Goal: Task Accomplishment & Management: Manage account settings

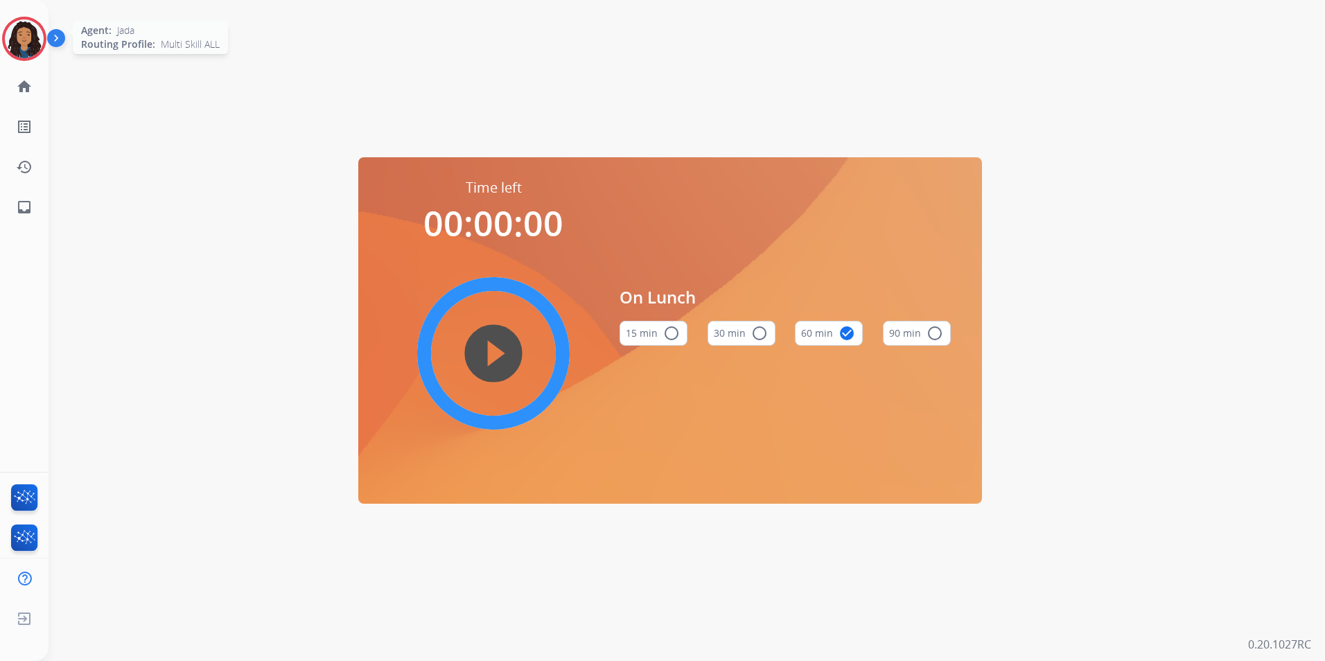
drag, startPoint x: 14, startPoint y: 42, endPoint x: 42, endPoint y: 53, distance: 30.8
click at [15, 42] on img at bounding box center [24, 38] width 39 height 39
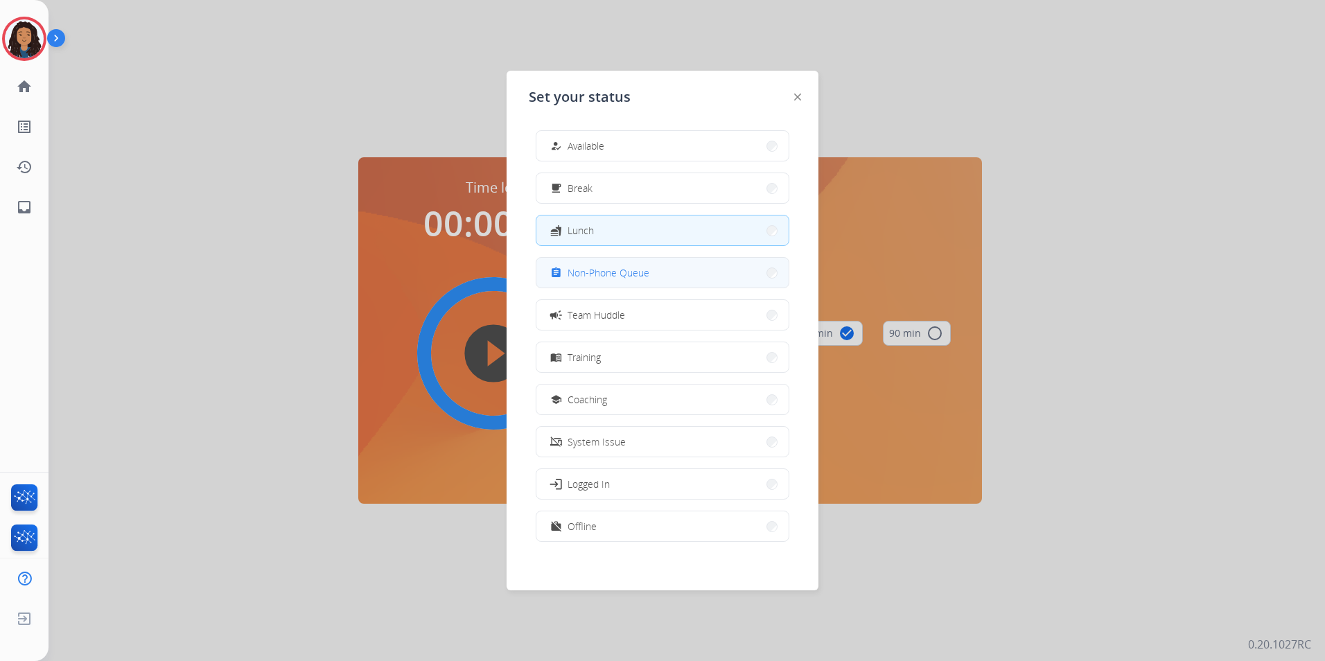
click at [653, 277] on button "assignment Non-Phone Queue" at bounding box center [663, 273] width 252 height 30
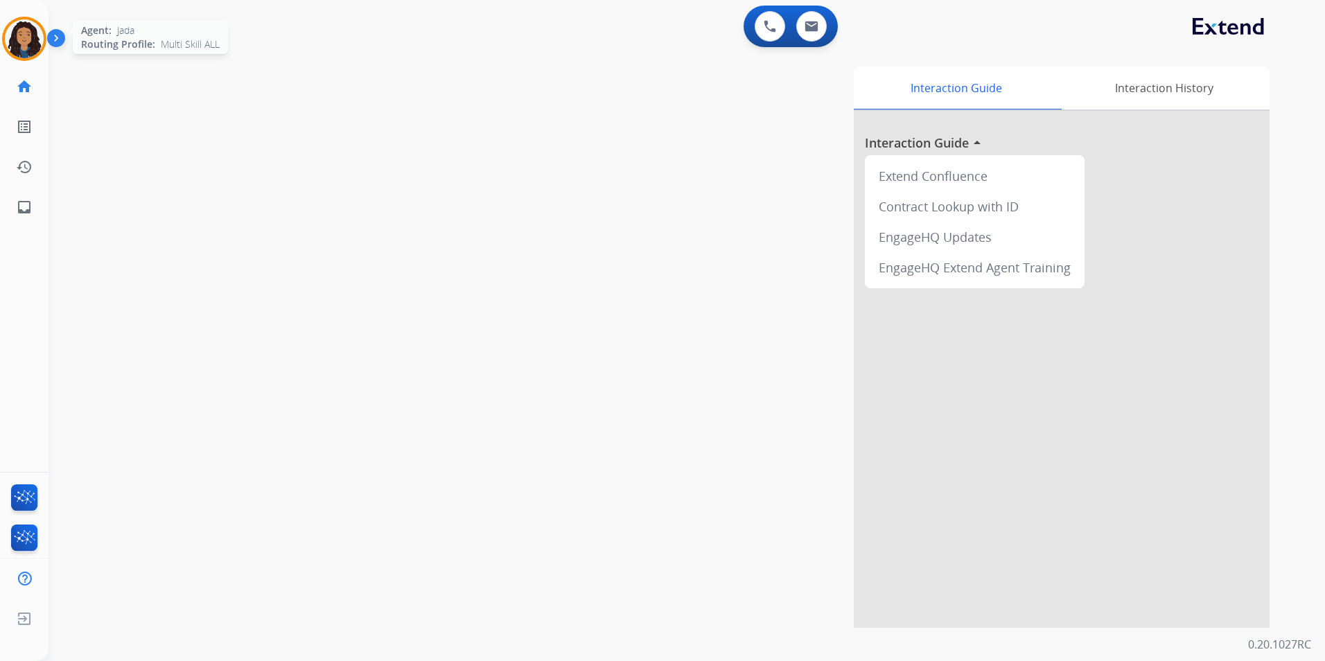
click at [30, 37] on img at bounding box center [24, 38] width 39 height 39
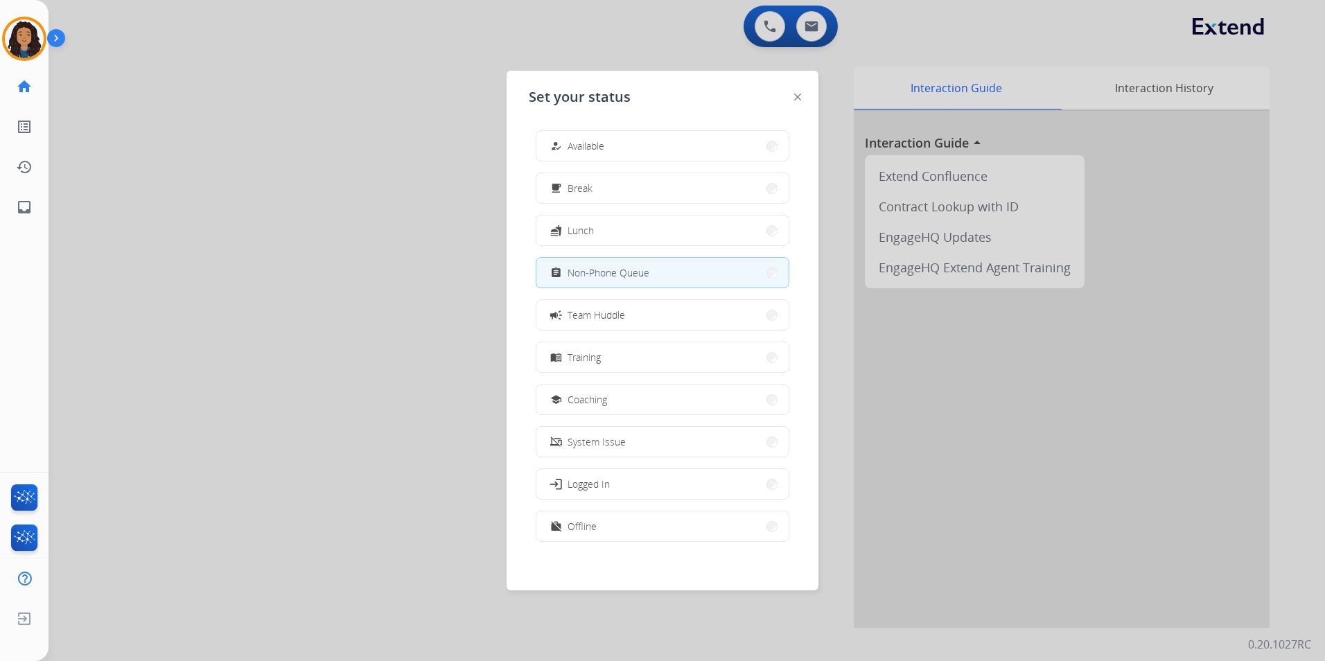
click at [663, 145] on button "how_to_reg Available" at bounding box center [663, 146] width 252 height 30
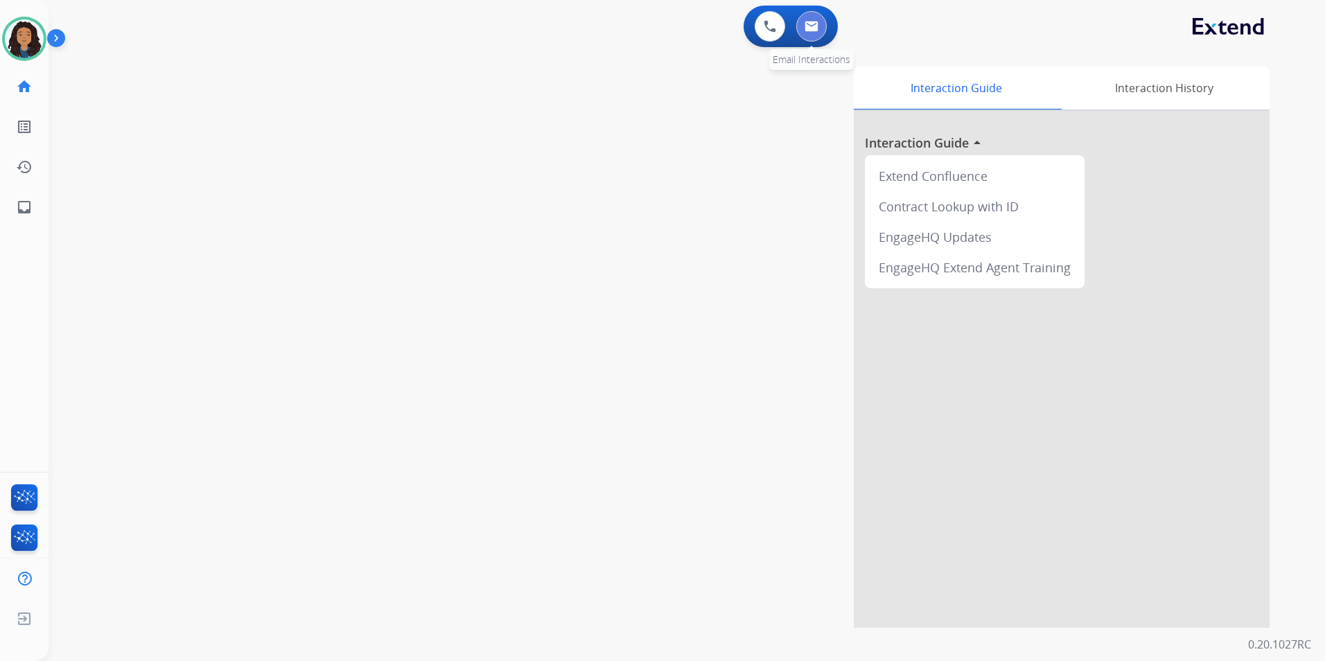
click at [823, 19] on button at bounding box center [811, 26] width 31 height 31
select select "**********"
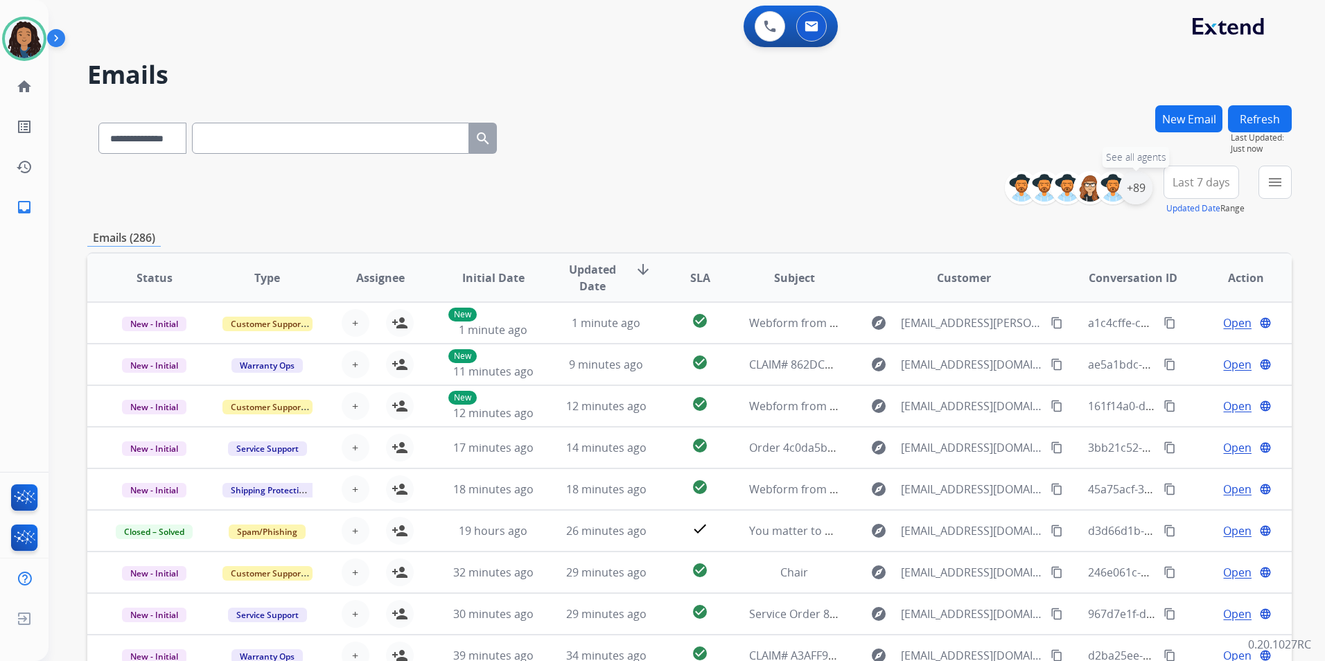
click at [1142, 189] on div "+89" at bounding box center [1135, 187] width 33 height 33
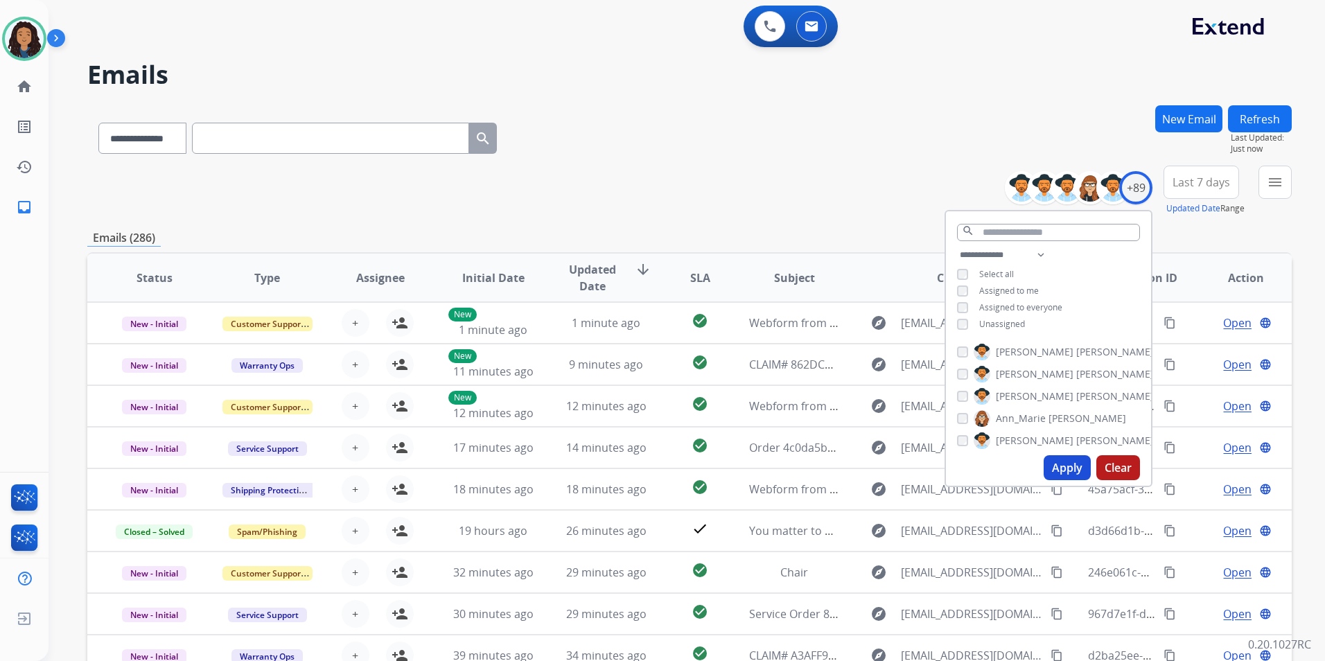
click at [1001, 324] on span "Unassigned" at bounding box center [1002, 324] width 46 height 12
click at [1071, 469] on button "Apply" at bounding box center [1067, 467] width 47 height 25
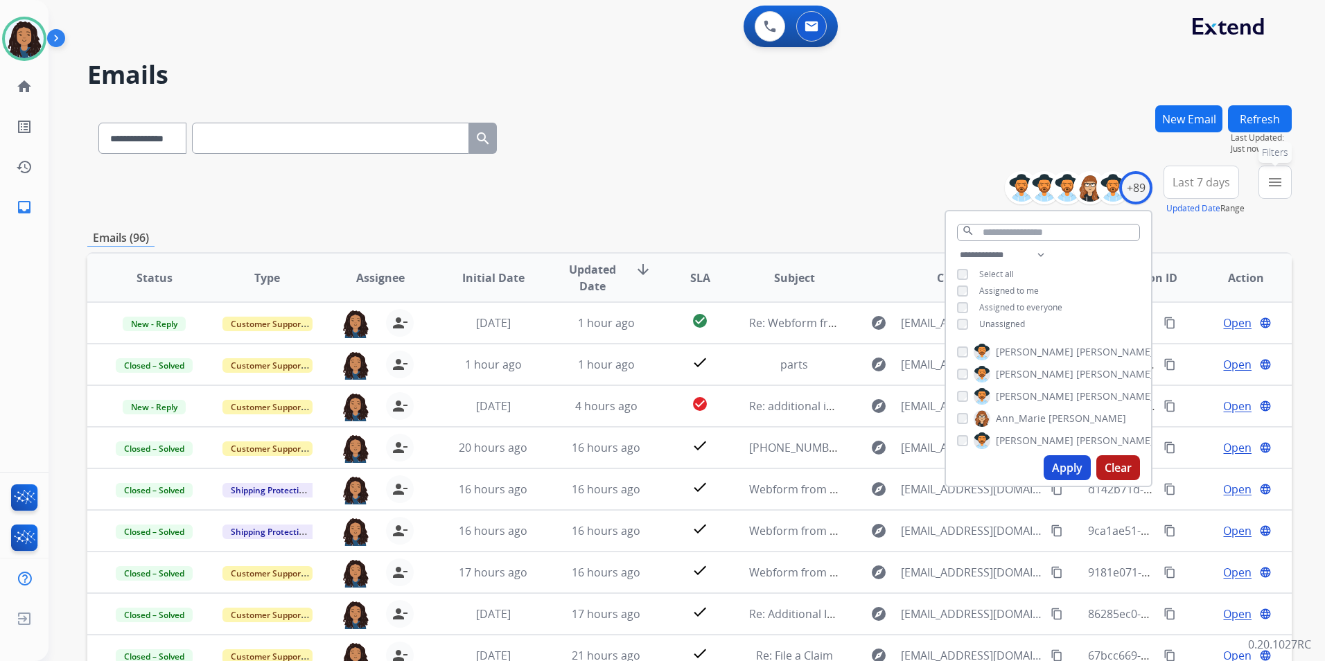
click at [1286, 191] on button "menu Filters" at bounding box center [1275, 182] width 33 height 33
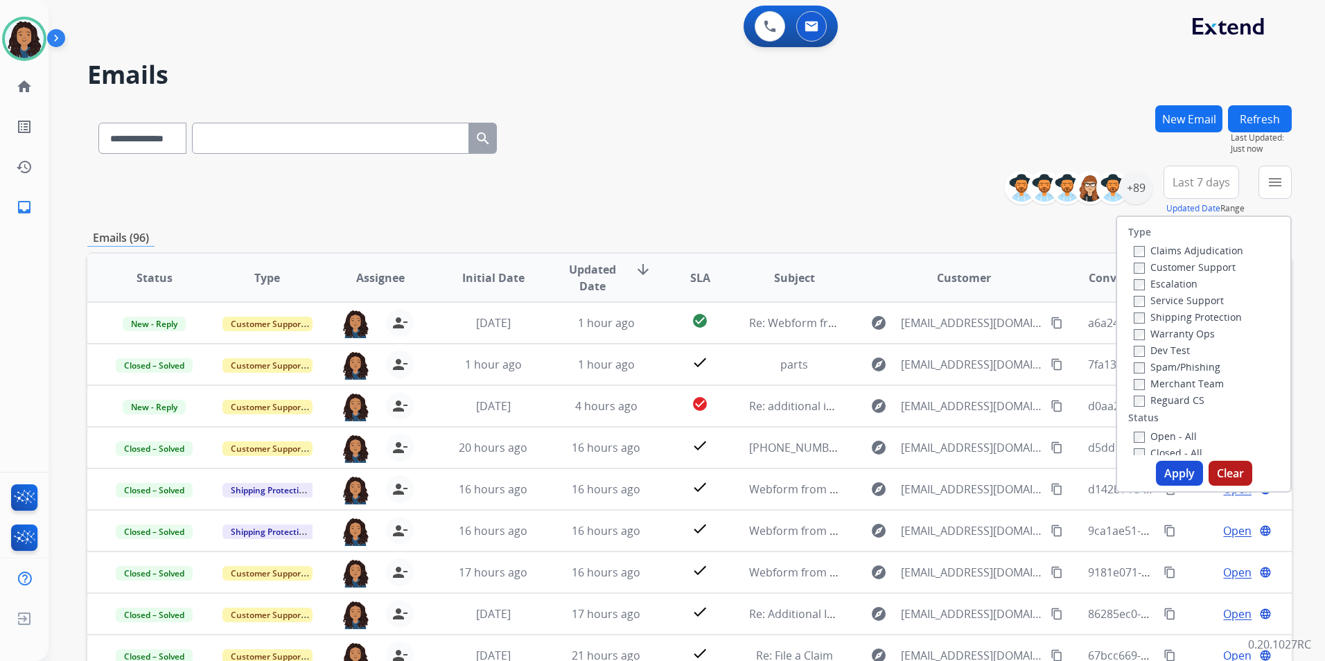
click at [1211, 269] on label "Customer Support" at bounding box center [1185, 267] width 102 height 13
click at [1223, 322] on label "Shipping Protection" at bounding box center [1188, 317] width 108 height 13
click at [1173, 403] on label "Reguard CS" at bounding box center [1169, 400] width 71 height 13
drag, startPoint x: 1173, startPoint y: 403, endPoint x: 1162, endPoint y: 398, distance: 12.1
click at [1162, 398] on label "Reguard CS" at bounding box center [1169, 400] width 71 height 13
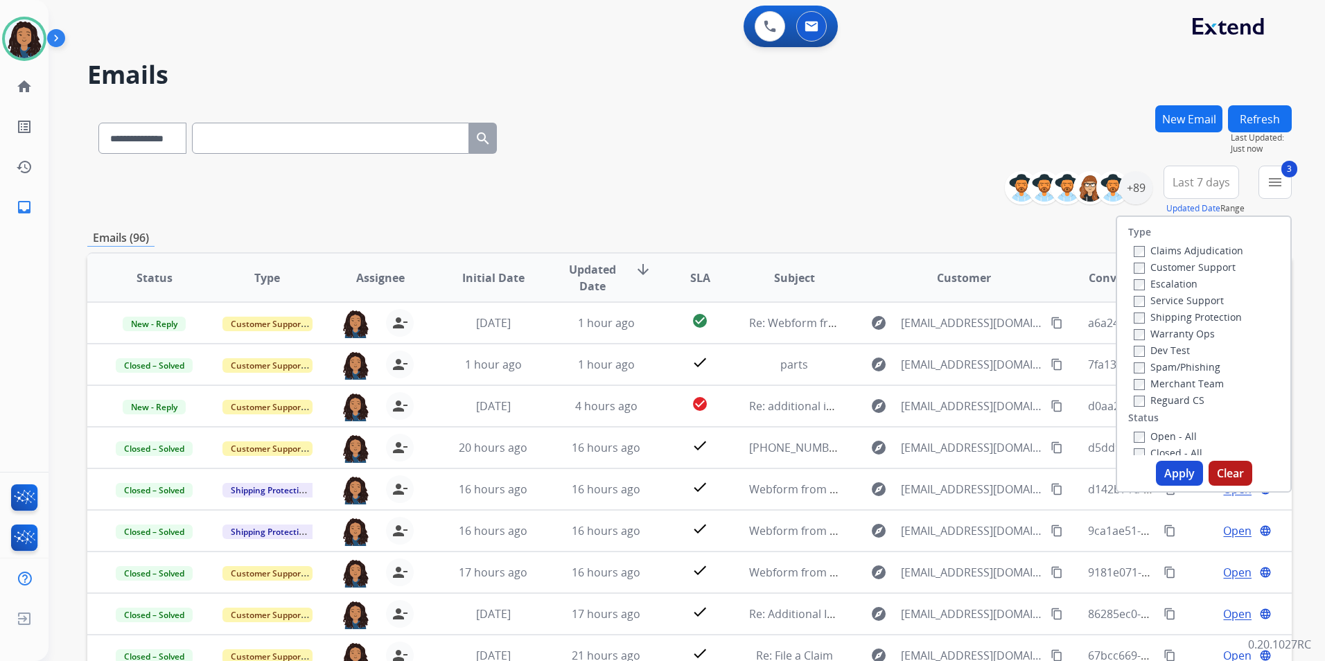
click at [1173, 440] on label "Open - All" at bounding box center [1165, 436] width 63 height 13
click at [1166, 469] on button "Apply" at bounding box center [1179, 473] width 47 height 25
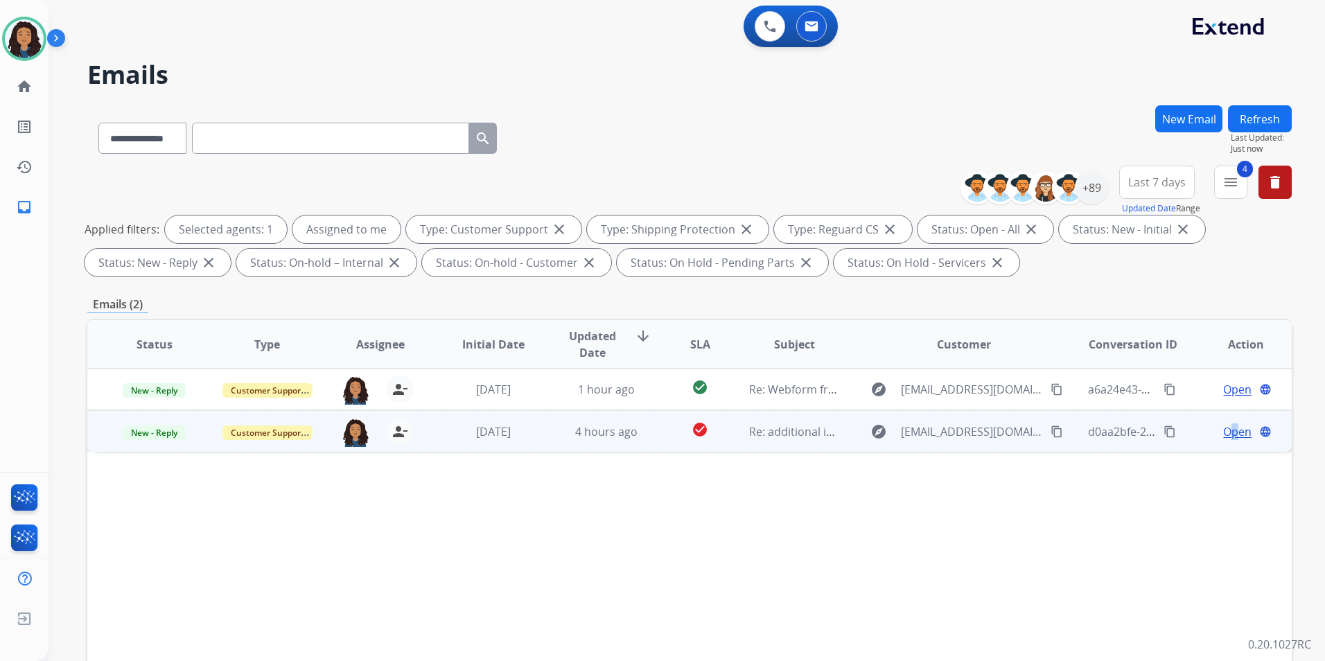
click at [1228, 430] on span "Open" at bounding box center [1237, 432] width 28 height 17
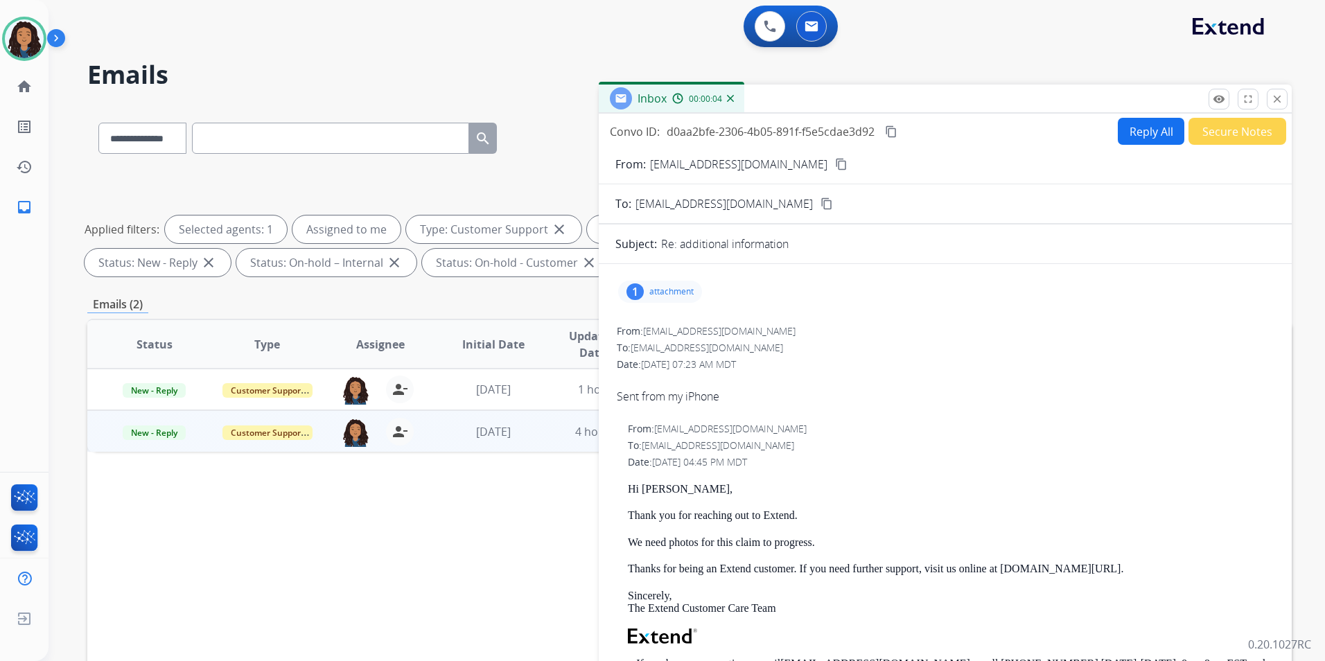
drag, startPoint x: 703, startPoint y: 293, endPoint x: 713, endPoint y: 296, distance: 10.1
click at [708, 295] on div "1 attachment" at bounding box center [946, 291] width 660 height 33
click at [659, 288] on p "attachment" at bounding box center [672, 291] width 44 height 11
click at [678, 320] on div at bounding box center [666, 330] width 69 height 49
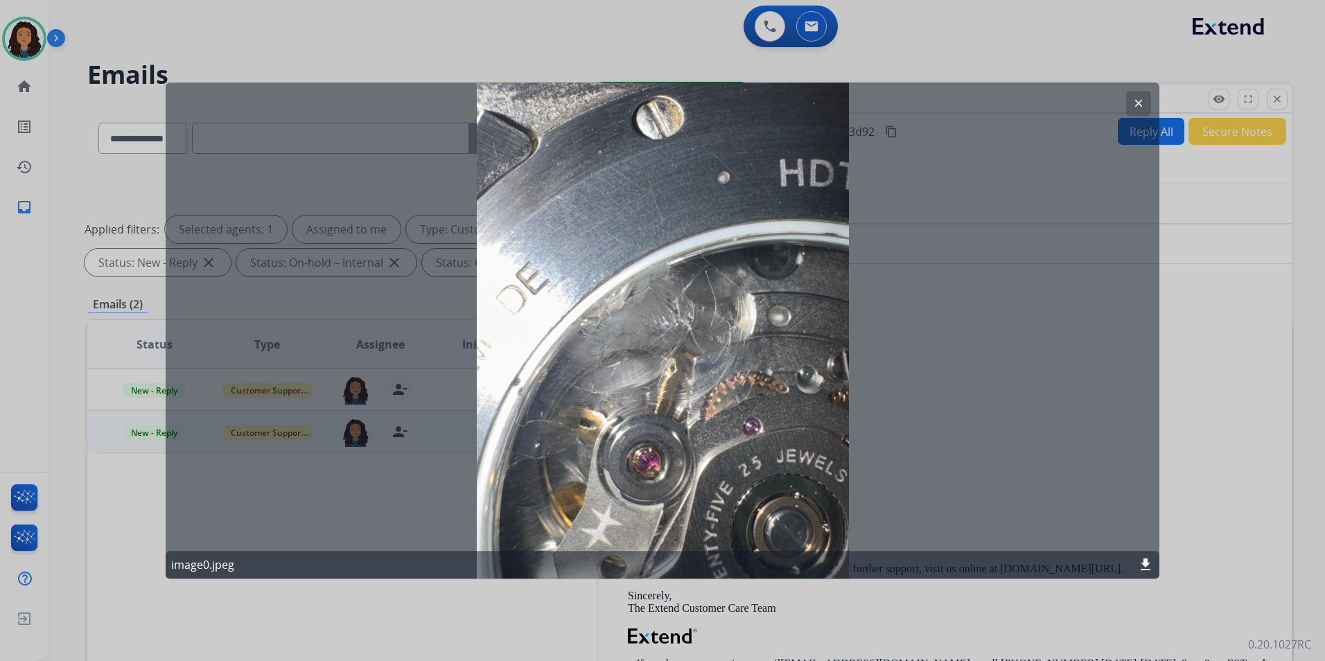
click at [1142, 99] on mat-icon "clear" at bounding box center [1139, 103] width 12 height 12
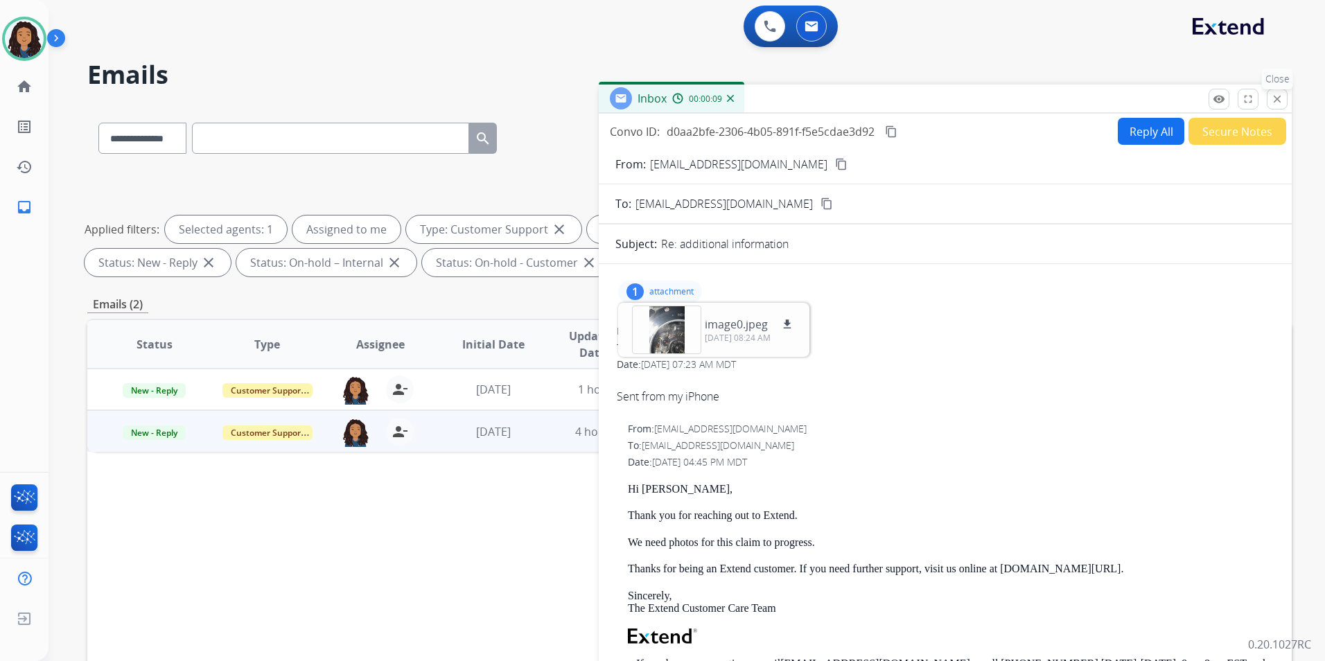
click at [1274, 104] on mat-icon "close" at bounding box center [1277, 99] width 12 height 12
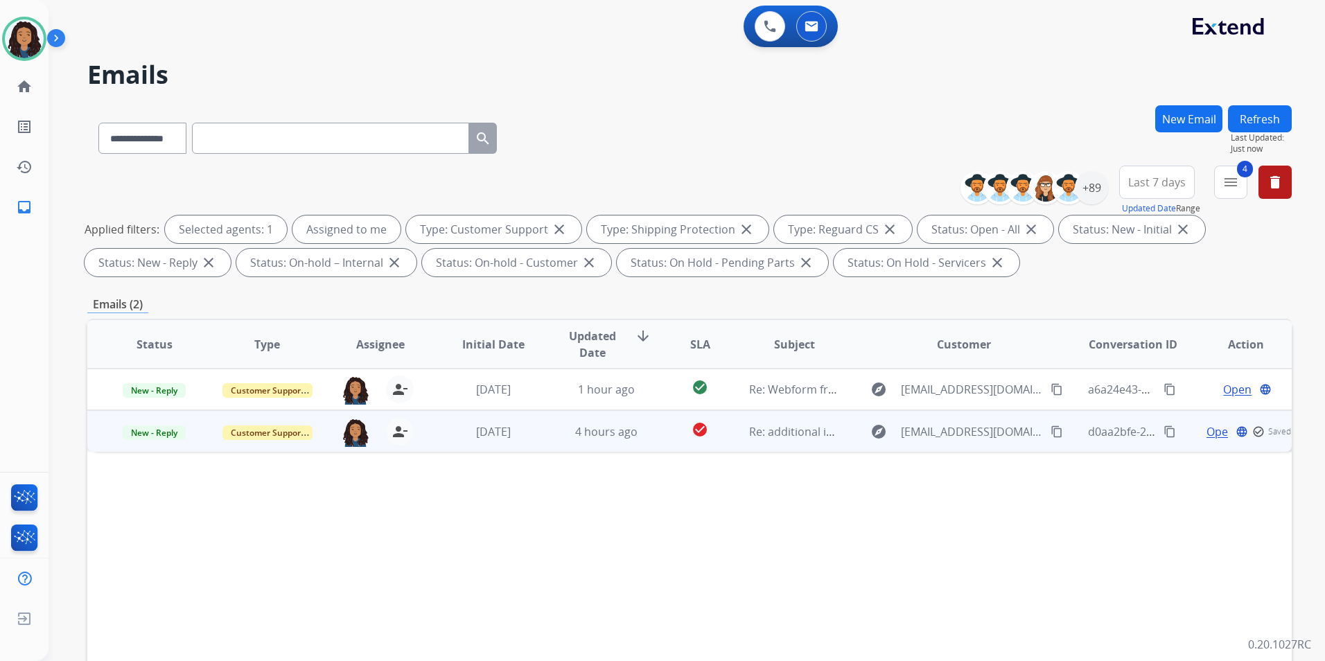
click at [1211, 430] on span "Open" at bounding box center [1221, 432] width 28 height 17
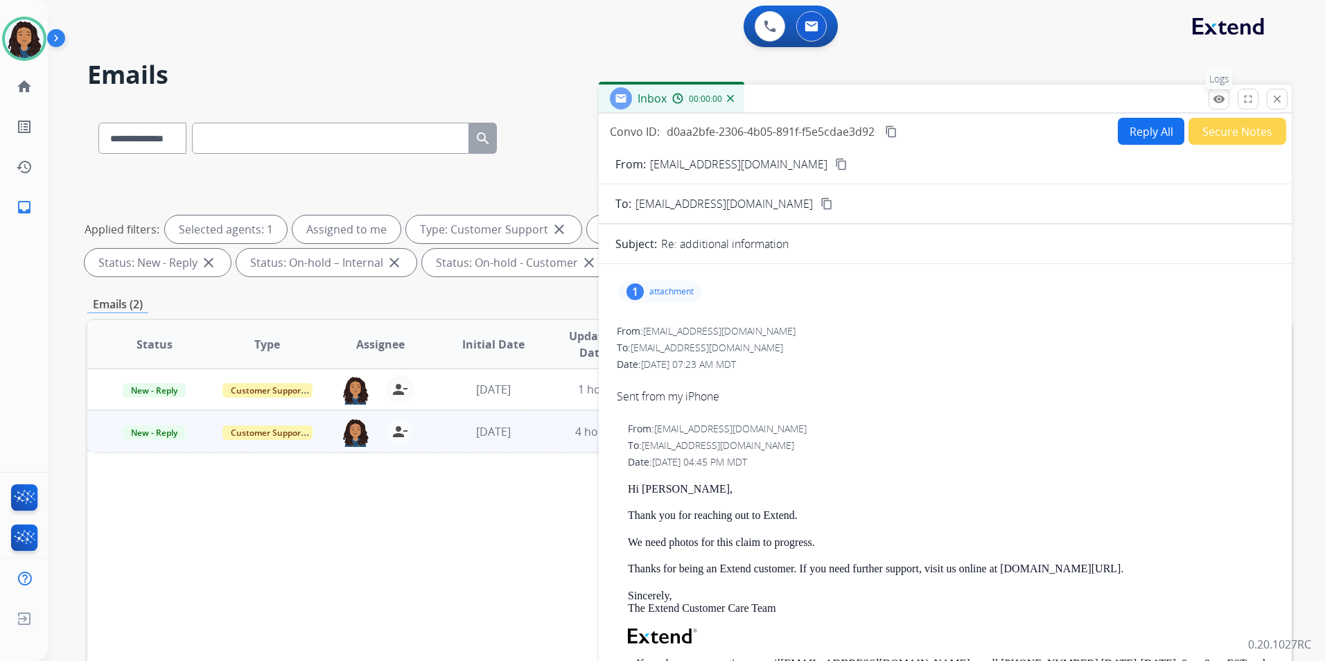
click at [1218, 109] on button "remove_red_eye Logs" at bounding box center [1219, 99] width 21 height 21
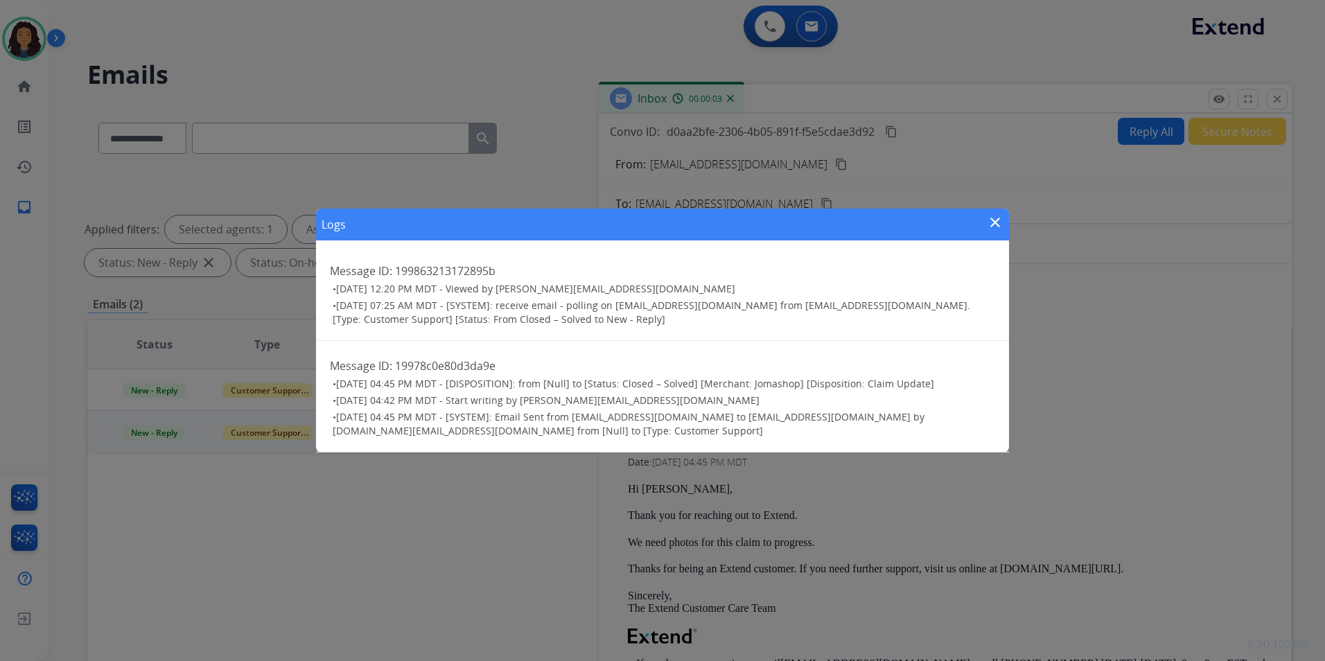
click at [995, 228] on mat-icon "close" at bounding box center [995, 222] width 17 height 17
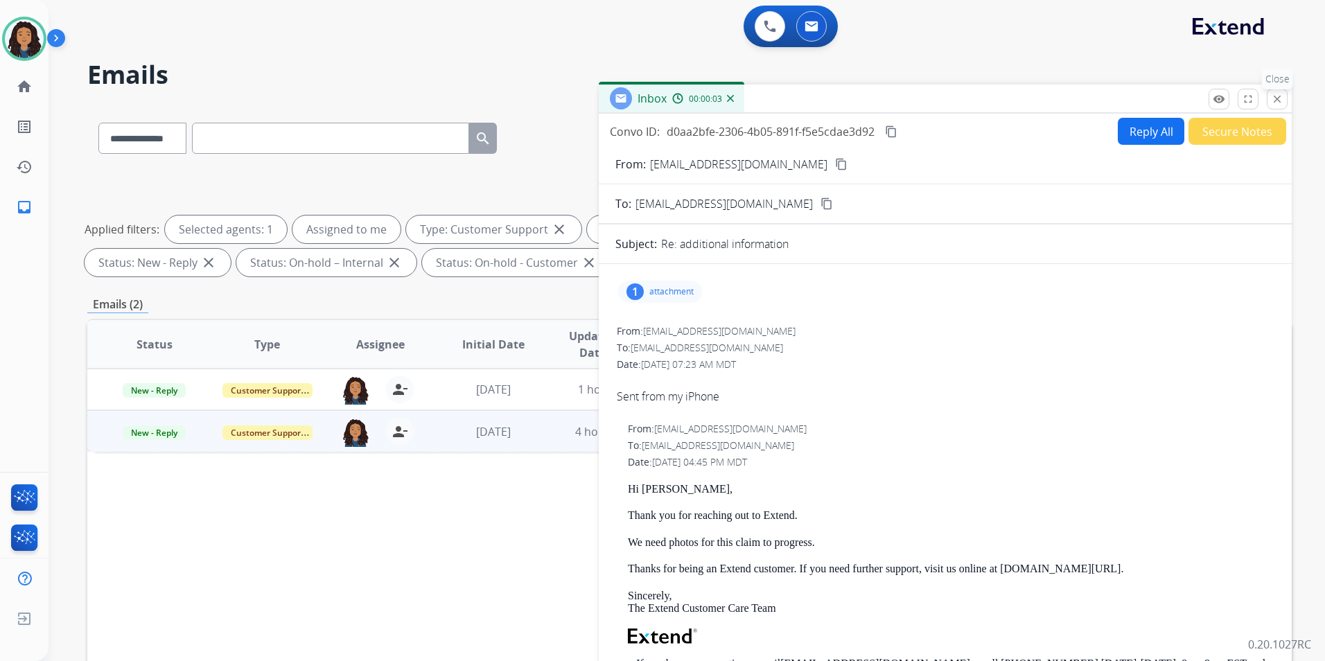
click at [1278, 102] on mat-icon "close" at bounding box center [1277, 99] width 12 height 12
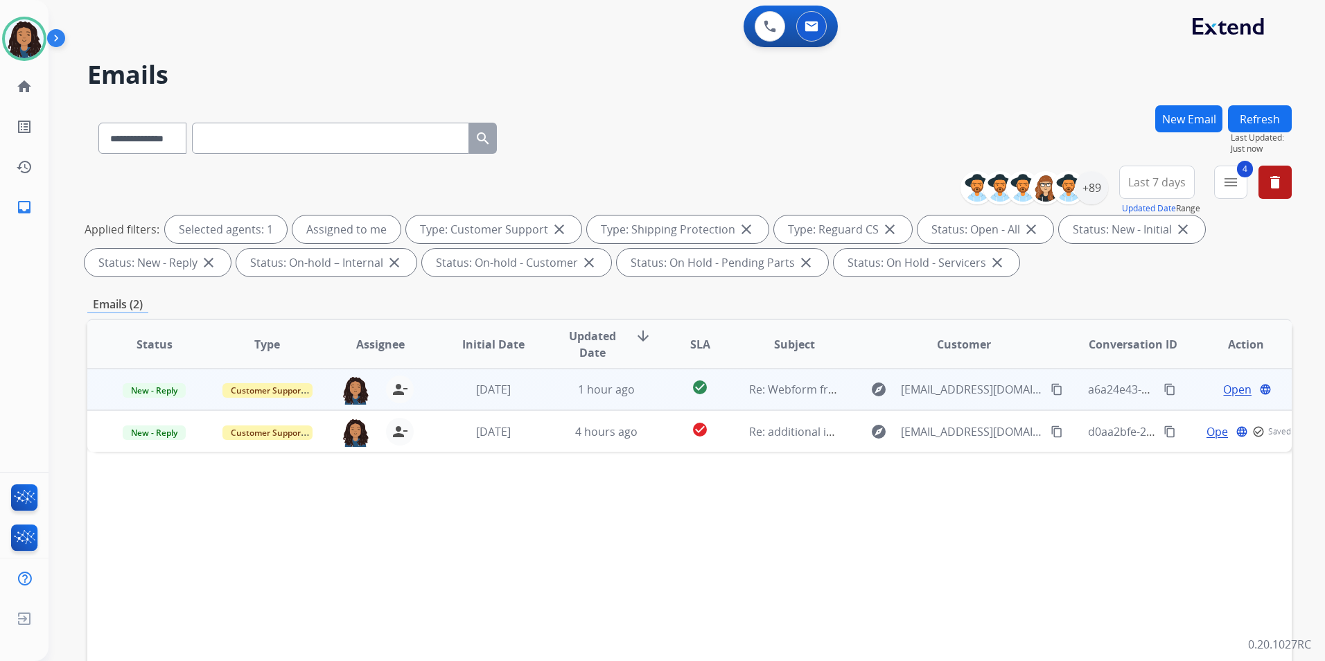
click at [1231, 390] on span "Open" at bounding box center [1237, 389] width 28 height 17
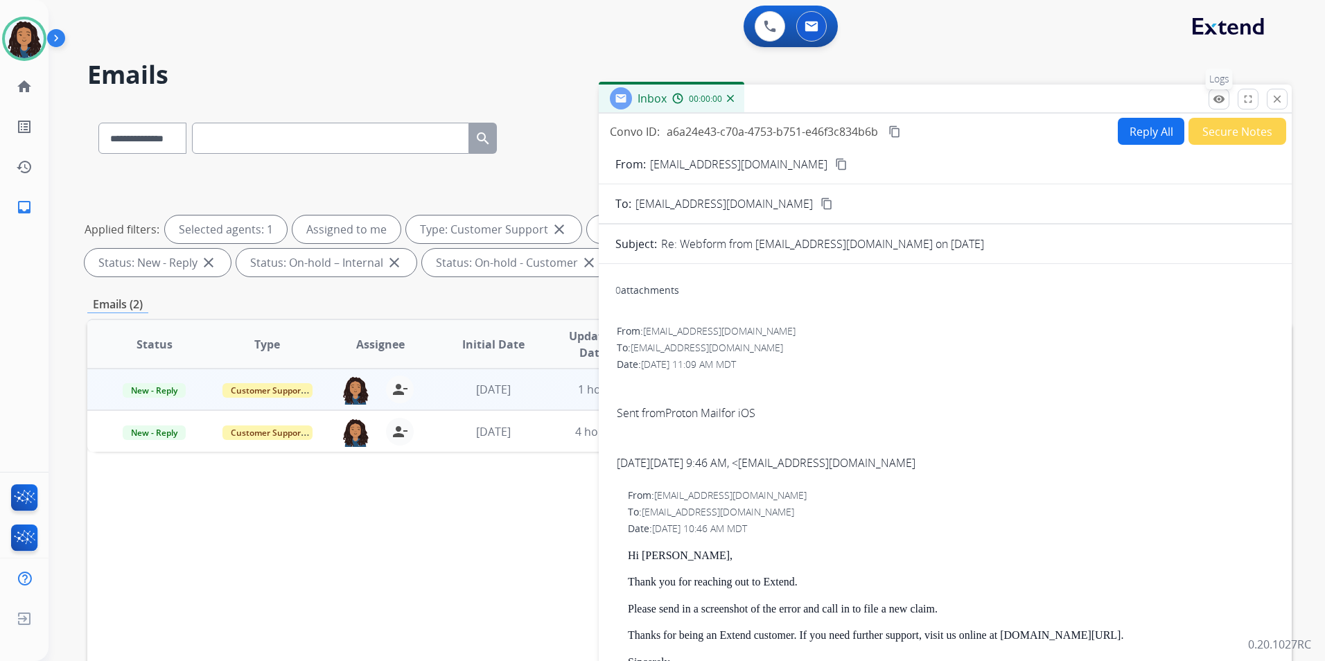
click at [1213, 107] on button "remove_red_eye Logs" at bounding box center [1219, 99] width 21 height 21
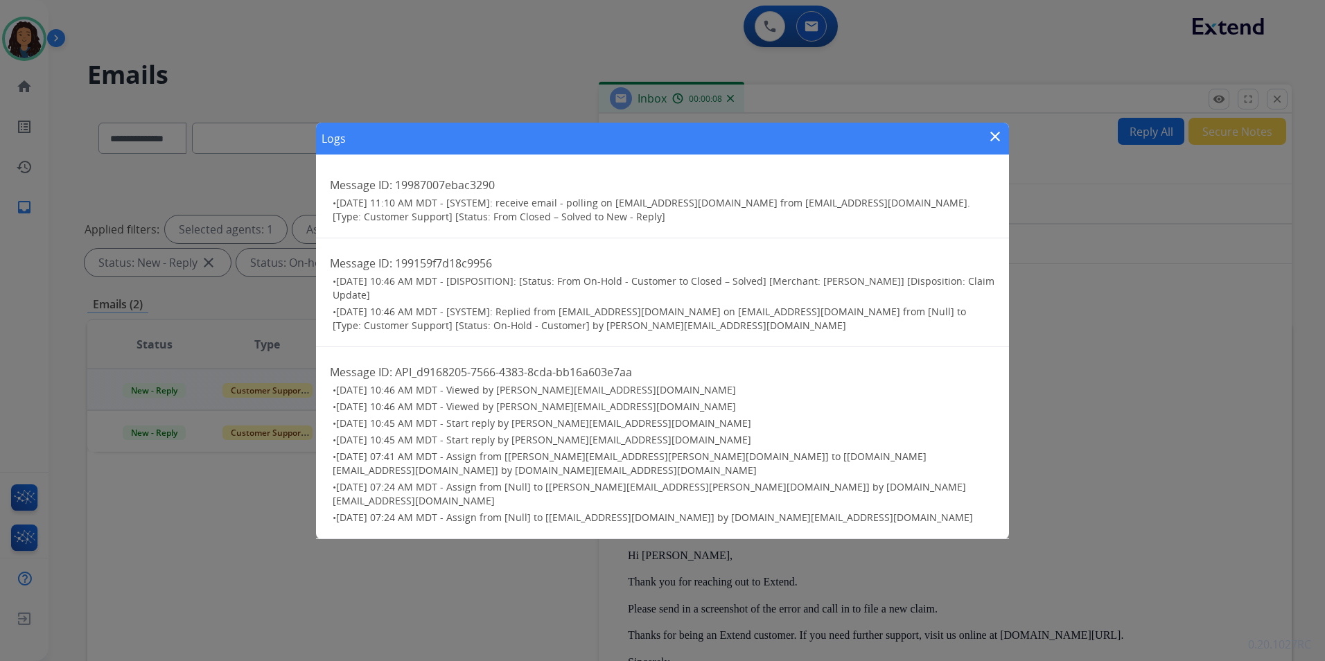
click at [994, 145] on mat-icon "close" at bounding box center [995, 136] width 17 height 17
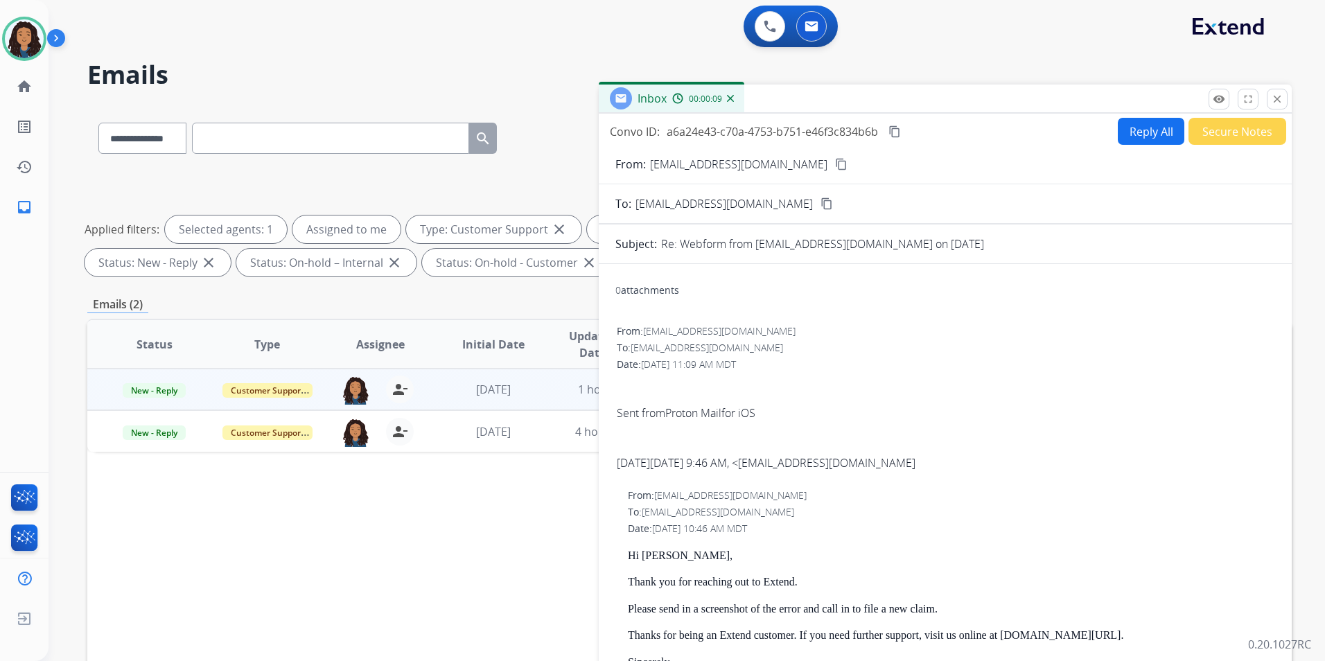
click at [835, 164] on mat-icon "content_copy" at bounding box center [841, 164] width 12 height 12
click at [131, 388] on span "New - Reply" at bounding box center [154, 390] width 63 height 15
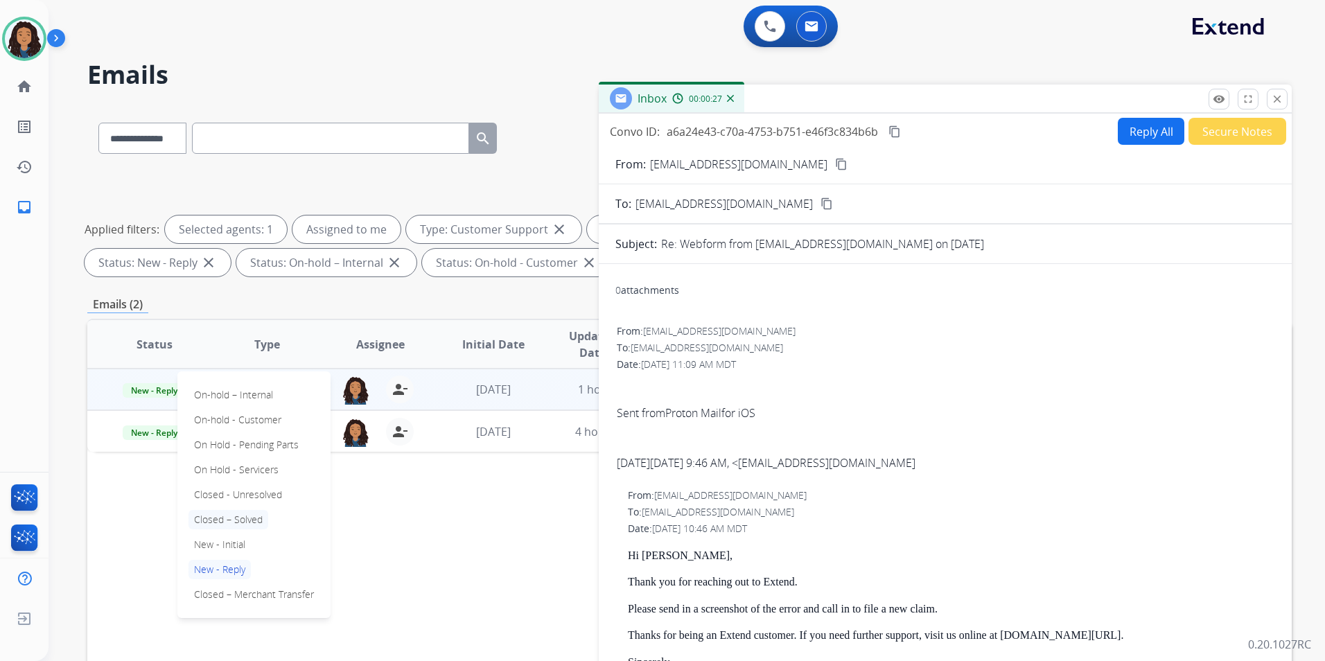
click at [241, 514] on p "Closed – Solved" at bounding box center [229, 519] width 80 height 19
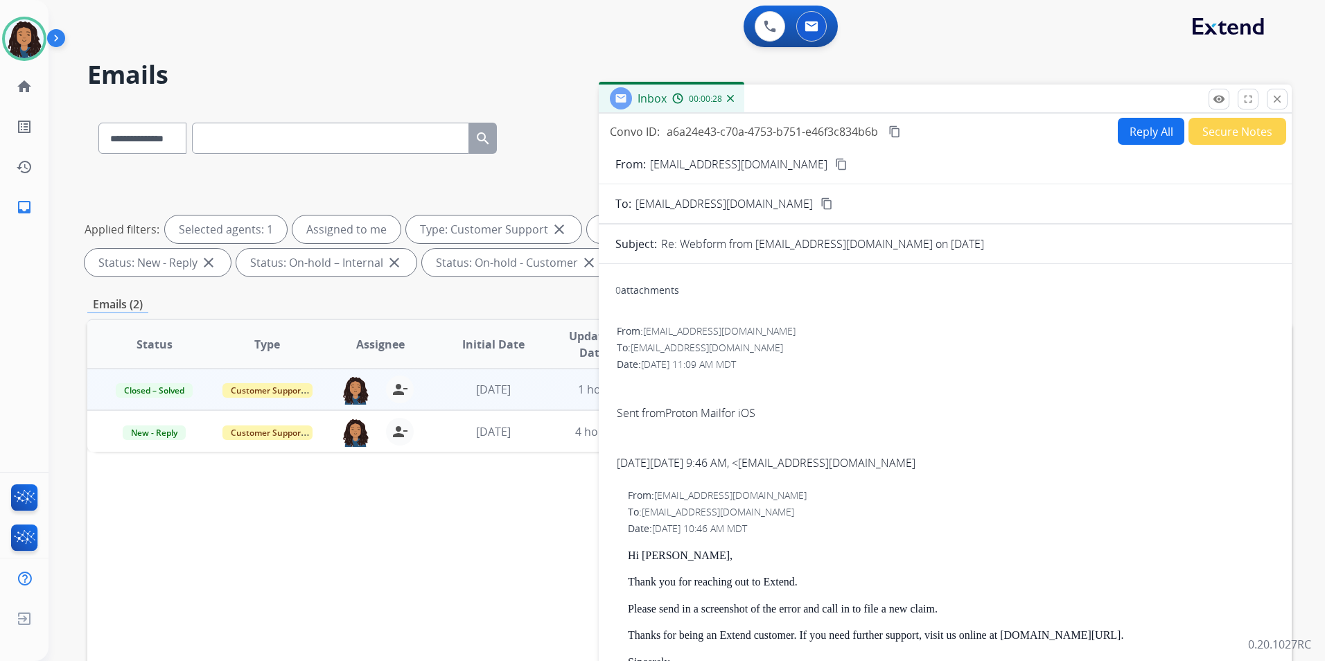
click at [1242, 136] on button "Secure Notes" at bounding box center [1238, 131] width 98 height 27
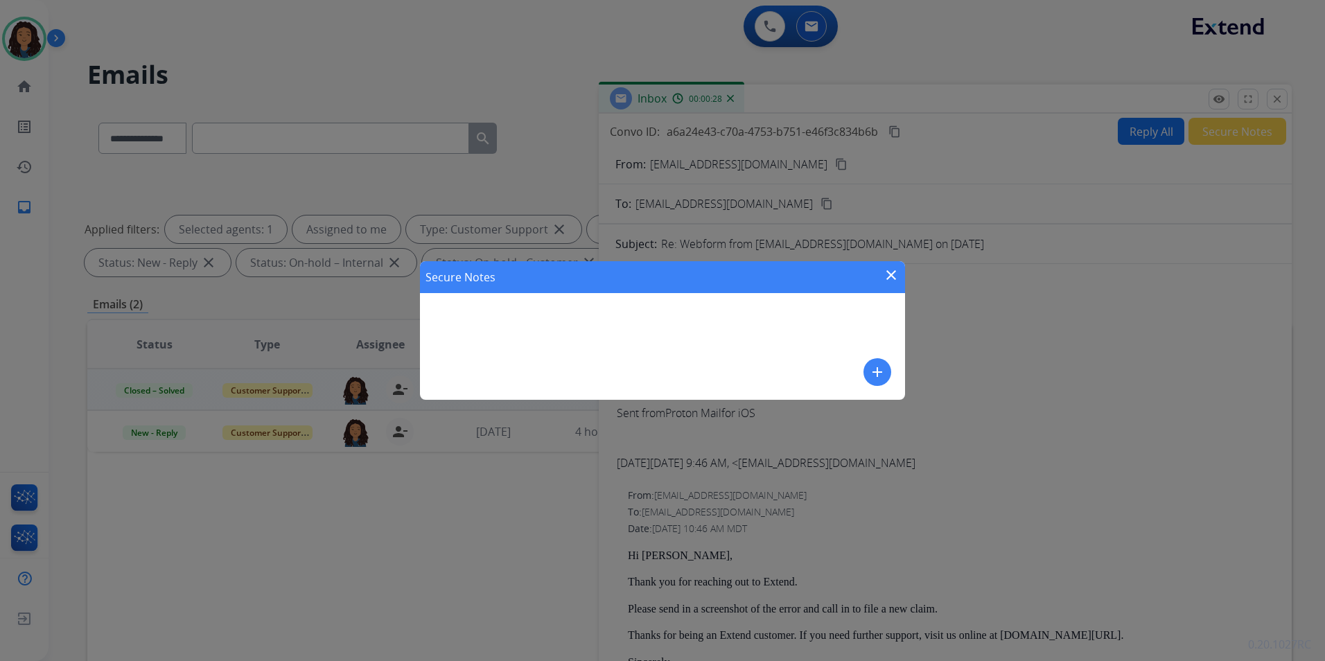
click at [871, 373] on mat-icon "add" at bounding box center [877, 372] width 17 height 17
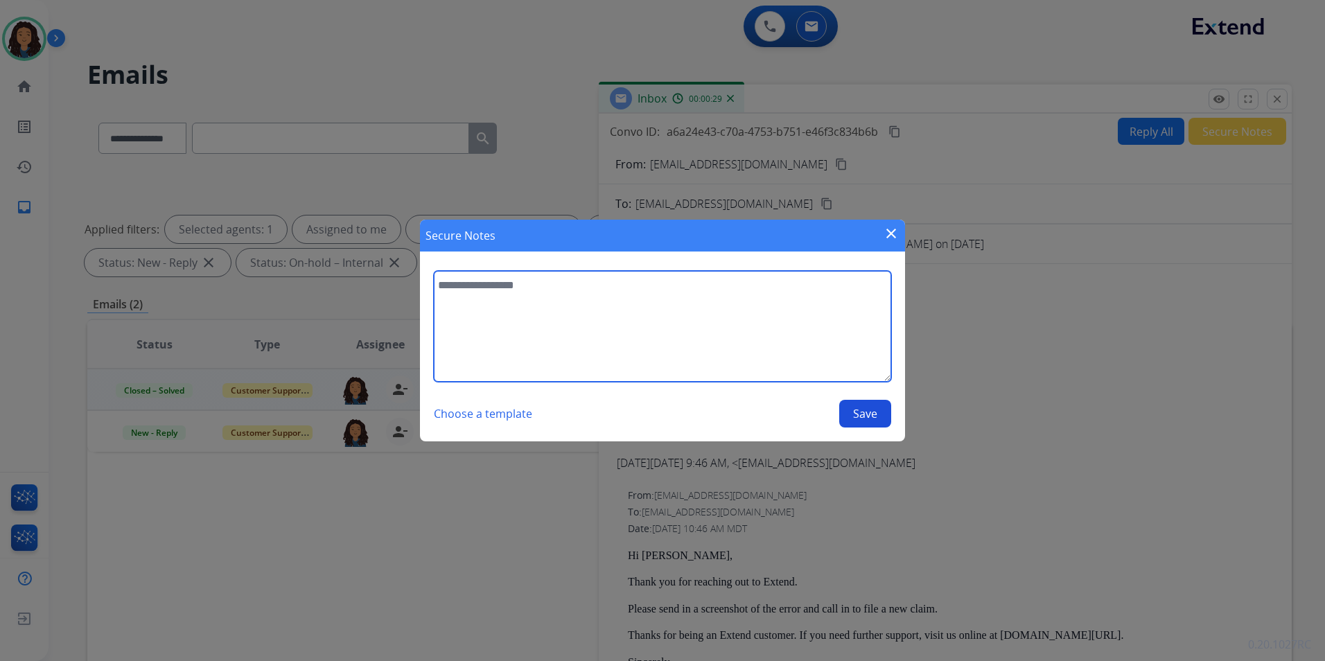
click at [796, 347] on textarea at bounding box center [663, 326] width 458 height 111
type textarea "**********"
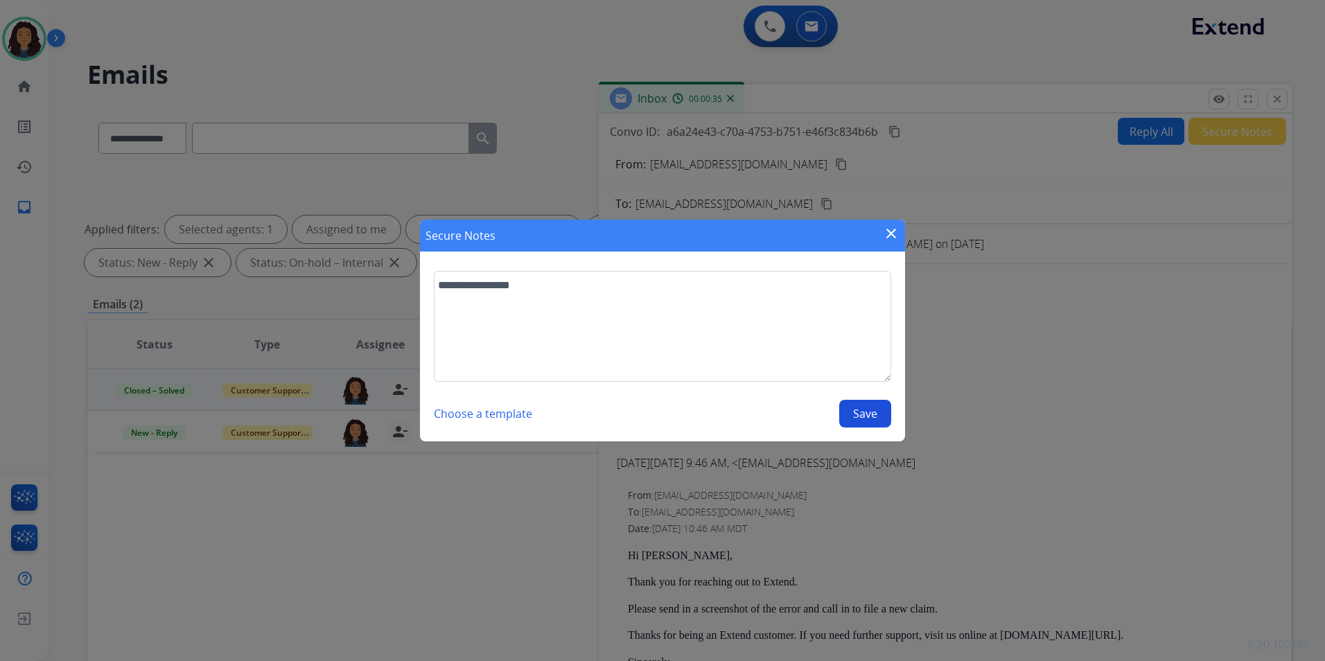
click at [856, 408] on button "Save" at bounding box center [865, 414] width 52 height 28
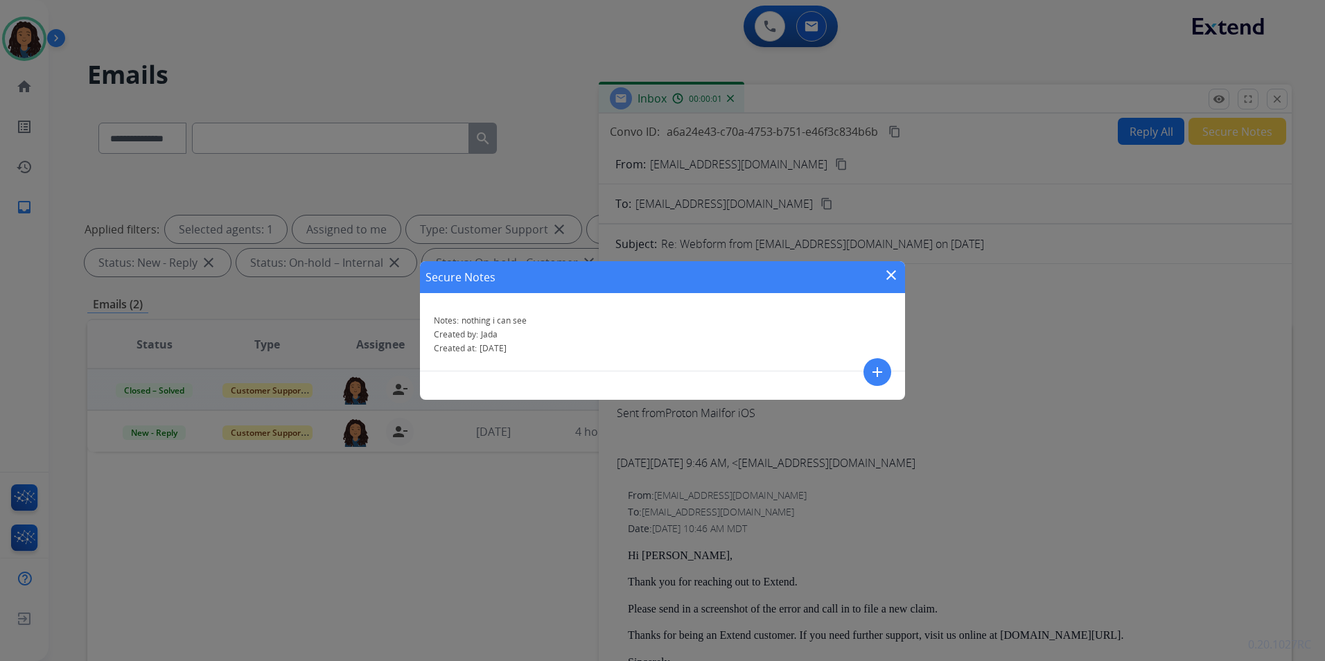
click at [896, 270] on mat-icon "close" at bounding box center [891, 275] width 17 height 17
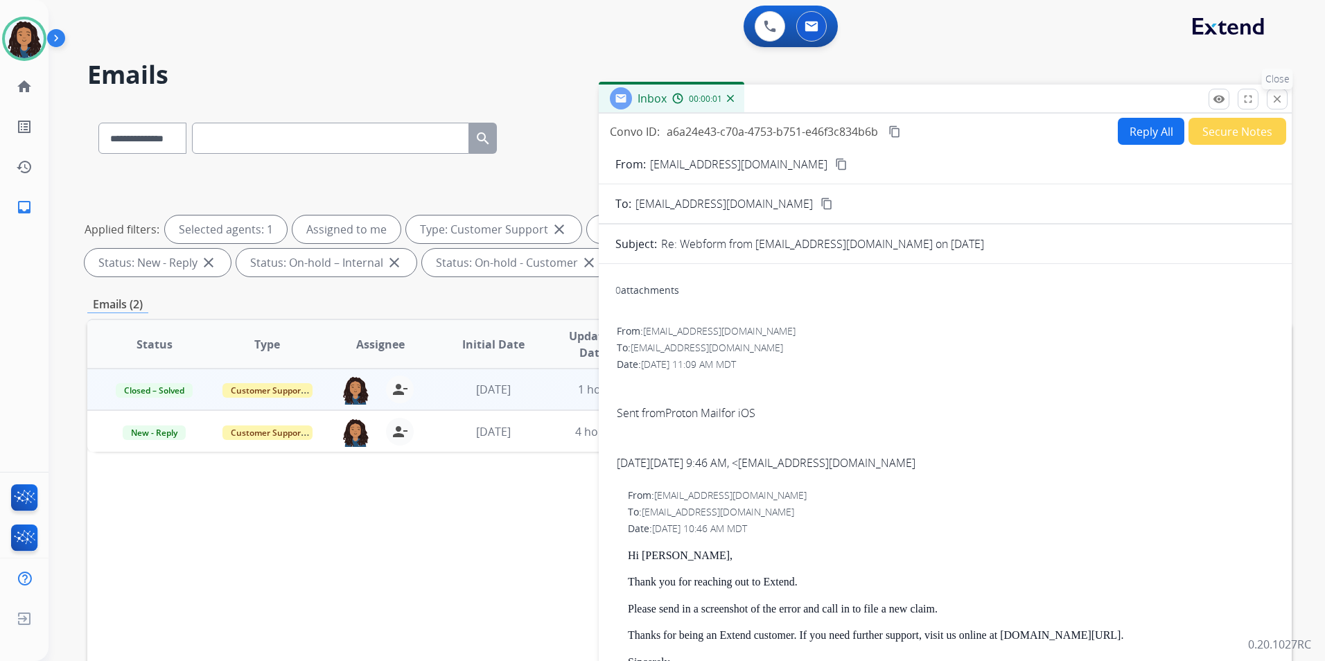
click at [1281, 103] on mat-icon "close" at bounding box center [1277, 99] width 12 height 12
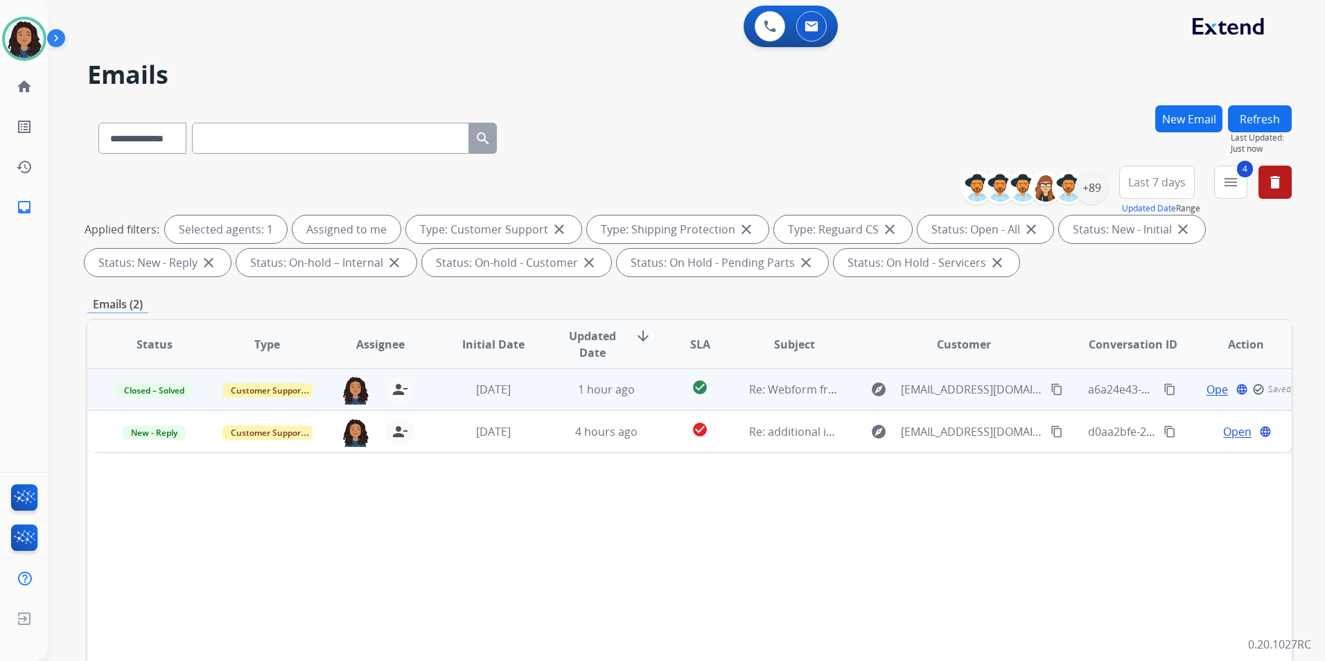
click at [1257, 116] on button "Refresh" at bounding box center [1260, 118] width 64 height 27
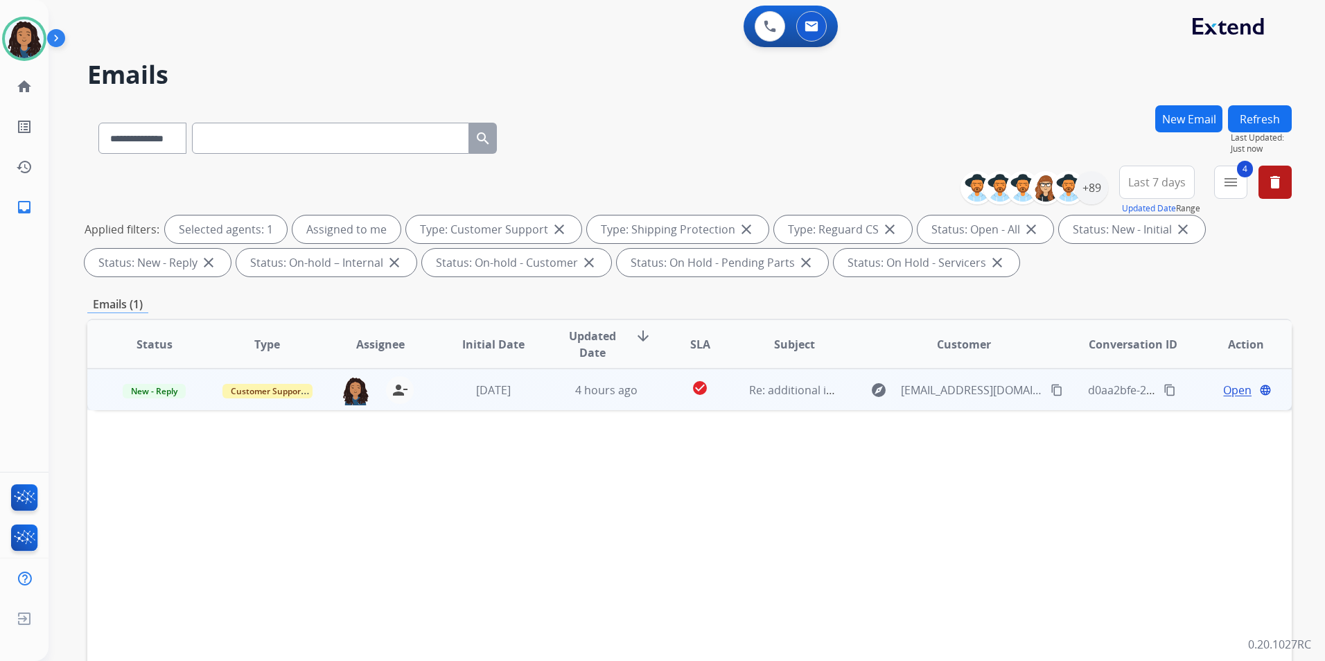
click at [1225, 385] on span "Open" at bounding box center [1237, 390] width 28 height 17
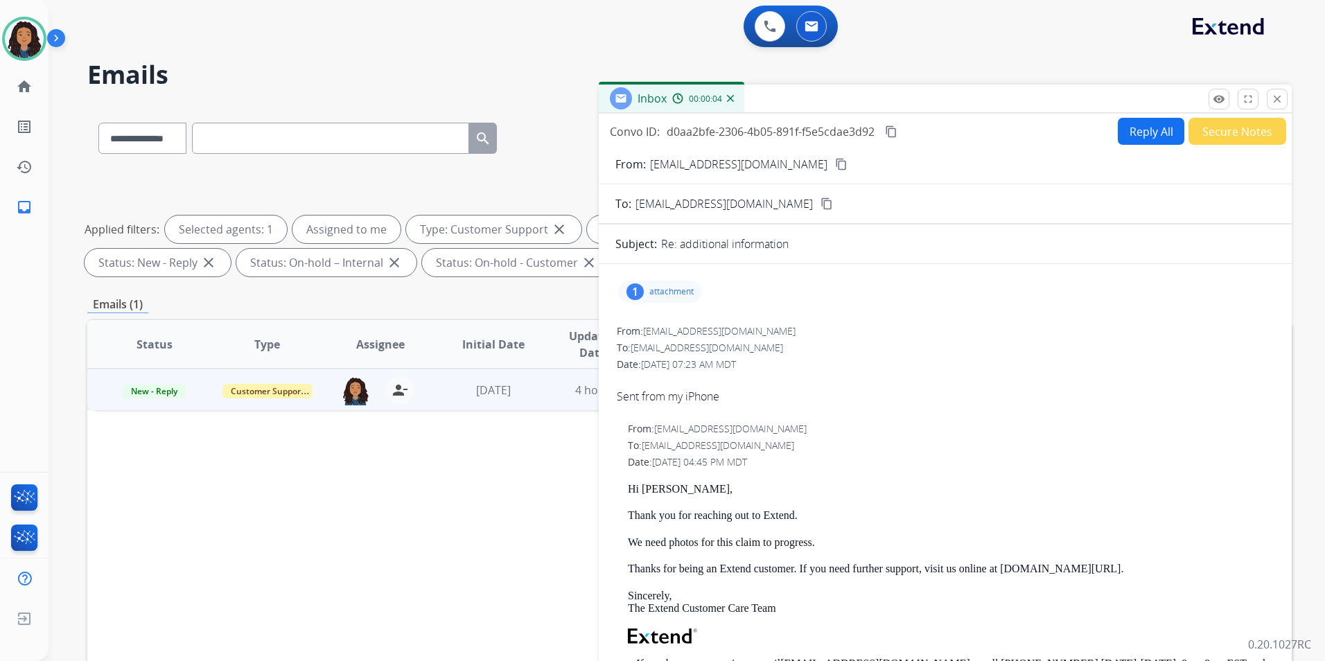
click at [835, 164] on mat-icon "content_copy" at bounding box center [841, 164] width 12 height 12
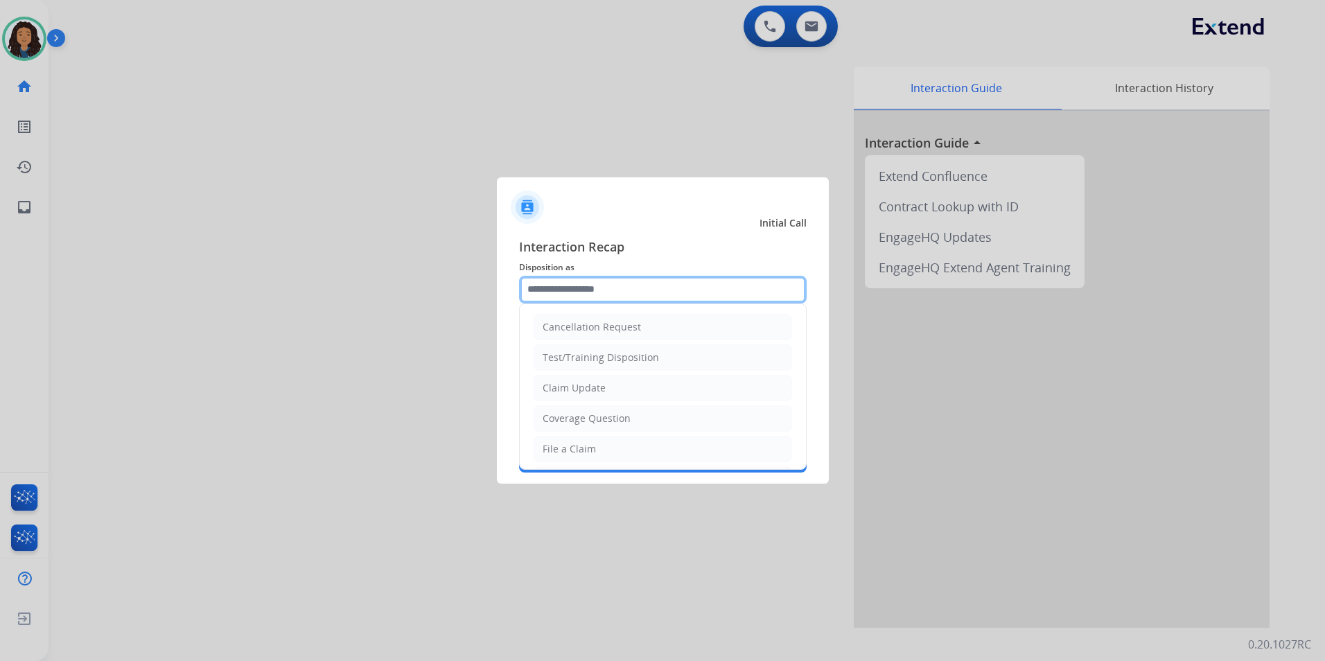
click at [602, 293] on input "text" at bounding box center [663, 290] width 288 height 28
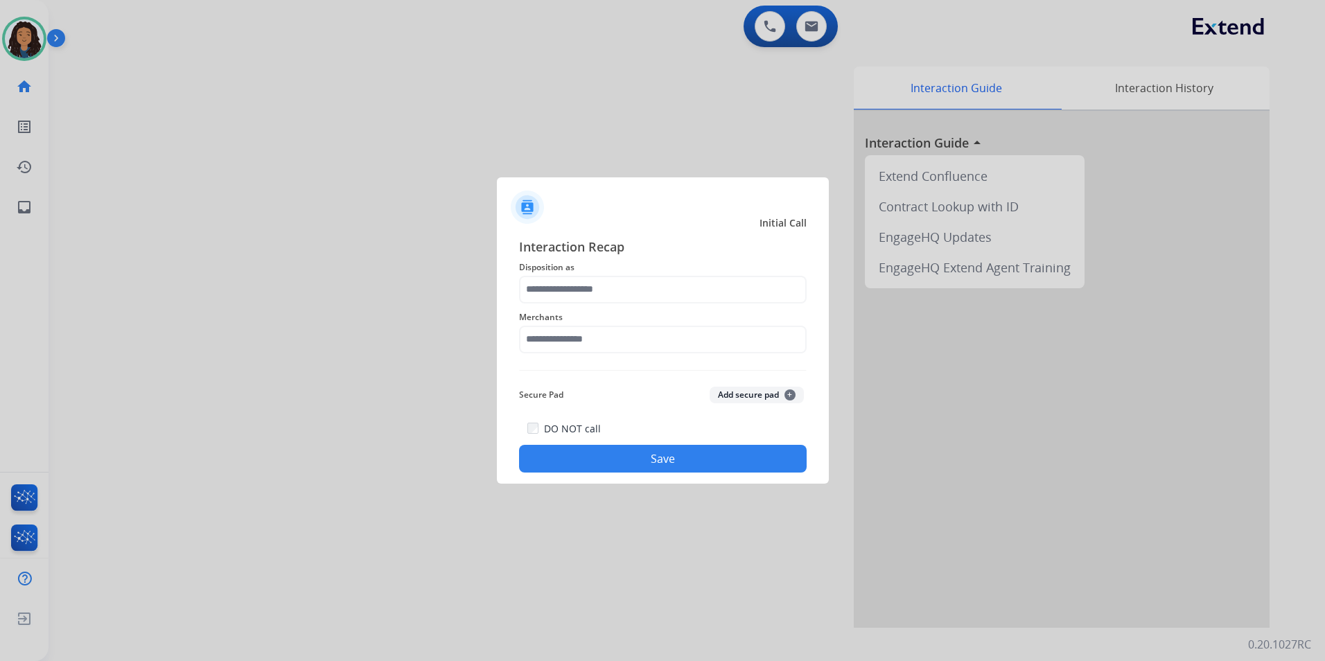
click at [702, 145] on div at bounding box center [662, 330] width 1325 height 661
drag, startPoint x: 558, startPoint y: 295, endPoint x: 691, endPoint y: 376, distance: 155.9
click at [558, 293] on input "text" at bounding box center [663, 290] width 288 height 28
click at [609, 293] on input "text" at bounding box center [663, 290] width 288 height 28
click at [591, 354] on div "Merchants" at bounding box center [663, 331] width 288 height 55
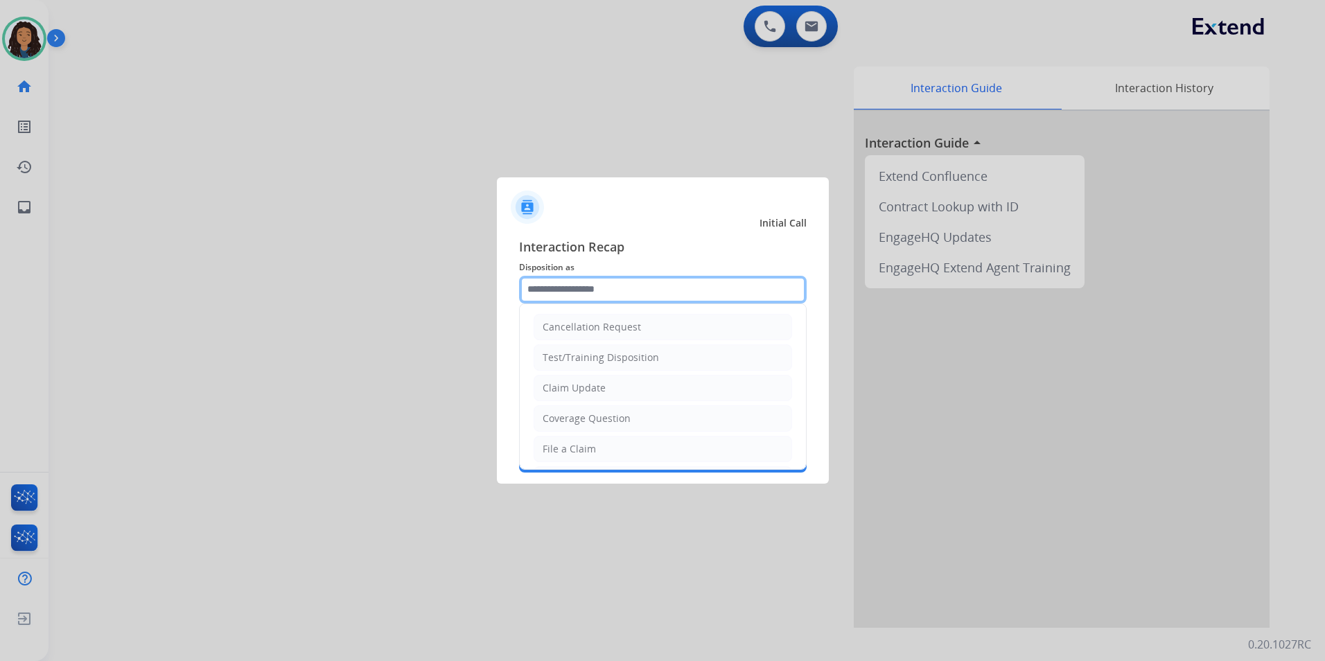
click at [600, 290] on input "text" at bounding box center [663, 290] width 288 height 28
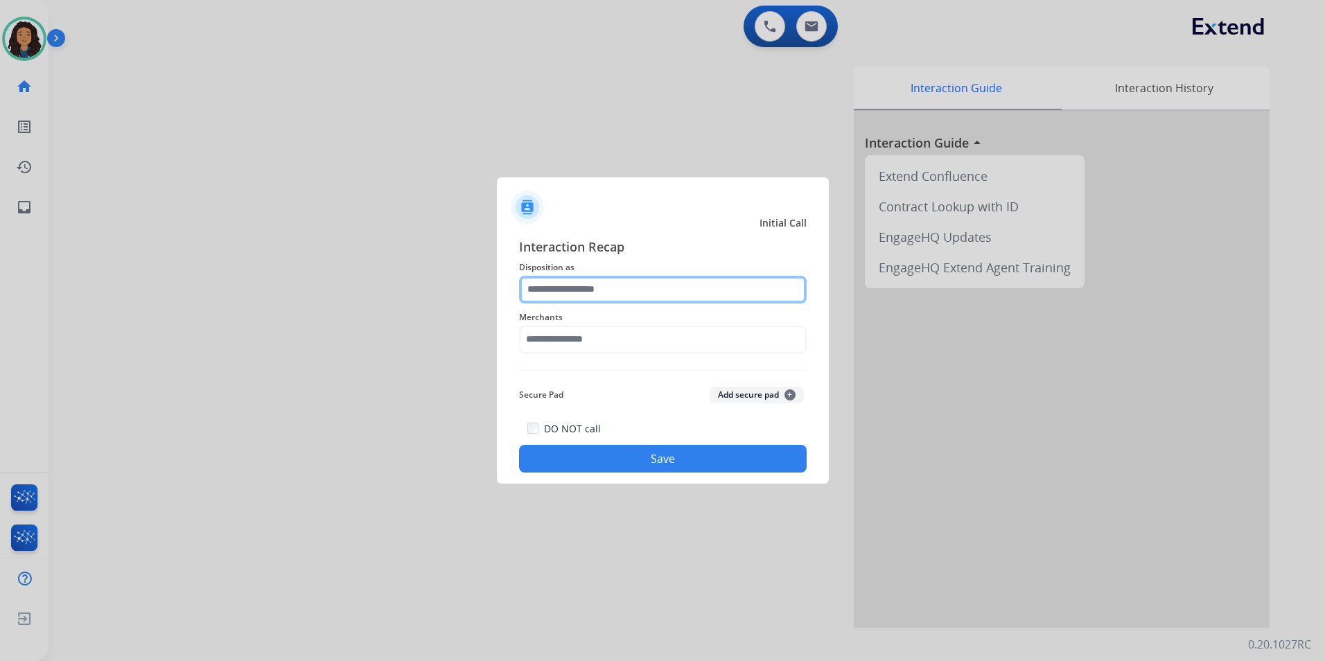
click at [598, 297] on input "text" at bounding box center [663, 290] width 288 height 28
type input "**********"
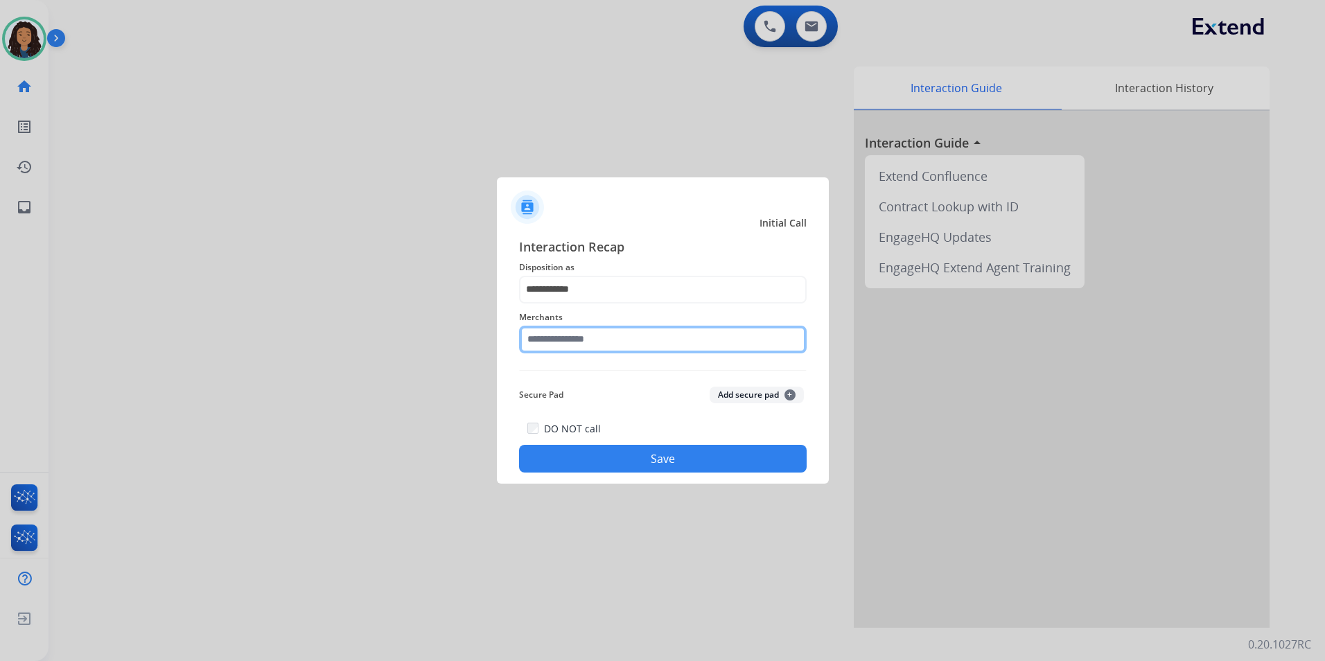
click at [591, 340] on input "text" at bounding box center [663, 340] width 288 height 28
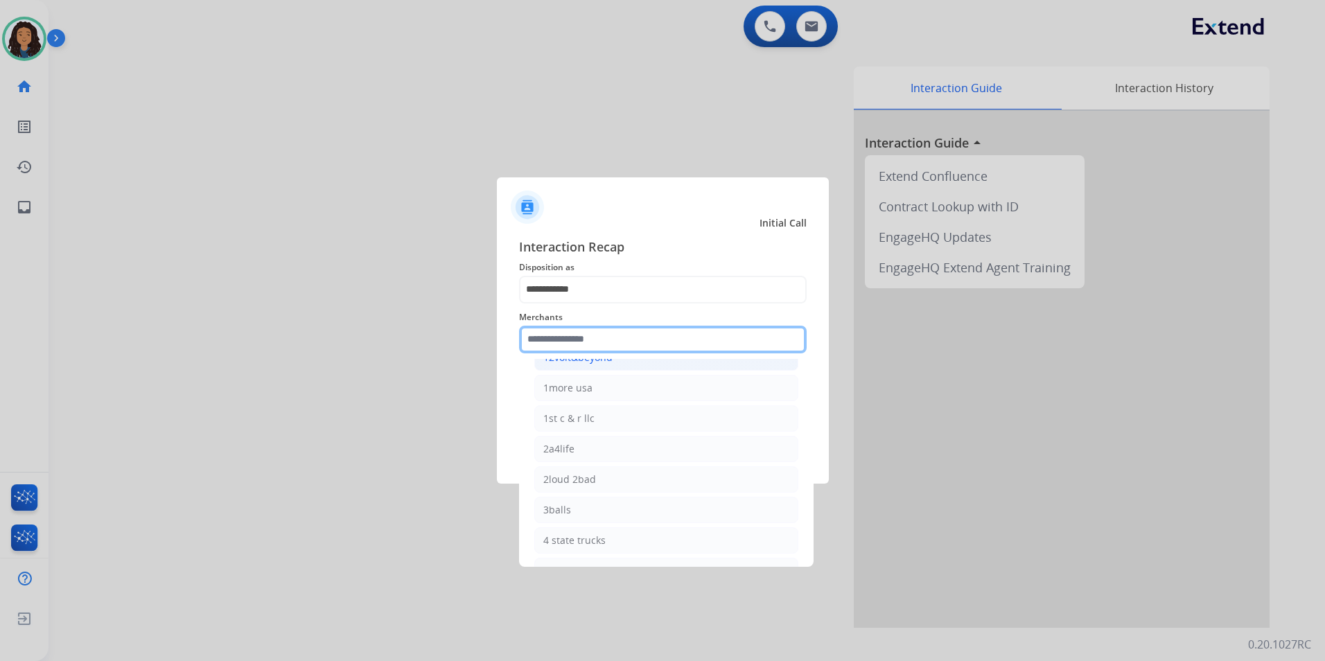
scroll to position [0, 0]
click at [629, 340] on input "text" at bounding box center [663, 340] width 288 height 28
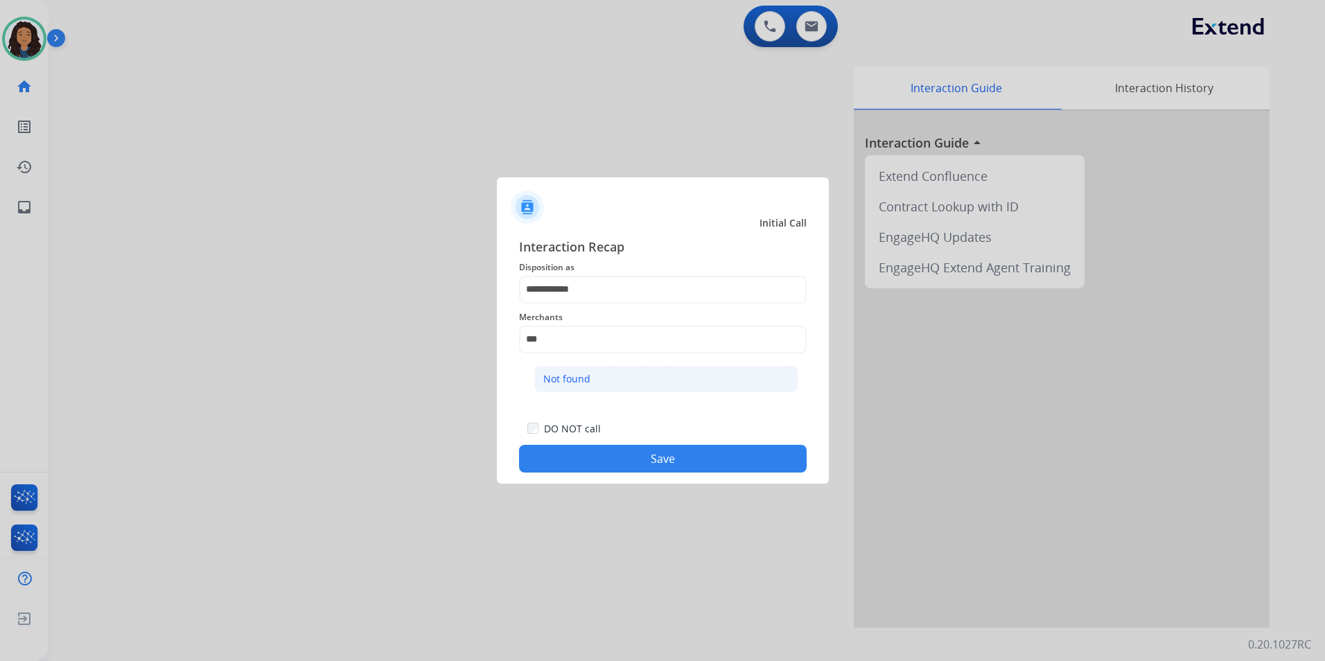
drag, startPoint x: 637, startPoint y: 378, endPoint x: 631, endPoint y: 351, distance: 28.4
click at [636, 378] on li "Not found" at bounding box center [666, 379] width 264 height 26
type input "*********"
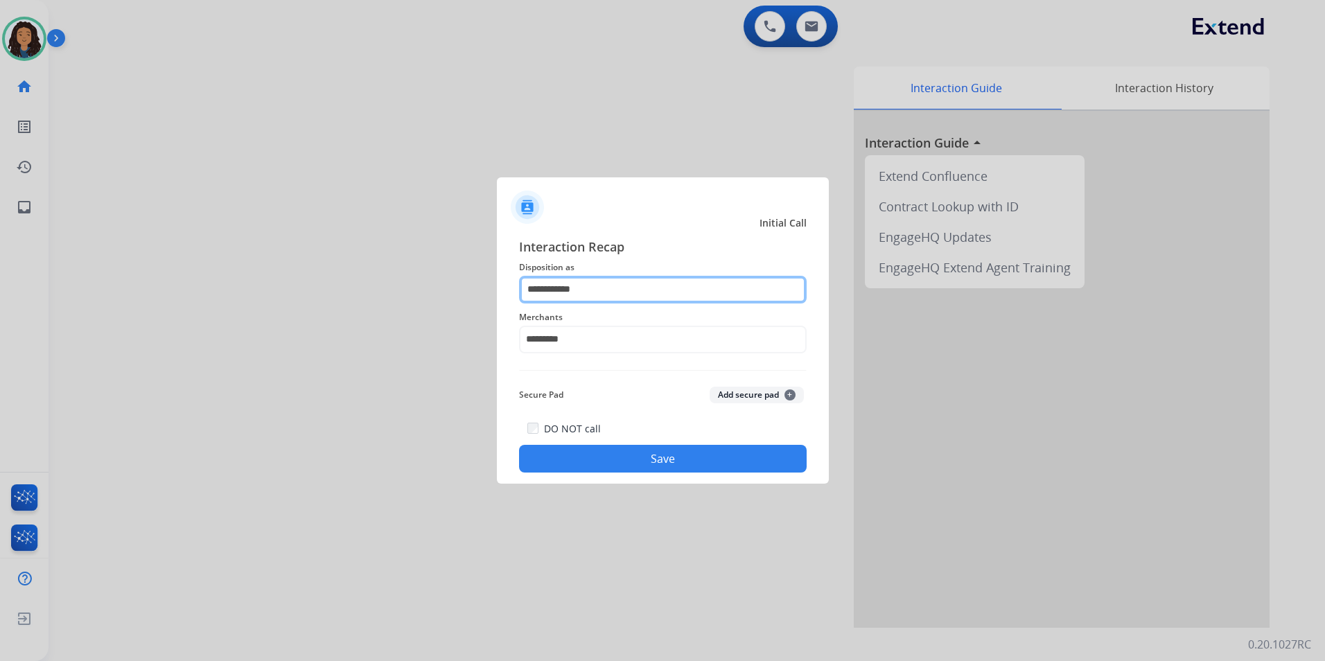
drag, startPoint x: 622, startPoint y: 285, endPoint x: 322, endPoint y: 284, distance: 300.8
click at [0, 284] on app-contact-recap-modal "**********" at bounding box center [0, 330] width 0 height 661
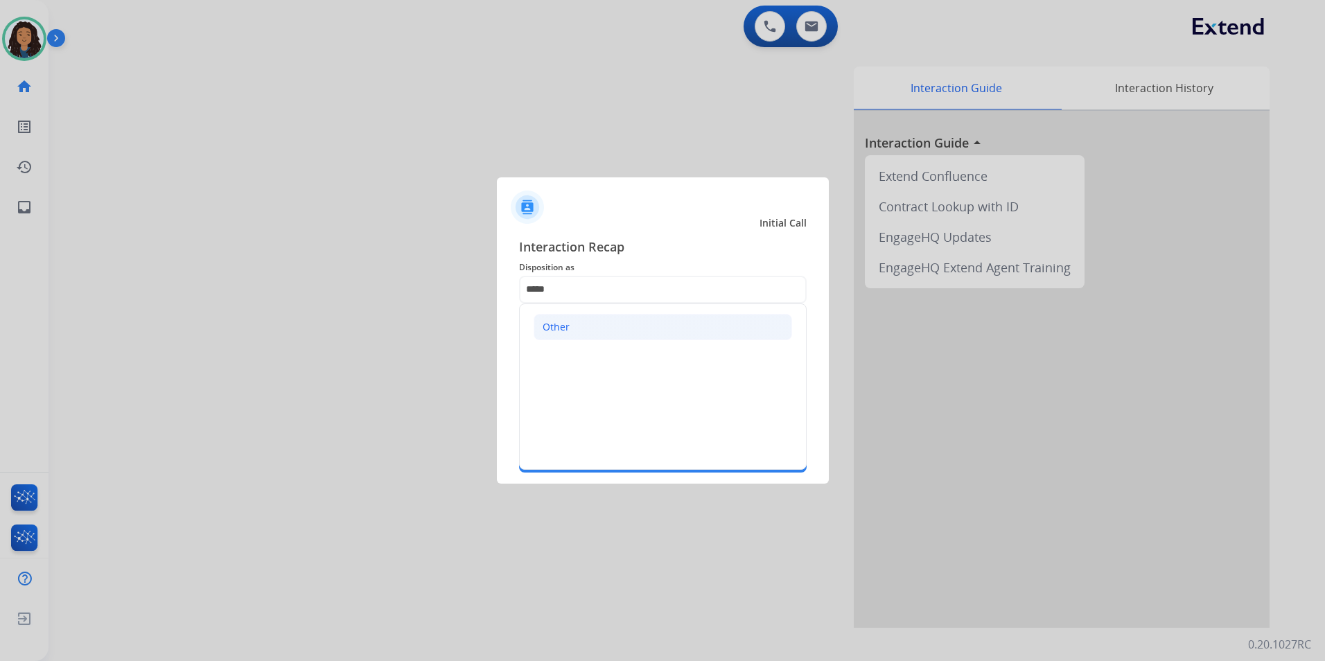
click at [584, 326] on li "Other" at bounding box center [663, 327] width 259 height 26
type input "*****"
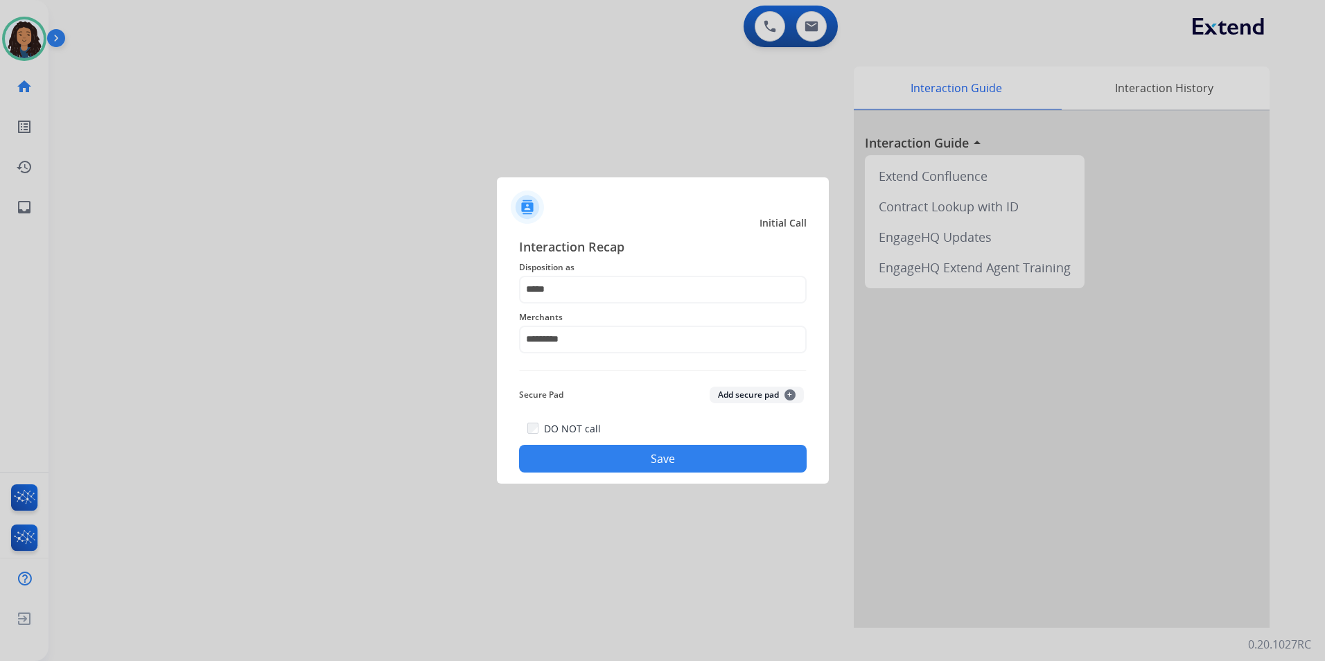
drag, startPoint x: 659, startPoint y: 467, endPoint x: 636, endPoint y: 443, distance: 32.8
click at [659, 464] on button "Save" at bounding box center [663, 459] width 288 height 28
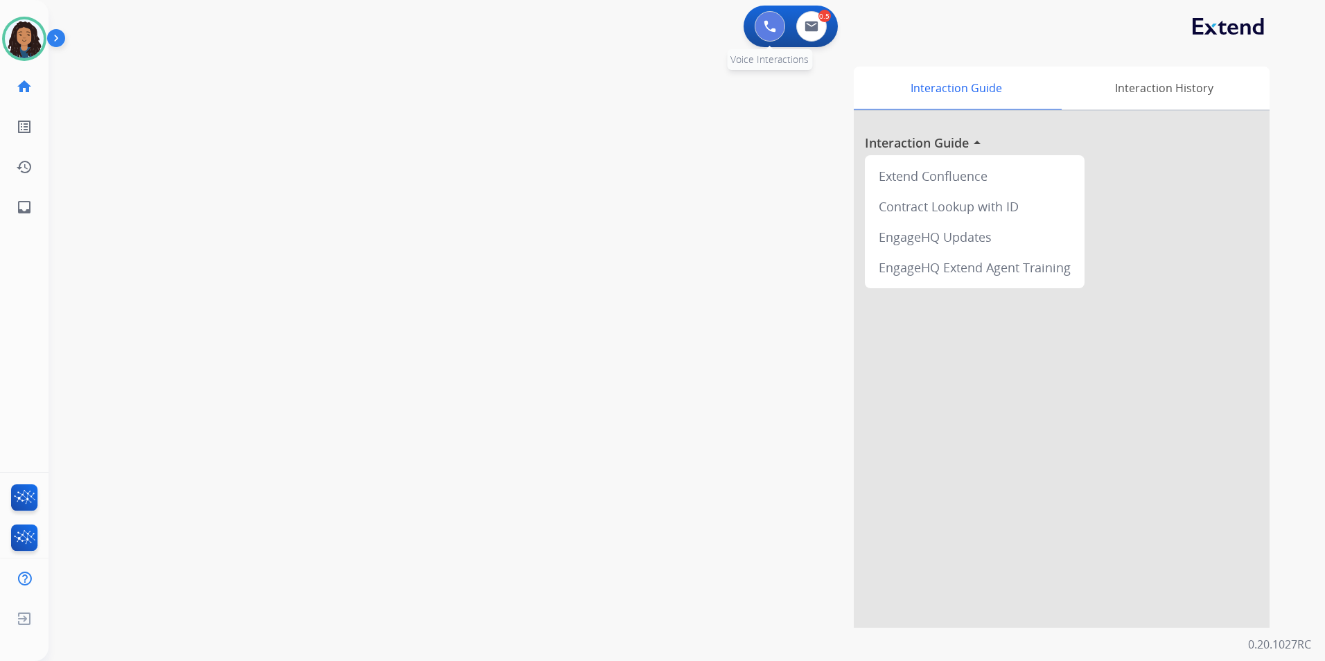
click at [767, 37] on button at bounding box center [770, 26] width 31 height 31
click at [765, 26] on img at bounding box center [770, 26] width 12 height 12
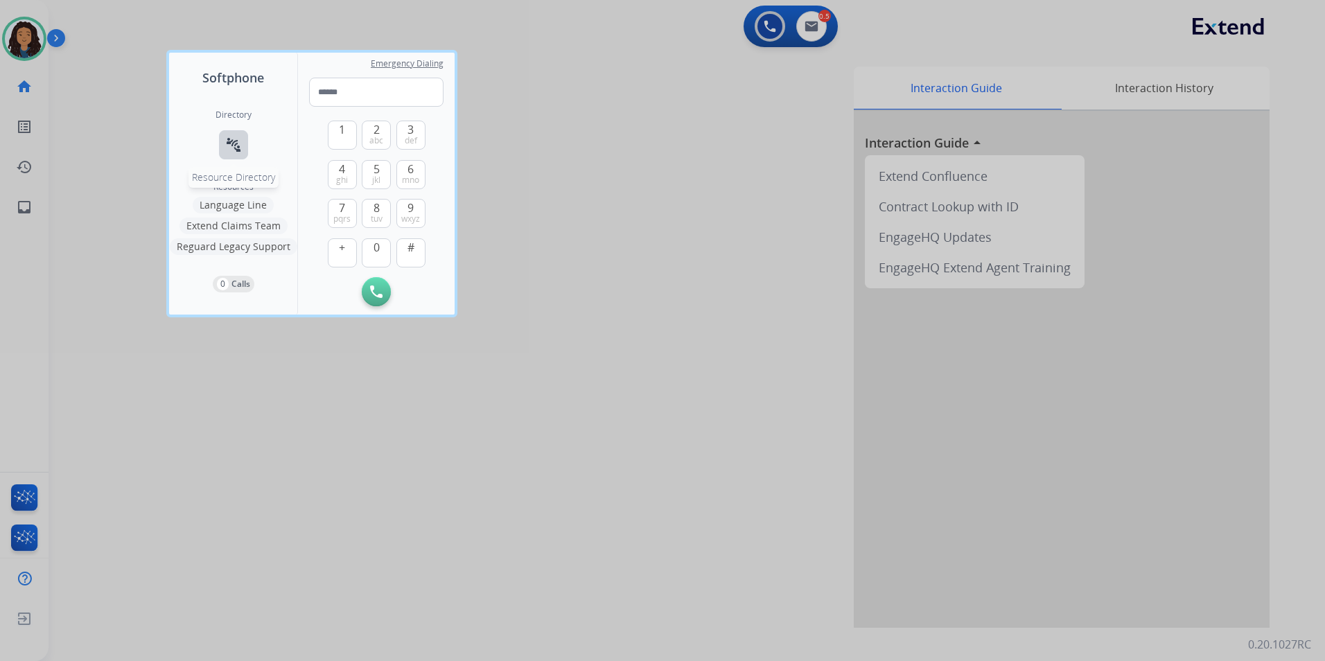
click at [238, 148] on mat-icon "connect_without_contact" at bounding box center [233, 145] width 17 height 17
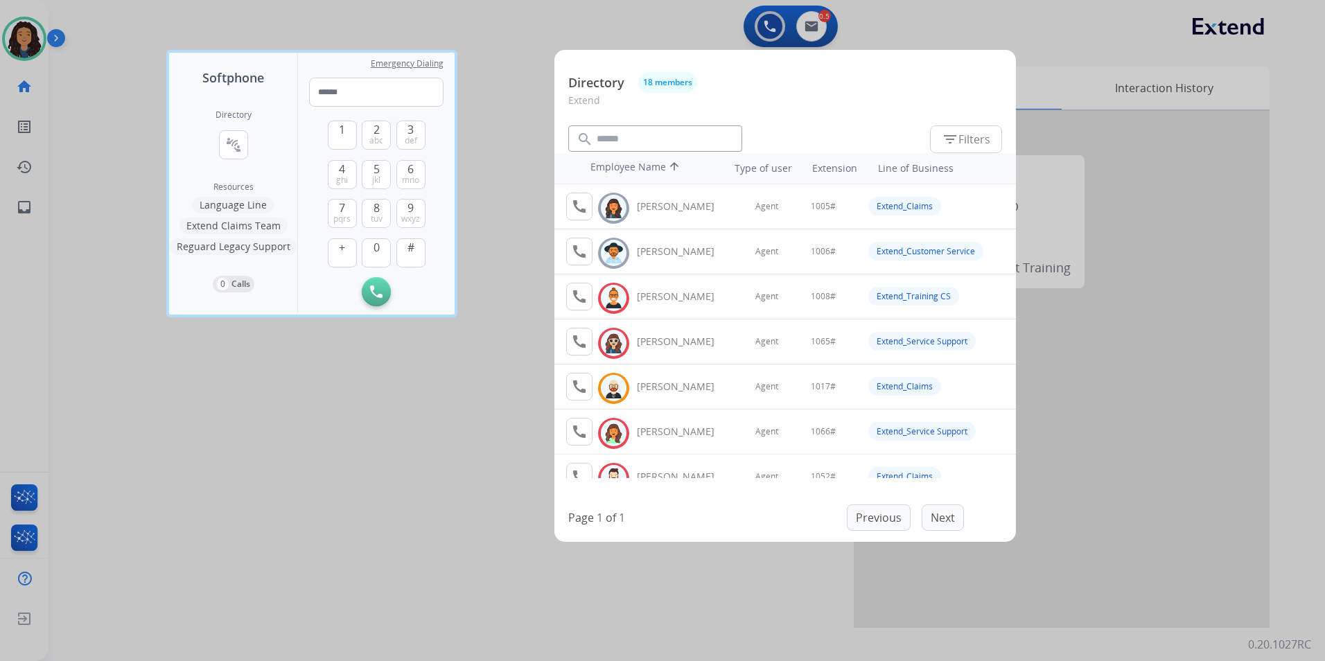
scroll to position [139, 0]
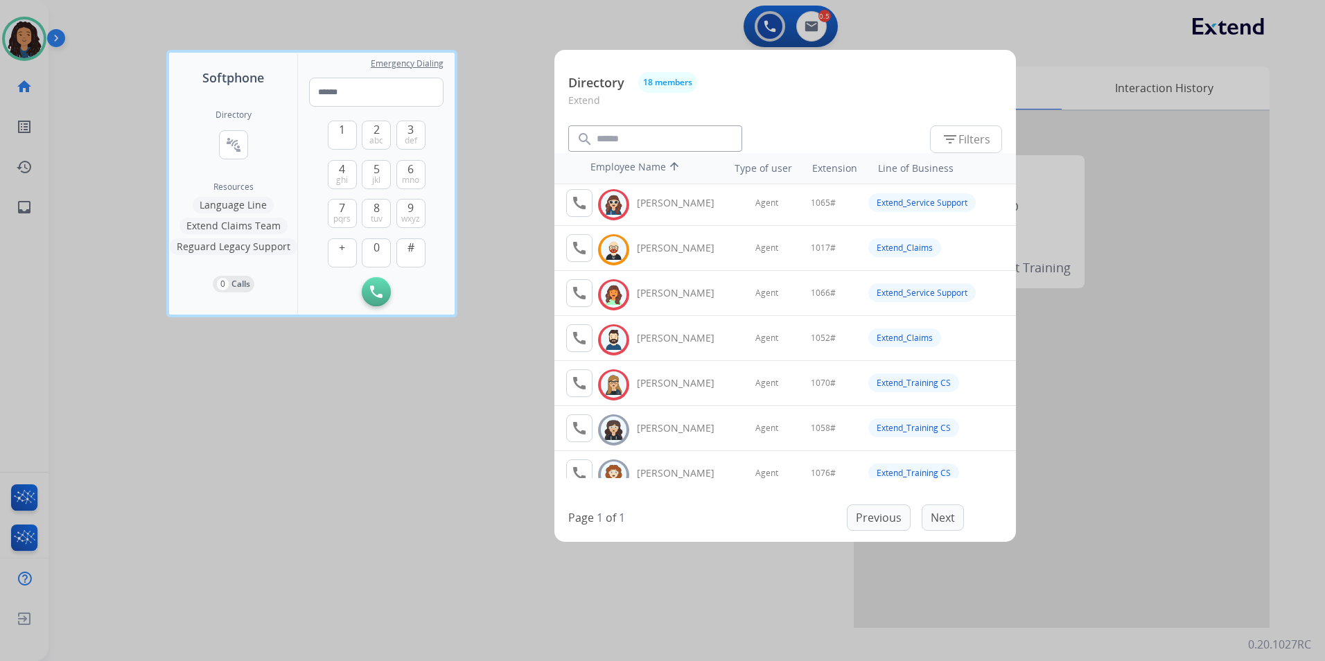
click at [409, 399] on div at bounding box center [662, 330] width 1325 height 661
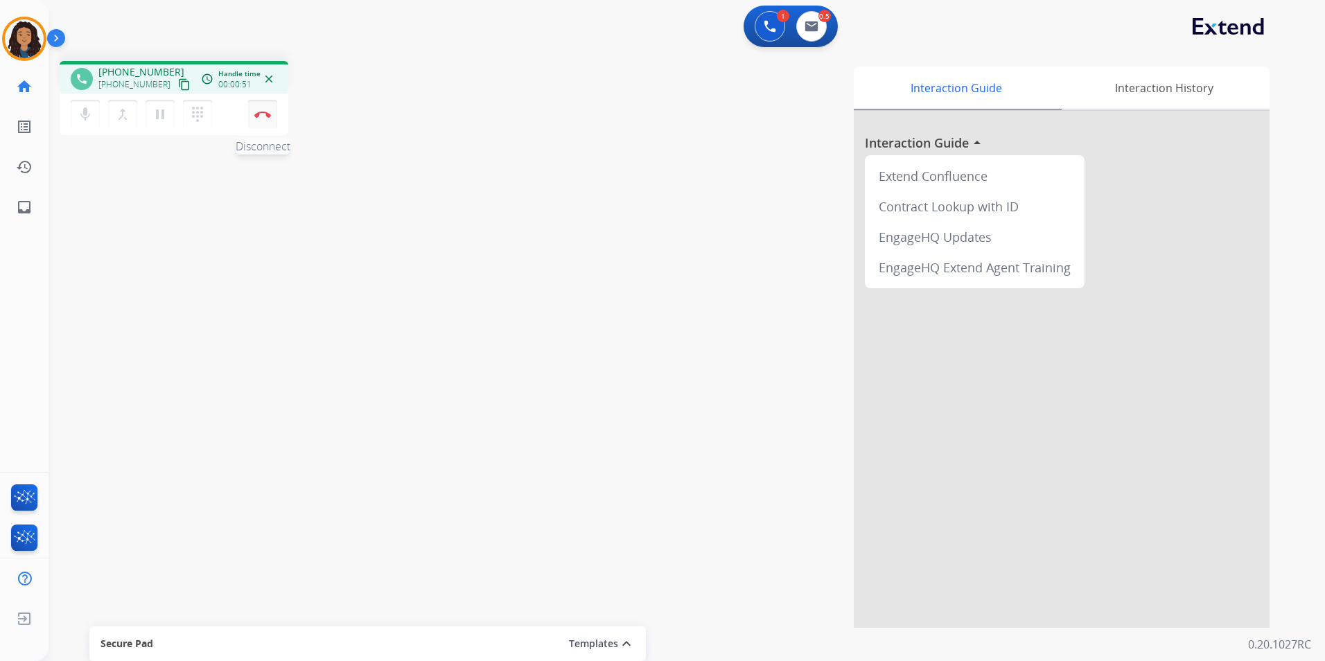
click at [260, 119] on button "Disconnect" at bounding box center [262, 114] width 29 height 29
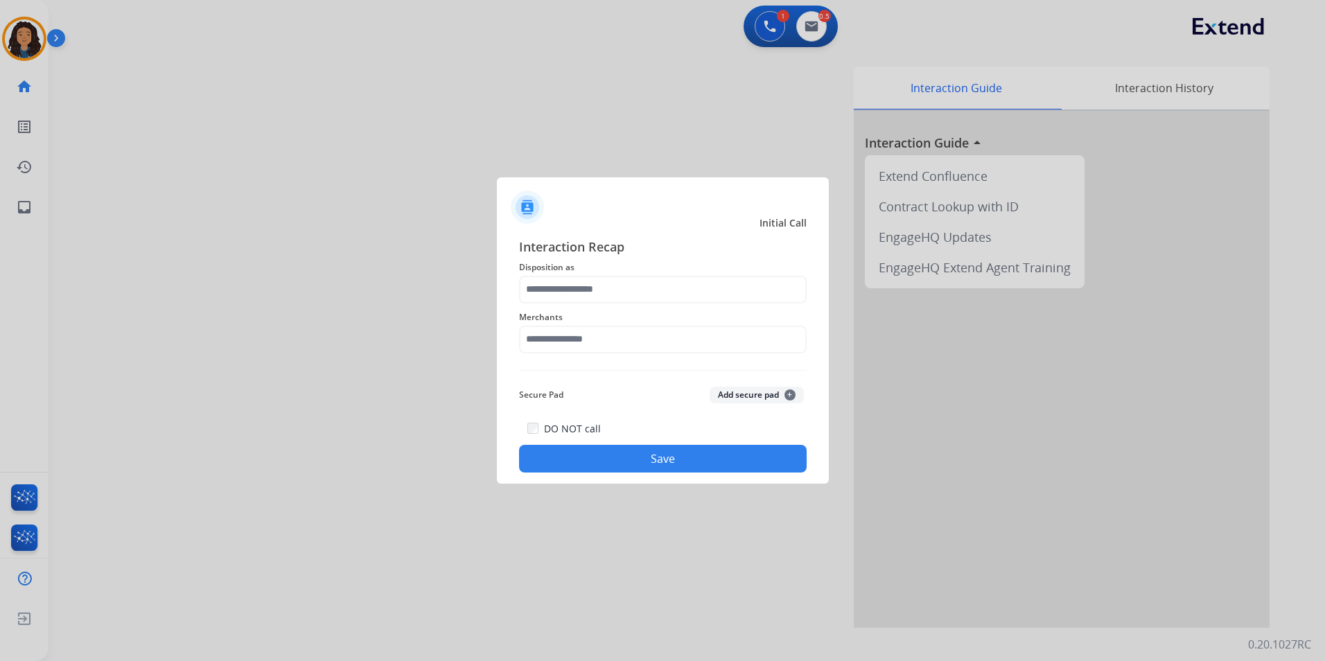
click at [1029, 362] on div at bounding box center [662, 330] width 1325 height 661
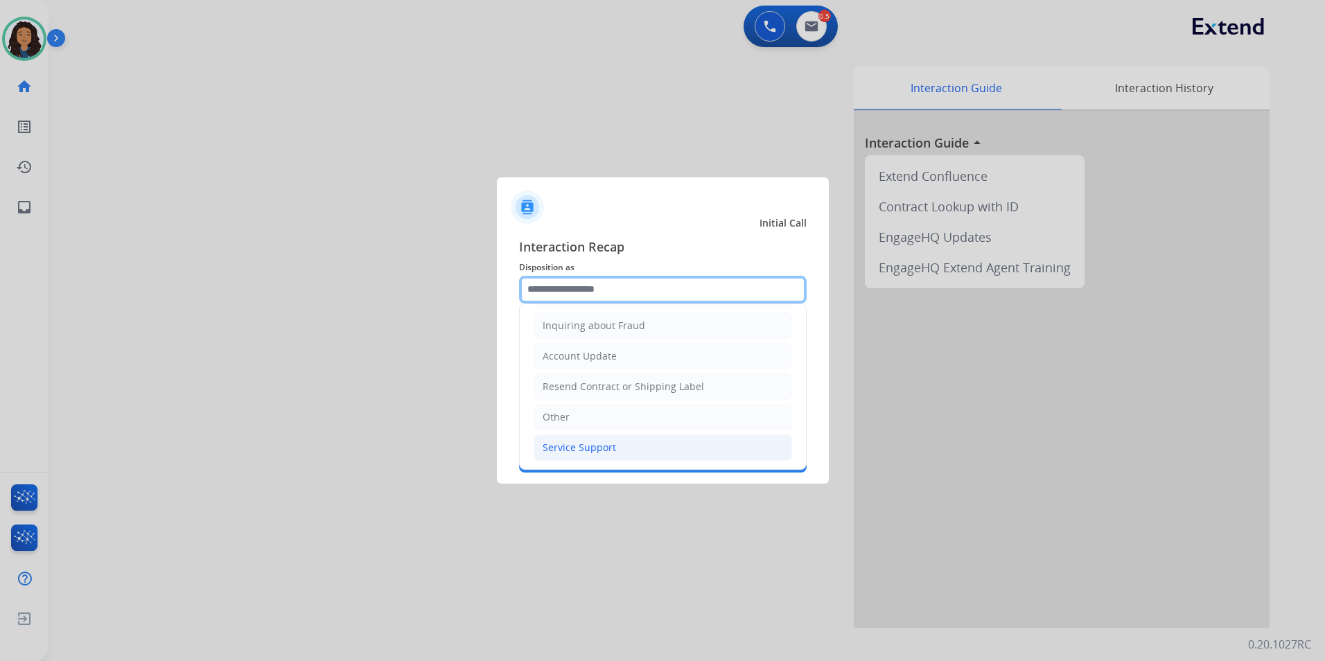
scroll to position [216, 0]
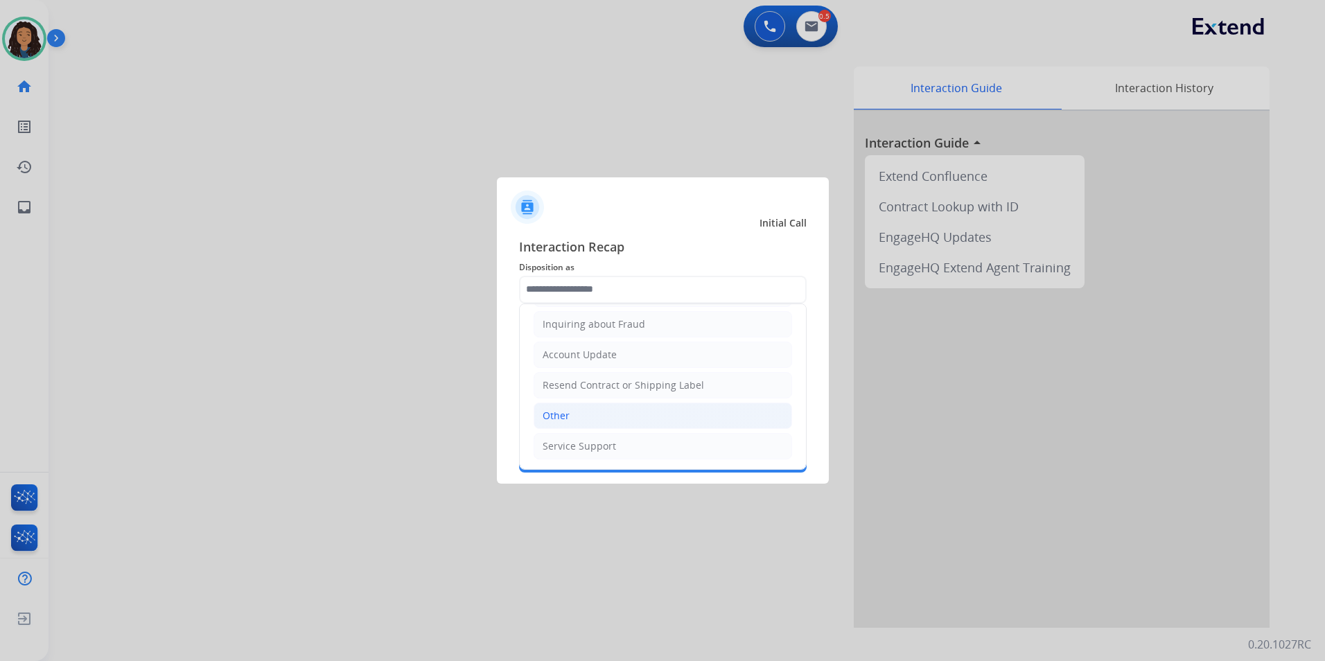
click at [599, 420] on li "Other" at bounding box center [663, 416] width 259 height 26
type input "*****"
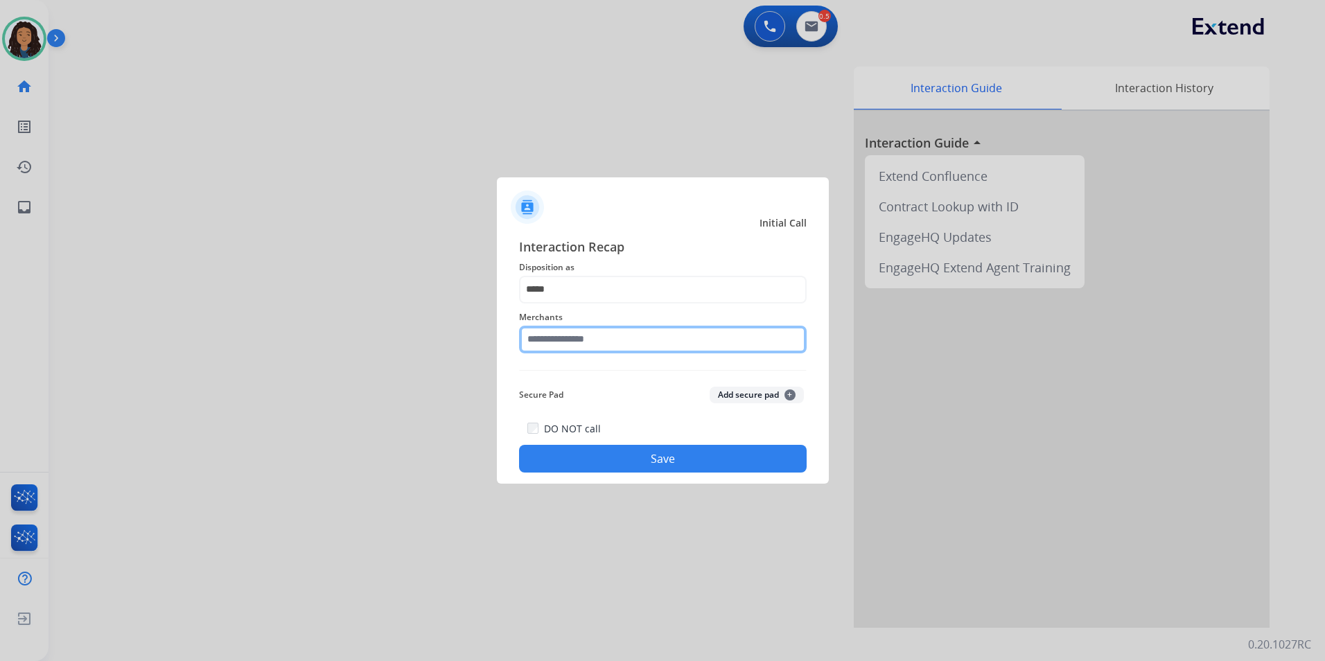
click at [595, 340] on input "text" at bounding box center [663, 340] width 288 height 28
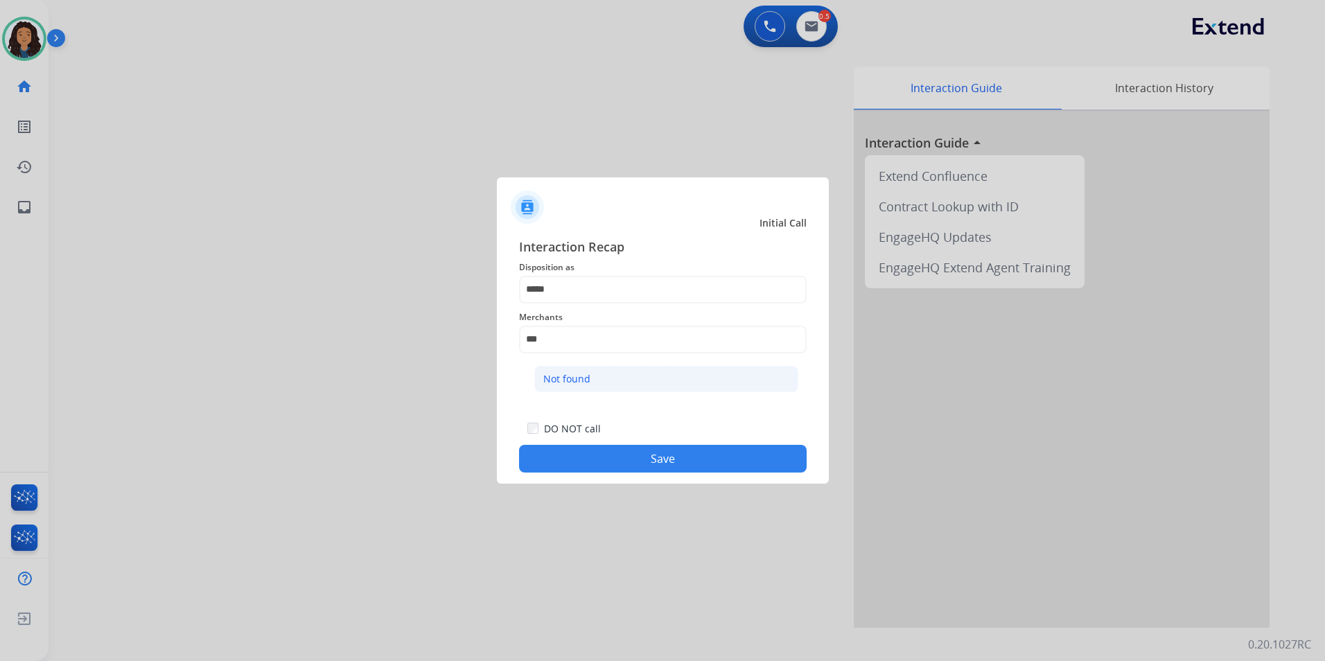
click at [603, 383] on li "Not found" at bounding box center [666, 379] width 264 height 26
type input "*********"
drag, startPoint x: 584, startPoint y: 468, endPoint x: 428, endPoint y: 418, distance: 163.1
click at [581, 467] on button "Save" at bounding box center [663, 459] width 288 height 28
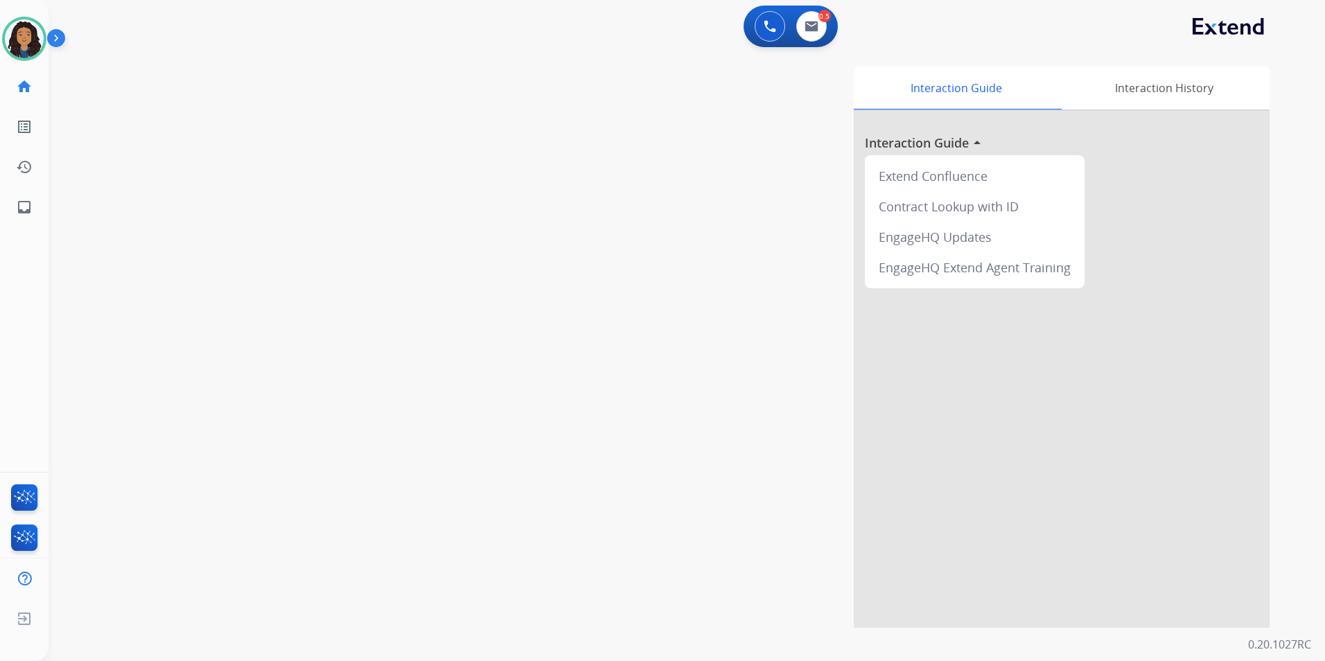
click at [204, 328] on div "swap_horiz Break voice bridge close_fullscreen Connect 3-Way Call merge_type Se…" at bounding box center [671, 339] width 1244 height 578
click at [23, 45] on img at bounding box center [24, 38] width 39 height 39
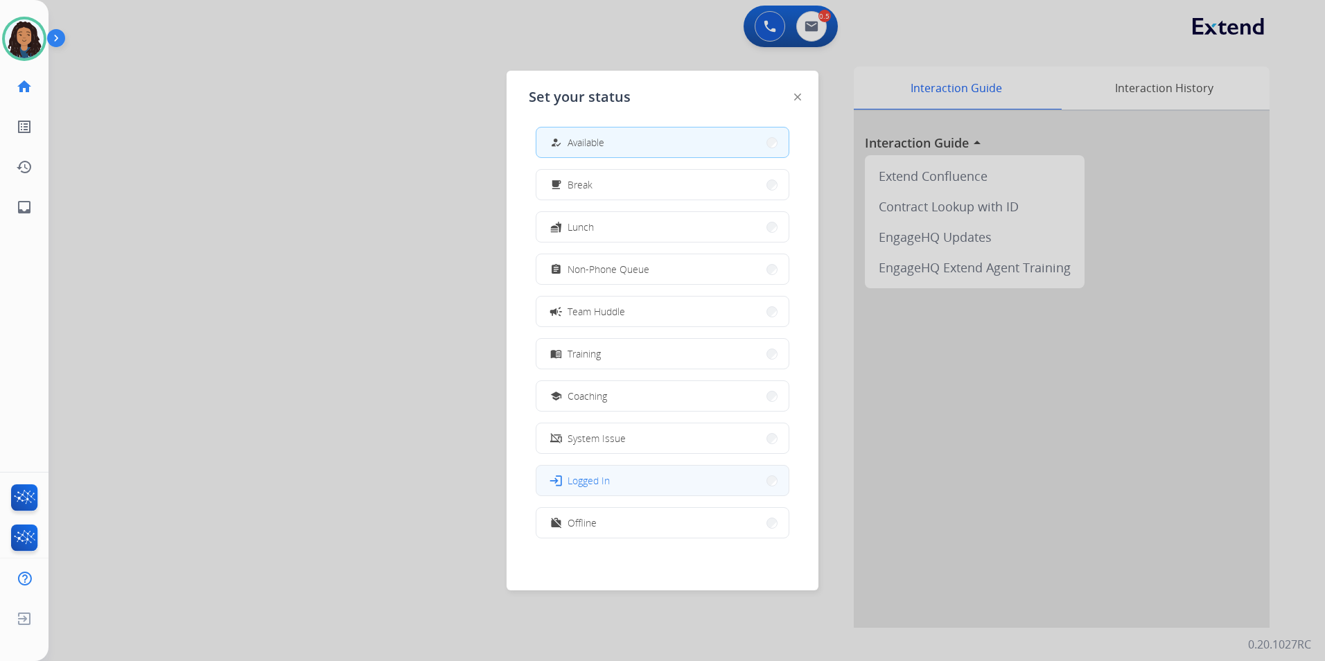
scroll to position [4, 0]
click at [647, 276] on div "assignment Non-Phone Queue" at bounding box center [599, 269] width 102 height 17
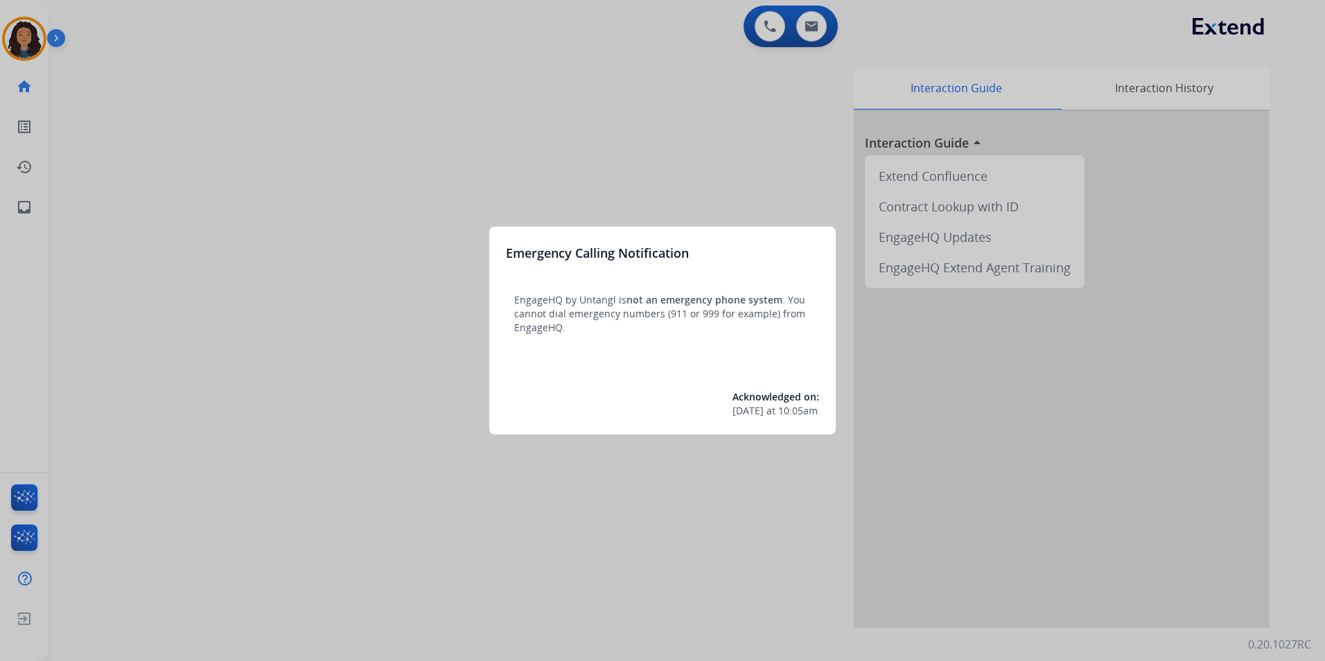
click at [157, 228] on div at bounding box center [662, 330] width 1325 height 661
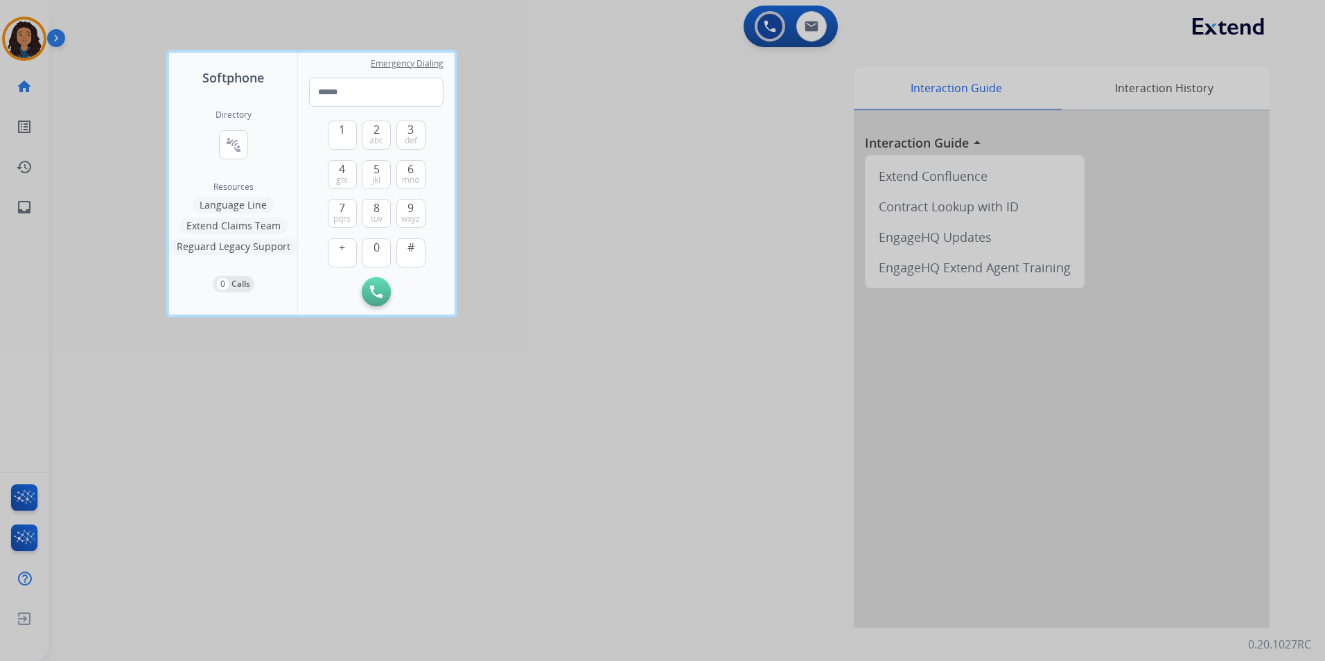
click at [53, 44] on div at bounding box center [662, 330] width 1325 height 661
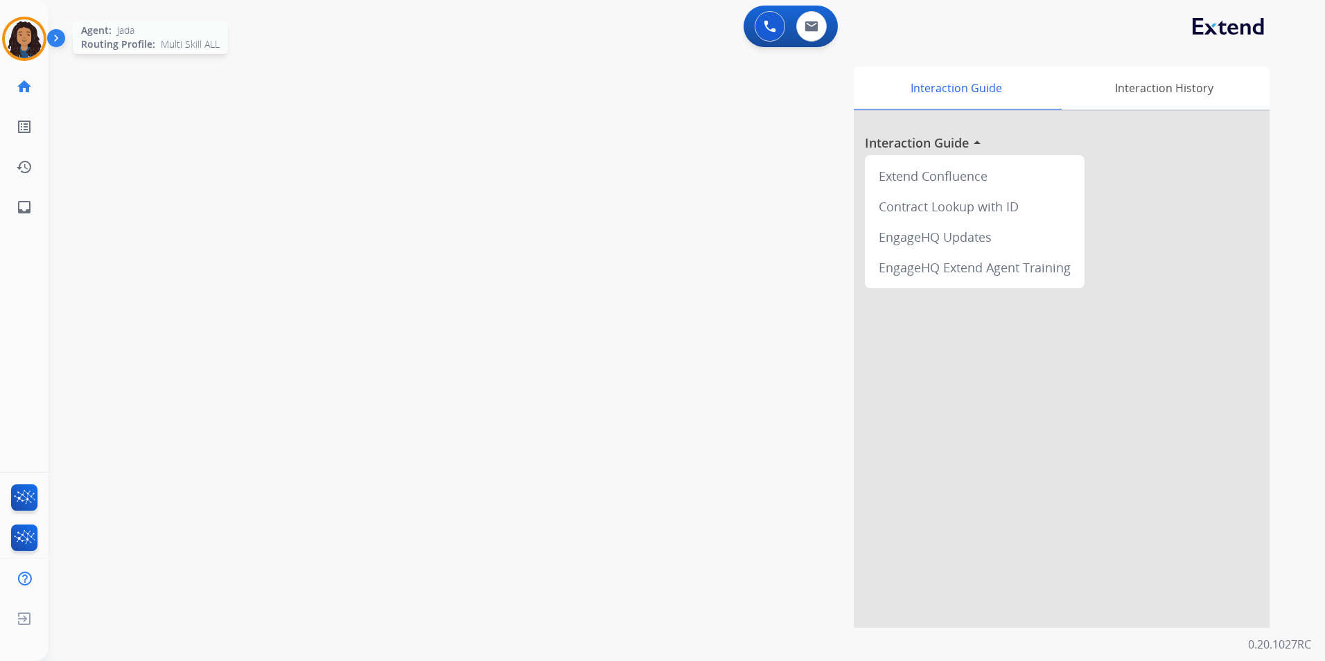
click at [38, 40] on img at bounding box center [24, 38] width 39 height 39
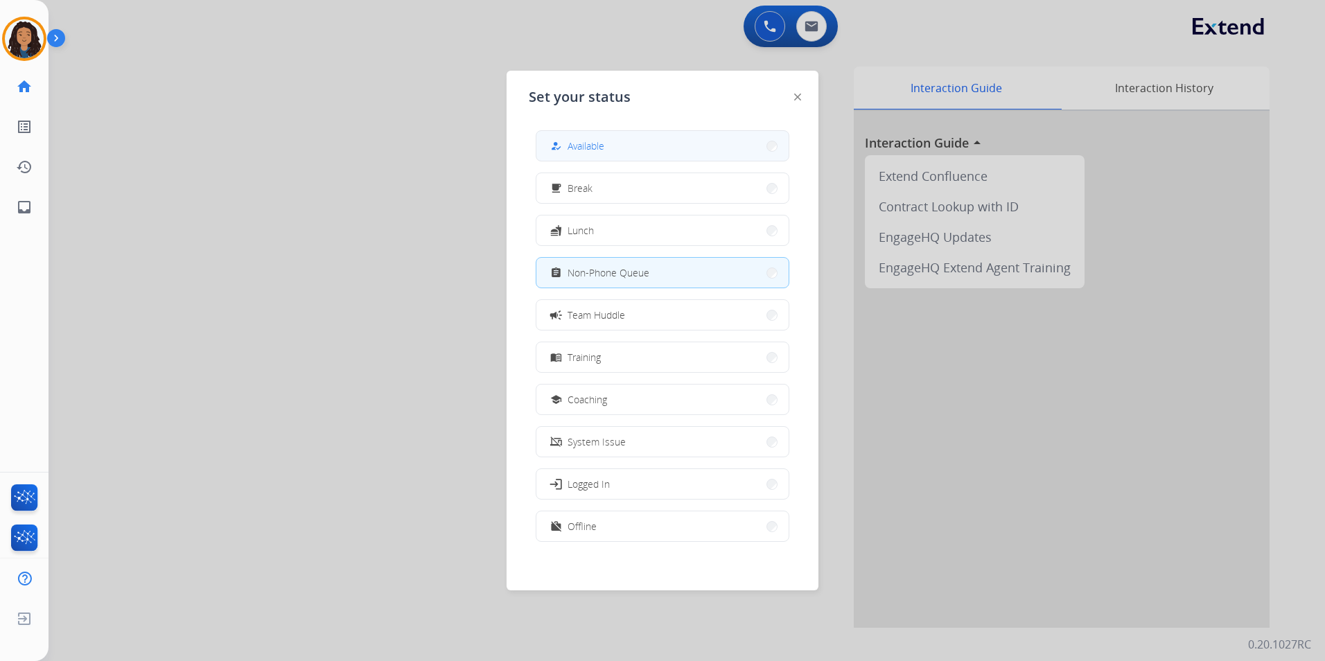
click at [704, 147] on button "how_to_reg Available" at bounding box center [663, 146] width 252 height 30
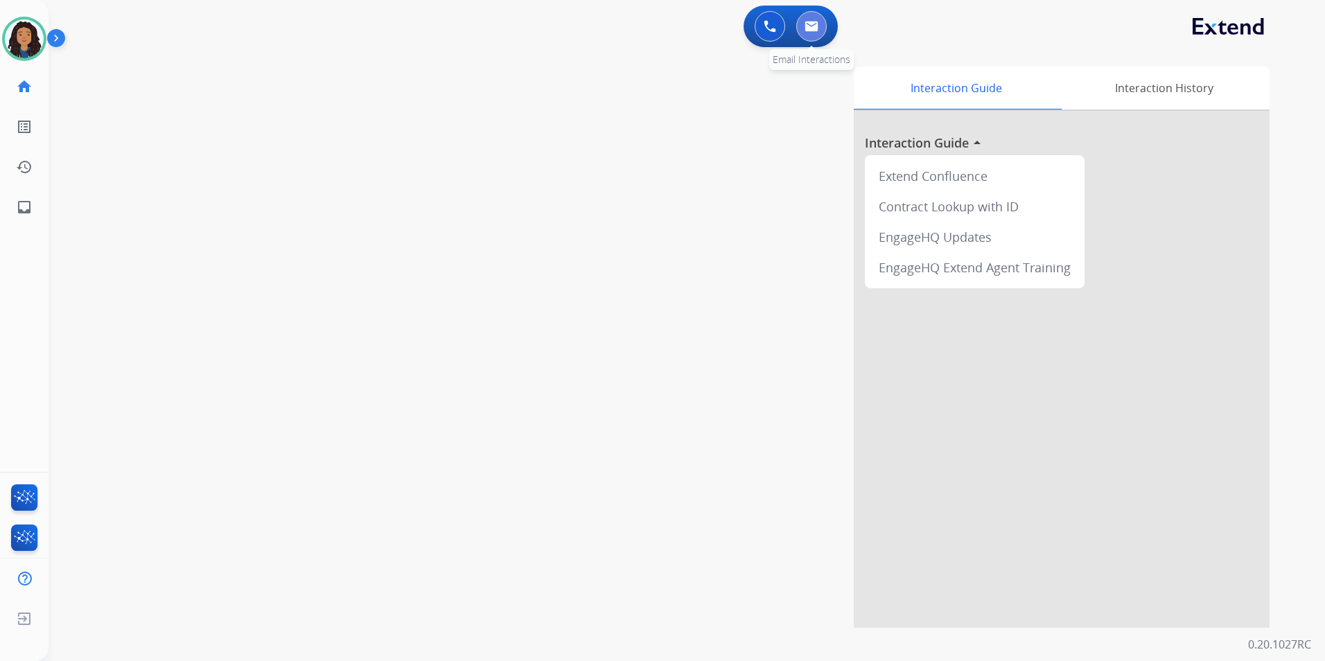
click at [820, 31] on button at bounding box center [811, 26] width 31 height 31
select select "**********"
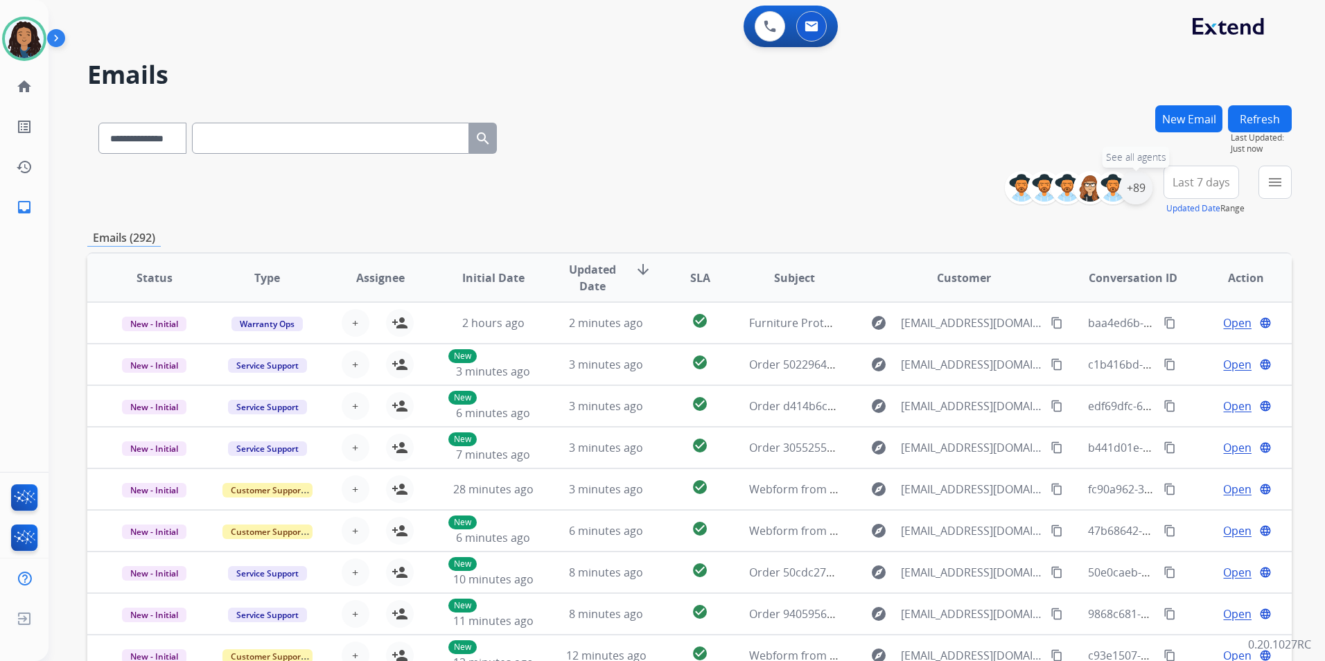
click at [1134, 193] on div "+89" at bounding box center [1135, 187] width 33 height 33
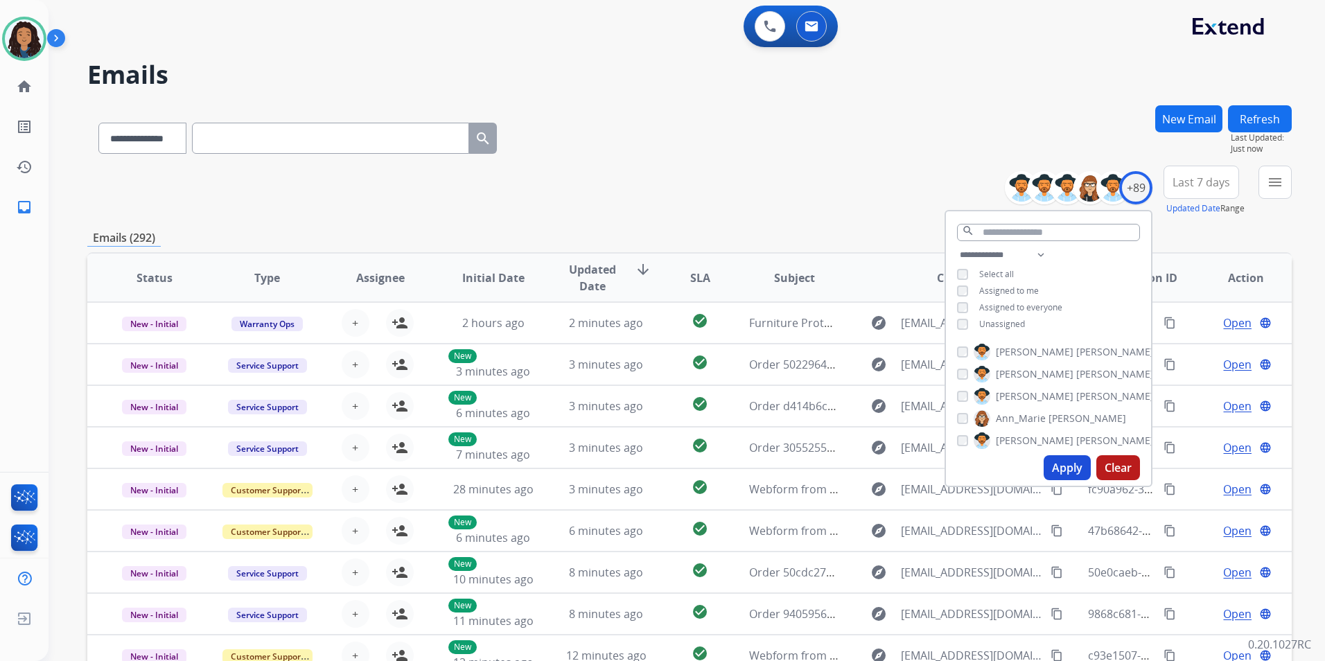
click at [1009, 325] on span "Unassigned" at bounding box center [1002, 324] width 46 height 12
click at [1066, 469] on button "Apply" at bounding box center [1067, 467] width 47 height 25
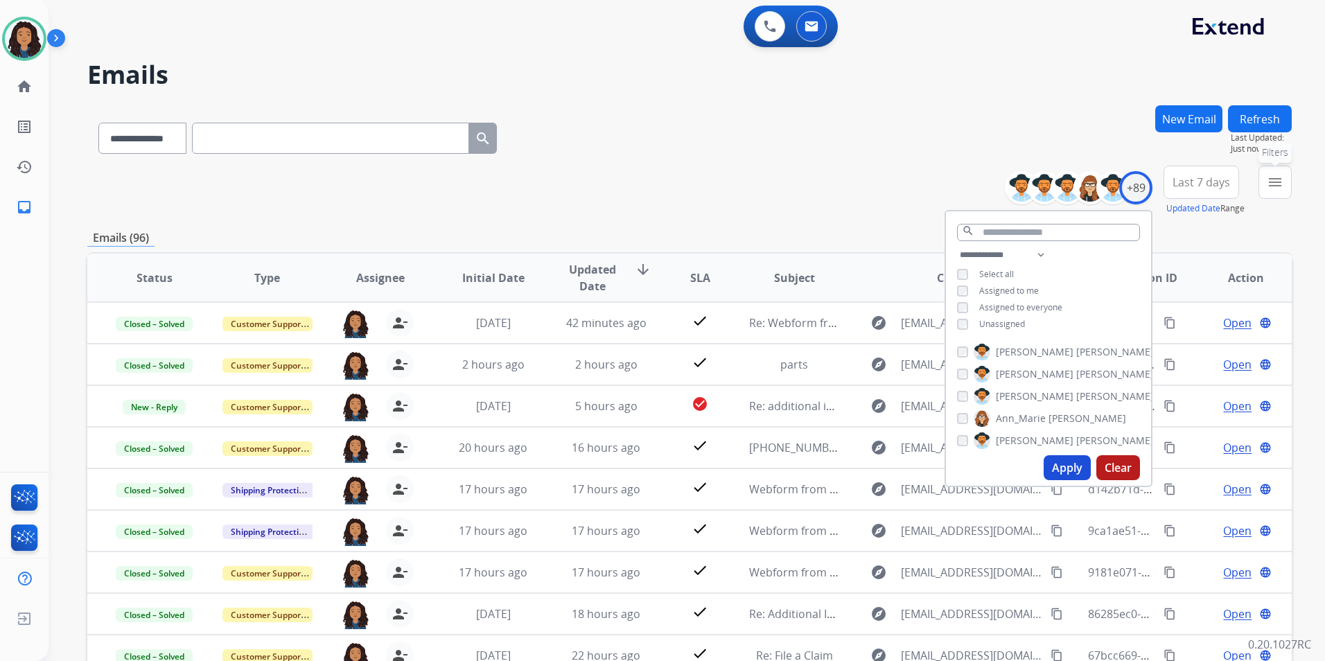
click at [1275, 191] on button "menu Filters" at bounding box center [1275, 182] width 33 height 33
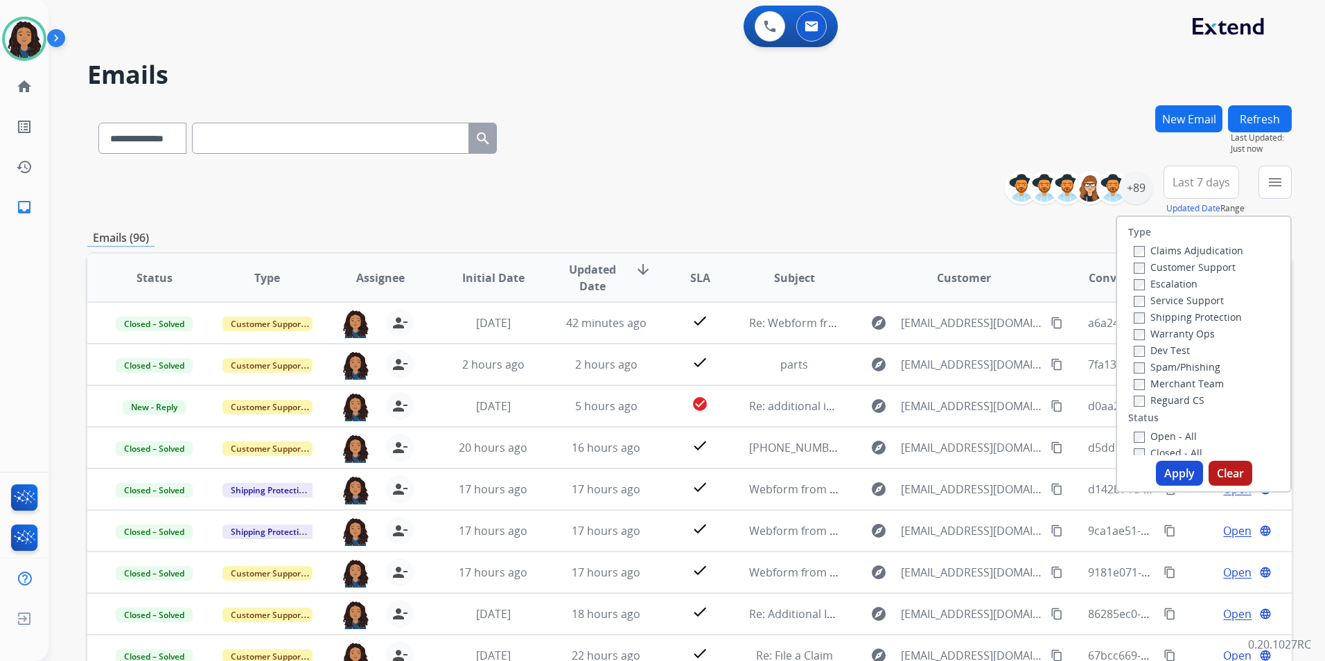
click at [1214, 263] on label "Customer Support" at bounding box center [1185, 267] width 102 height 13
click at [1231, 318] on label "Shipping Protection" at bounding box center [1188, 317] width 108 height 13
click at [1169, 401] on label "Reguard CS" at bounding box center [1169, 400] width 71 height 13
click at [1159, 432] on label "Open - All" at bounding box center [1165, 436] width 63 height 13
click at [1176, 473] on button "Apply" at bounding box center [1179, 473] width 47 height 25
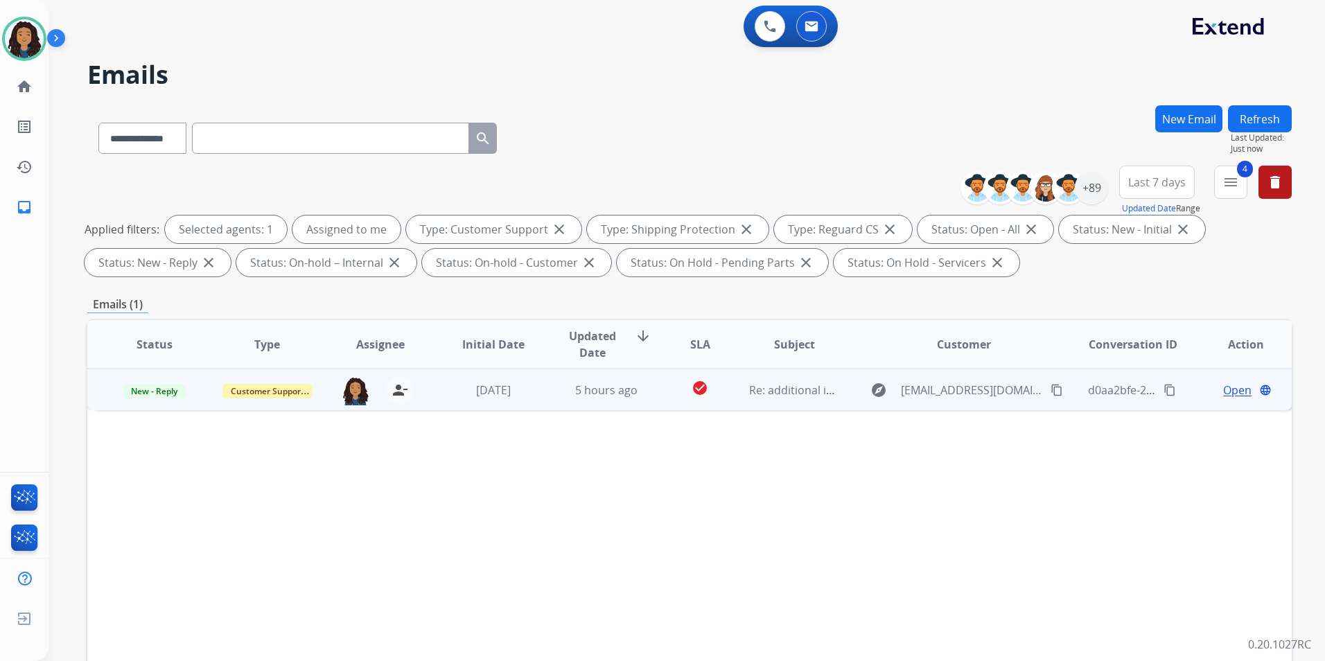
click at [1239, 387] on span "Open" at bounding box center [1237, 390] width 28 height 17
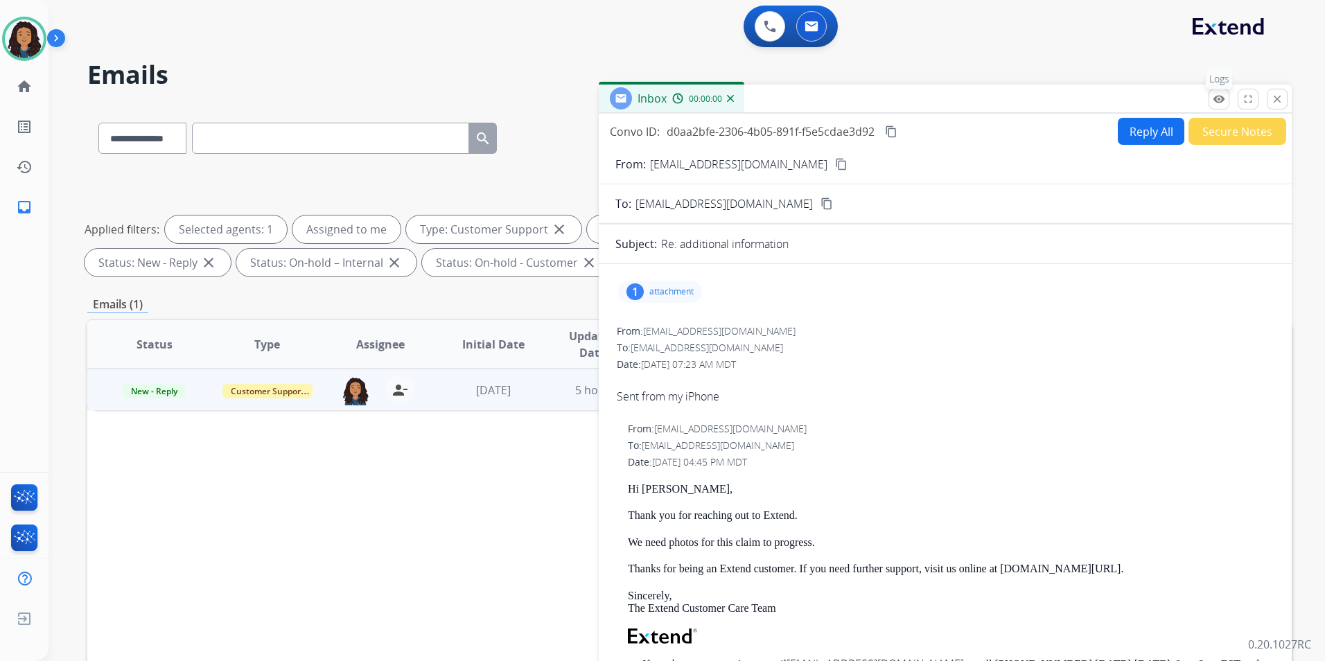
click at [1226, 104] on button "remove_red_eye Logs" at bounding box center [1219, 99] width 21 height 21
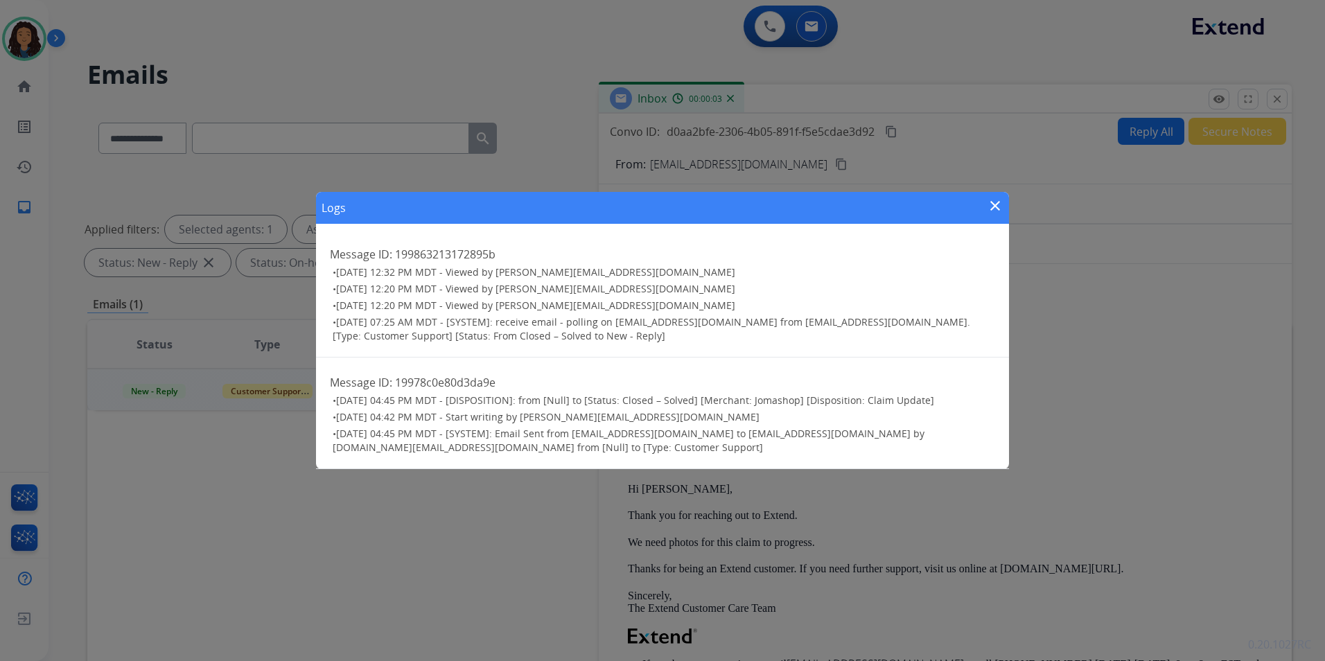
click at [992, 208] on mat-icon "close" at bounding box center [995, 206] width 17 height 17
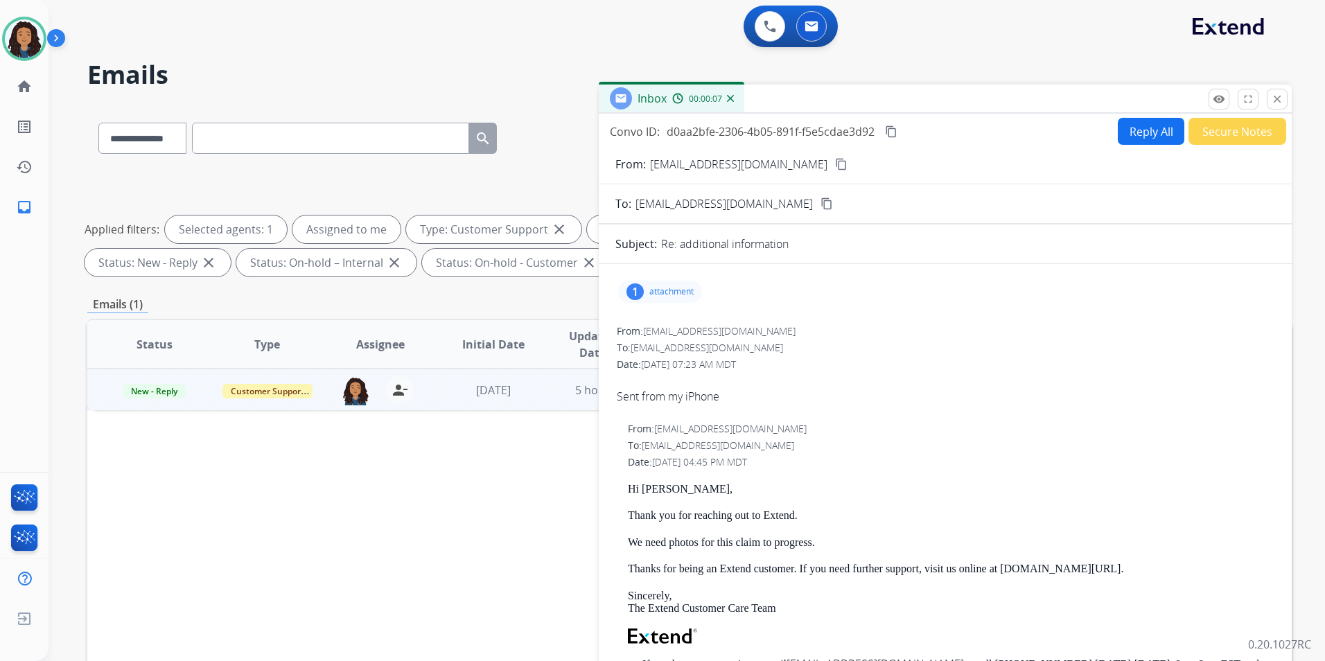
click at [672, 288] on p "attachment" at bounding box center [672, 291] width 44 height 11
click at [785, 324] on mat-icon "download" at bounding box center [787, 324] width 12 height 12
click at [835, 163] on mat-icon "content_copy" at bounding box center [841, 164] width 12 height 12
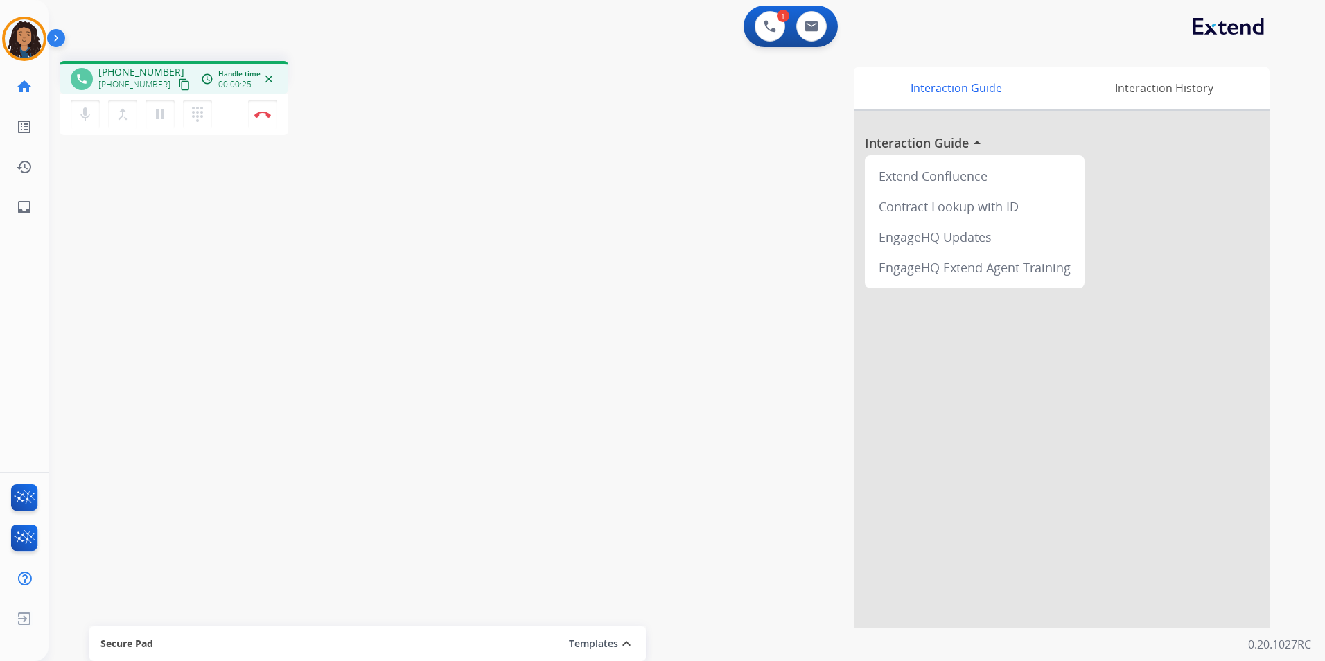
click at [178, 85] on mat-icon "content_copy" at bounding box center [184, 84] width 12 height 12
click at [260, 121] on button "Disconnect" at bounding box center [262, 114] width 29 height 29
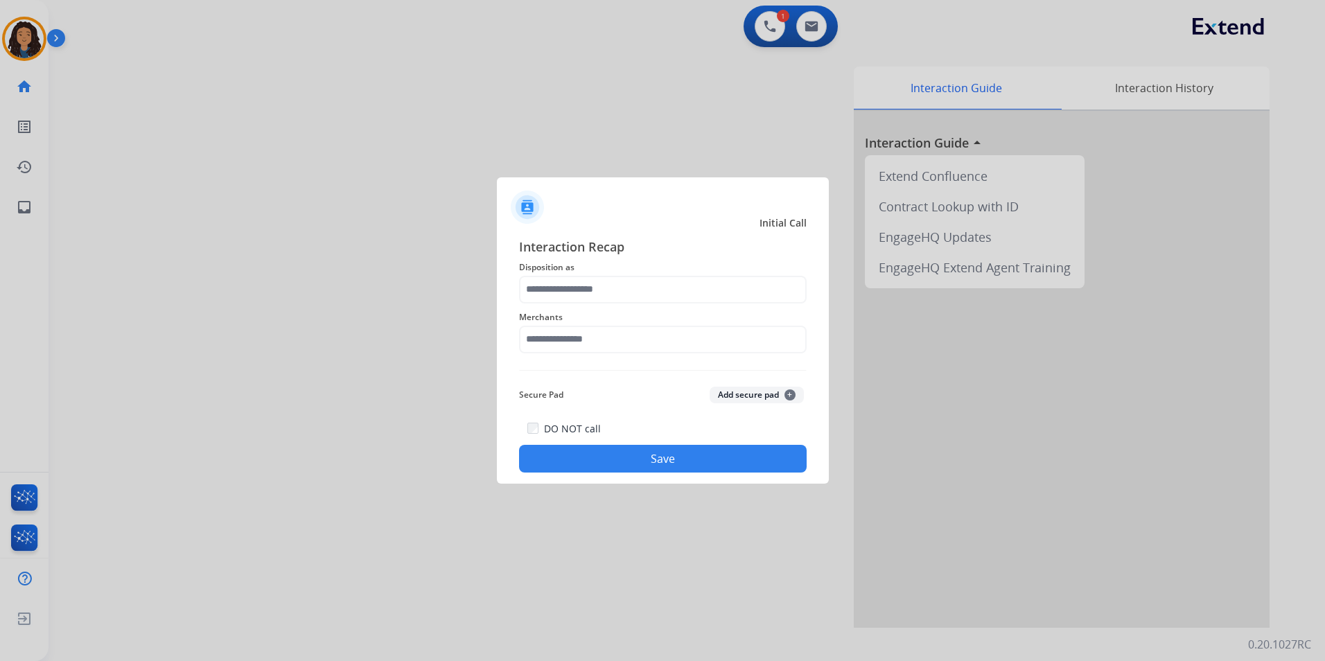
click at [572, 311] on span "Merchants" at bounding box center [663, 317] width 288 height 17
click at [575, 294] on input "text" at bounding box center [663, 290] width 288 height 28
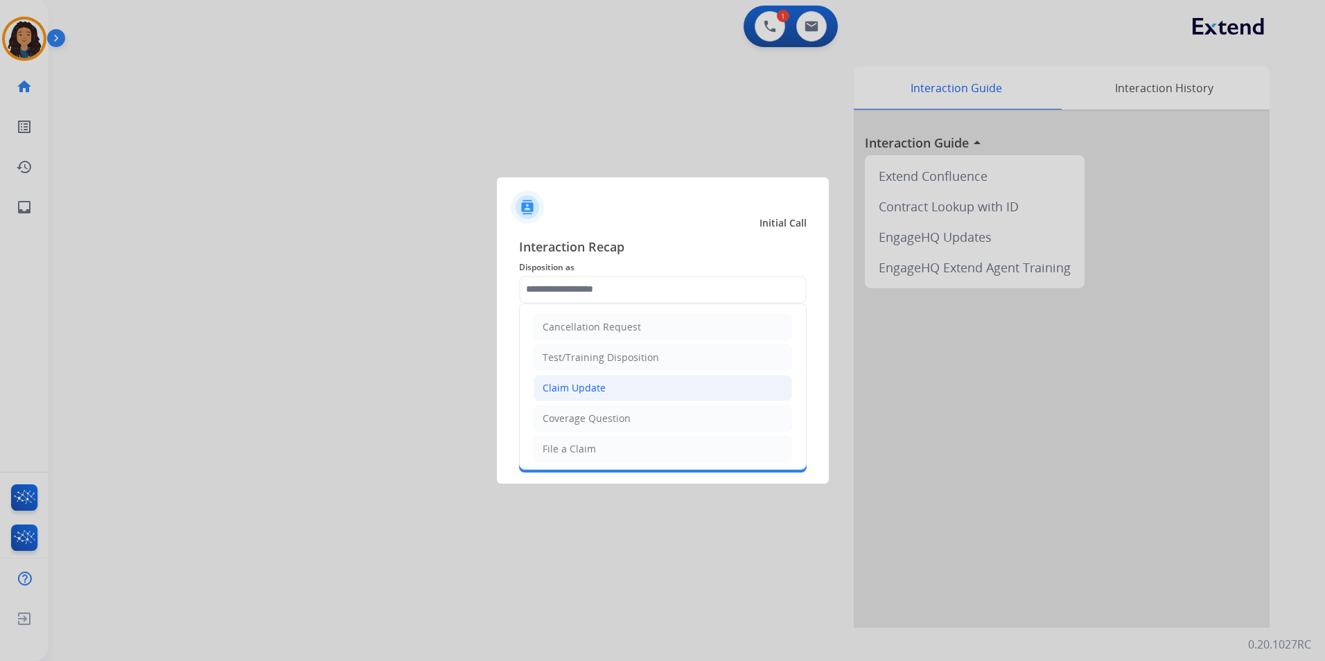
click at [597, 393] on div "Claim Update" at bounding box center [574, 388] width 63 height 14
type input "**********"
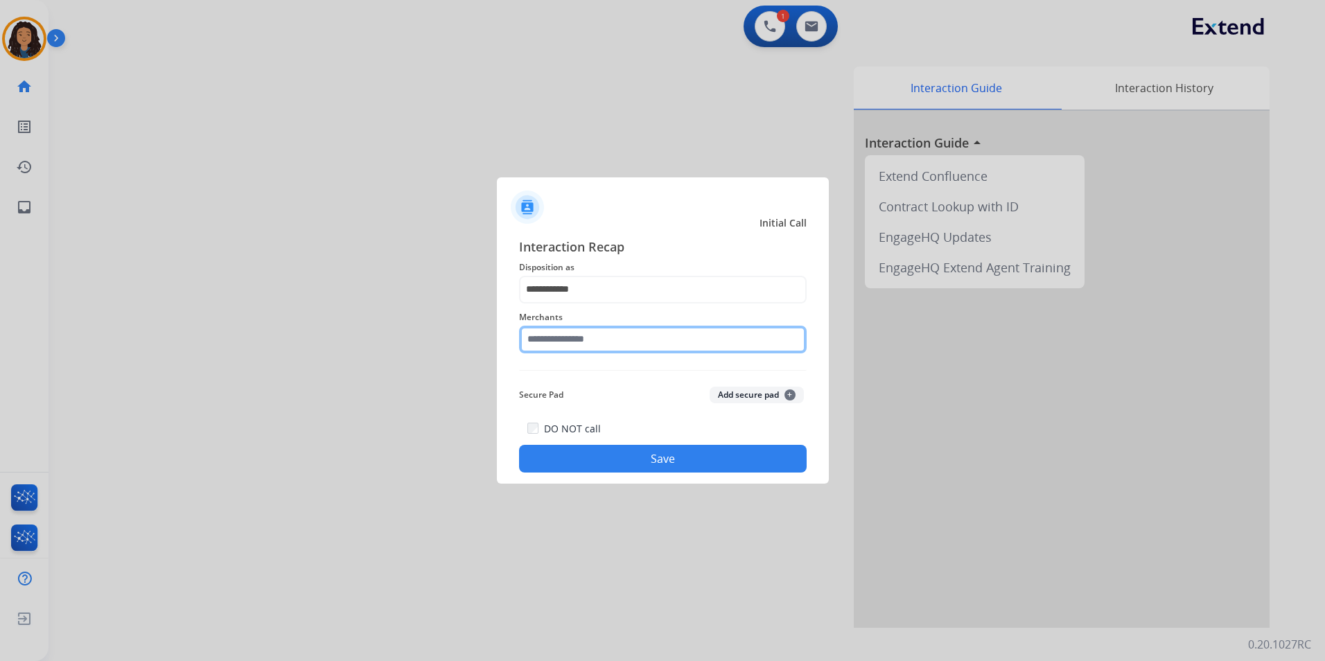
click at [571, 333] on input "text" at bounding box center [663, 340] width 288 height 28
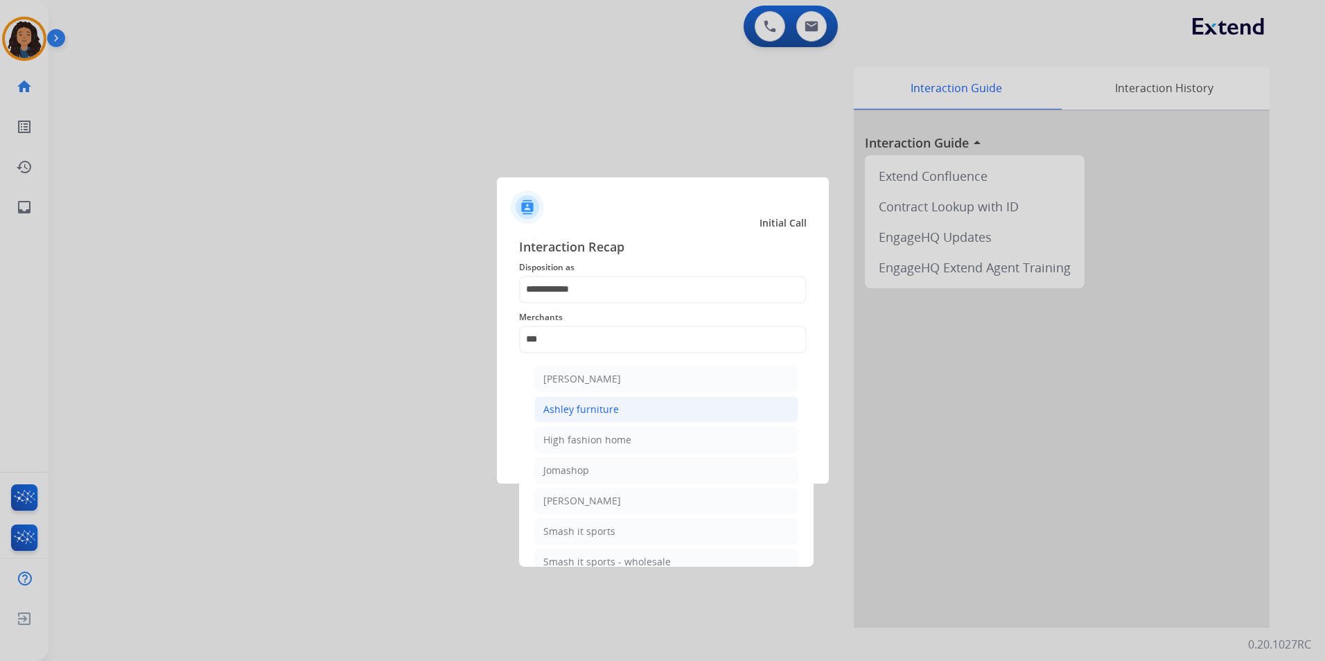
click at [592, 408] on div "Ashley furniture" at bounding box center [581, 410] width 76 height 14
type input "**********"
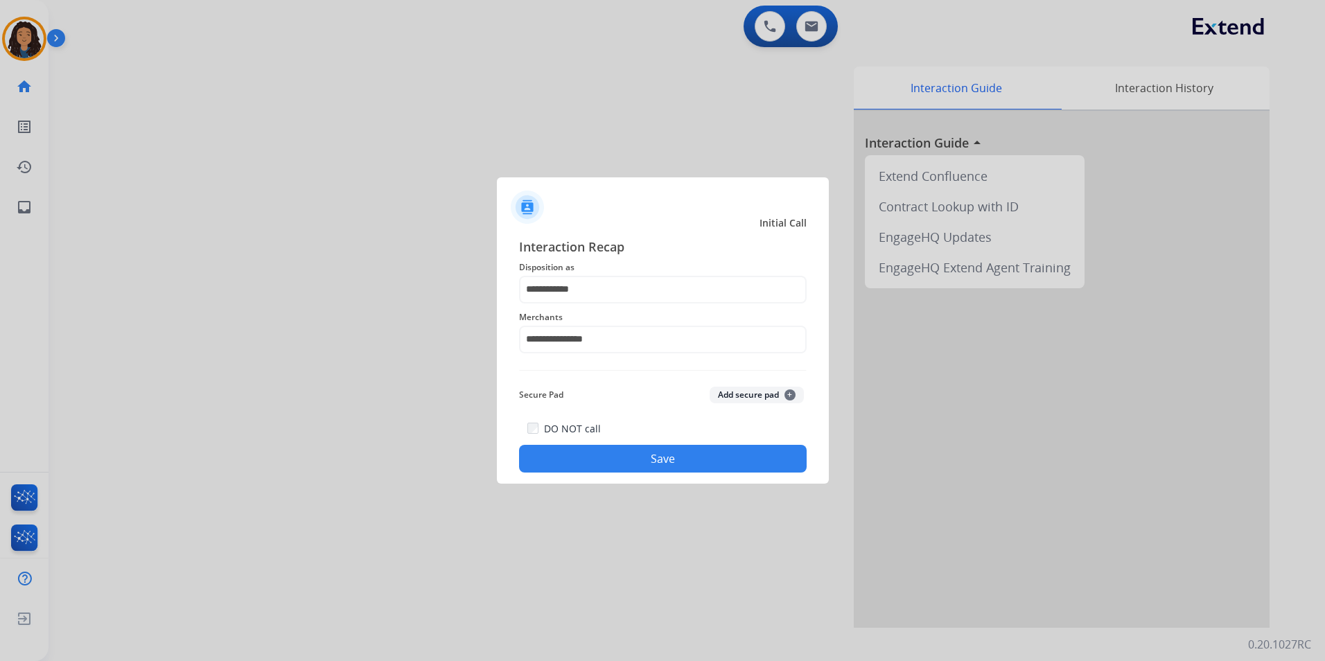
click at [578, 449] on button "Save" at bounding box center [663, 459] width 288 height 28
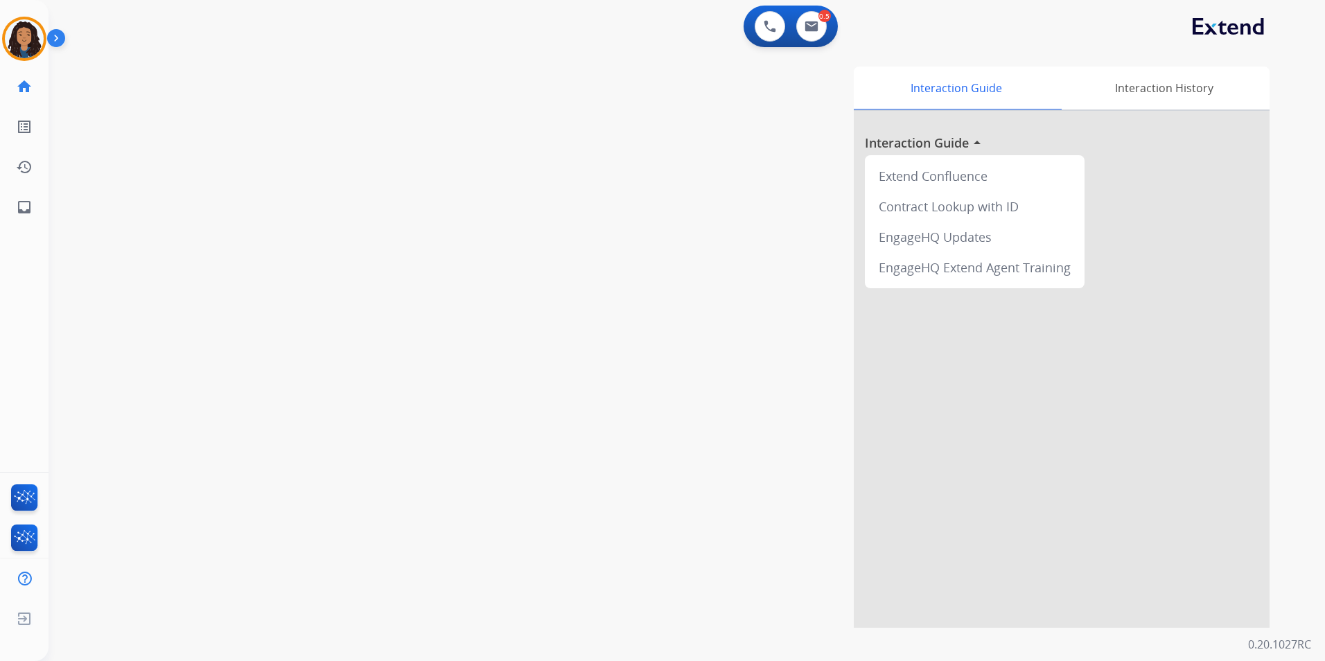
drag, startPoint x: 368, startPoint y: 240, endPoint x: 357, endPoint y: 218, distance: 24.2
click at [367, 236] on div "swap_horiz Break voice bridge close_fullscreen Connect 3-Way Call merge_type Se…" at bounding box center [671, 339] width 1244 height 578
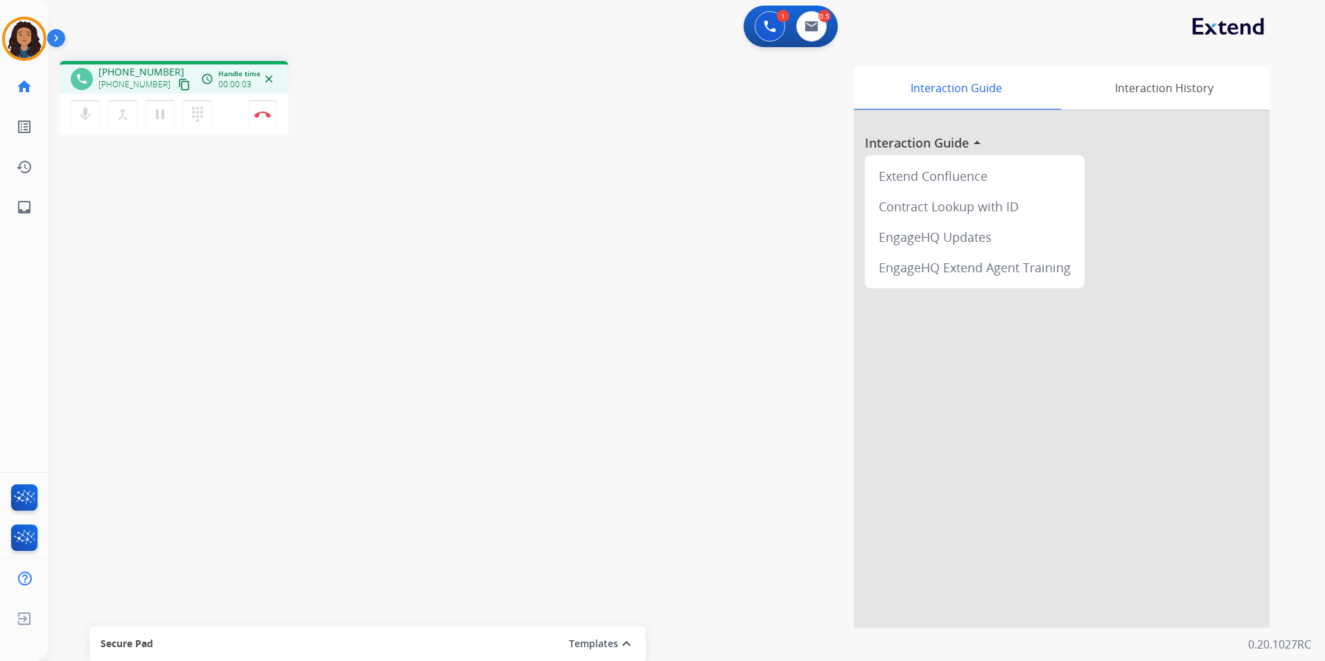
click at [178, 83] on mat-icon "content_copy" at bounding box center [184, 84] width 12 height 12
click at [265, 112] on img at bounding box center [262, 114] width 17 height 7
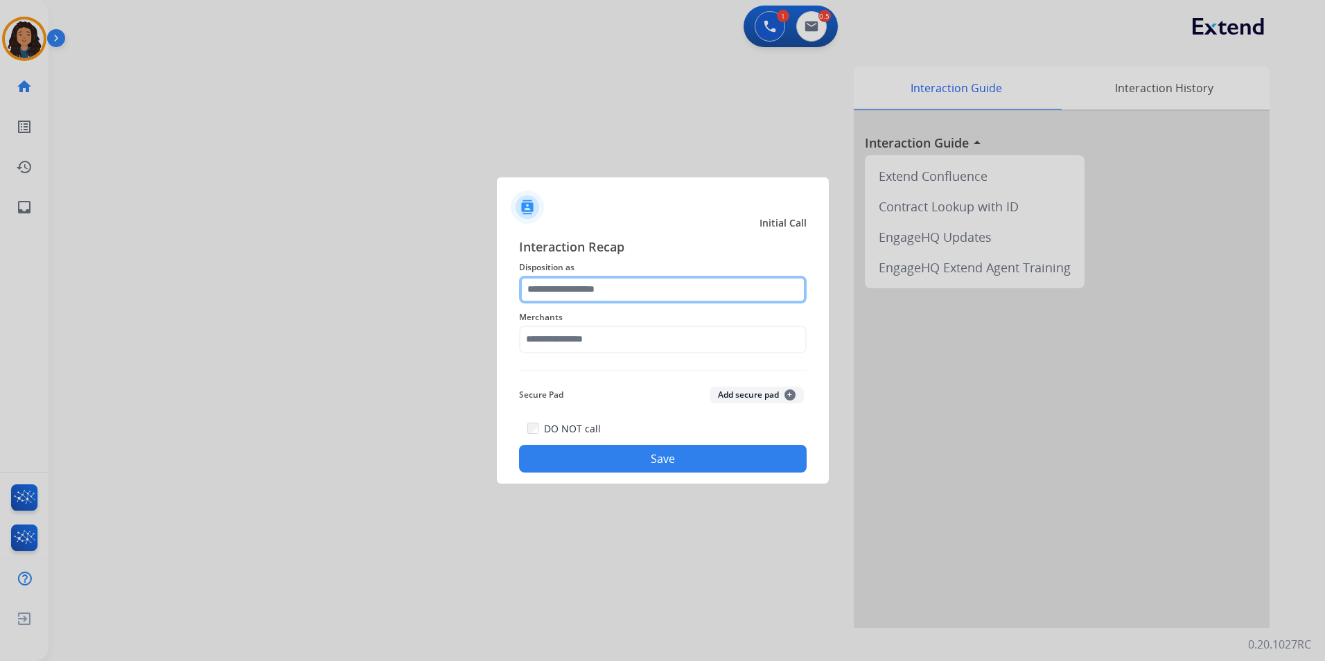
click at [695, 278] on input "text" at bounding box center [663, 290] width 288 height 28
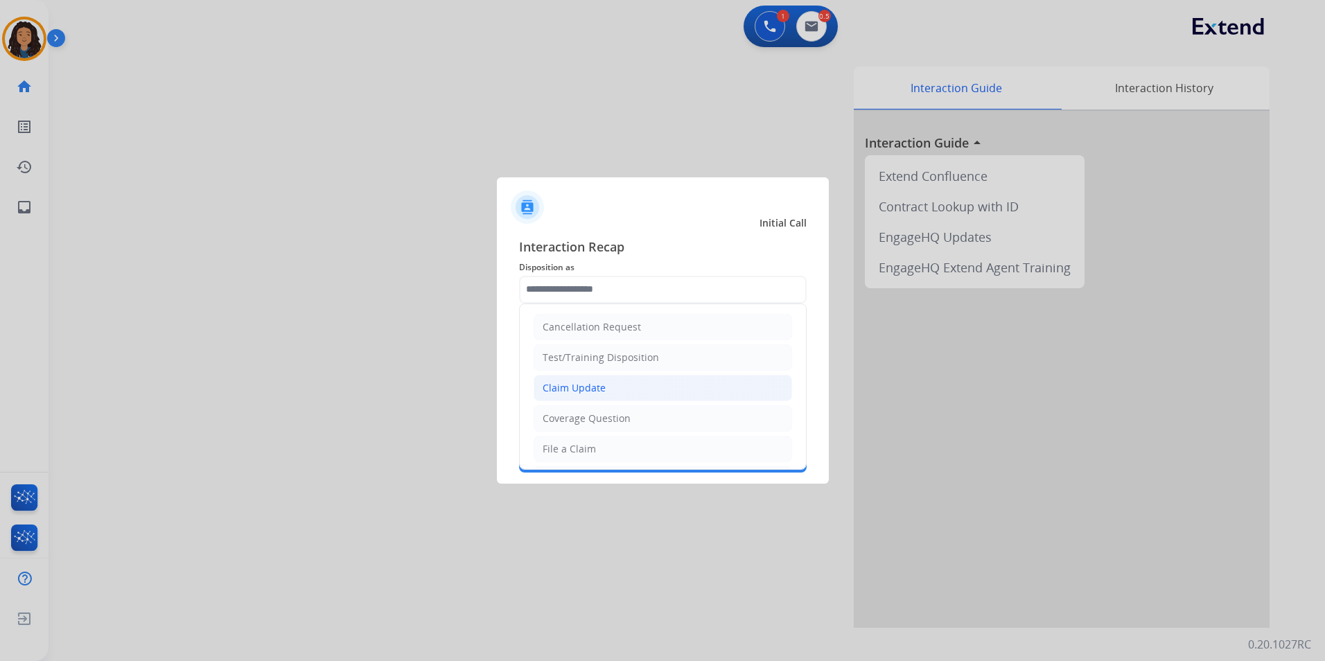
click at [615, 394] on li "Claim Update" at bounding box center [663, 388] width 259 height 26
type input "**********"
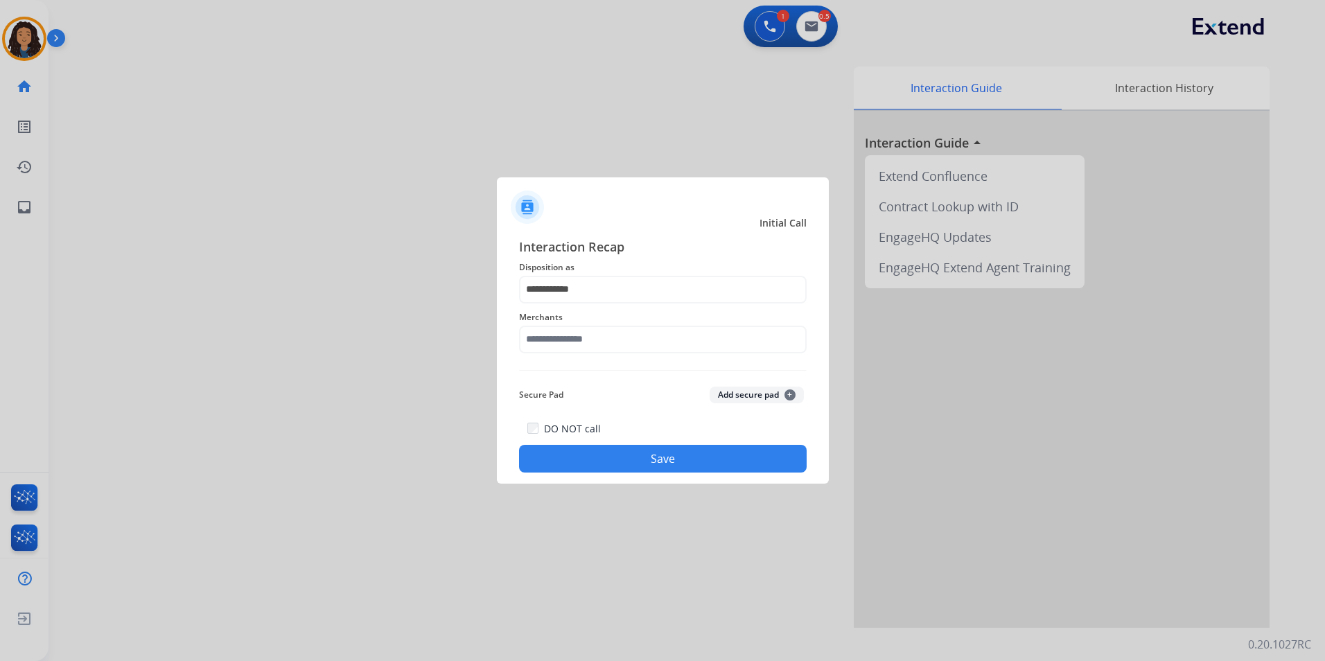
click at [613, 354] on div "Merchants" at bounding box center [663, 331] width 288 height 55
click at [618, 343] on input "text" at bounding box center [663, 340] width 288 height 28
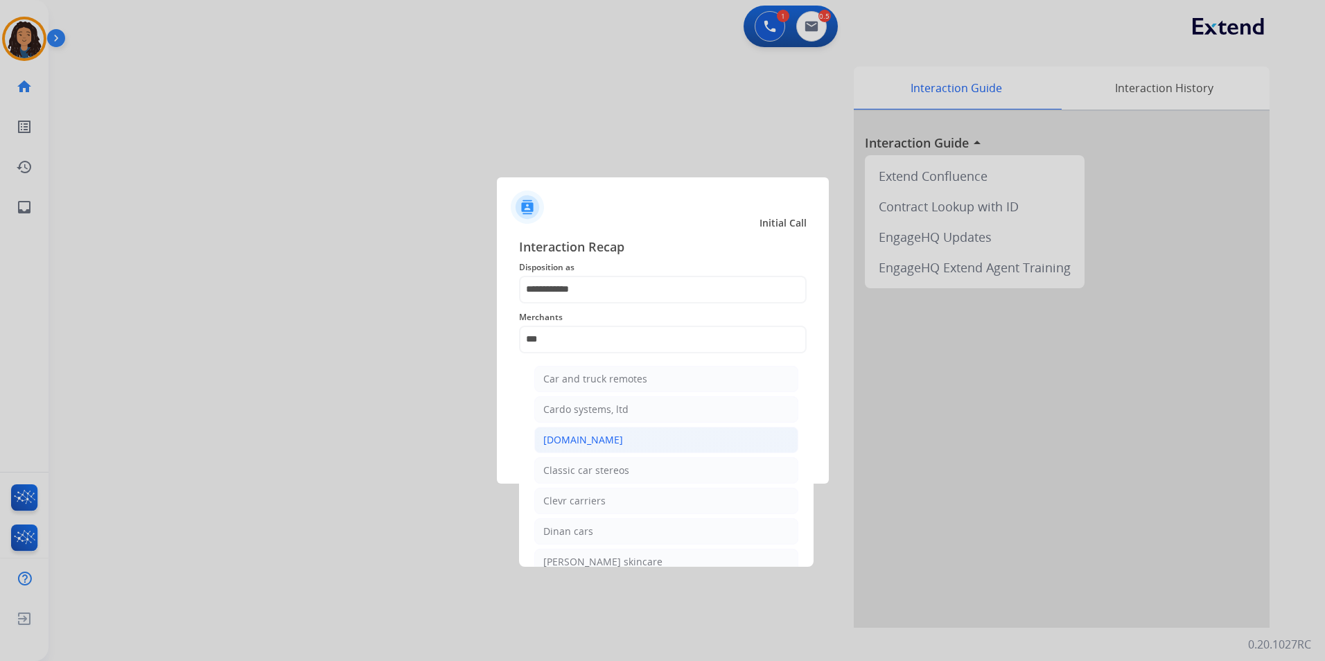
click at [595, 443] on div "[DOMAIN_NAME]" at bounding box center [583, 440] width 80 height 14
type input "**********"
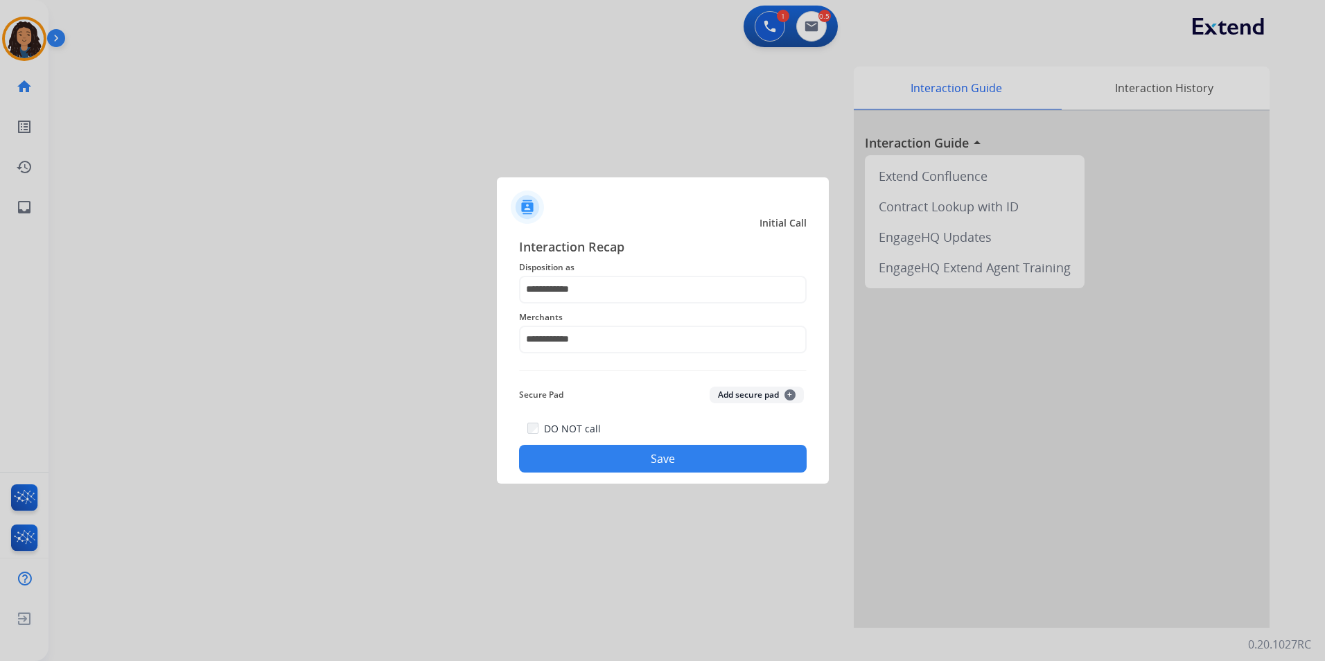
drag, startPoint x: 619, startPoint y: 455, endPoint x: 329, endPoint y: 403, distance: 295.2
click at [616, 455] on button "Save" at bounding box center [663, 459] width 288 height 28
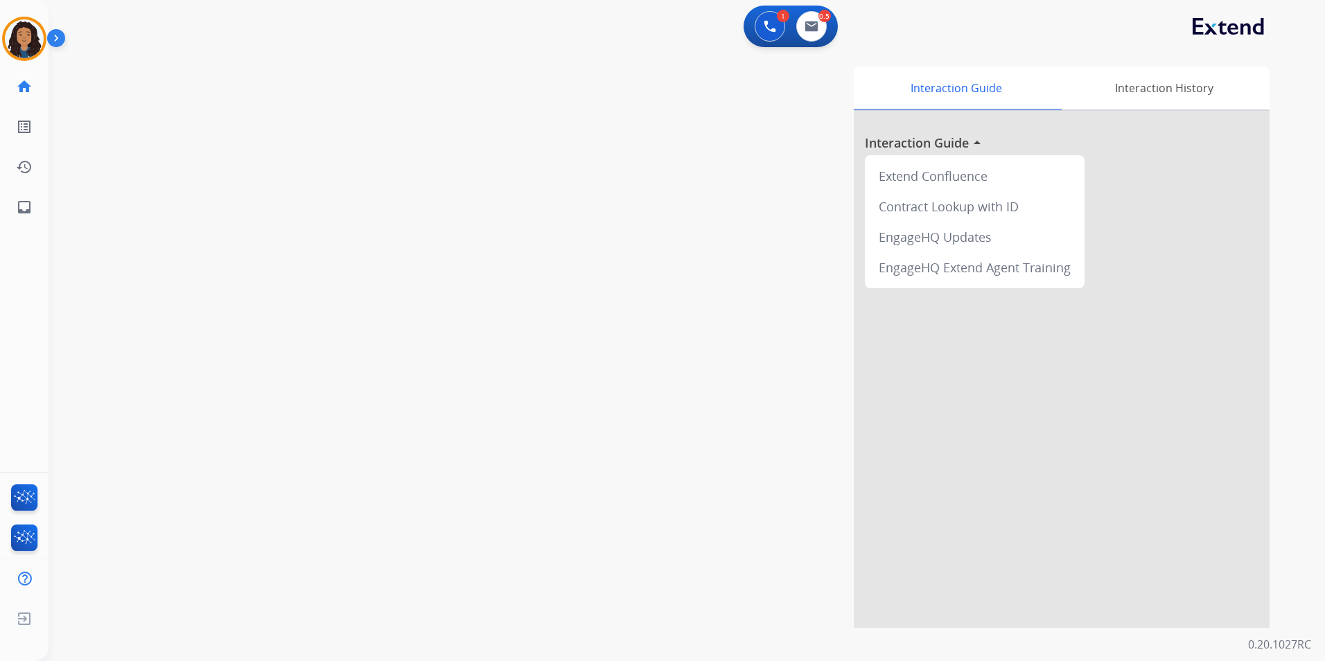
click at [260, 350] on div "swap_horiz Break voice bridge close_fullscreen Connect 3-Way Call merge_type Se…" at bounding box center [671, 339] width 1244 height 578
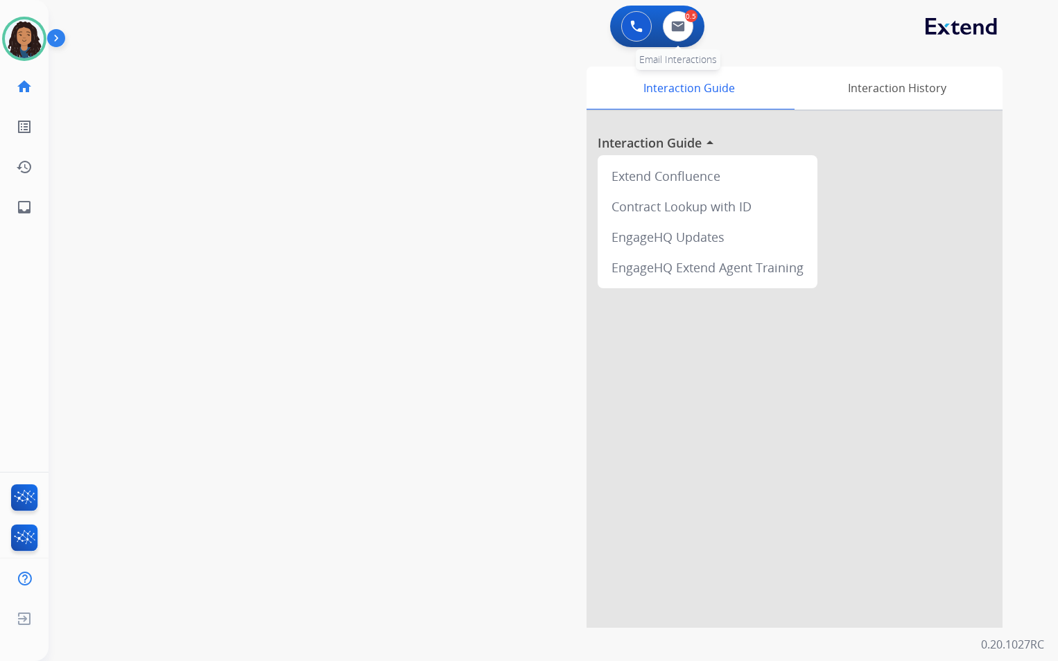
drag, startPoint x: 693, startPoint y: 24, endPoint x: 680, endPoint y: 30, distance: 14.3
click at [692, 25] on div "0.5 Email Interactions" at bounding box center [678, 26] width 42 height 31
click at [674, 34] on button at bounding box center [678, 26] width 31 height 31
select select "**********"
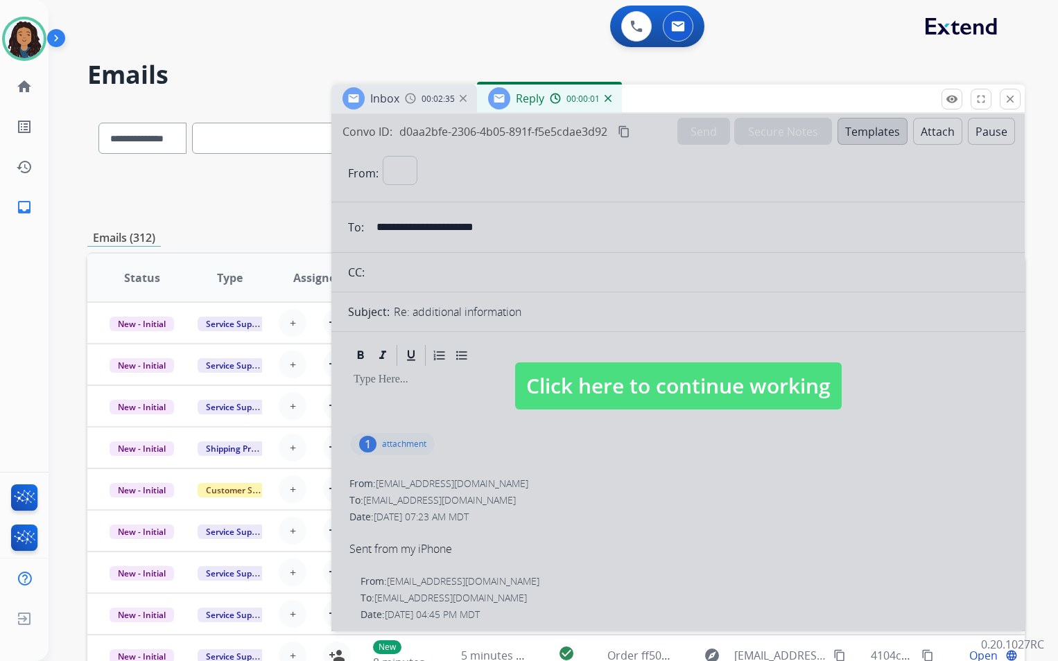
select select "**********"
click at [610, 387] on span "Click here to continue working" at bounding box center [678, 386] width 326 height 47
select select
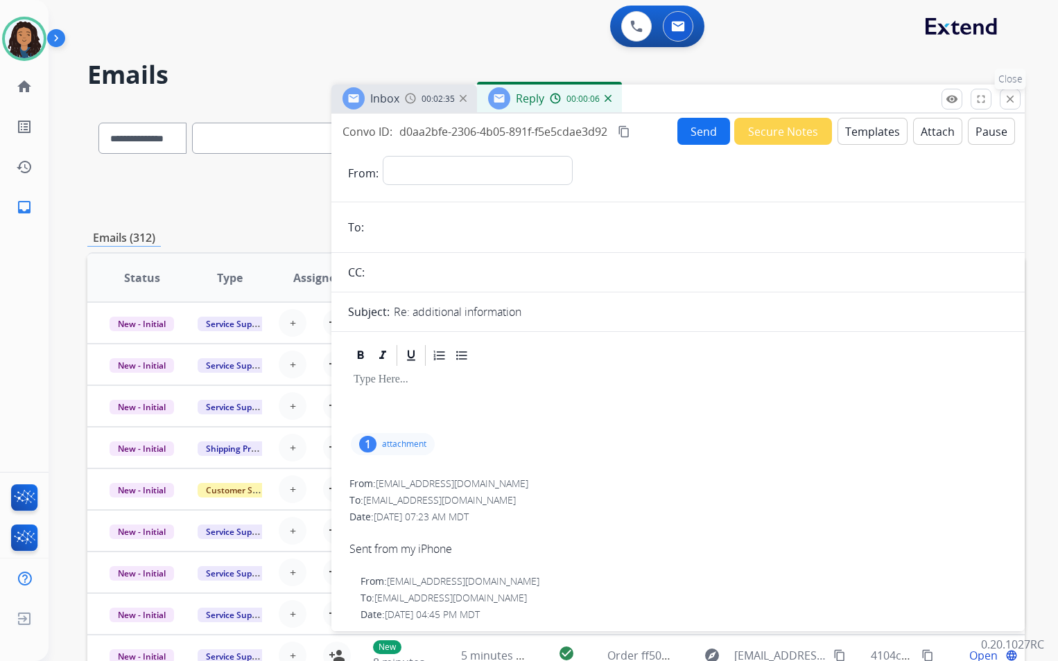
click at [1010, 103] on mat-icon "close" at bounding box center [1010, 99] width 12 height 12
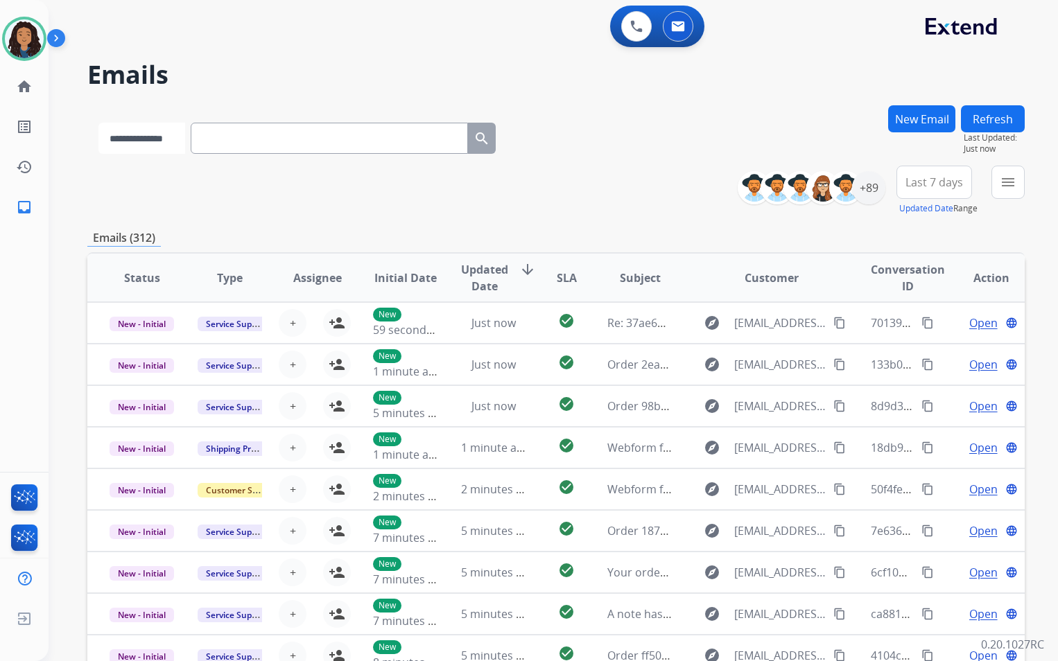
drag, startPoint x: 175, startPoint y: 146, endPoint x: 168, endPoint y: 153, distance: 9.3
click at [174, 146] on select "**********" at bounding box center [141, 138] width 87 height 31
click at [98, 123] on select "**********" at bounding box center [141, 138] width 87 height 31
drag, startPoint x: 304, startPoint y: 150, endPoint x: 175, endPoint y: 146, distance: 129.0
click at [175, 146] on select "**********" at bounding box center [141, 138] width 87 height 31
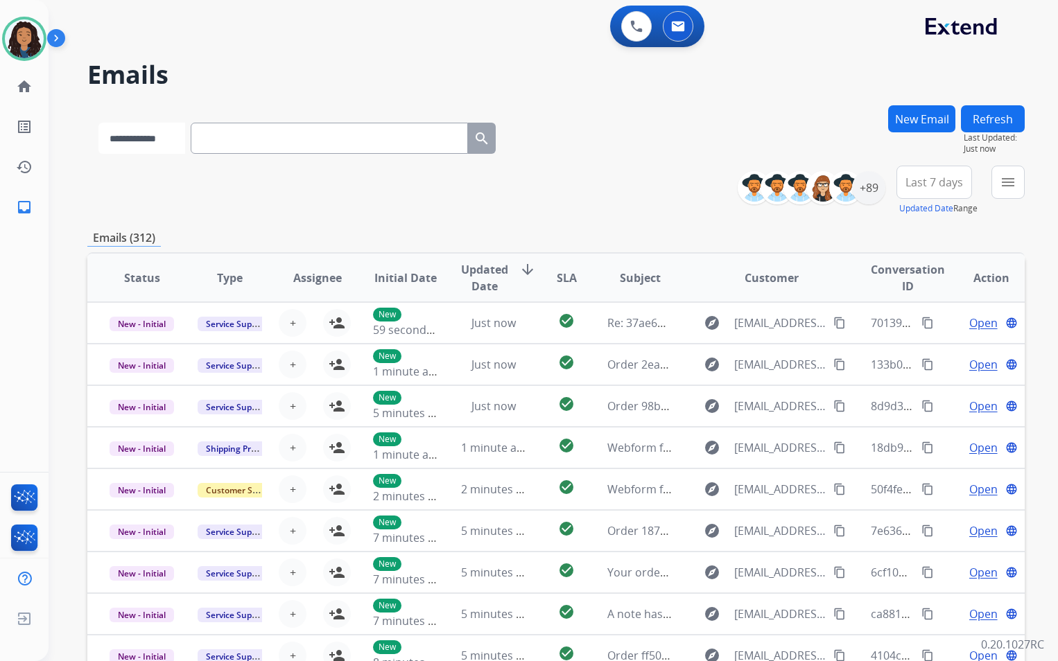
click at [175, 146] on select "**********" at bounding box center [141, 138] width 87 height 31
drag, startPoint x: 174, startPoint y: 141, endPoint x: 169, endPoint y: 155, distance: 14.0
click at [174, 141] on select "**********" at bounding box center [141, 138] width 87 height 31
select select "**********"
click at [98, 123] on select "**********" at bounding box center [141, 138] width 87 height 31
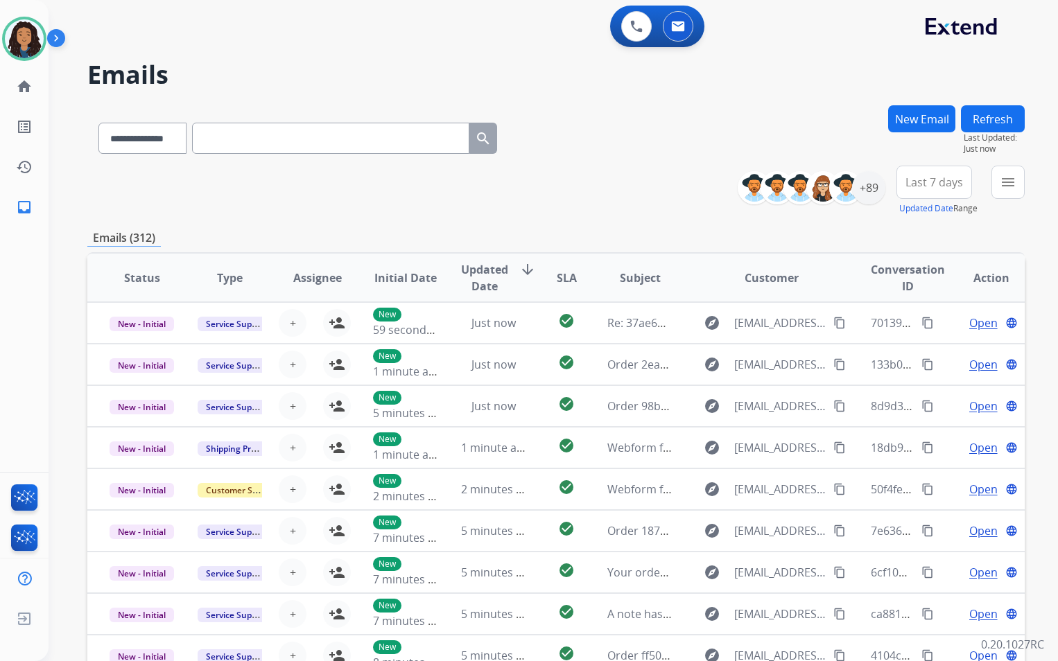
paste input "**********"
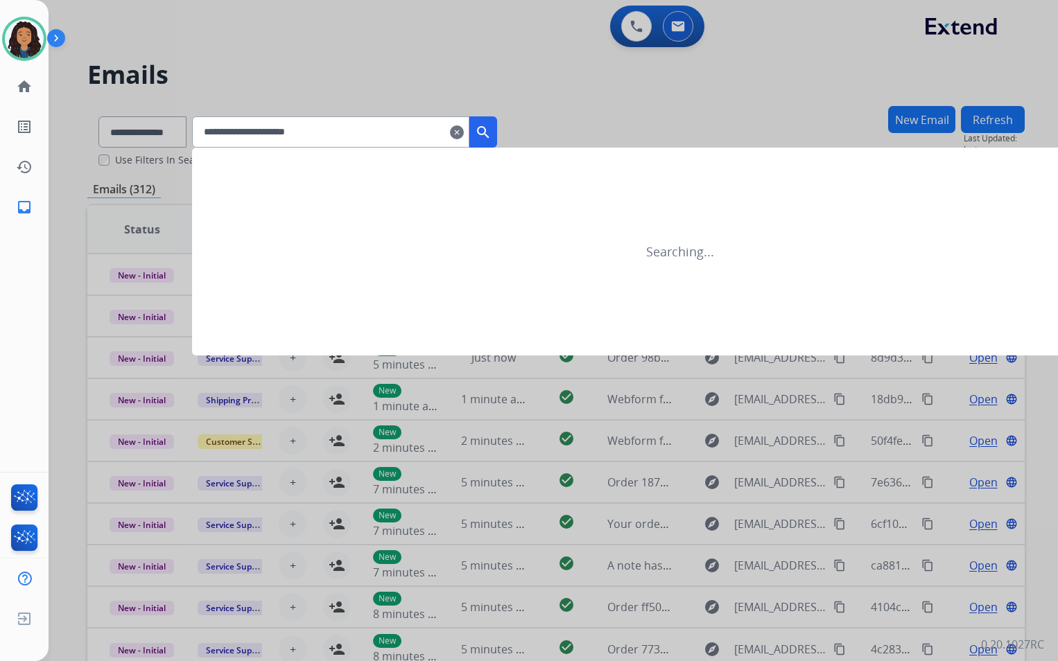
type input "**********"
click at [134, 133] on div at bounding box center [529, 330] width 1058 height 661
click at [134, 134] on select "**********" at bounding box center [141, 131] width 87 height 31
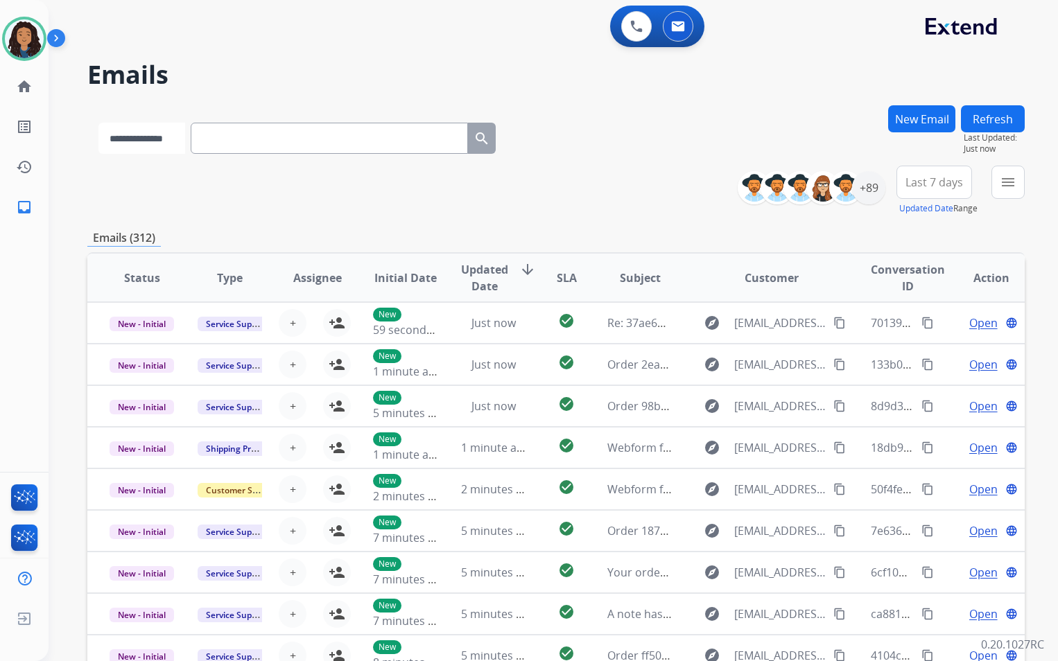
select select "**********"
click at [98, 123] on select "**********" at bounding box center [141, 138] width 87 height 31
drag, startPoint x: 256, startPoint y: 142, endPoint x: 259, endPoint y: 152, distance: 10.3
paste input "**********"
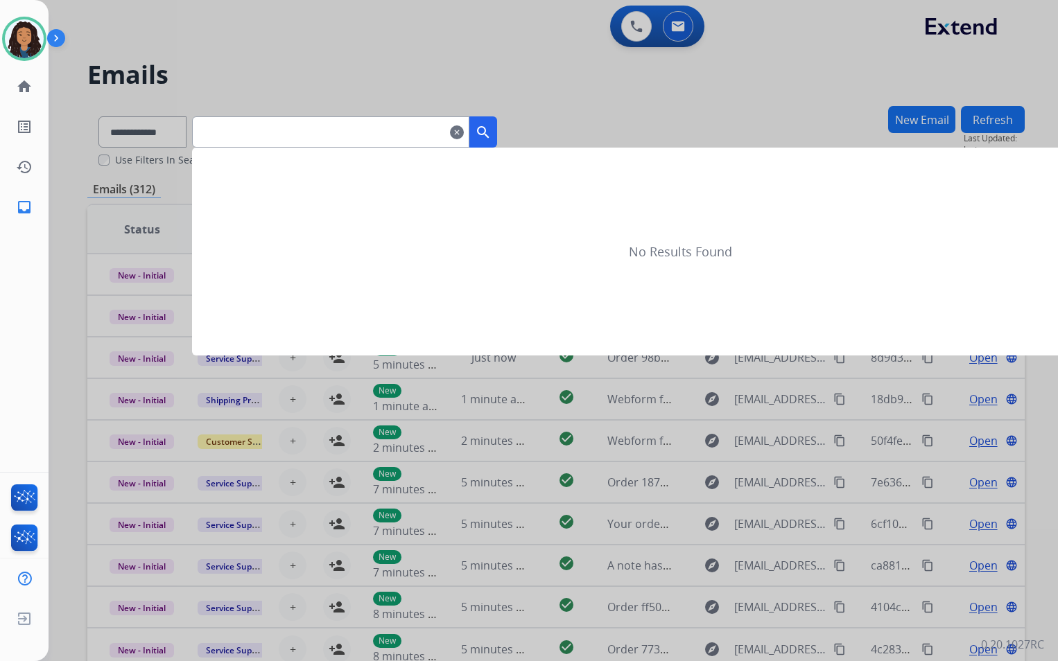
type input "**********"
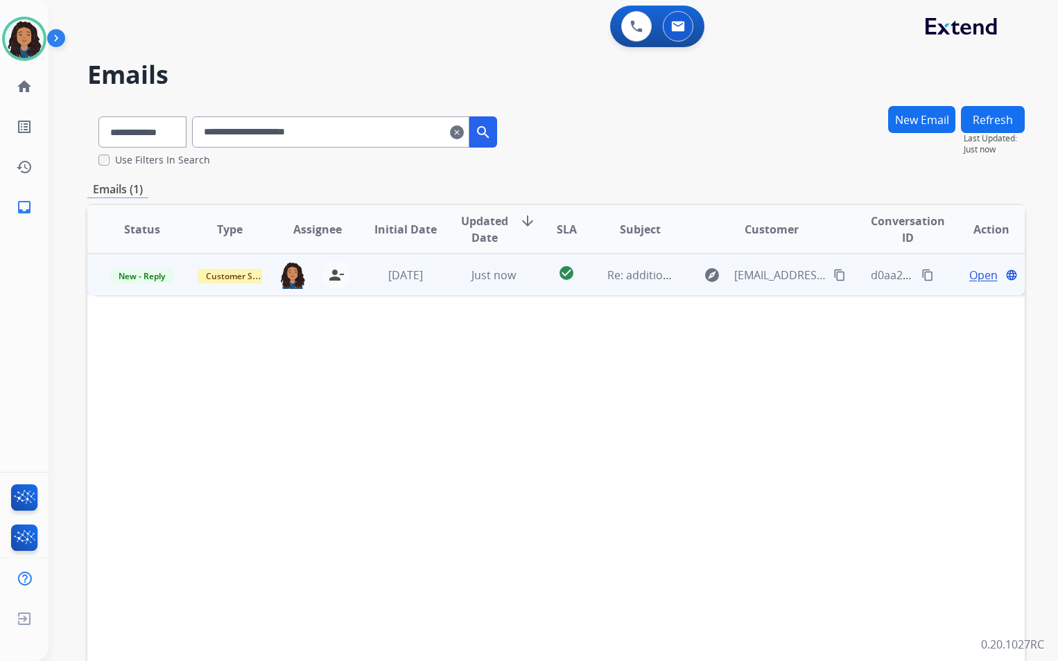
click at [969, 275] on span "Open" at bounding box center [983, 275] width 28 height 17
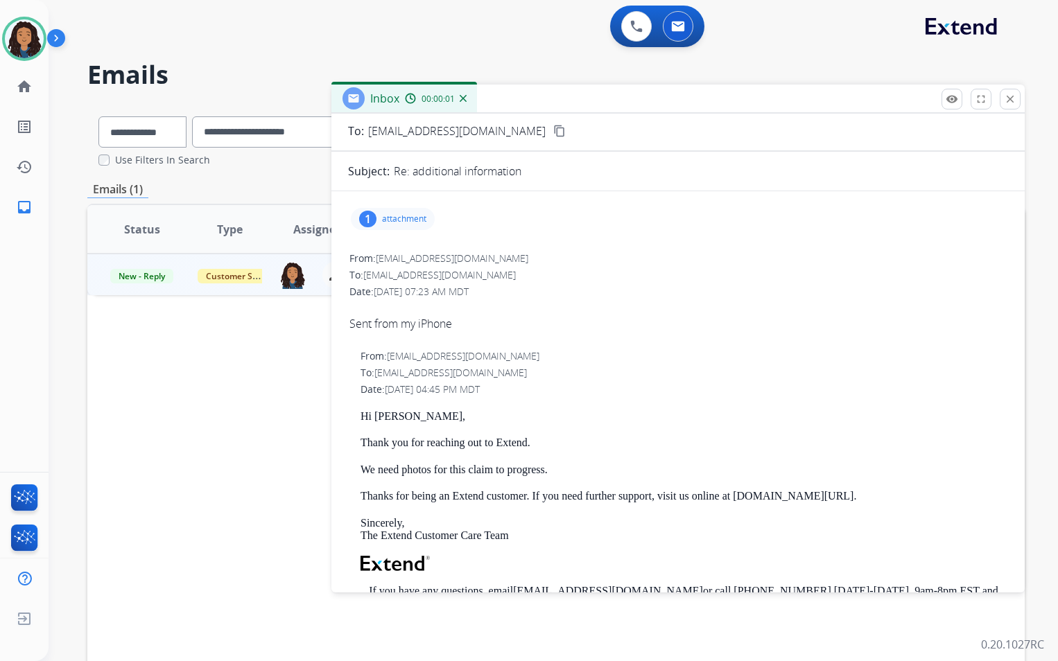
scroll to position [208, 0]
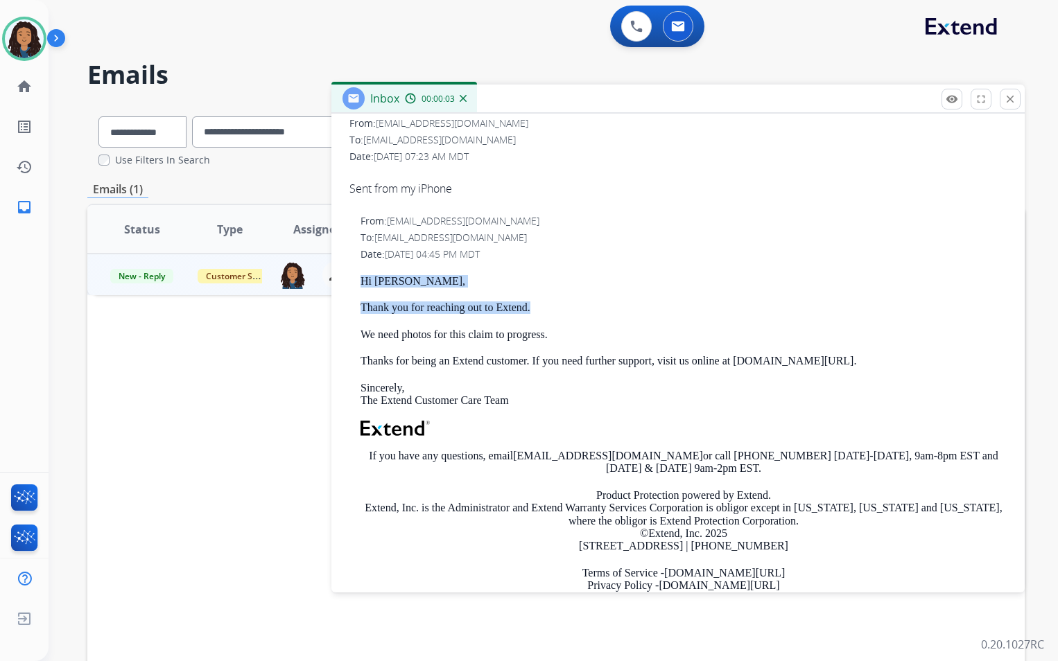
drag, startPoint x: 349, startPoint y: 280, endPoint x: 534, endPoint y: 306, distance: 186.8
click at [534, 306] on div "From: support@extend.com To: mreillymusic1@gmail.com Date: 09/23/2025 - 04:45 P…" at bounding box center [678, 420] width 660 height 415
drag, startPoint x: 534, startPoint y: 306, endPoint x: 503, endPoint y: 304, distance: 32.0
copy div "Hi Michael, Thank you for reaching out to Extend."
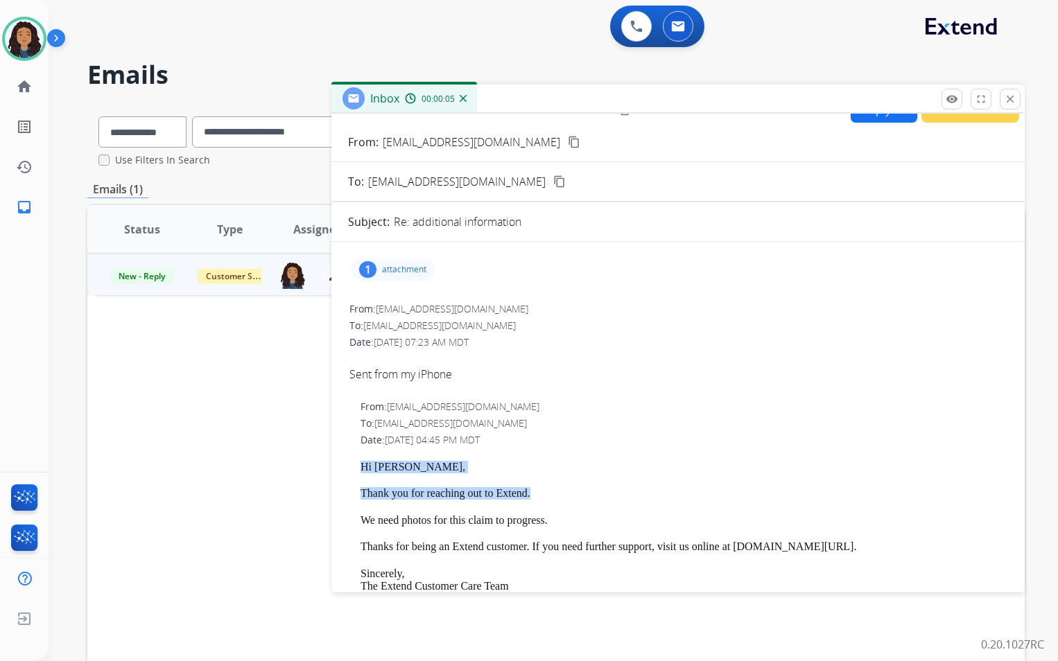
scroll to position [0, 0]
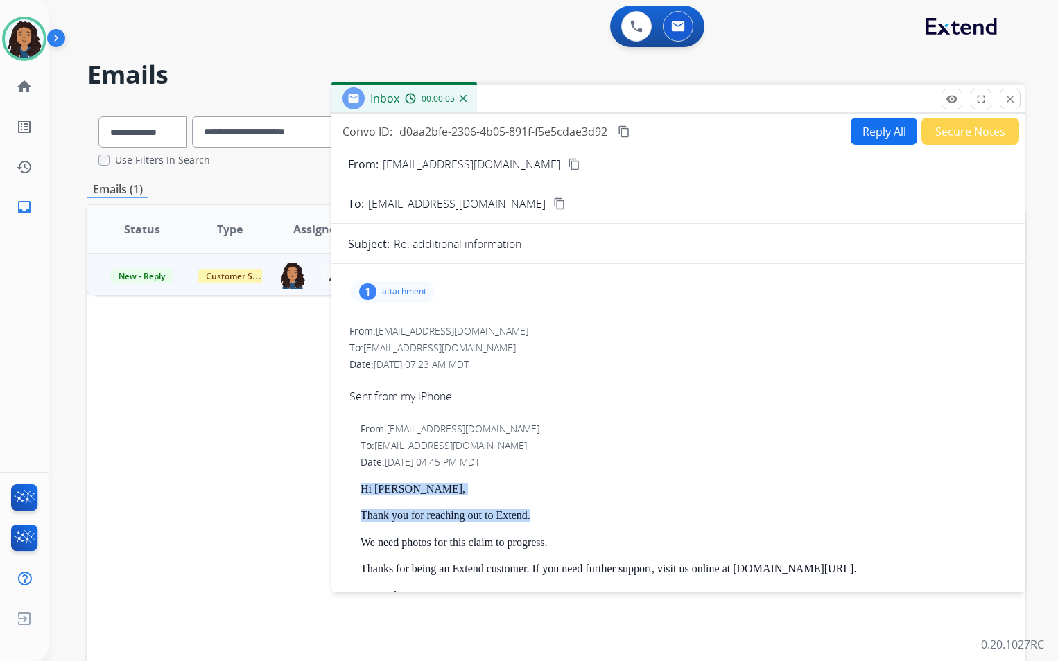
click at [851, 143] on button "Reply All" at bounding box center [884, 131] width 67 height 27
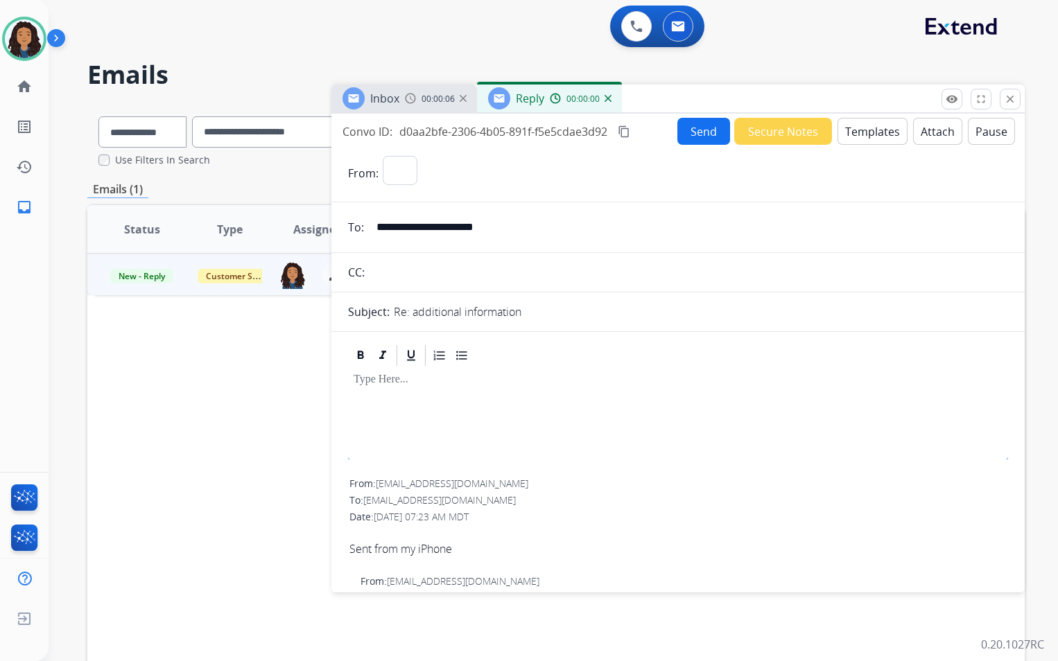
click at [850, 143] on button "Templates" at bounding box center [872, 131] width 70 height 27
select select "**********"
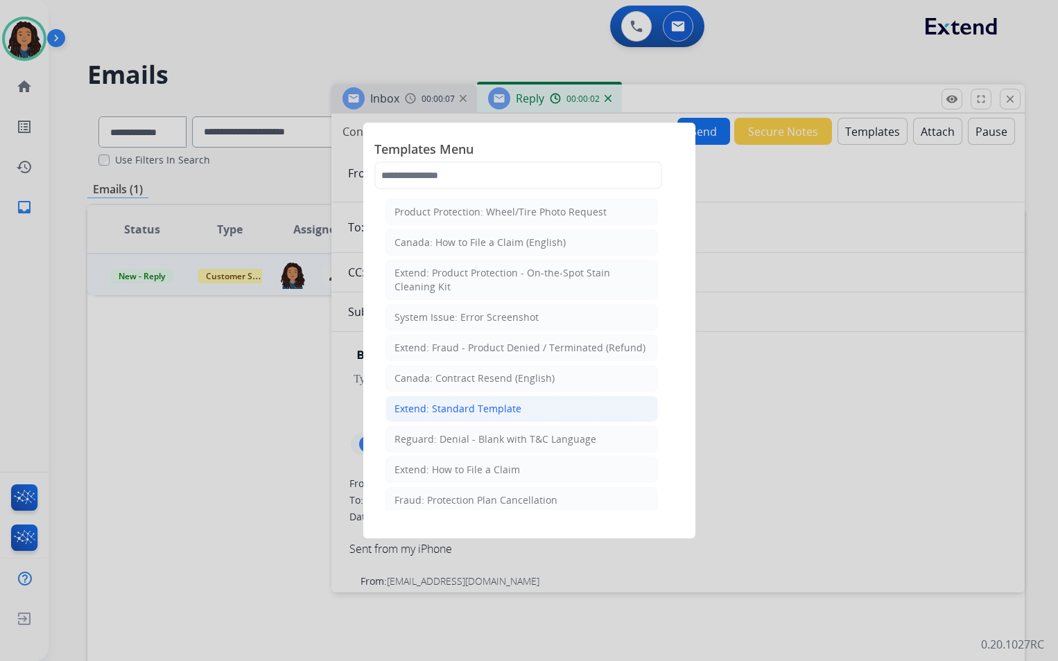
click at [558, 408] on li "Extend: Standard Template" at bounding box center [521, 409] width 272 height 26
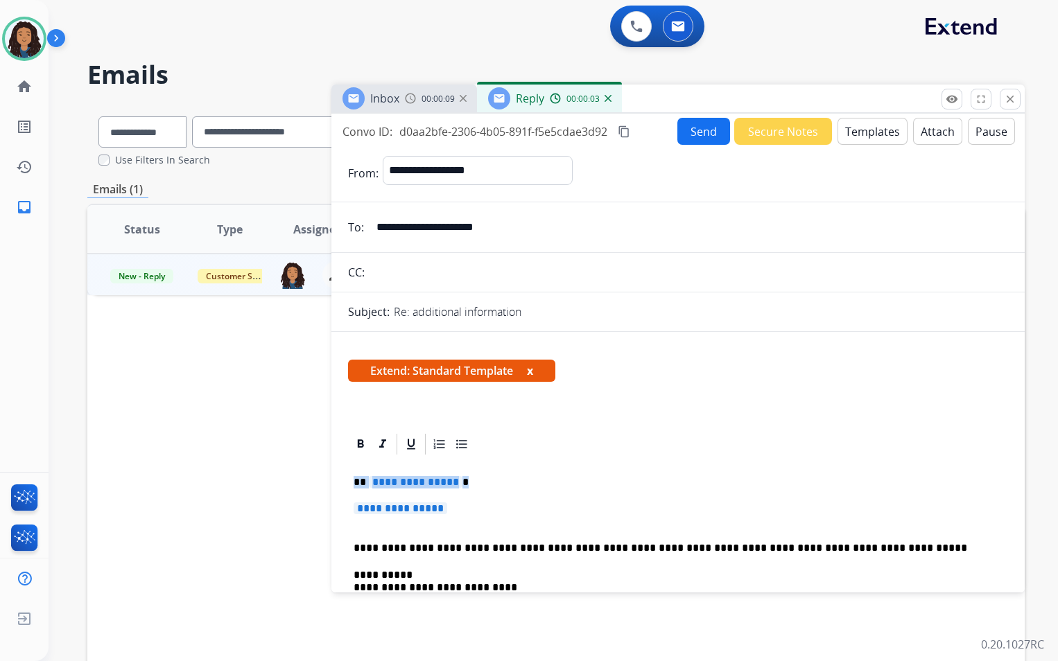
drag, startPoint x: 349, startPoint y: 473, endPoint x: 519, endPoint y: 507, distance: 173.3
click at [519, 507] on div "**********" at bounding box center [678, 657] width 660 height 401
paste div
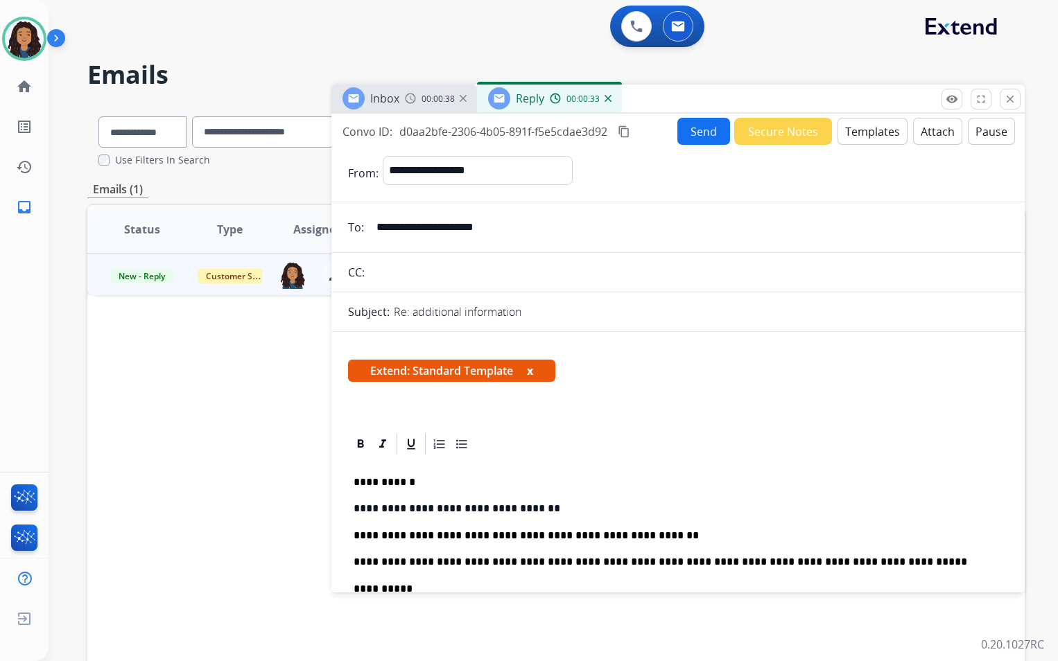
click at [925, 139] on button "Attach" at bounding box center [937, 131] width 49 height 27
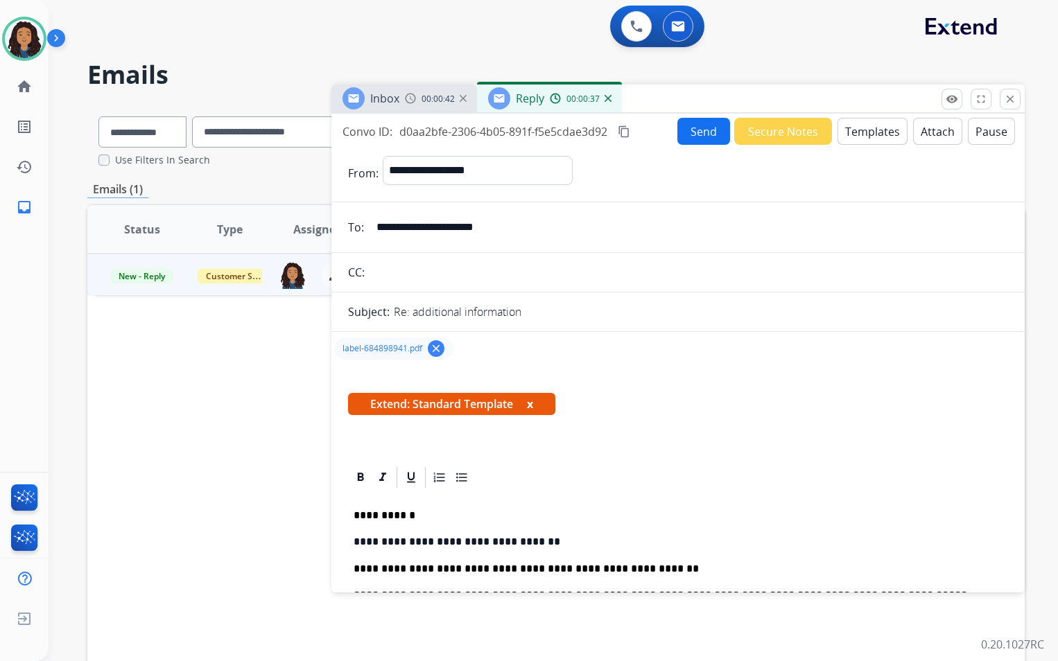
click at [705, 136] on button "Send" at bounding box center [703, 131] width 53 height 27
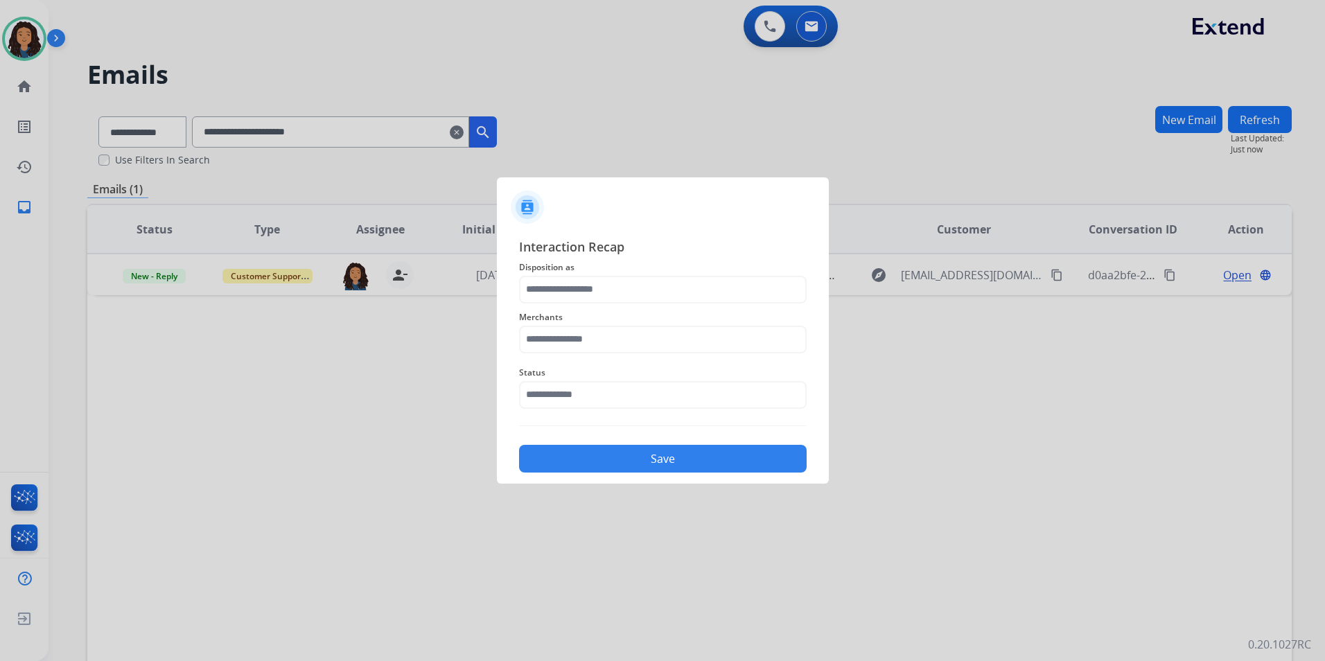
click at [606, 272] on span "Disposition as" at bounding box center [663, 267] width 288 height 17
click at [608, 280] on input "text" at bounding box center [663, 290] width 288 height 28
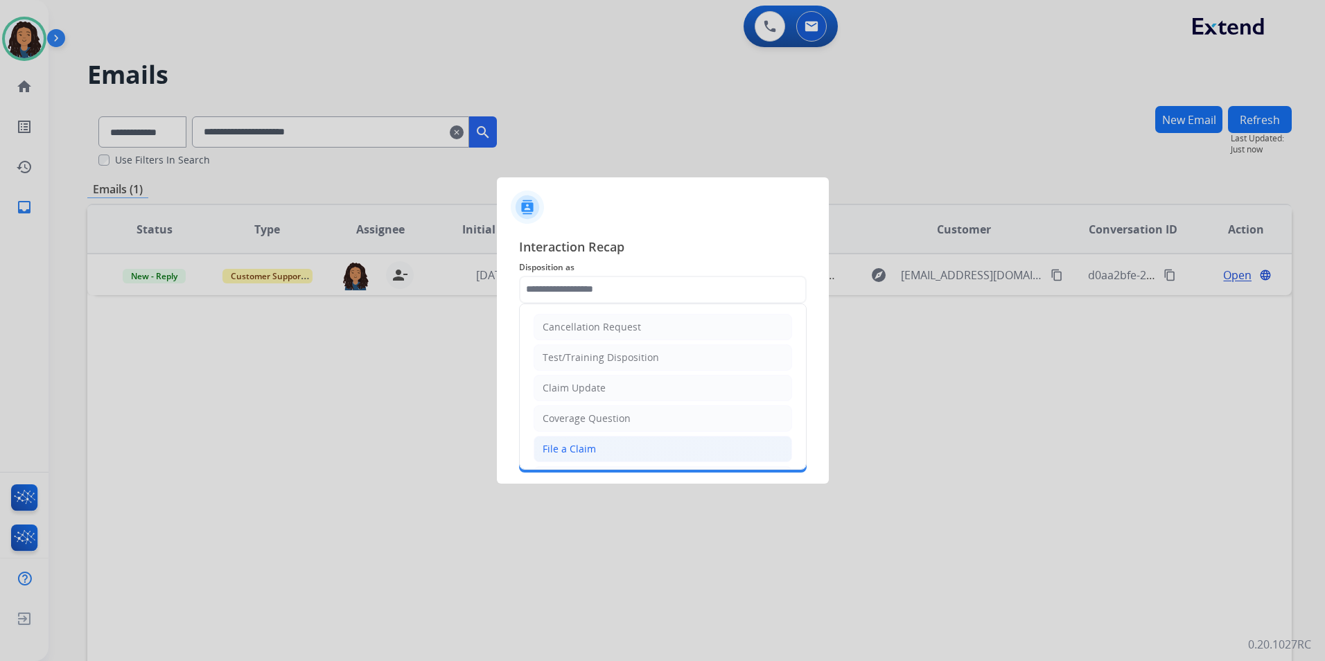
click at [592, 436] on li "File a Claim" at bounding box center [663, 449] width 259 height 26
type input "**********"
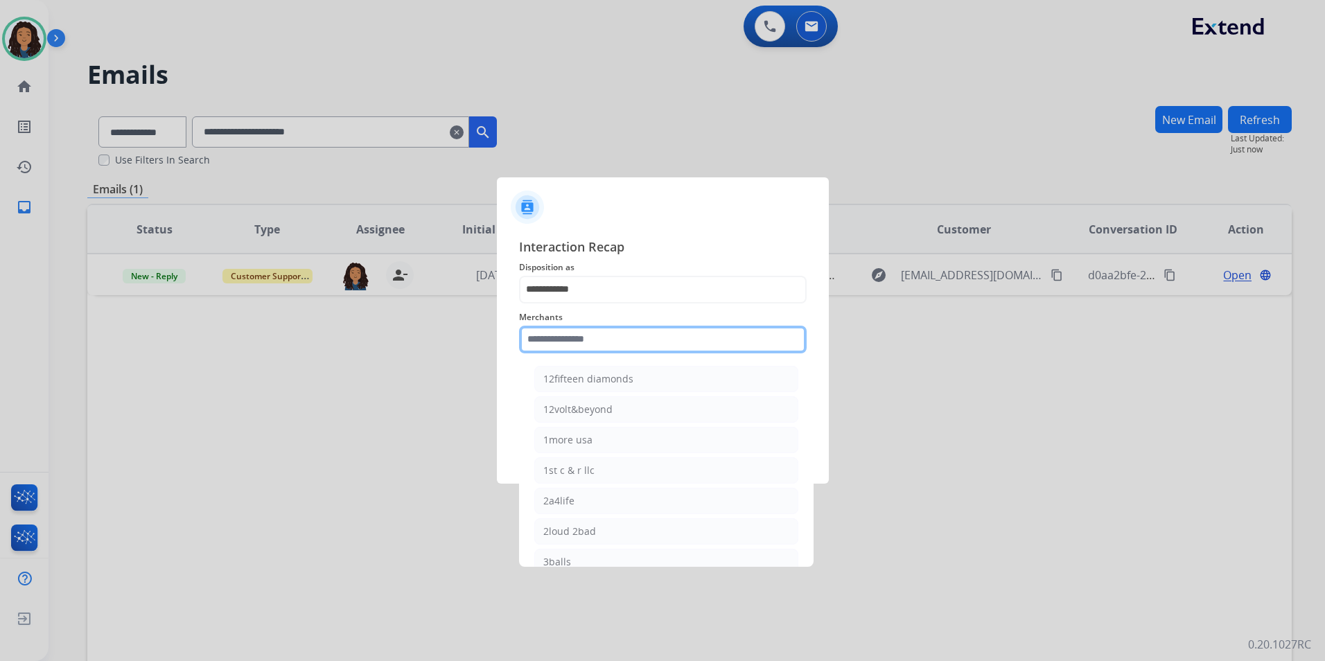
click at [590, 346] on input "text" at bounding box center [663, 340] width 288 height 28
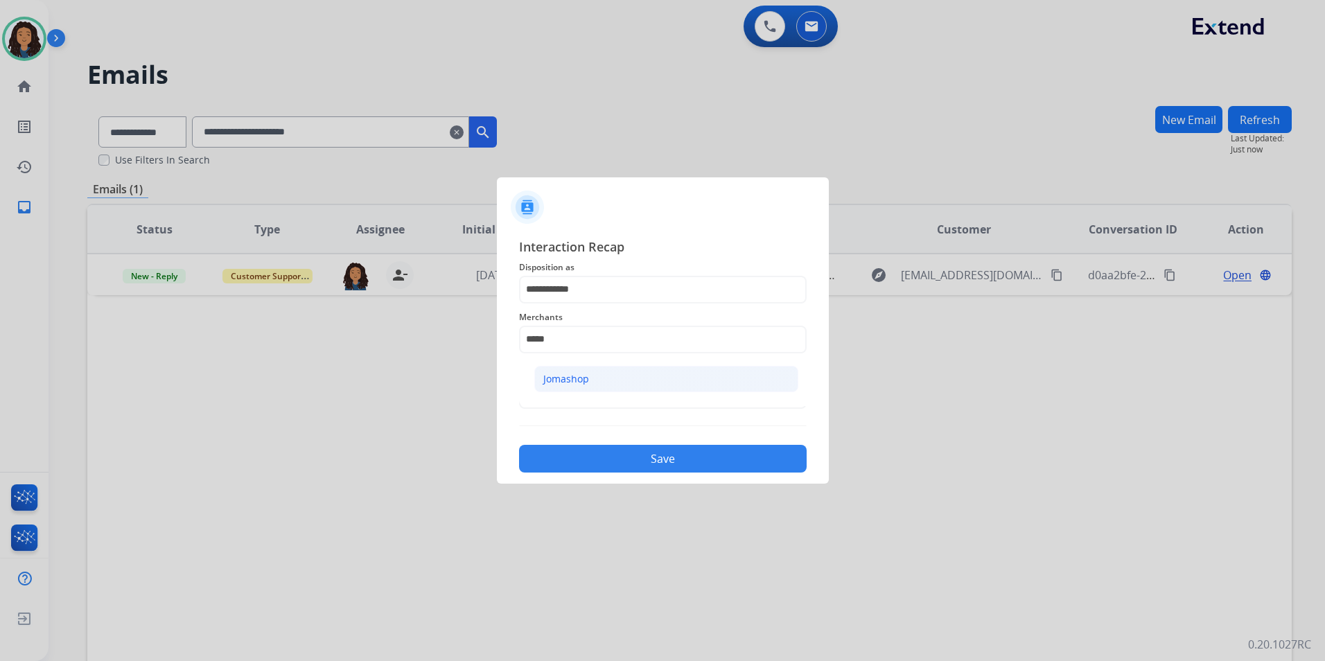
drag, startPoint x: 670, startPoint y: 399, endPoint x: 652, endPoint y: 389, distance: 20.8
click at [659, 395] on ul "Jomashop" at bounding box center [666, 382] width 272 height 47
click at [608, 368] on li "Jomashop" at bounding box center [666, 379] width 264 height 26
type input "********"
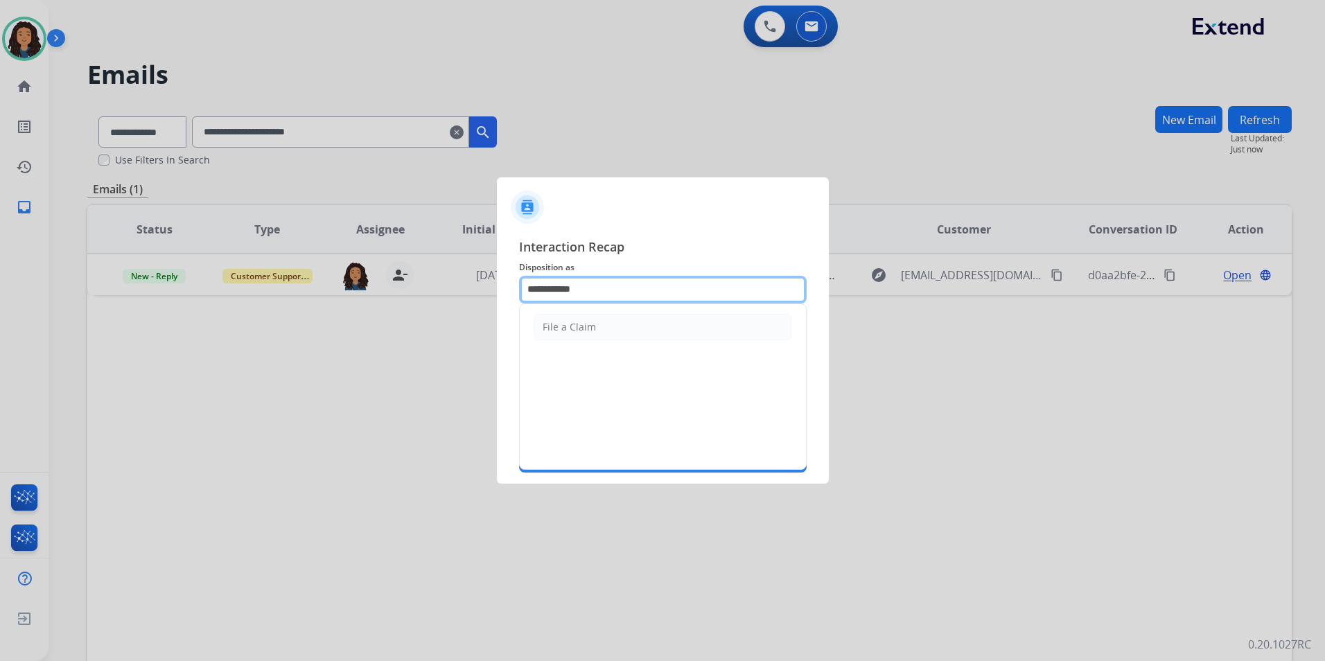
drag, startPoint x: 654, startPoint y: 297, endPoint x: 259, endPoint y: 347, distance: 398.3
click at [0, 347] on app-contact-recap-modal "**********" at bounding box center [0, 330] width 0 height 661
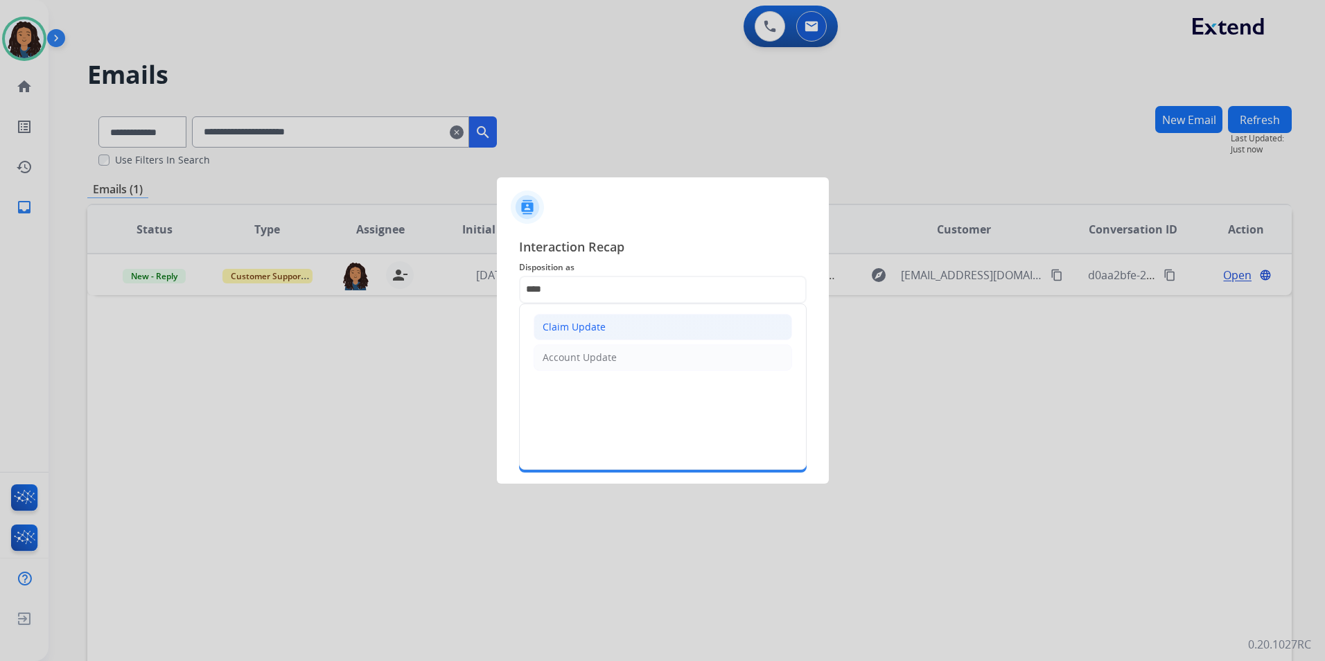
click at [586, 324] on div "Claim Update" at bounding box center [574, 327] width 63 height 14
type input "**********"
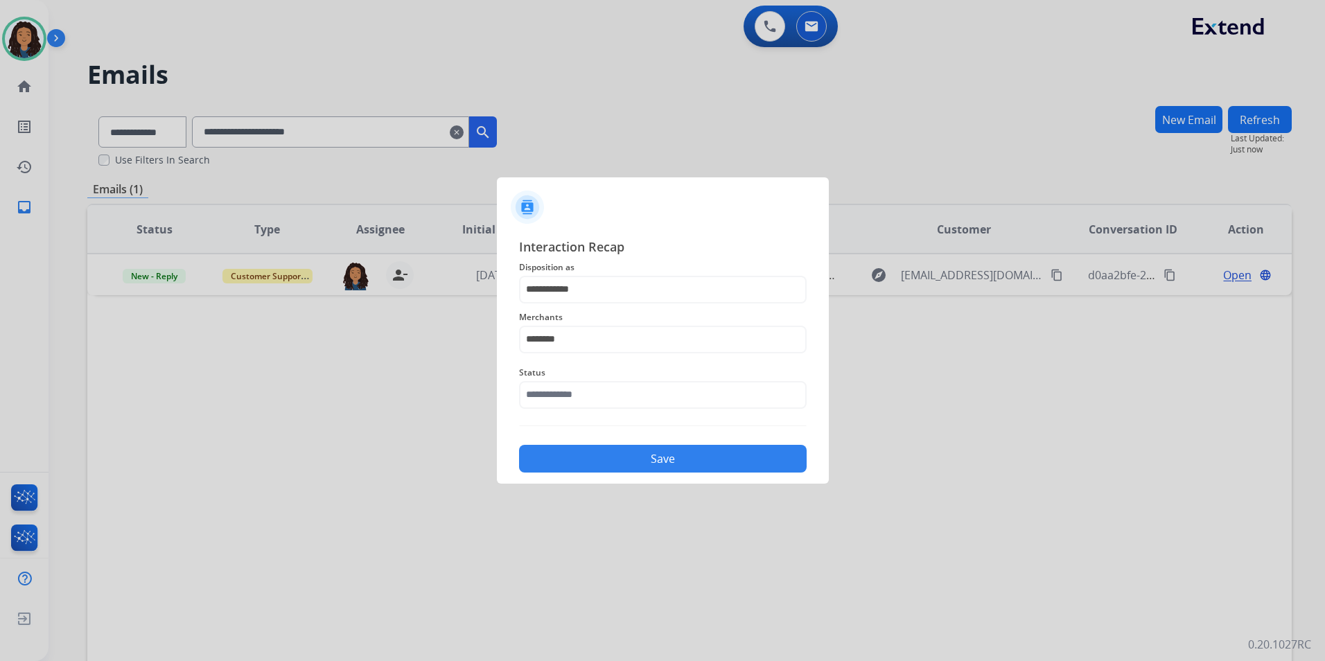
click at [573, 365] on span "Status" at bounding box center [663, 373] width 288 height 17
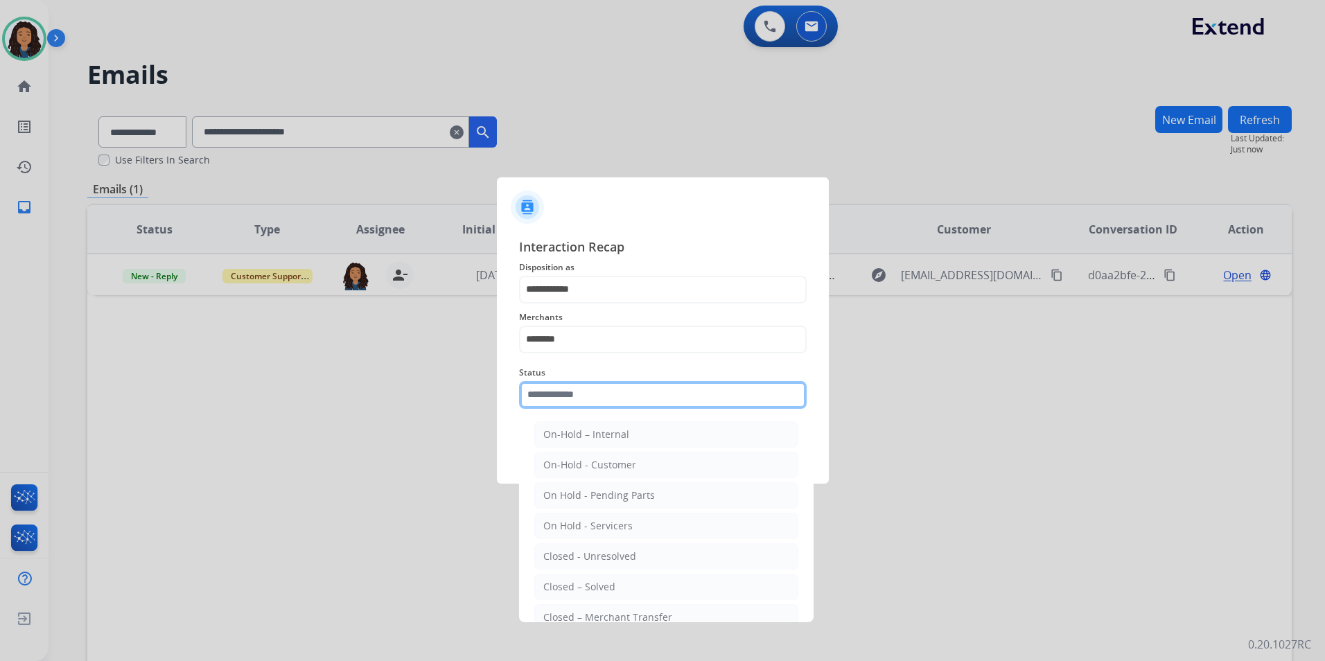
click at [584, 390] on input "text" at bounding box center [663, 395] width 288 height 28
click at [591, 586] on div "Closed – Solved" at bounding box center [579, 587] width 72 height 14
type input "**********"
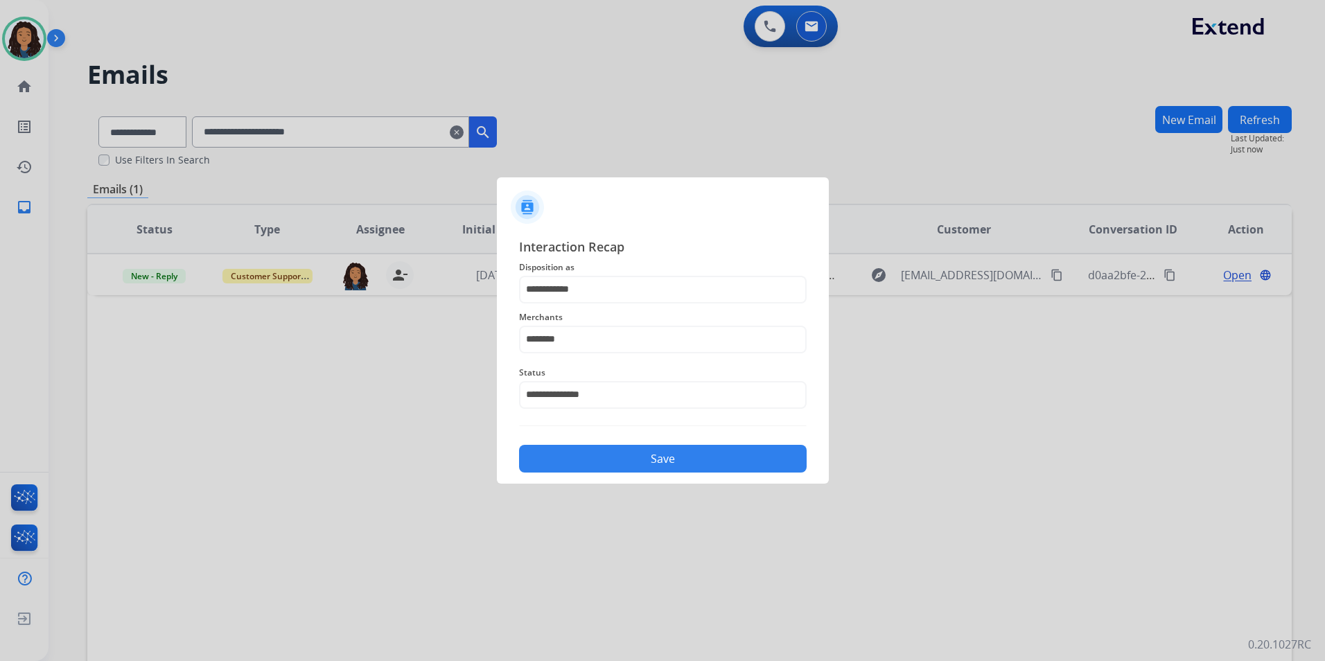
click at [607, 465] on button "Save" at bounding box center [663, 459] width 288 height 28
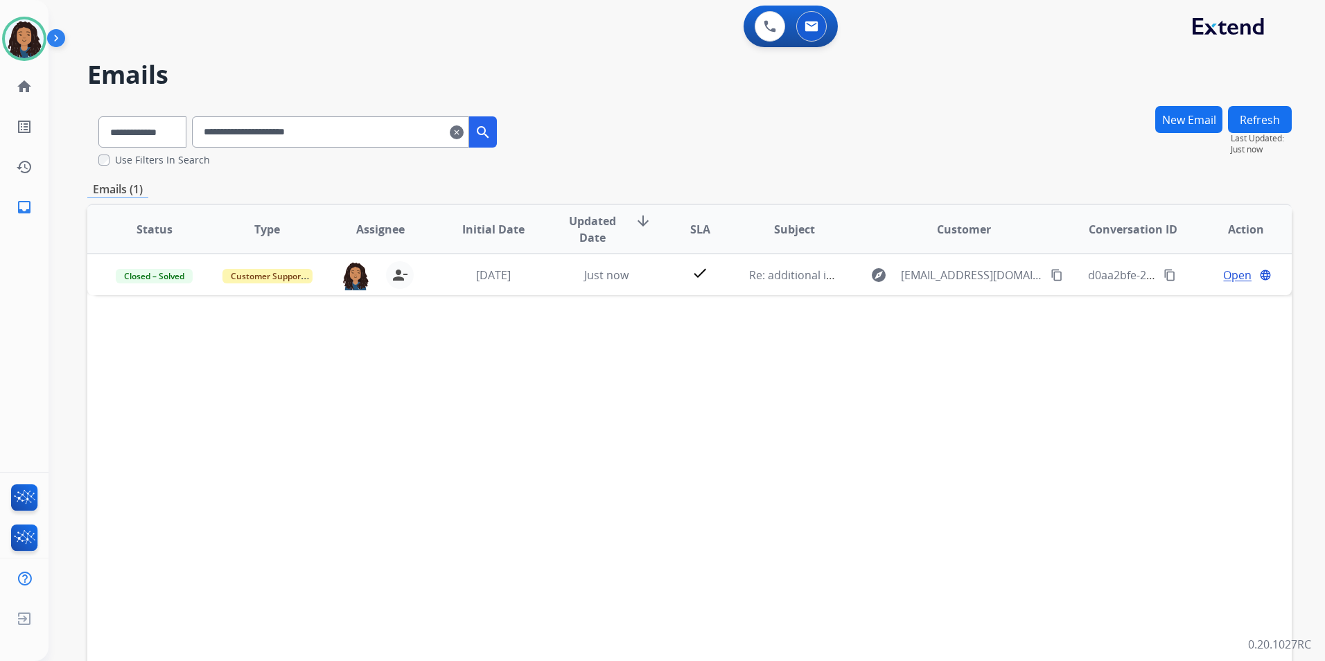
click at [464, 139] on mat-icon "clear" at bounding box center [457, 132] width 14 height 17
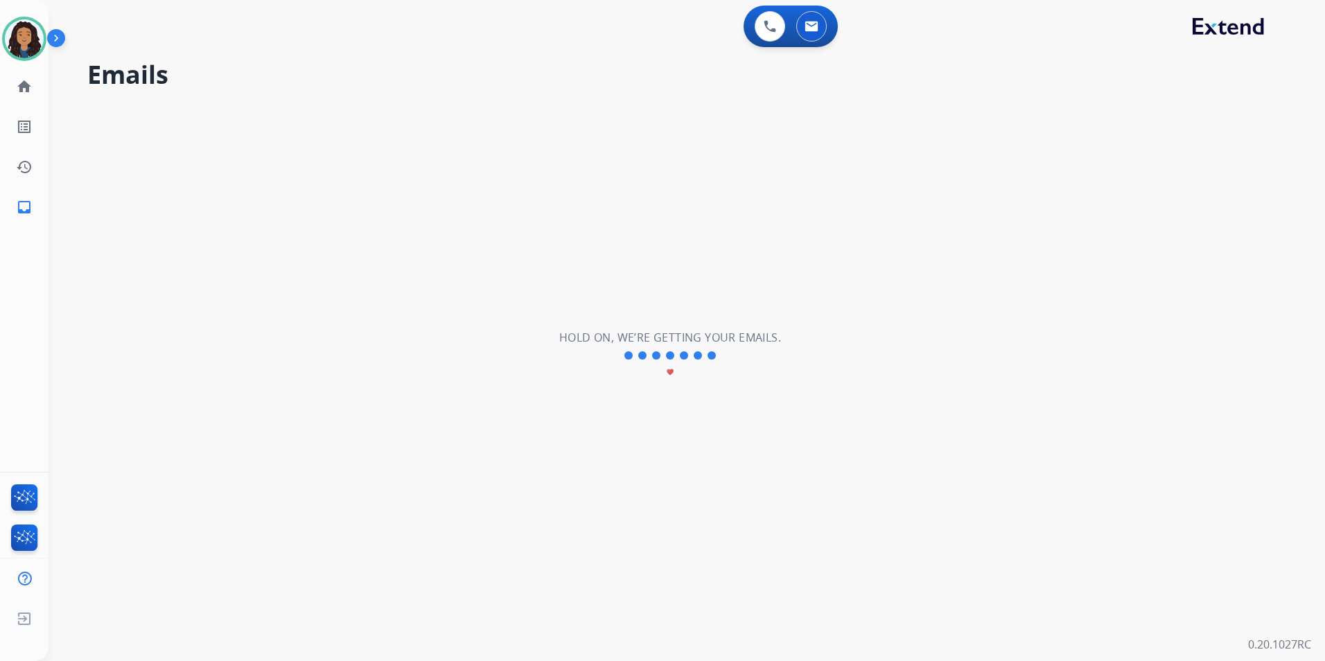
select select "**********"
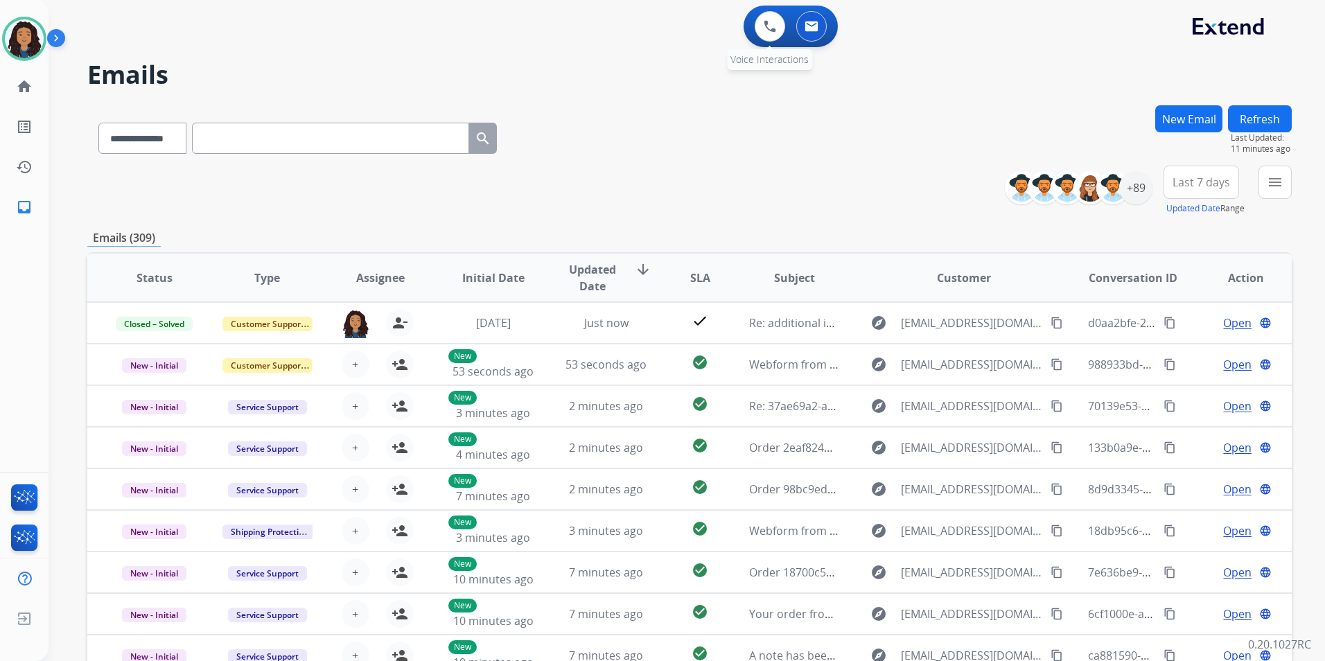
click at [757, 38] on div "0 Voice Interactions" at bounding box center [770, 26] width 42 height 31
click at [764, 34] on button at bounding box center [770, 26] width 31 height 31
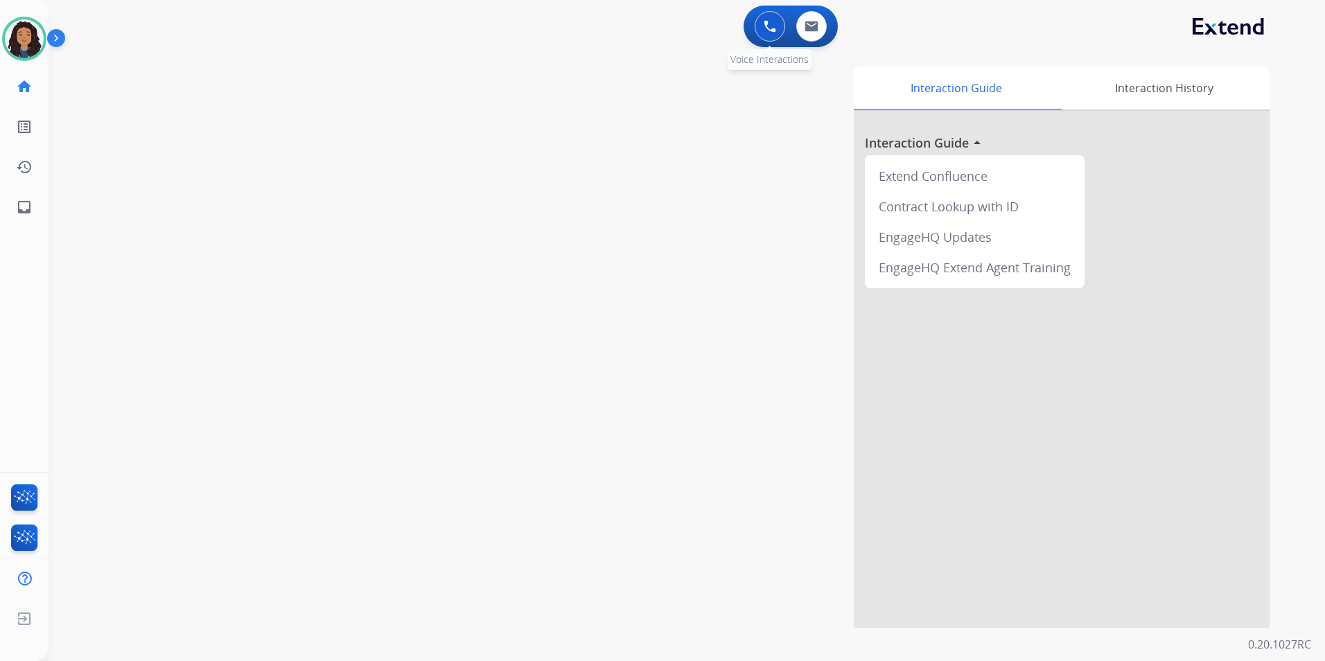
click at [764, 33] on button at bounding box center [770, 26] width 31 height 31
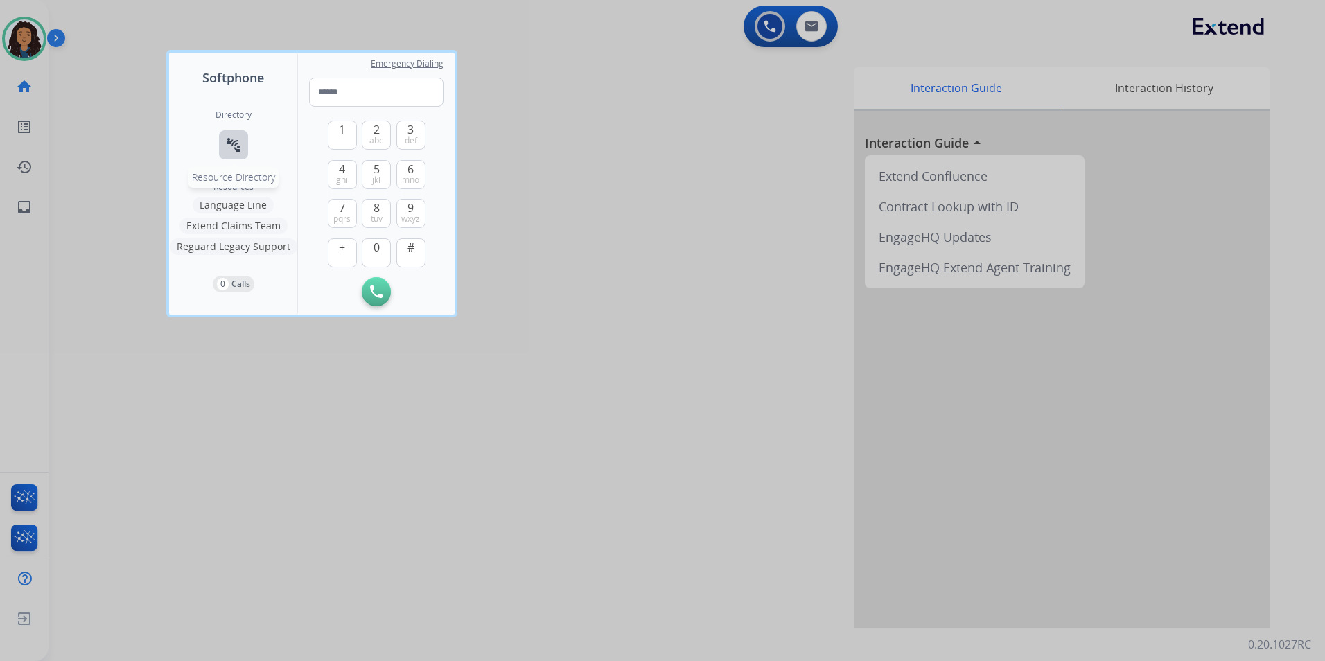
click at [239, 137] on mat-icon "connect_without_contact" at bounding box center [233, 145] width 17 height 17
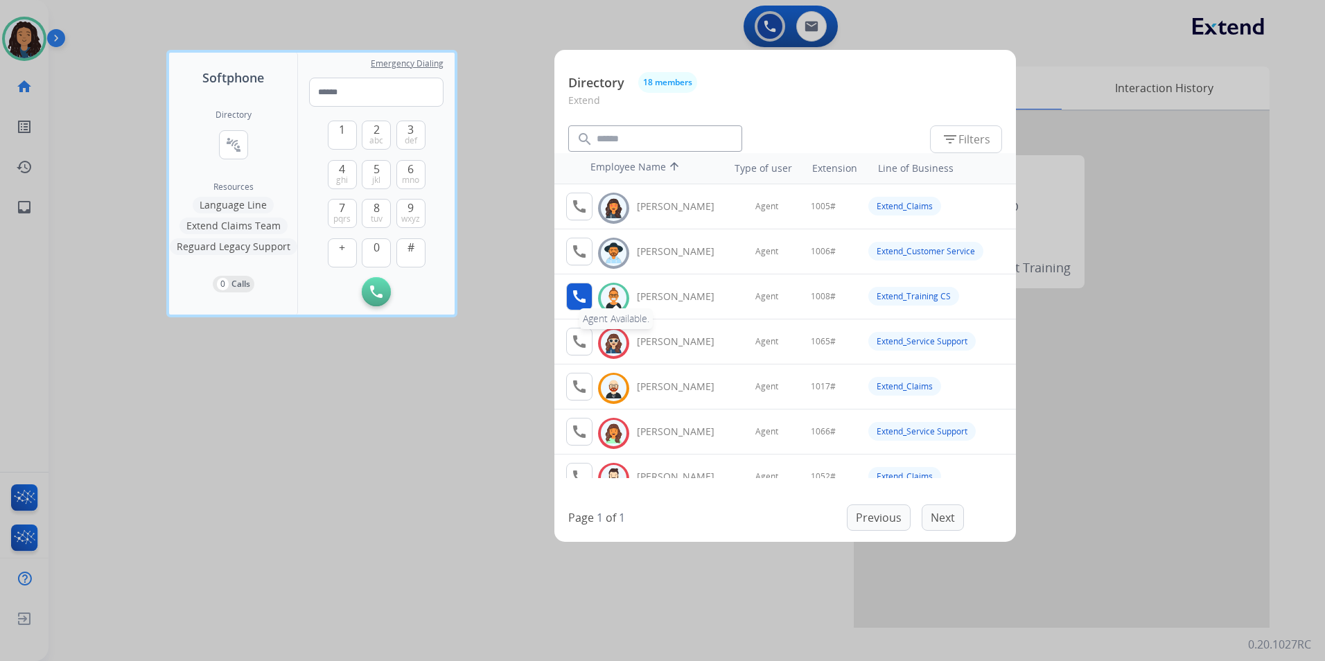
click at [575, 290] on mat-icon "call" at bounding box center [579, 296] width 17 height 17
click at [399, 485] on div at bounding box center [662, 330] width 1325 height 661
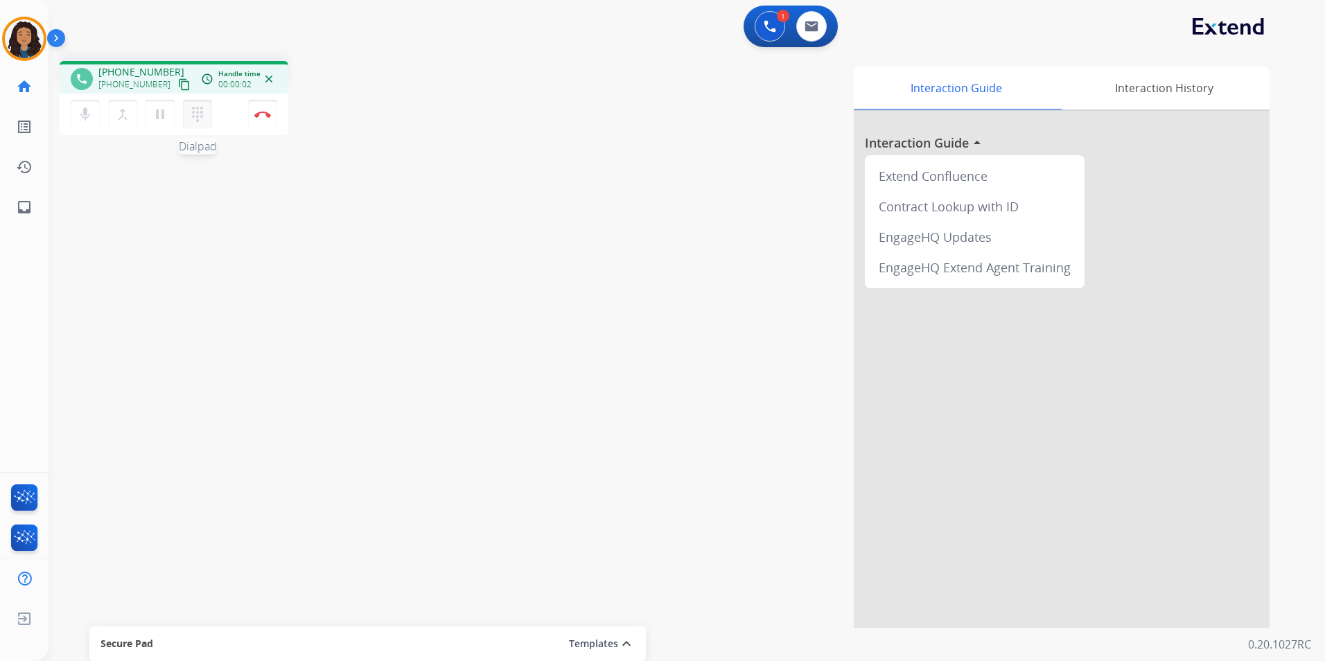
click at [208, 115] on button "dialpad Dialpad" at bounding box center [197, 114] width 29 height 29
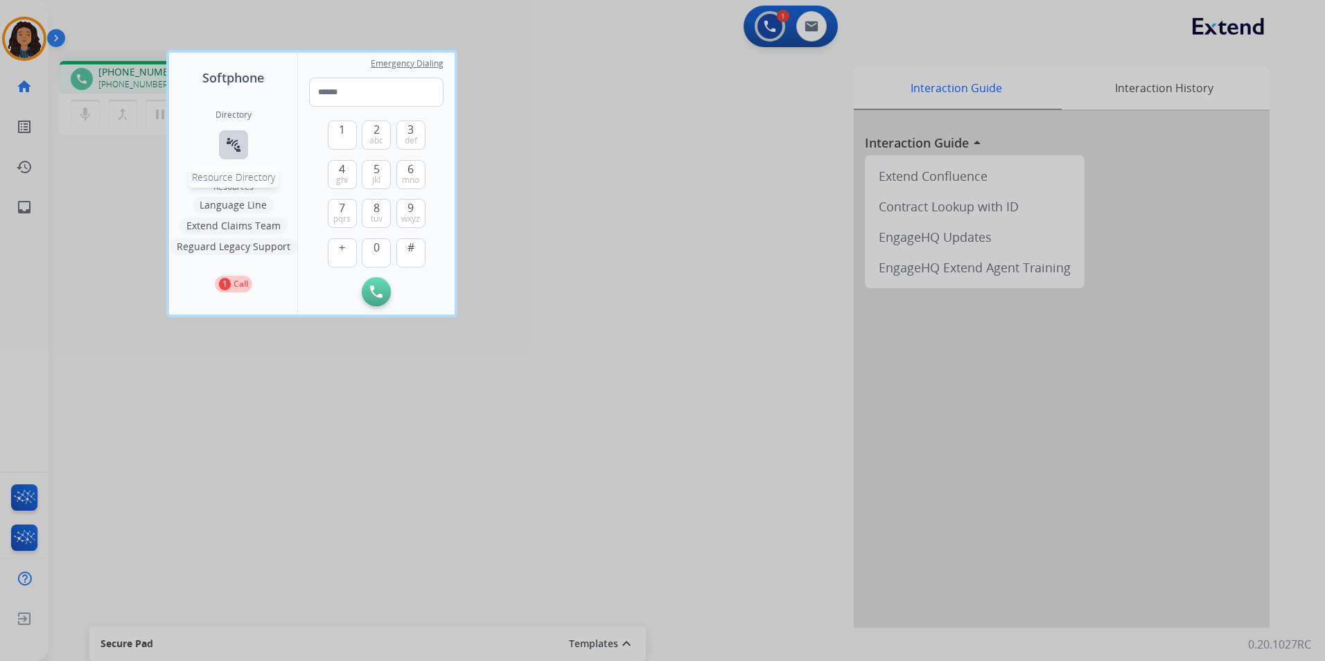
click at [241, 146] on mat-icon "connect_without_contact" at bounding box center [233, 145] width 17 height 17
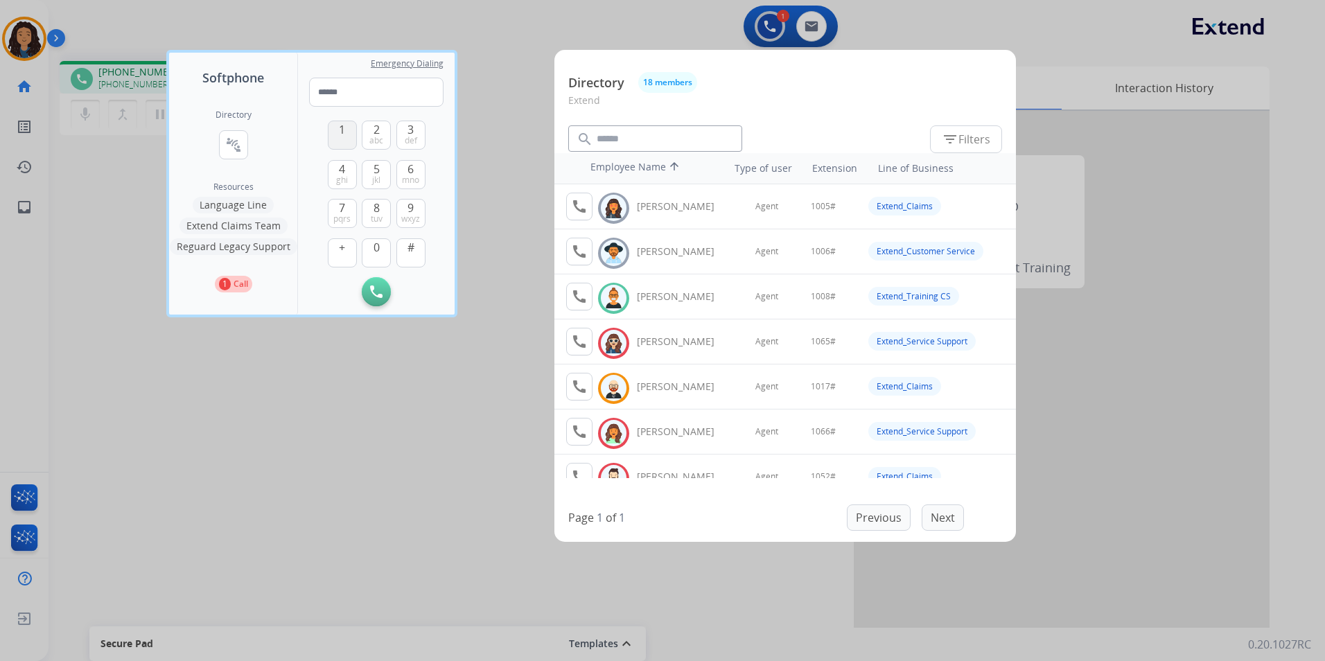
click at [333, 129] on button "1" at bounding box center [342, 135] width 29 height 29
click at [383, 250] on button "0" at bounding box center [376, 252] width 29 height 29
click at [381, 244] on button "0" at bounding box center [376, 252] width 29 height 29
click at [369, 214] on button "8 tuv" at bounding box center [376, 213] width 29 height 29
click at [415, 247] on button "#" at bounding box center [411, 252] width 29 height 29
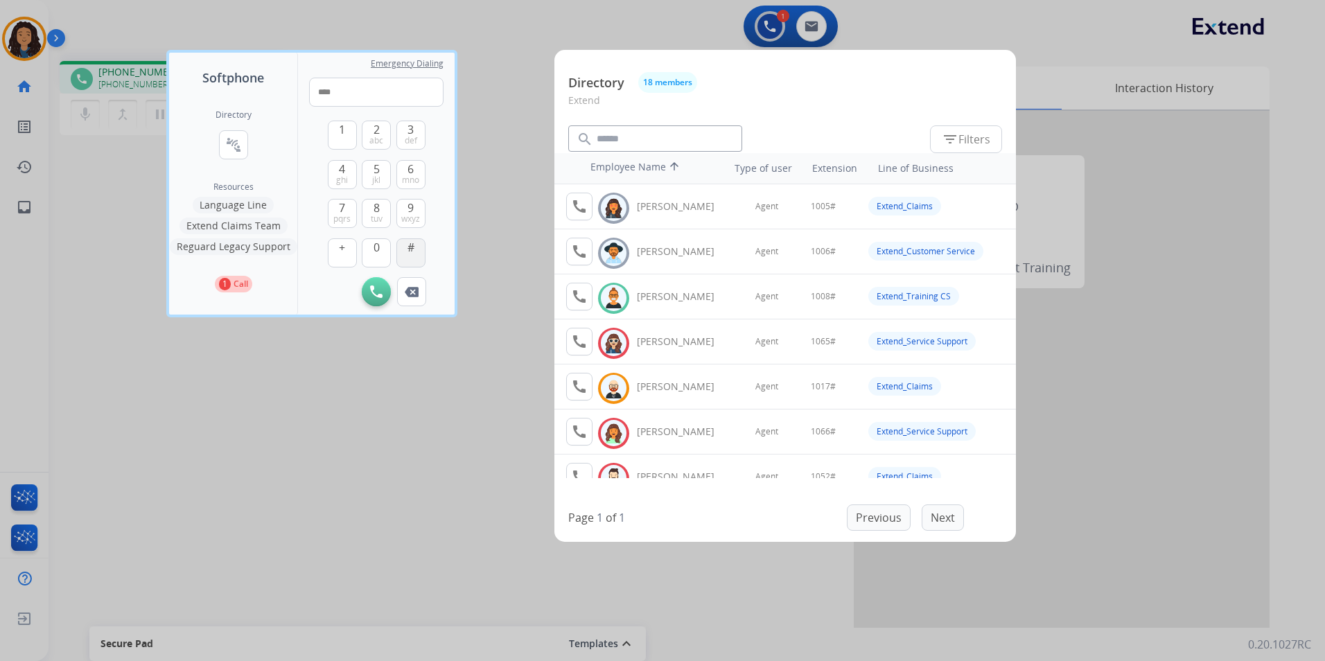
type input "*****"
click at [503, 204] on div at bounding box center [662, 330] width 1325 height 661
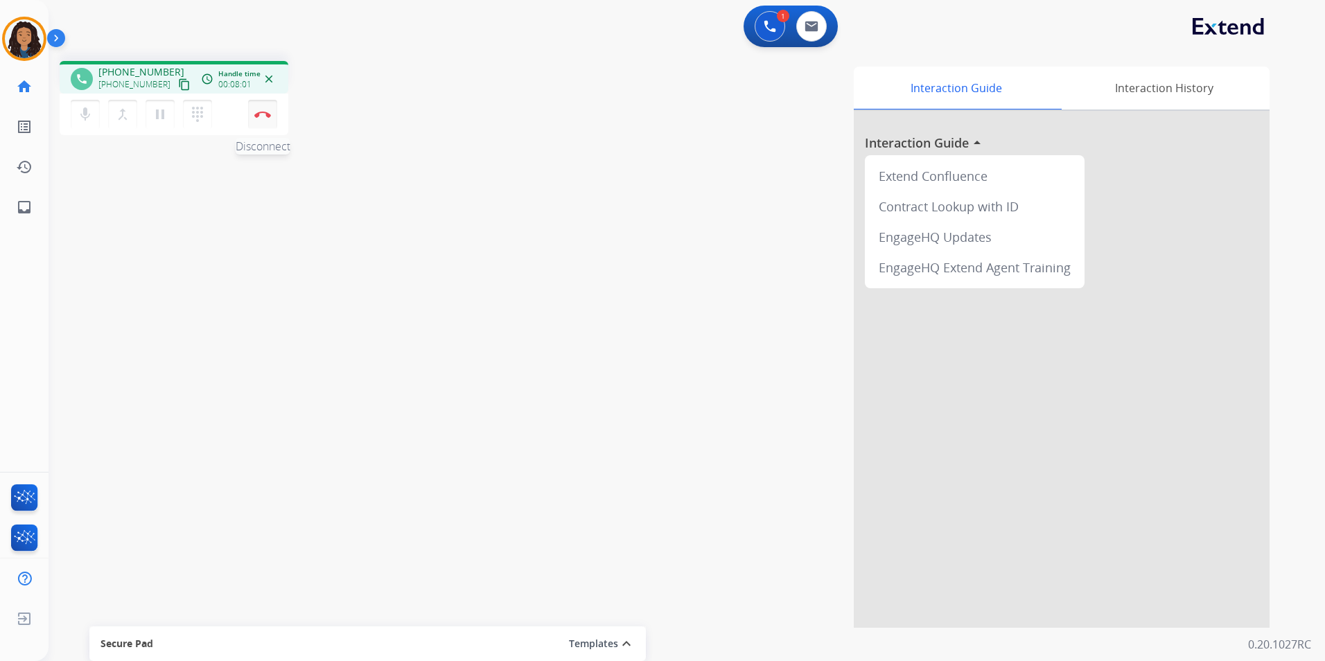
click at [270, 122] on button "Disconnect" at bounding box center [262, 114] width 29 height 29
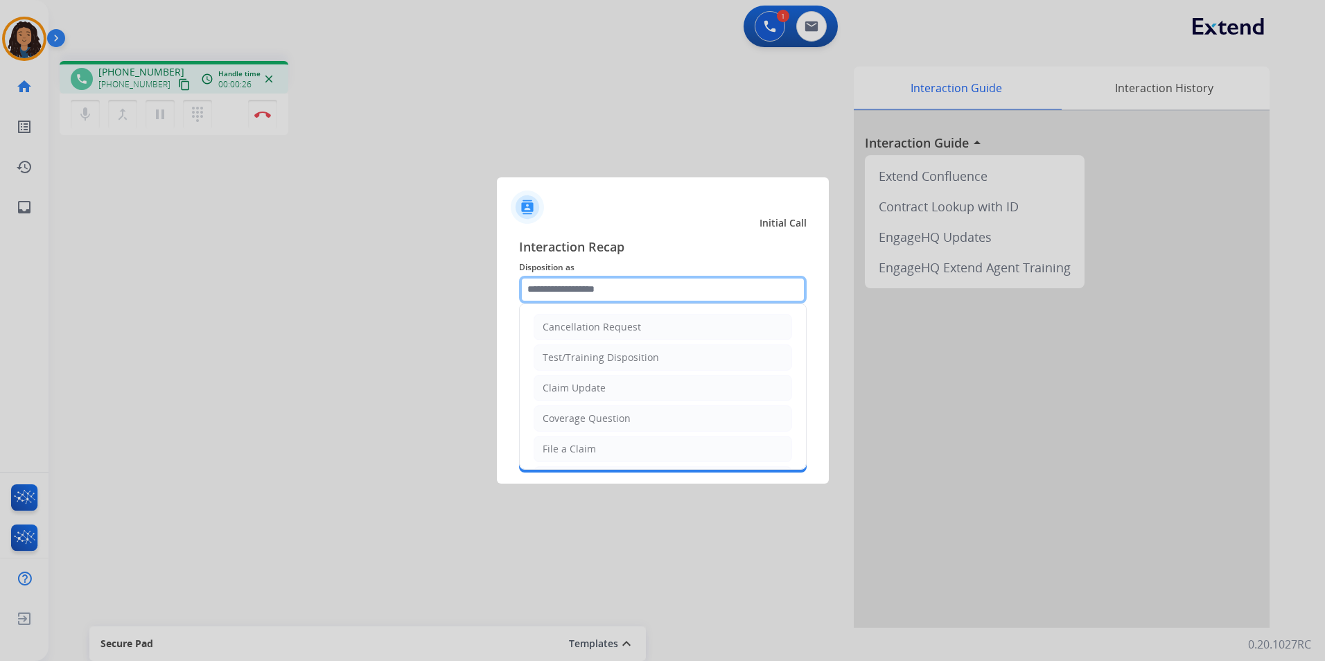
drag, startPoint x: 638, startPoint y: 280, endPoint x: 632, endPoint y: 287, distance: 9.3
click at [635, 287] on input "text" at bounding box center [663, 290] width 288 height 28
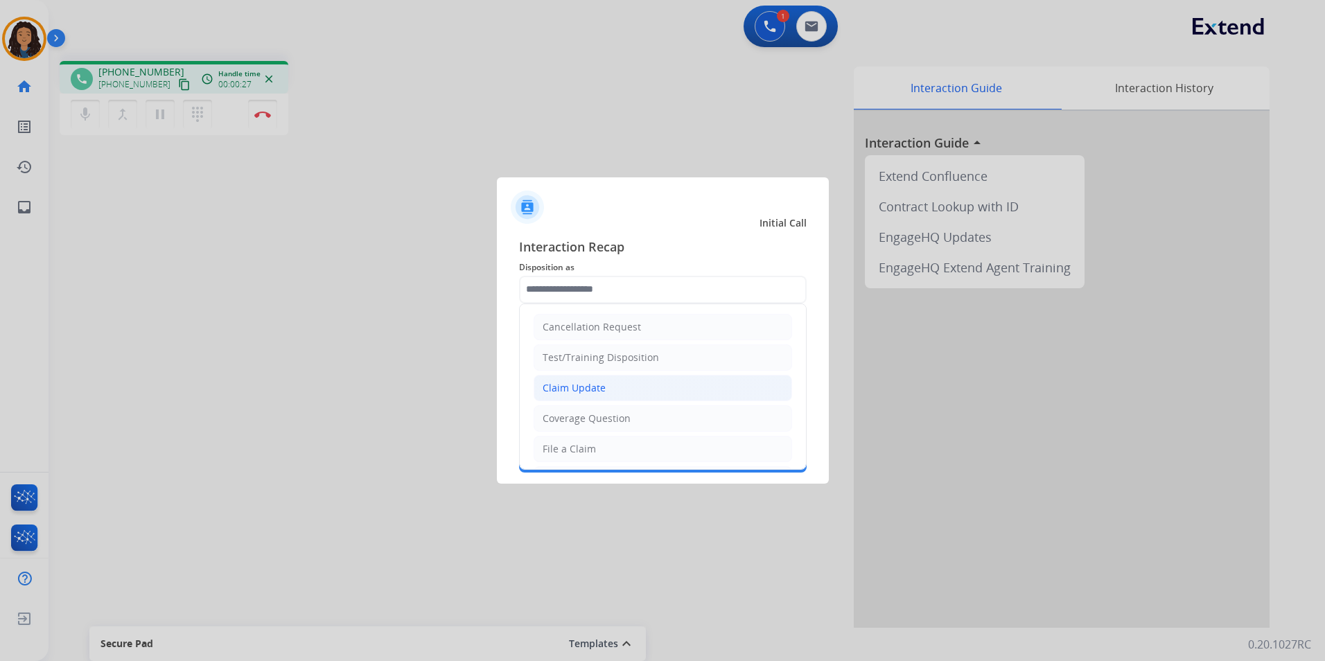
click at [557, 393] on div "Claim Update" at bounding box center [574, 388] width 63 height 14
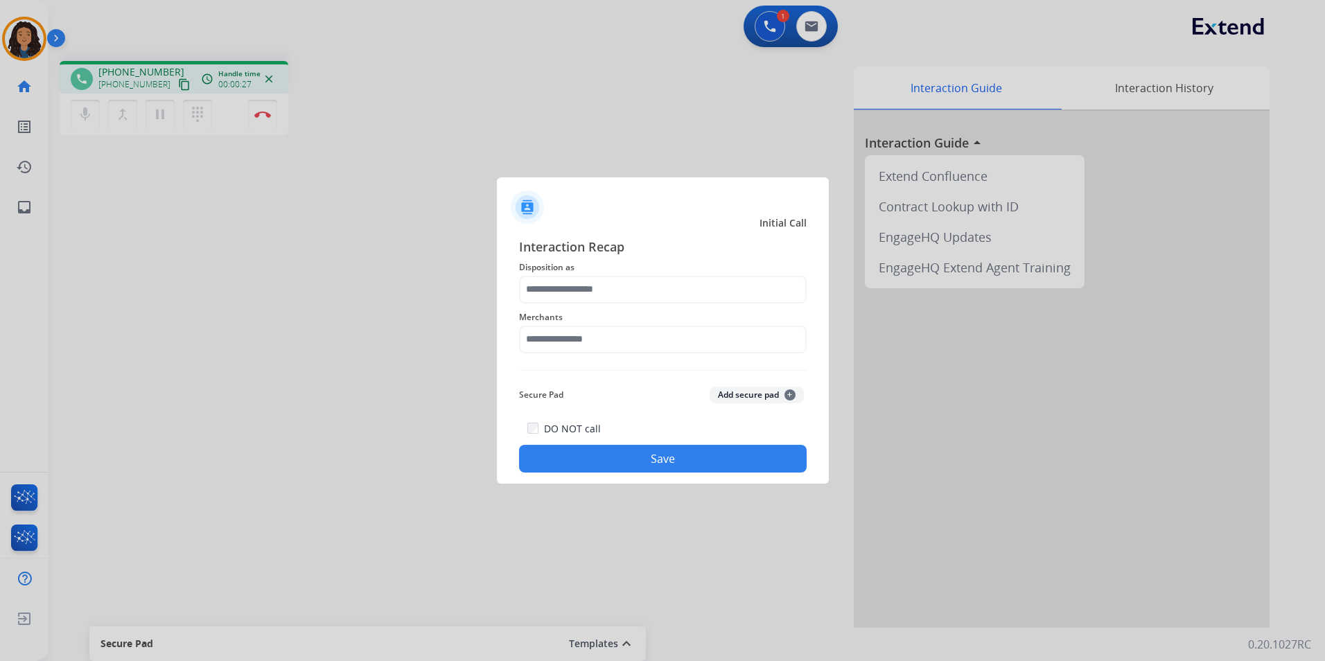
type input "**********"
click at [547, 346] on input "text" at bounding box center [663, 340] width 288 height 28
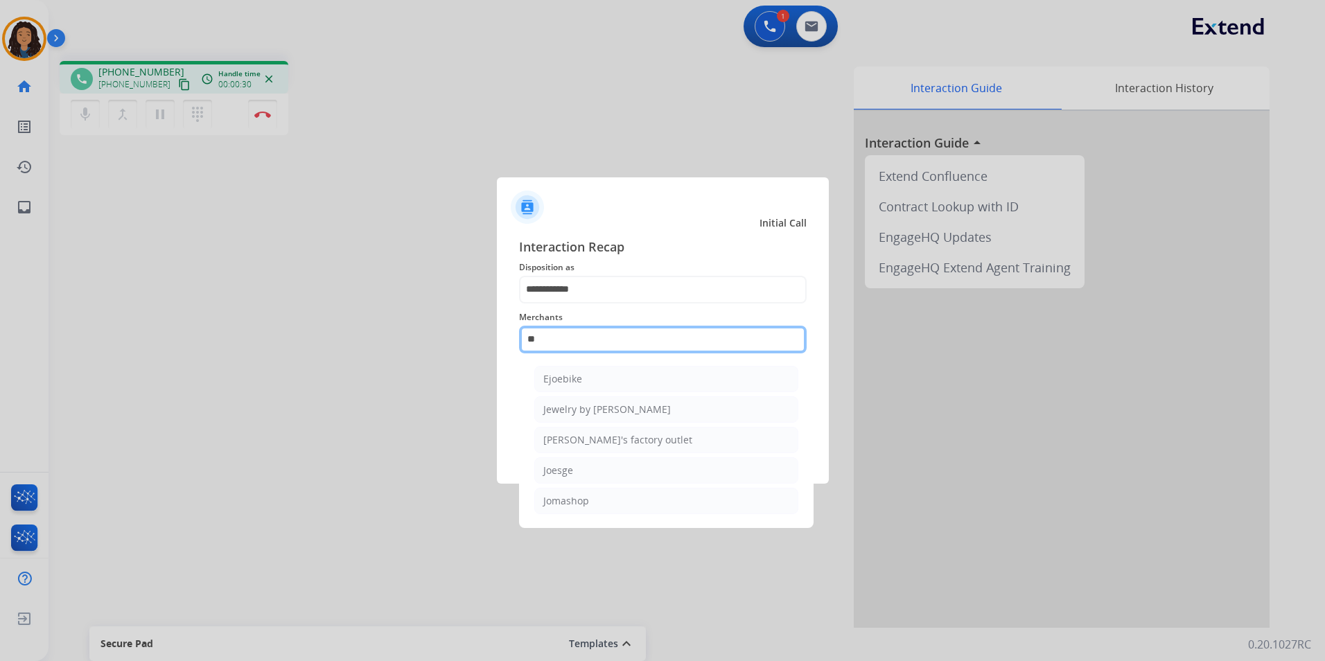
type input "*"
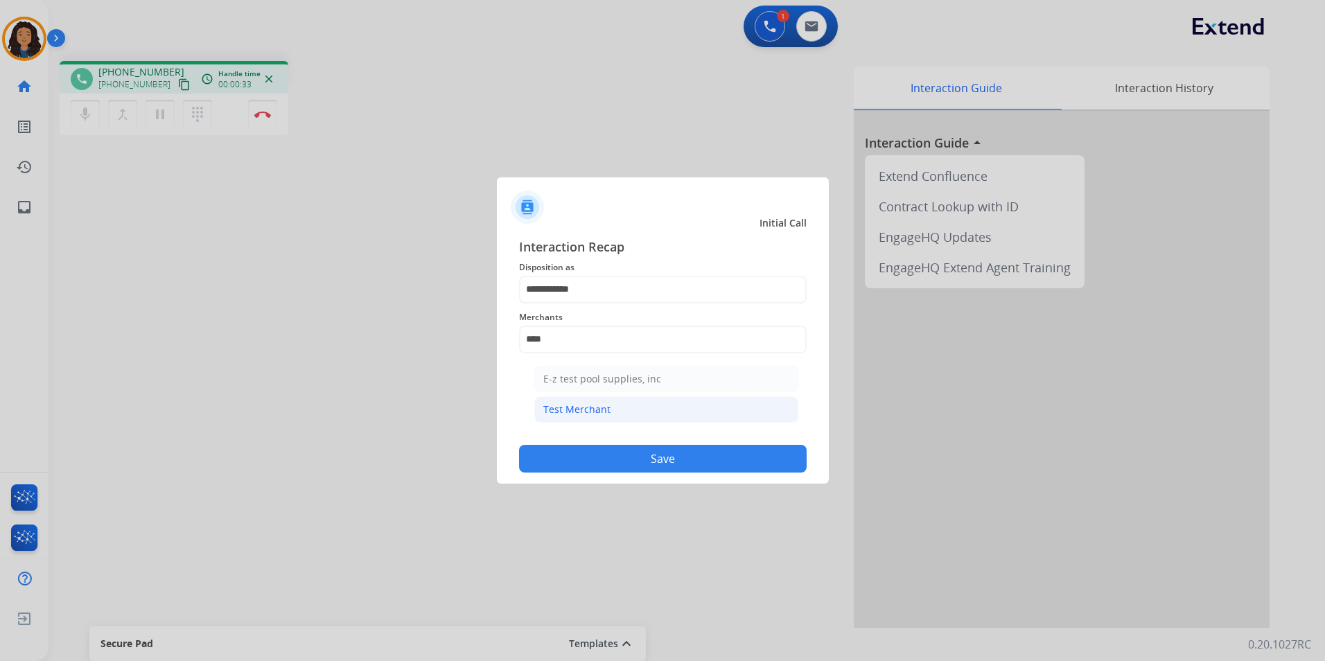
click at [568, 412] on div "Test Merchant" at bounding box center [576, 410] width 67 height 14
type input "**********"
drag, startPoint x: 575, startPoint y: 460, endPoint x: 390, endPoint y: 313, distance: 236.3
click at [575, 460] on button "Save" at bounding box center [663, 459] width 288 height 28
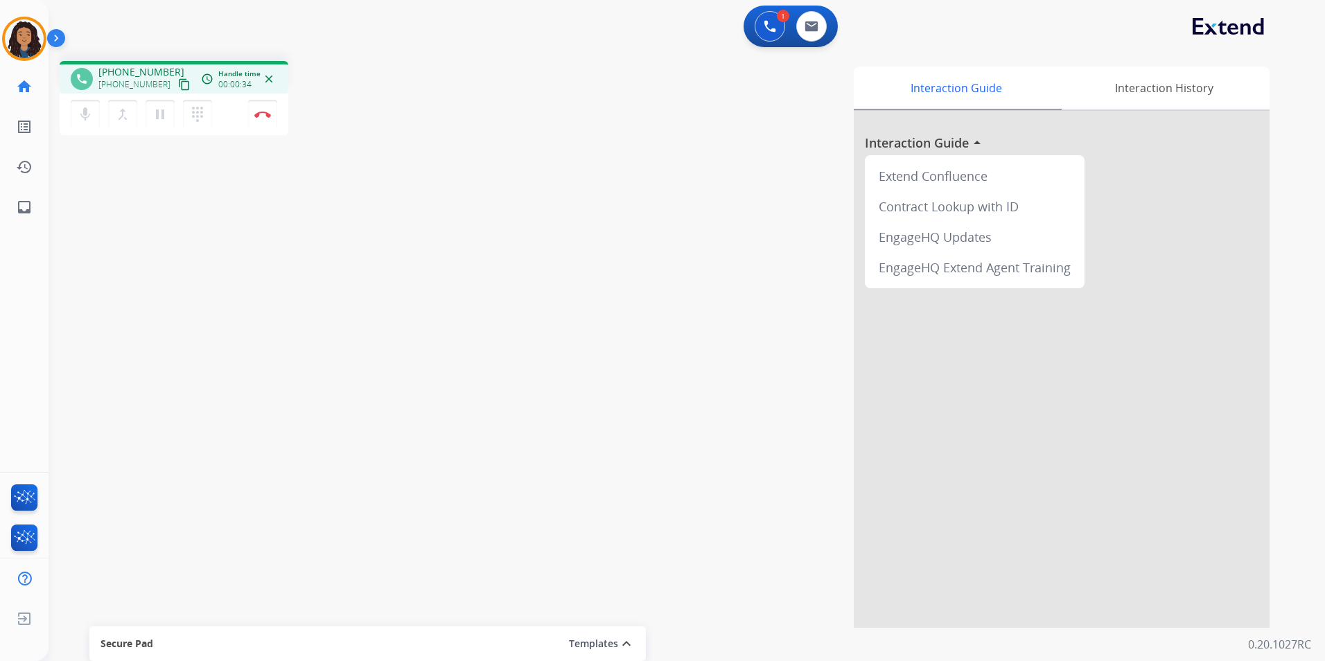
click at [178, 86] on mat-icon "content_copy" at bounding box center [184, 84] width 12 height 12
click at [260, 119] on button "Disconnect" at bounding box center [262, 114] width 29 height 29
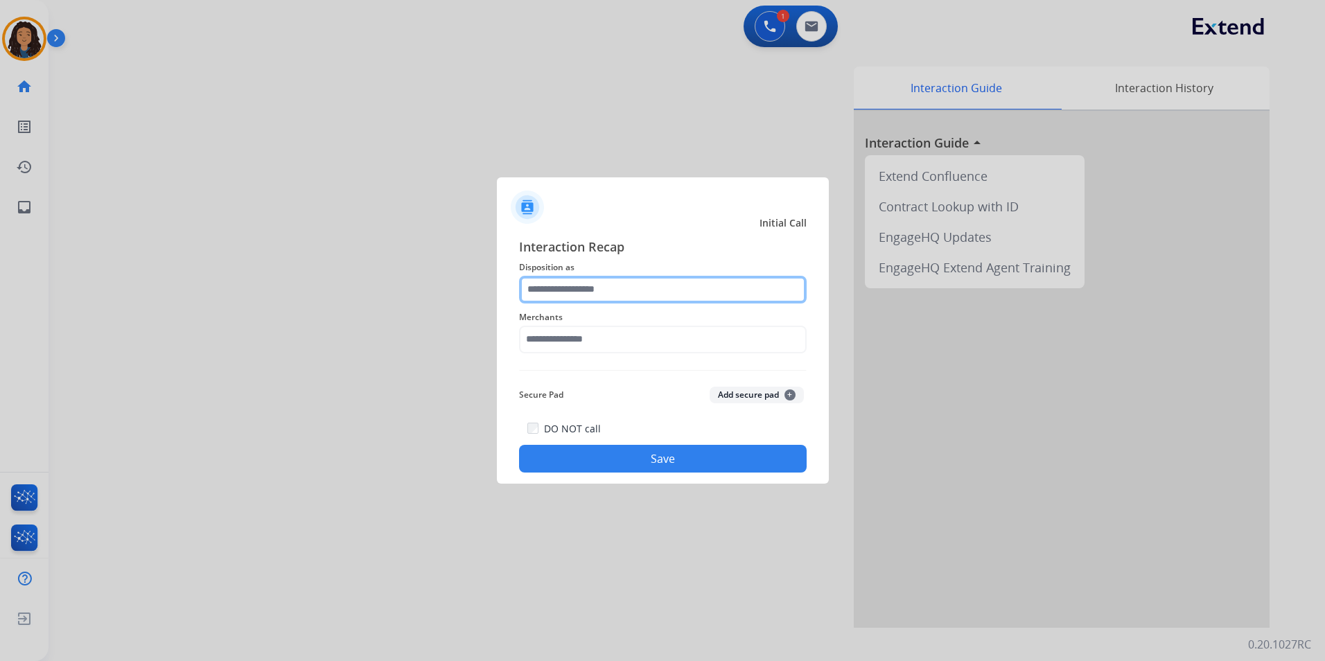
click at [580, 286] on input "text" at bounding box center [663, 290] width 288 height 28
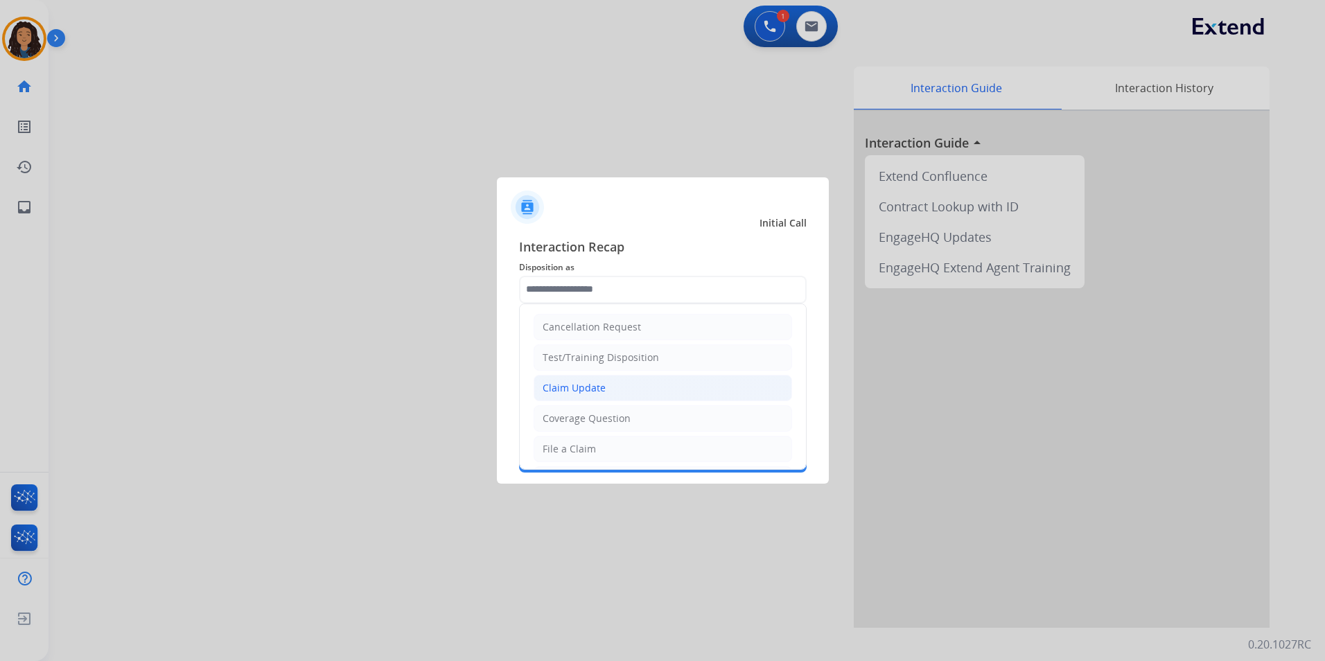
click at [614, 392] on li "Claim Update" at bounding box center [663, 388] width 259 height 26
type input "**********"
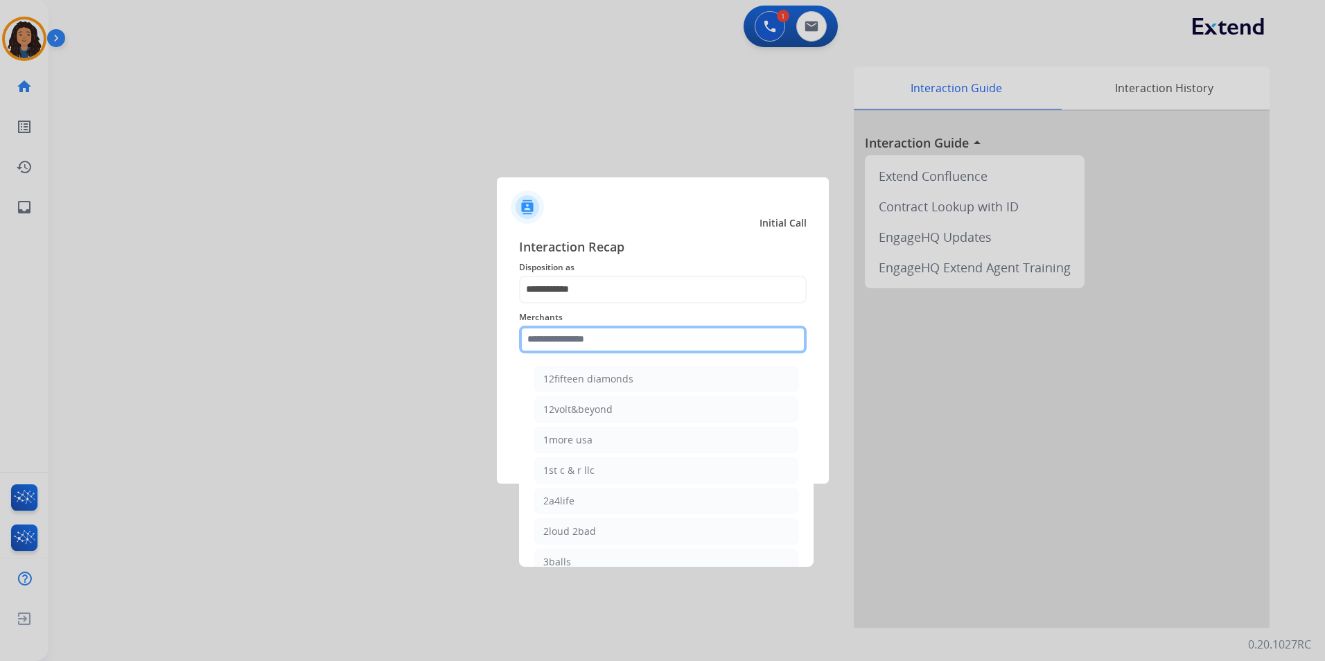
click at [584, 331] on input "text" at bounding box center [663, 340] width 288 height 28
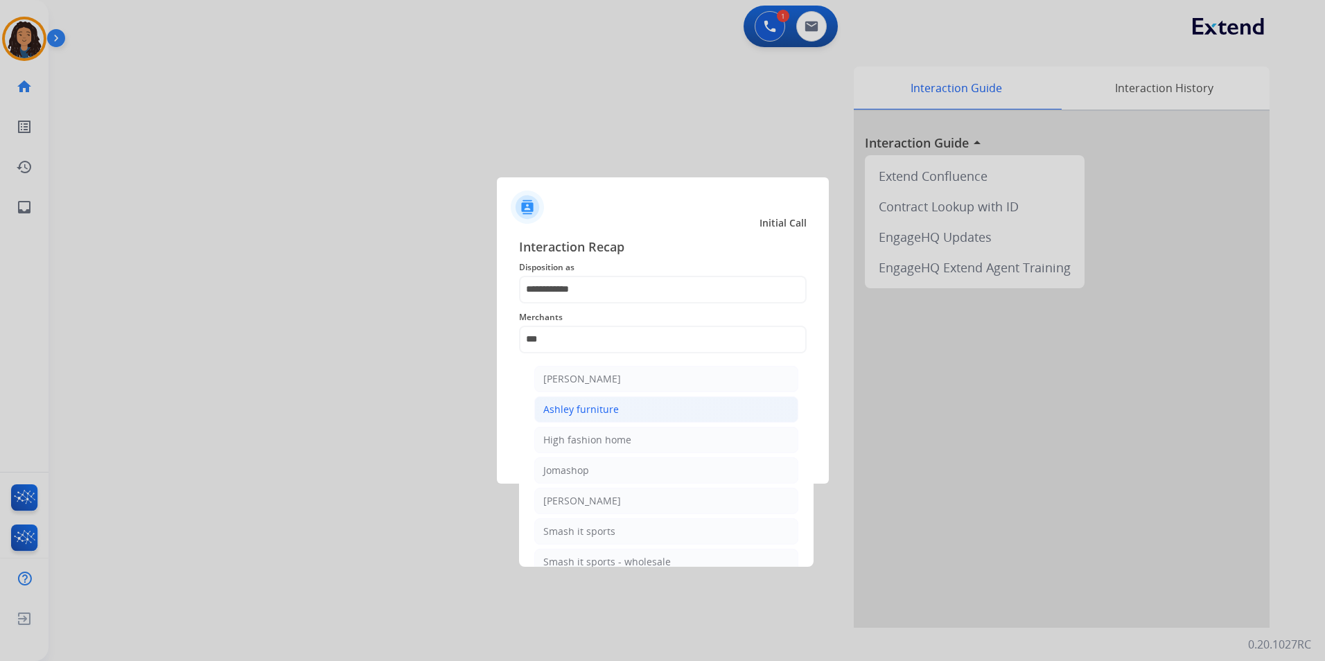
click at [621, 417] on li "Ashley furniture" at bounding box center [666, 410] width 264 height 26
type input "**********"
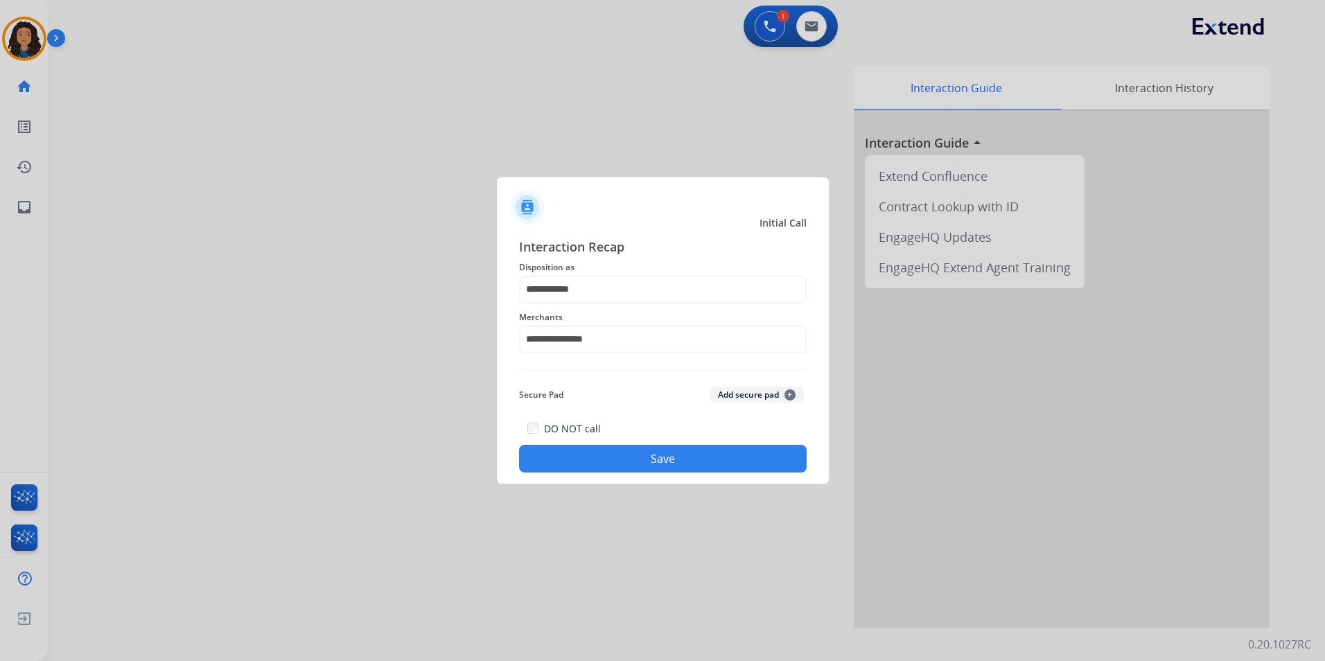
click at [598, 446] on button "Save" at bounding box center [663, 459] width 288 height 28
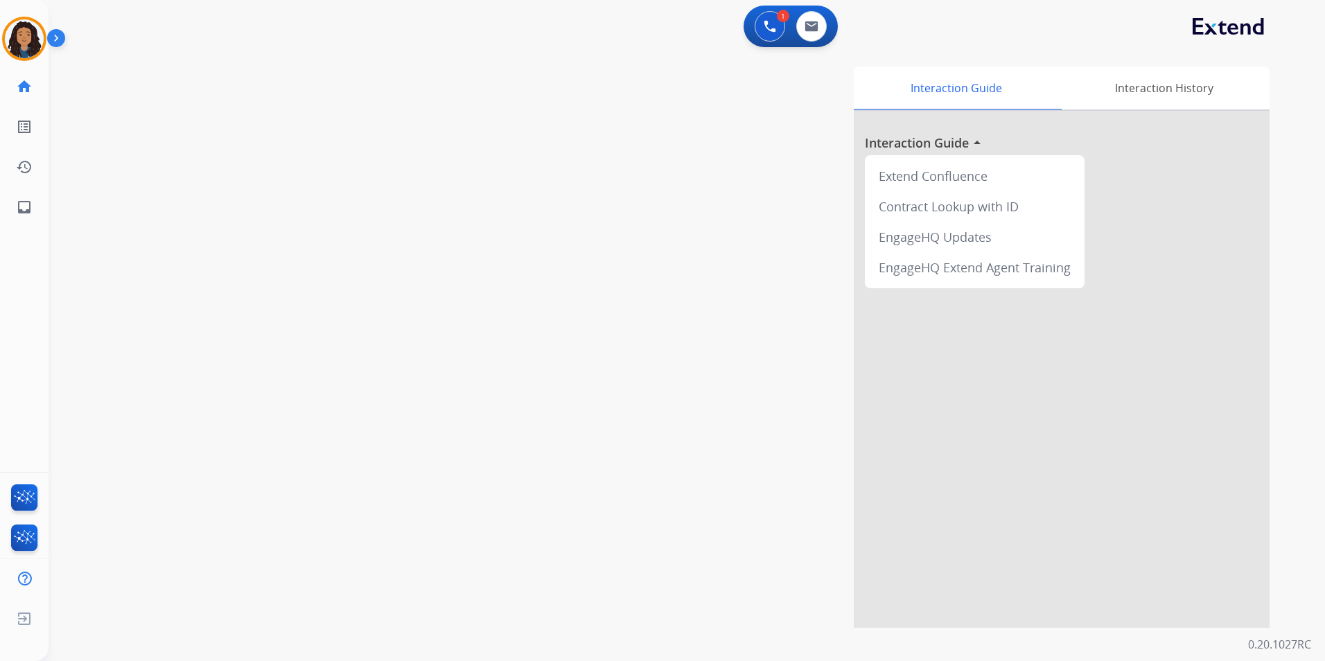
click at [218, 252] on div "swap_horiz Break voice bridge close_fullscreen Connect 3-Way Call merge_type Se…" at bounding box center [671, 339] width 1244 height 578
drag, startPoint x: 217, startPoint y: 250, endPoint x: 220, endPoint y: 229, distance: 21.7
click at [220, 229] on div "swap_horiz Break voice bridge close_fullscreen Connect 3-Way Call merge_type Se…" at bounding box center [671, 339] width 1244 height 578
click at [827, 44] on div "0 Voice Interactions 0 Email Interactions" at bounding box center [791, 27] width 94 height 42
click at [817, 33] on button at bounding box center [811, 26] width 31 height 31
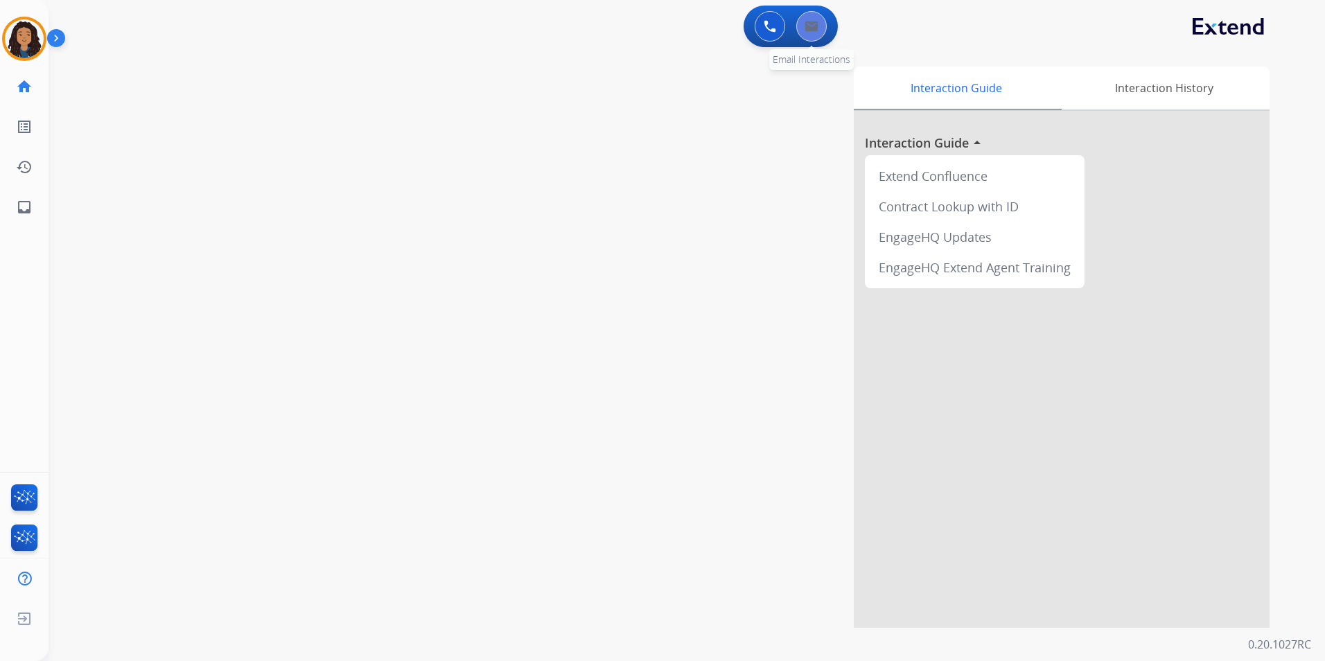
select select "**********"
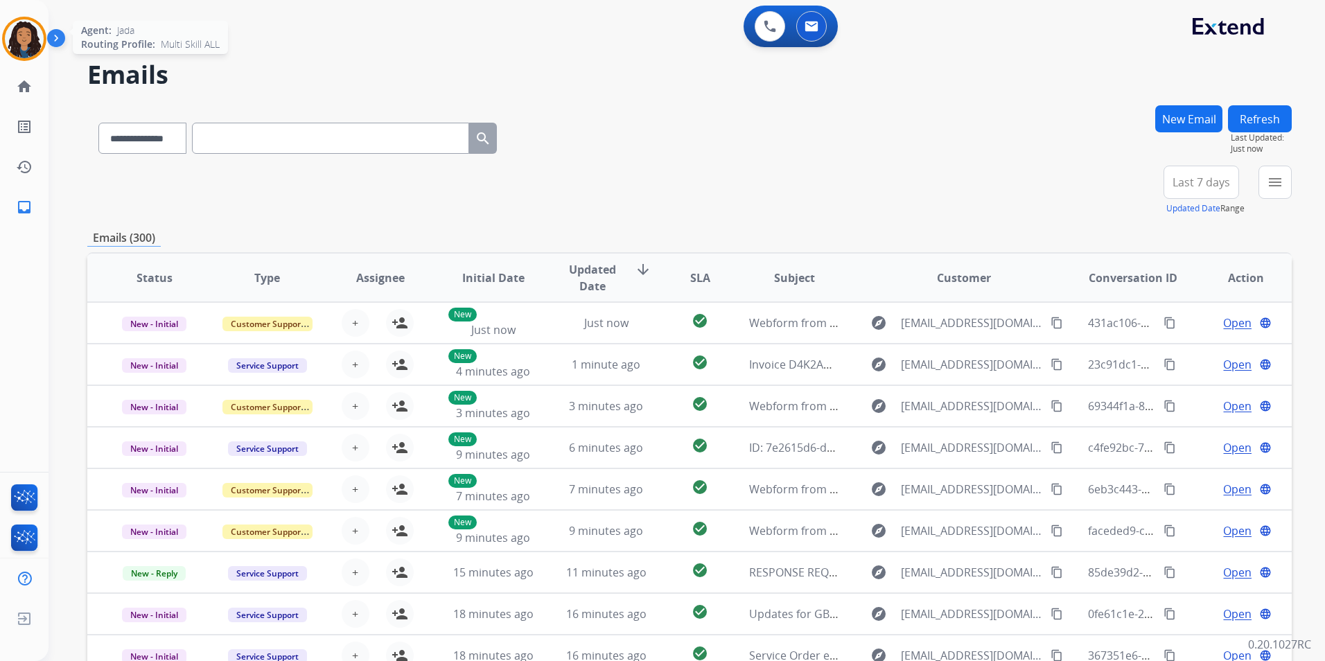
click at [39, 36] on img at bounding box center [24, 38] width 39 height 39
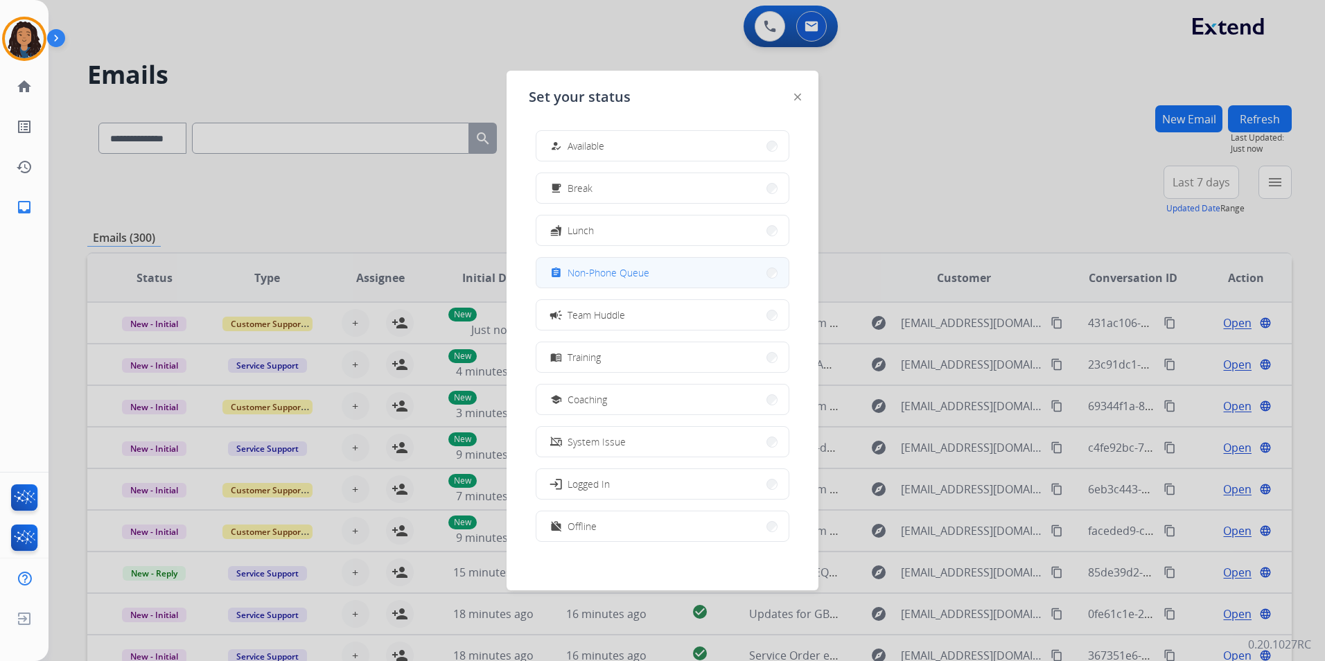
click at [664, 277] on button "assignment Non-Phone Queue" at bounding box center [663, 273] width 252 height 30
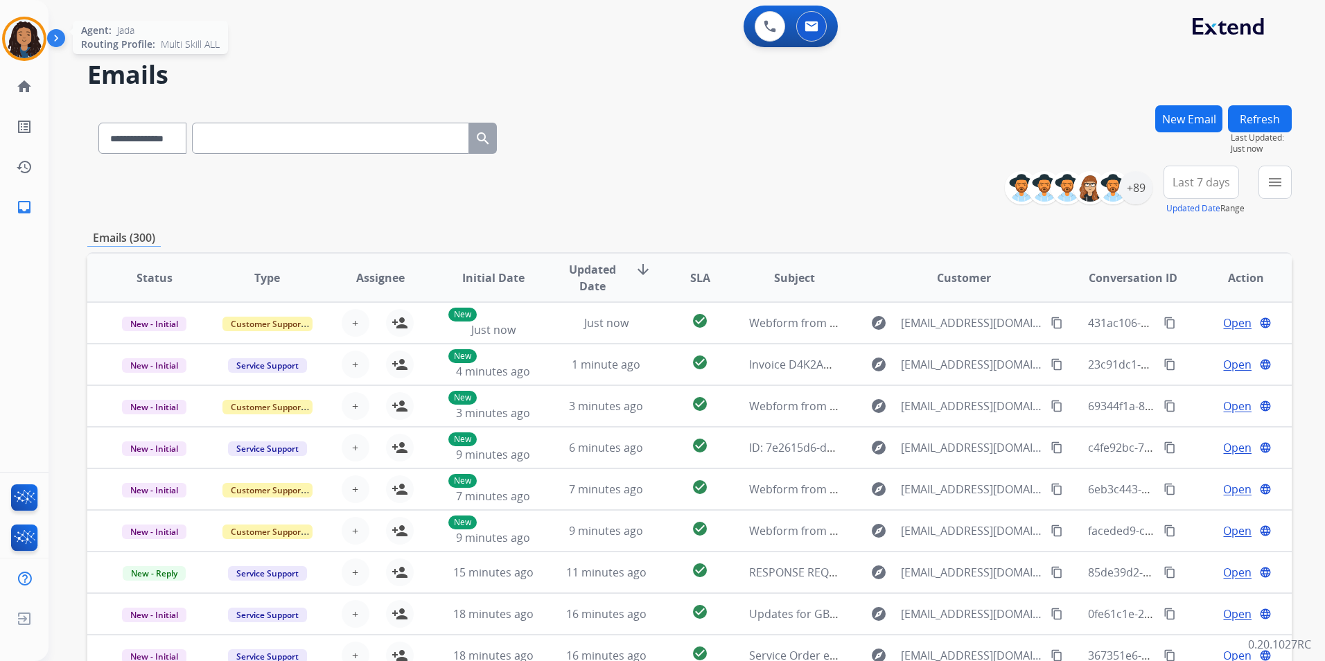
drag, startPoint x: 8, startPoint y: 46, endPoint x: 63, endPoint y: 51, distance: 55.7
click at [9, 46] on img at bounding box center [24, 38] width 39 height 39
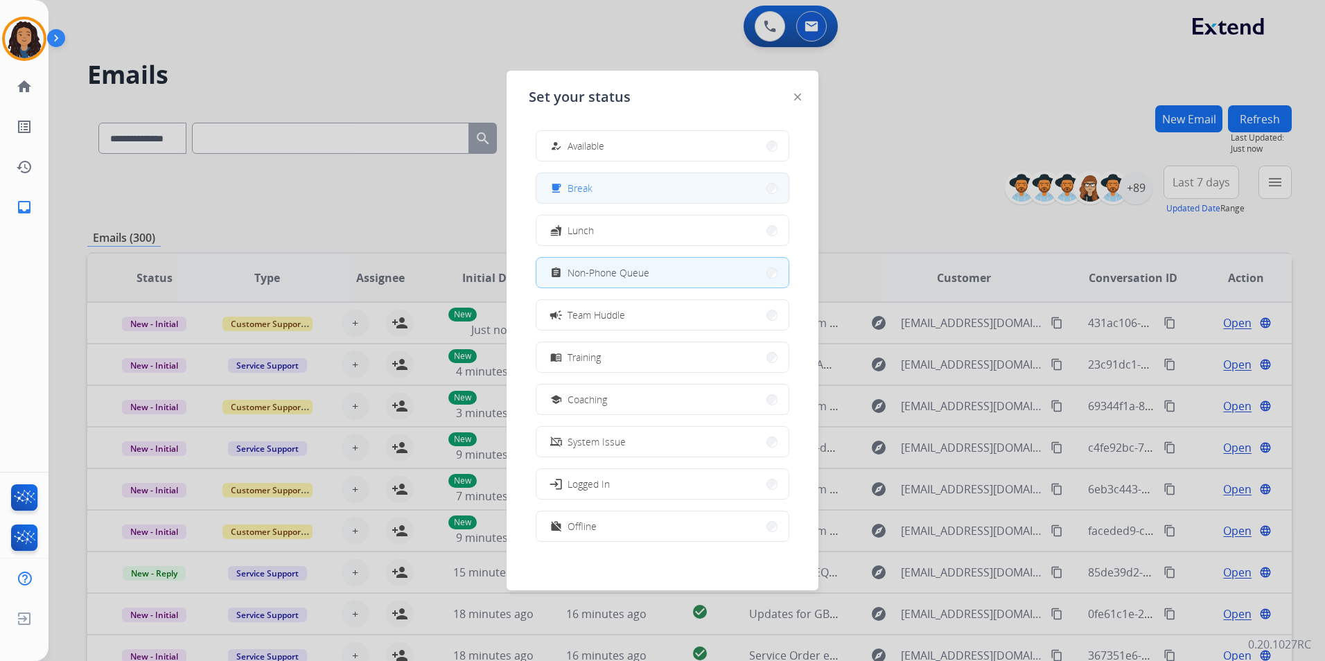
click at [691, 200] on button "free_breakfast Break" at bounding box center [663, 188] width 252 height 30
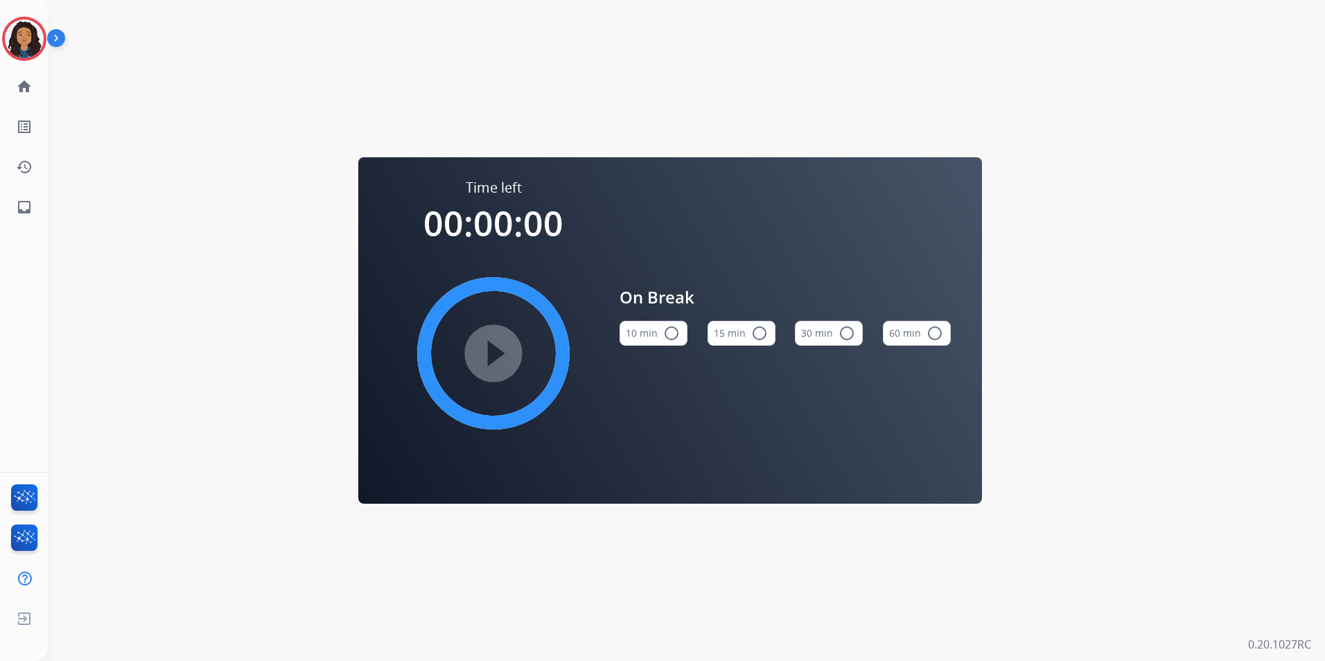
click at [823, 331] on button "30 min radio_button_unchecked" at bounding box center [829, 333] width 68 height 25
click at [732, 333] on button "15 min radio_button_unchecked" at bounding box center [742, 333] width 68 height 25
drag, startPoint x: 491, startPoint y: 352, endPoint x: 498, endPoint y: 358, distance: 9.9
click at [498, 358] on mat-icon "play_circle_filled" at bounding box center [493, 353] width 17 height 17
click at [36, 43] on img at bounding box center [24, 38] width 39 height 39
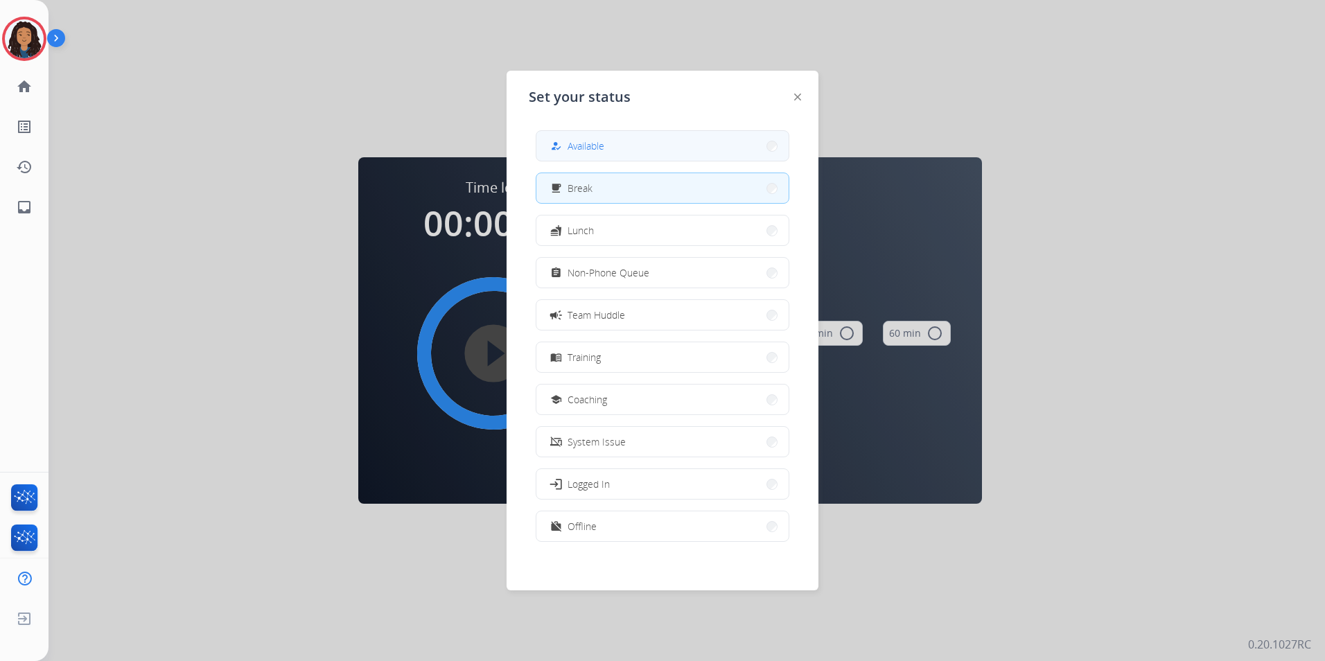
click at [593, 143] on span "Available" at bounding box center [586, 146] width 37 height 15
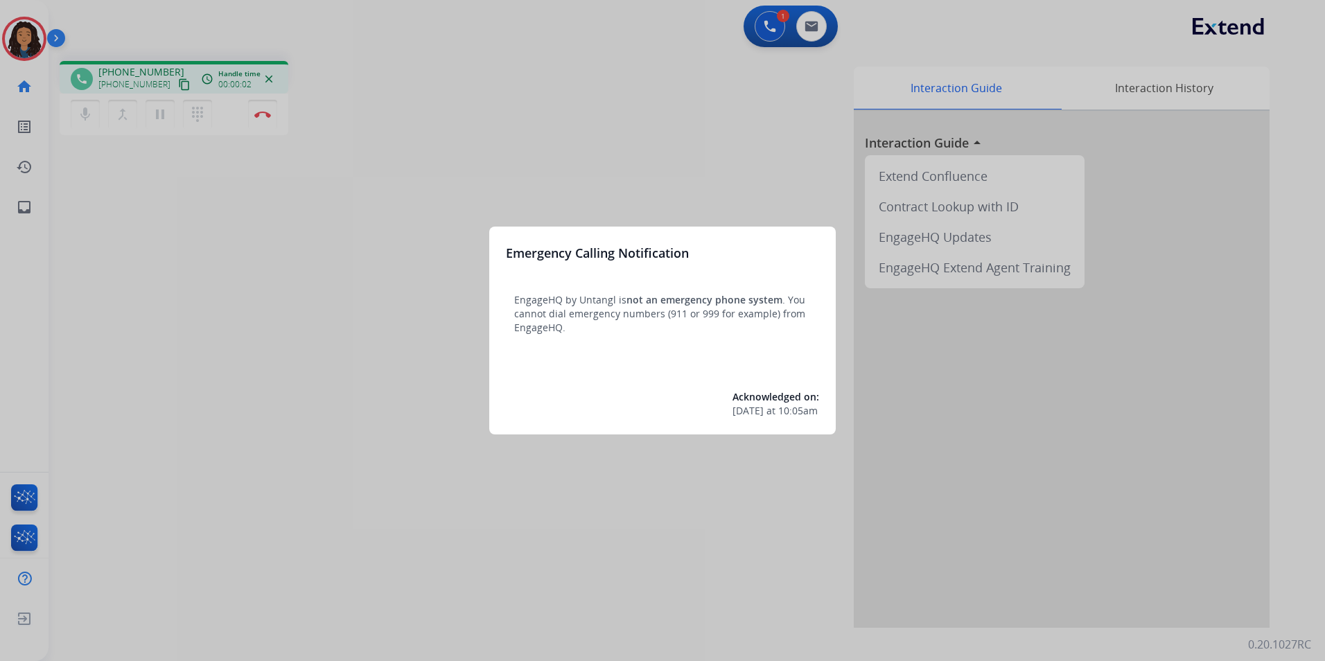
drag, startPoint x: 353, startPoint y: 372, endPoint x: 334, endPoint y: 353, distance: 26.5
click at [334, 353] on div at bounding box center [662, 330] width 1325 height 661
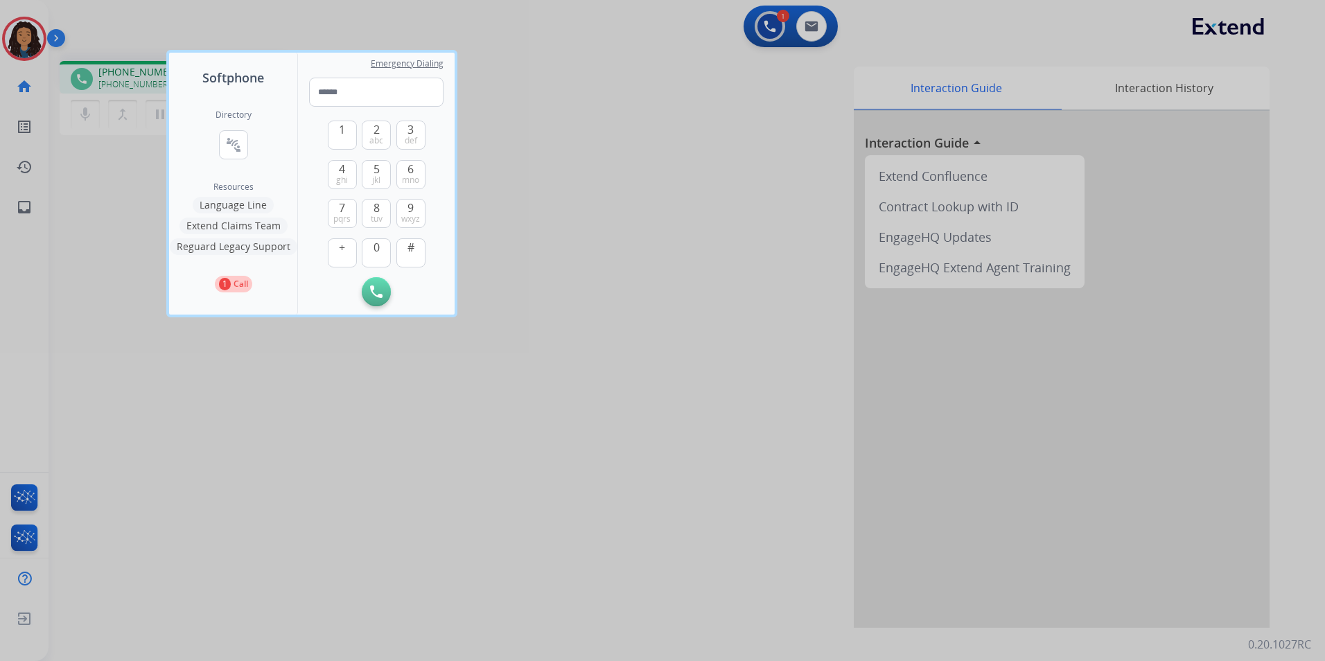
click at [328, 328] on div at bounding box center [662, 330] width 1325 height 661
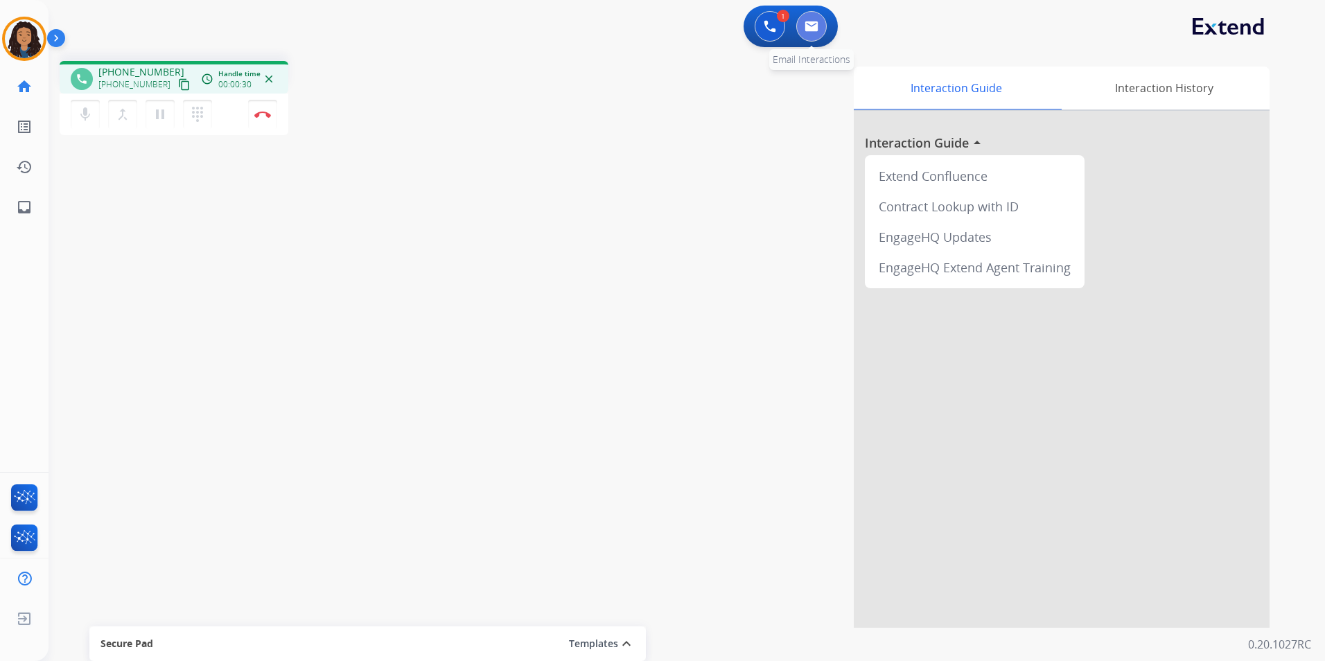
click at [804, 28] on button at bounding box center [811, 26] width 31 height 31
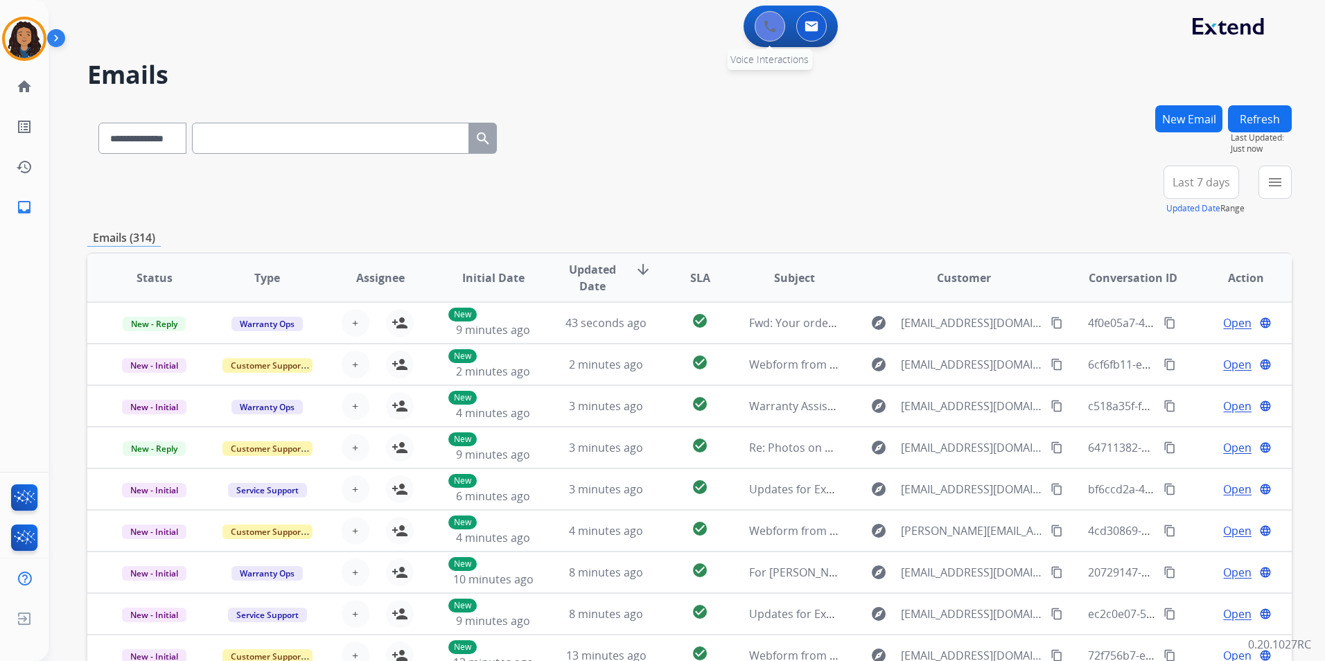
click at [778, 28] on button at bounding box center [770, 26] width 31 height 31
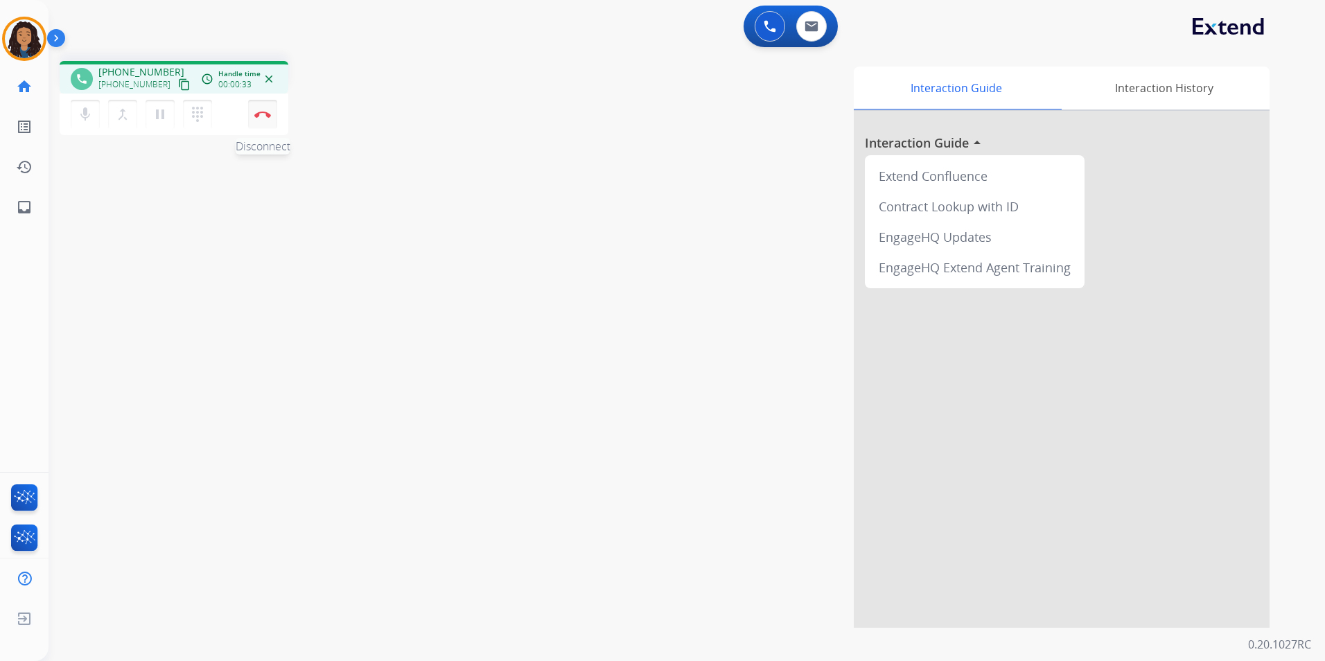
click at [257, 114] on img at bounding box center [262, 114] width 17 height 7
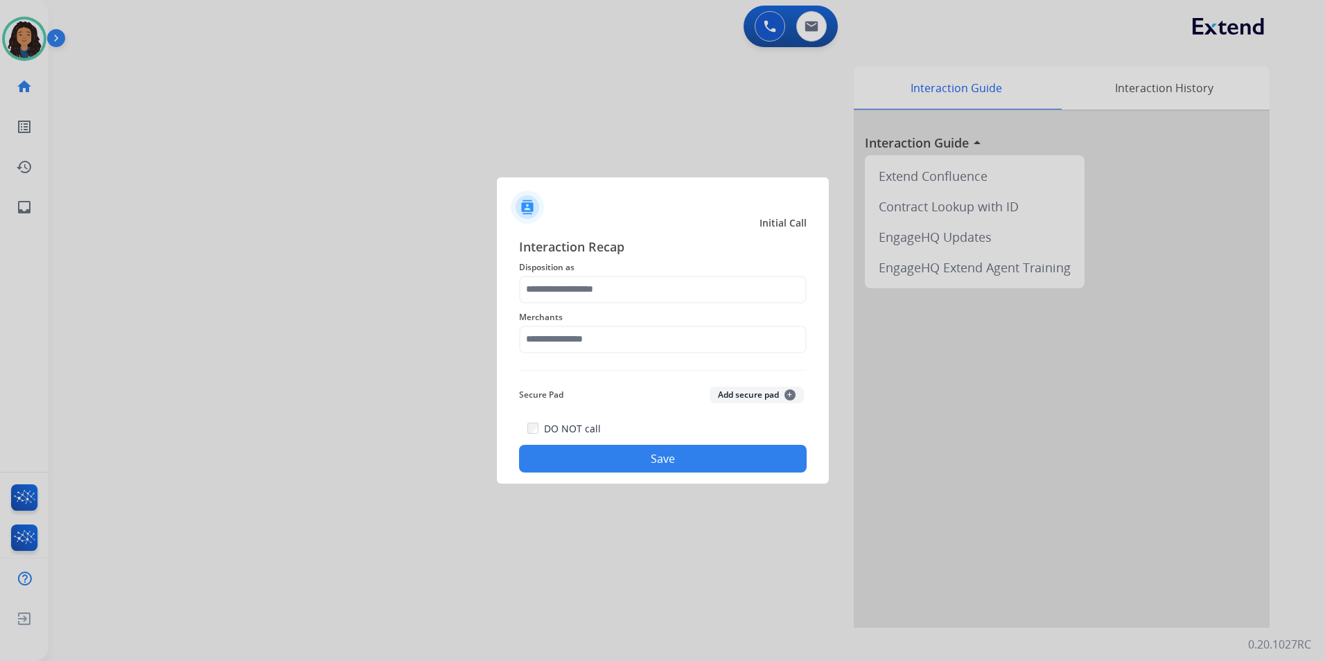
drag, startPoint x: 713, startPoint y: 309, endPoint x: 730, endPoint y: 318, distance: 18.9
click at [729, 318] on span "Merchants" at bounding box center [663, 317] width 288 height 17
click at [726, 281] on input "text" at bounding box center [663, 290] width 288 height 28
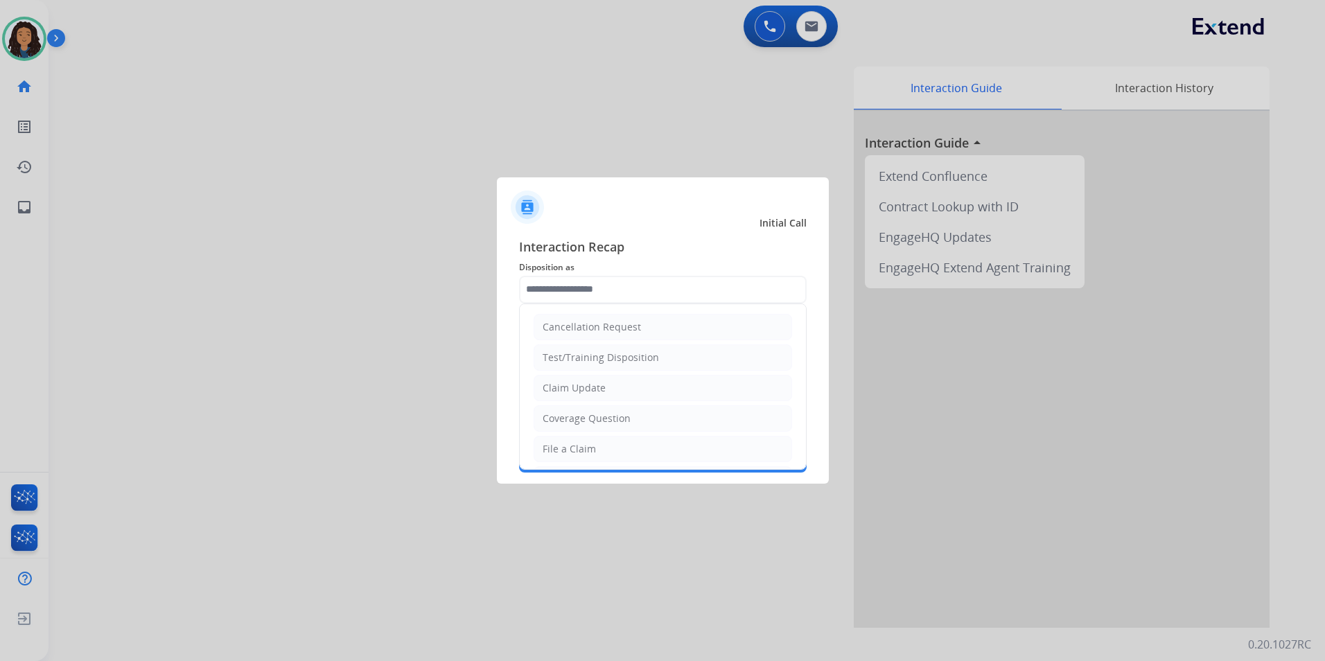
click at [621, 393] on li "Claim Update" at bounding box center [663, 388] width 259 height 26
type input "**********"
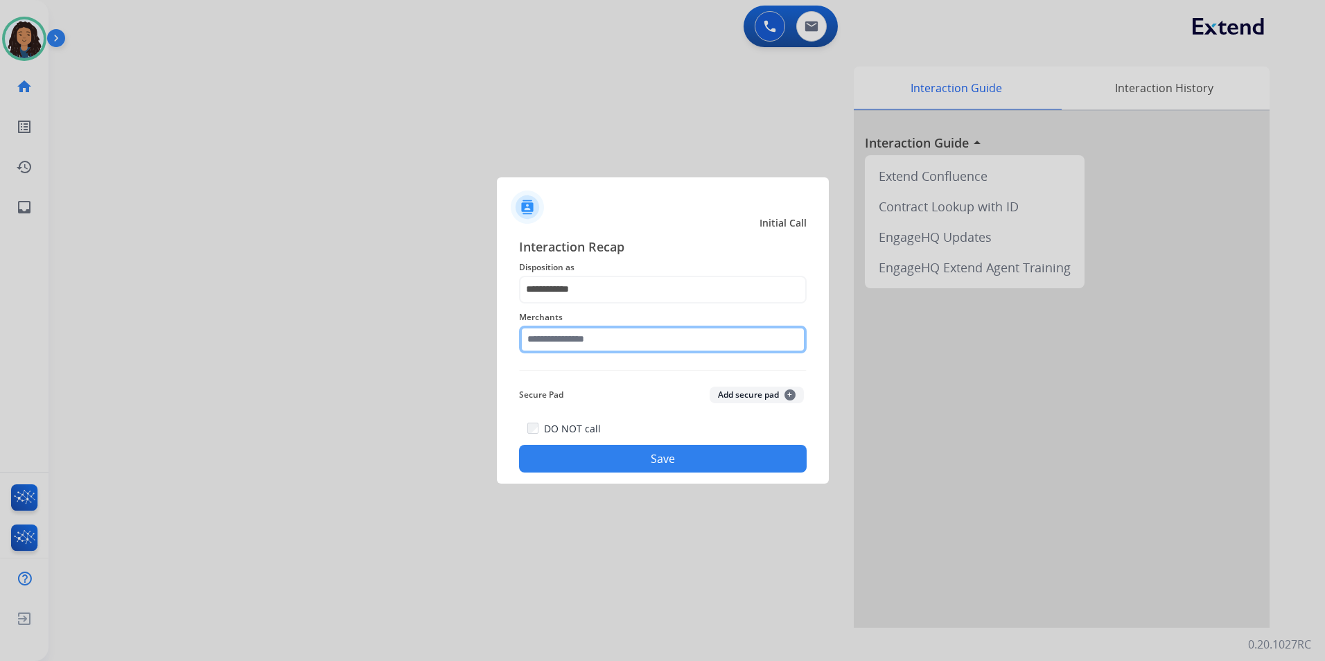
click at [627, 347] on input "text" at bounding box center [663, 340] width 288 height 28
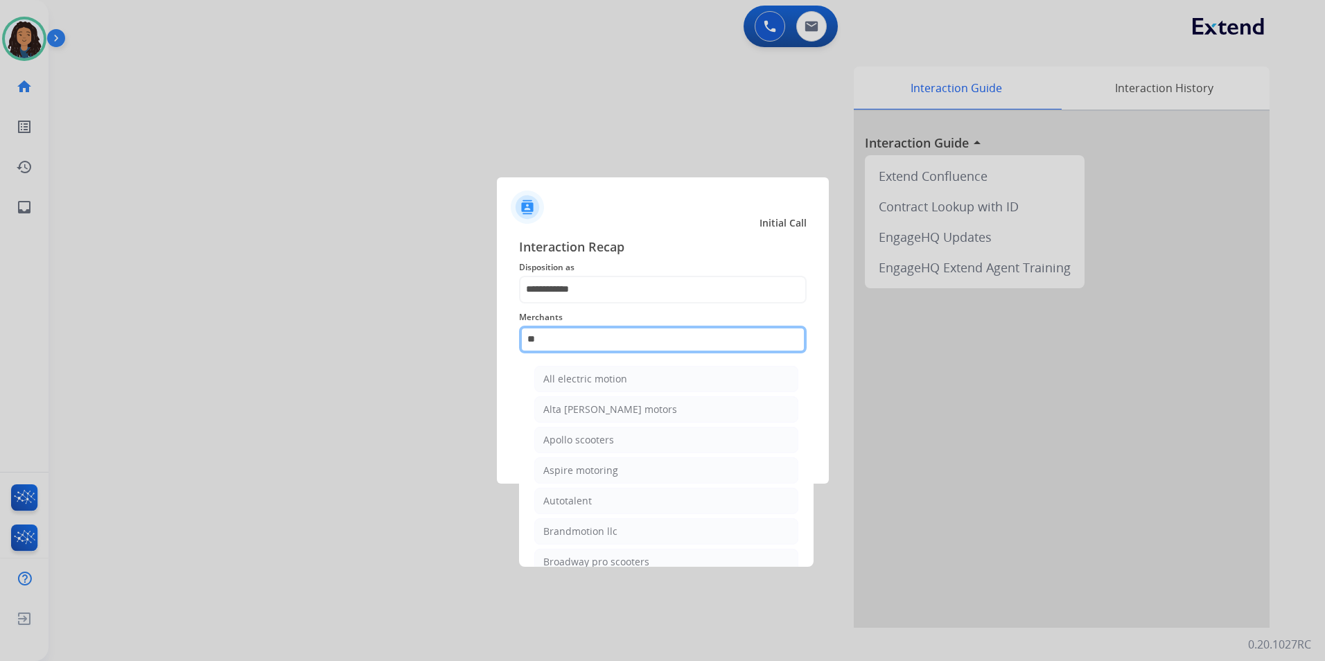
type input "*"
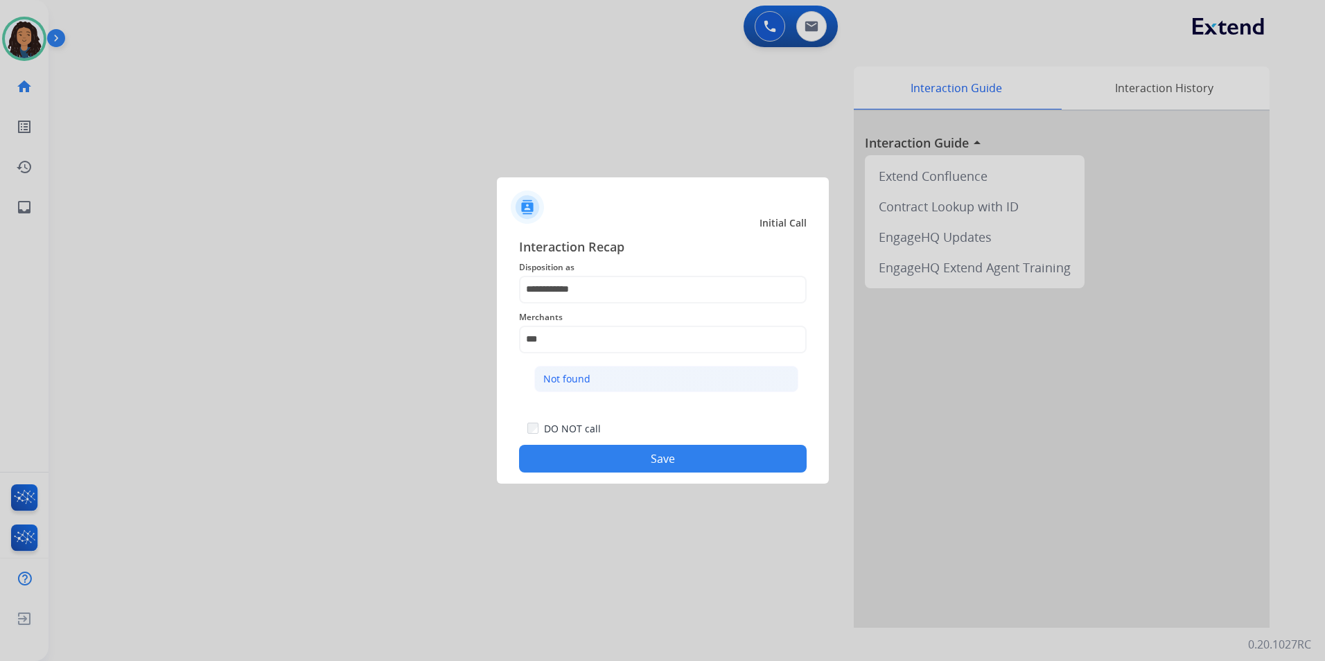
click at [652, 382] on li "Not found" at bounding box center [666, 379] width 264 height 26
type input "*********"
click at [664, 462] on button "Save" at bounding box center [663, 459] width 288 height 28
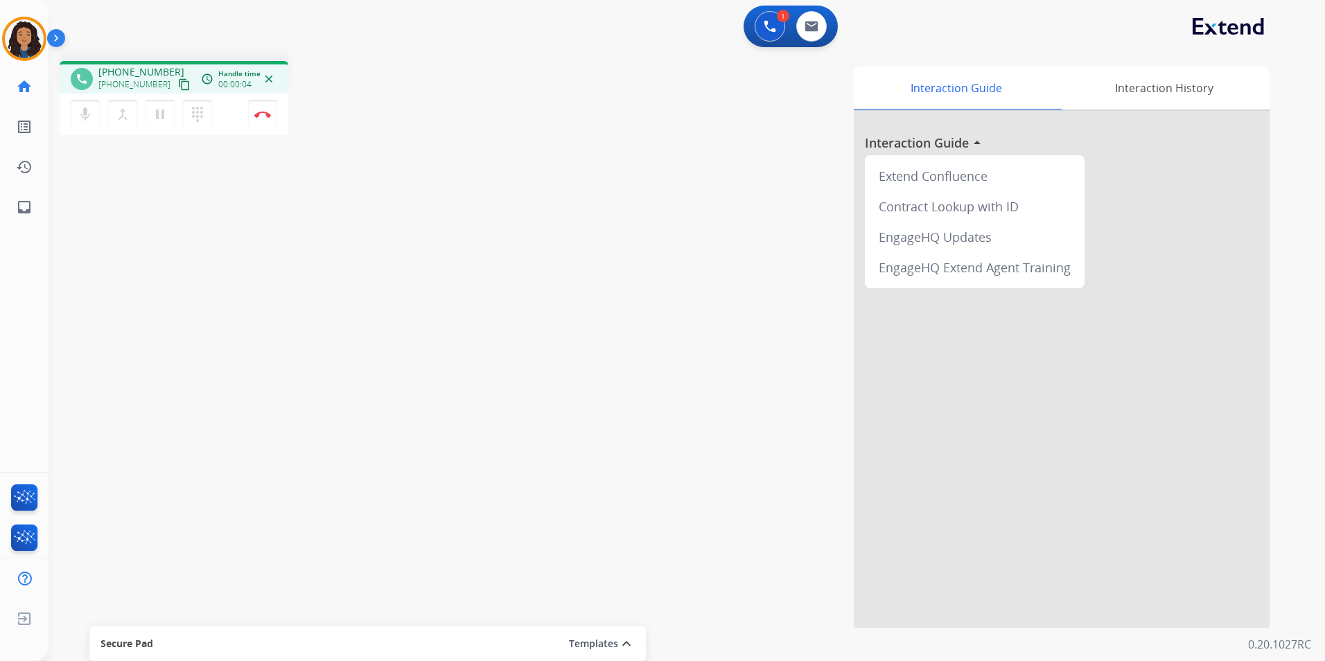
click at [178, 87] on mat-icon "content_copy" at bounding box center [184, 84] width 12 height 12
drag, startPoint x: 268, startPoint y: 1, endPoint x: 677, endPoint y: 292, distance: 502.0
click at [677, 292] on div "Interaction Guide Interaction History Interaction Guide arrow_drop_up Extend Co…" at bounding box center [864, 347] width 812 height 561
click at [268, 125] on button "Disconnect" at bounding box center [262, 114] width 29 height 29
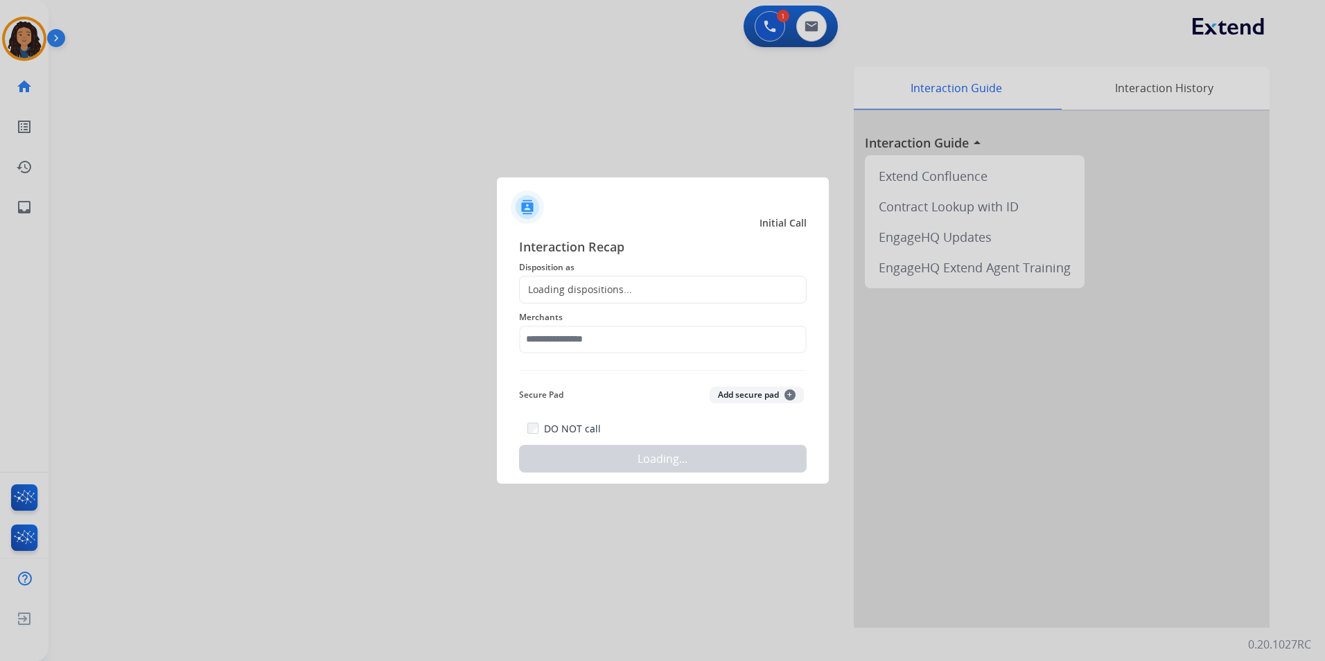
click at [578, 281] on div "Loading dispositions..." at bounding box center [663, 290] width 288 height 28
click at [582, 284] on div "Loading dispositions..." at bounding box center [576, 290] width 112 height 14
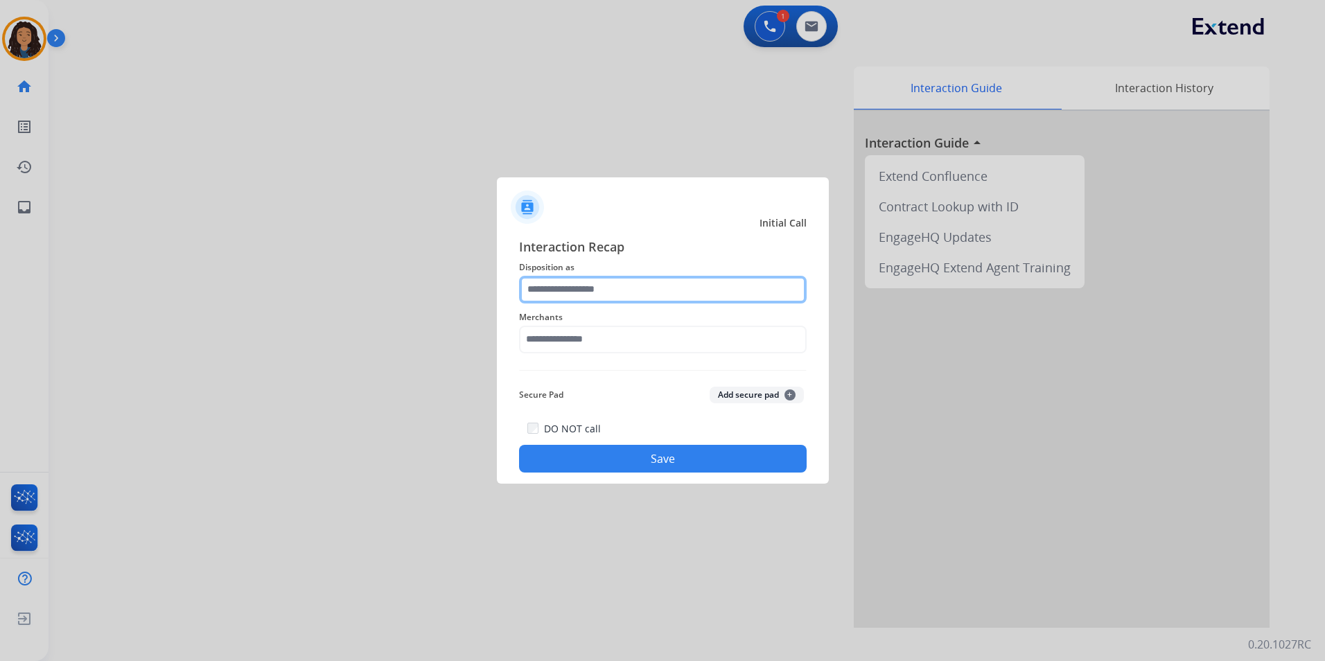
click at [630, 281] on input "text" at bounding box center [663, 290] width 288 height 28
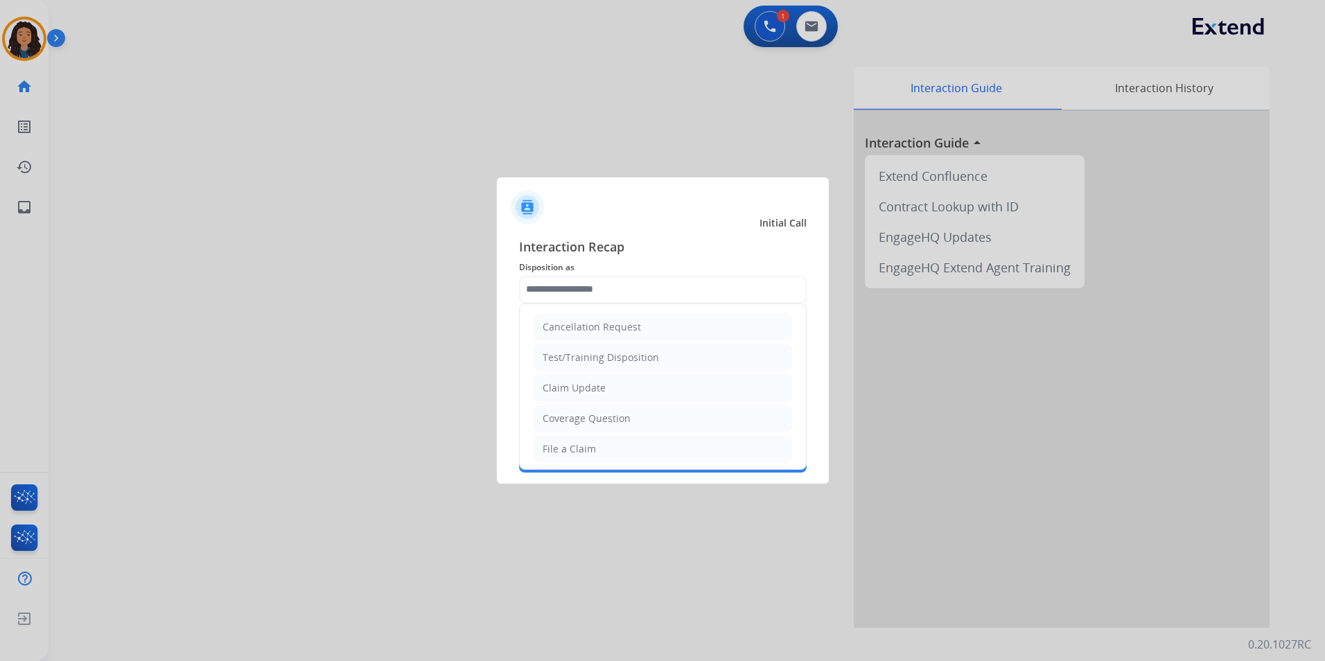
click at [593, 385] on div "Claim Update" at bounding box center [574, 388] width 63 height 14
type input "**********"
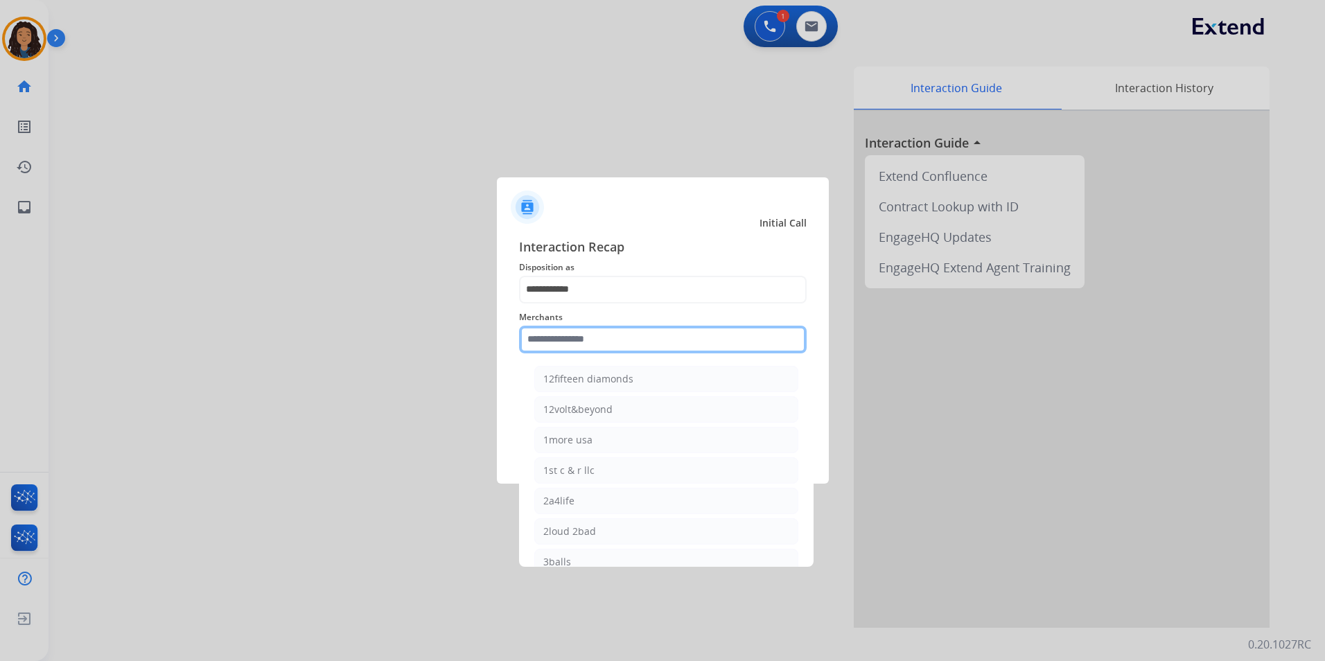
click at [580, 345] on input "text" at bounding box center [663, 340] width 288 height 28
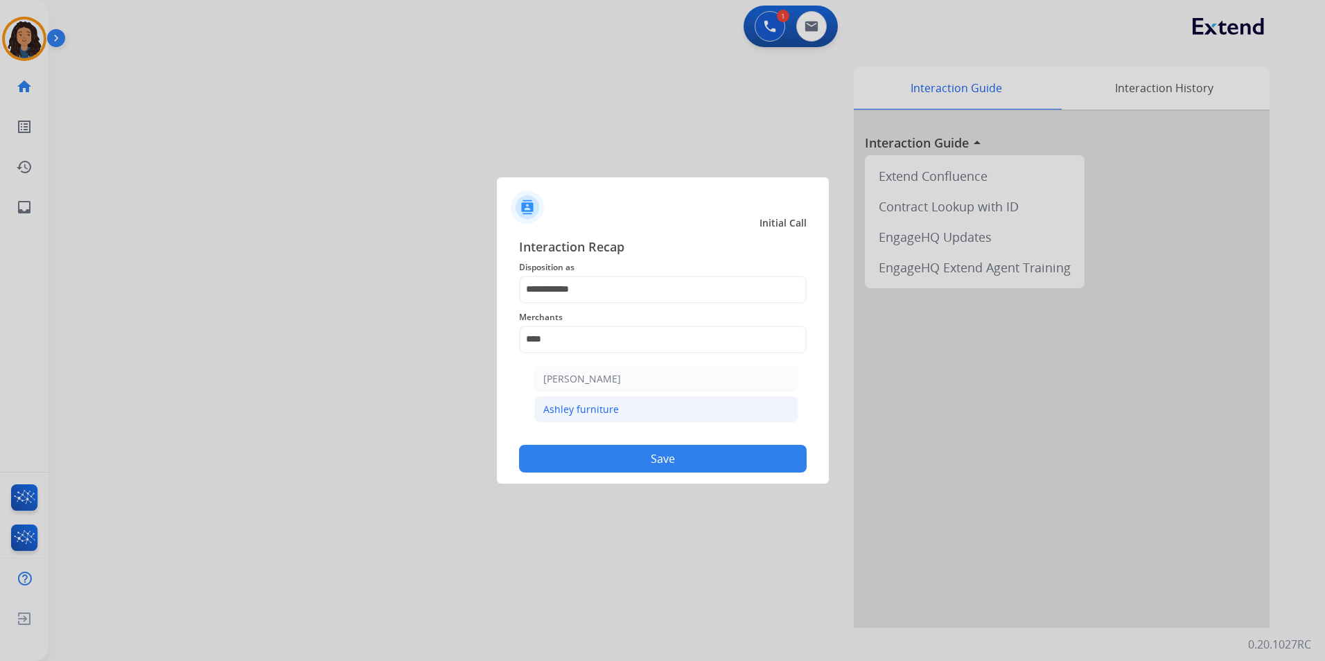
click at [636, 414] on li "Ashley furniture" at bounding box center [666, 410] width 264 height 26
type input "**********"
drag, startPoint x: 642, startPoint y: 458, endPoint x: 618, endPoint y: 448, distance: 25.8
click at [641, 458] on button "Save" at bounding box center [663, 459] width 288 height 28
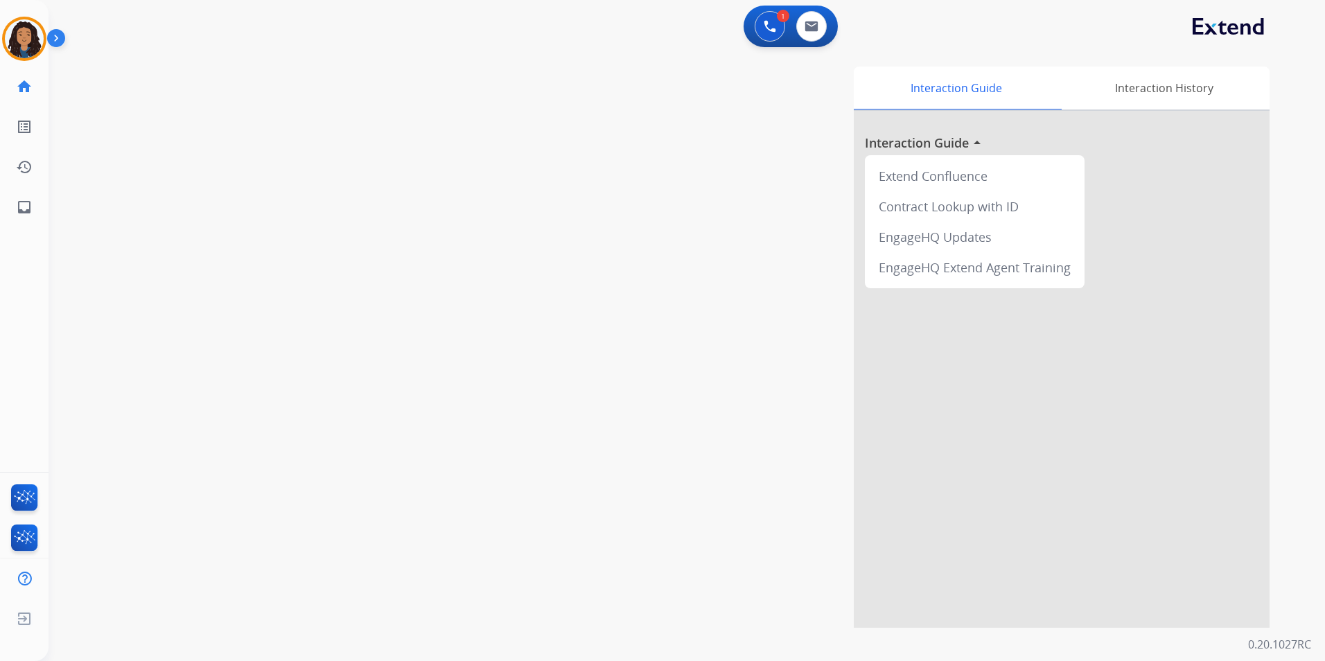
click at [107, 245] on div "swap_horiz Break voice bridge close_fullscreen Connect 3-Way Call merge_type Se…" at bounding box center [671, 339] width 1244 height 578
drag, startPoint x: 353, startPoint y: 23, endPoint x: 673, endPoint y: 55, distance: 321.9
click at [672, 59] on div "phone [PHONE_NUMBER] [PHONE_NUMBER] content_copy access_time Call metrics Queue…" at bounding box center [671, 339] width 1244 height 578
drag, startPoint x: 674, startPoint y: 35, endPoint x: 223, endPoint y: 35, distance: 450.6
click at [220, 38] on div "1 Voice Interactions 0 Email Interactions" at bounding box center [678, 28] width 1227 height 44
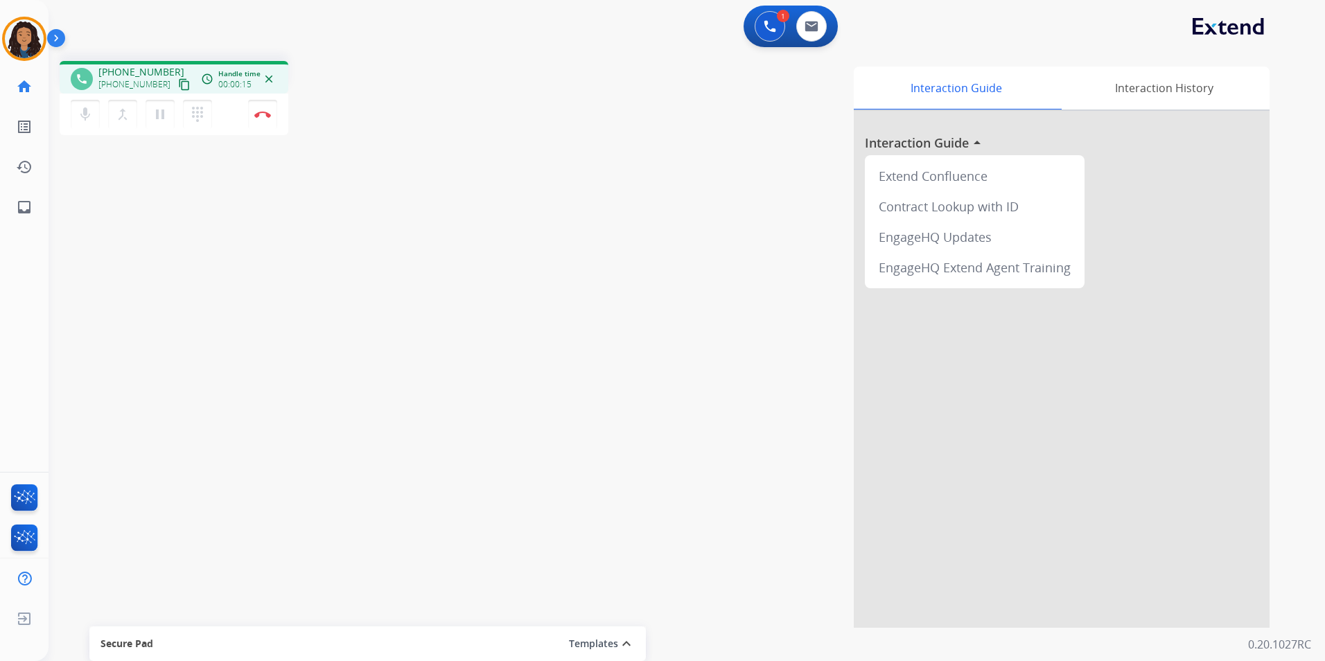
click at [178, 85] on mat-icon "content_copy" at bounding box center [184, 84] width 12 height 12
click at [271, 120] on button "Disconnect" at bounding box center [262, 114] width 29 height 29
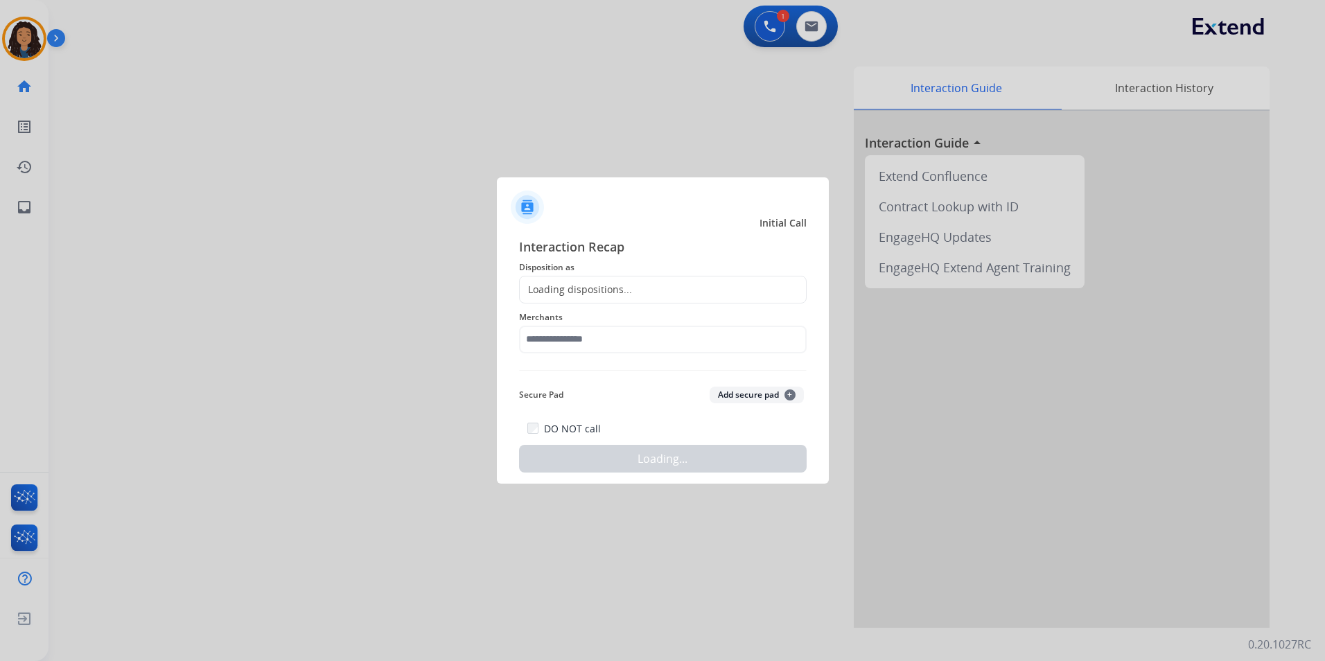
click at [580, 274] on span "Disposition as" at bounding box center [663, 267] width 288 height 17
click at [585, 284] on div "Loading dispositions..." at bounding box center [576, 290] width 112 height 14
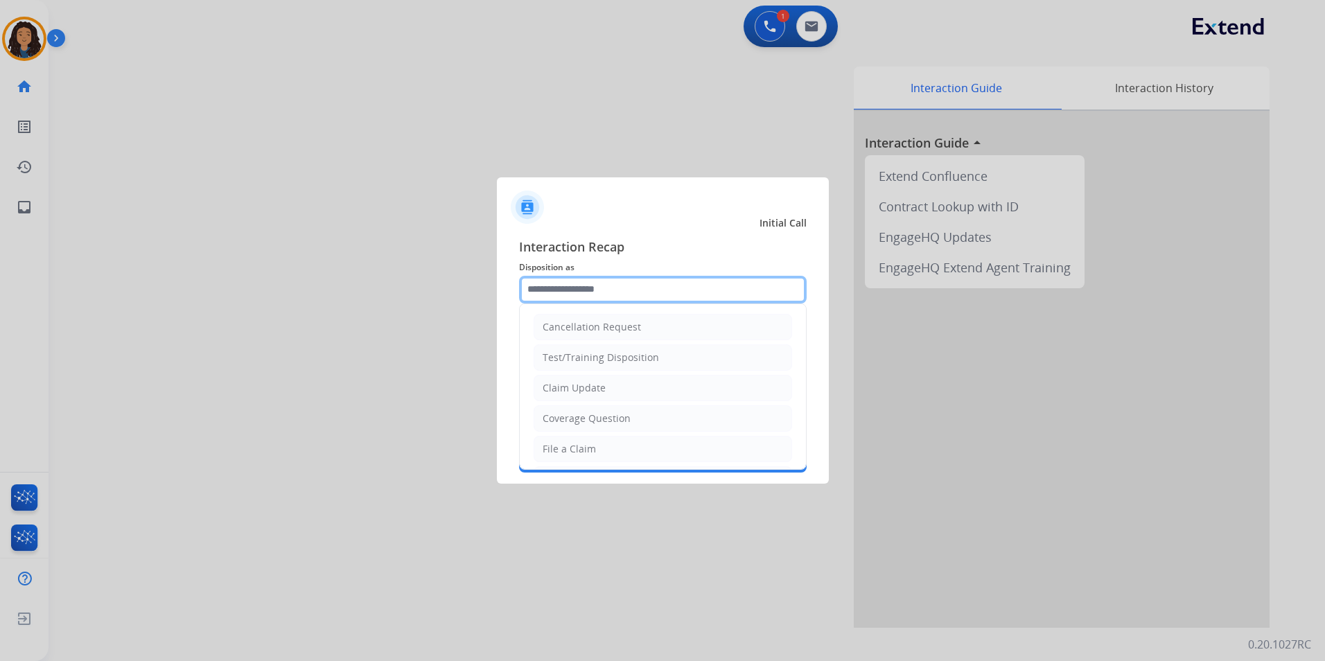
click at [577, 292] on input "text" at bounding box center [663, 290] width 288 height 28
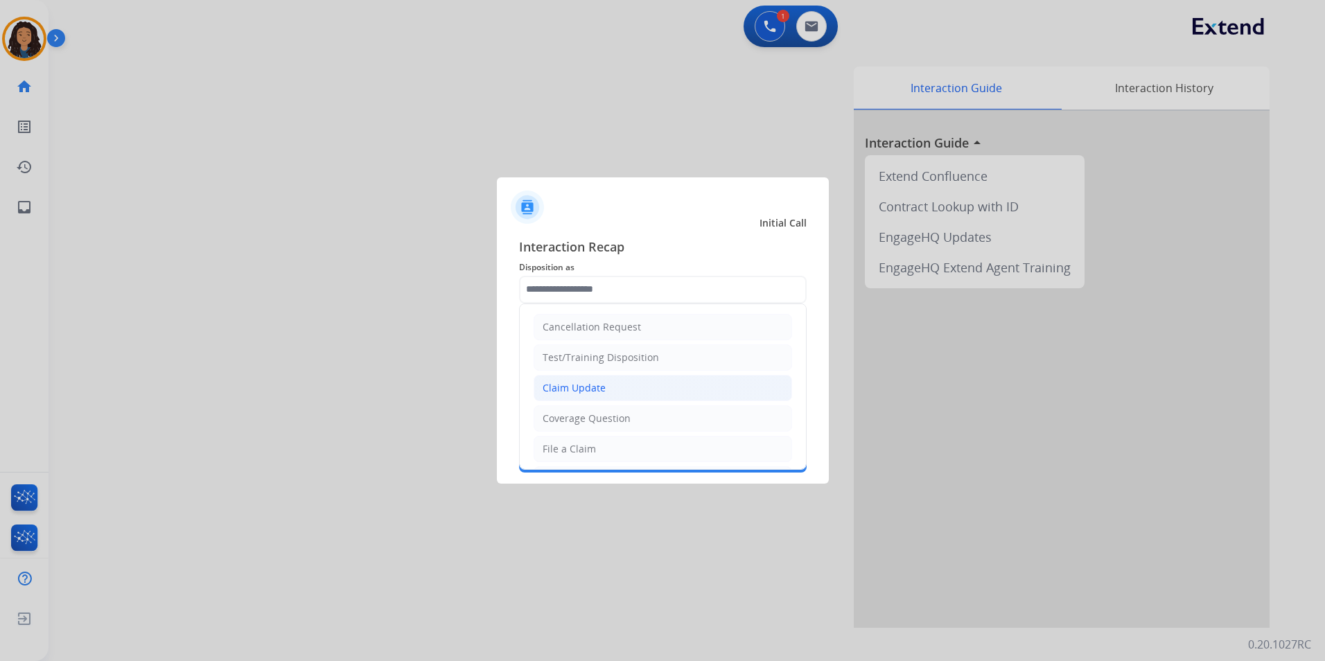
click at [573, 381] on div "Claim Update" at bounding box center [574, 388] width 63 height 14
type input "**********"
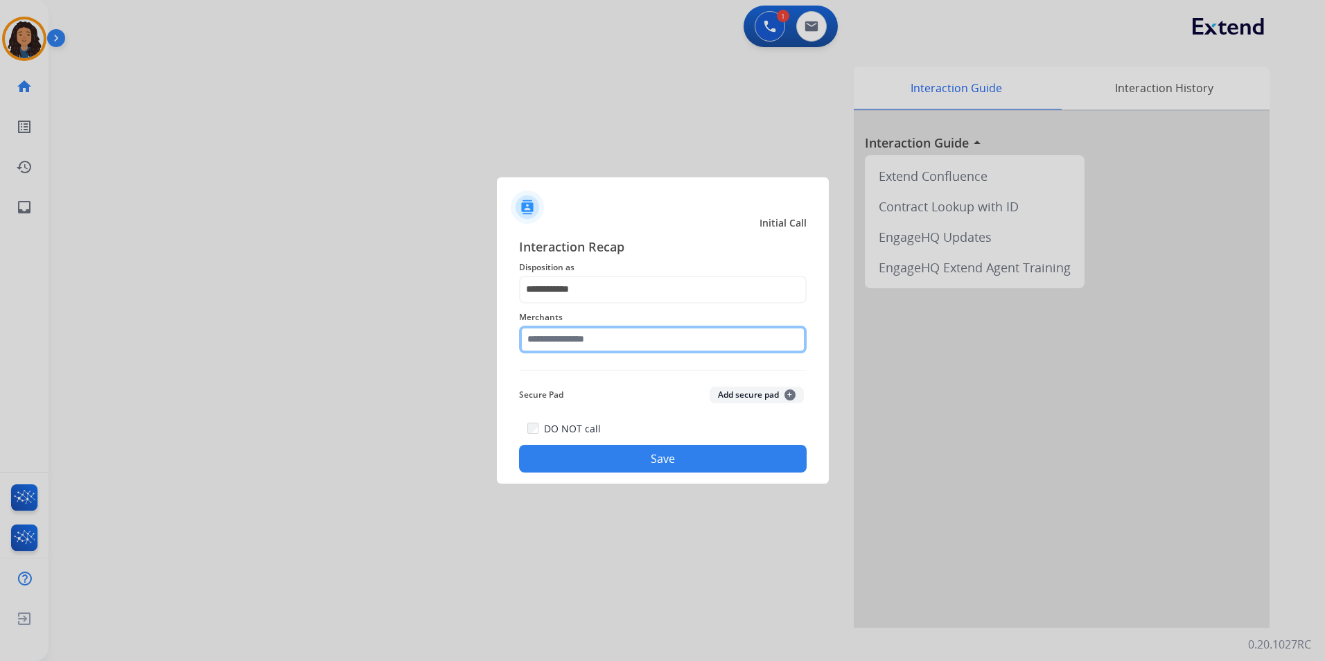
click at [565, 333] on input "text" at bounding box center [663, 340] width 288 height 28
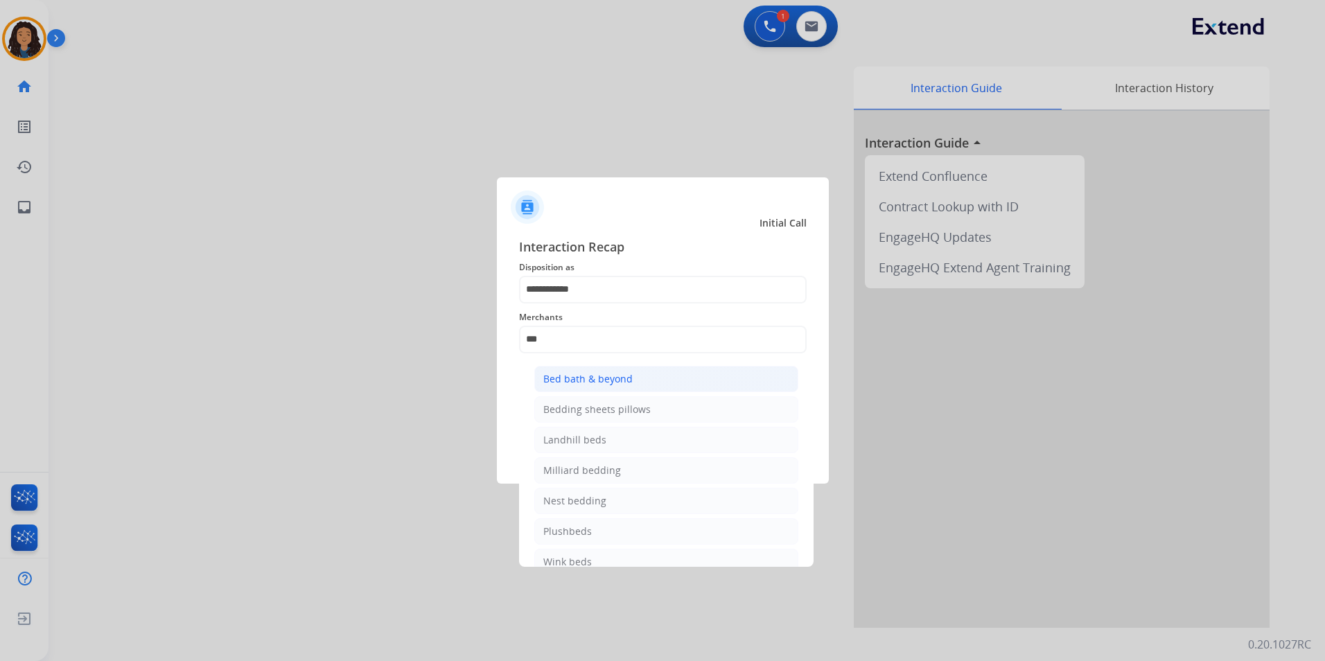
click at [720, 381] on li "Bed bath & beyond" at bounding box center [666, 379] width 264 height 26
type input "**********"
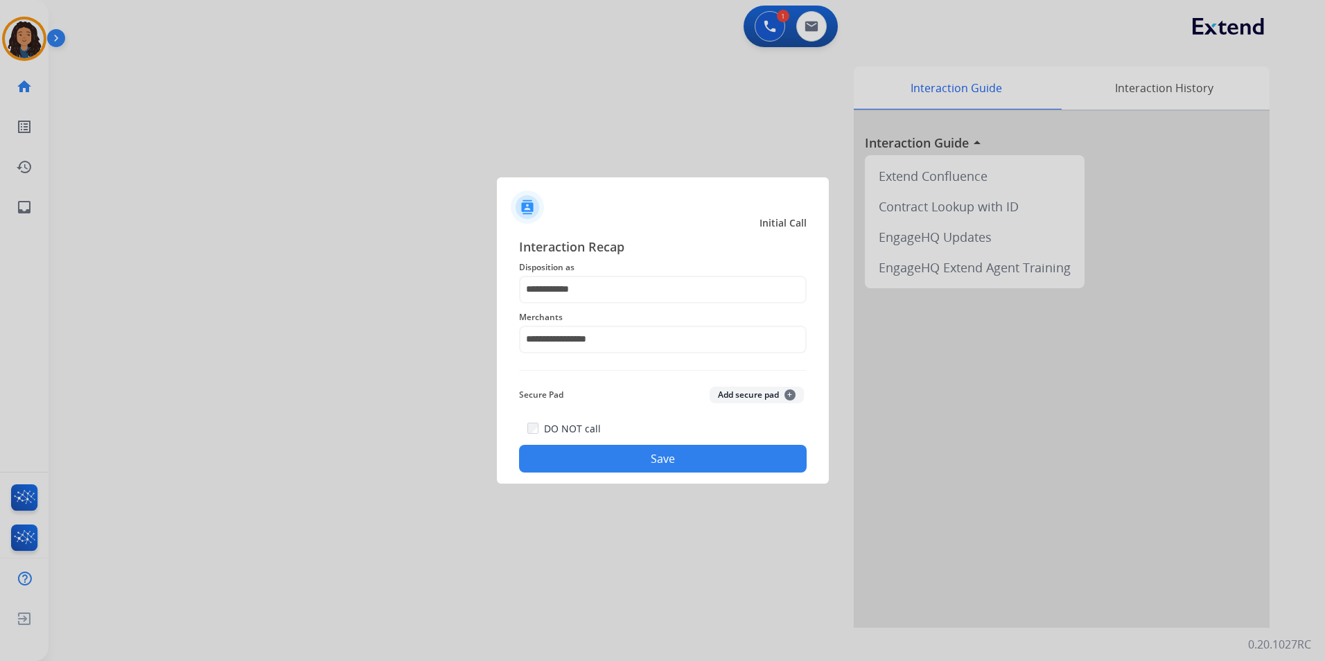
click at [641, 449] on button "Save" at bounding box center [663, 459] width 288 height 28
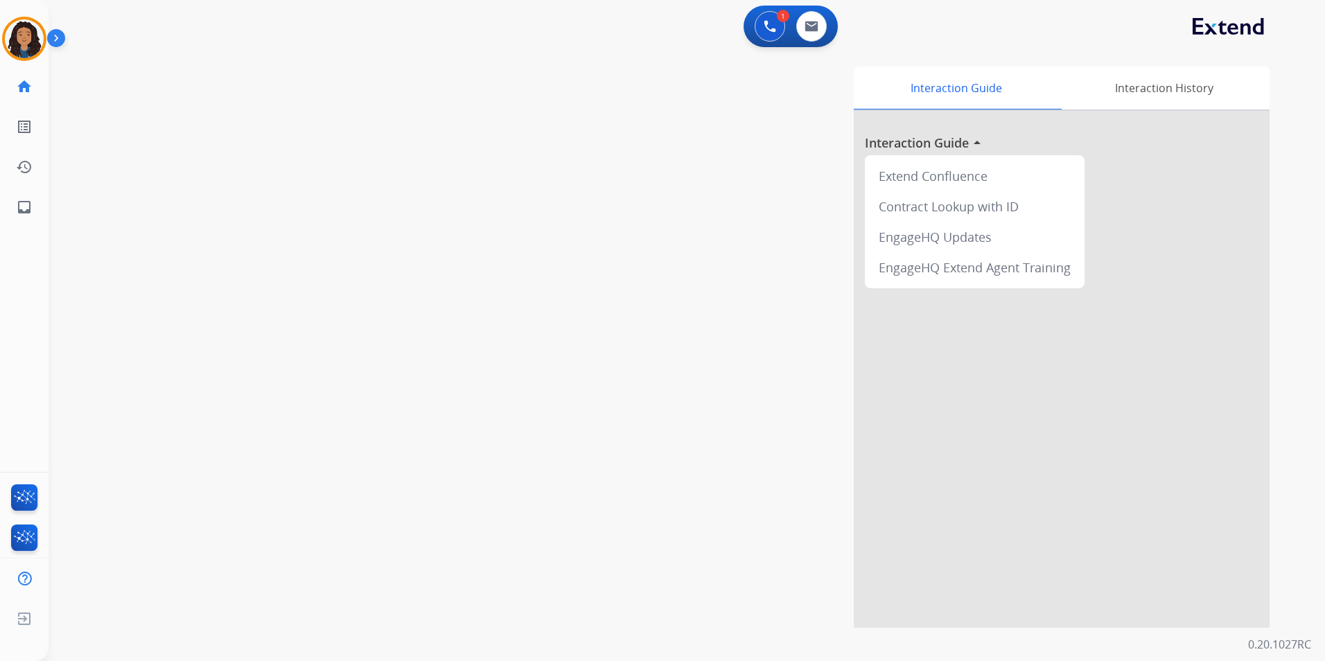
click at [191, 293] on div "swap_horiz Break voice bridge close_fullscreen Connect 3-Way Call merge_type Se…" at bounding box center [671, 339] width 1244 height 578
click at [191, 290] on div "swap_horiz Break voice bridge close_fullscreen Connect 3-Way Call merge_type Se…" at bounding box center [671, 339] width 1244 height 578
click at [178, 89] on mat-icon "content_copy" at bounding box center [184, 84] width 12 height 12
click at [157, 107] on mat-icon "pause" at bounding box center [160, 114] width 17 height 17
click at [84, 118] on mat-icon "mic" at bounding box center [85, 114] width 17 height 17
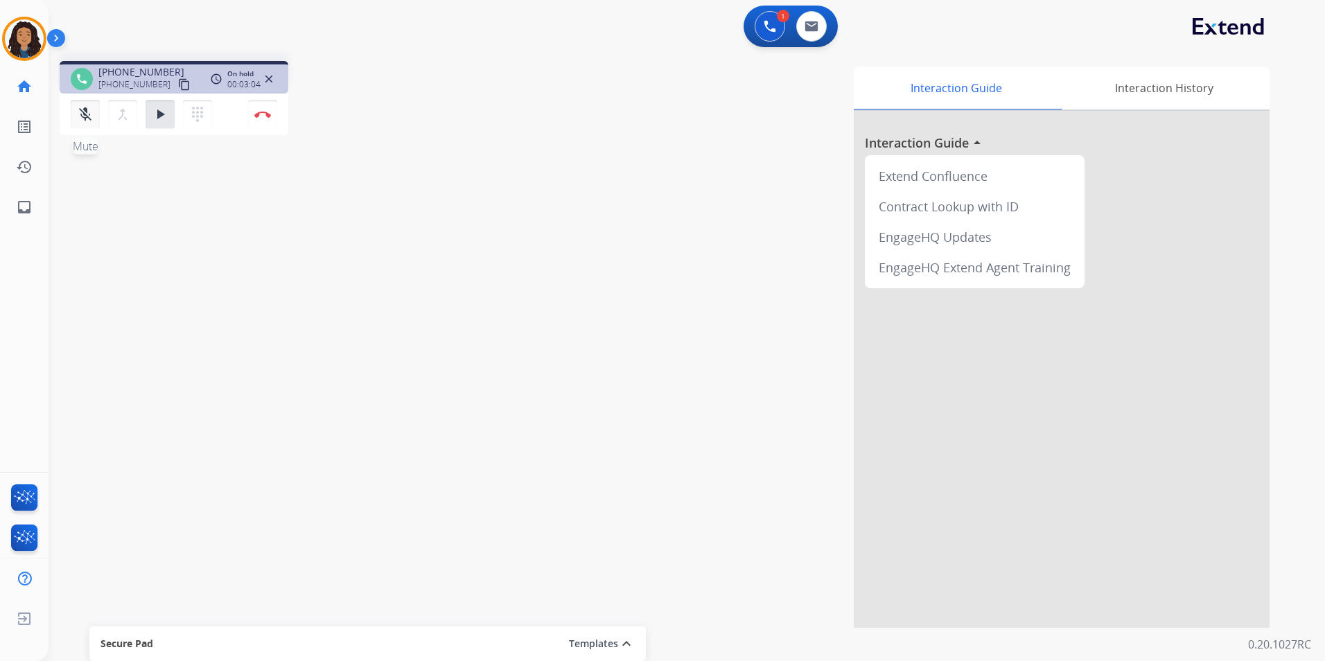
click at [87, 118] on mat-icon "mic_off" at bounding box center [85, 114] width 17 height 17
click at [168, 112] on button "play_arrow Hold" at bounding box center [160, 114] width 29 height 29
click at [178, 80] on mat-icon "content_copy" at bounding box center [184, 84] width 12 height 12
click at [577, 252] on div "Interaction Guide Interaction History Interaction Guide arrow_drop_up Extend Co…" at bounding box center [864, 347] width 812 height 561
drag, startPoint x: 159, startPoint y: 118, endPoint x: 147, endPoint y: 117, distance: 12.5
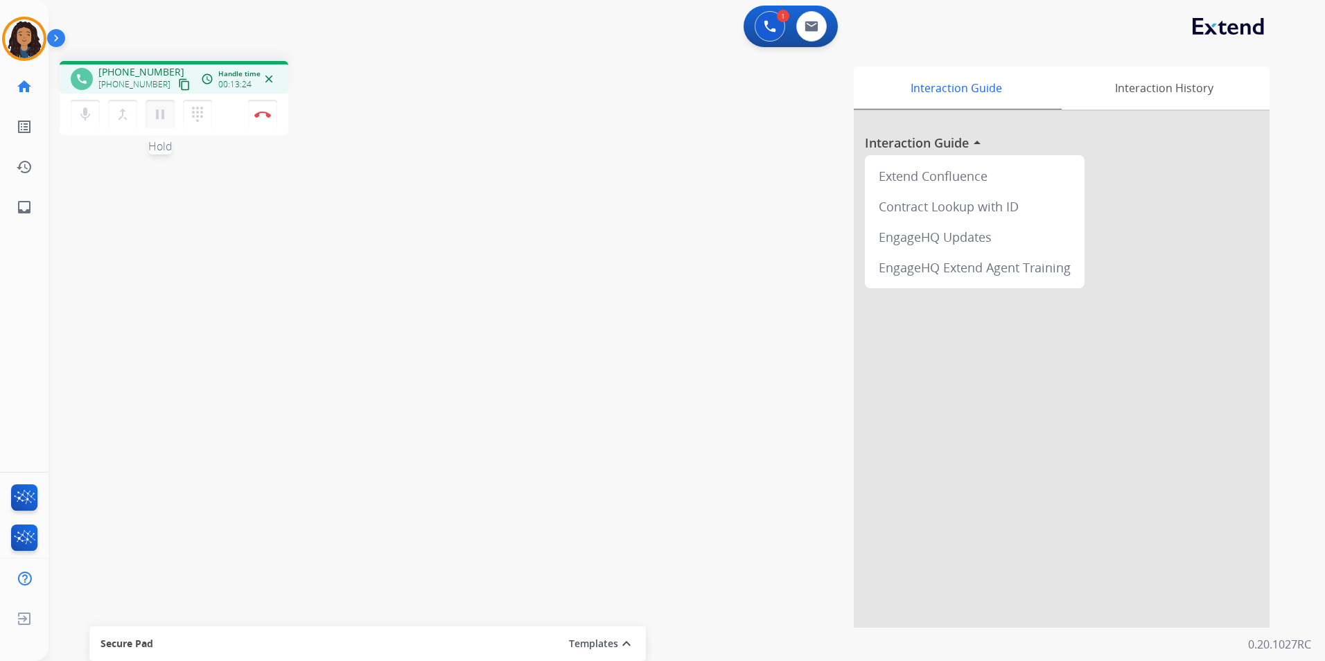
click at [159, 118] on mat-icon "pause" at bounding box center [160, 114] width 17 height 17
click at [776, 31] on img at bounding box center [770, 26] width 12 height 12
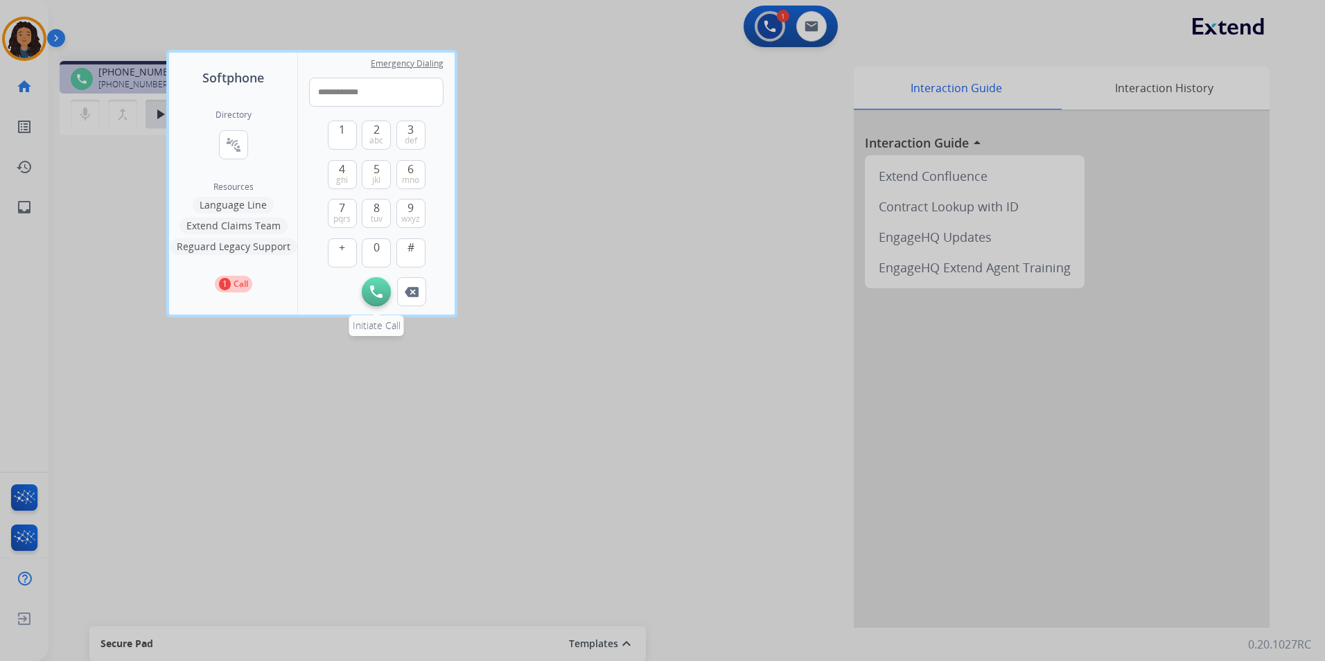
type input "**********"
click at [379, 291] on img at bounding box center [376, 292] width 12 height 12
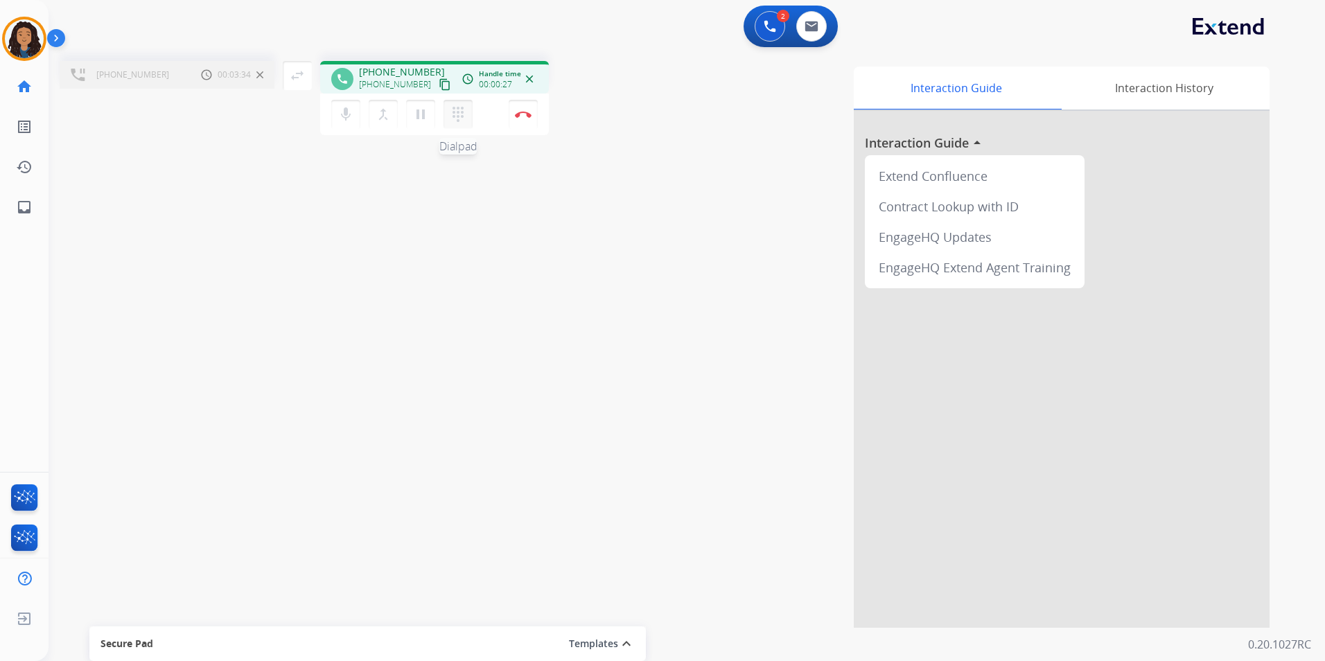
click at [464, 116] on mat-icon "dialpad" at bounding box center [458, 114] width 17 height 17
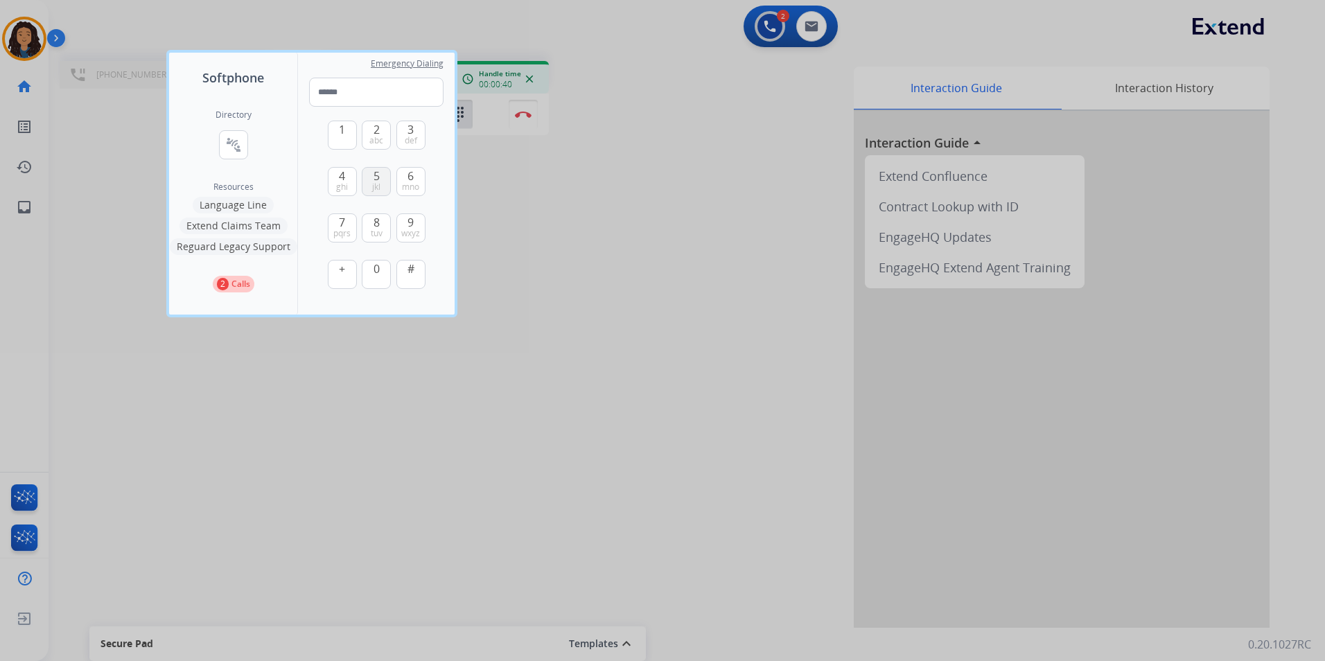
click at [385, 181] on button "5 jkl" at bounding box center [376, 181] width 29 height 29
type input "*"
click at [639, 193] on div at bounding box center [662, 330] width 1325 height 661
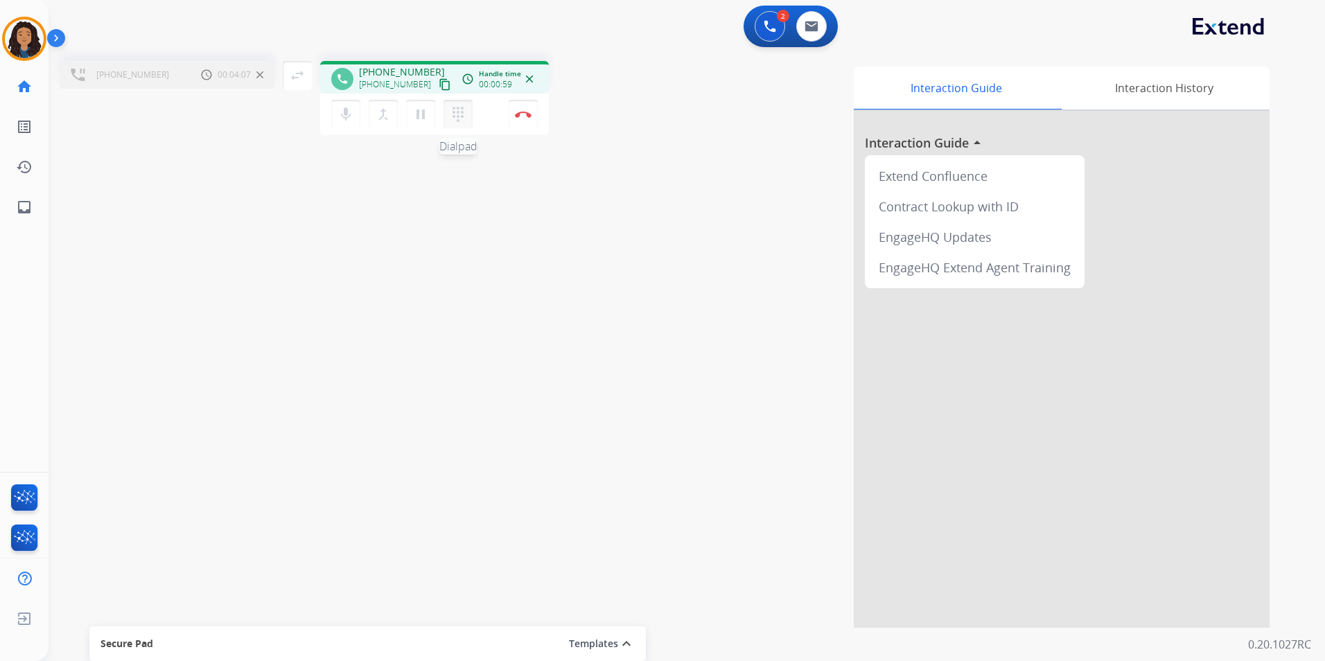
click at [467, 119] on button "dialpad Dialpad" at bounding box center [458, 114] width 29 height 29
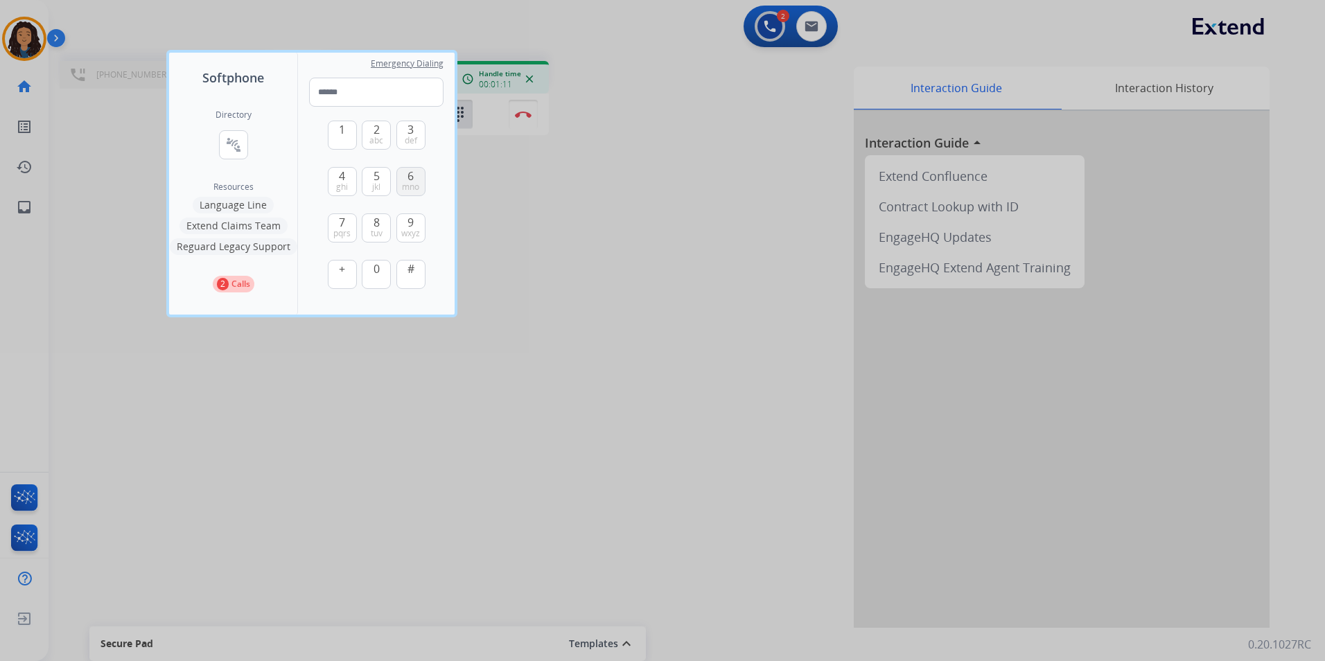
click at [405, 185] on span "mno" at bounding box center [410, 187] width 17 height 11
type input "*"
click at [618, 227] on div at bounding box center [662, 330] width 1325 height 661
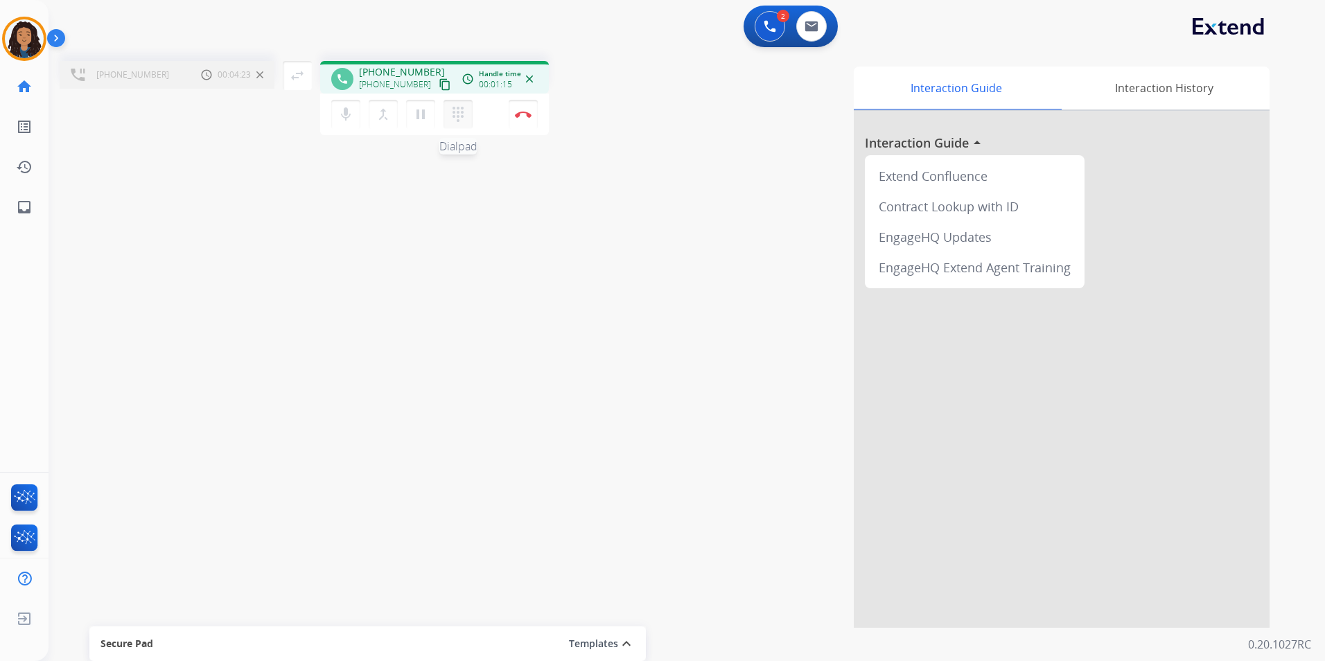
click at [460, 112] on mat-icon "dialpad" at bounding box center [458, 114] width 17 height 17
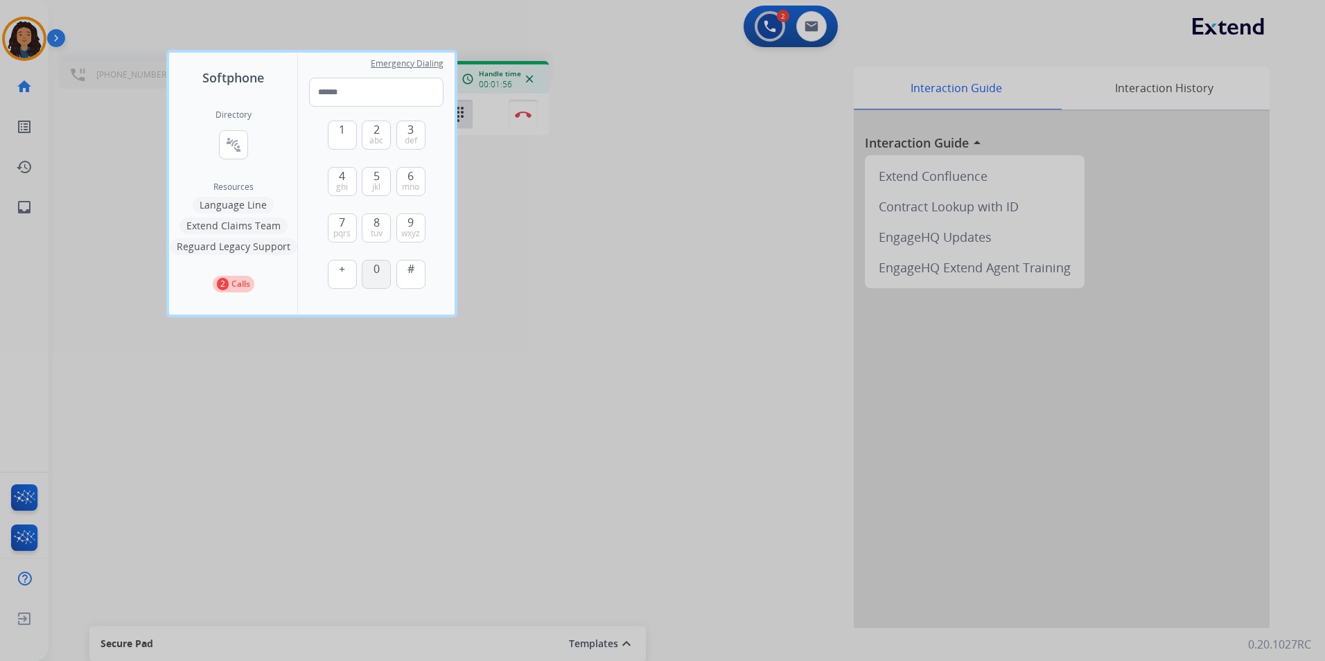
click at [376, 270] on span "0" at bounding box center [377, 269] width 6 height 17
type input "*"
click at [659, 291] on div at bounding box center [662, 330] width 1325 height 661
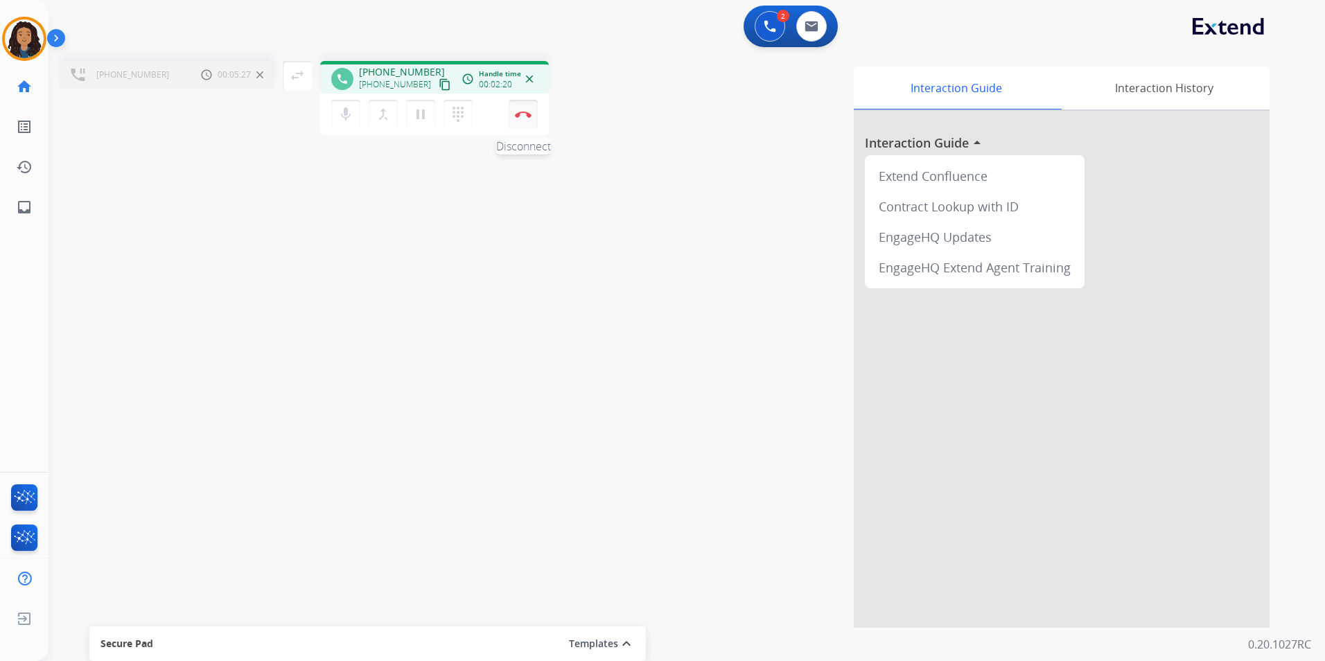
click at [524, 119] on button "Disconnect" at bounding box center [523, 114] width 29 height 29
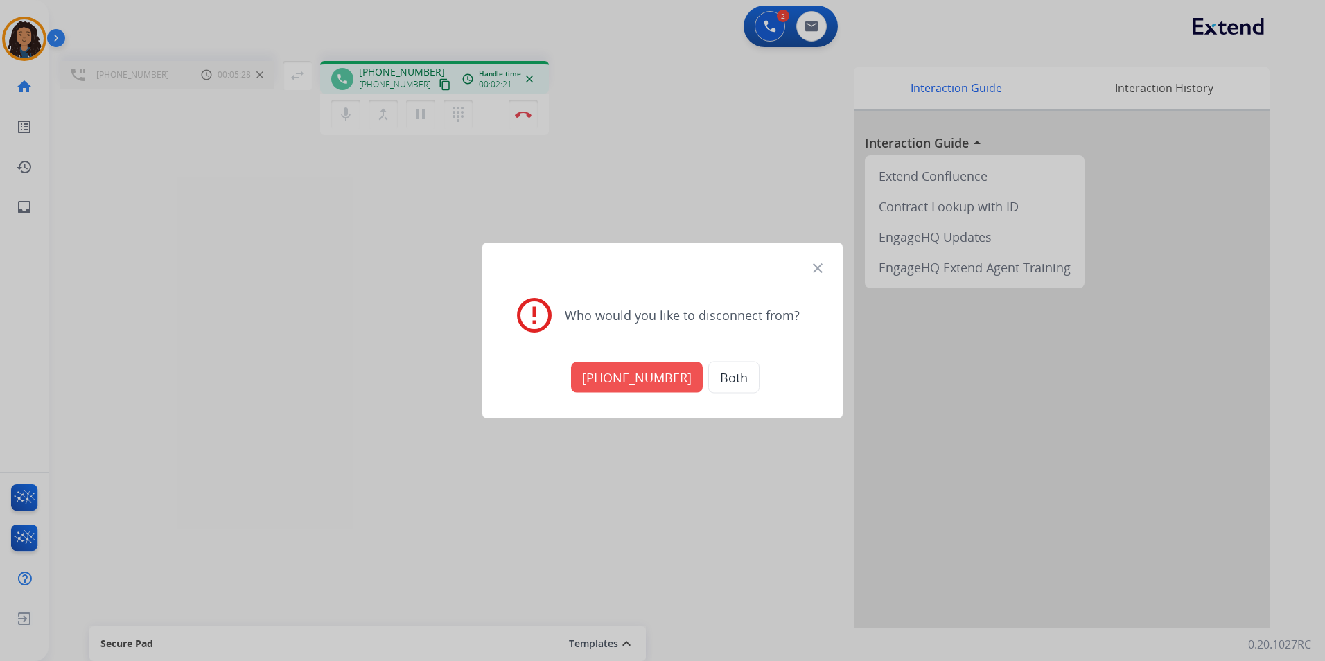
click at [650, 375] on button "[PHONE_NUMBER]" at bounding box center [637, 378] width 132 height 31
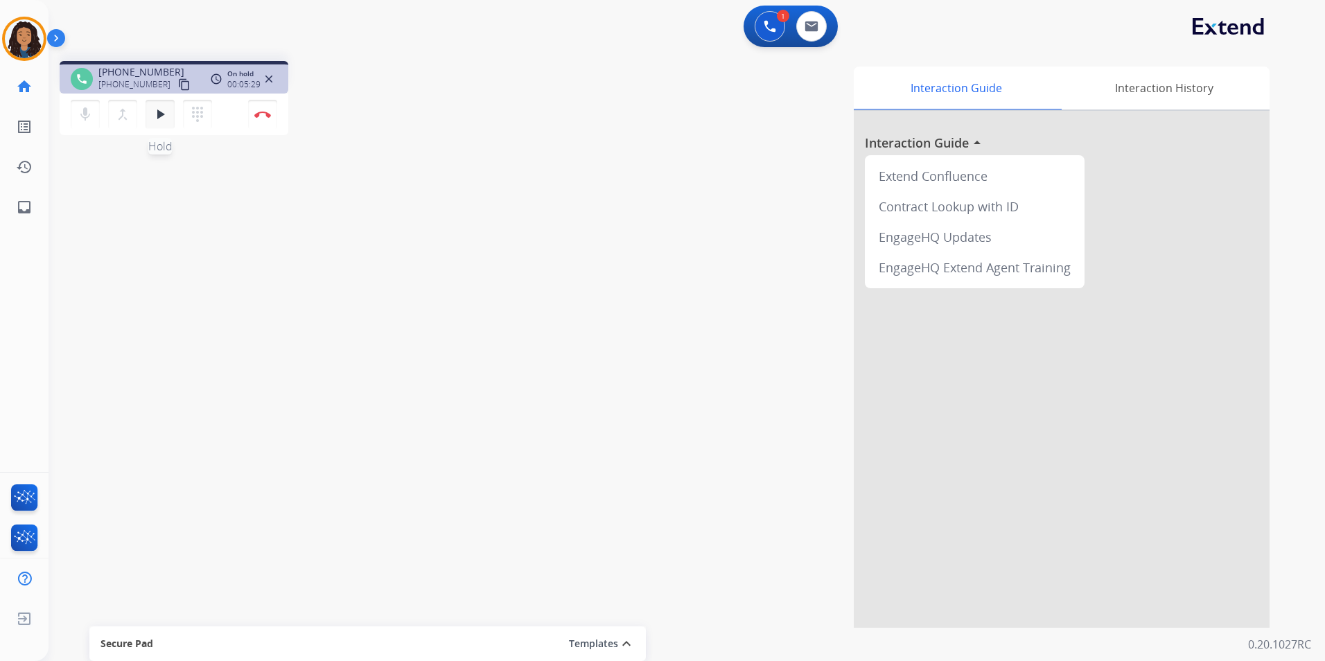
click at [159, 114] on mat-icon "play_arrow" at bounding box center [160, 114] width 17 height 17
click at [264, 123] on button "Disconnect" at bounding box center [262, 114] width 29 height 29
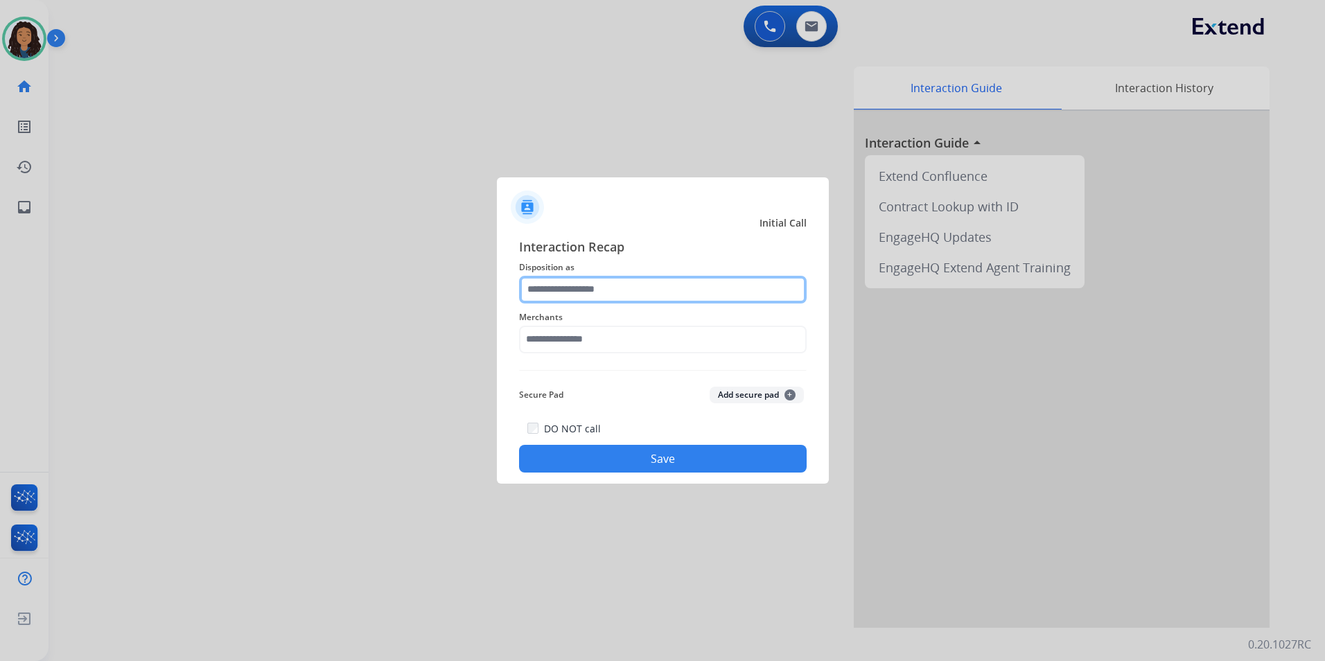
click at [689, 281] on input "text" at bounding box center [663, 290] width 288 height 28
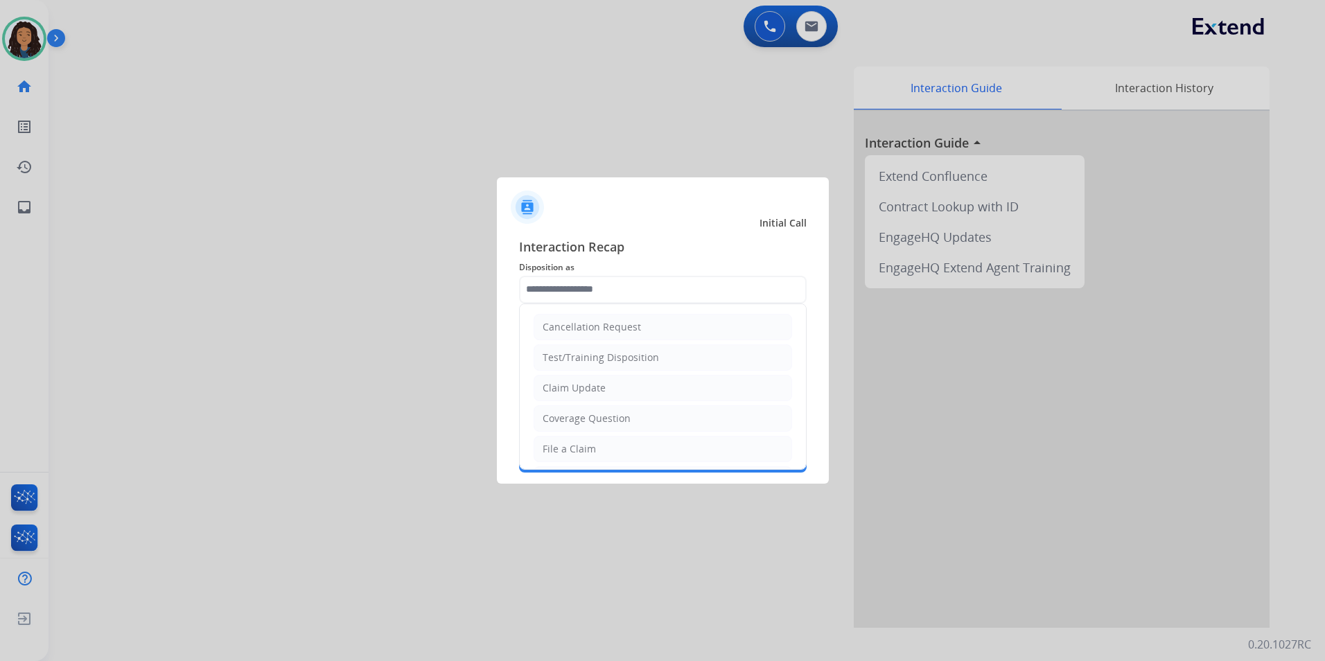
click at [572, 387] on div "Claim Update" at bounding box center [574, 388] width 63 height 14
type input "**********"
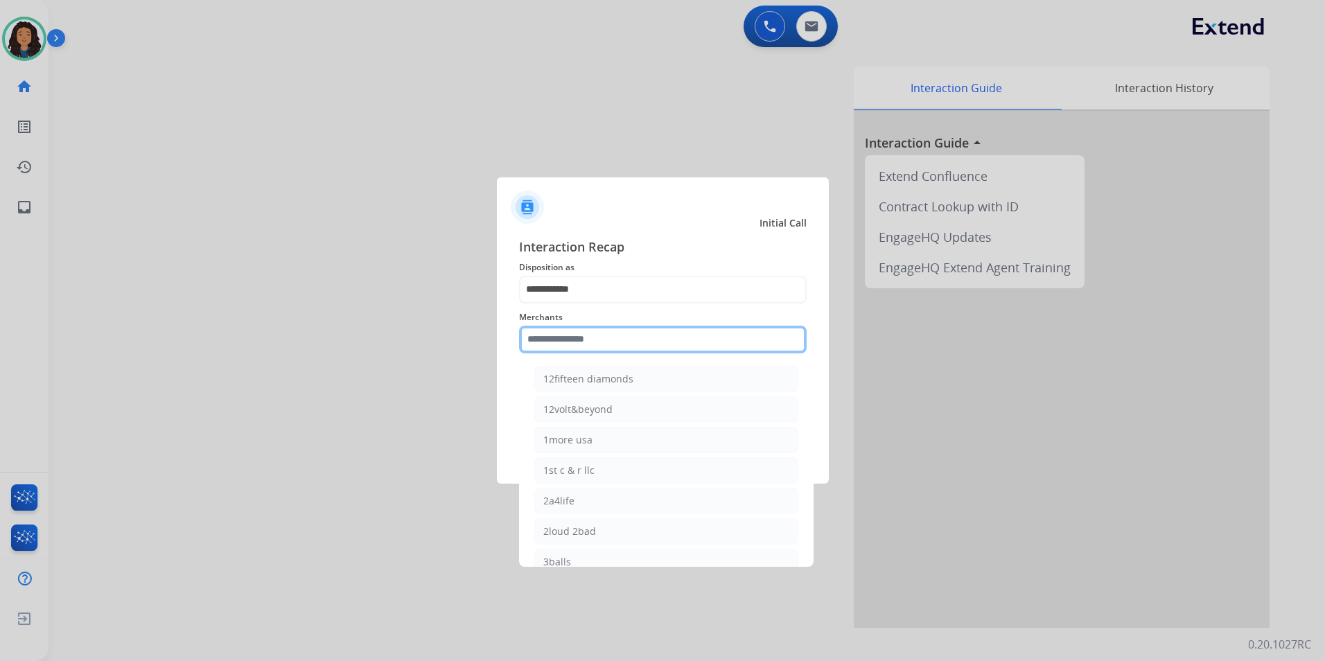
click at [555, 329] on input "text" at bounding box center [663, 340] width 288 height 28
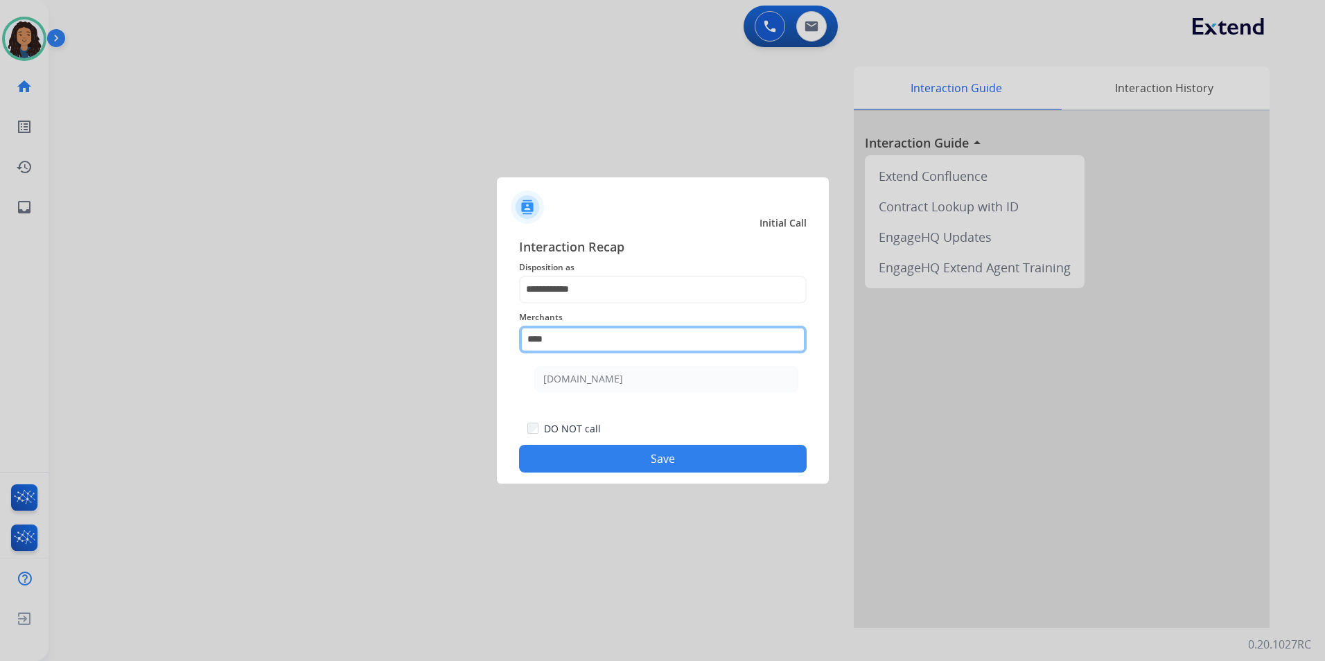
drag, startPoint x: 327, startPoint y: 339, endPoint x: 306, endPoint y: 335, distance: 21.9
click at [0, 345] on app-contact-recap-modal "**********" at bounding box center [0, 330] width 0 height 661
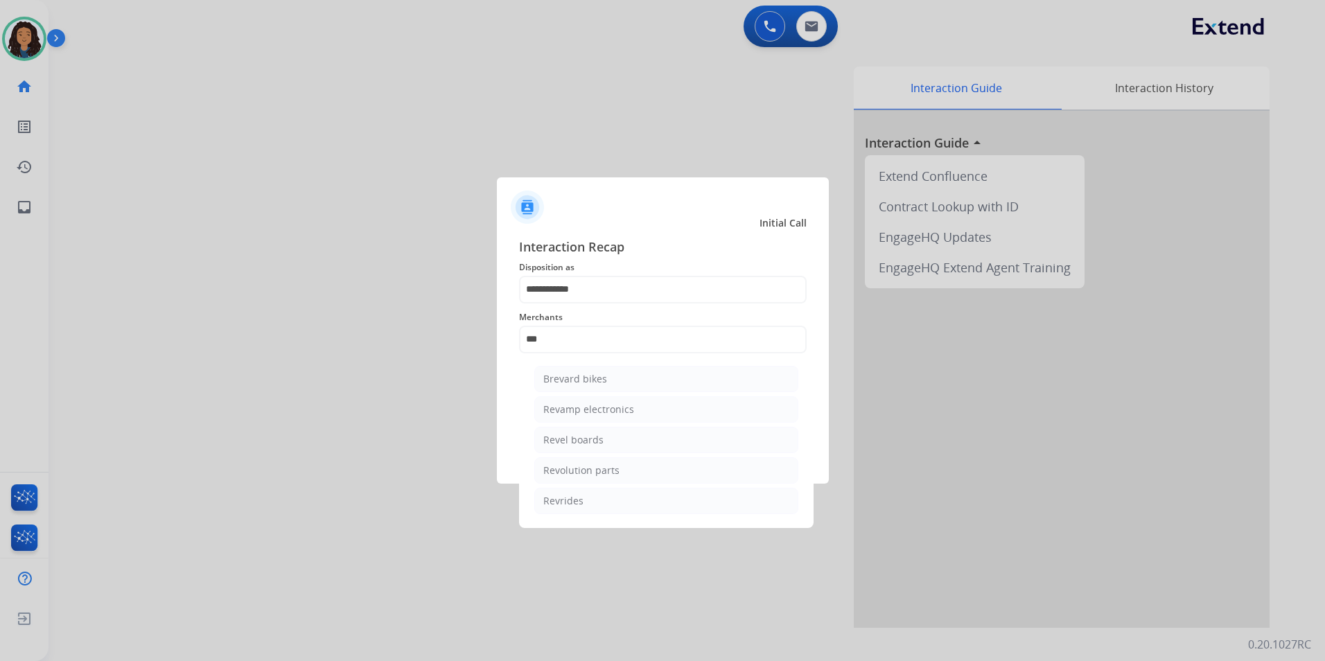
click at [589, 471] on div "Revolution parts" at bounding box center [581, 471] width 76 height 14
type input "**********"
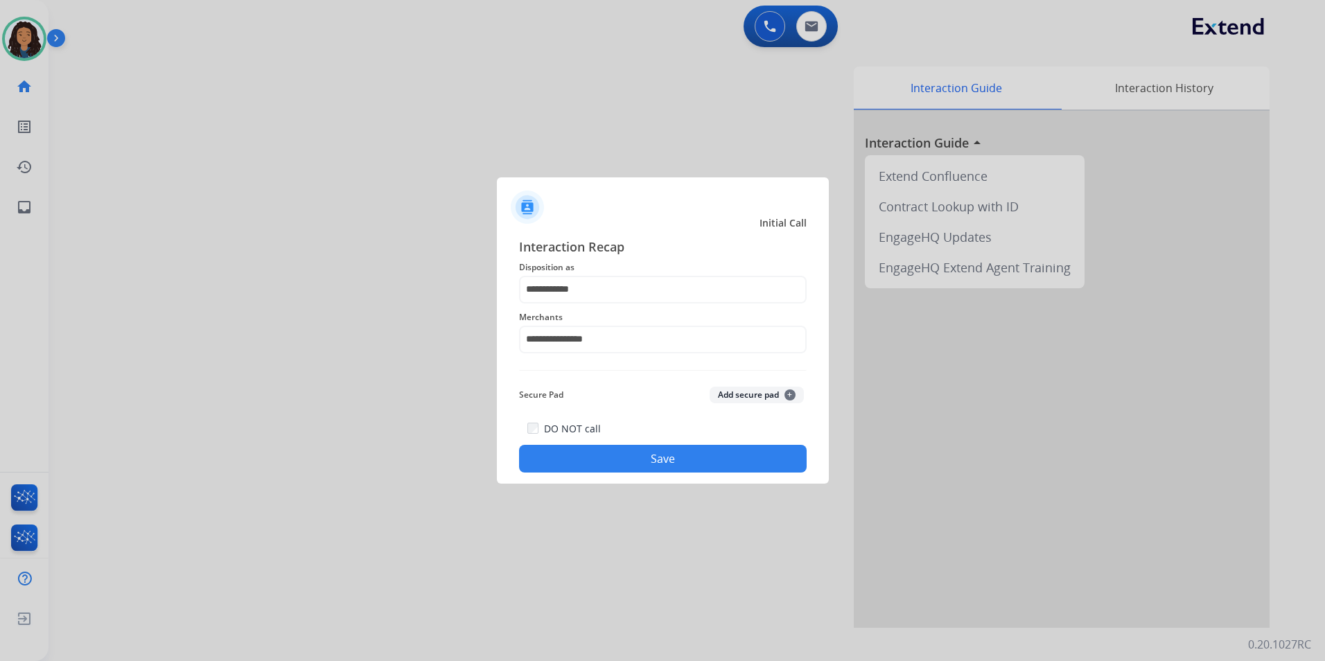
click at [595, 438] on div "DO NOT call Save" at bounding box center [663, 446] width 288 height 53
drag, startPoint x: 589, startPoint y: 463, endPoint x: 393, endPoint y: 297, distance: 256.2
click at [586, 460] on button "Save" at bounding box center [663, 459] width 288 height 28
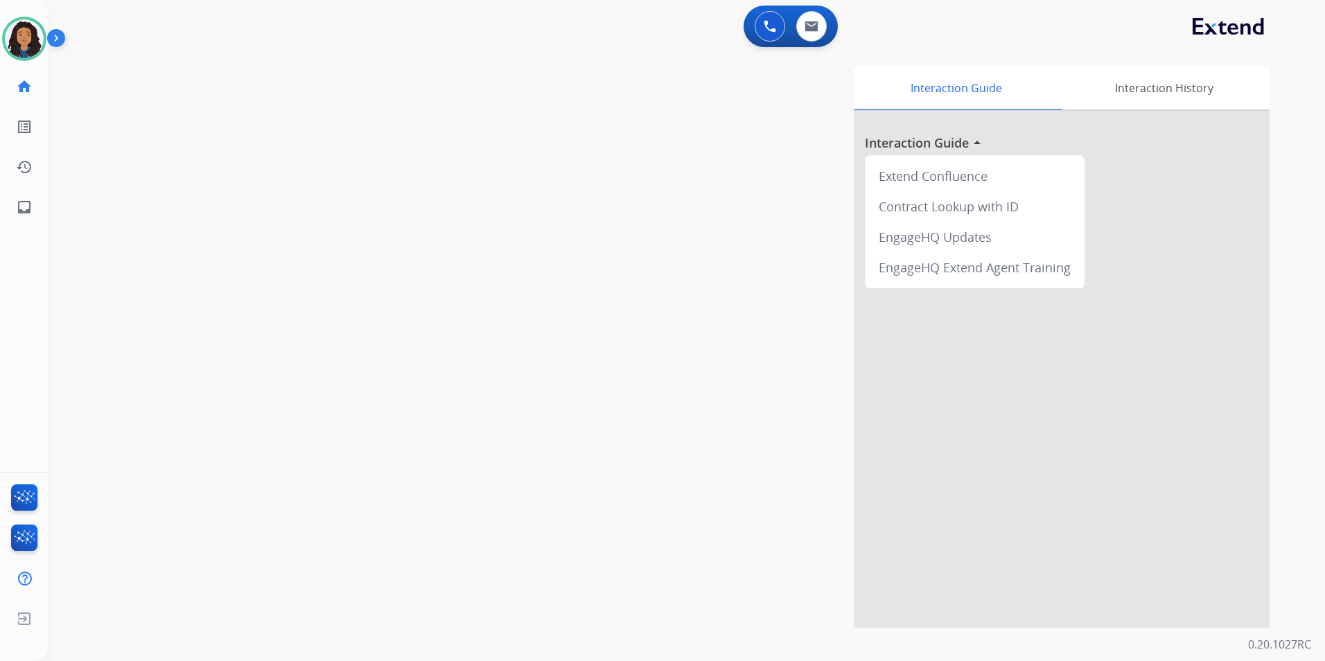
drag, startPoint x: 371, startPoint y: 253, endPoint x: 534, endPoint y: 149, distance: 193.8
click at [408, 228] on div "swap_horiz Break voice bridge close_fullscreen Connect 3-Way Call merge_type Se…" at bounding box center [671, 339] width 1244 height 578
click at [801, 31] on button at bounding box center [811, 26] width 31 height 31
select select "**********"
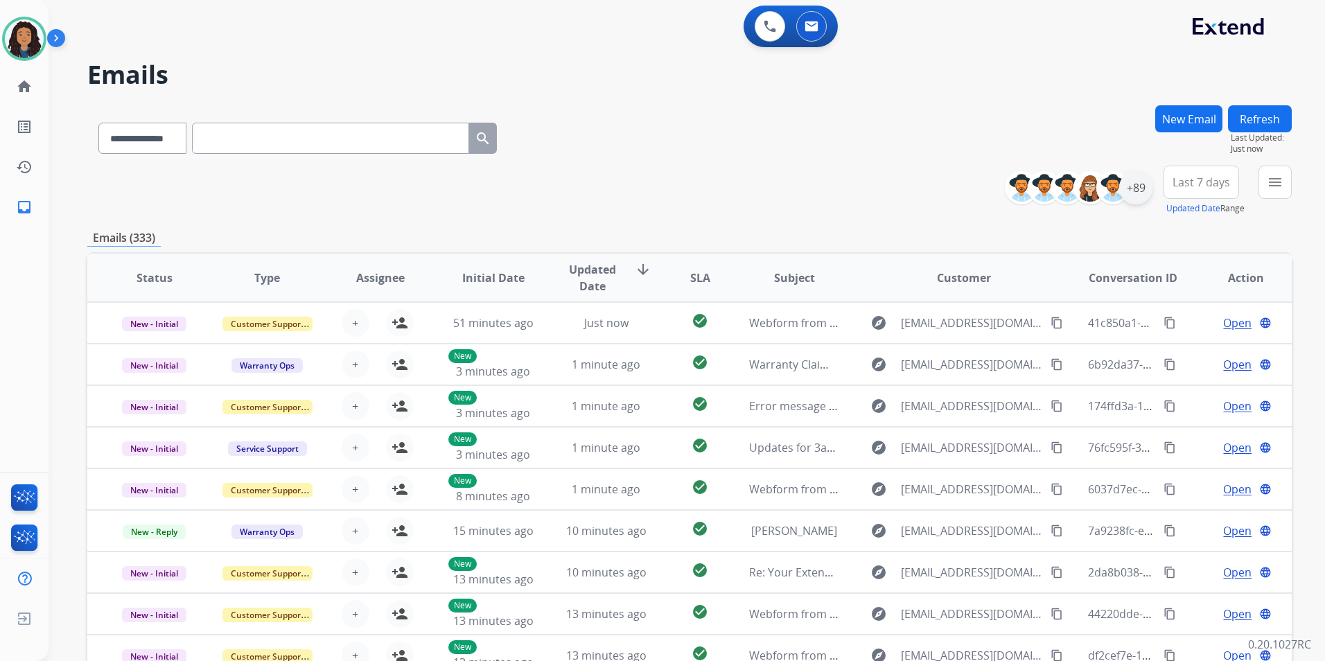
click at [1141, 194] on div "+89" at bounding box center [1135, 187] width 33 height 33
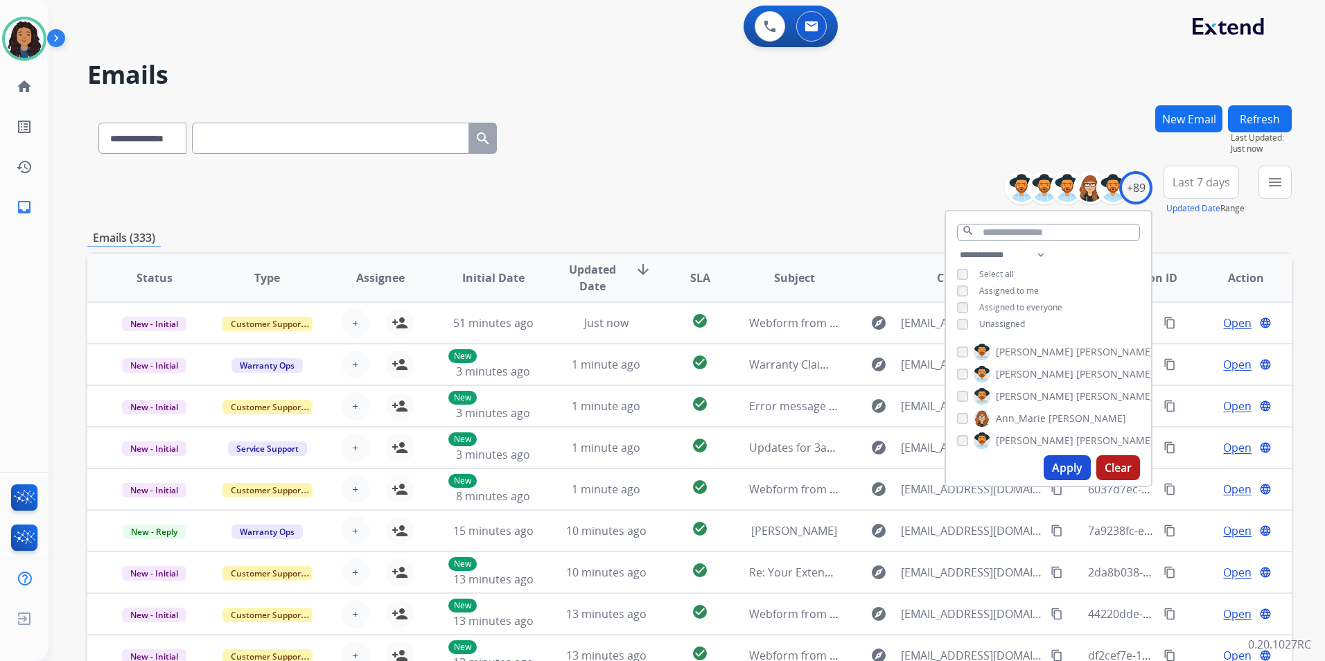
click at [1006, 324] on span "Unassigned" at bounding box center [1002, 324] width 46 height 12
click at [1049, 463] on button "Apply" at bounding box center [1067, 467] width 47 height 25
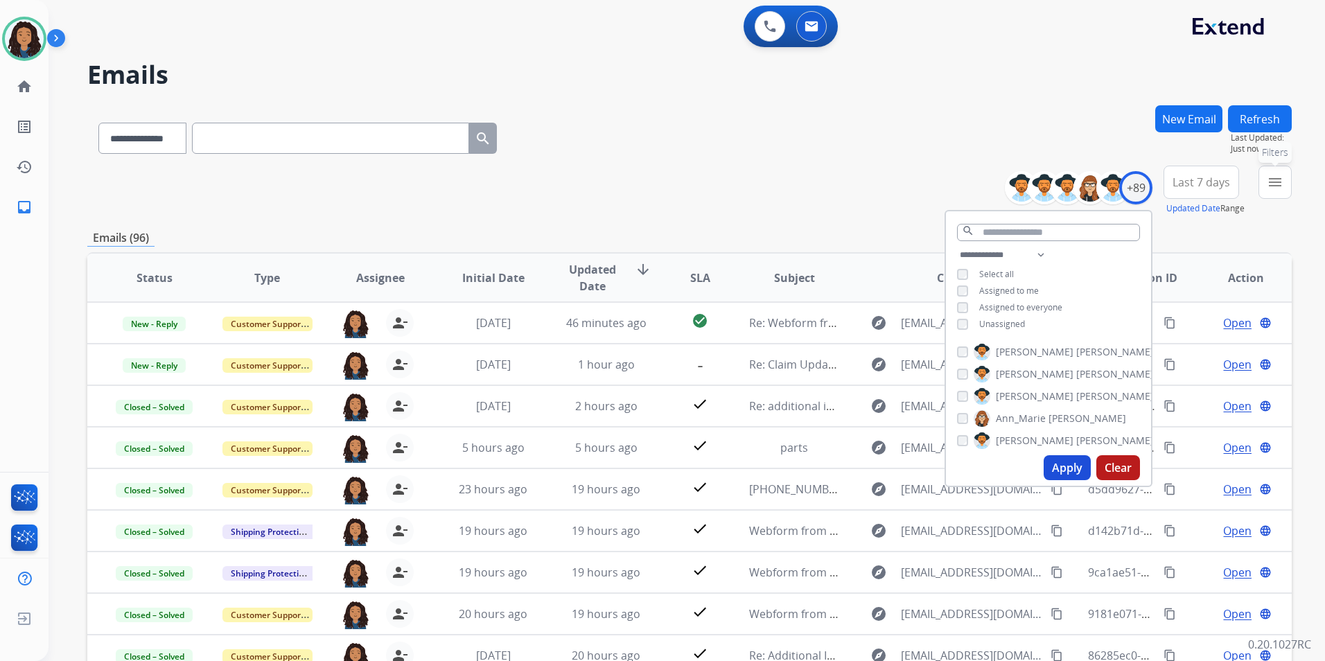
click at [1278, 182] on mat-icon "menu" at bounding box center [1275, 182] width 17 height 17
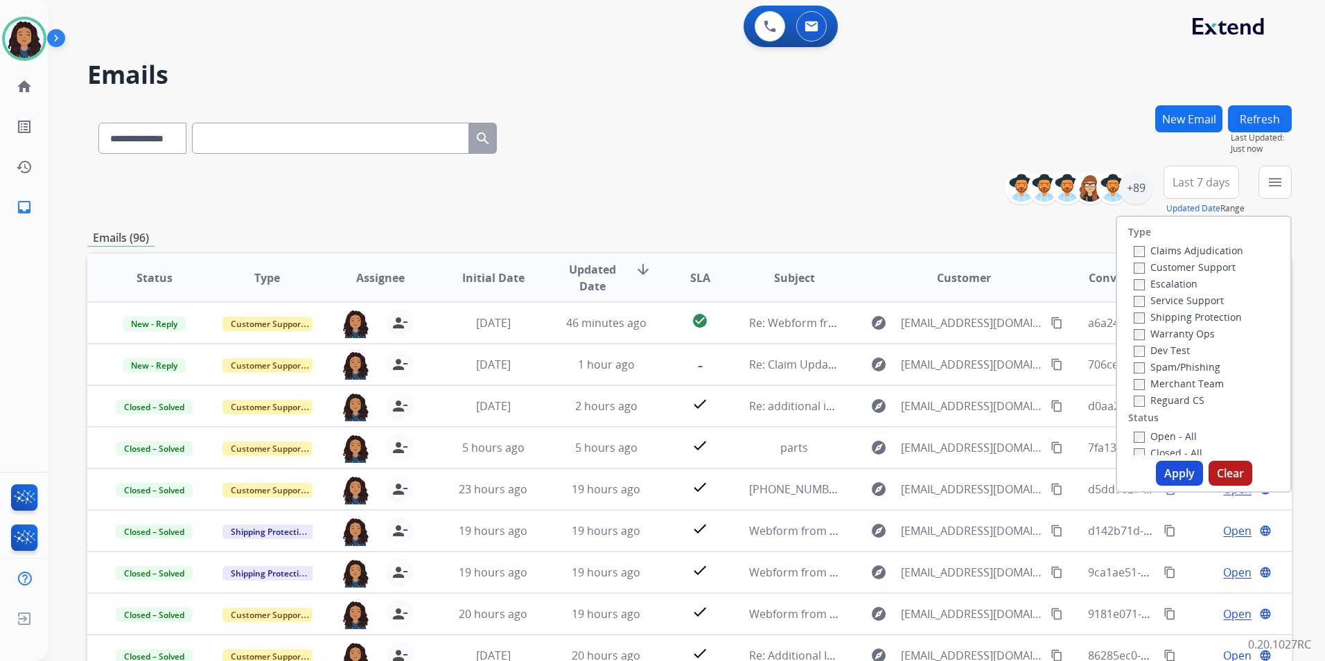
click at [1199, 275] on div "Customer Support" at bounding box center [1189, 267] width 110 height 17
click at [1204, 270] on label "Customer Support" at bounding box center [1185, 267] width 102 height 13
click at [1203, 315] on label "Shipping Protection" at bounding box center [1188, 317] width 108 height 13
click at [1169, 403] on label "Reguard CS" at bounding box center [1169, 400] width 71 height 13
click at [1164, 433] on label "Open - All" at bounding box center [1165, 436] width 63 height 13
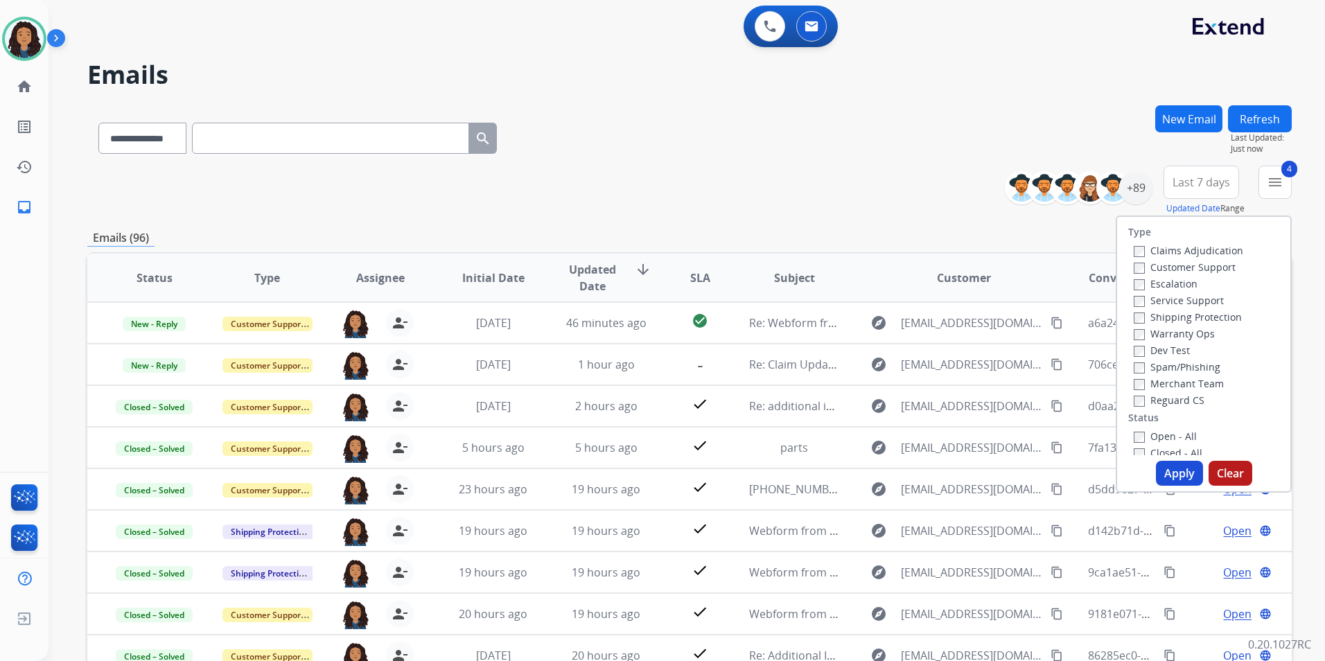
drag, startPoint x: 1165, startPoint y: 471, endPoint x: 1155, endPoint y: 448, distance: 25.1
click at [1165, 469] on button "Apply" at bounding box center [1179, 473] width 47 height 25
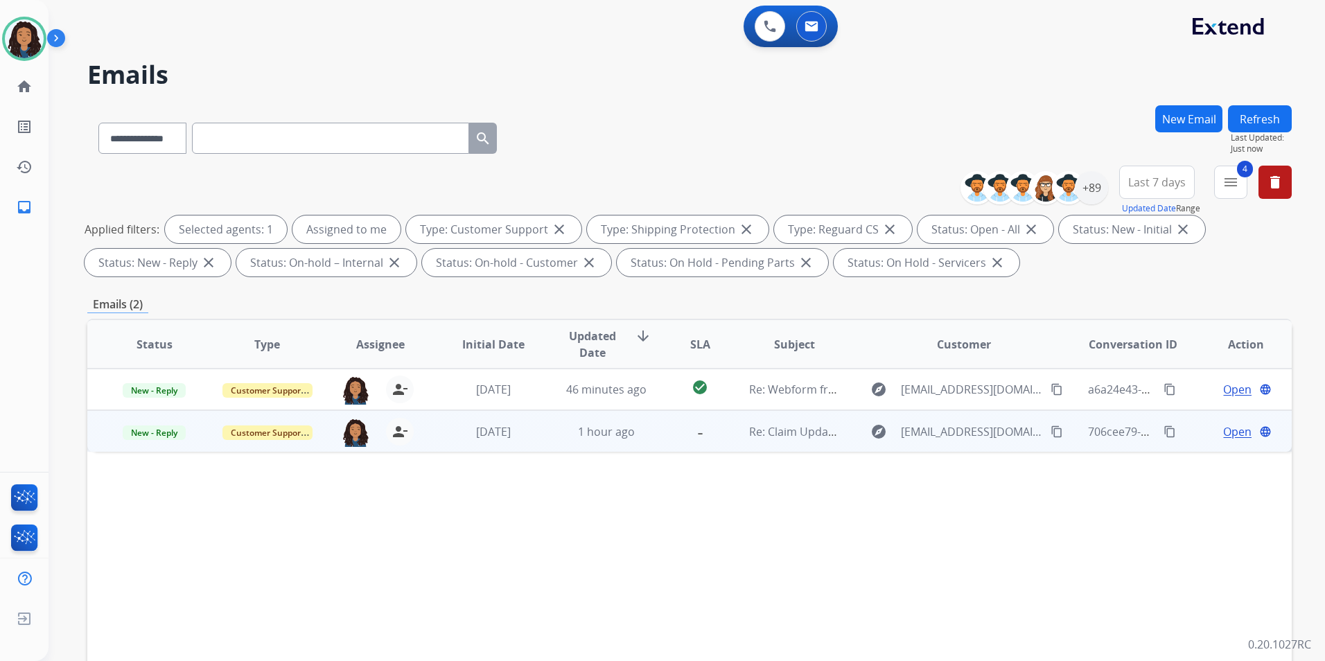
click at [1232, 434] on span "Open" at bounding box center [1237, 432] width 28 height 17
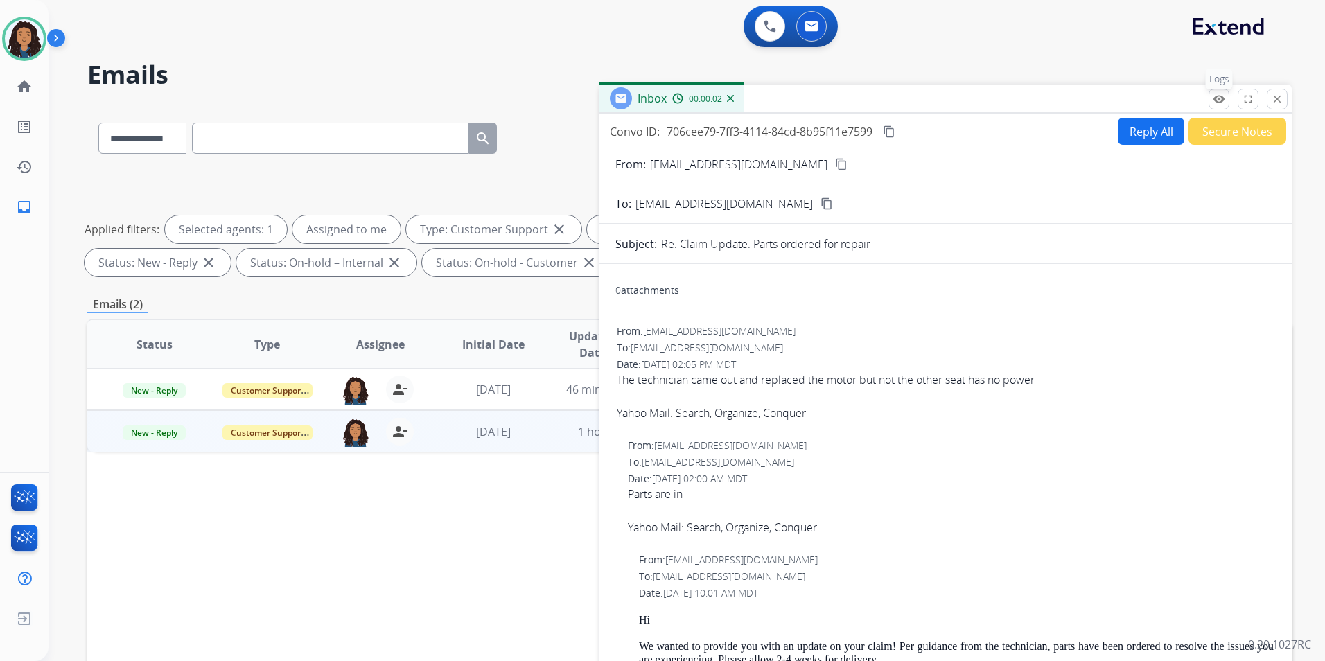
click at [1221, 98] on mat-icon "remove_red_eye" at bounding box center [1219, 99] width 12 height 12
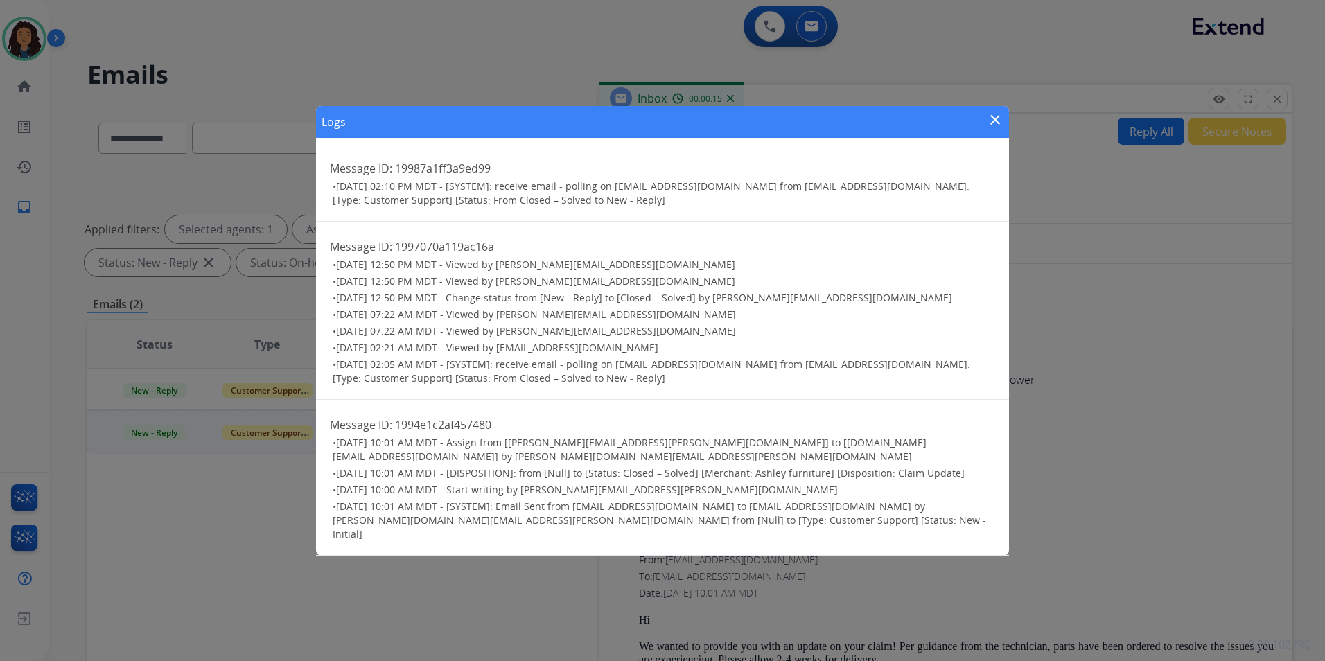
click at [331, 360] on ul "• [DATE] 12:50 PM MDT - Viewed by [PERSON_NAME][EMAIL_ADDRESS][DOMAIN_NAME] • […" at bounding box center [662, 322] width 665 height 128
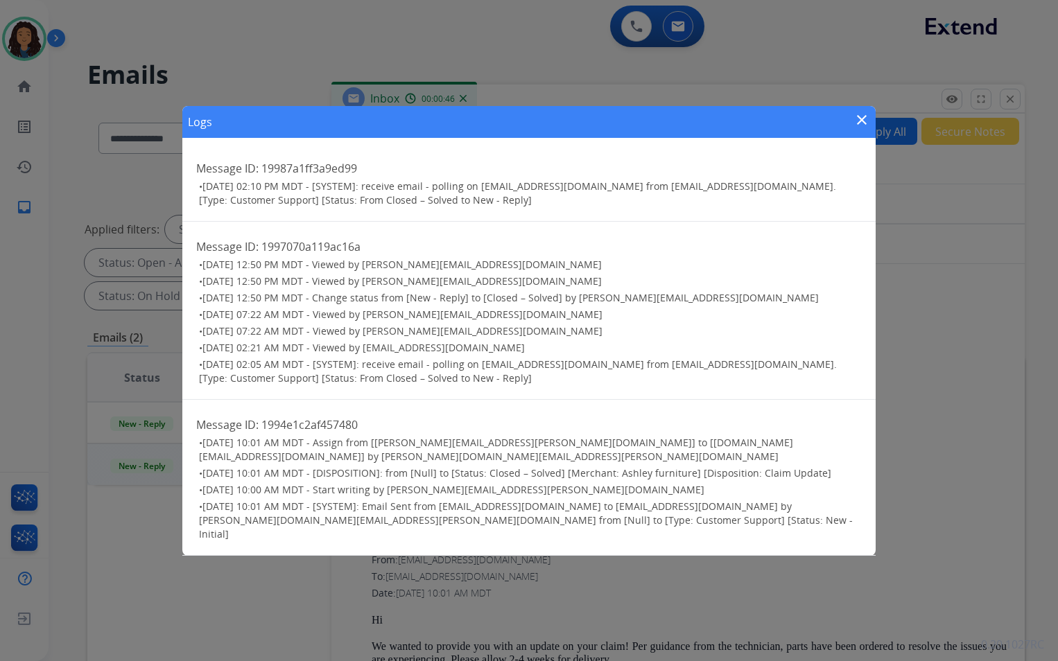
drag, startPoint x: 708, startPoint y: 358, endPoint x: 717, endPoint y: 303, distance: 55.5
click at [717, 303] on ul "• [DATE] 12:50 PM MDT - Viewed by [PERSON_NAME][EMAIL_ADDRESS][DOMAIN_NAME] • […" at bounding box center [528, 322] width 665 height 128
click at [860, 128] on mat-icon "close" at bounding box center [861, 120] width 17 height 17
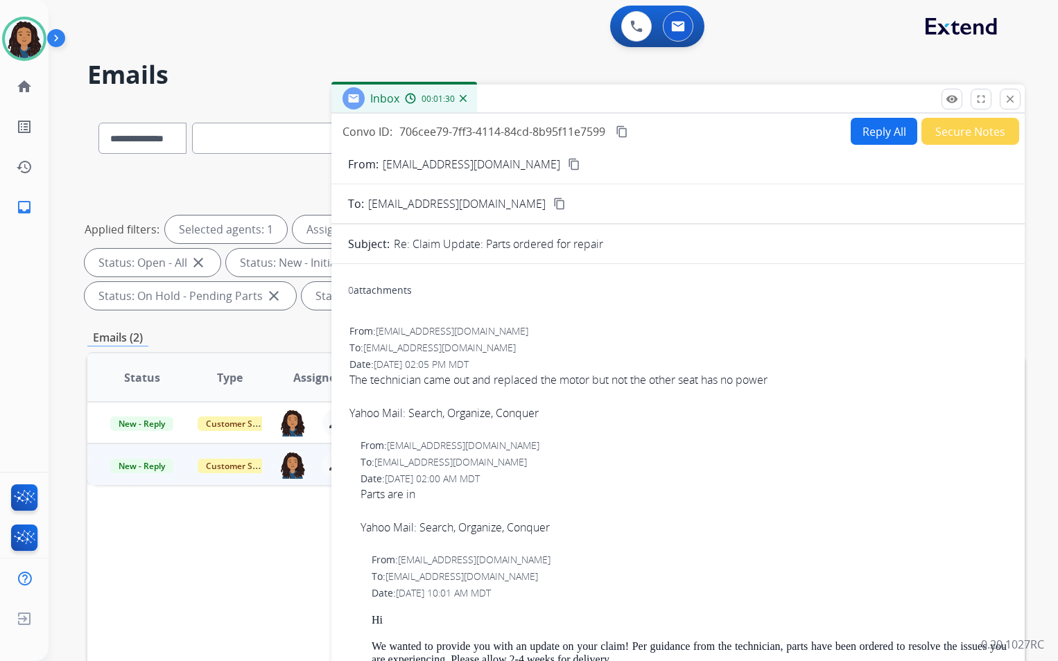
click at [568, 166] on mat-icon "content_copy" at bounding box center [574, 164] width 12 height 12
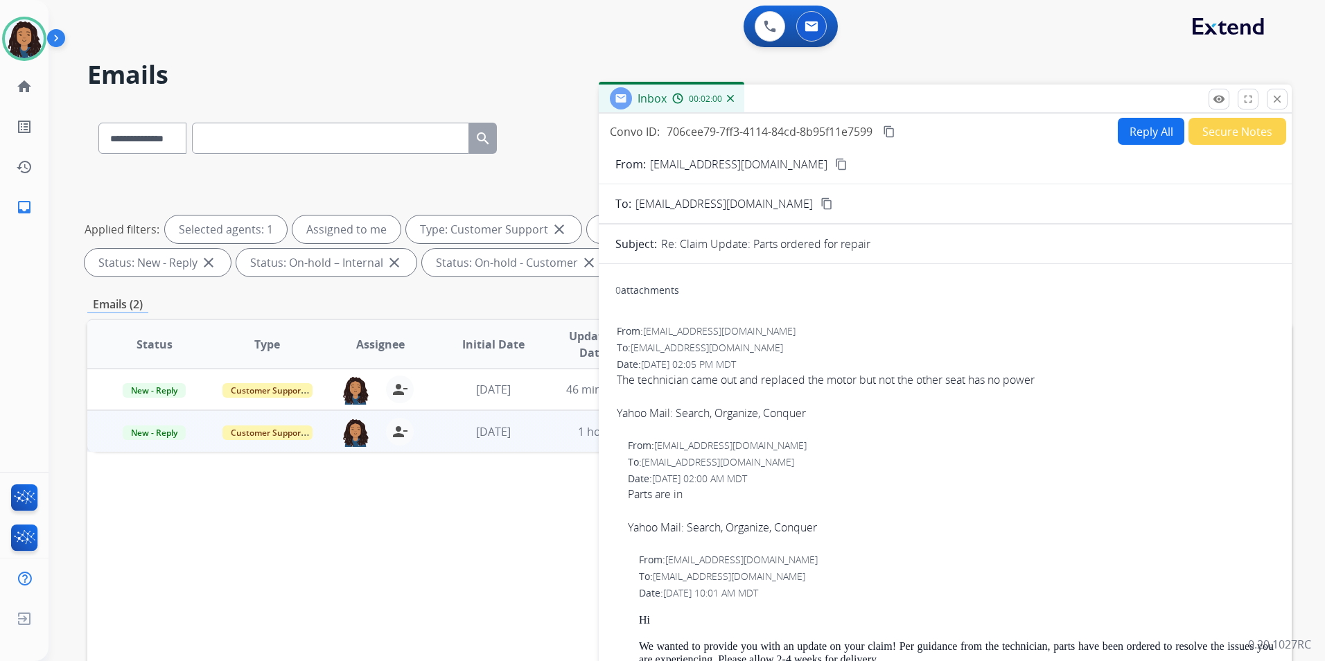
click at [835, 166] on mat-icon "content_copy" at bounding box center [841, 164] width 12 height 12
click at [1149, 136] on button "Reply All" at bounding box center [1151, 131] width 67 height 27
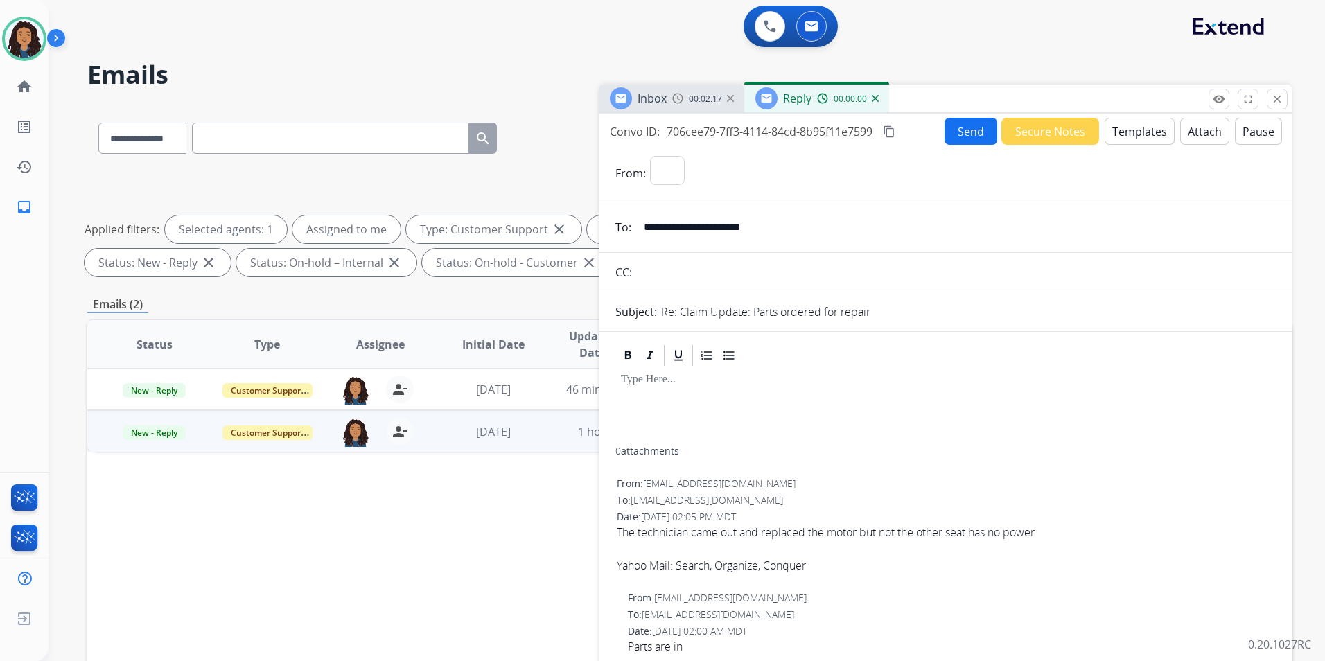
click at [1149, 136] on button "Templates" at bounding box center [1140, 131] width 70 height 27
select select "**********"
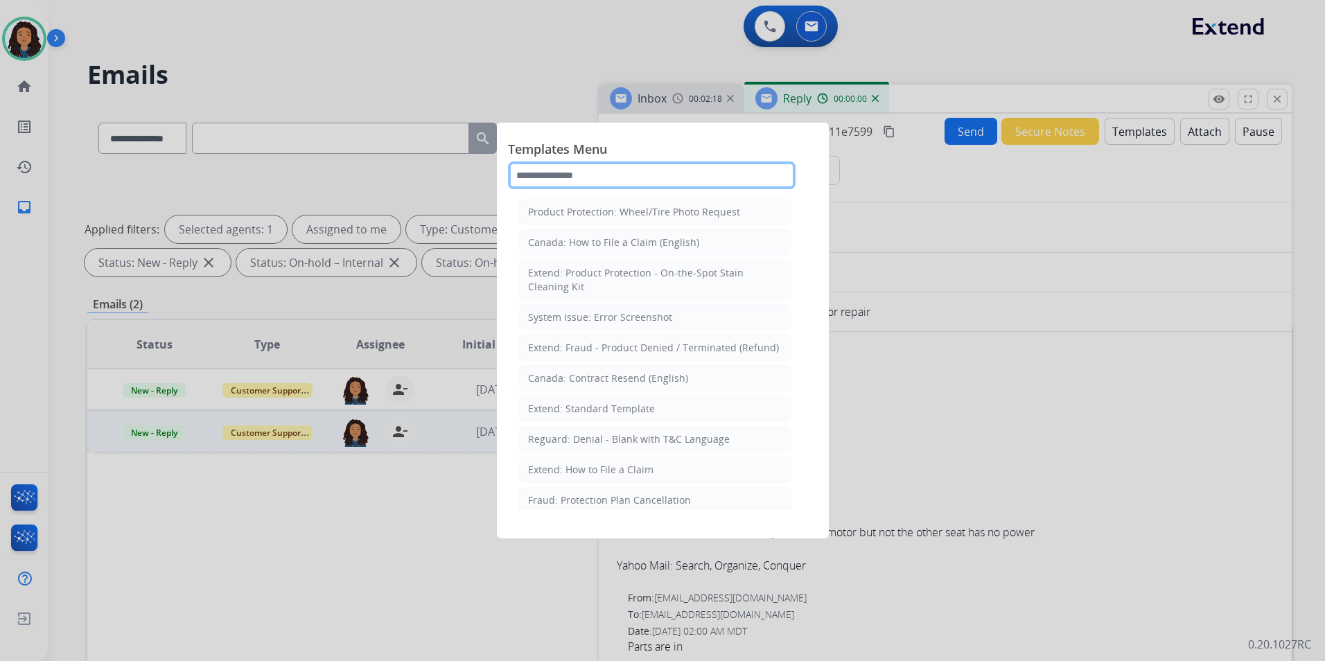
click at [665, 180] on input "text" at bounding box center [652, 176] width 288 height 28
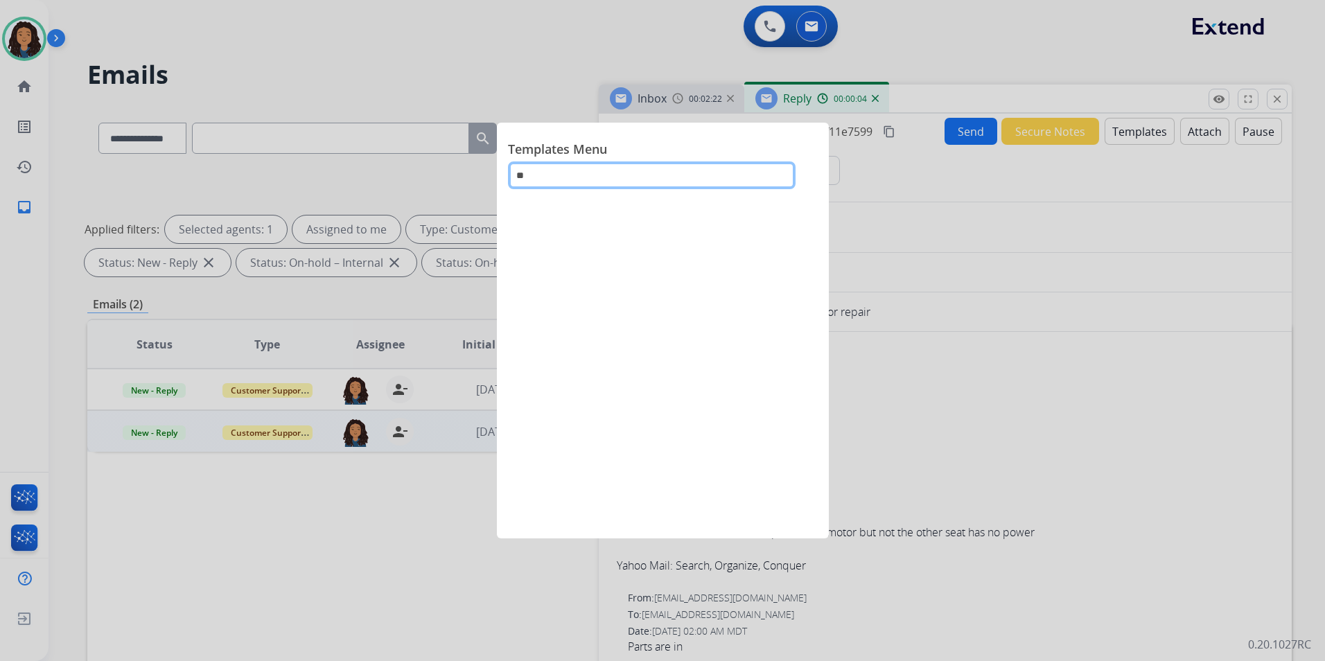
type input "*"
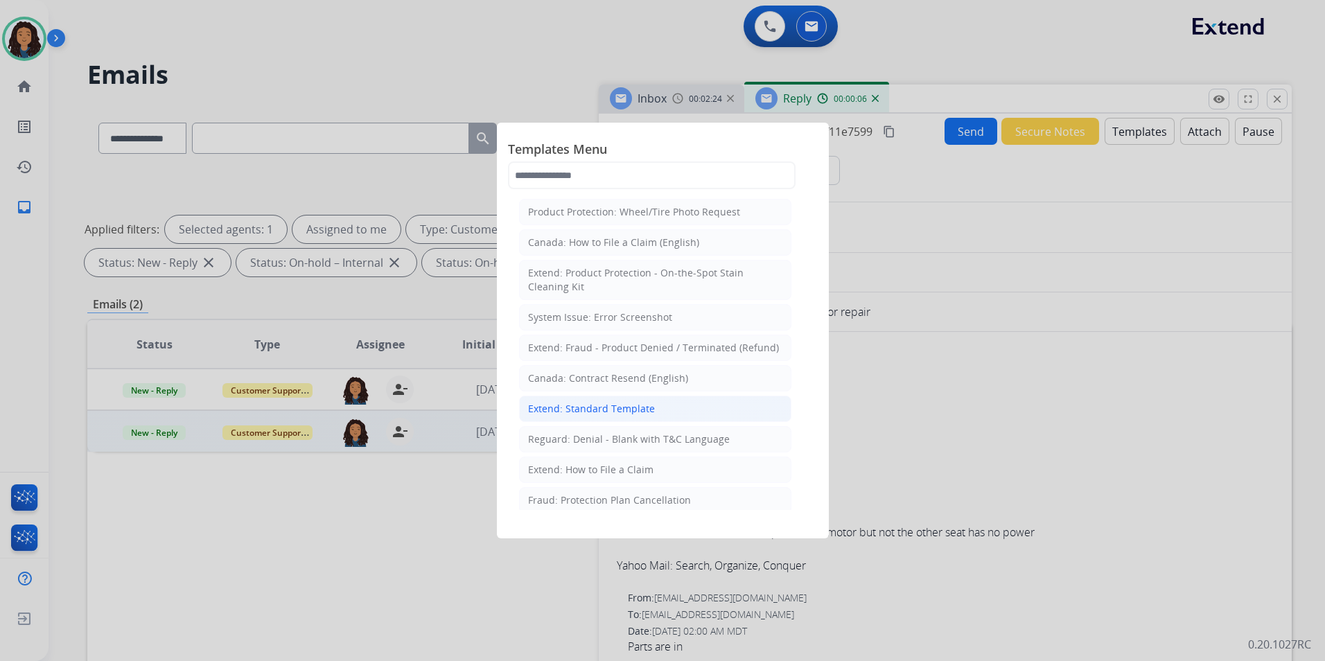
click at [613, 409] on div "Extend: Standard Template" at bounding box center [591, 409] width 127 height 14
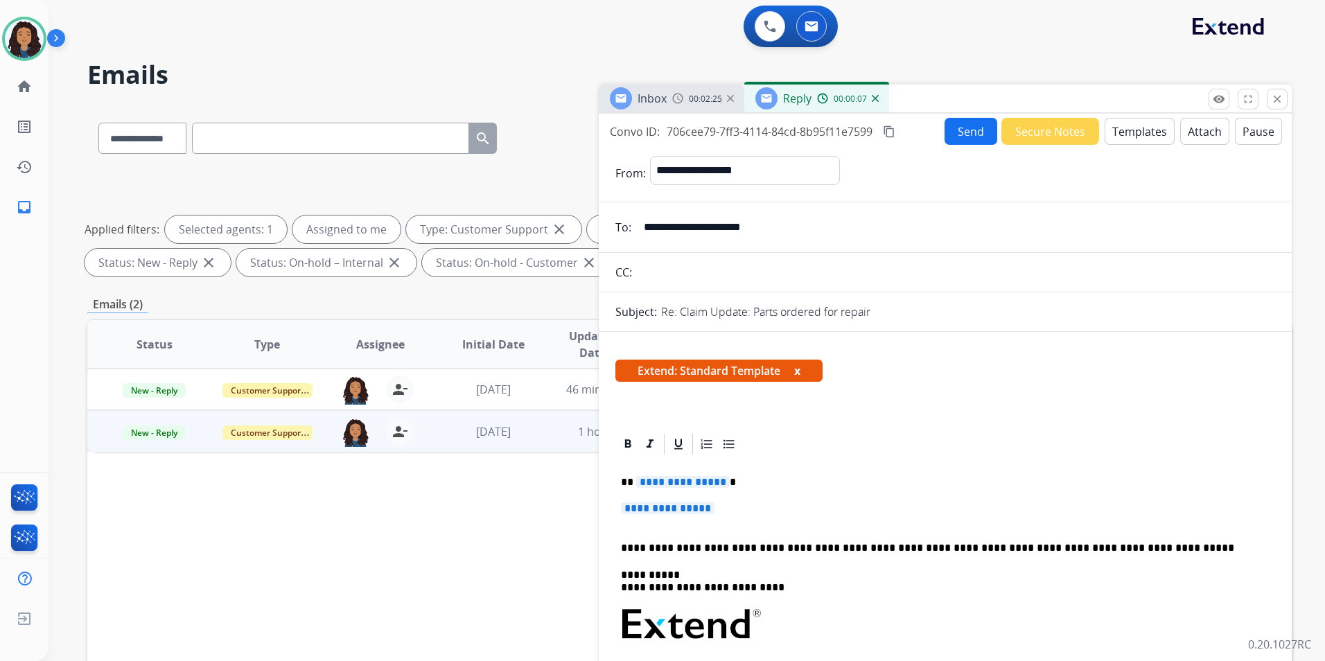
click at [657, 483] on span "**********" at bounding box center [683, 482] width 94 height 12
click at [675, 513] on span "**********" at bounding box center [668, 509] width 94 height 12
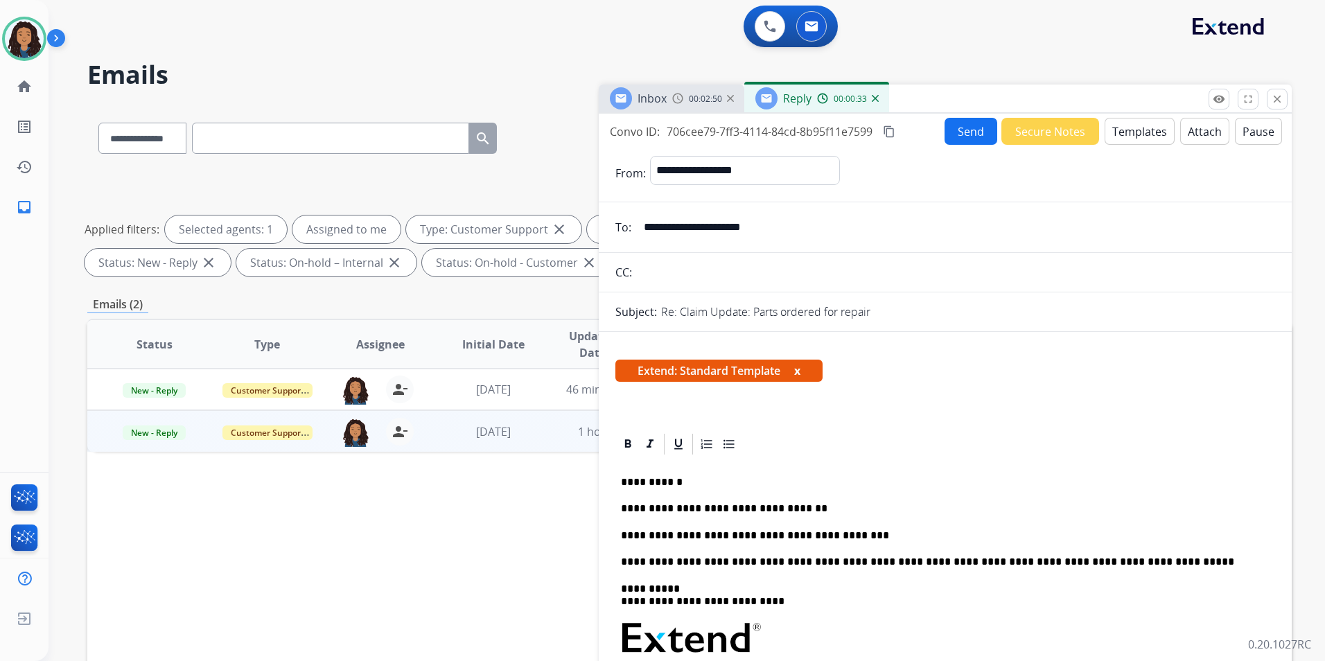
click at [955, 123] on button "Send" at bounding box center [971, 131] width 53 height 27
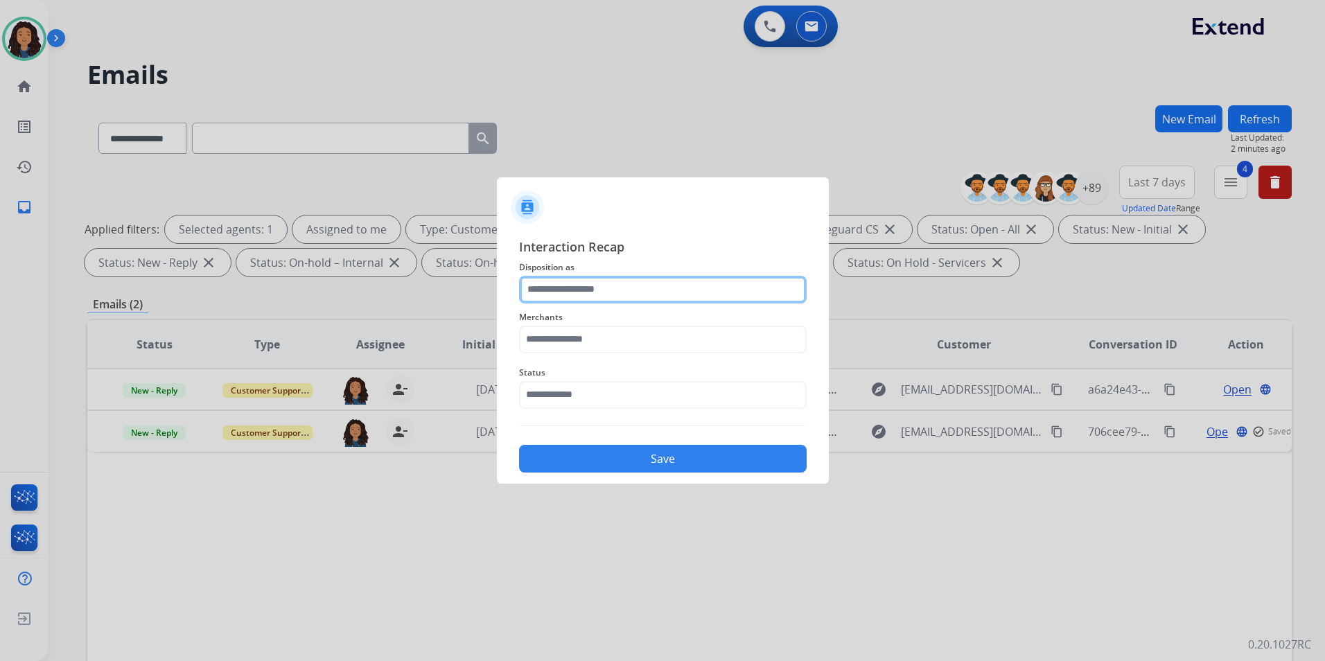
drag, startPoint x: 672, startPoint y: 280, endPoint x: 666, endPoint y: 297, distance: 18.4
click at [672, 280] on input "text" at bounding box center [663, 290] width 288 height 28
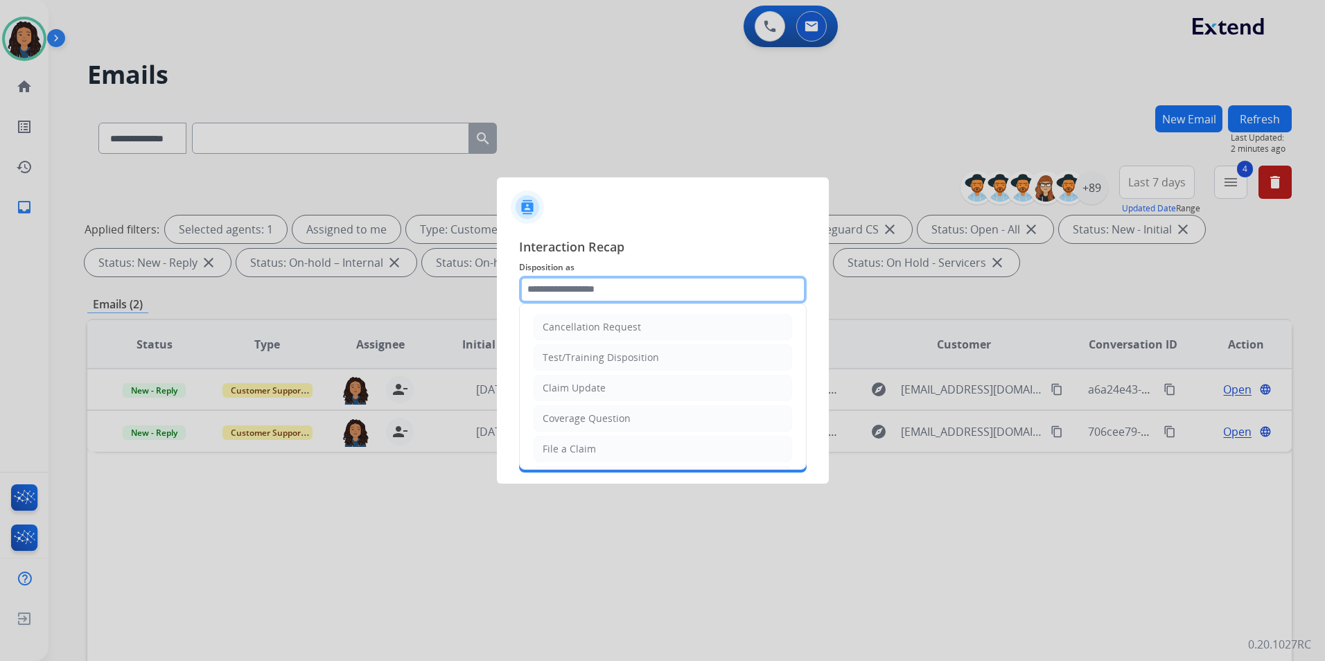
type input "**********"
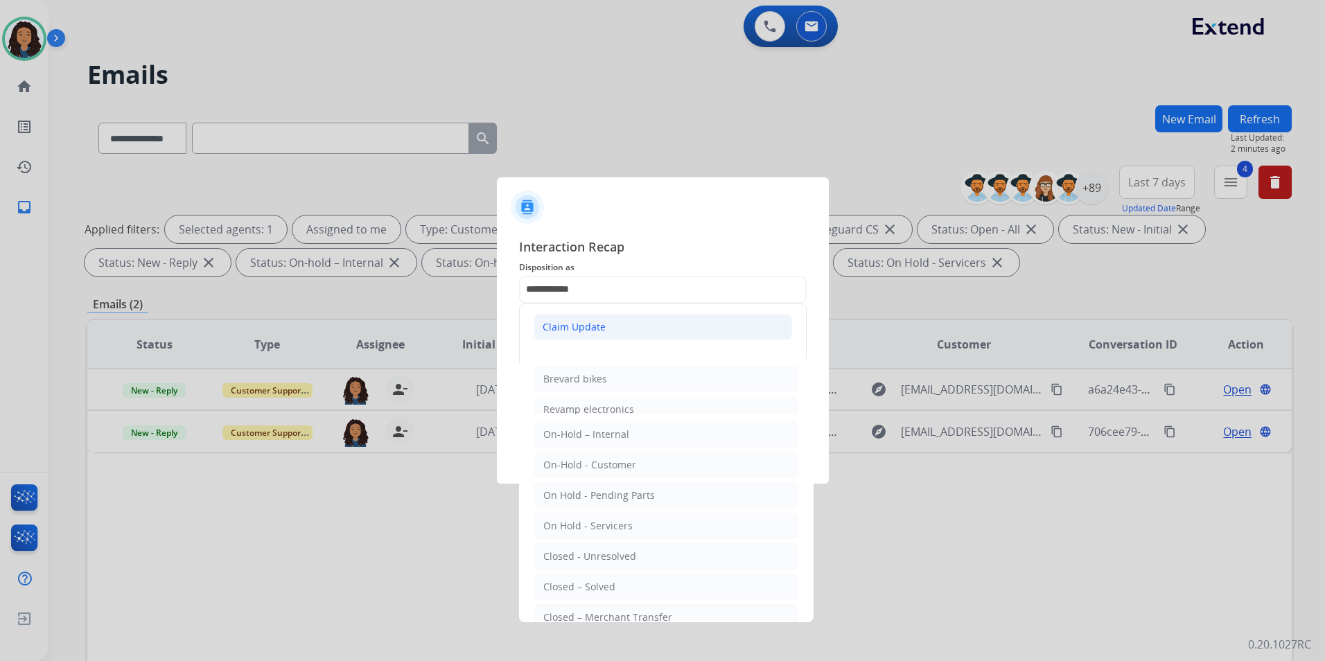
click at [593, 330] on div "Claim Update" at bounding box center [574, 327] width 63 height 14
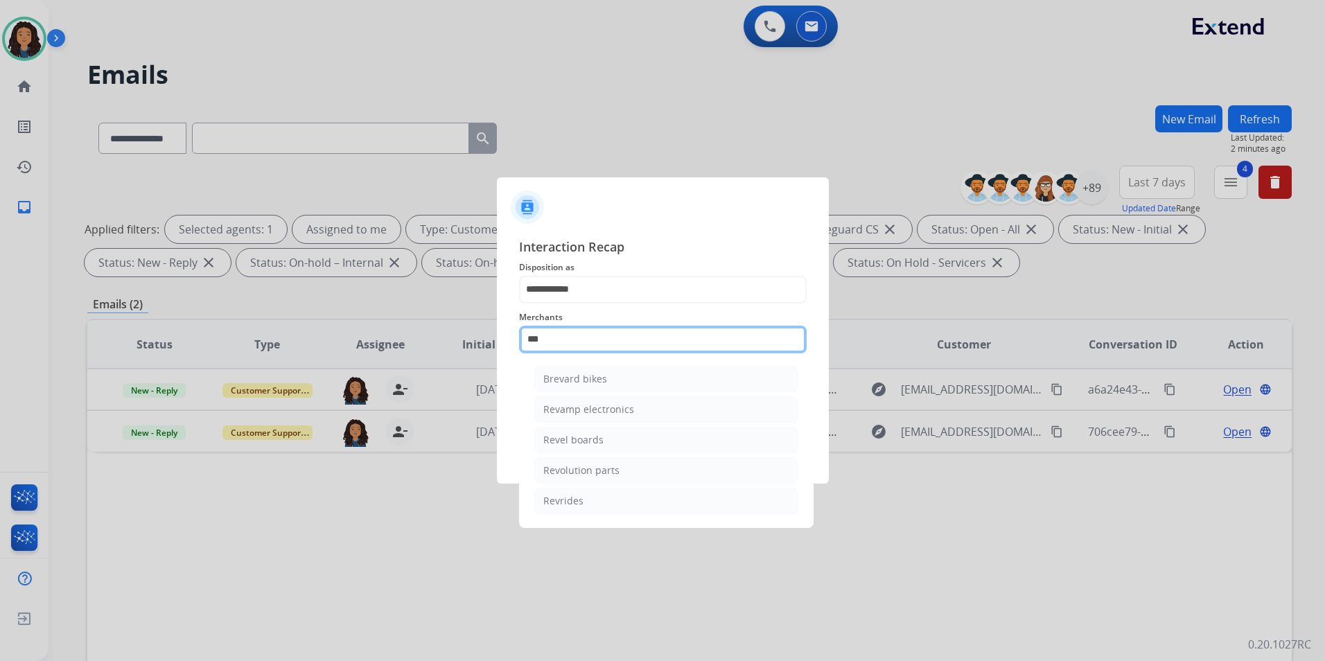
drag, startPoint x: 505, startPoint y: 335, endPoint x: 444, endPoint y: 336, distance: 61.0
click at [0, 336] on app-contact-recap-modal "**********" at bounding box center [0, 330] width 0 height 661
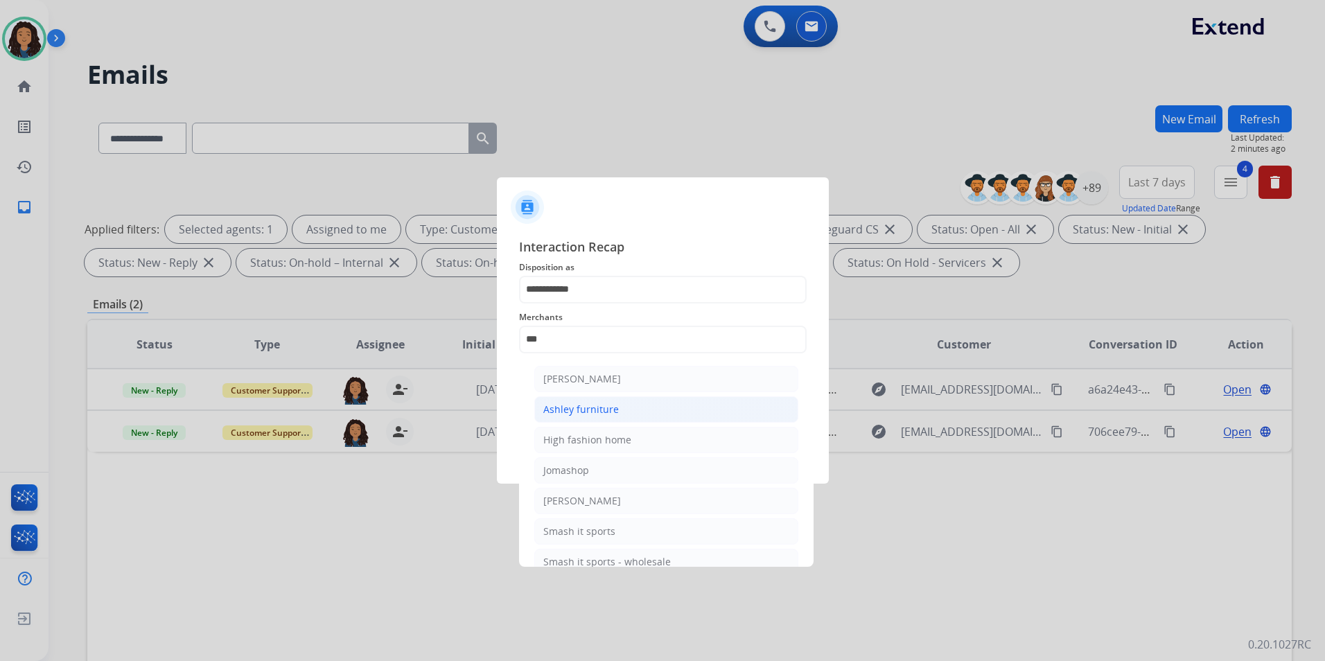
click at [576, 419] on li "Ashley furniture" at bounding box center [666, 410] width 264 height 26
type input "**********"
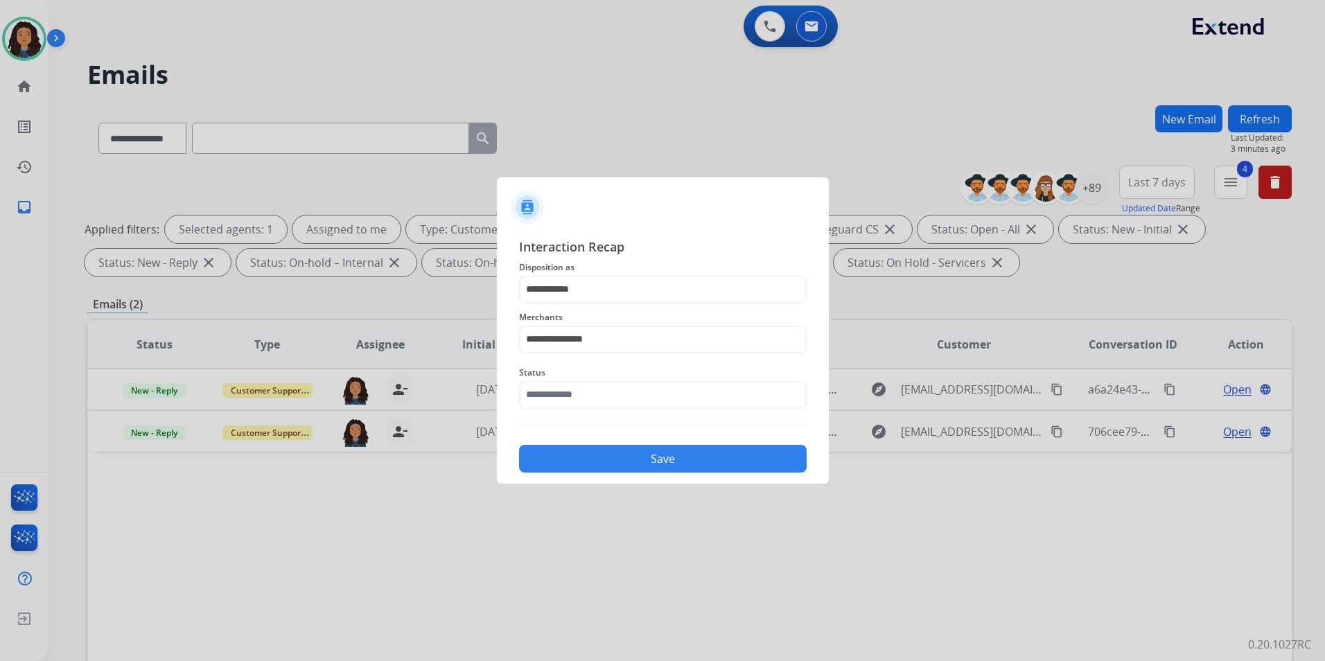
click at [576, 419] on div "**********" at bounding box center [663, 355] width 288 height 236
click at [592, 390] on input "text" at bounding box center [663, 395] width 288 height 28
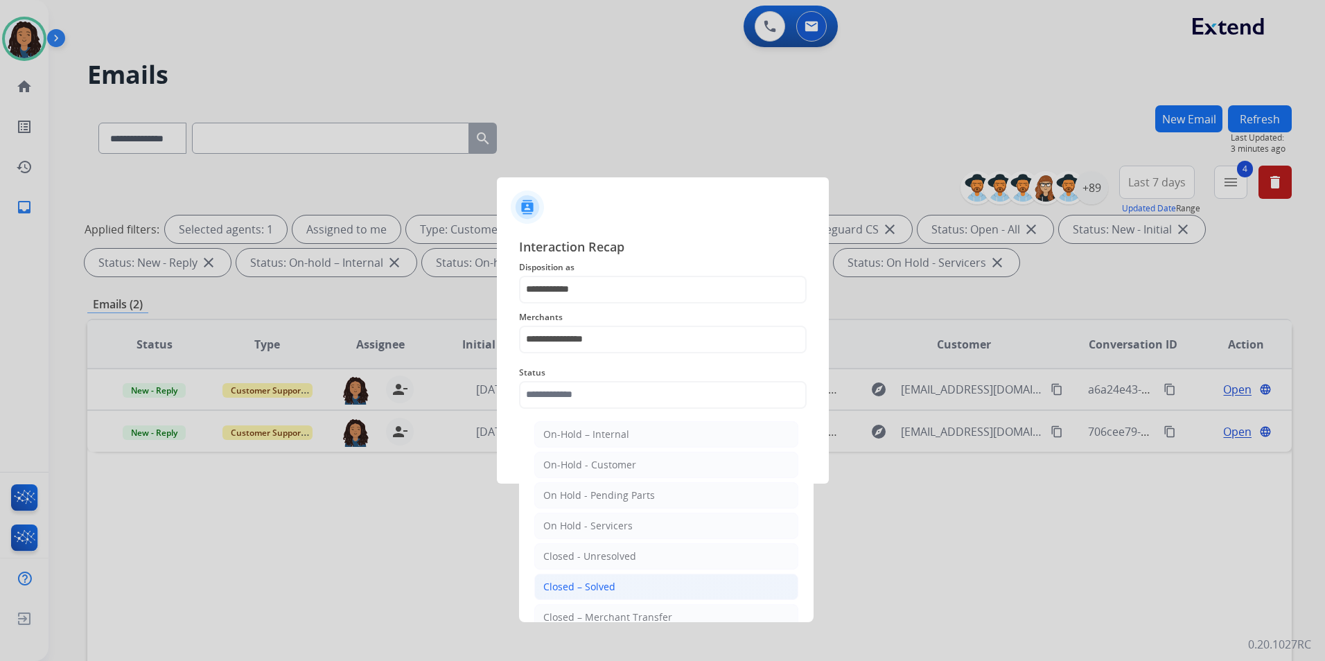
drag, startPoint x: 614, startPoint y: 581, endPoint x: 625, endPoint y: 492, distance: 89.3
click at [613, 581] on li "Closed – Solved" at bounding box center [666, 587] width 264 height 26
type input "**********"
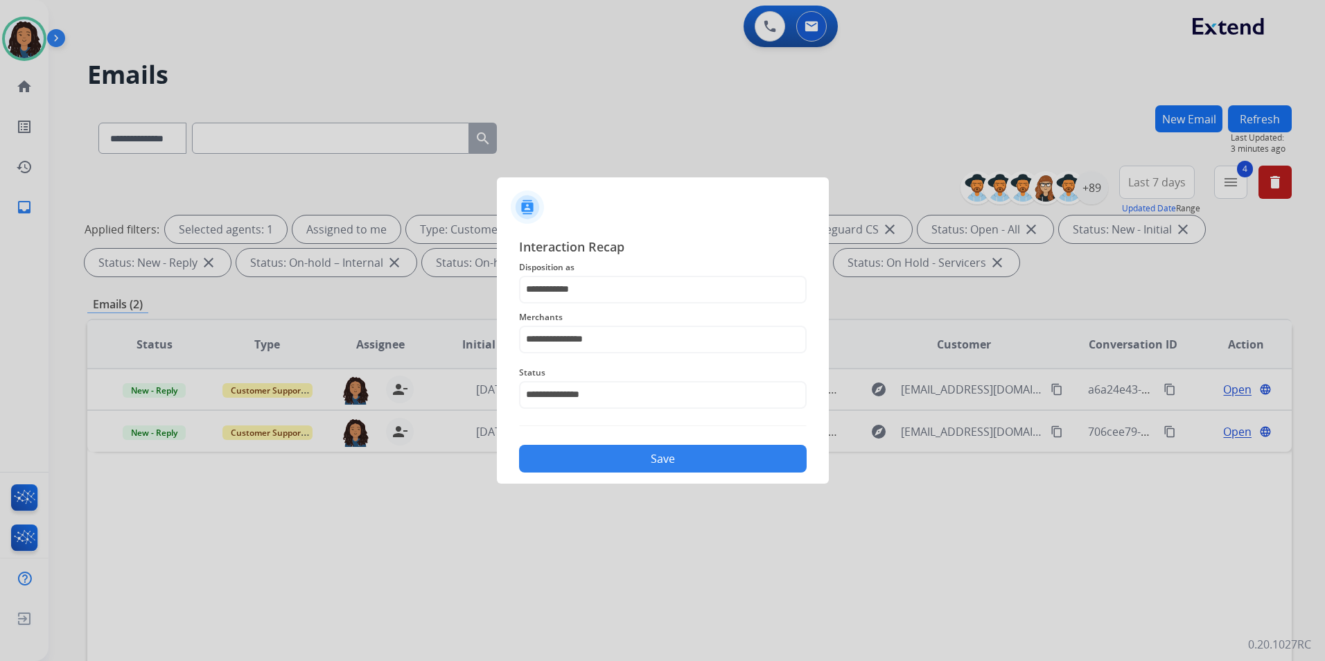
click at [638, 448] on button "Save" at bounding box center [663, 459] width 288 height 28
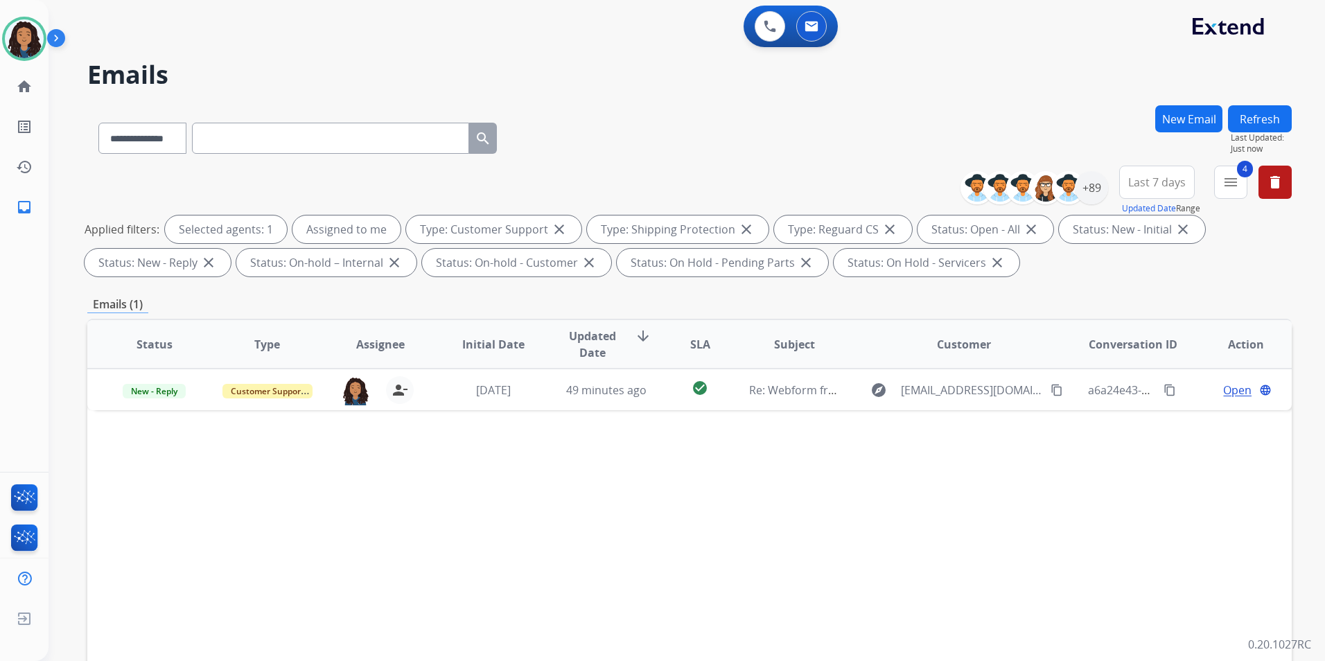
click at [1223, 394] on span "Open" at bounding box center [1237, 390] width 28 height 17
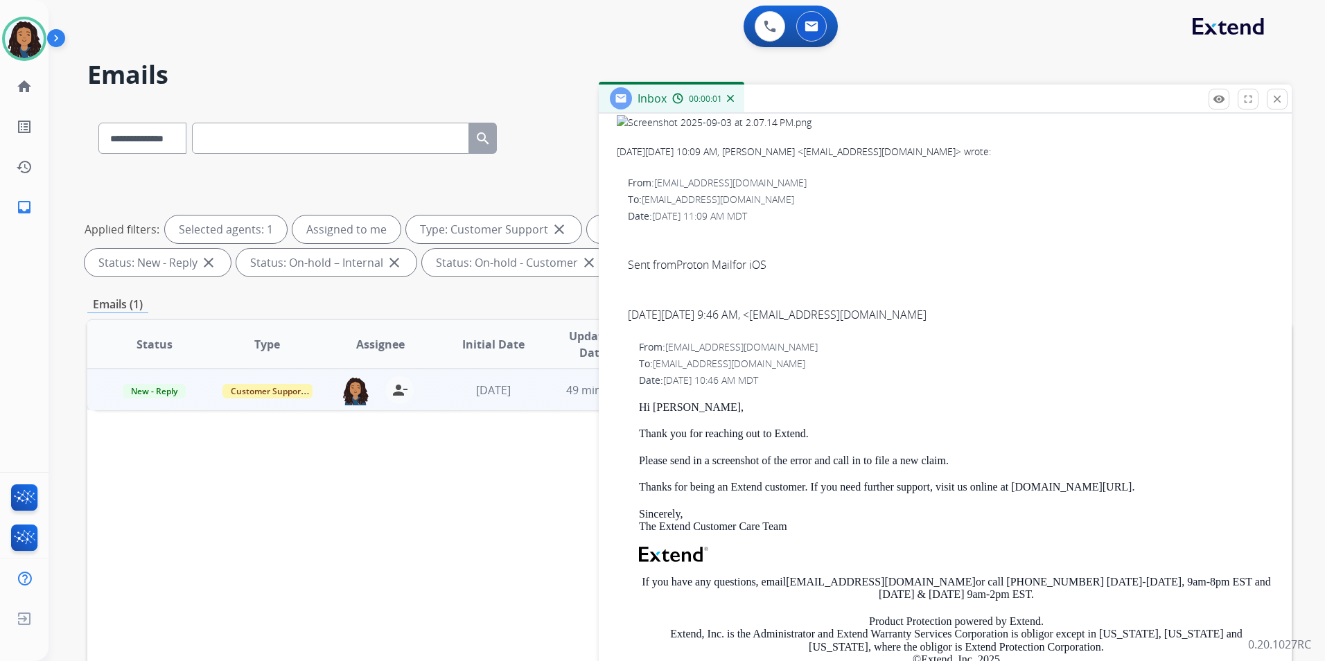
scroll to position [485, 0]
click at [1218, 93] on button "remove_red_eye Logs" at bounding box center [1219, 99] width 21 height 21
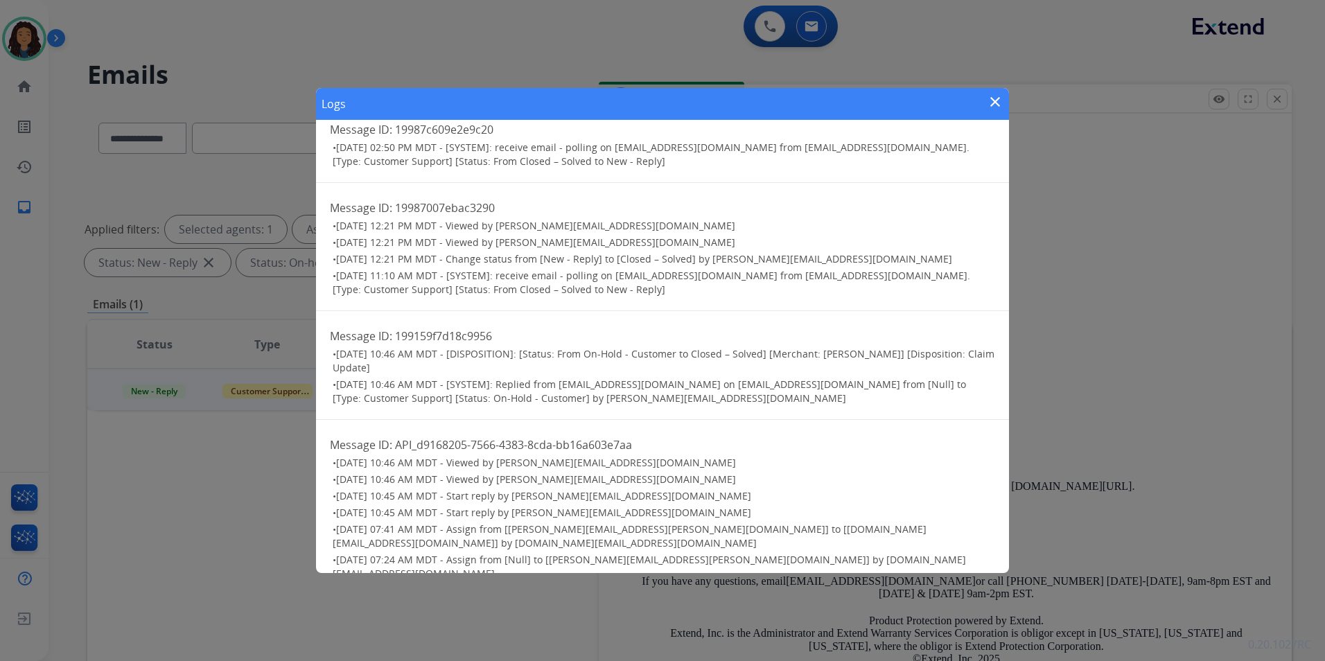
scroll to position [32, 0]
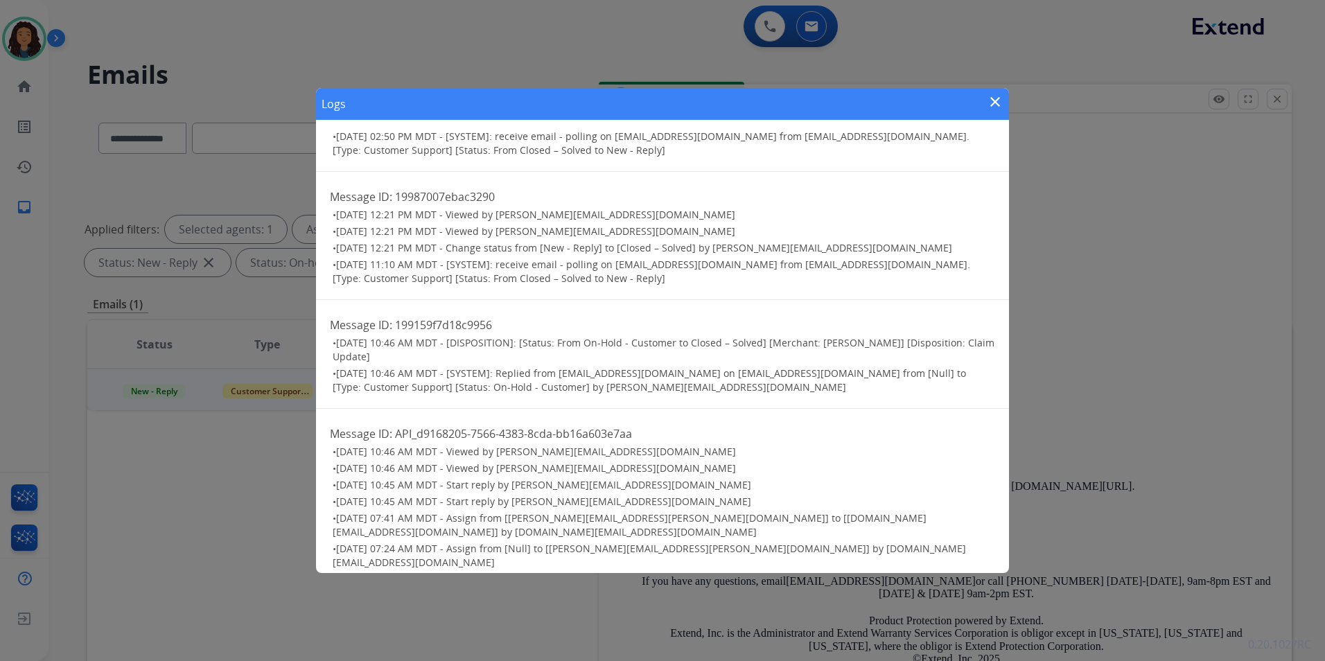
click at [994, 103] on mat-icon "close" at bounding box center [995, 102] width 17 height 17
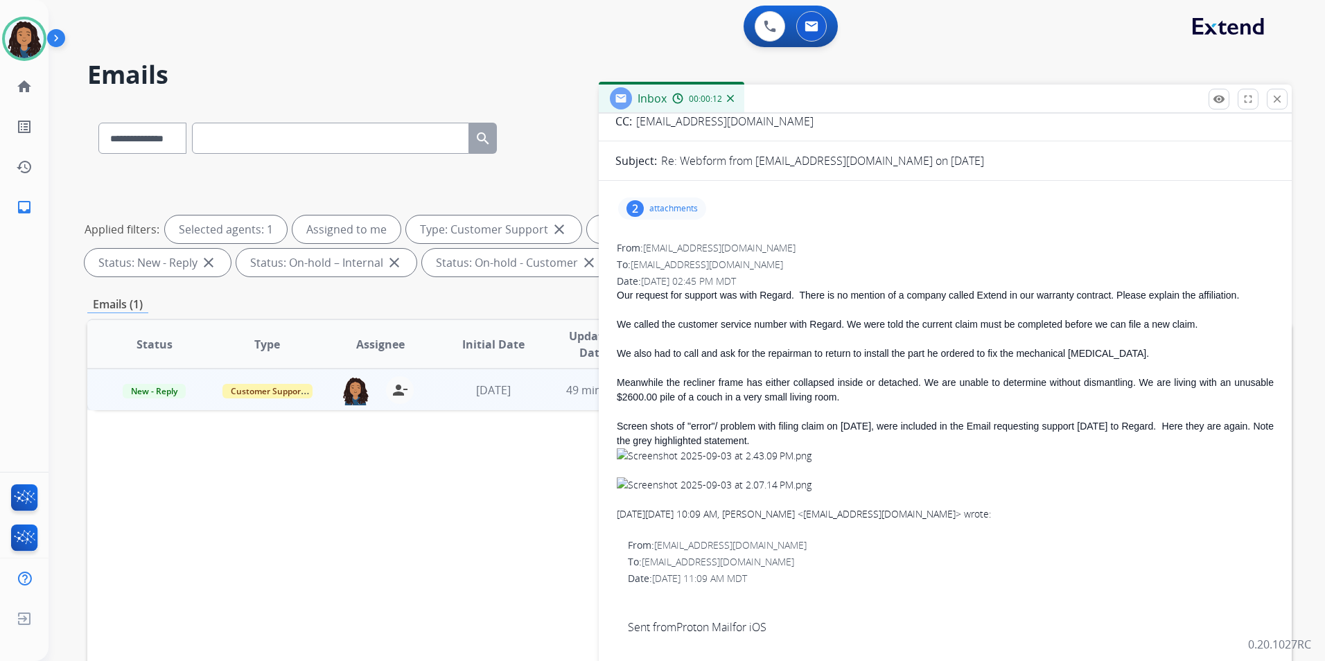
scroll to position [0, 0]
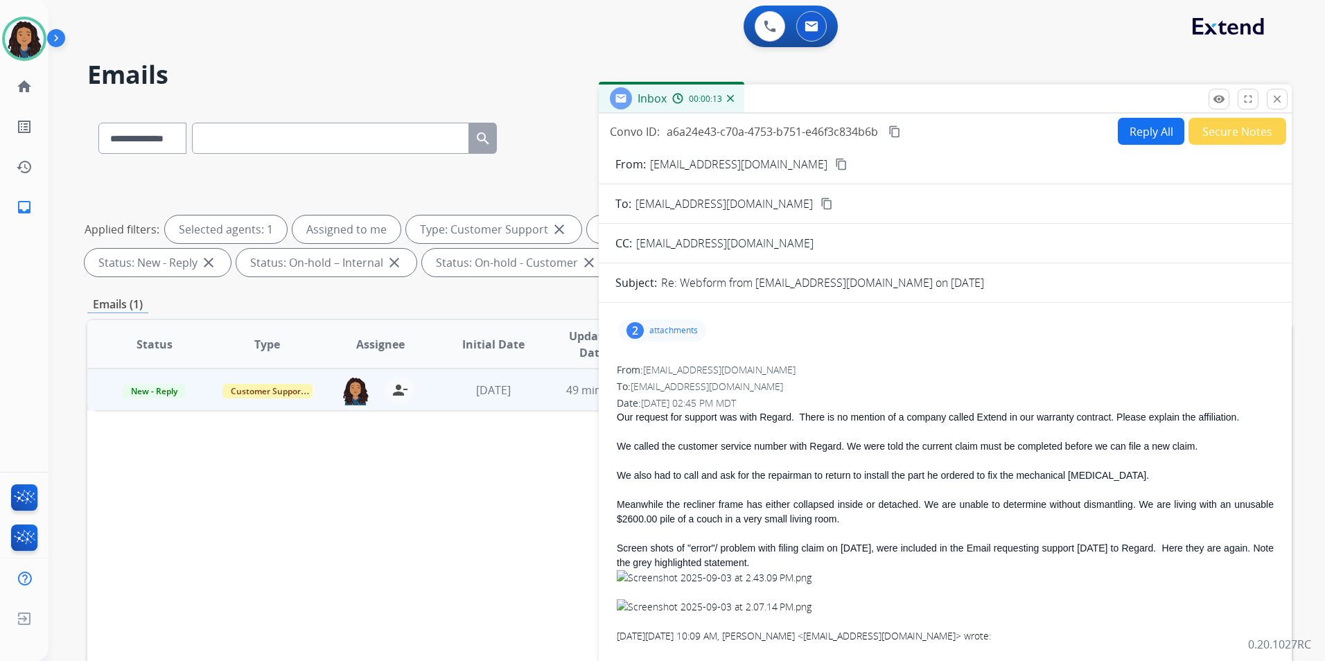
drag, startPoint x: 354, startPoint y: 407, endPoint x: 354, endPoint y: 378, distance: 28.4
click at [354, 406] on div "[EMAIL_ADDRESS][DOMAIN_NAME] person_remove [PERSON_NAME] to Me" at bounding box center [369, 390] width 112 height 40
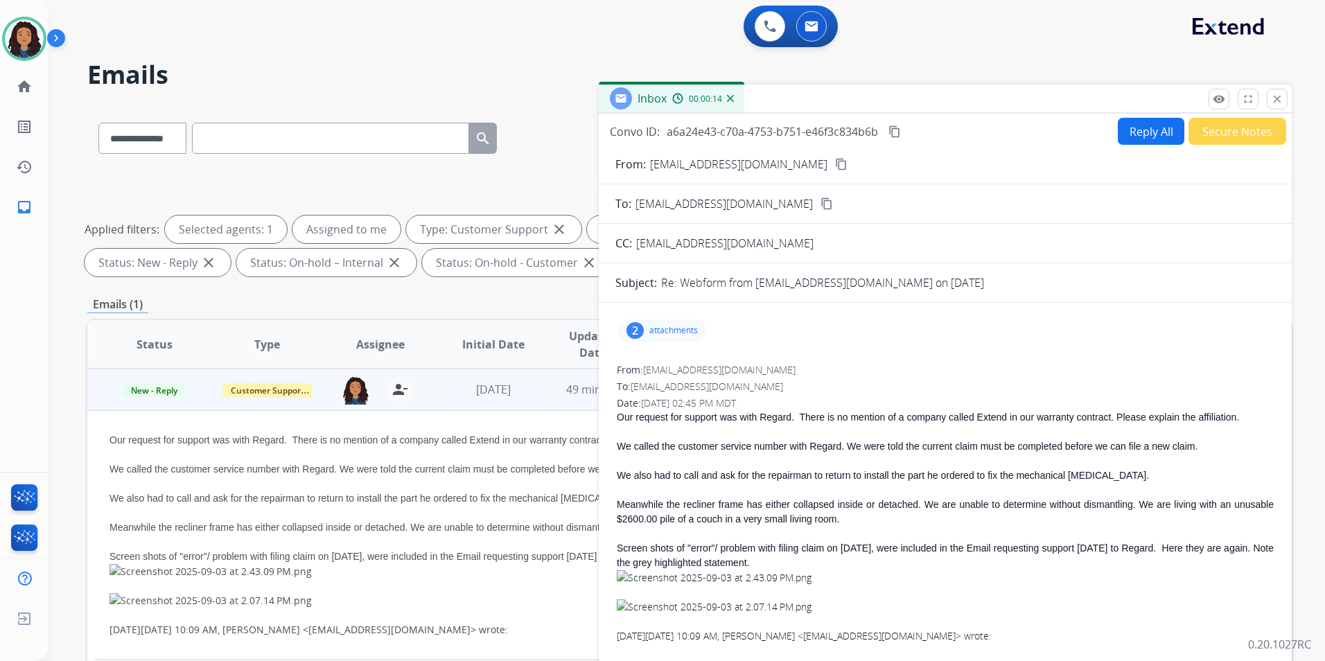
click at [331, 405] on div "[EMAIL_ADDRESS][DOMAIN_NAME] person_remove [PERSON_NAME] to Me" at bounding box center [369, 389] width 112 height 39
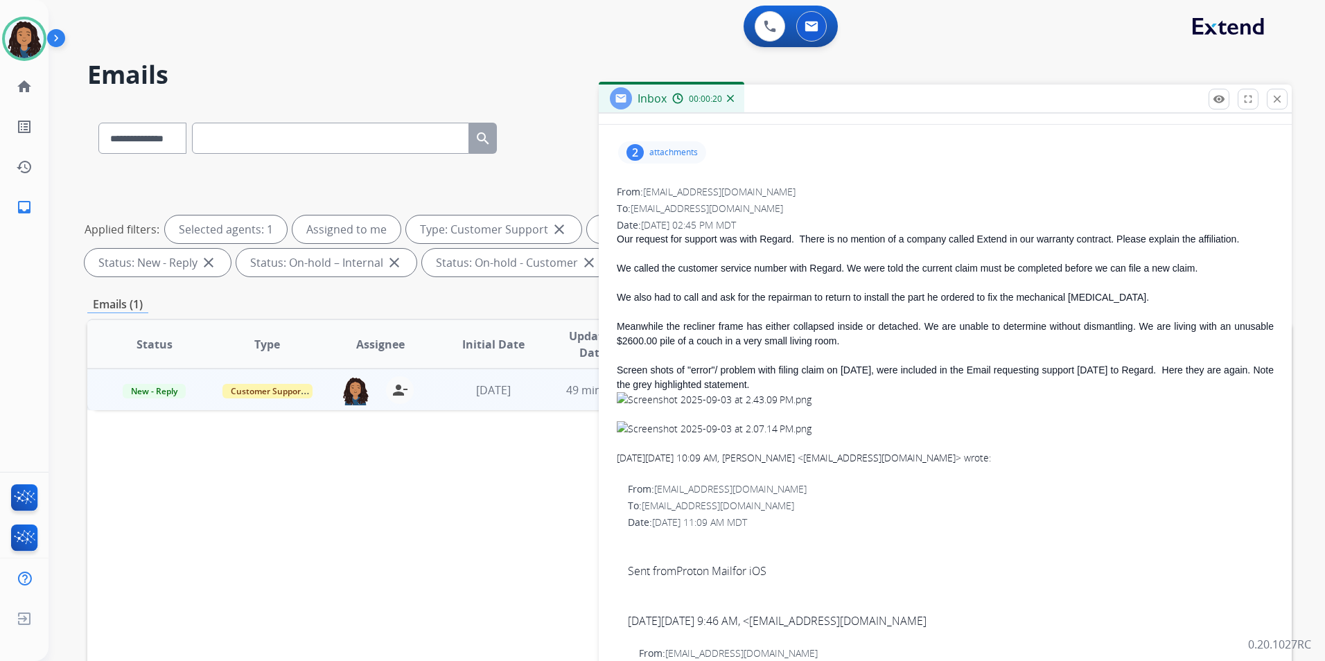
scroll to position [208, 0]
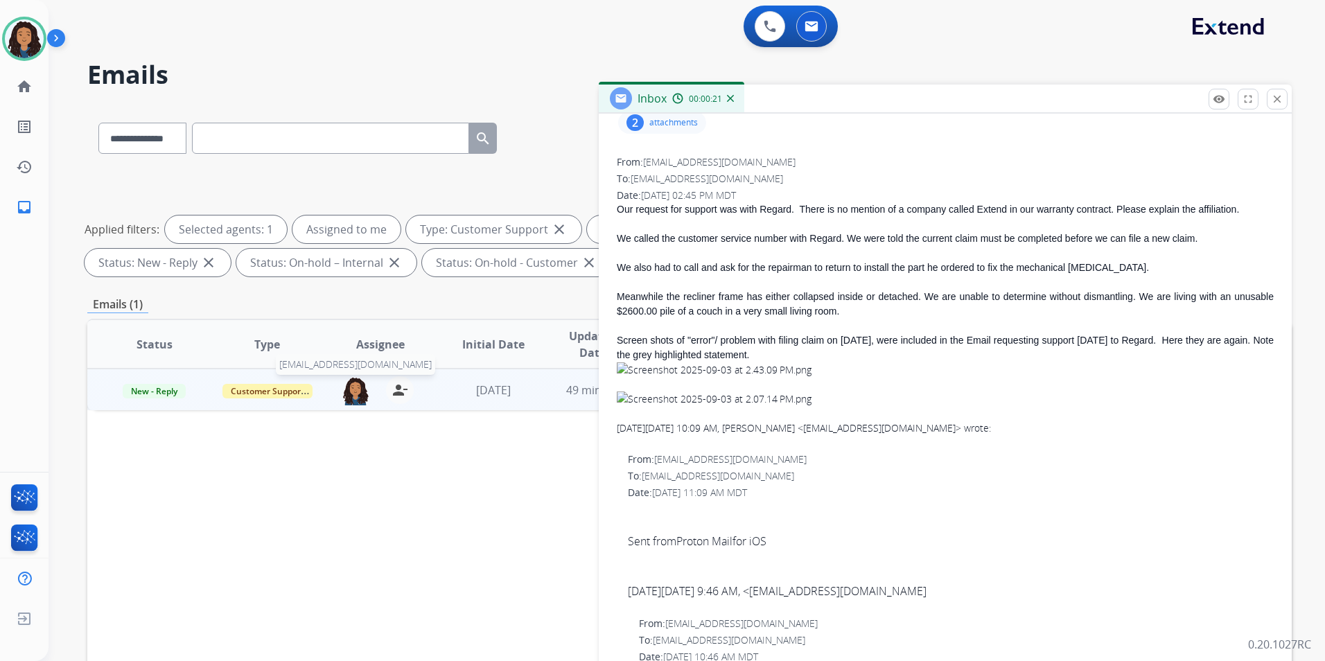
click at [347, 397] on img at bounding box center [356, 390] width 28 height 29
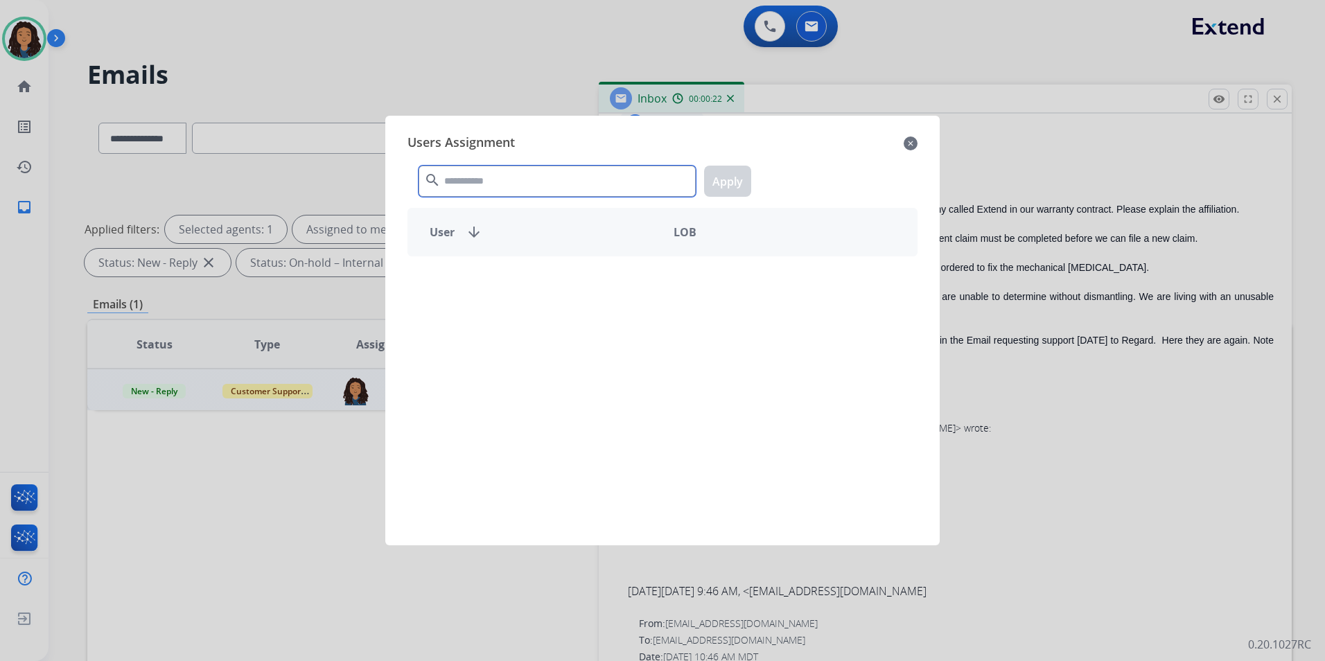
click at [467, 186] on input "text" at bounding box center [557, 181] width 277 height 31
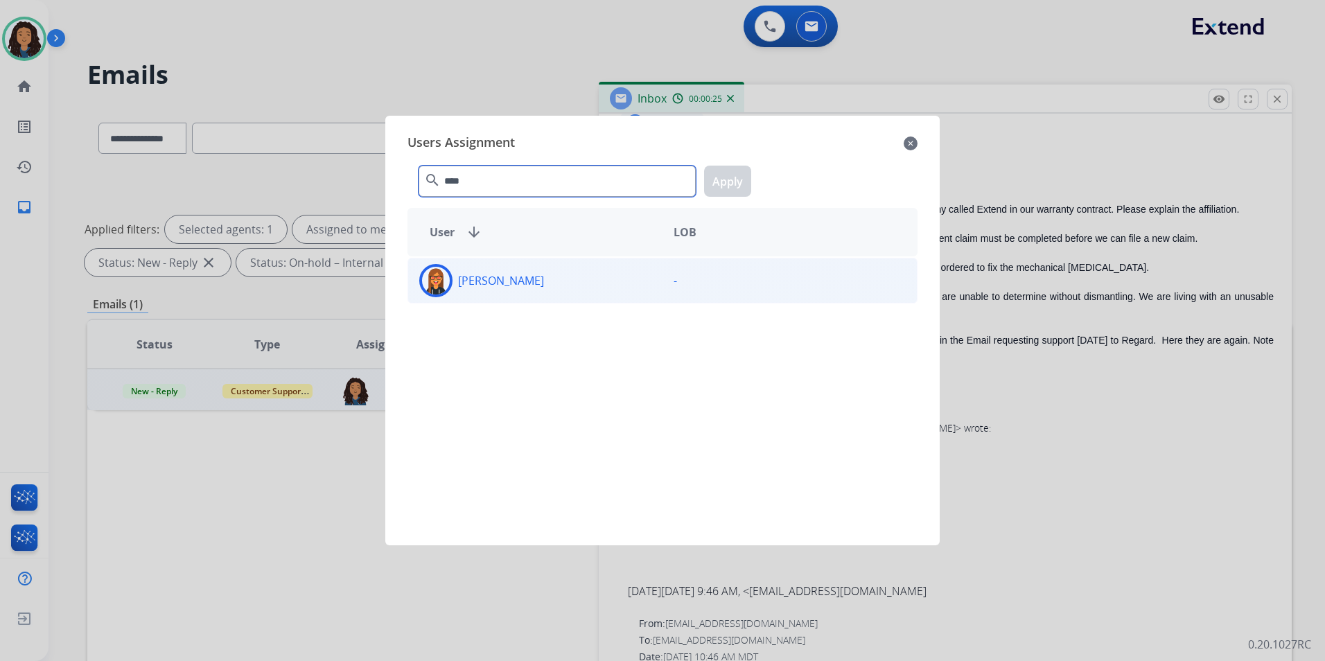
type input "****"
click at [568, 290] on div "[PERSON_NAME]" at bounding box center [535, 280] width 254 height 33
click at [735, 184] on button "Apply" at bounding box center [727, 181] width 47 height 31
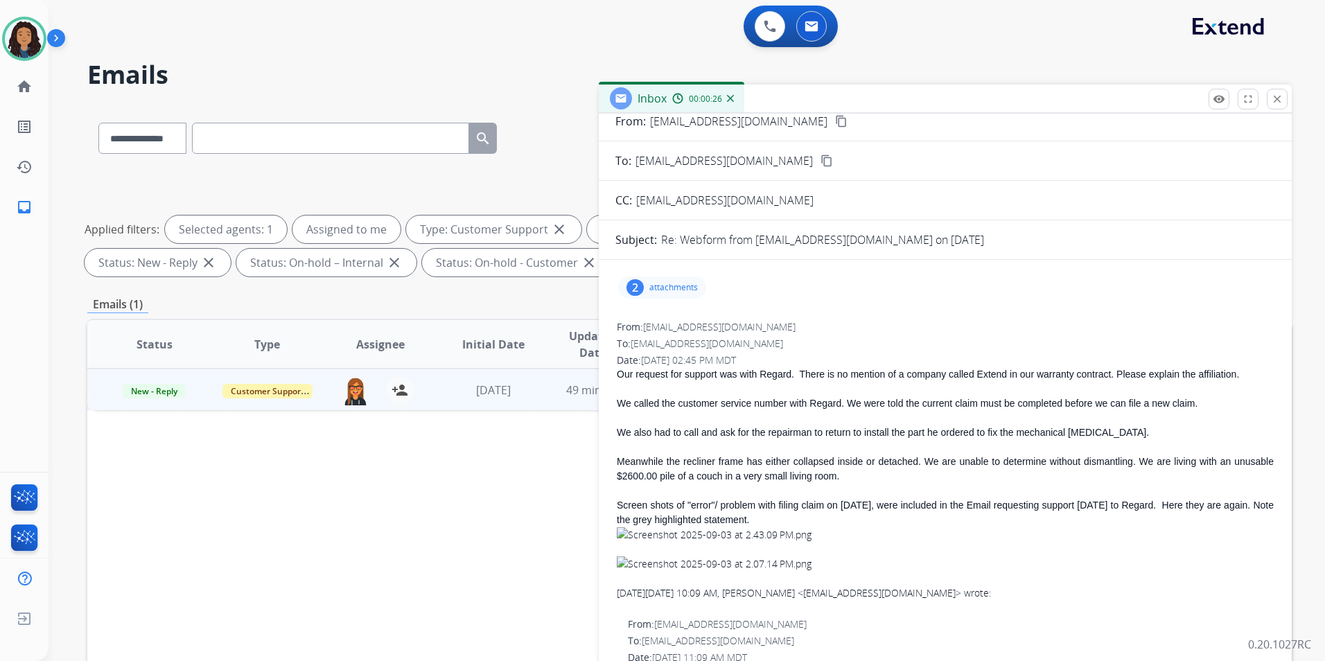
scroll to position [0, 0]
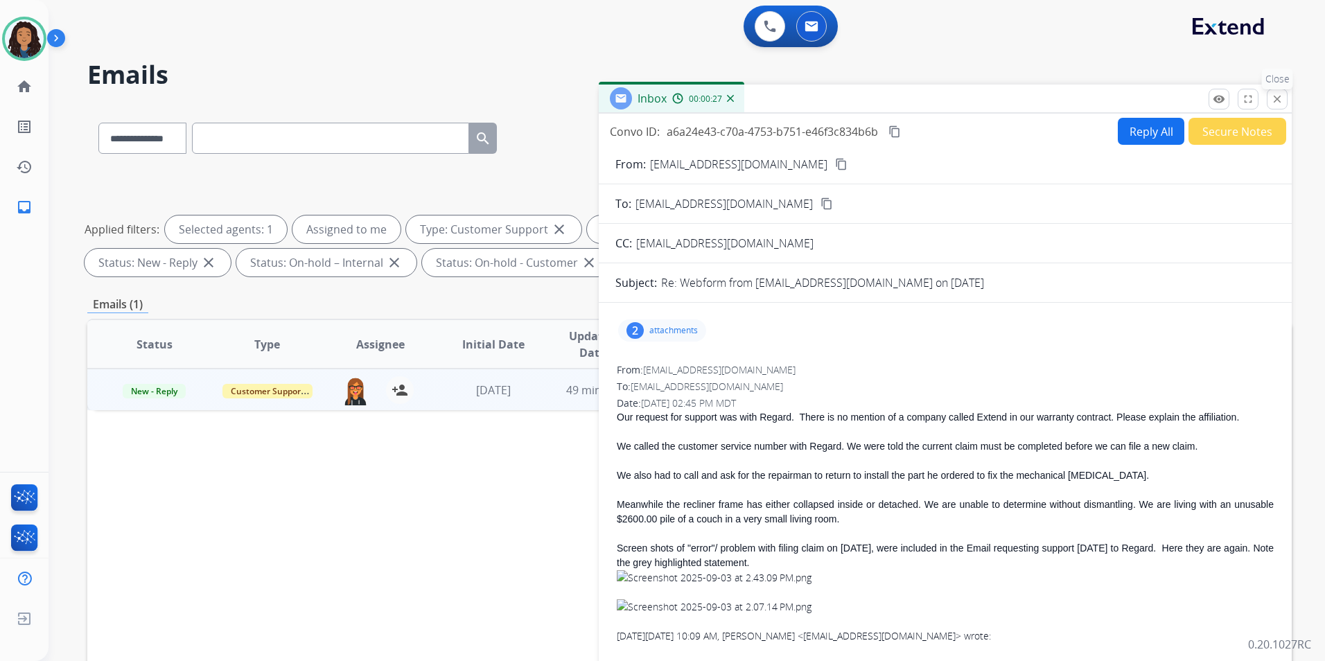
click at [1280, 95] on mat-icon "close" at bounding box center [1277, 99] width 12 height 12
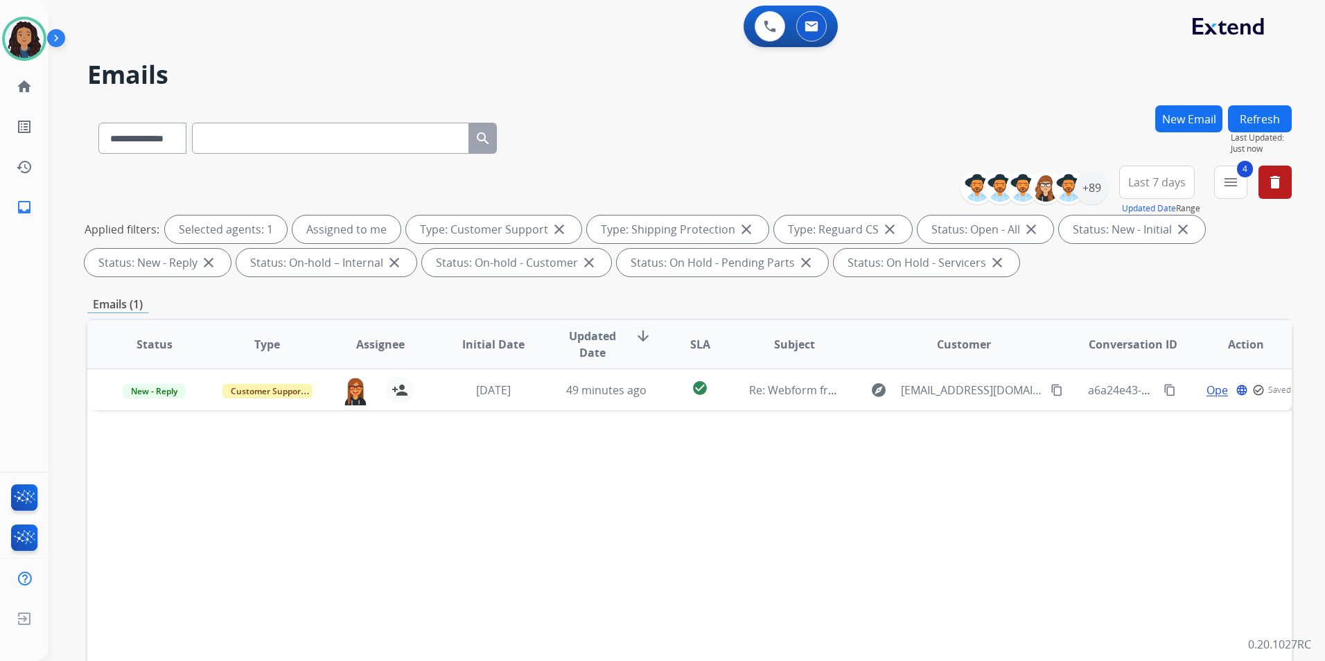
click at [1248, 129] on button "Refresh" at bounding box center [1260, 118] width 64 height 27
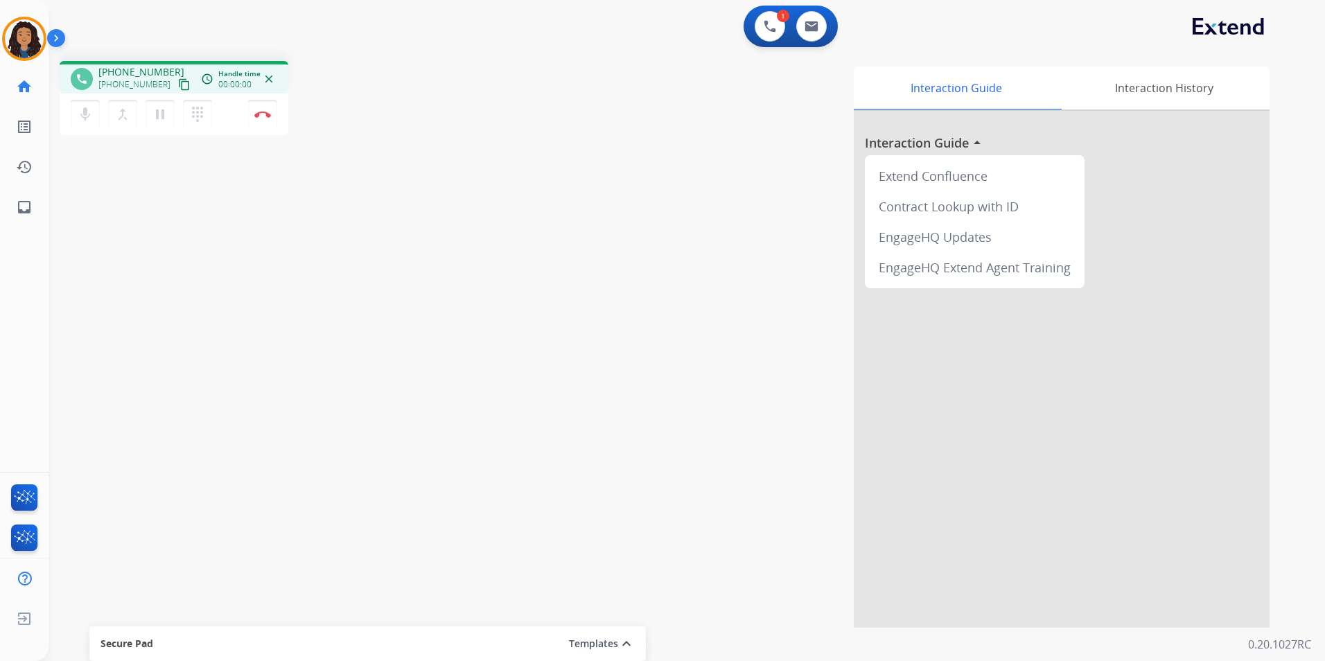
click at [178, 84] on mat-icon "content_copy" at bounding box center [184, 84] width 12 height 12
click at [262, 119] on button "Disconnect" at bounding box center [262, 114] width 29 height 29
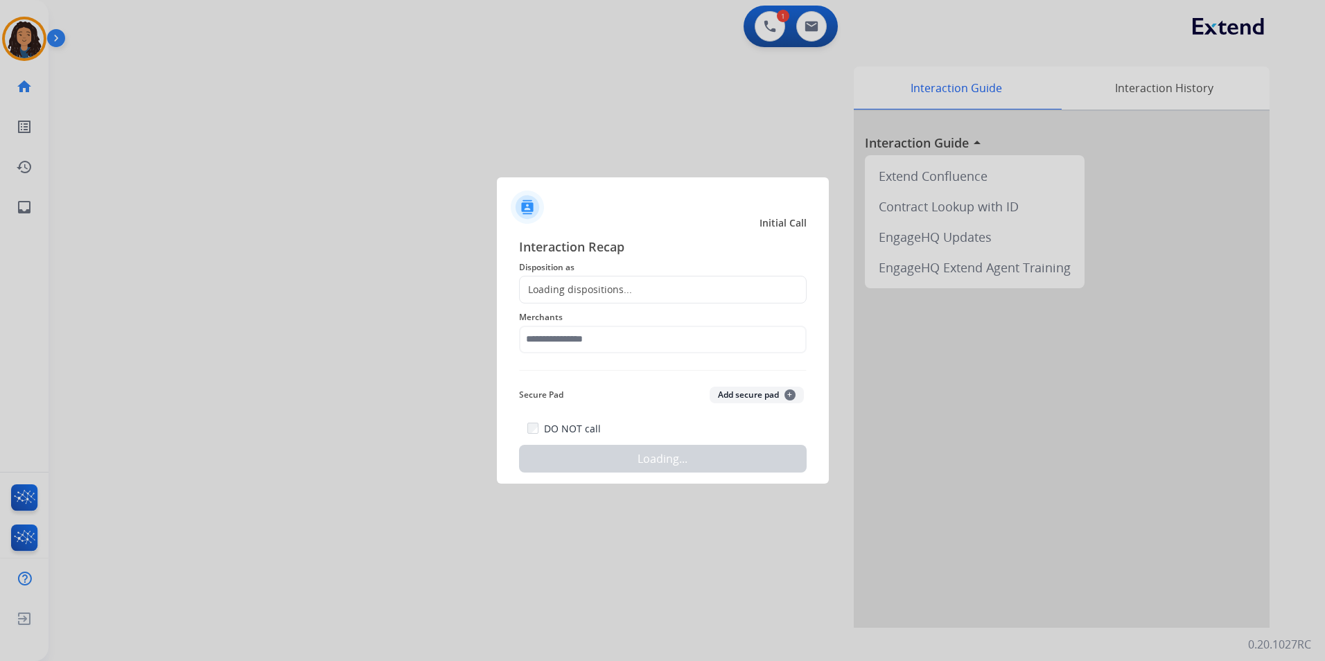
click at [643, 293] on div "Loading dispositions..." at bounding box center [663, 290] width 288 height 28
click at [639, 290] on div "Loading dispositions..." at bounding box center [663, 290] width 288 height 28
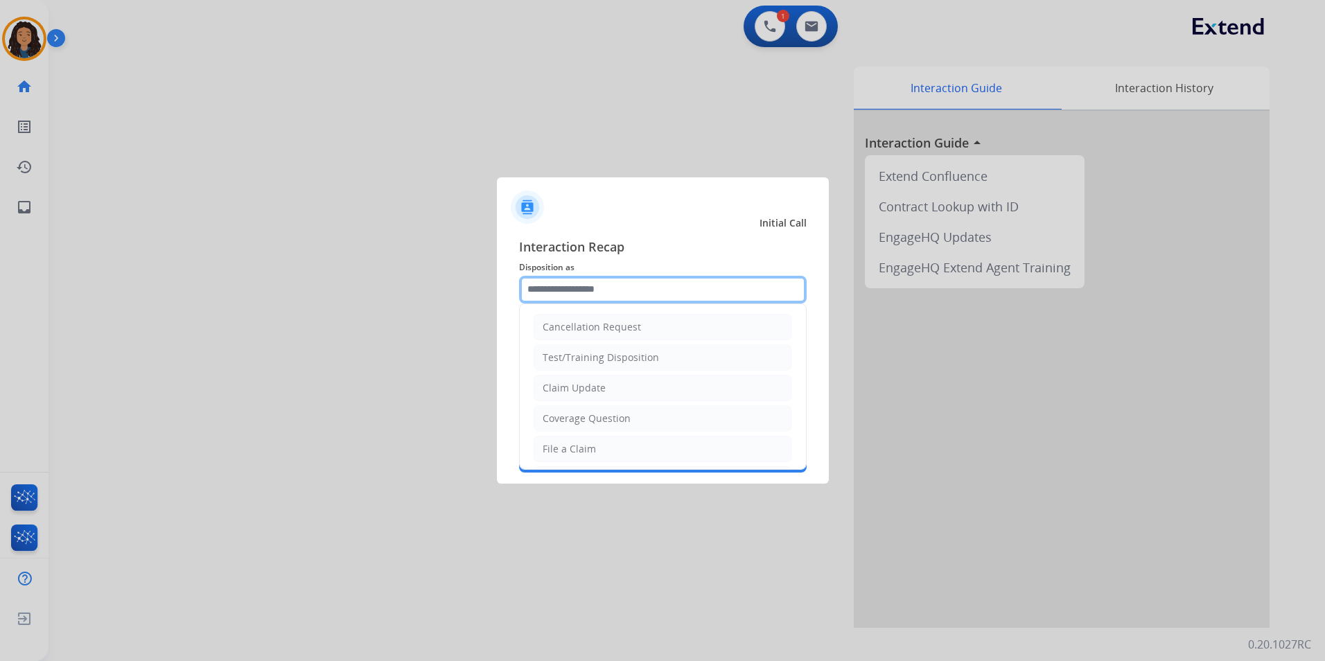
click at [638, 290] on input "text" at bounding box center [663, 290] width 288 height 28
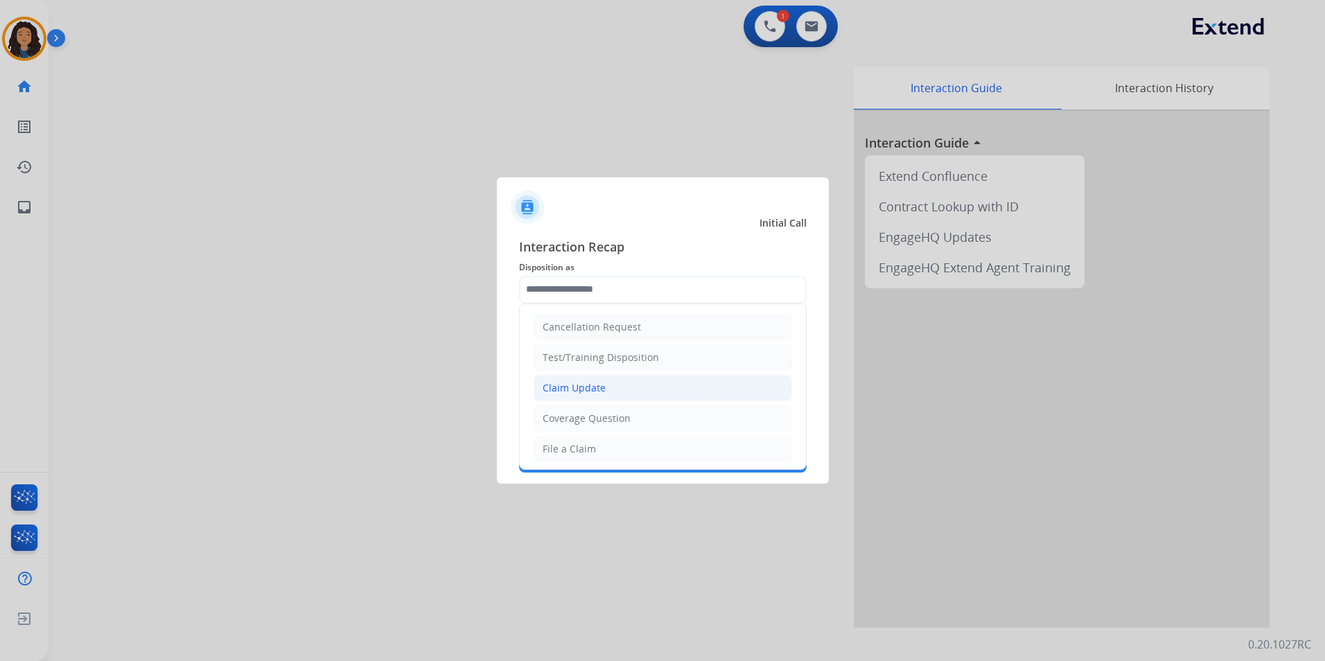
click at [596, 401] on li "Claim Update" at bounding box center [663, 388] width 259 height 26
type input "**********"
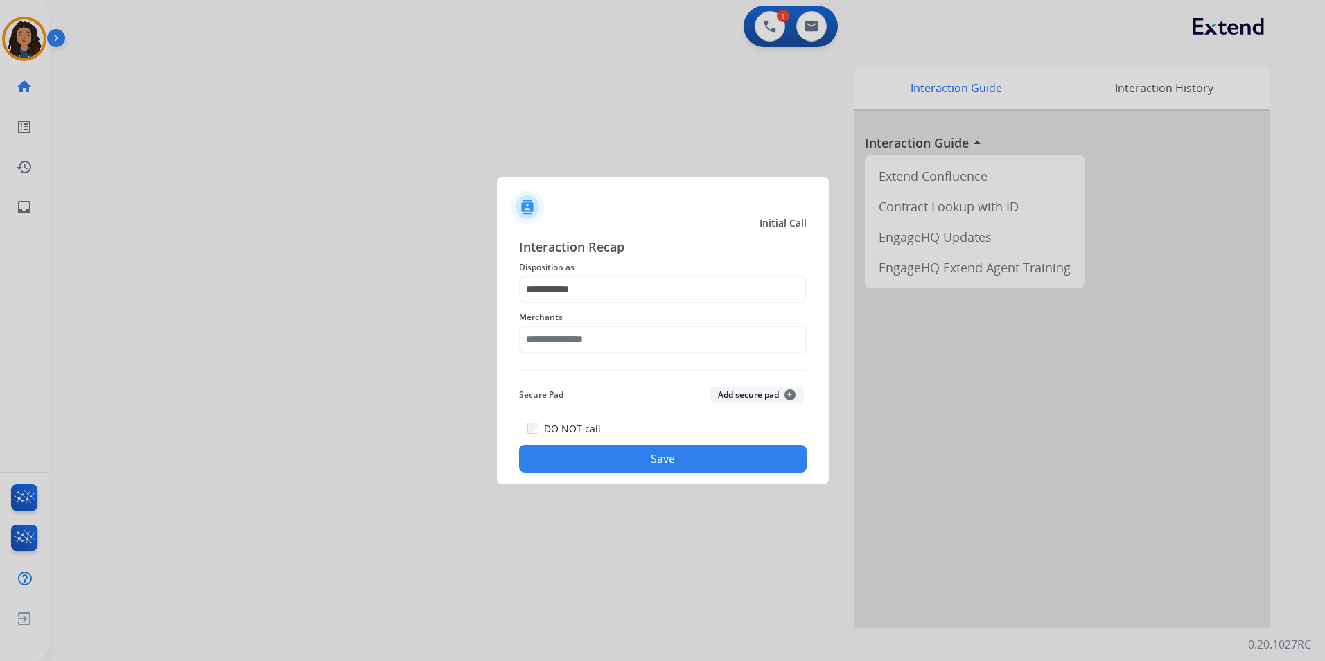
click at [578, 324] on span "Merchants" at bounding box center [663, 317] width 288 height 17
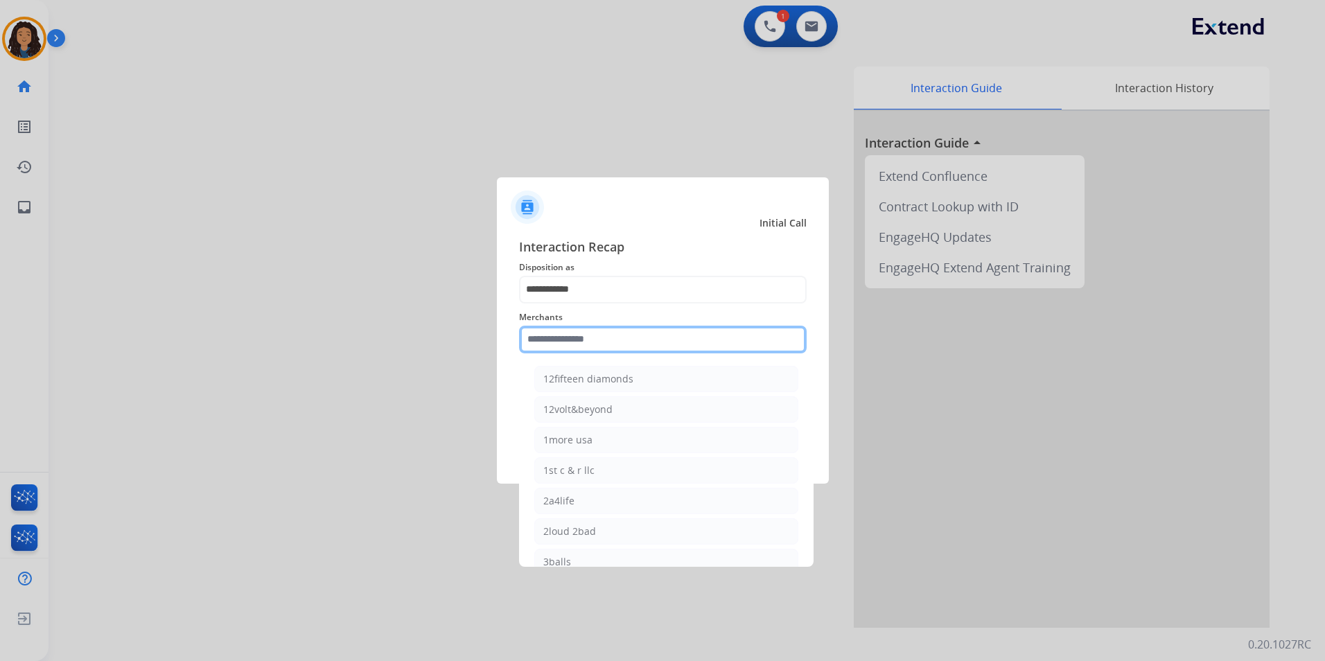
click at [578, 331] on input "text" at bounding box center [663, 340] width 288 height 28
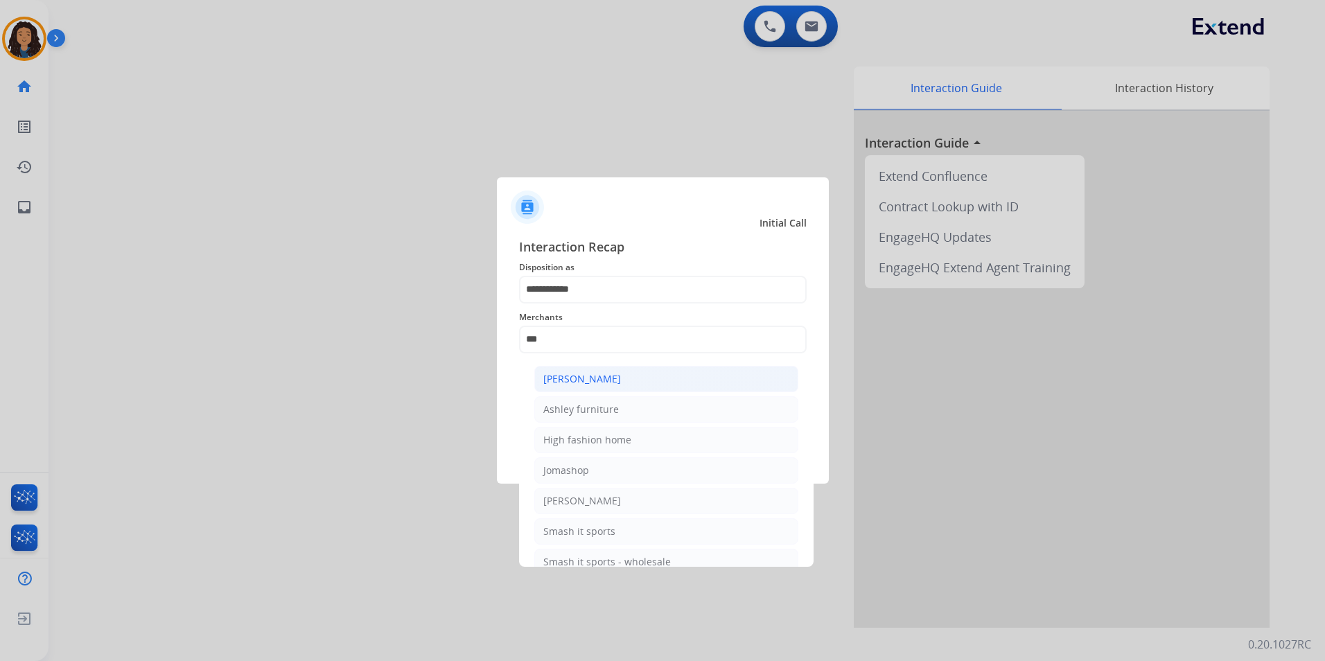
click at [591, 385] on div "[PERSON_NAME]" at bounding box center [582, 379] width 78 height 14
type input "**********"
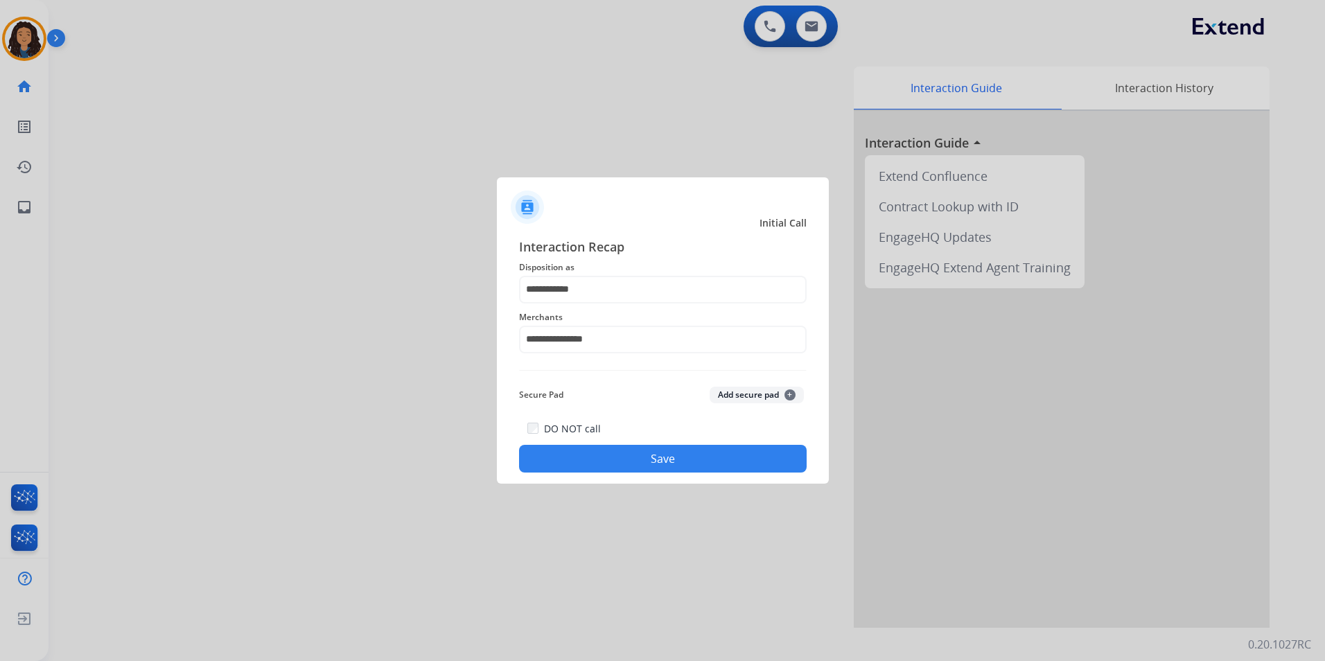
click at [587, 399] on div "Secure Pad Add secure pad +" at bounding box center [663, 395] width 288 height 28
click at [611, 460] on button "Save" at bounding box center [663, 459] width 288 height 28
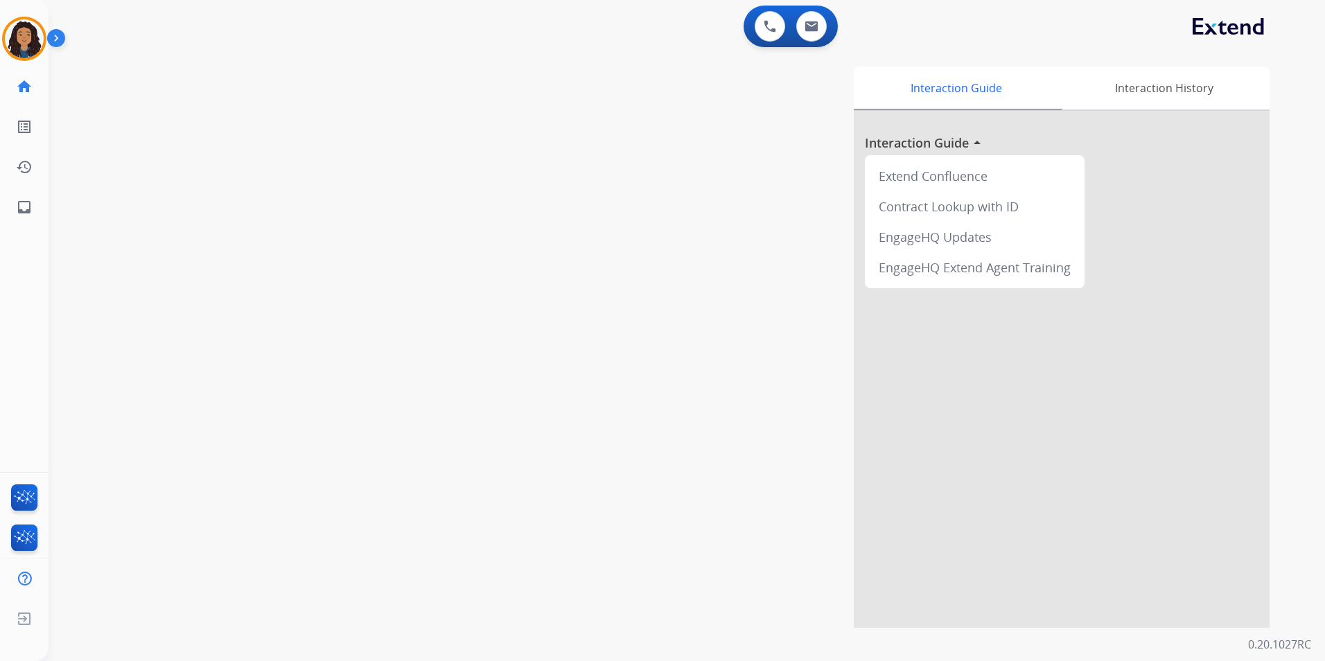
click at [268, 390] on div "swap_horiz Break voice bridge close_fullscreen Connect 3-Way Call merge_type Se…" at bounding box center [671, 339] width 1244 height 578
click at [818, 31] on img at bounding box center [812, 26] width 14 height 11
select select "**********"
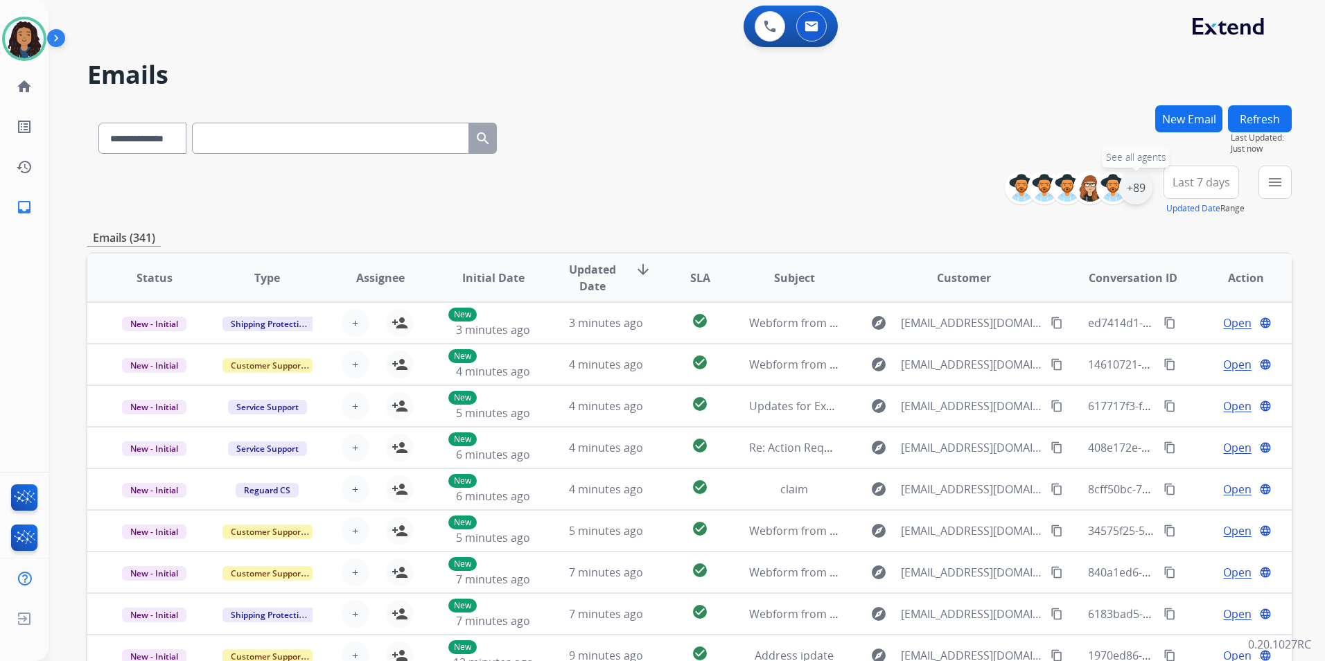
click at [1142, 193] on div "+89" at bounding box center [1135, 187] width 33 height 33
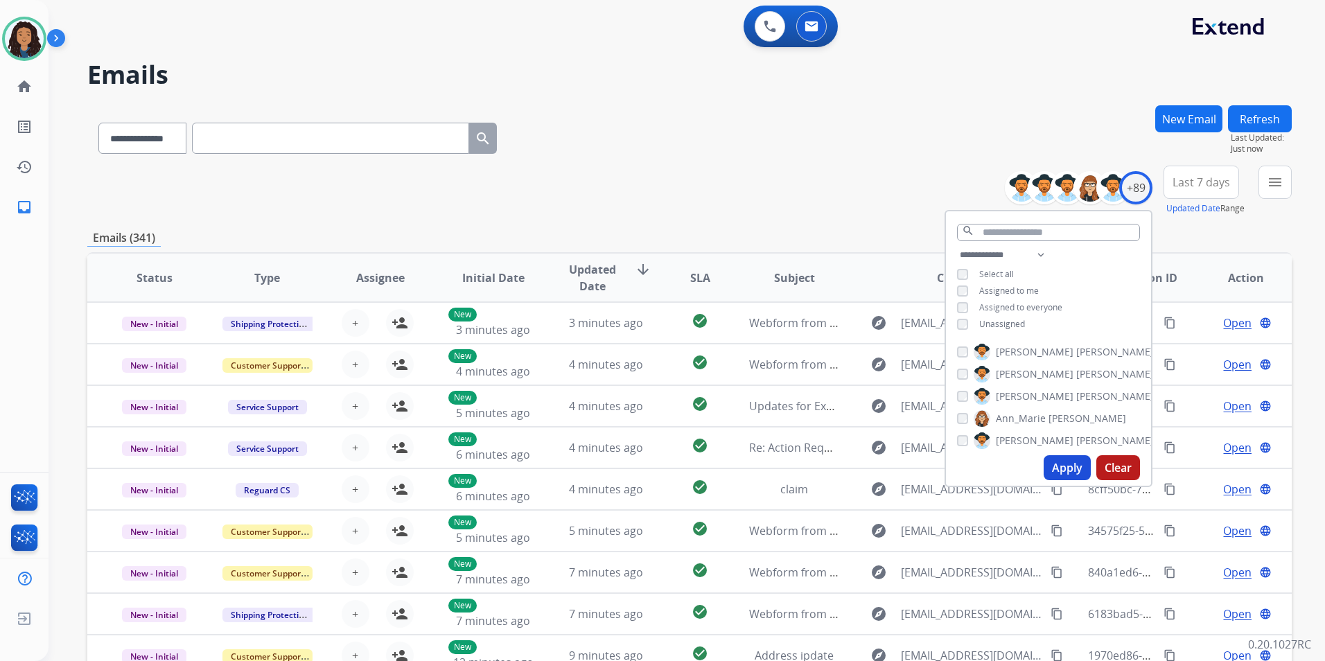
click at [1005, 325] on span "Unassigned" at bounding box center [1002, 324] width 46 height 12
click at [1054, 473] on button "Apply" at bounding box center [1067, 467] width 47 height 25
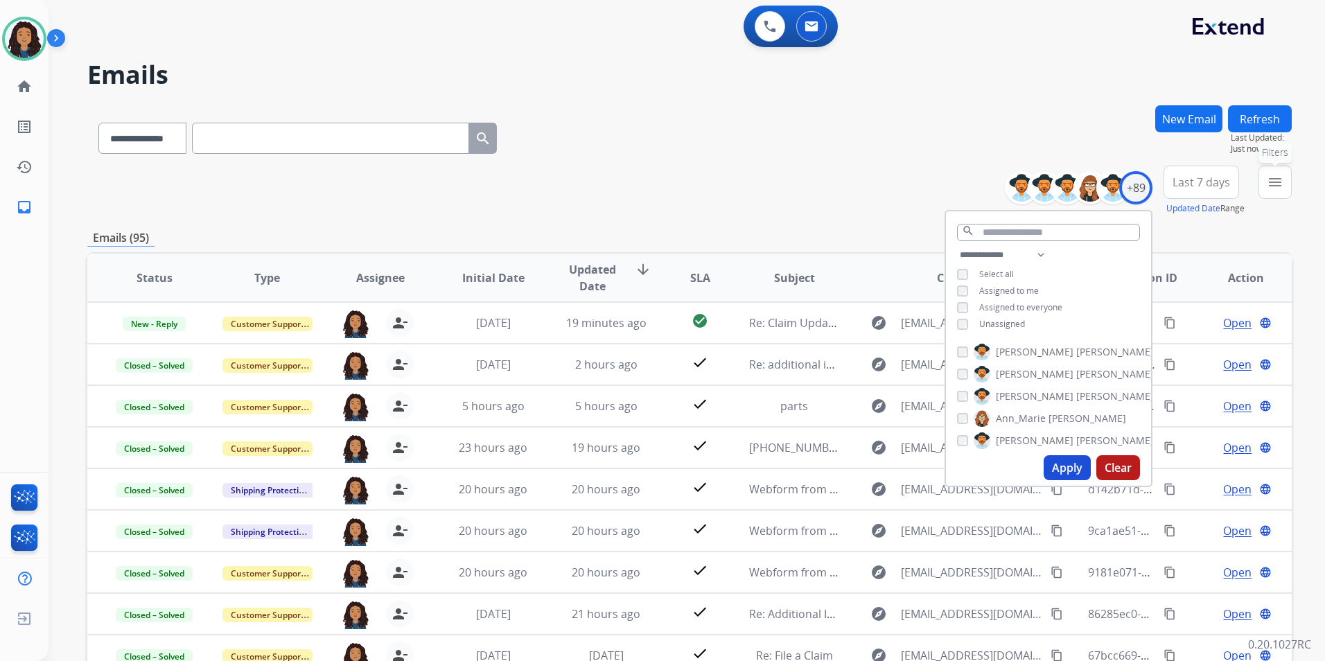
click at [1266, 194] on button "menu Filters" at bounding box center [1275, 182] width 33 height 33
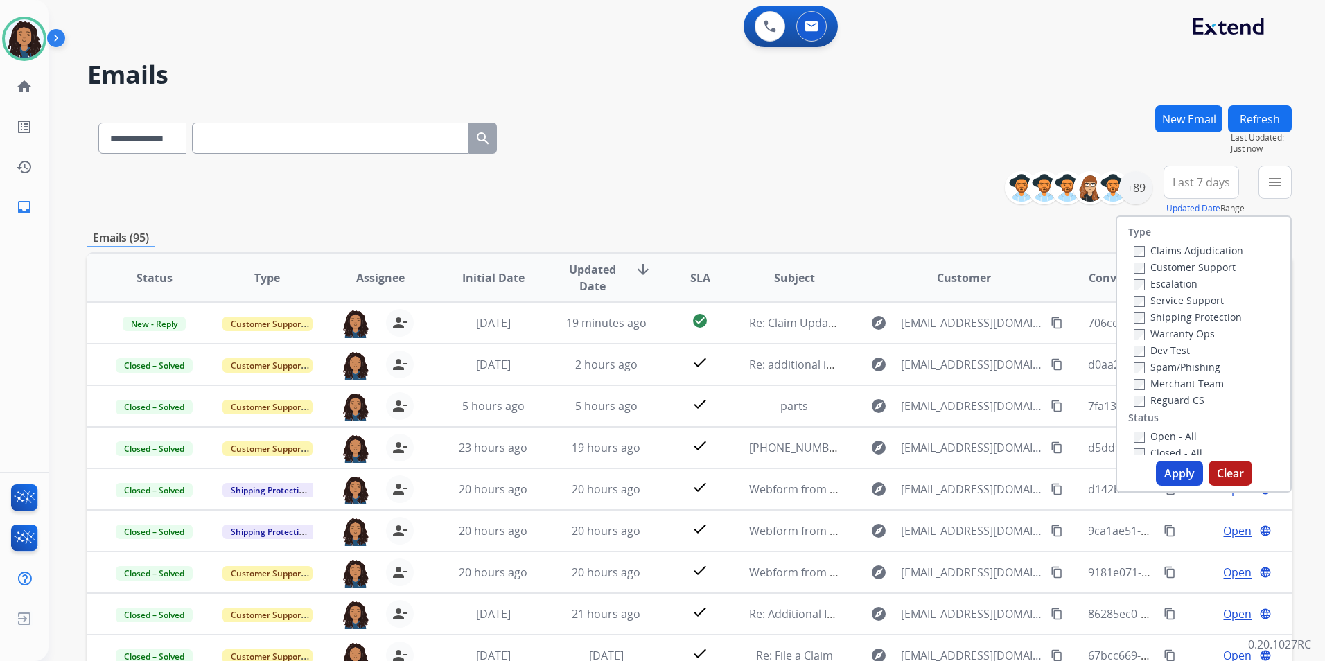
click at [1201, 272] on label "Customer Support" at bounding box center [1185, 267] width 102 height 13
click at [1217, 313] on label "Shipping Protection" at bounding box center [1188, 317] width 108 height 13
drag, startPoint x: 1167, startPoint y: 397, endPoint x: 1151, endPoint y: 430, distance: 36.9
click at [1165, 397] on label "Reguard CS" at bounding box center [1169, 400] width 71 height 13
click at [1147, 435] on label "Open - All" at bounding box center [1165, 436] width 63 height 13
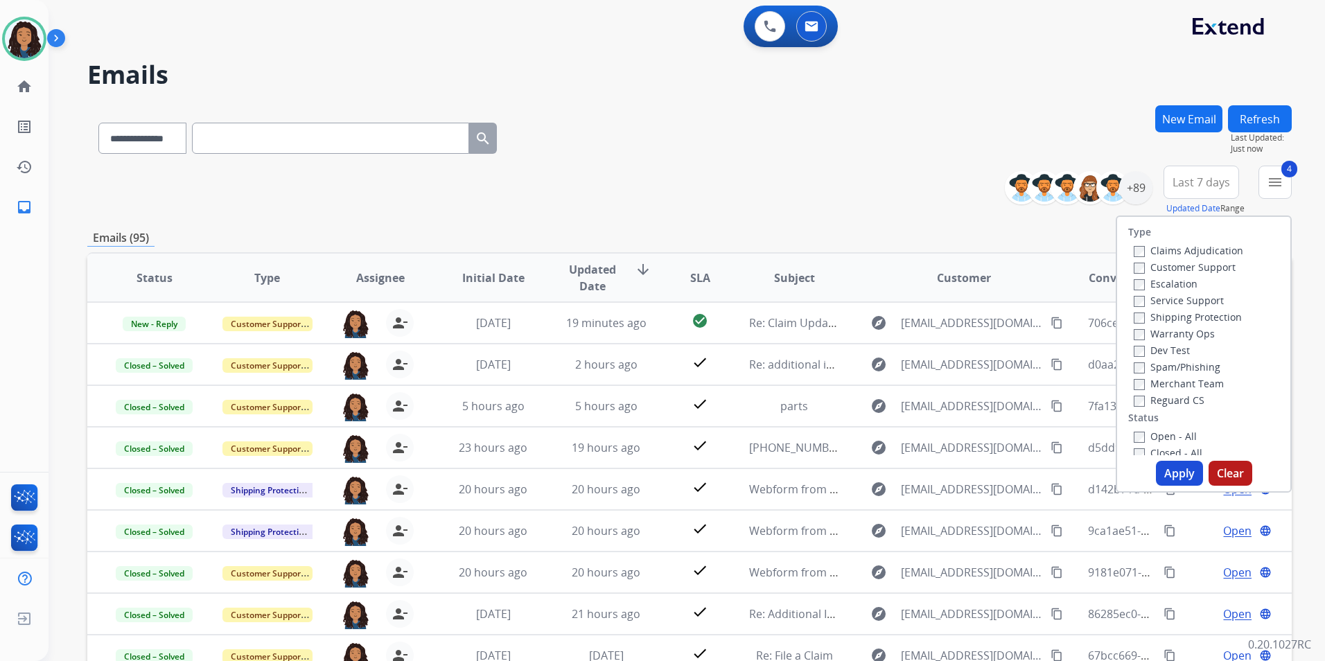
click at [1156, 475] on button "Apply" at bounding box center [1179, 473] width 47 height 25
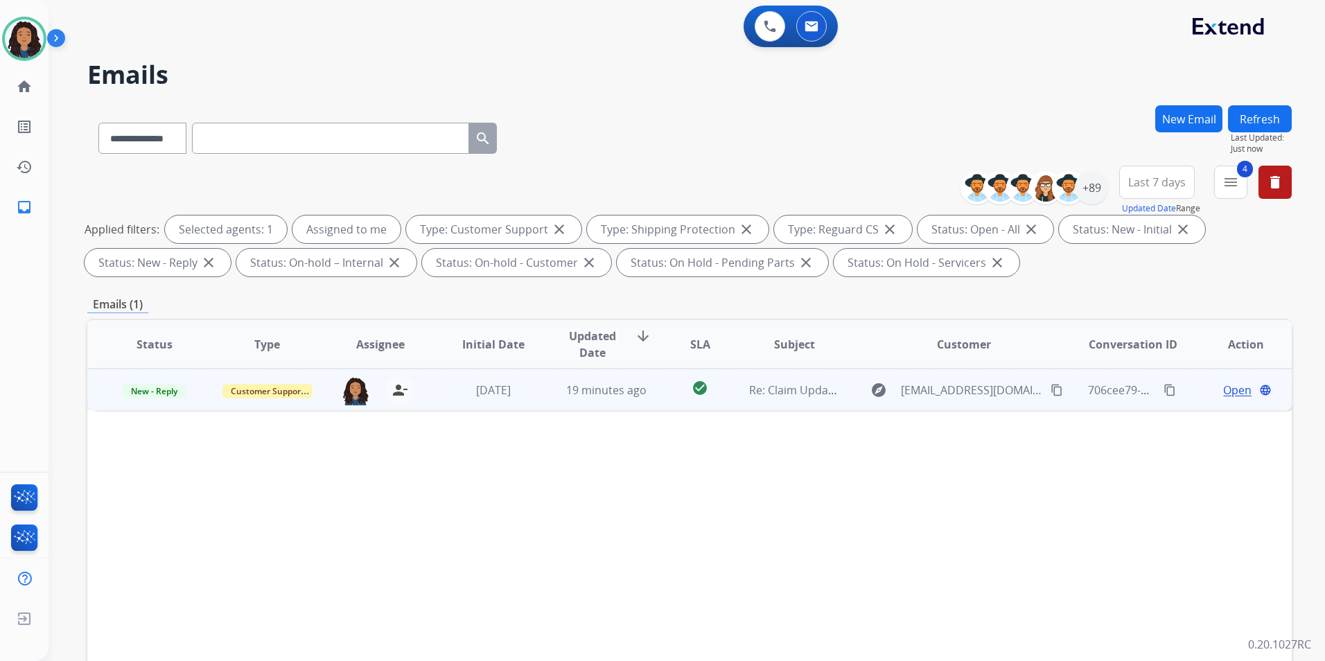
click at [1223, 390] on span "Open" at bounding box center [1237, 390] width 28 height 17
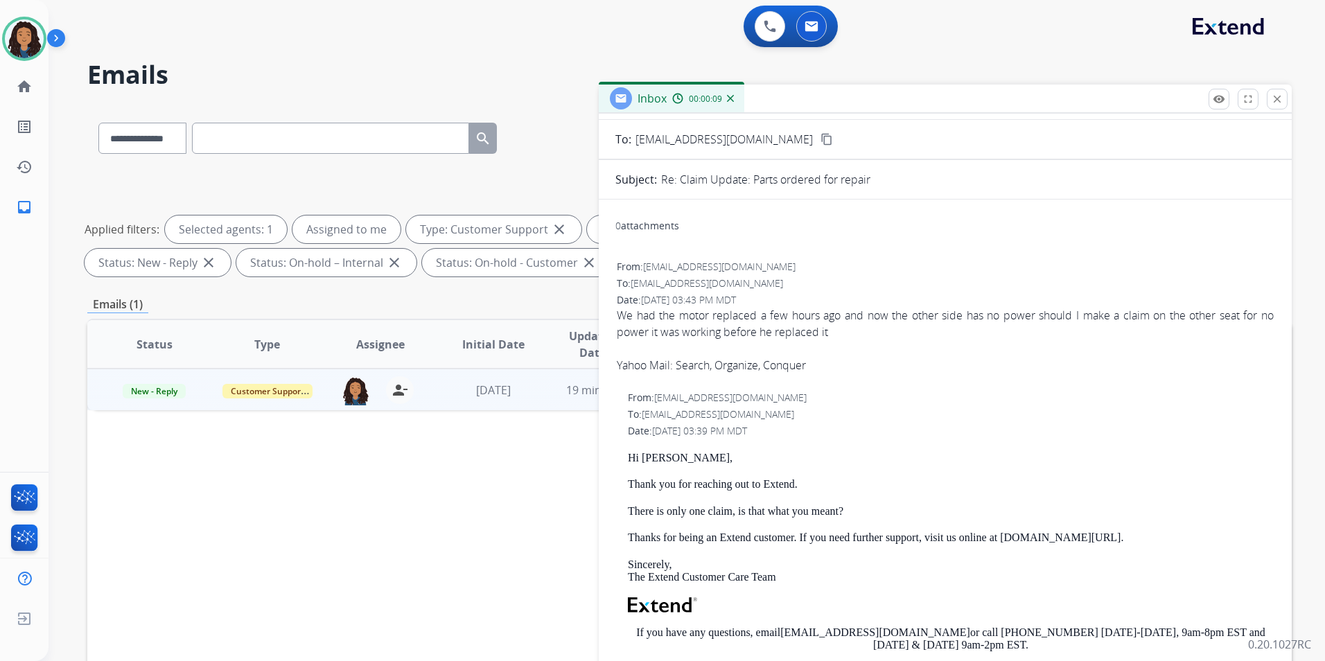
scroll to position [139, 0]
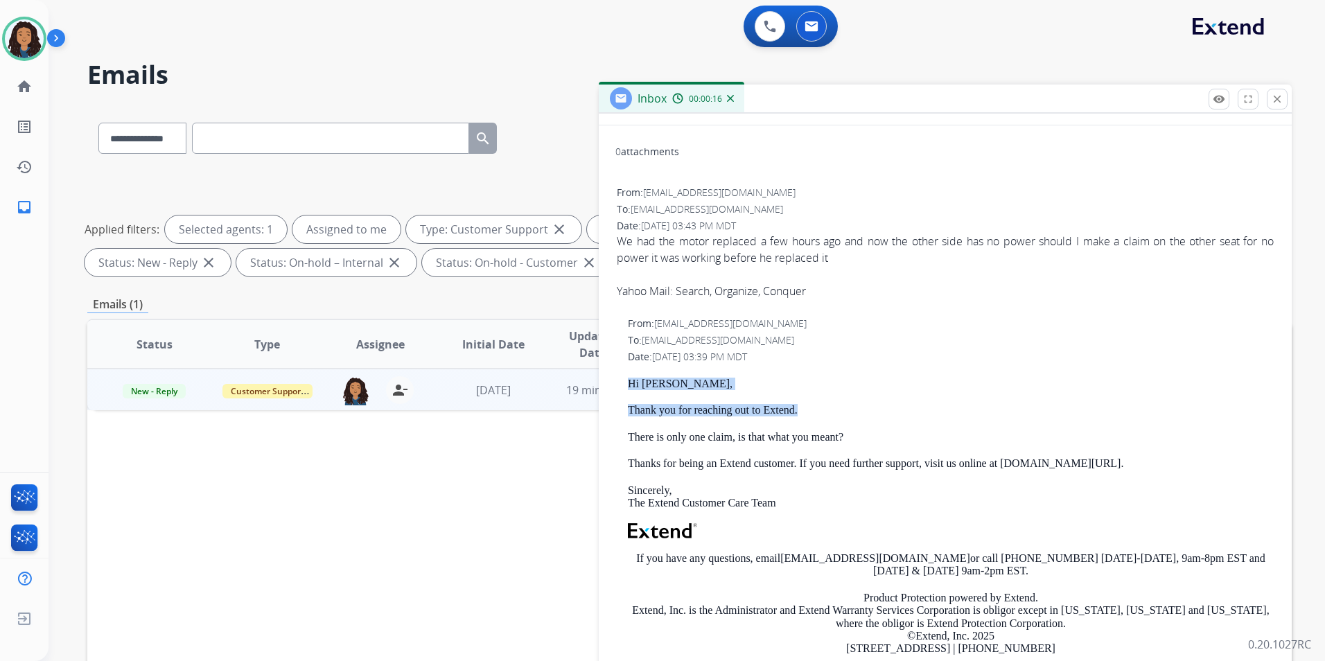
drag, startPoint x: 624, startPoint y: 379, endPoint x: 807, endPoint y: 407, distance: 185.1
click at [807, 407] on div "From: [EMAIL_ADDRESS][DOMAIN_NAME] To: [EMAIL_ADDRESS][DOMAIN_NAME] Date: [DATE…" at bounding box center [946, 522] width 660 height 415
drag, startPoint x: 807, startPoint y: 407, endPoint x: 760, endPoint y: 404, distance: 47.2
copy div "Hi [PERSON_NAME], Thank you for reaching out to Extend."
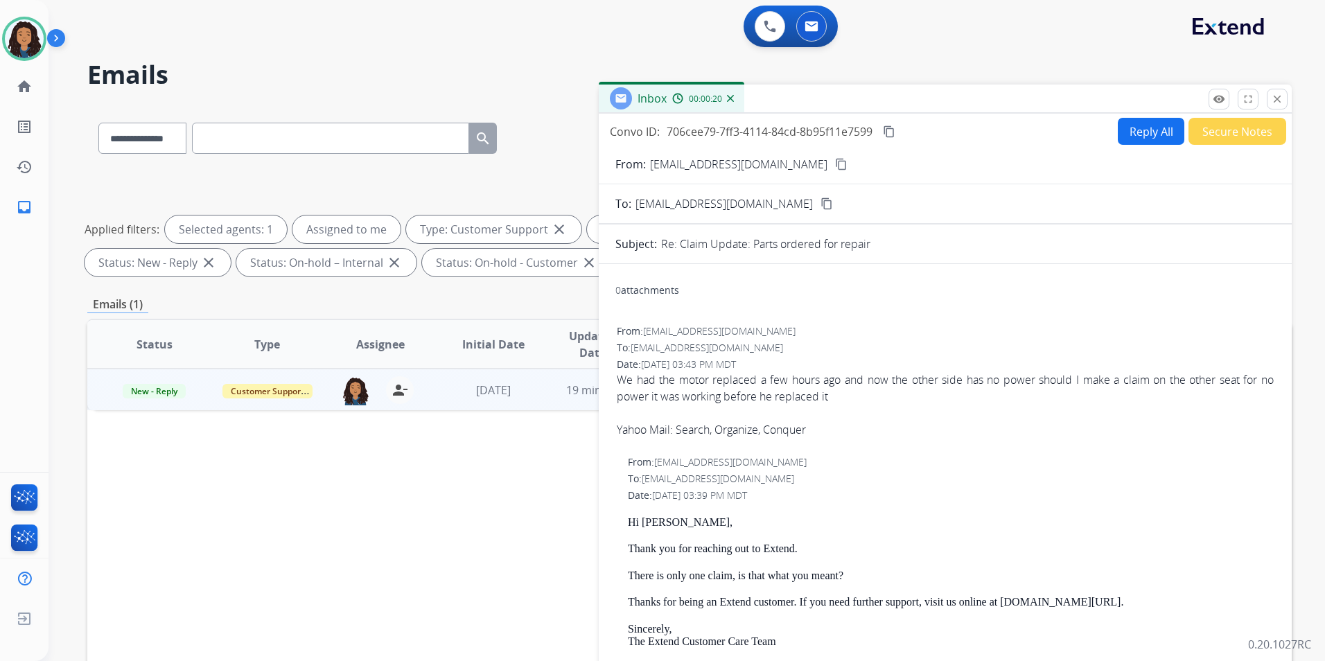
click at [1033, 289] on div "0 attachments" at bounding box center [946, 291] width 660 height 33
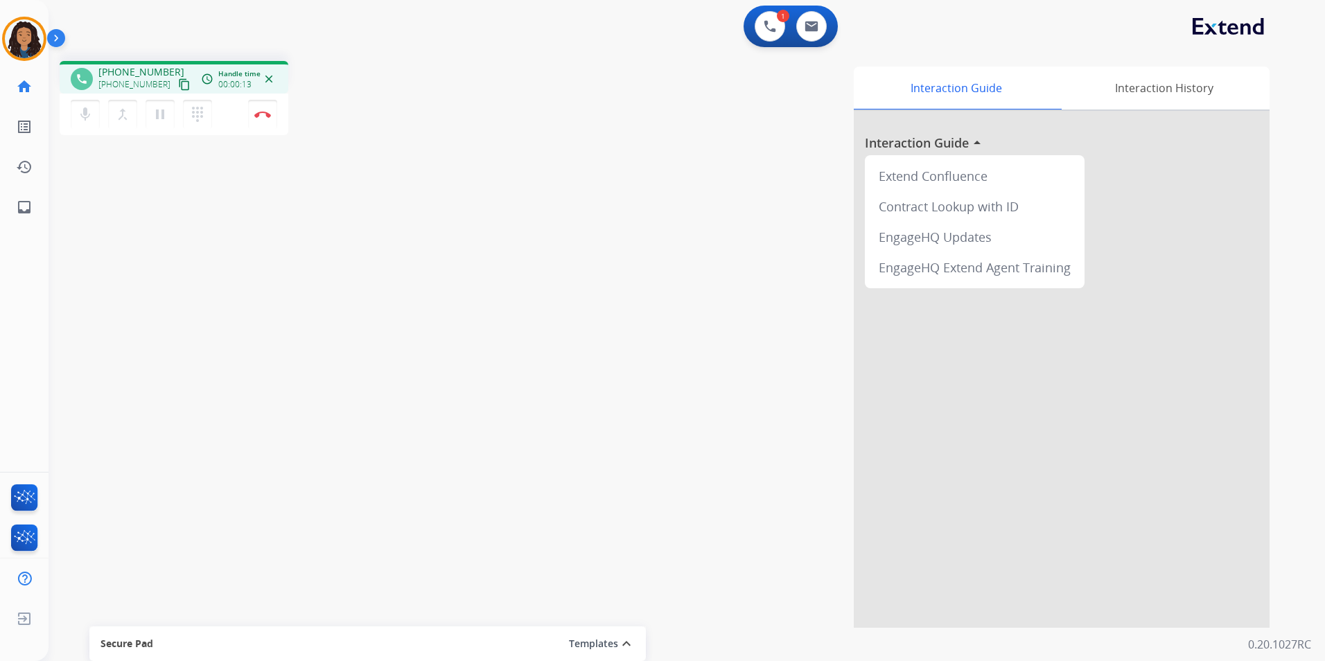
click at [178, 87] on mat-icon "content_copy" at bounding box center [184, 84] width 12 height 12
click at [157, 118] on mat-icon "pause" at bounding box center [160, 114] width 17 height 17
click at [162, 116] on mat-icon "play_arrow" at bounding box center [160, 114] width 17 height 17
click at [265, 119] on button "Disconnect" at bounding box center [262, 114] width 29 height 29
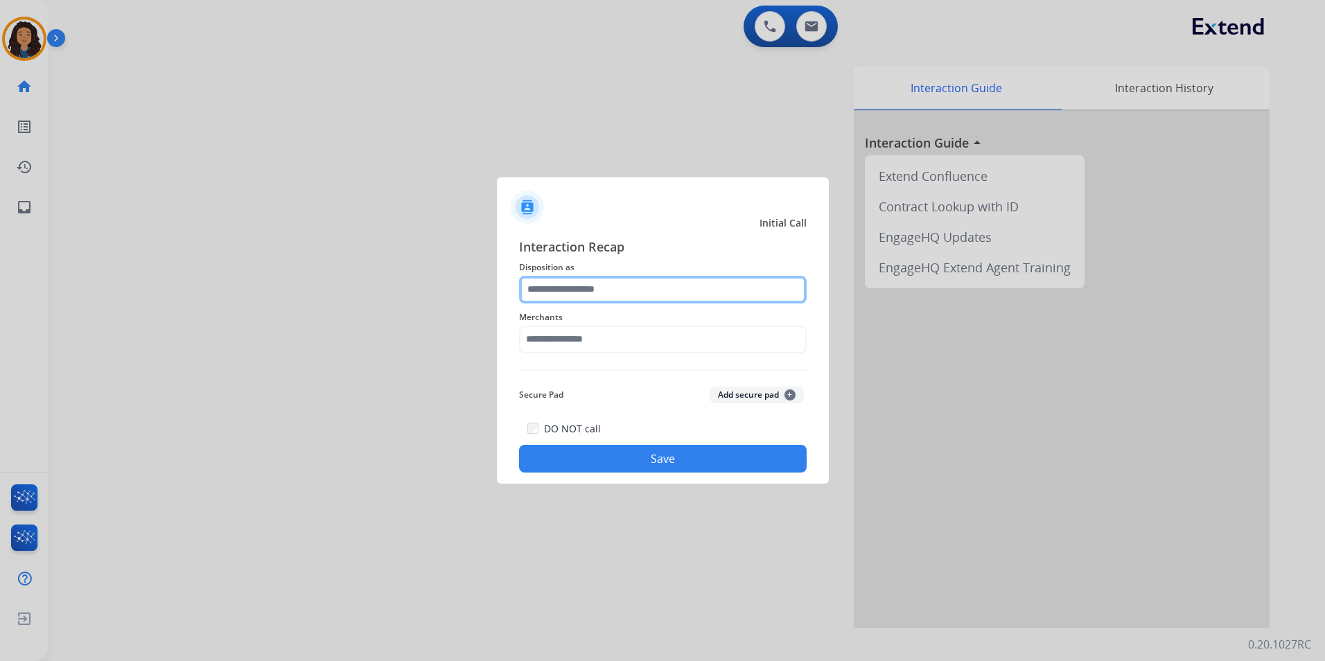
click at [611, 293] on input "text" at bounding box center [663, 290] width 288 height 28
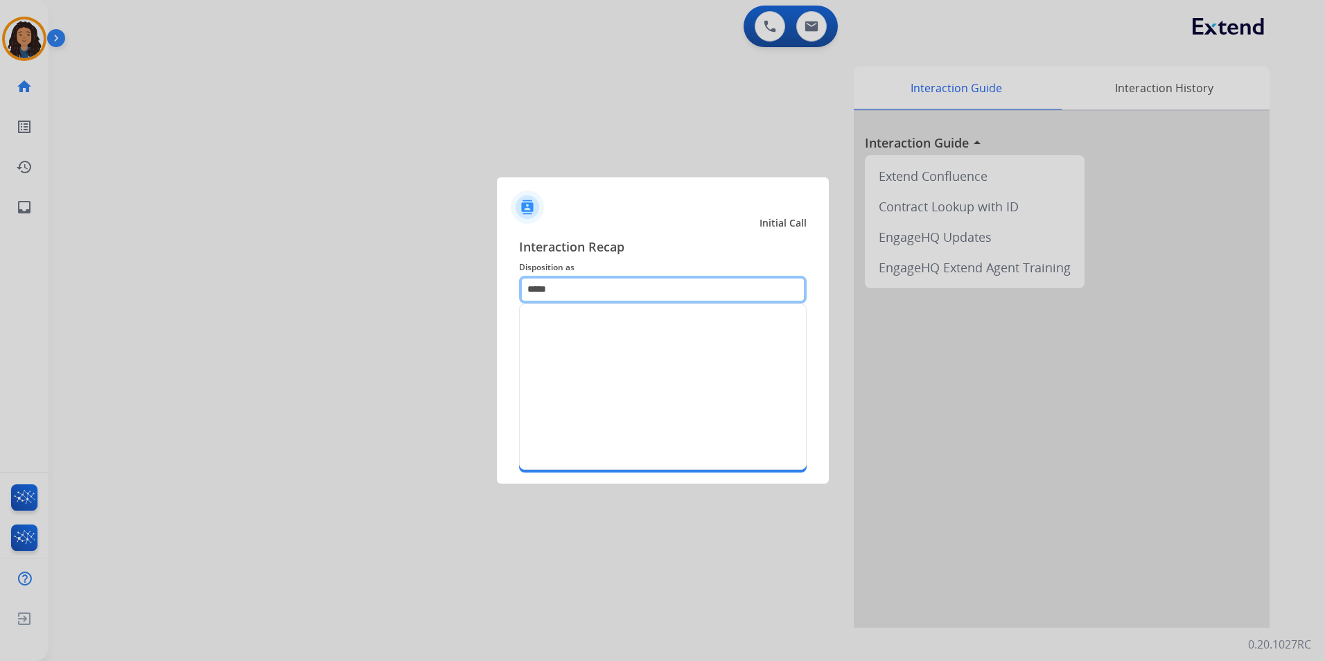
type input "******"
drag, startPoint x: 590, startPoint y: 294, endPoint x: 216, endPoint y: 217, distance: 381.5
click at [0, 217] on app-contact-recap-modal "Initial Call Interaction Recap Disposition as ****** Merchants Secure Pad Add s…" at bounding box center [0, 330] width 0 height 661
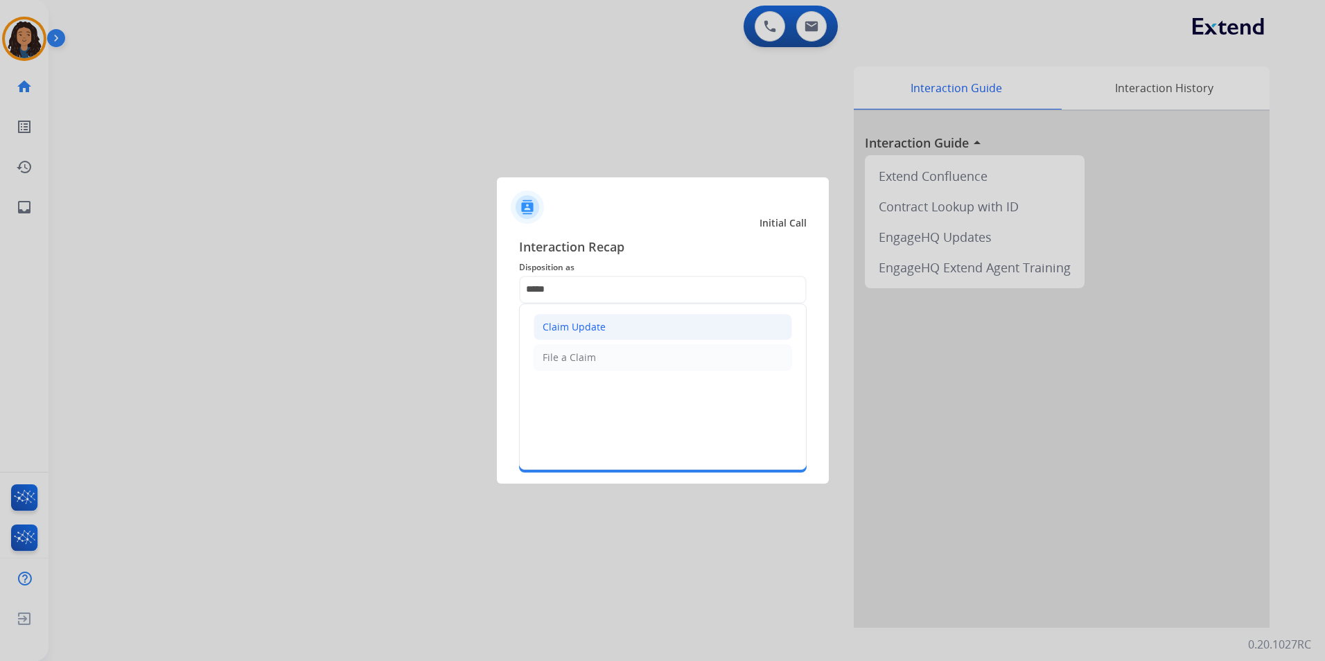
click at [566, 322] on div "Claim Update" at bounding box center [574, 327] width 63 height 14
type input "**********"
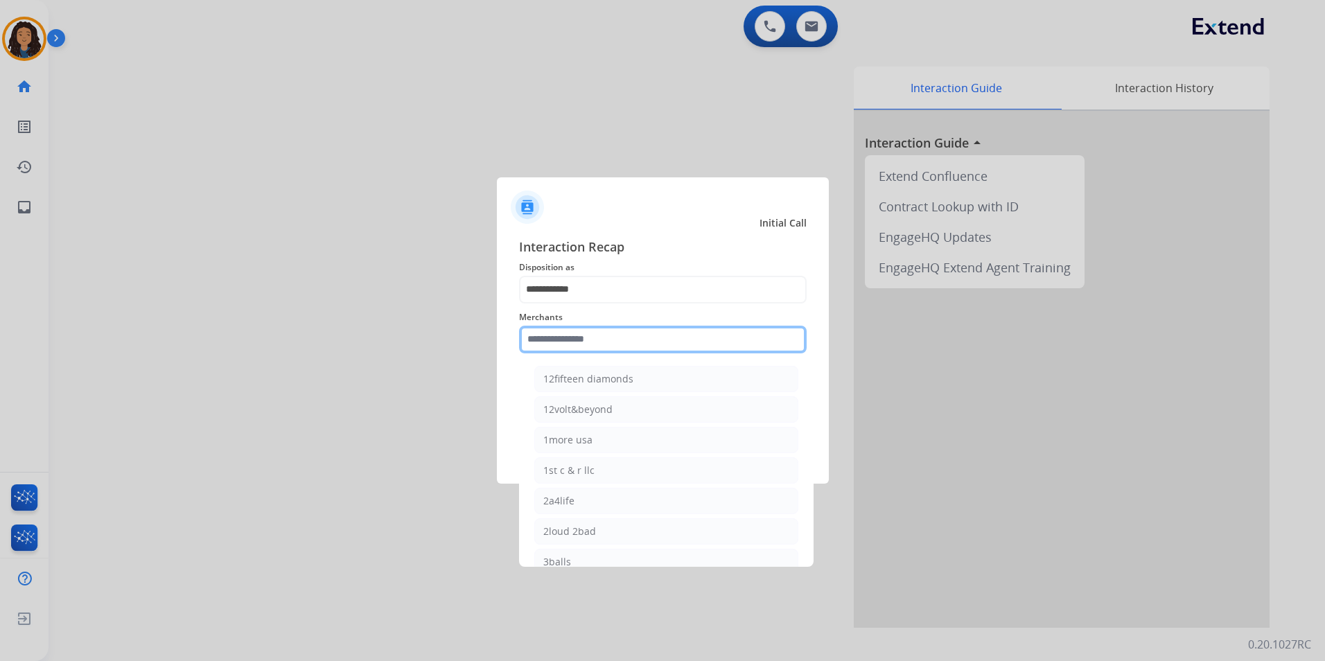
click at [559, 349] on input "text" at bounding box center [663, 340] width 288 height 28
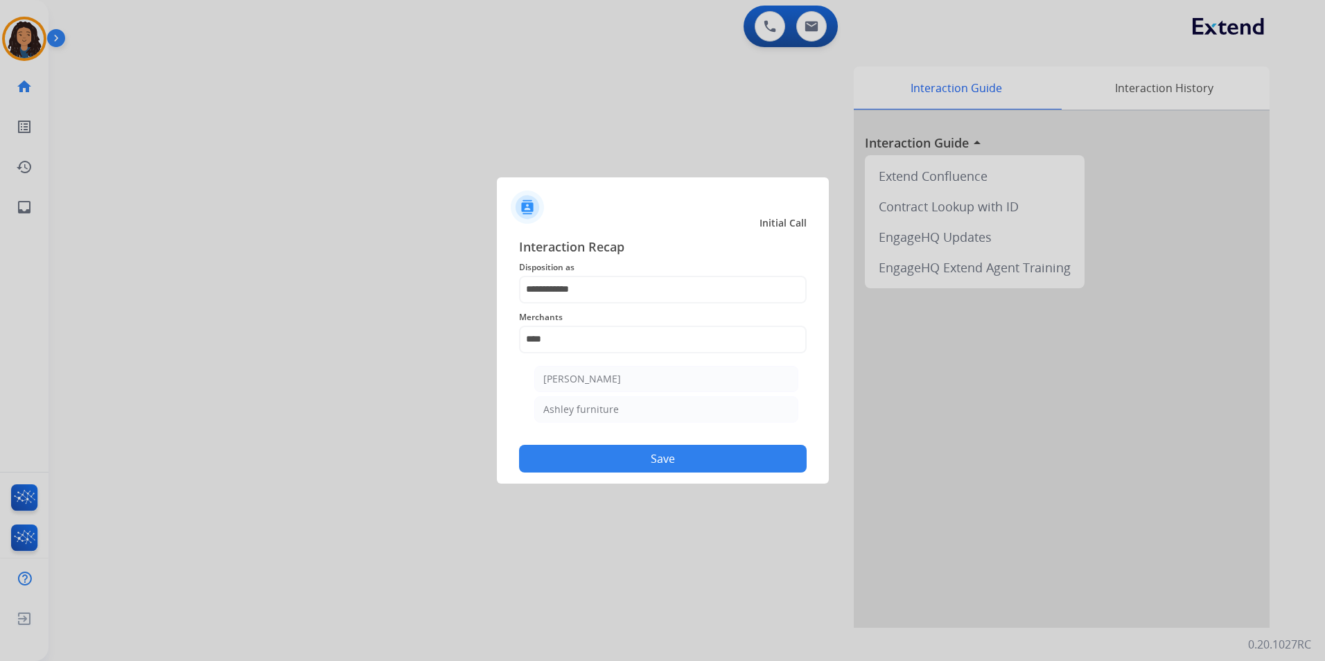
drag, startPoint x: 620, startPoint y: 408, endPoint x: 612, endPoint y: 426, distance: 20.2
click at [619, 410] on li "Ashley furniture" at bounding box center [666, 410] width 264 height 26
type input "**********"
click at [584, 460] on button "Save" at bounding box center [663, 459] width 288 height 28
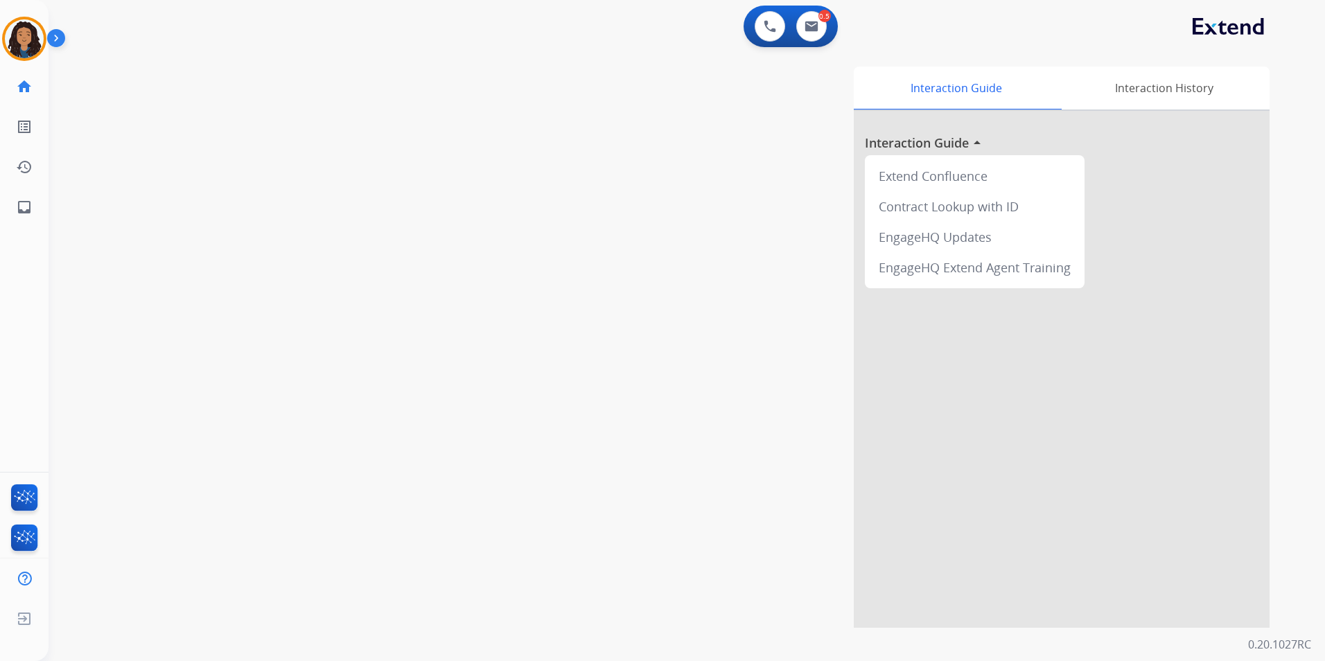
click at [418, 301] on div "swap_horiz Break voice bridge close_fullscreen Connect 3-Way Call merge_type Se…" at bounding box center [671, 339] width 1244 height 578
click at [808, 33] on button at bounding box center [811, 26] width 31 height 31
select select "**********"
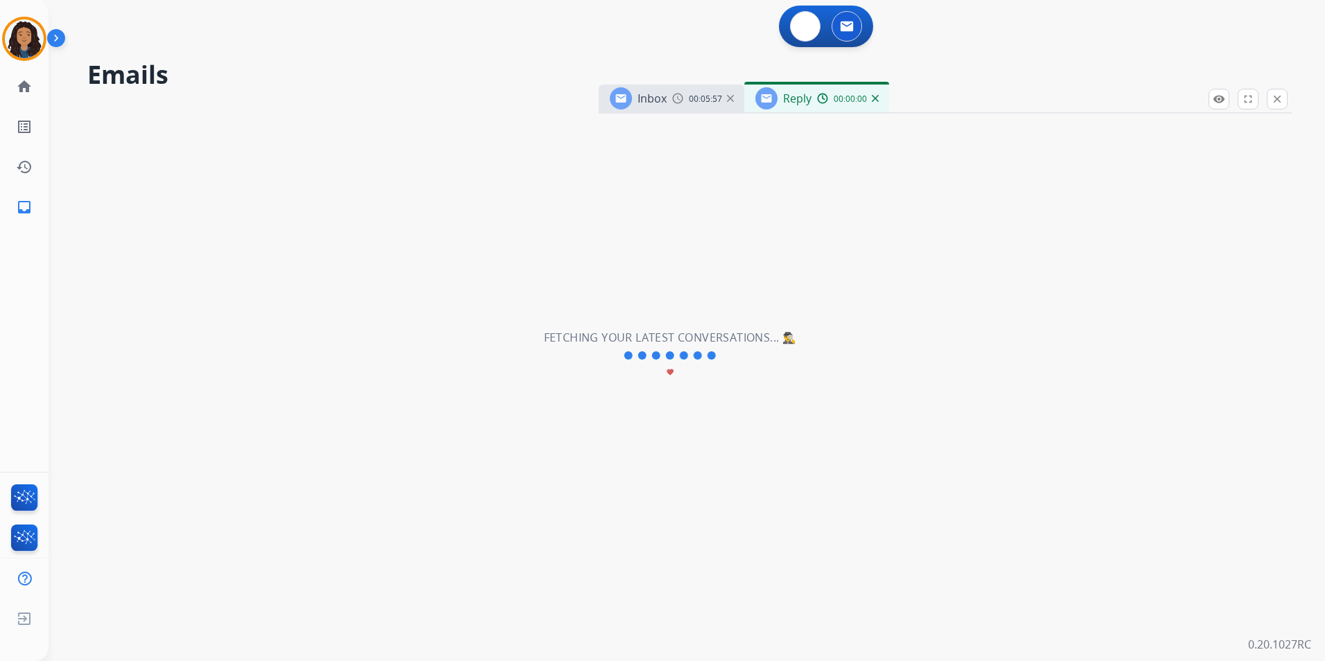
select select "**********"
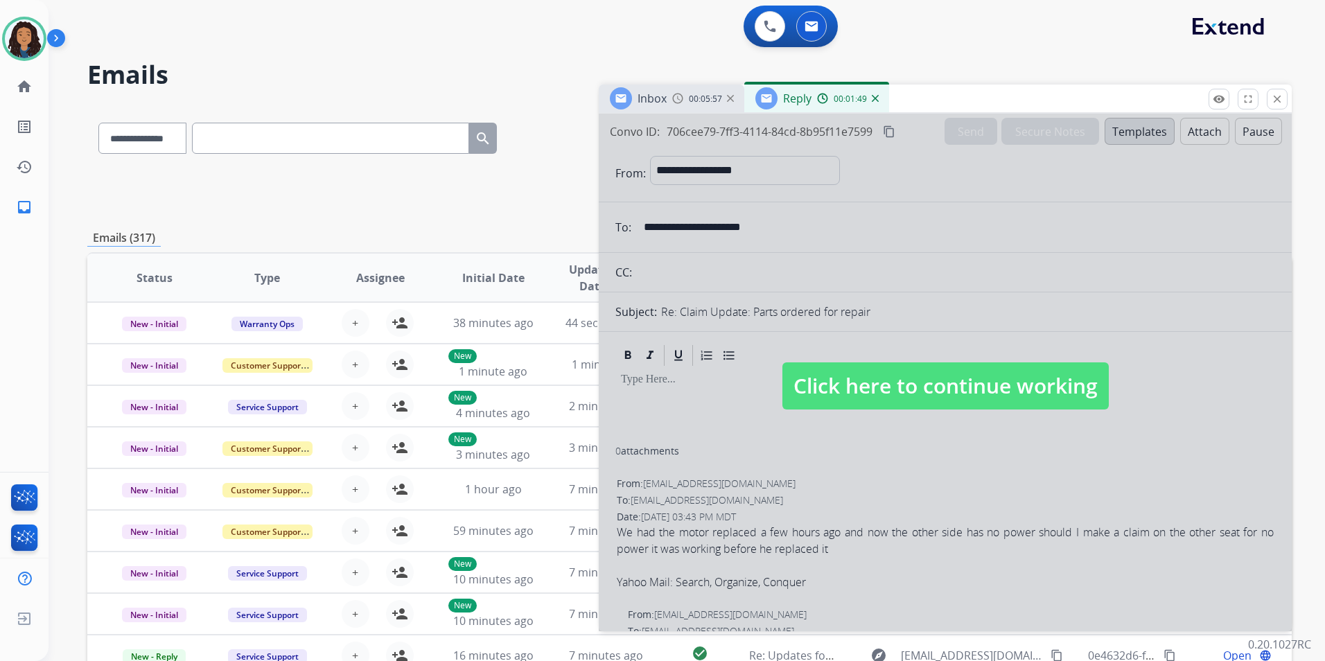
click at [983, 391] on span "Click here to continue working" at bounding box center [946, 386] width 326 height 47
select select
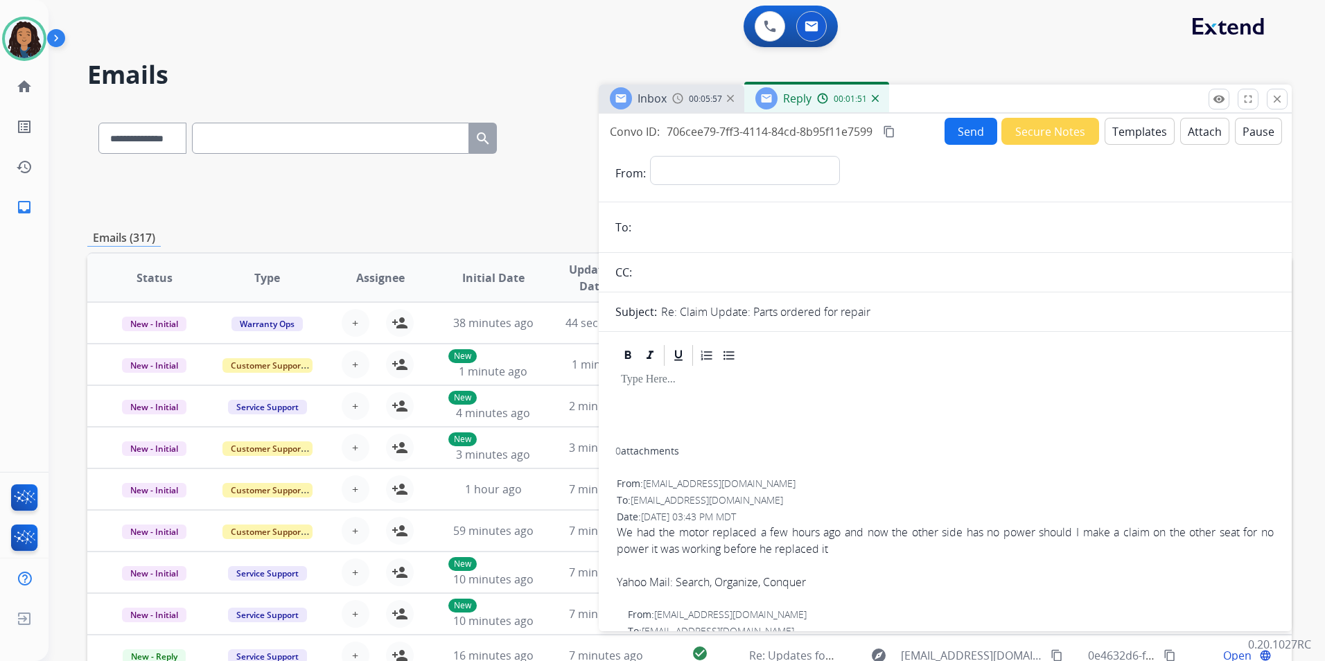
click at [875, 96] on img at bounding box center [875, 98] width 7 height 7
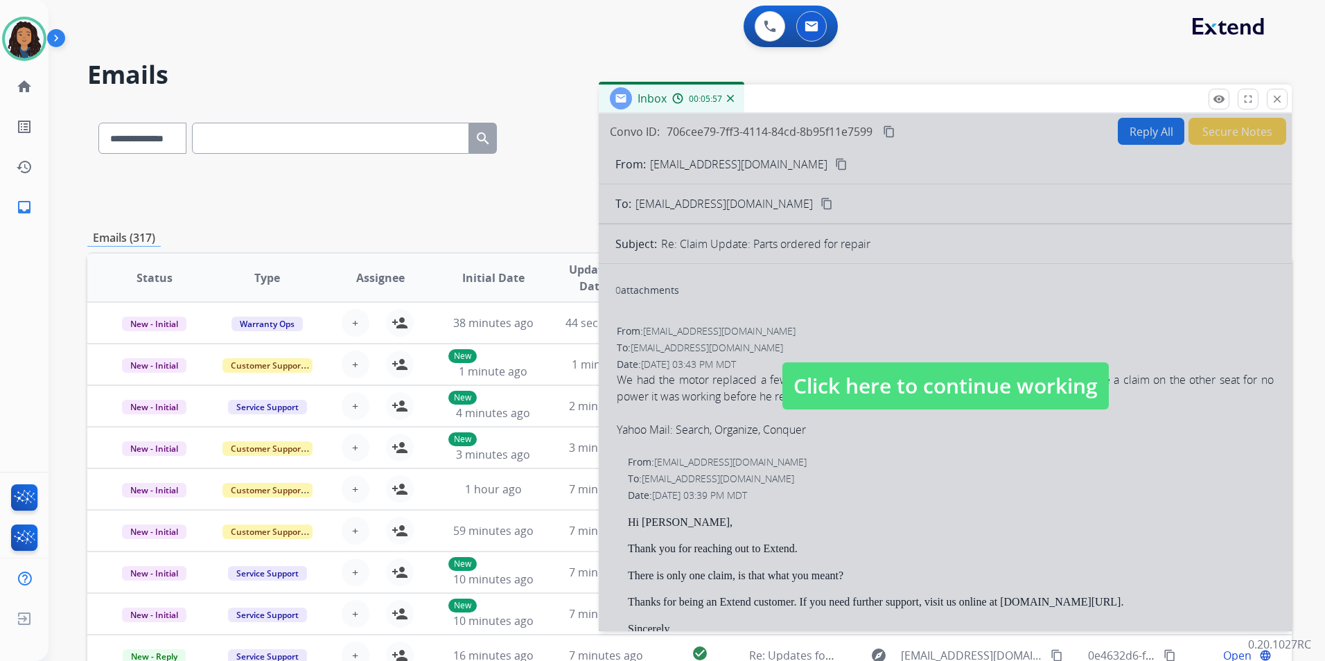
click at [955, 402] on span "Click here to continue working" at bounding box center [946, 386] width 326 height 47
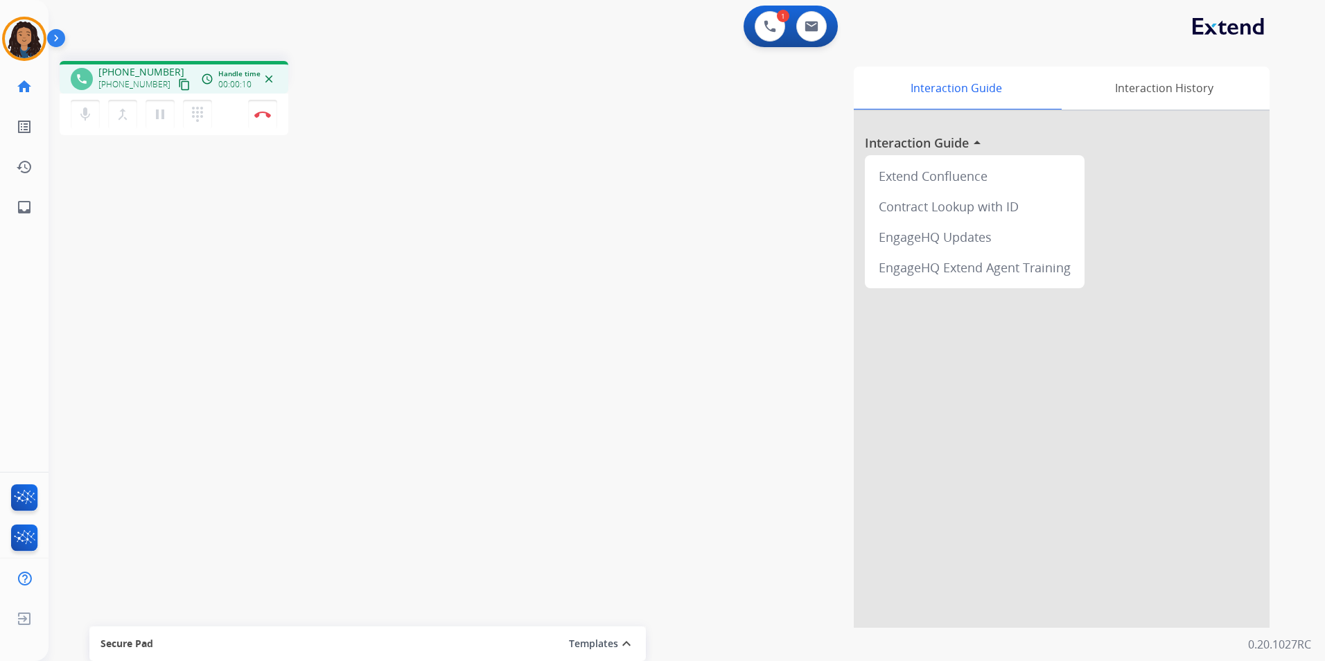
click at [178, 89] on mat-icon "content_copy" at bounding box center [184, 84] width 12 height 12
click at [162, 122] on button "pause Hold" at bounding box center [160, 114] width 29 height 29
click at [73, 110] on button "mic Mute" at bounding box center [85, 114] width 29 height 29
click at [162, 112] on mat-icon "play_arrow" at bounding box center [160, 114] width 17 height 17
click at [84, 112] on mat-icon "mic_off" at bounding box center [85, 114] width 17 height 17
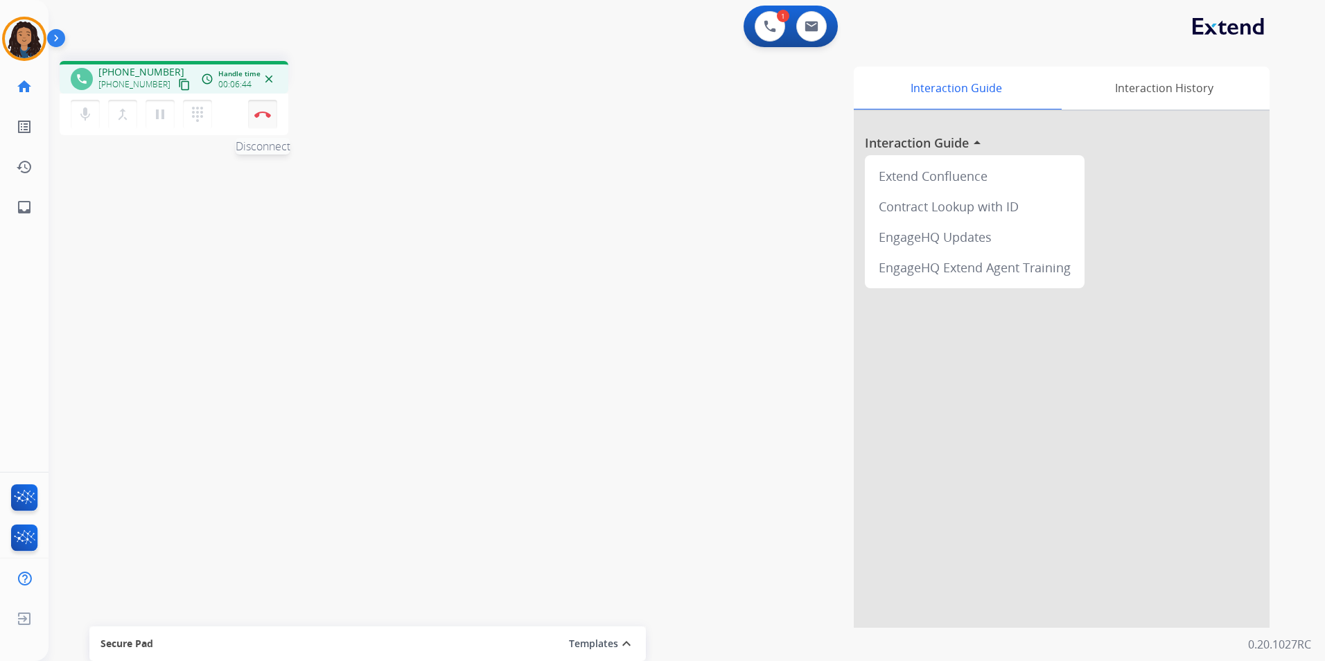
click at [264, 116] on img at bounding box center [262, 114] width 17 height 7
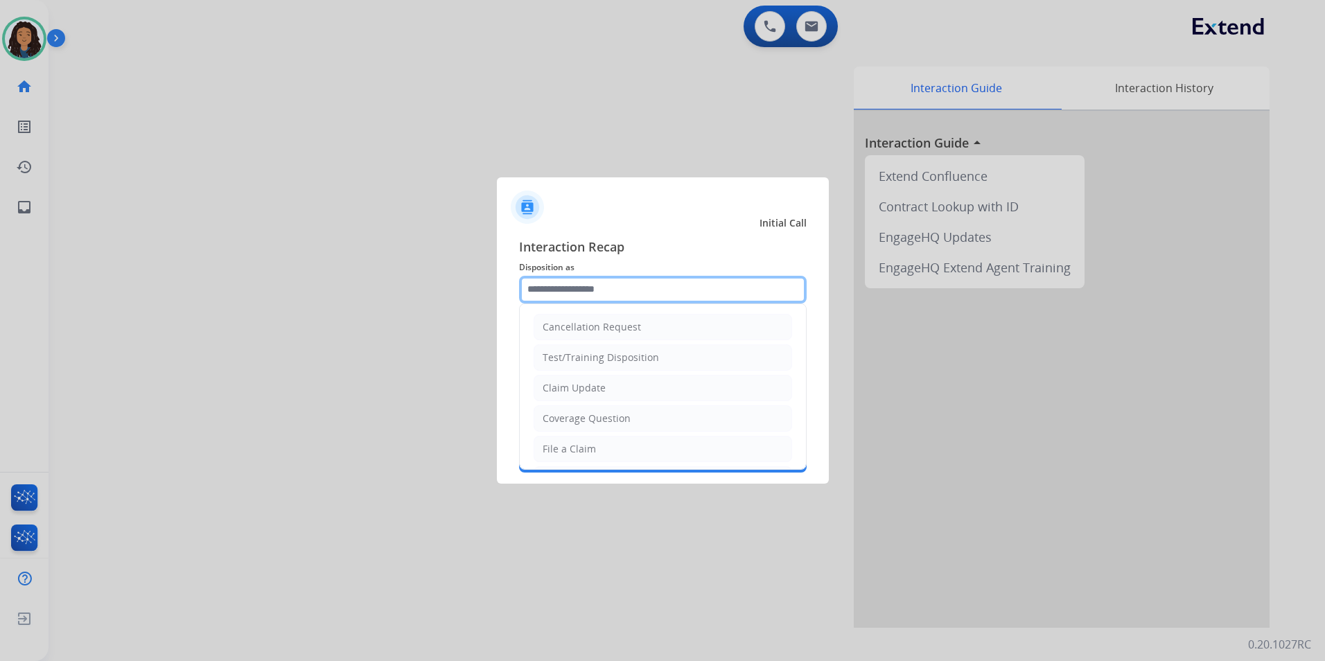
click at [681, 279] on input "text" at bounding box center [663, 290] width 288 height 28
drag, startPoint x: 585, startPoint y: 390, endPoint x: 578, endPoint y: 381, distance: 11.9
click at [584, 390] on div "Claim Update" at bounding box center [574, 388] width 63 height 14
type input "**********"
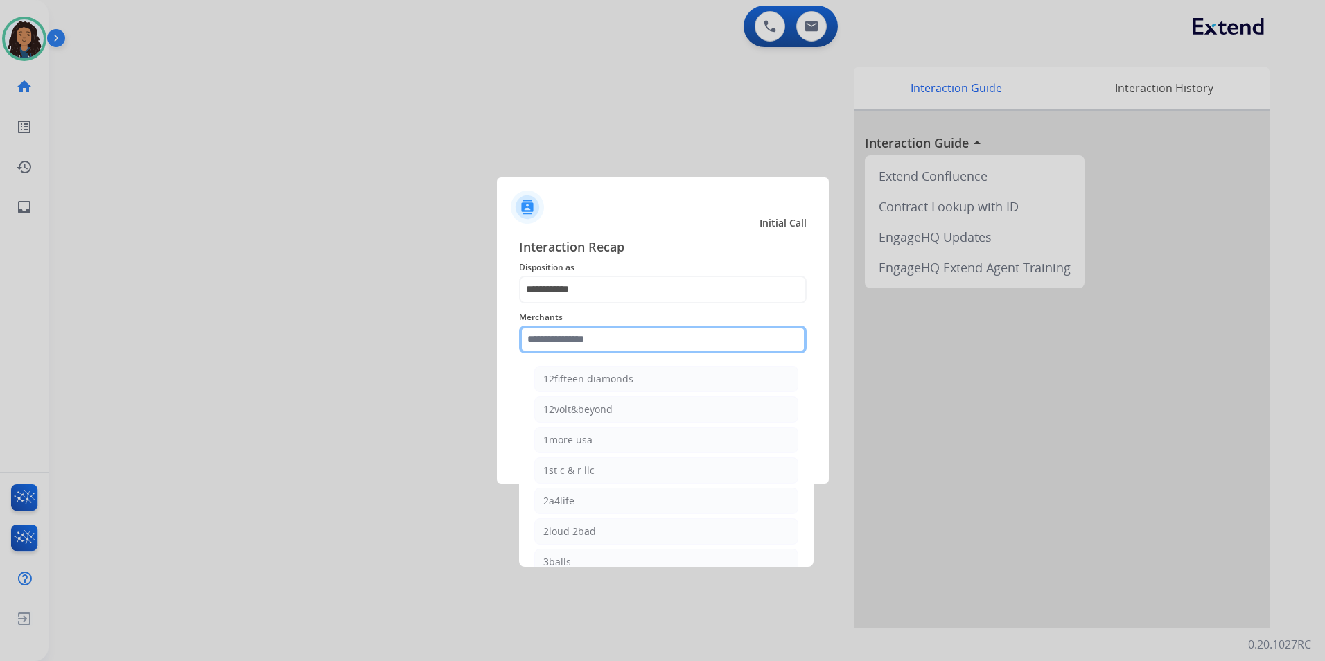
click at [570, 351] on input "text" at bounding box center [663, 340] width 288 height 28
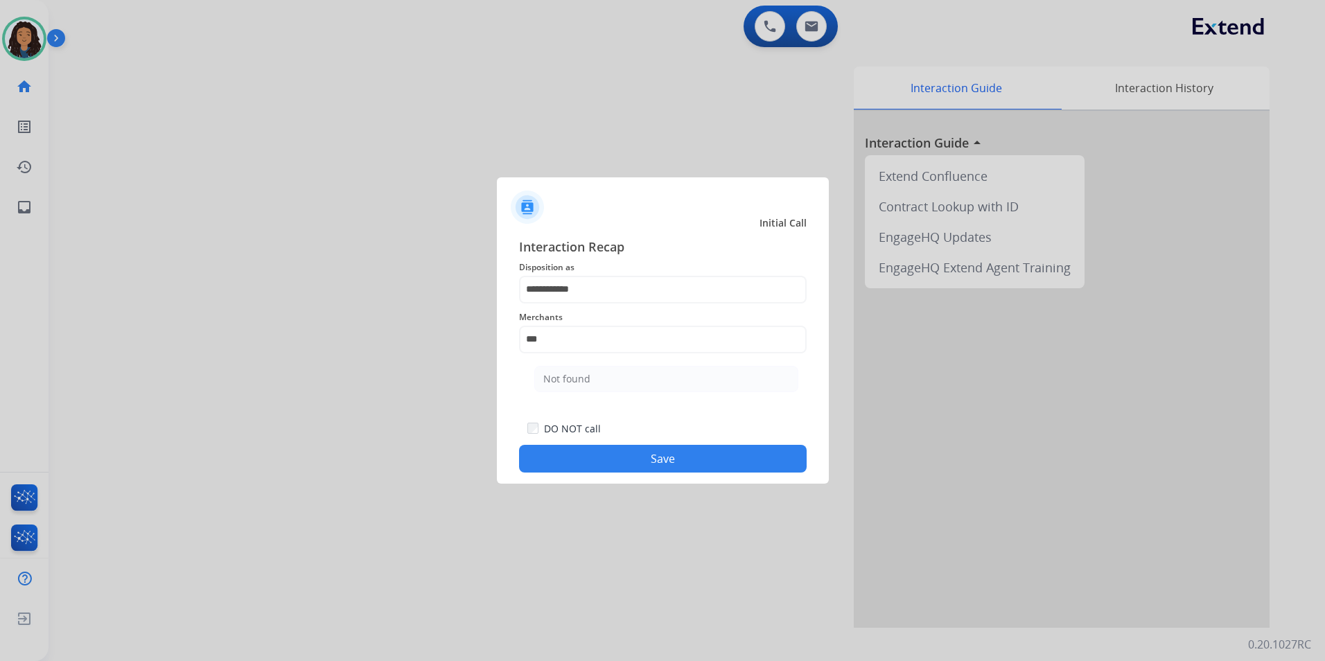
drag, startPoint x: 600, startPoint y: 388, endPoint x: 599, endPoint y: 462, distance: 74.2
click at [600, 396] on ul "Not found" at bounding box center [666, 382] width 272 height 47
click at [577, 451] on button "Save" at bounding box center [663, 459] width 288 height 28
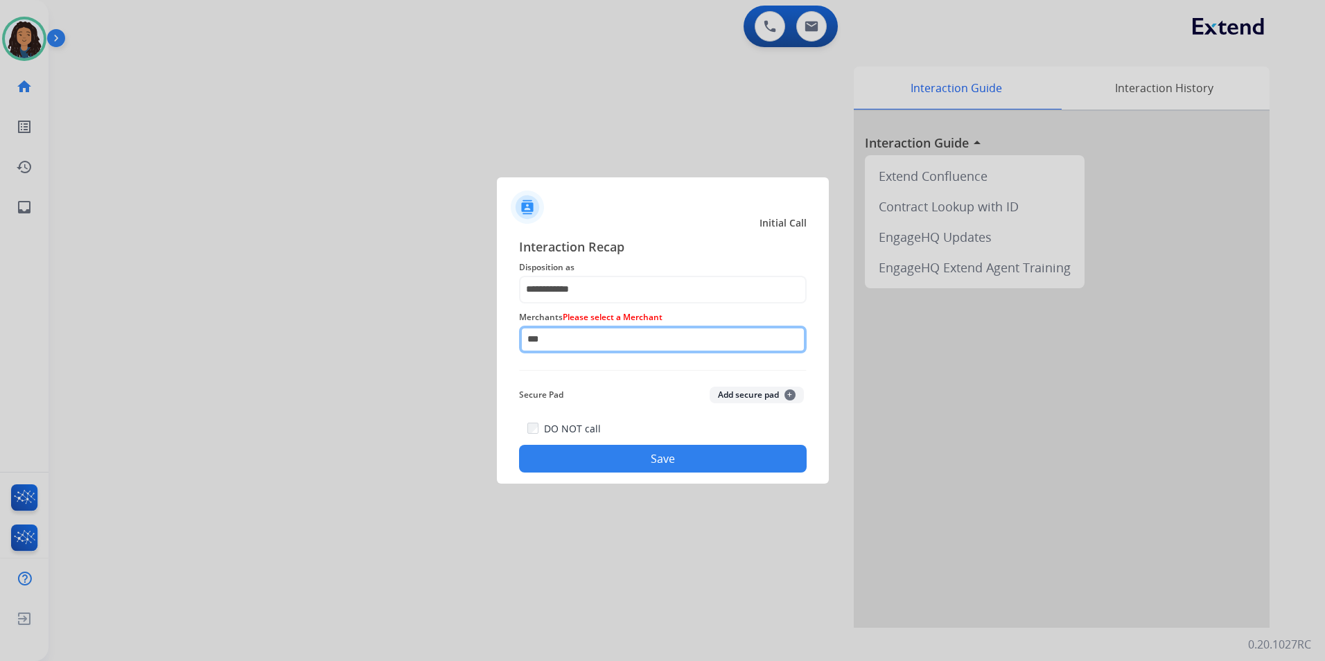
click at [638, 347] on input "***" at bounding box center [663, 340] width 288 height 28
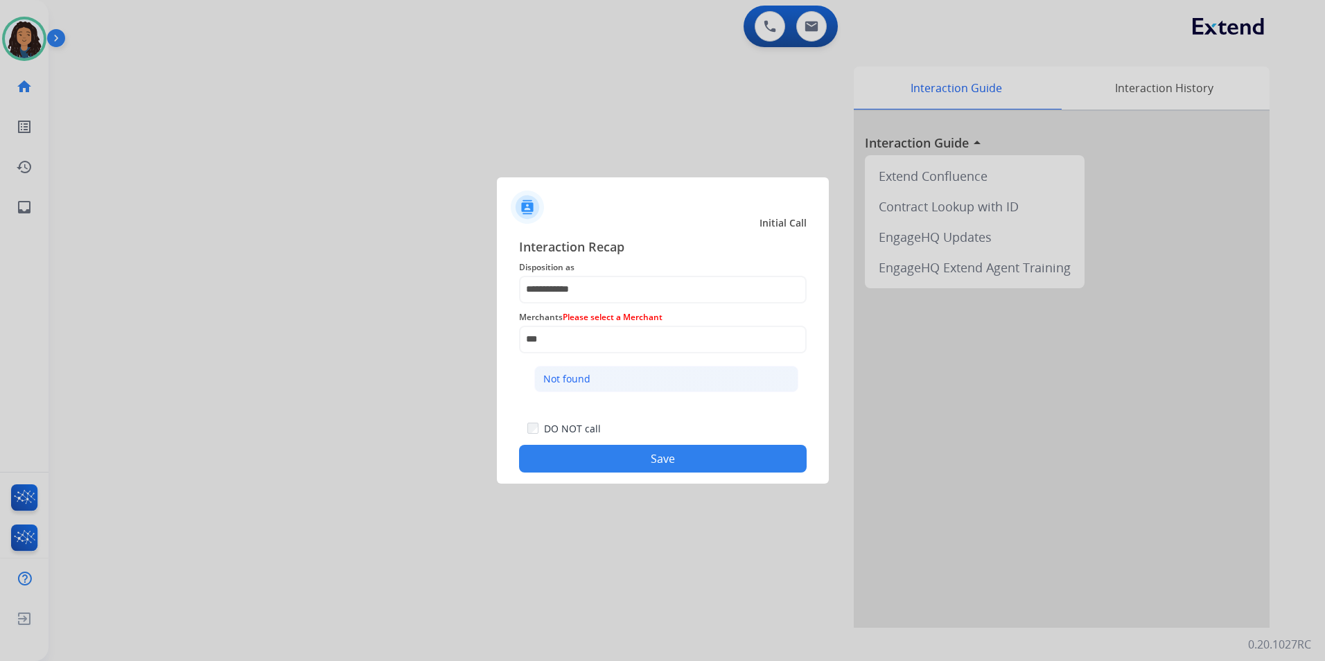
click at [598, 383] on li "Not found" at bounding box center [666, 379] width 264 height 26
type input "*********"
click at [555, 453] on button "Save" at bounding box center [663, 459] width 288 height 28
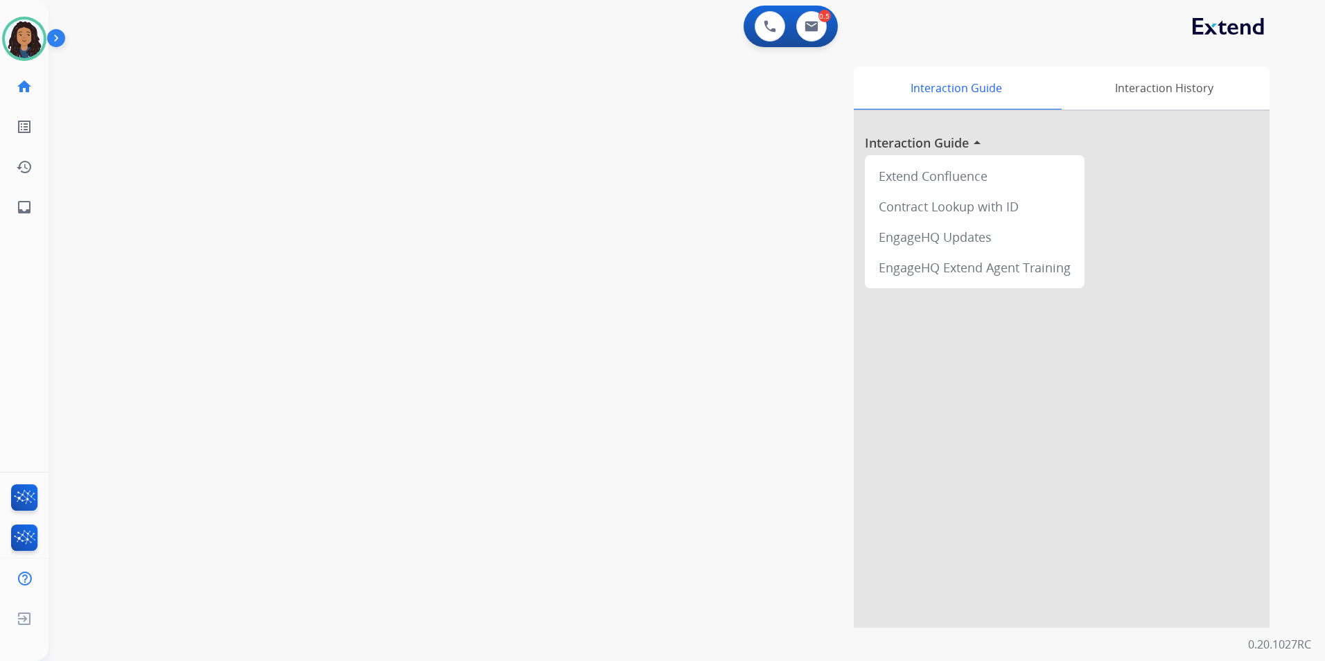
click at [442, 364] on div "swap_horiz Break voice bridge close_fullscreen Connect 3-Way Call merge_type Se…" at bounding box center [671, 339] width 1244 height 578
click at [812, 39] on button at bounding box center [811, 26] width 31 height 31
select select "**********"
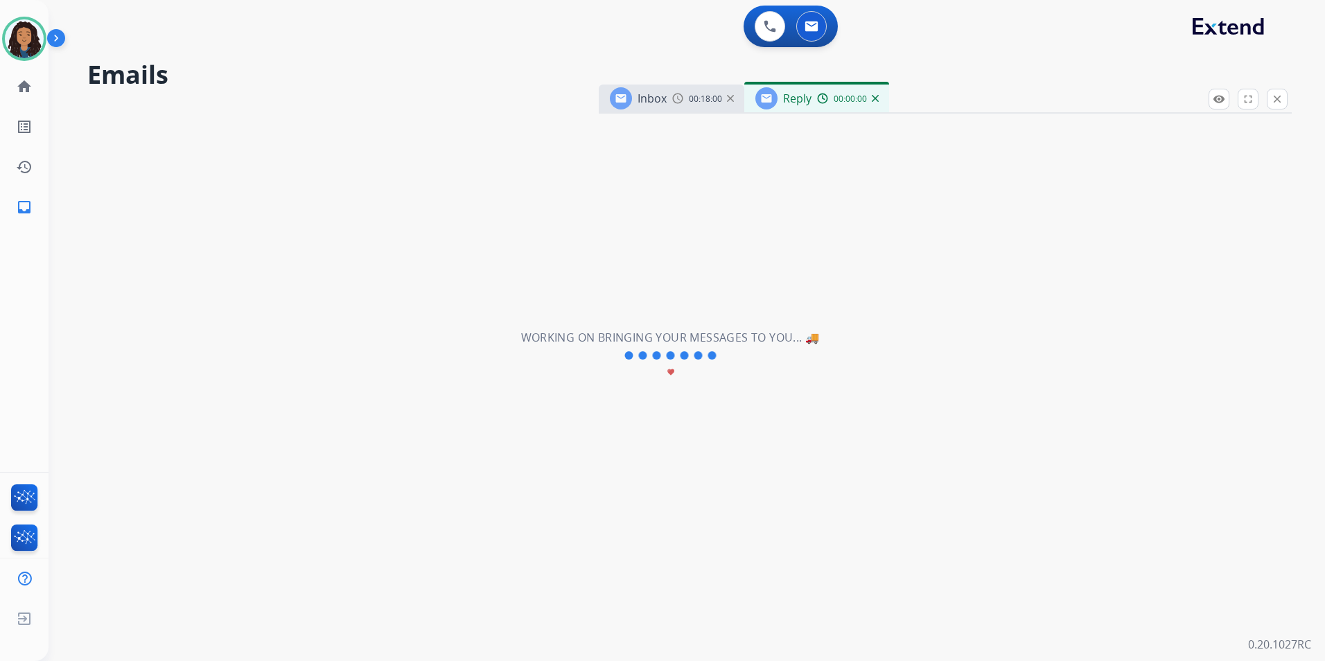
select select "**********"
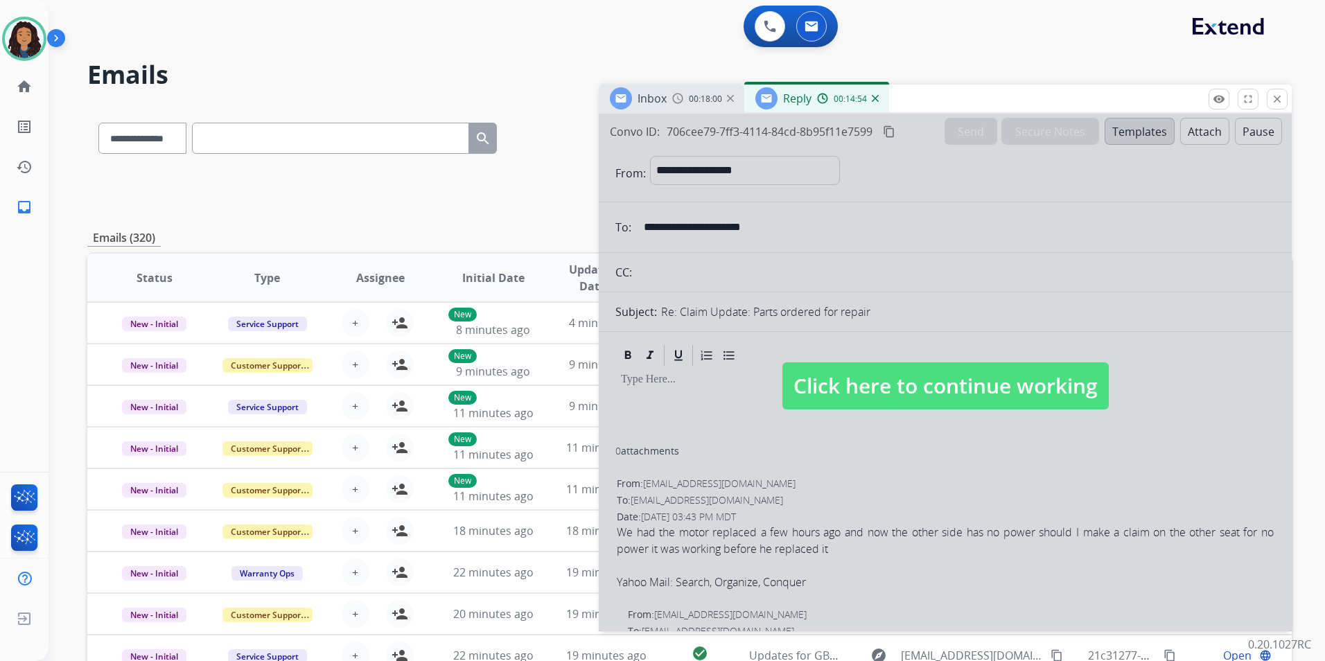
click at [0, 28] on html "**********" at bounding box center [662, 330] width 1325 height 661
click at [31, 42] on img at bounding box center [24, 38] width 39 height 39
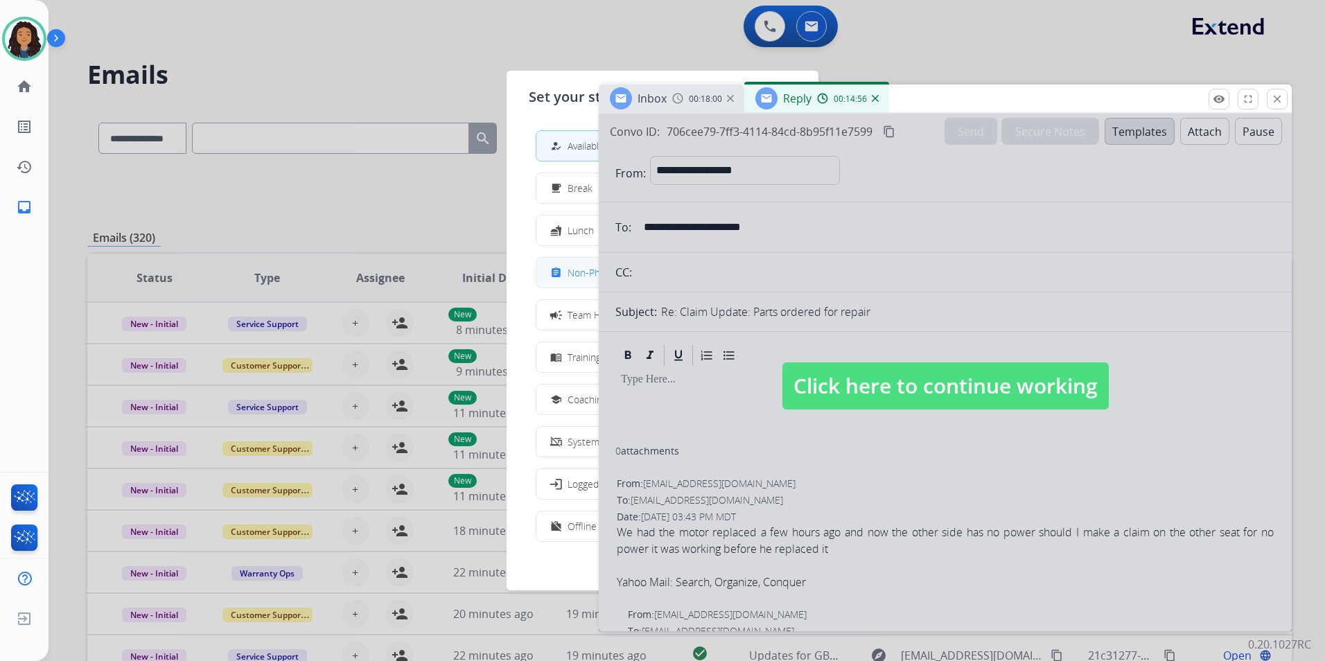
click at [564, 283] on button "assignment Non-Phone Queue" at bounding box center [663, 273] width 252 height 30
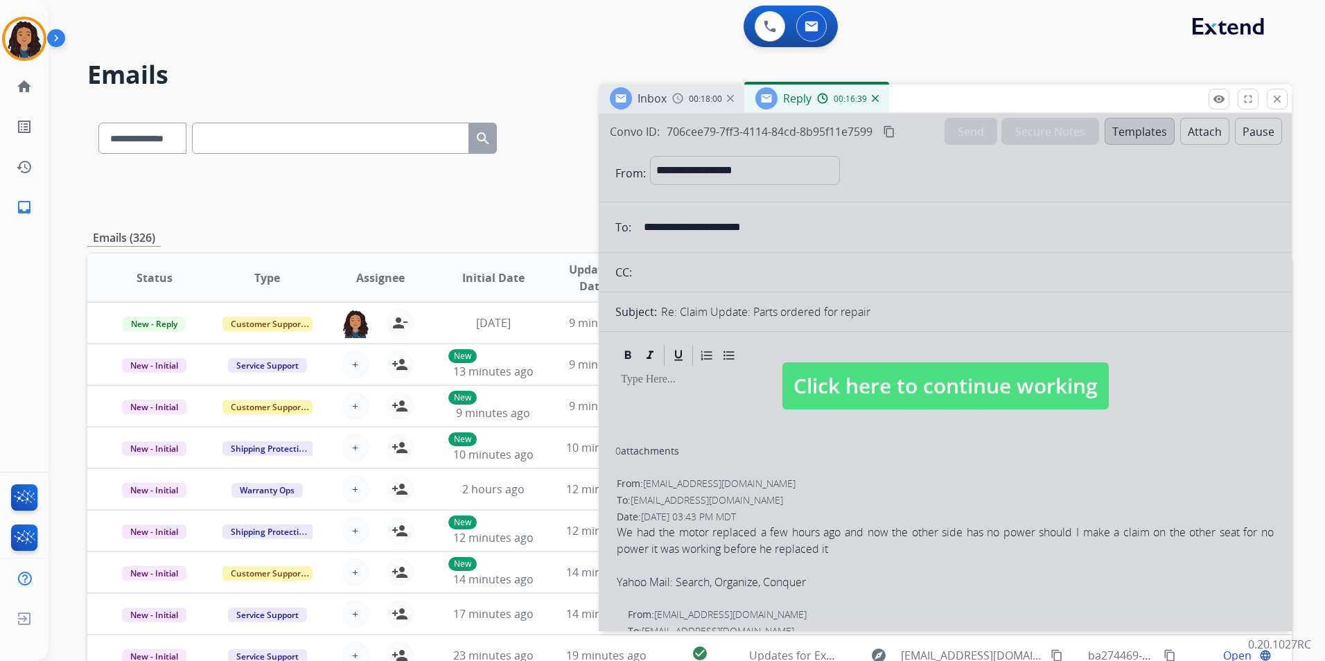
click at [991, 393] on span "Click here to continue working" at bounding box center [946, 386] width 326 height 47
select select
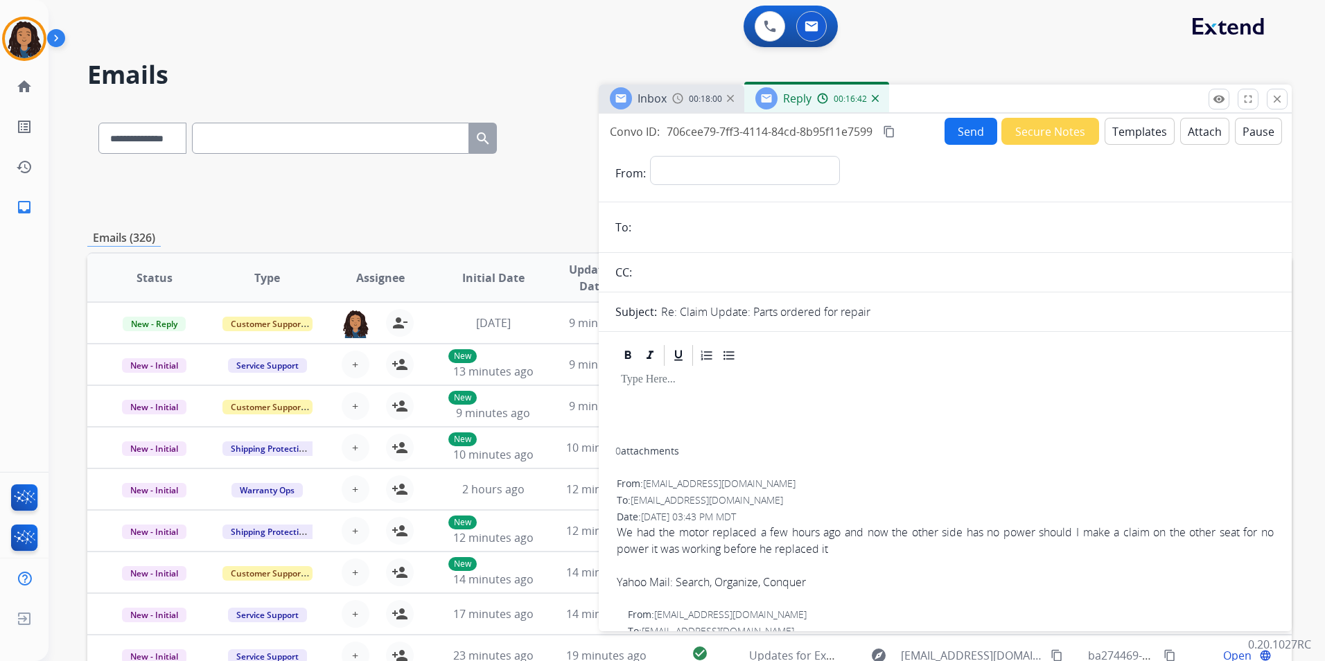
click at [874, 101] on img at bounding box center [875, 98] width 7 height 7
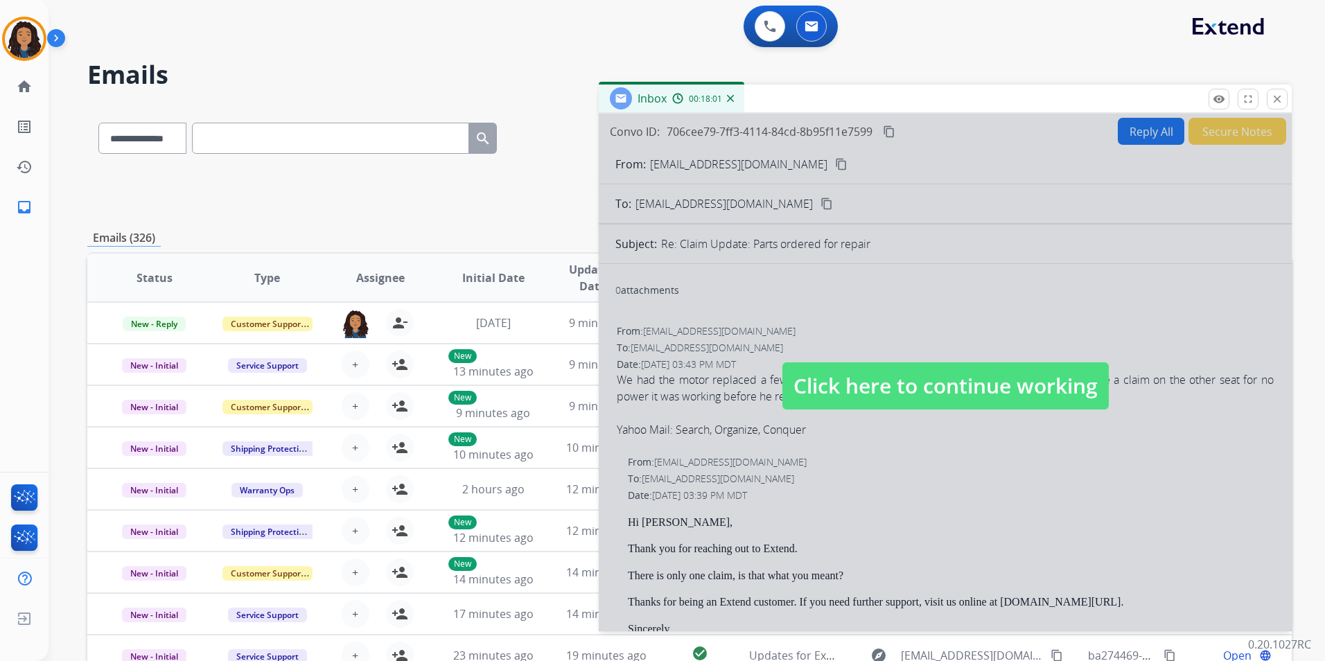
click at [1015, 373] on span "Click here to continue working" at bounding box center [946, 386] width 326 height 47
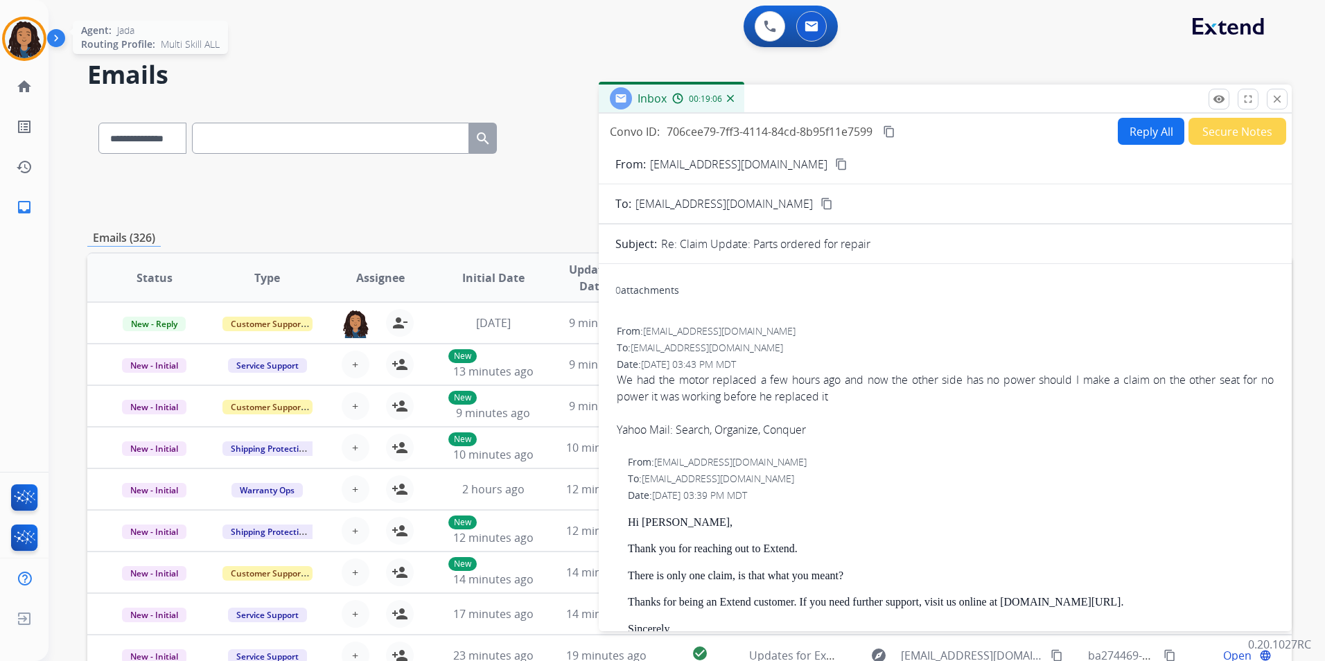
click at [8, 43] on img at bounding box center [24, 38] width 39 height 39
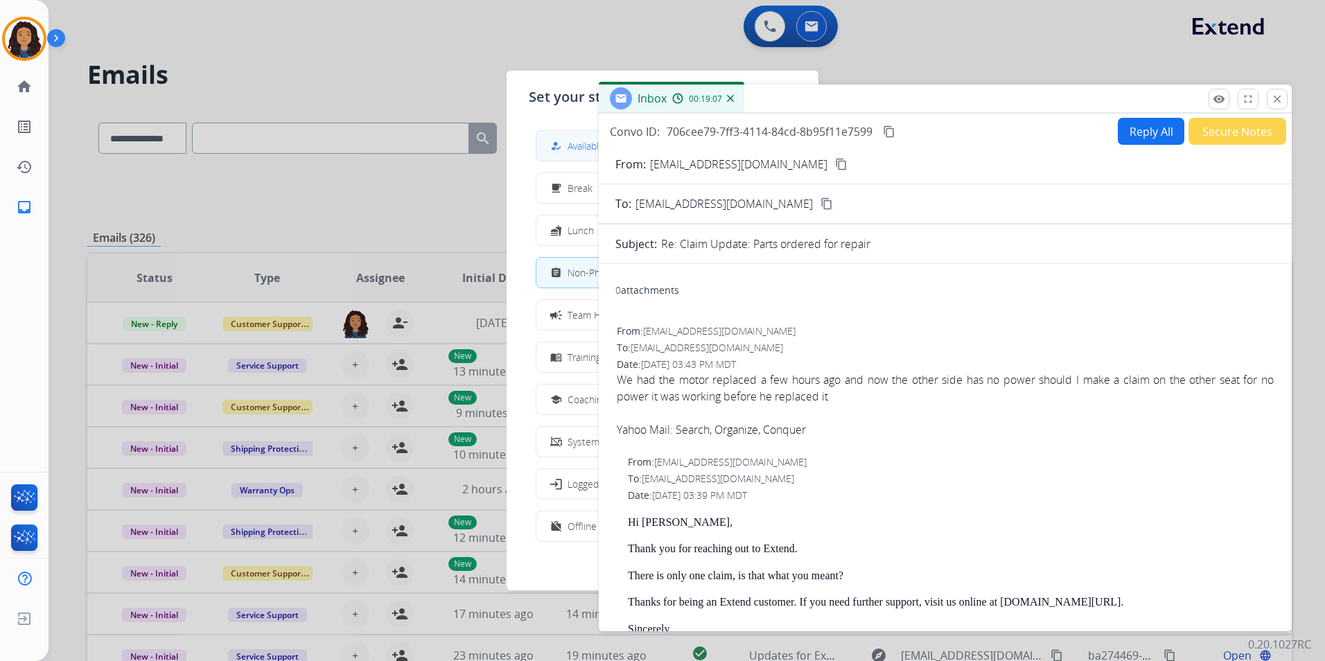
click at [581, 153] on span "Available" at bounding box center [586, 146] width 37 height 15
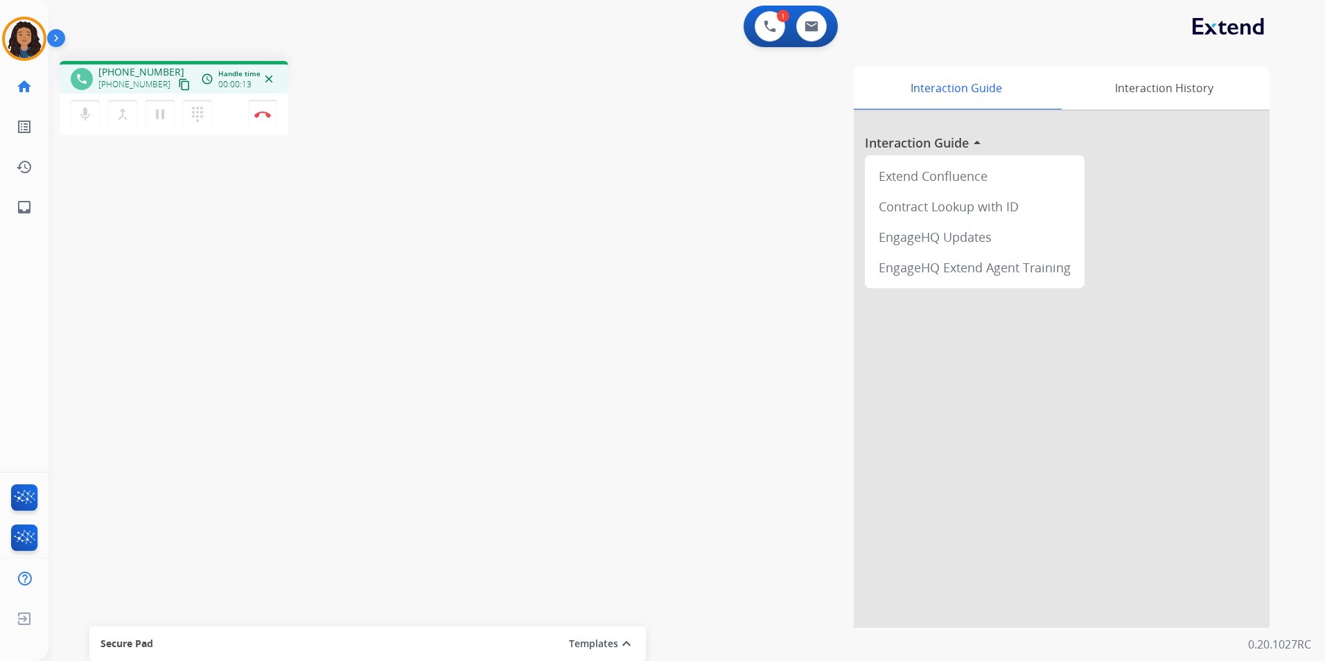
click at [176, 91] on button "content_copy" at bounding box center [184, 84] width 17 height 17
click at [268, 114] on img at bounding box center [262, 114] width 17 height 7
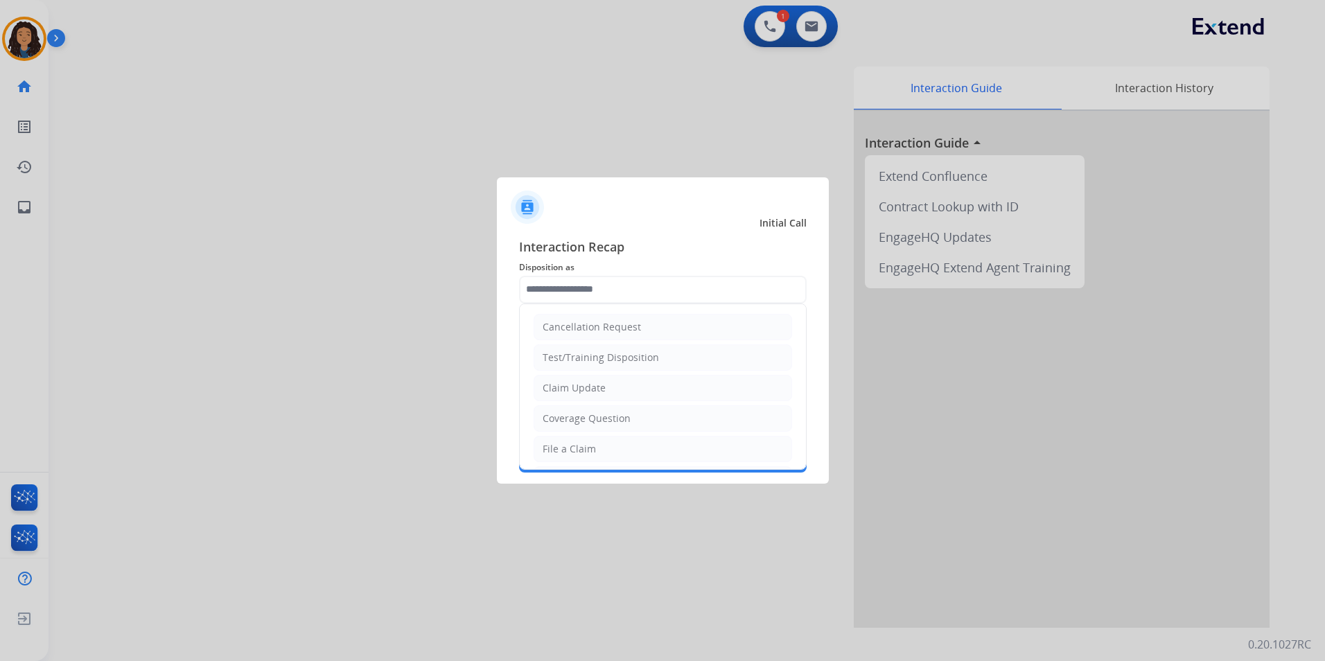
click at [577, 290] on input "text" at bounding box center [663, 290] width 288 height 28
click at [584, 385] on div "Claim Update" at bounding box center [574, 388] width 63 height 14
type input "**********"
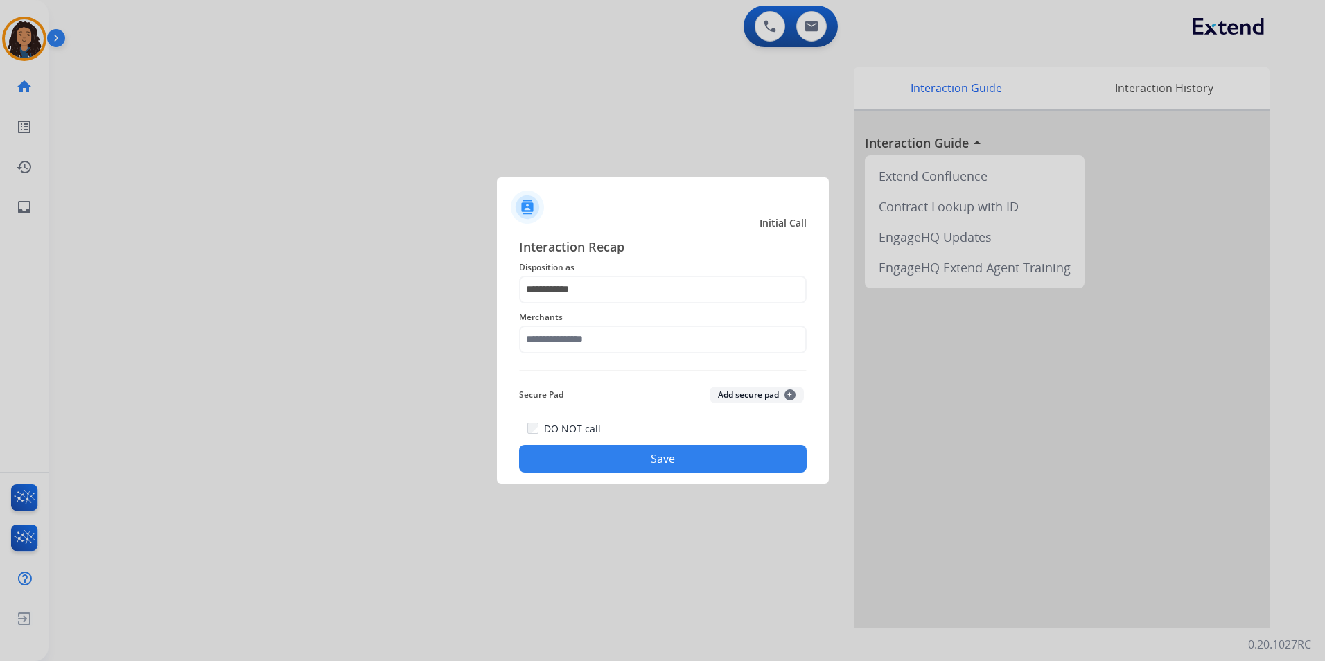
click at [574, 353] on div "Merchants" at bounding box center [663, 331] width 288 height 55
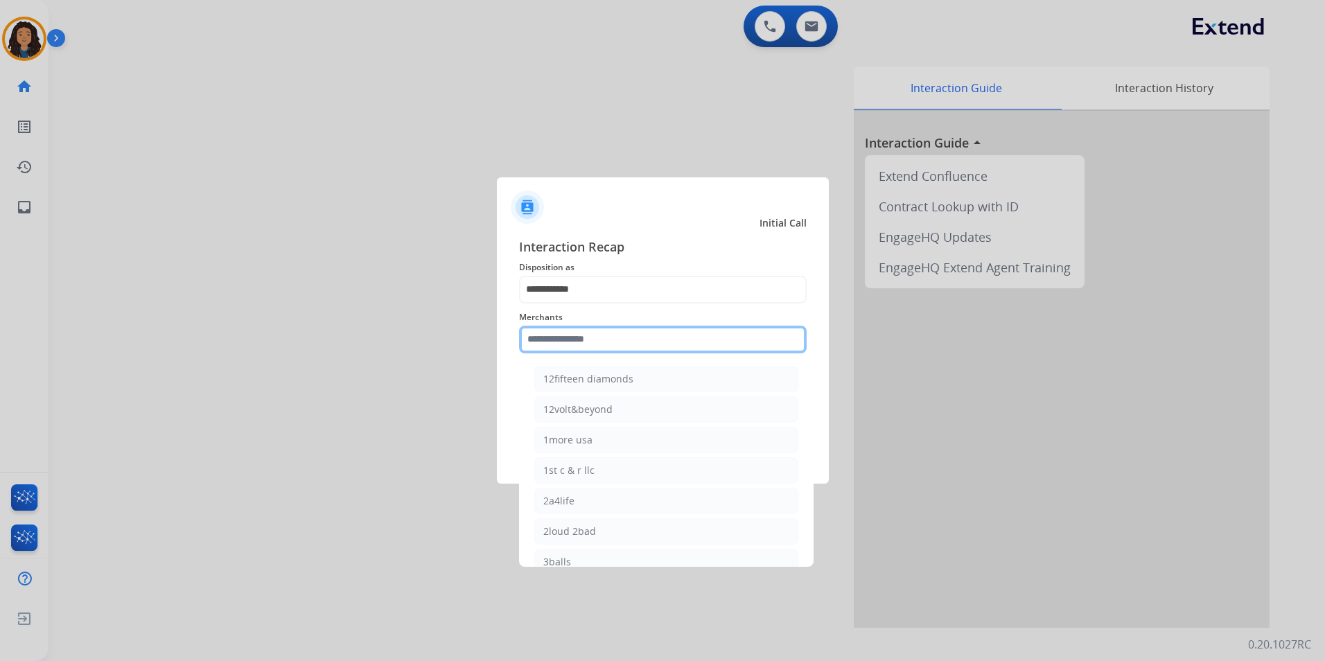
click at [574, 347] on input "text" at bounding box center [663, 340] width 288 height 28
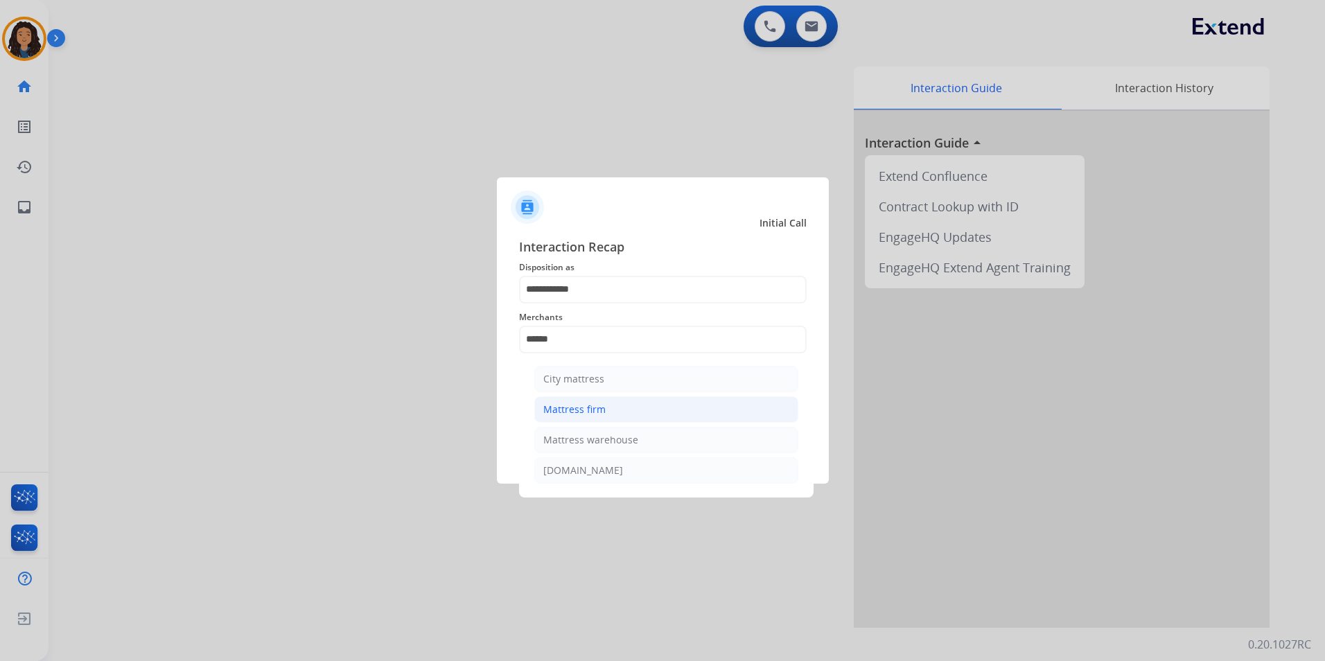
drag, startPoint x: 583, startPoint y: 406, endPoint x: 581, endPoint y: 414, distance: 8.6
click at [583, 408] on div "Mattress firm" at bounding box center [574, 410] width 62 height 14
type input "**********"
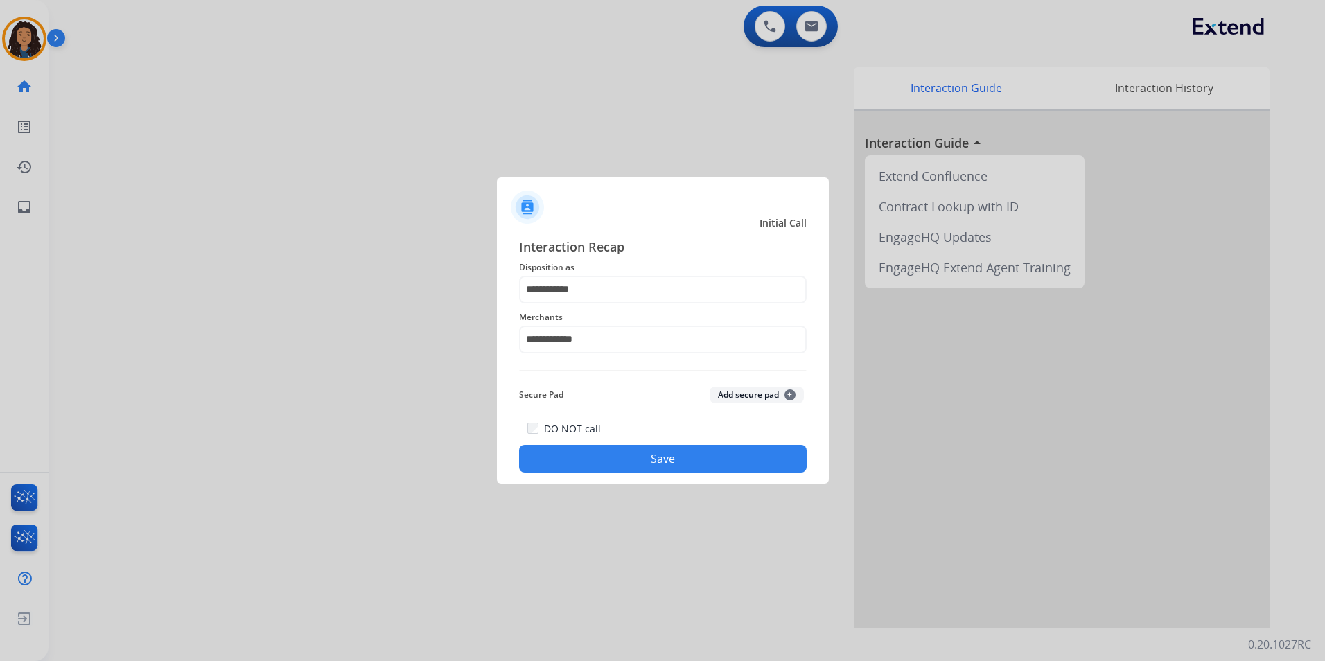
click at [569, 451] on button "Save" at bounding box center [663, 459] width 288 height 28
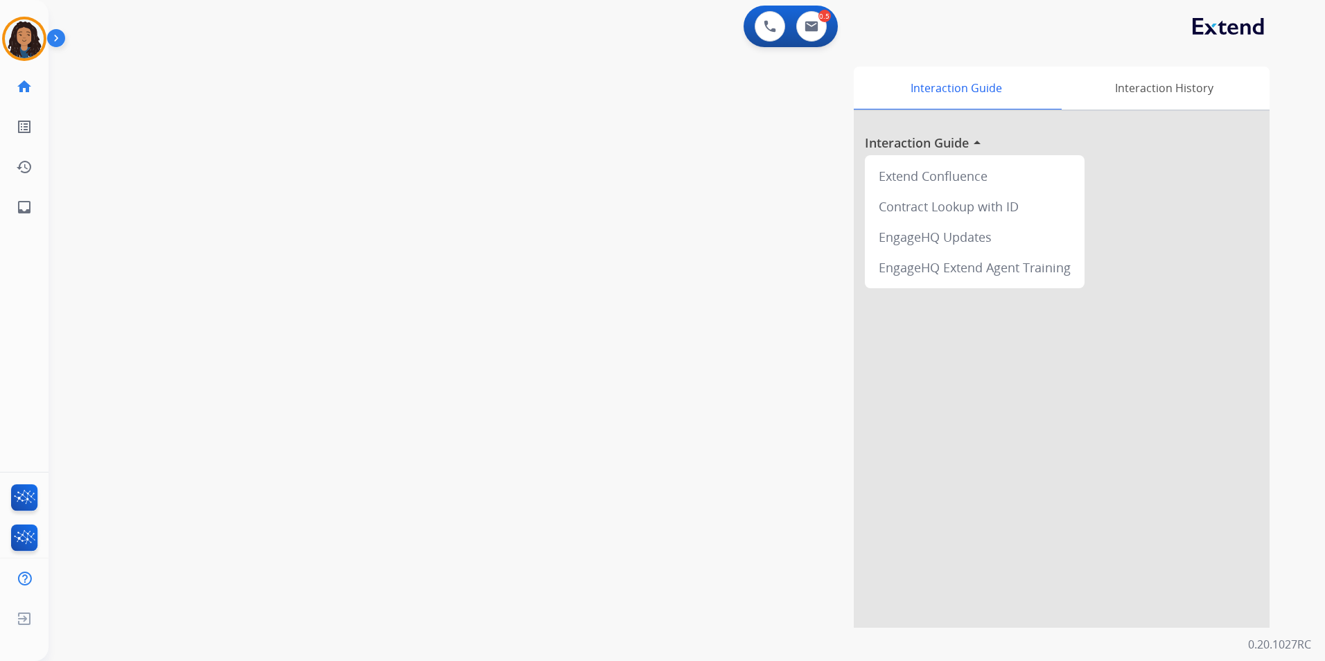
click at [0, 31] on html "Outbound call Quit Outbound call Quit Schedule interaction + Add to my list Cus…" at bounding box center [662, 330] width 1325 height 661
click at [17, 38] on img at bounding box center [24, 38] width 39 height 39
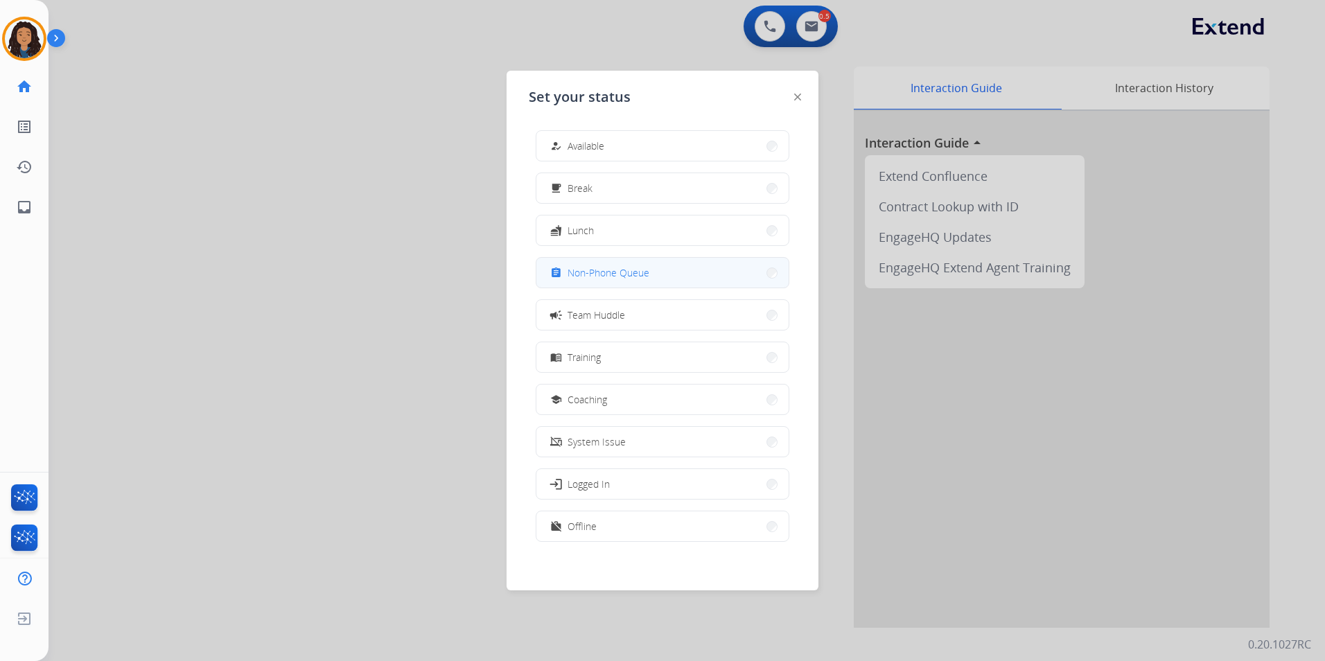
click at [689, 279] on button "assignment Non-Phone Queue" at bounding box center [663, 273] width 252 height 30
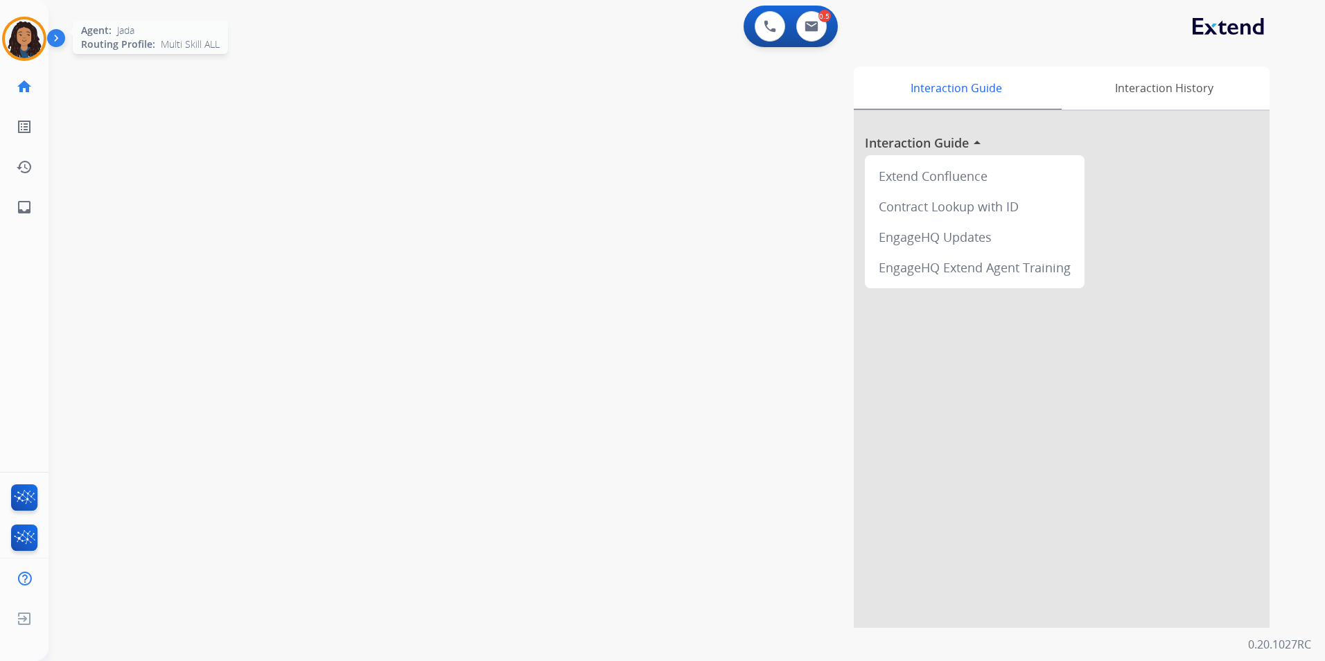
click at [26, 27] on img at bounding box center [24, 38] width 39 height 39
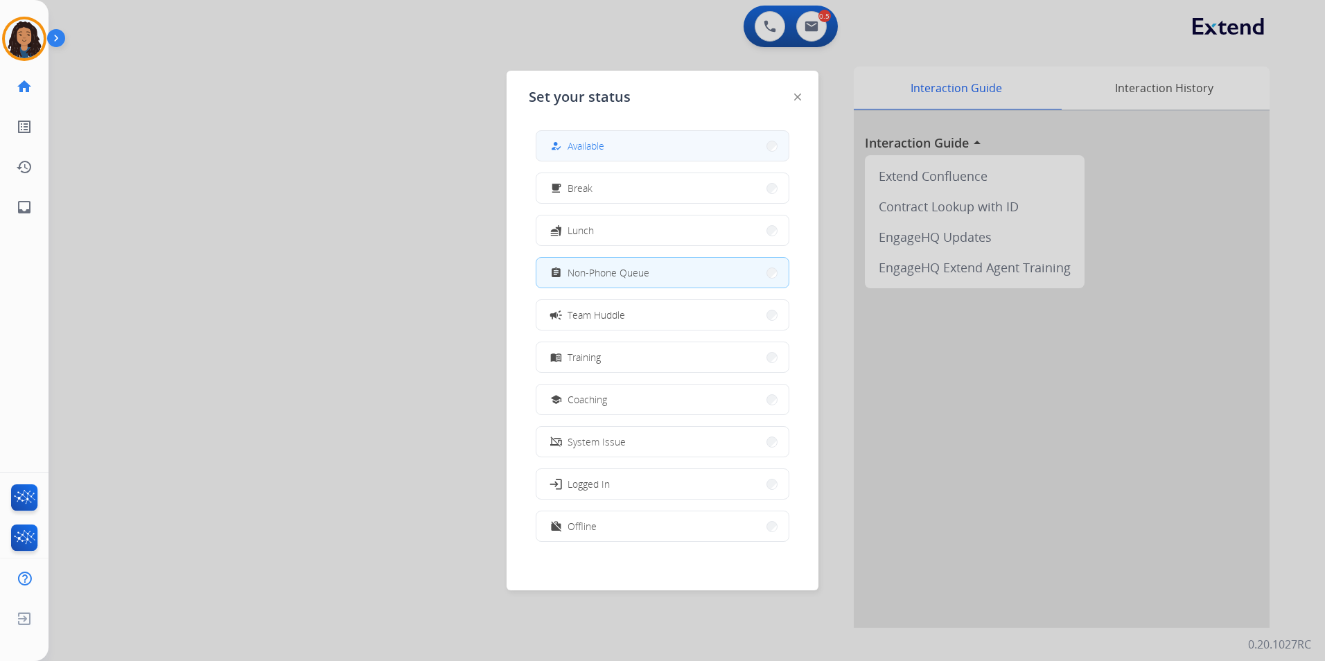
click at [647, 139] on button "how_to_reg Available" at bounding box center [663, 146] width 252 height 30
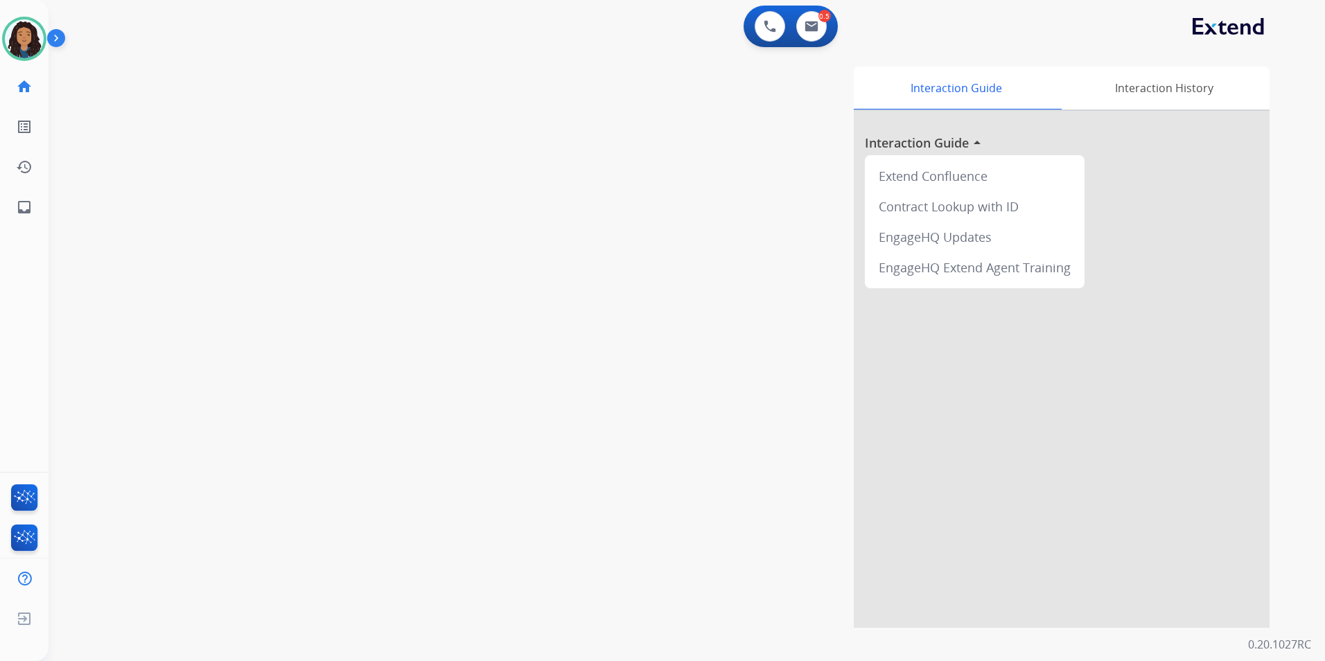
click at [810, 42] on div "0 Voice Interactions 0.5 Email Interactions" at bounding box center [791, 27] width 94 height 42
click at [813, 37] on button at bounding box center [811, 26] width 31 height 31
select select "**********"
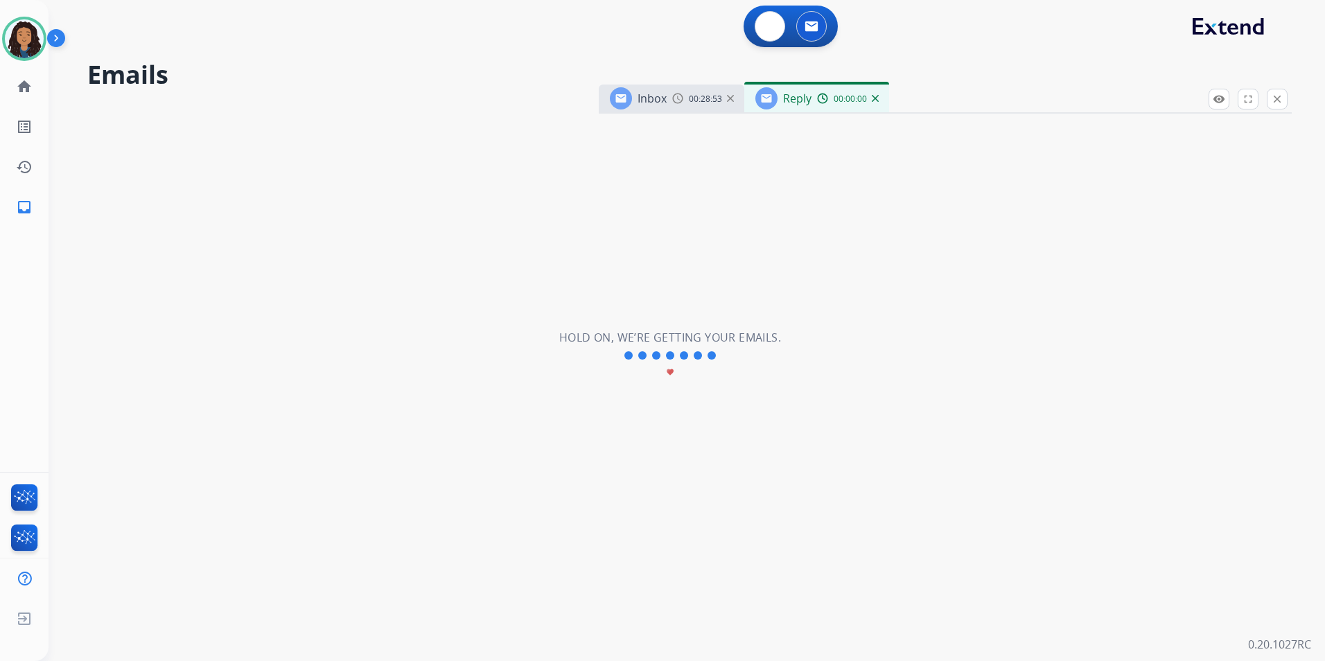
select select "**********"
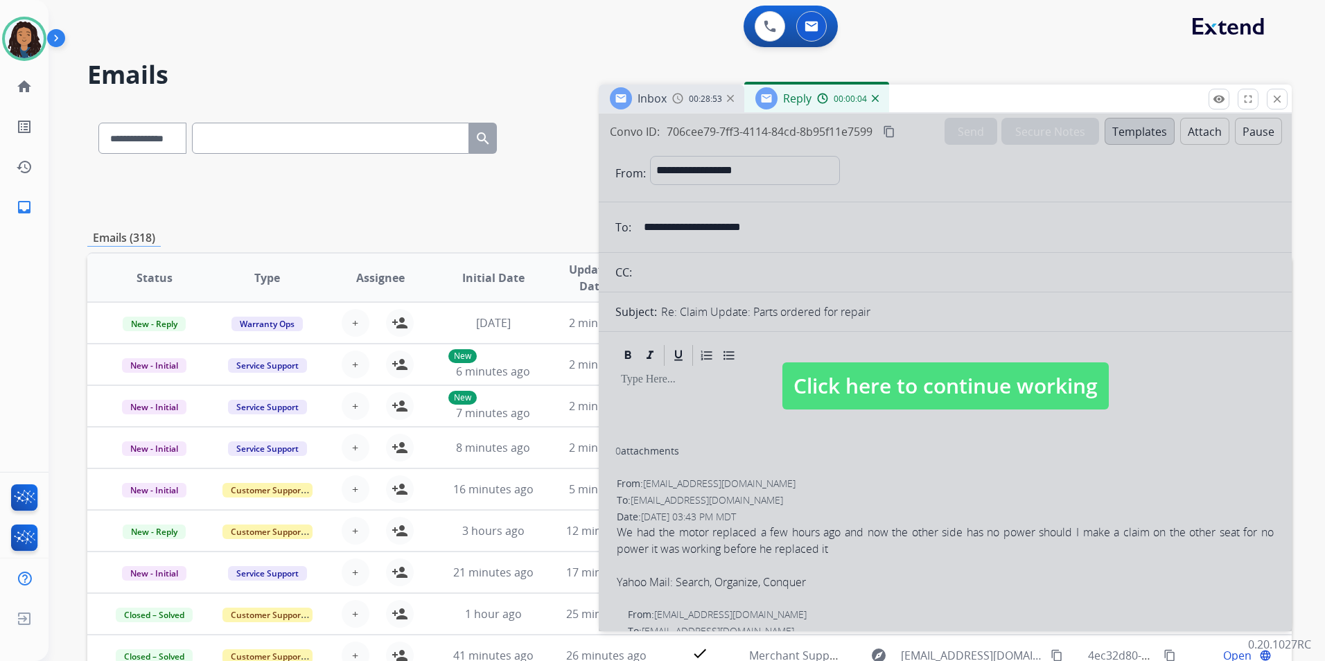
click at [980, 387] on span "Click here to continue working" at bounding box center [946, 386] width 326 height 47
select select
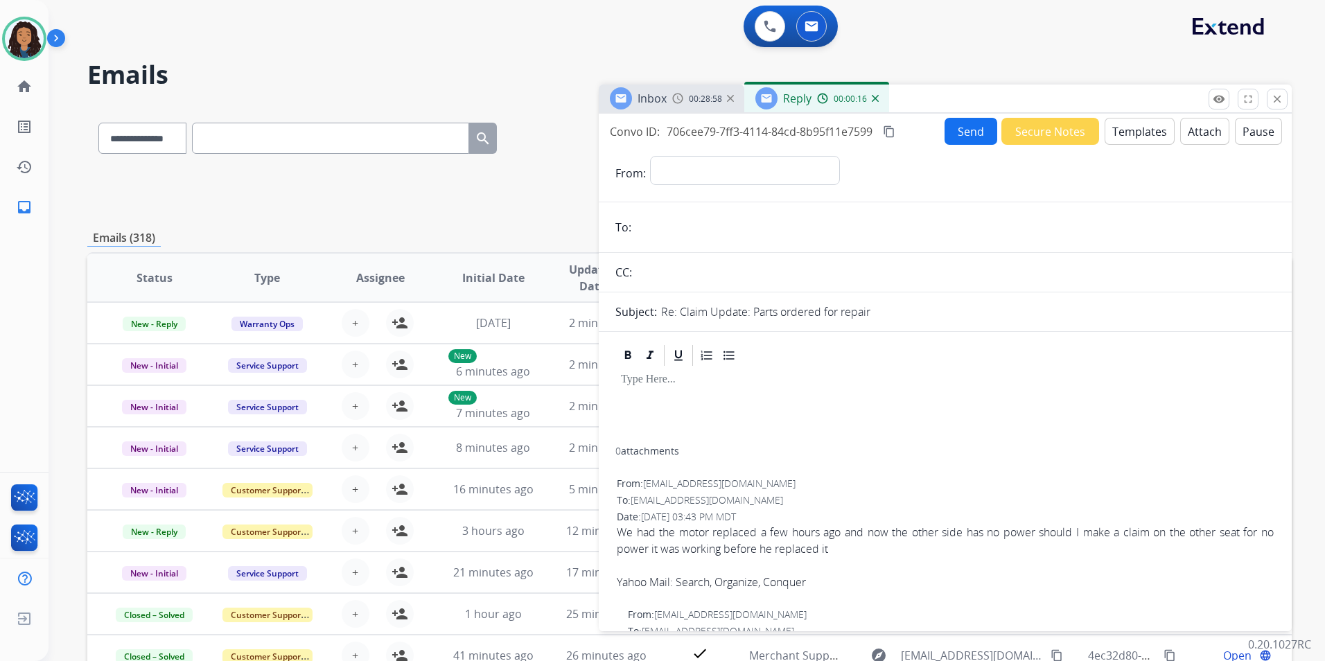
click at [877, 96] on img at bounding box center [875, 98] width 7 height 7
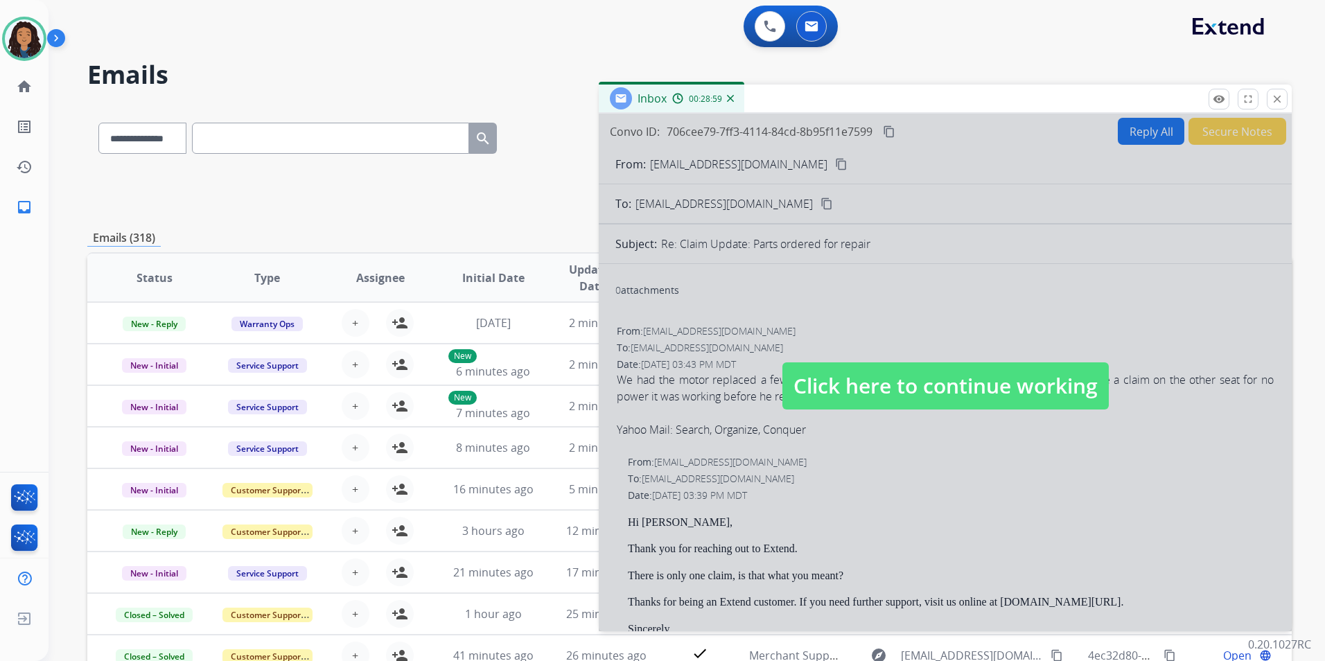
click at [1025, 360] on div at bounding box center [945, 373] width 693 height 518
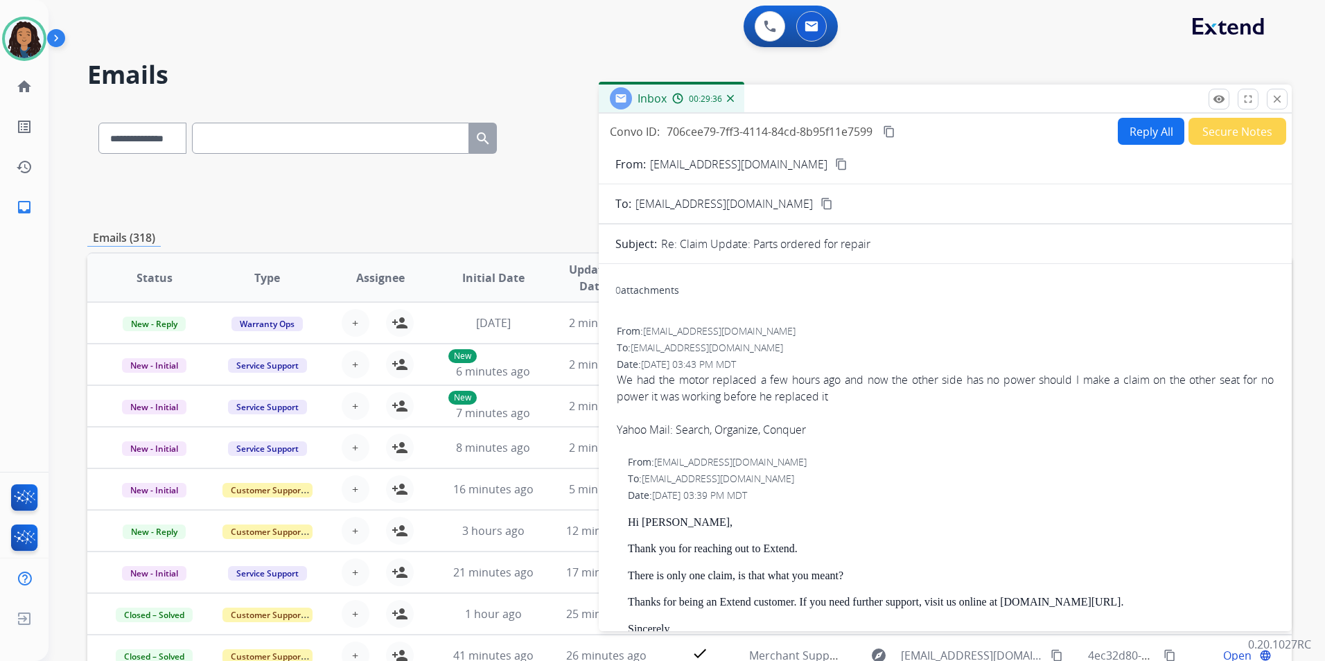
click at [1149, 131] on button "Reply All" at bounding box center [1151, 131] width 67 height 27
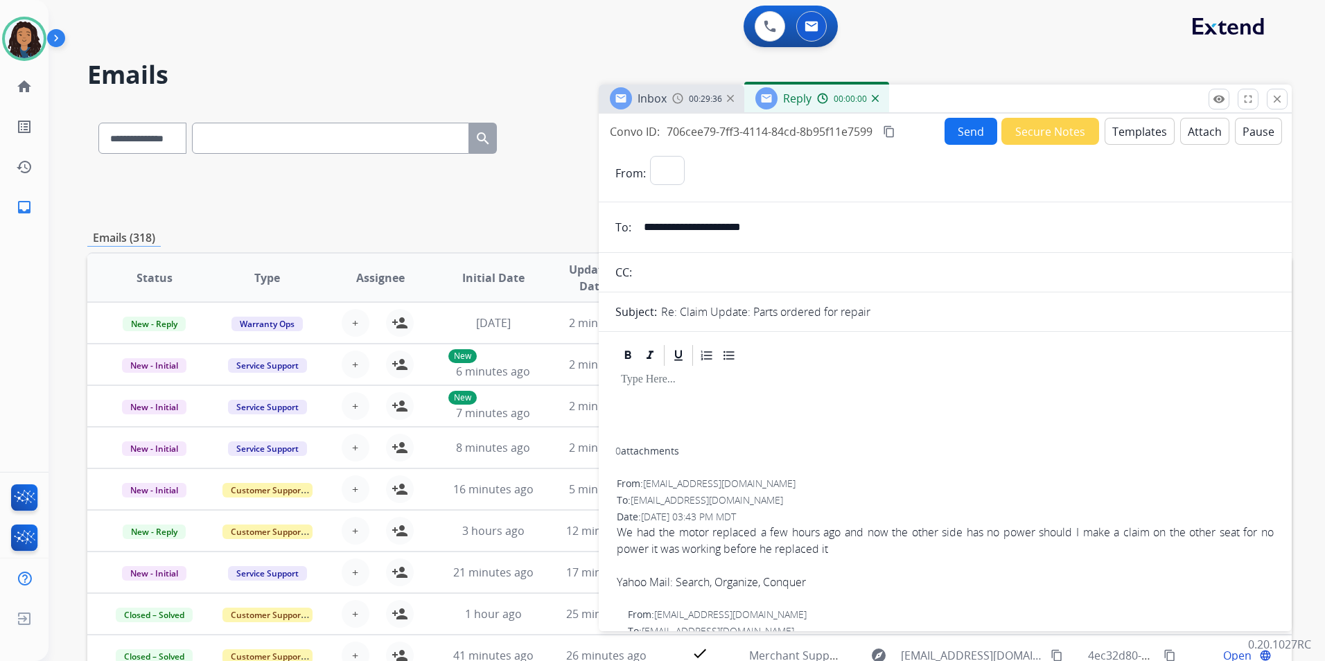
select select "**********"
click at [1149, 131] on button "Templates" at bounding box center [1140, 131] width 70 height 27
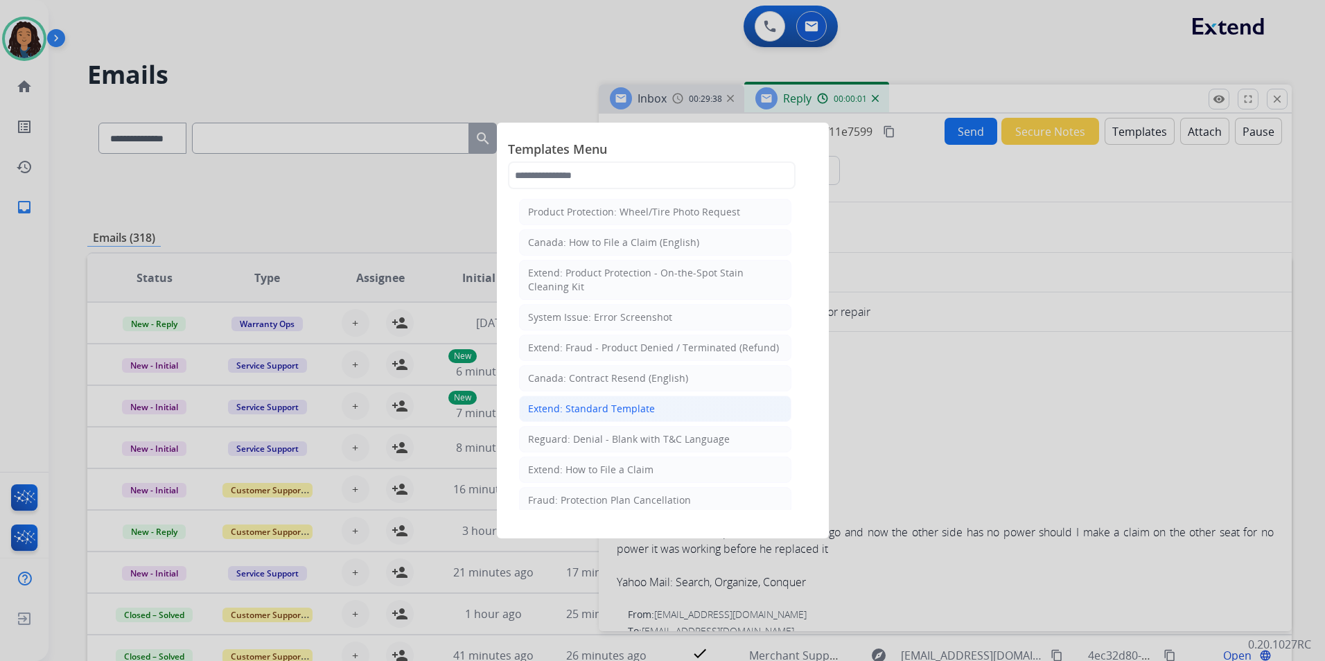
click at [690, 407] on li "Extend: Standard Template" at bounding box center [655, 409] width 272 height 26
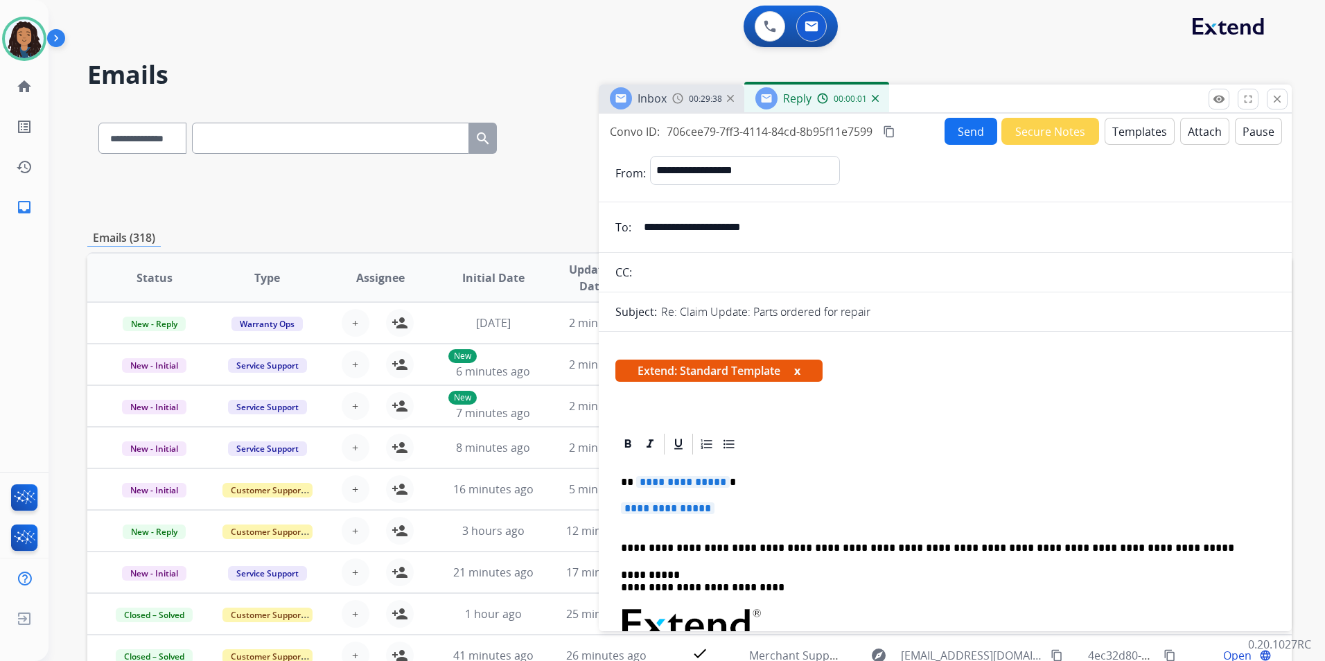
click at [650, 98] on span "Inbox" at bounding box center [652, 98] width 29 height 15
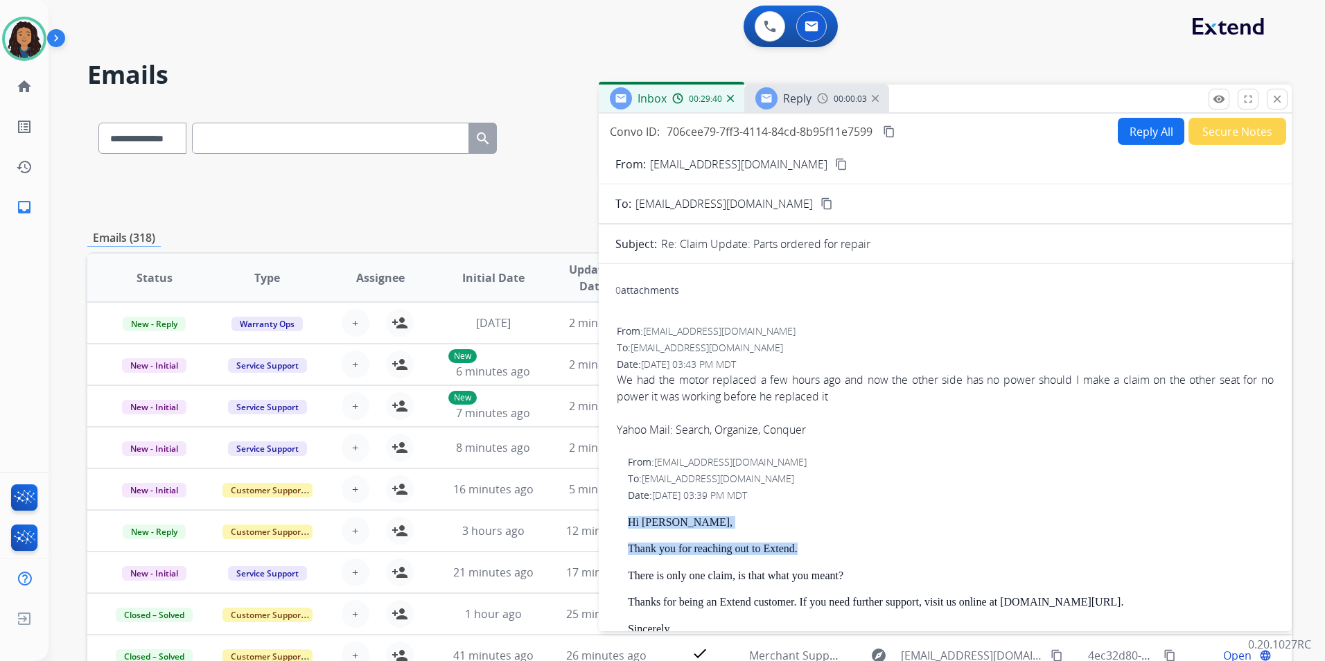
drag, startPoint x: 627, startPoint y: 525, endPoint x: 805, endPoint y: 541, distance: 178.9
click at [805, 541] on div "From: [EMAIL_ADDRESS][DOMAIN_NAME] To: [EMAIL_ADDRESS][DOMAIN_NAME] Date: [DATE…" at bounding box center [946, 661] width 660 height 415
drag, startPoint x: 805, startPoint y: 541, endPoint x: 782, endPoint y: 550, distance: 24.6
copy div "Hi [PERSON_NAME], Thank you for reaching out to Extend."
click at [804, 100] on span "Reply" at bounding box center [797, 98] width 28 height 15
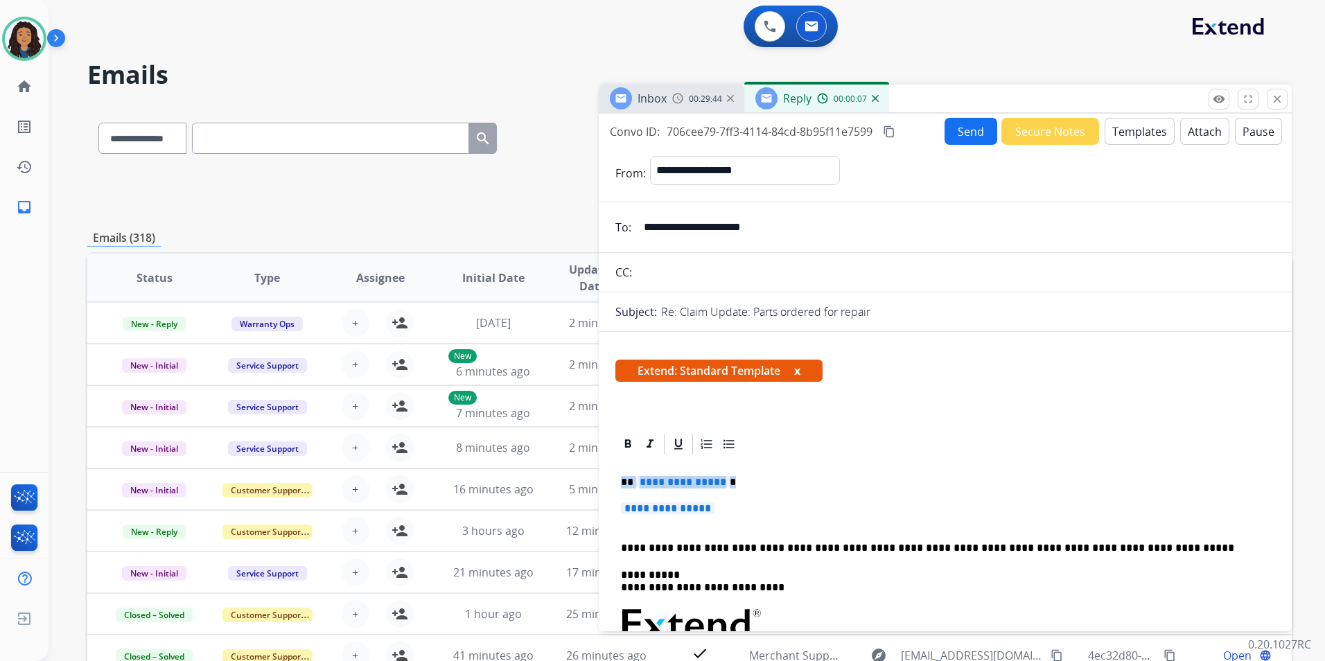
drag, startPoint x: 620, startPoint y: 480, endPoint x: 734, endPoint y: 509, distance: 117.9
click at [734, 509] on div "**********" at bounding box center [946, 666] width 660 height 418
paste div
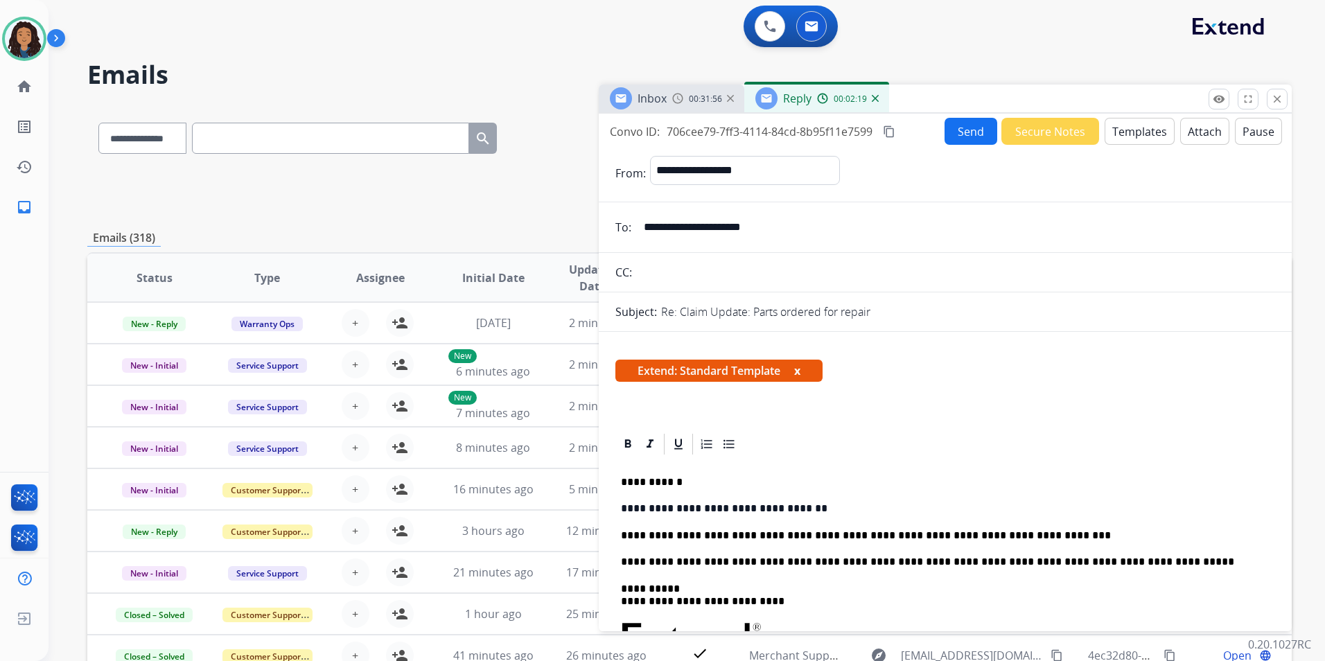
click at [675, 106] on div "Inbox 00:31:56" at bounding box center [672, 99] width 146 height 28
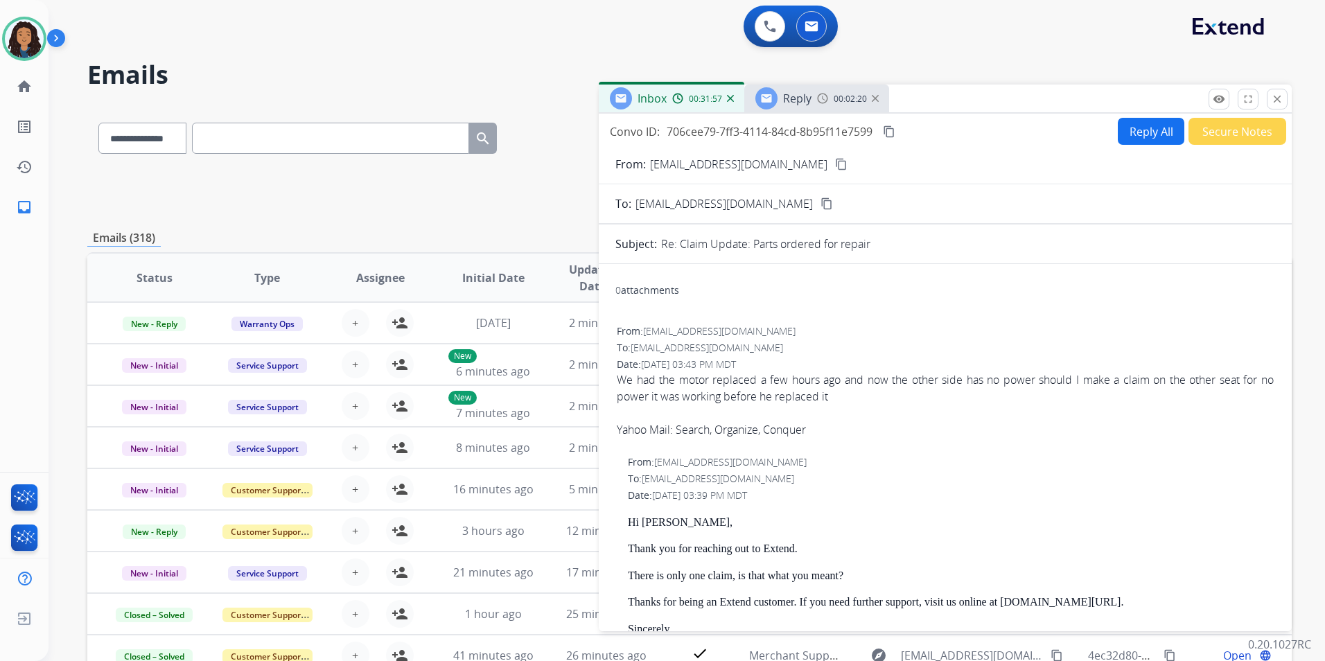
click at [835, 164] on mat-icon "content_copy" at bounding box center [841, 164] width 12 height 12
click at [815, 98] on div "Reply 00:02:20" at bounding box center [816, 99] width 145 height 28
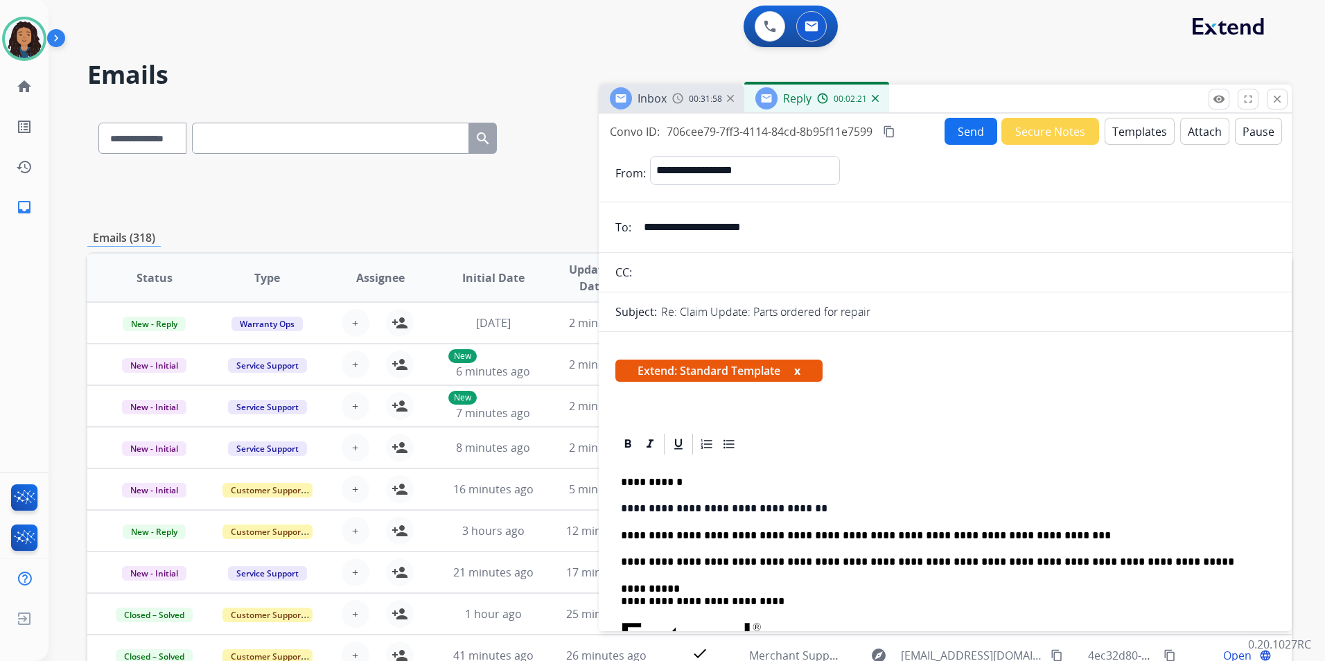
drag, startPoint x: 970, startPoint y: 127, endPoint x: 964, endPoint y: 134, distance: 9.4
click at [964, 134] on button "Send" at bounding box center [971, 131] width 53 height 27
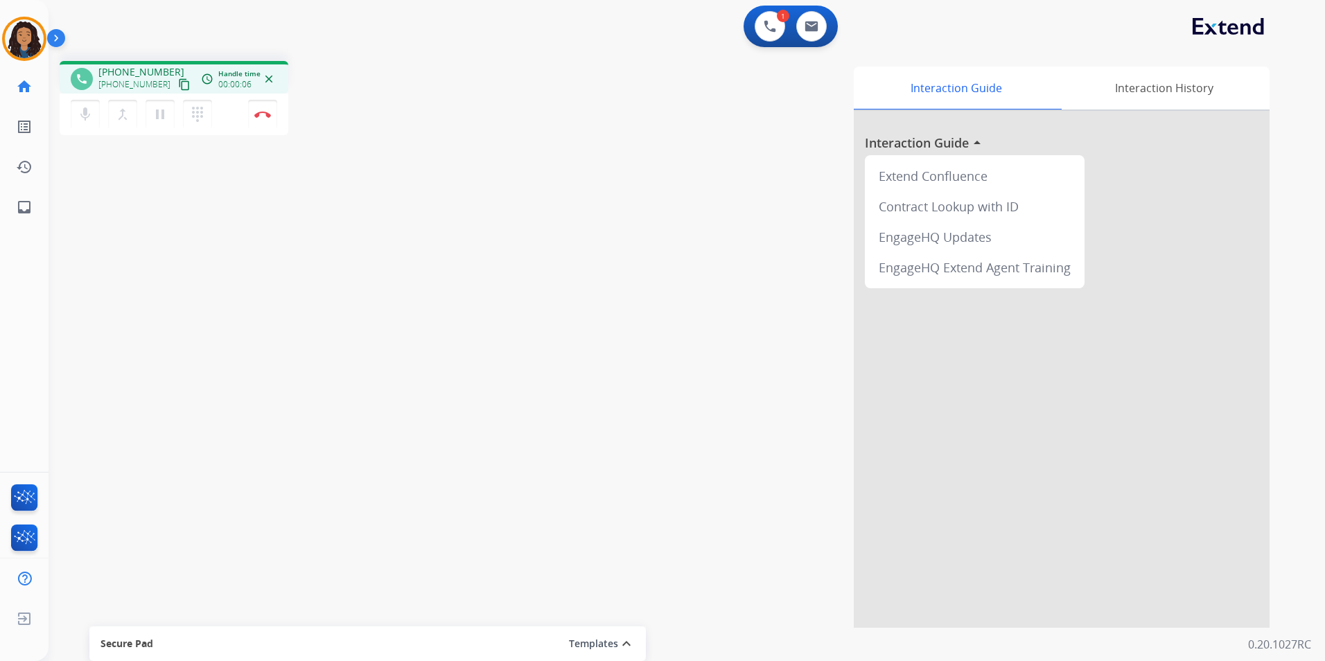
click at [178, 87] on mat-icon "content_copy" at bounding box center [184, 84] width 12 height 12
click at [268, 111] on img at bounding box center [262, 114] width 17 height 7
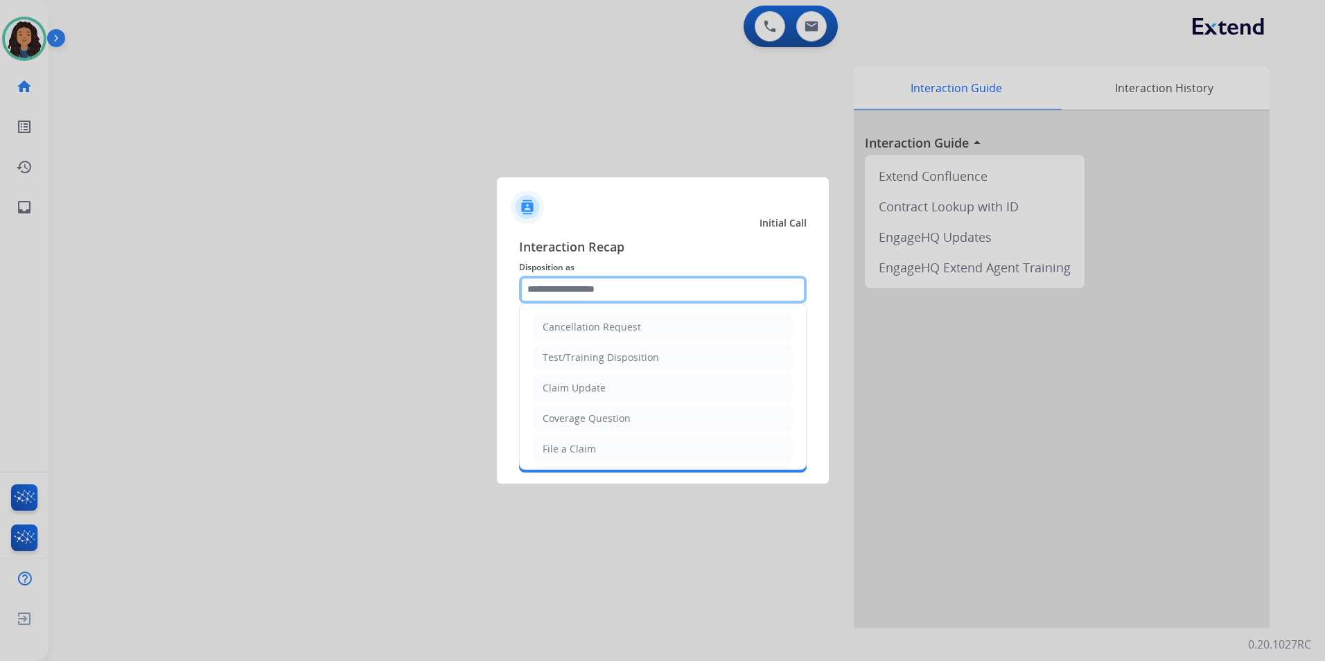
click at [656, 292] on input "text" at bounding box center [663, 290] width 288 height 28
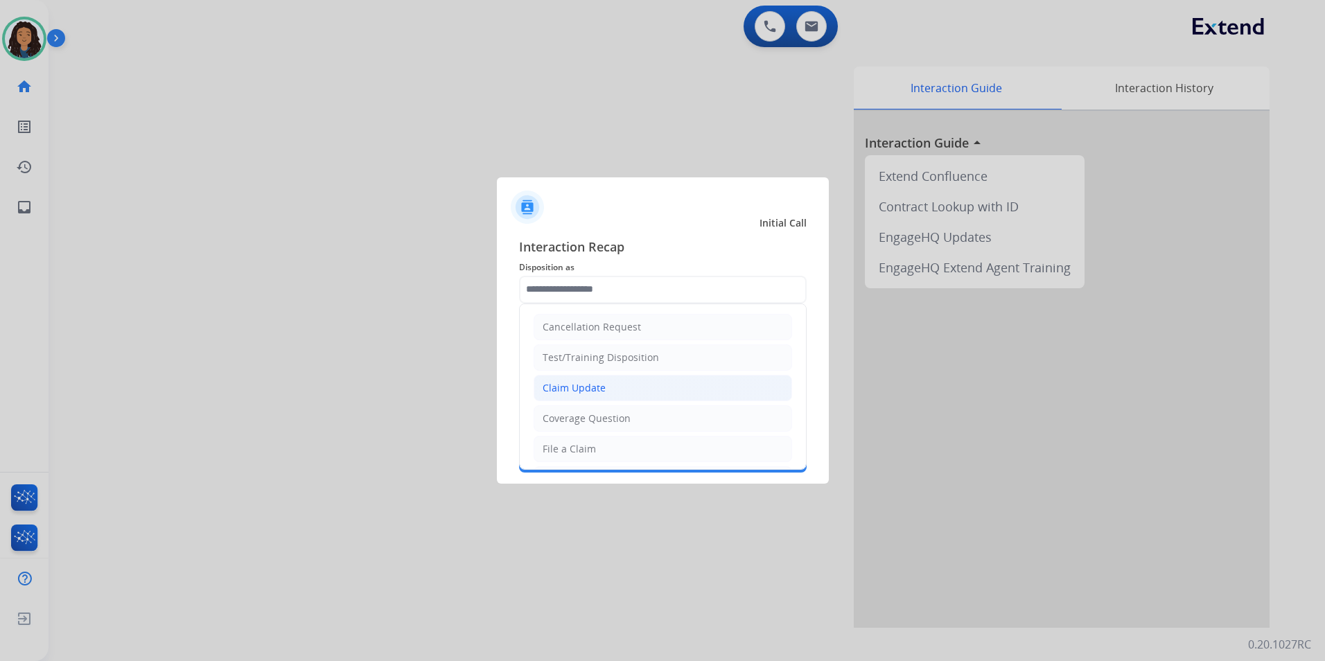
drag, startPoint x: 644, startPoint y: 393, endPoint x: 528, endPoint y: 259, distance: 177.9
click at [643, 393] on li "Claim Update" at bounding box center [663, 388] width 259 height 26
type input "**********"
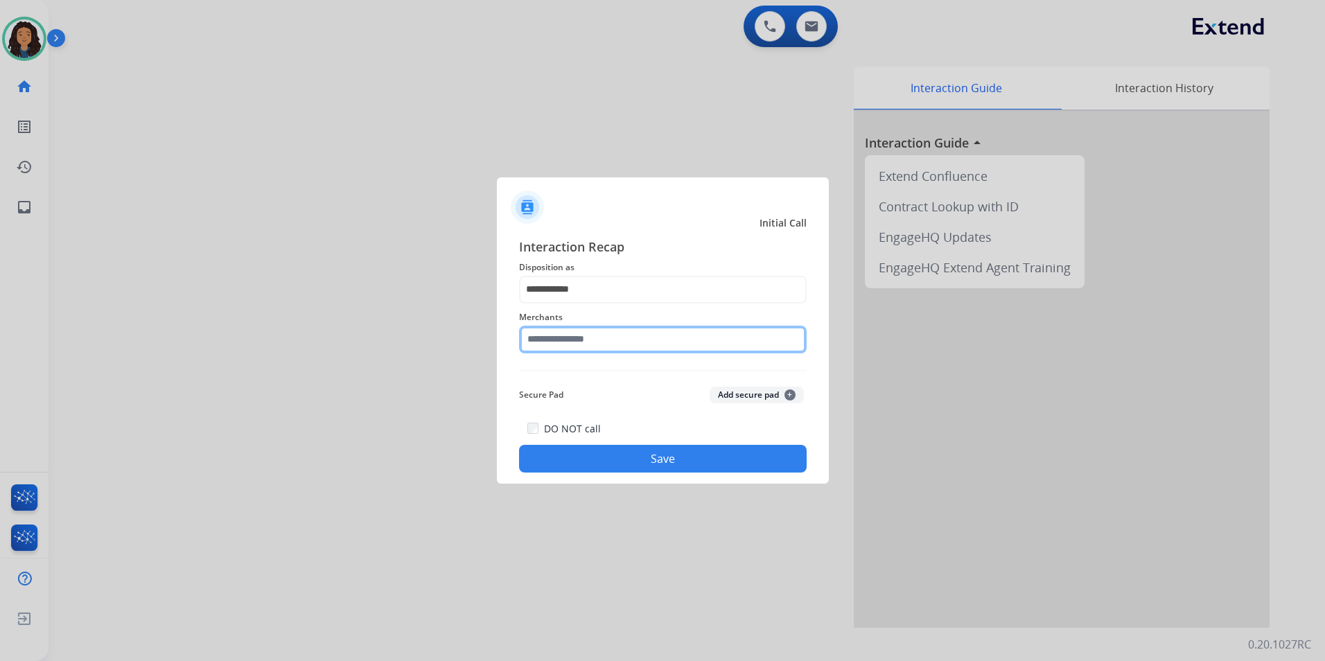
click at [574, 342] on input "text" at bounding box center [663, 340] width 288 height 28
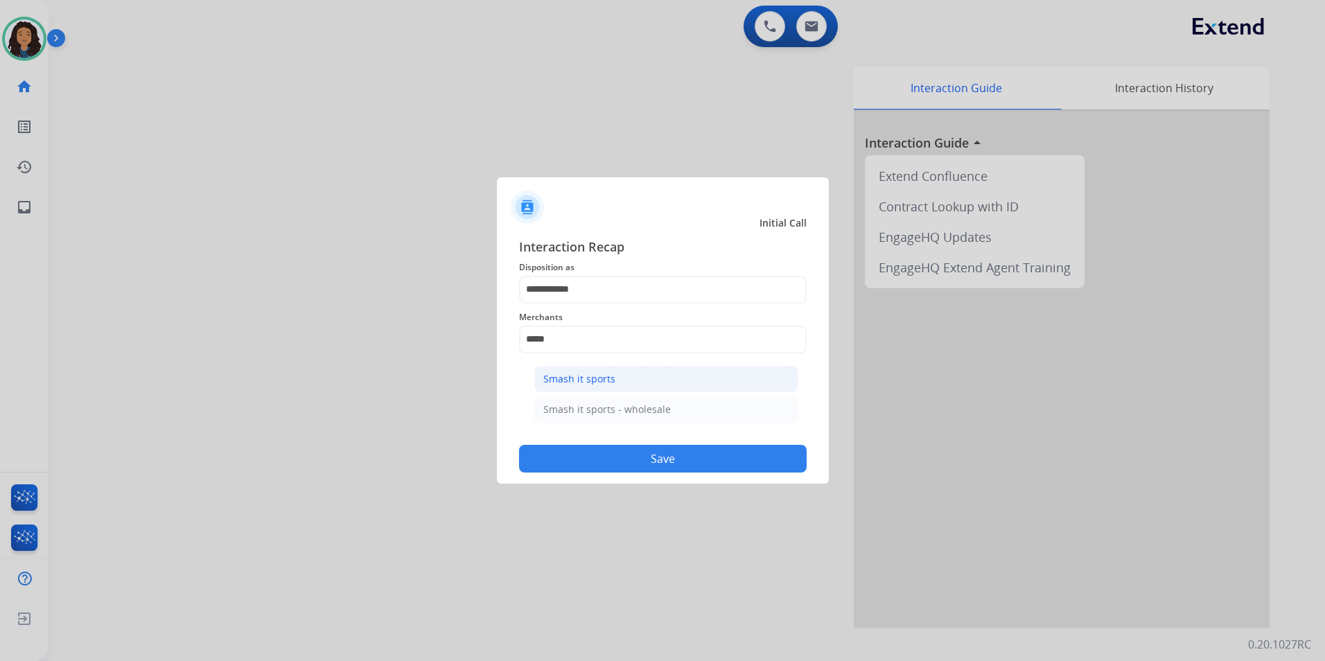
click at [635, 381] on li "Smash it sports" at bounding box center [666, 379] width 264 height 26
type input "**********"
click at [628, 461] on button "Save" at bounding box center [663, 459] width 288 height 28
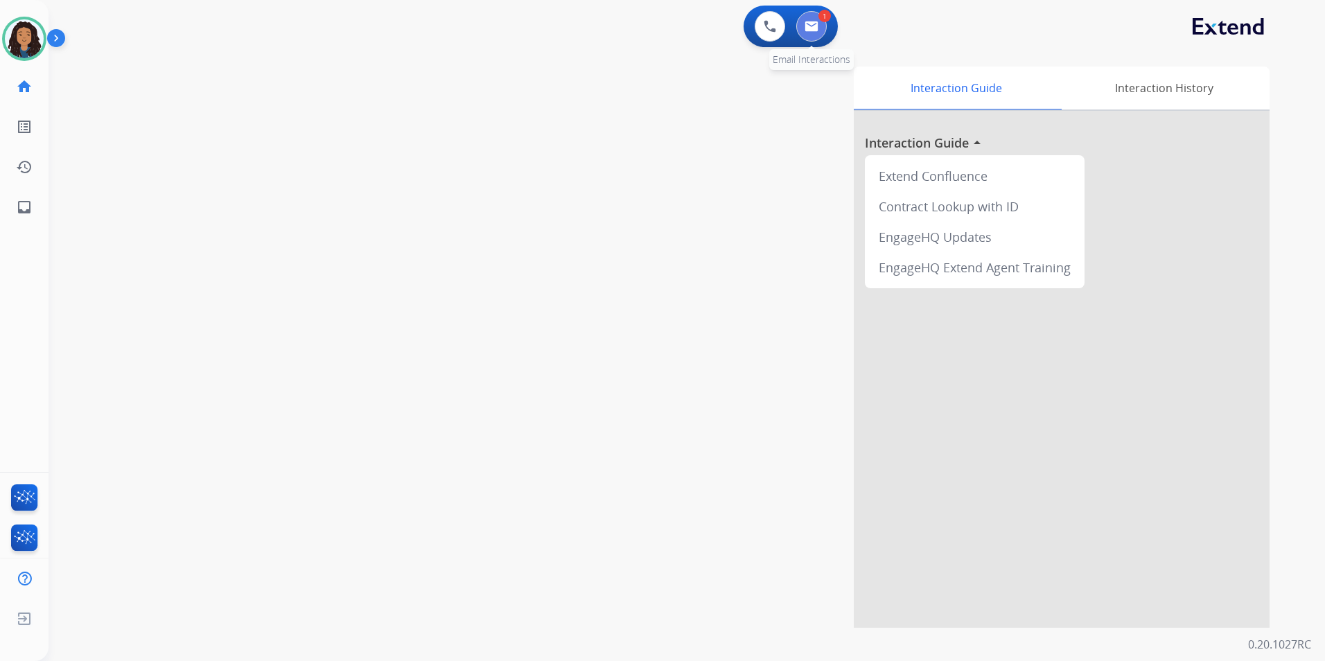
click at [805, 28] on img at bounding box center [812, 26] width 14 height 11
select select "**********"
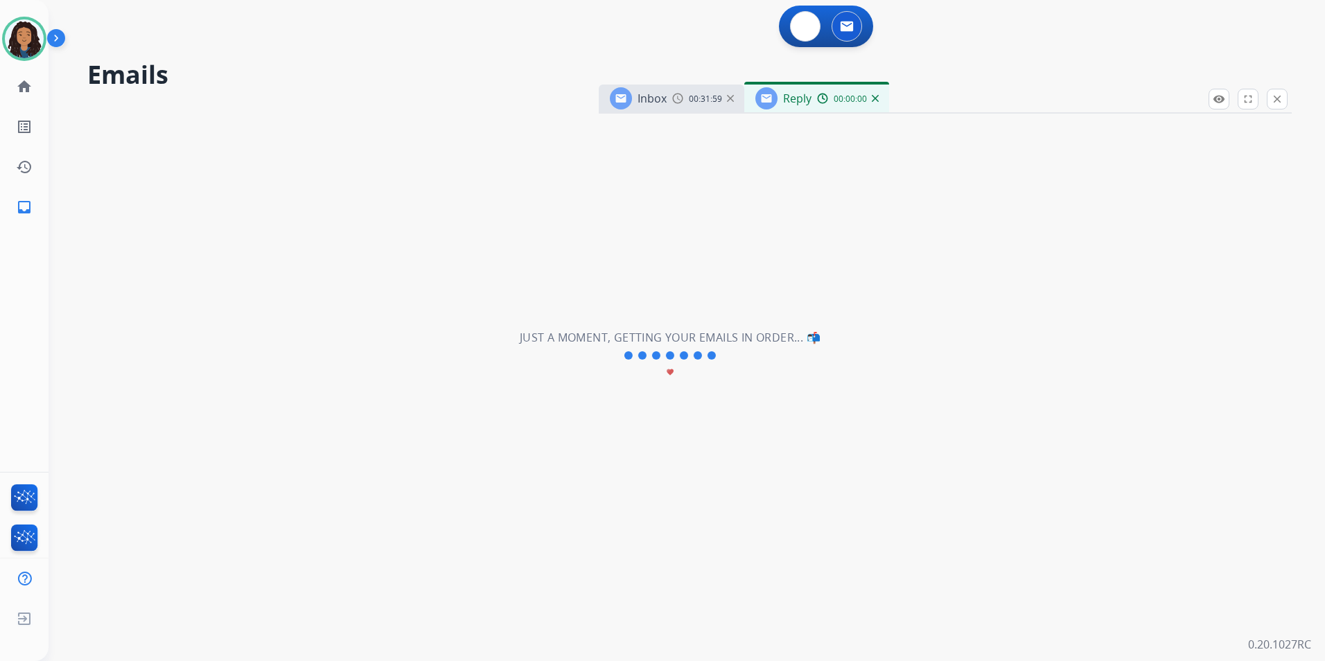
select select "**********"
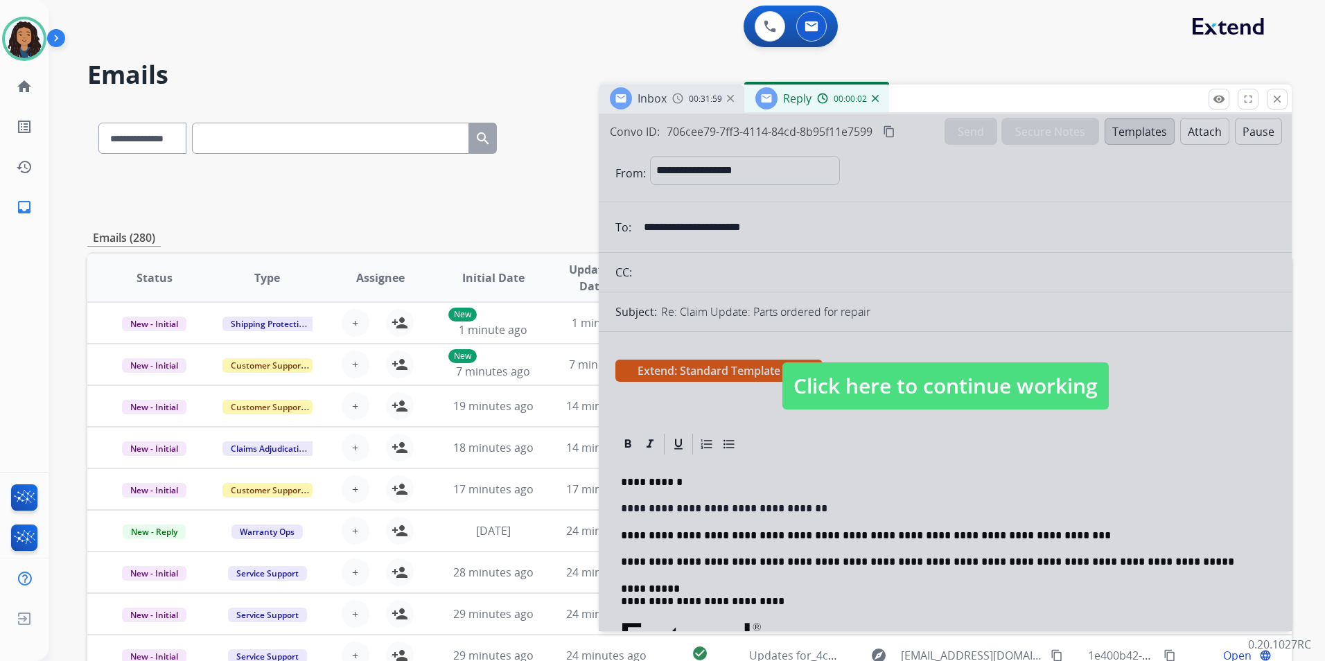
click at [871, 380] on span "Click here to continue working" at bounding box center [946, 386] width 326 height 47
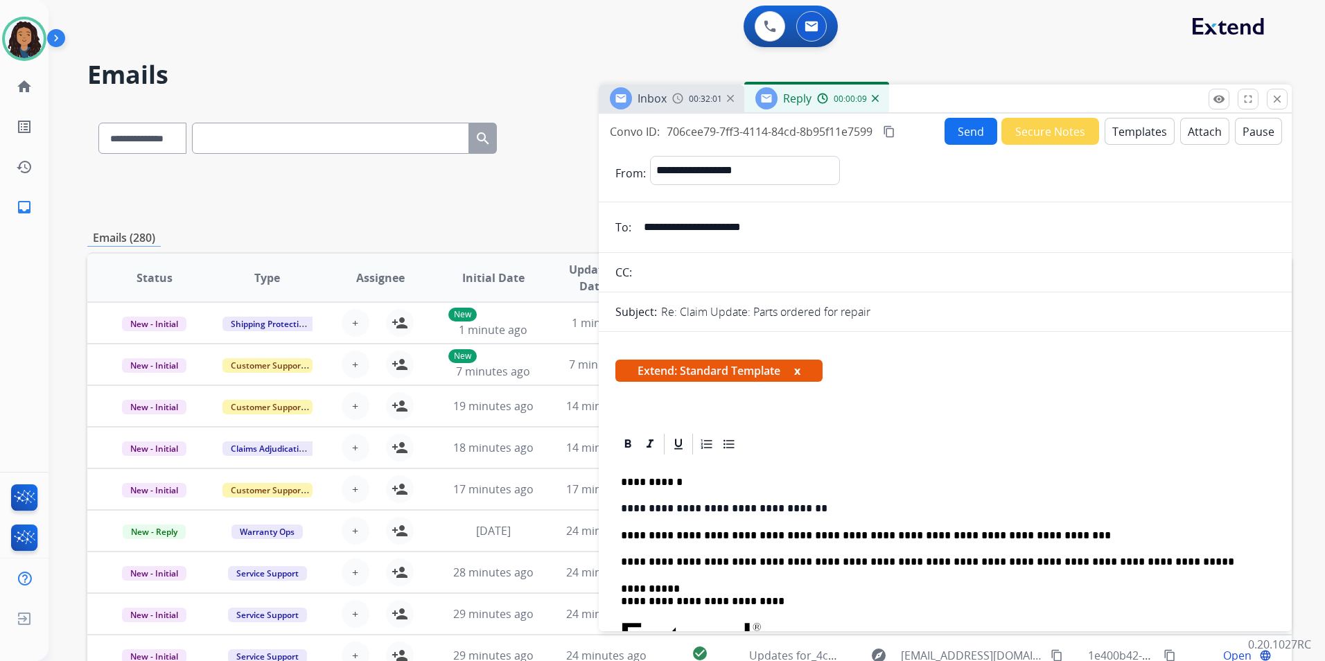
click at [975, 138] on button "Send" at bounding box center [971, 131] width 53 height 27
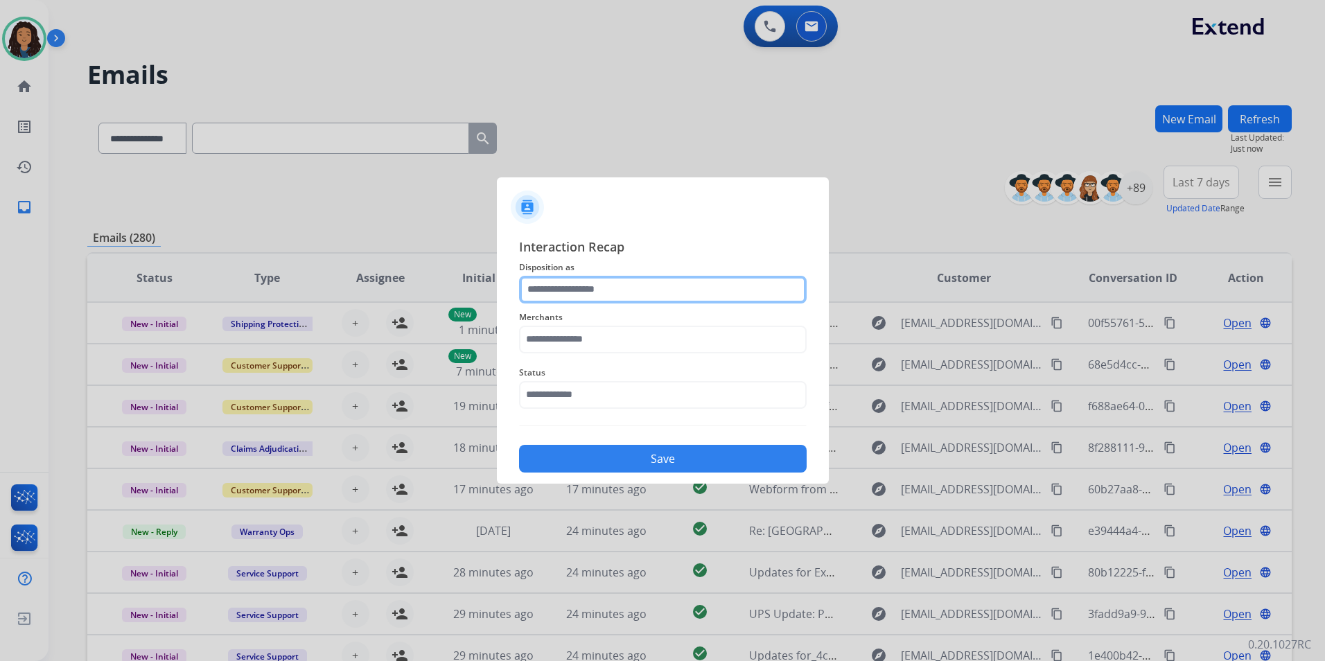
click at [720, 302] on input "text" at bounding box center [663, 290] width 288 height 28
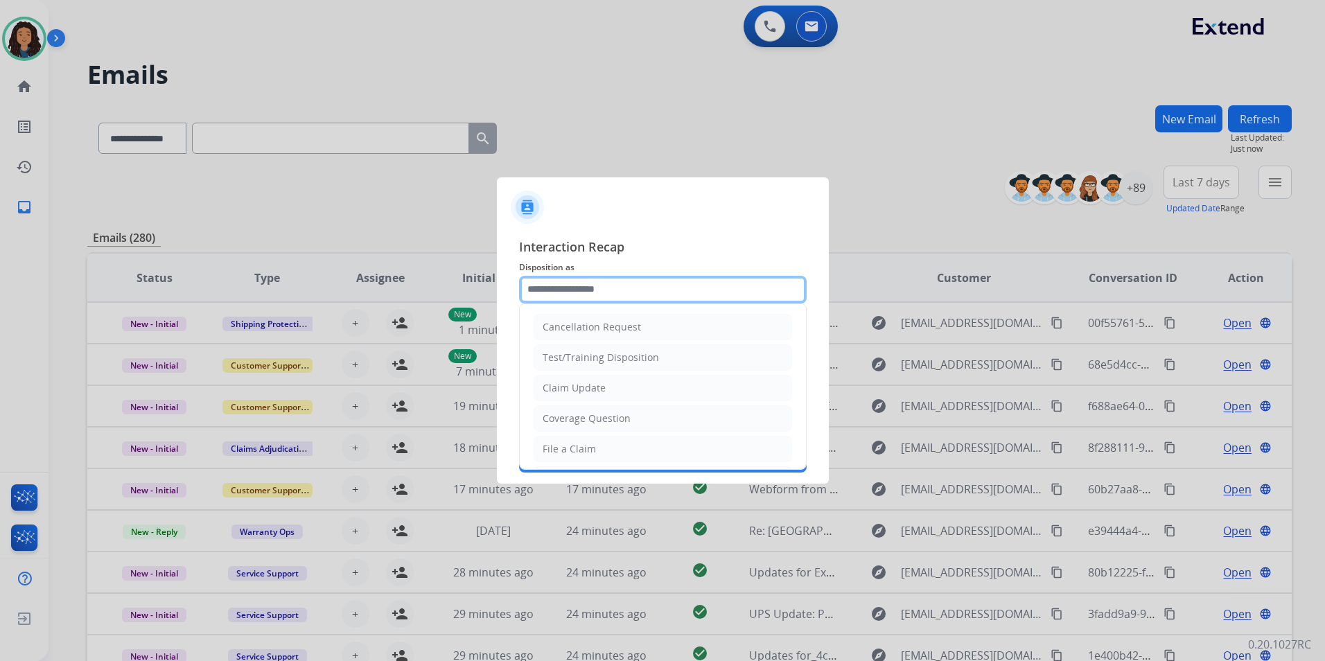
type input "**********"
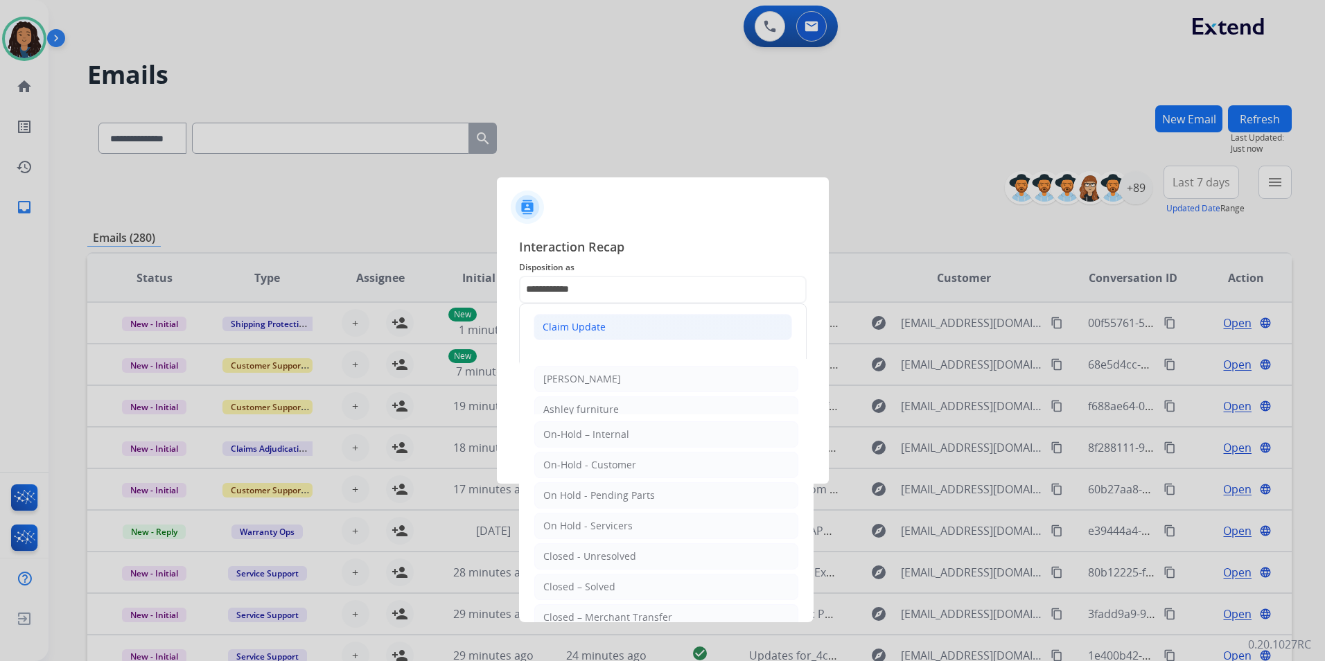
click at [601, 324] on div "Claim Update" at bounding box center [574, 327] width 63 height 14
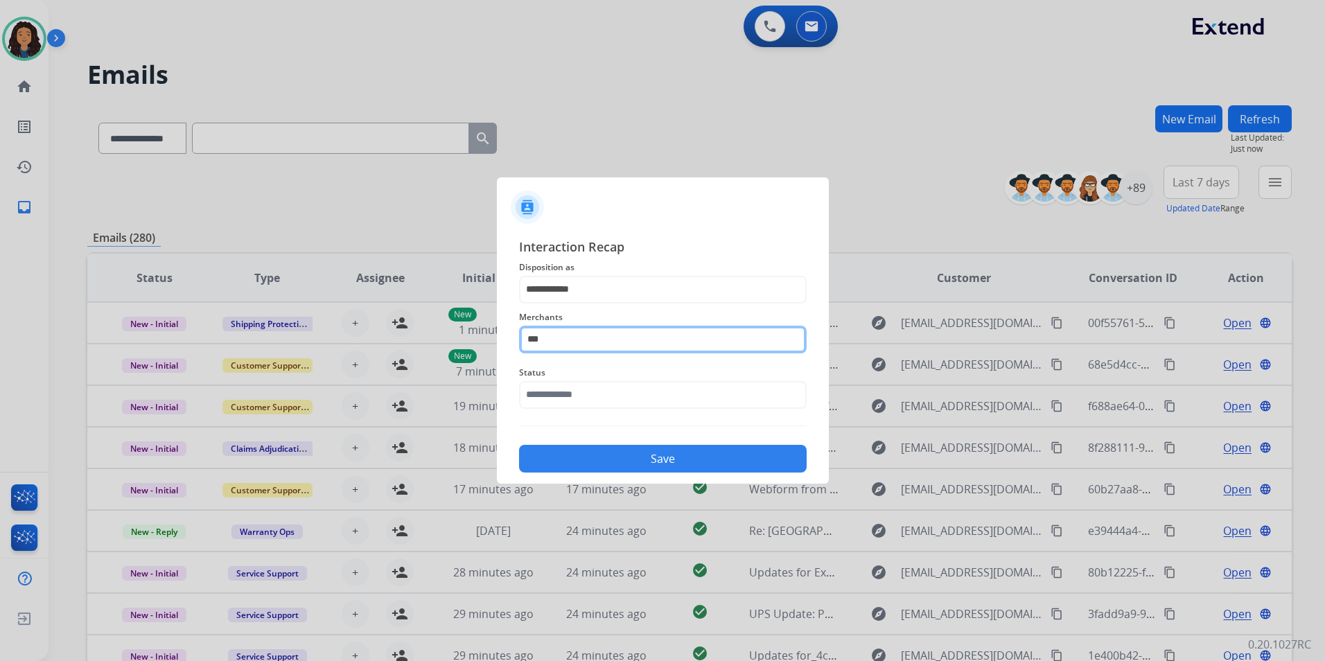
click at [570, 352] on input "***" at bounding box center [663, 340] width 288 height 28
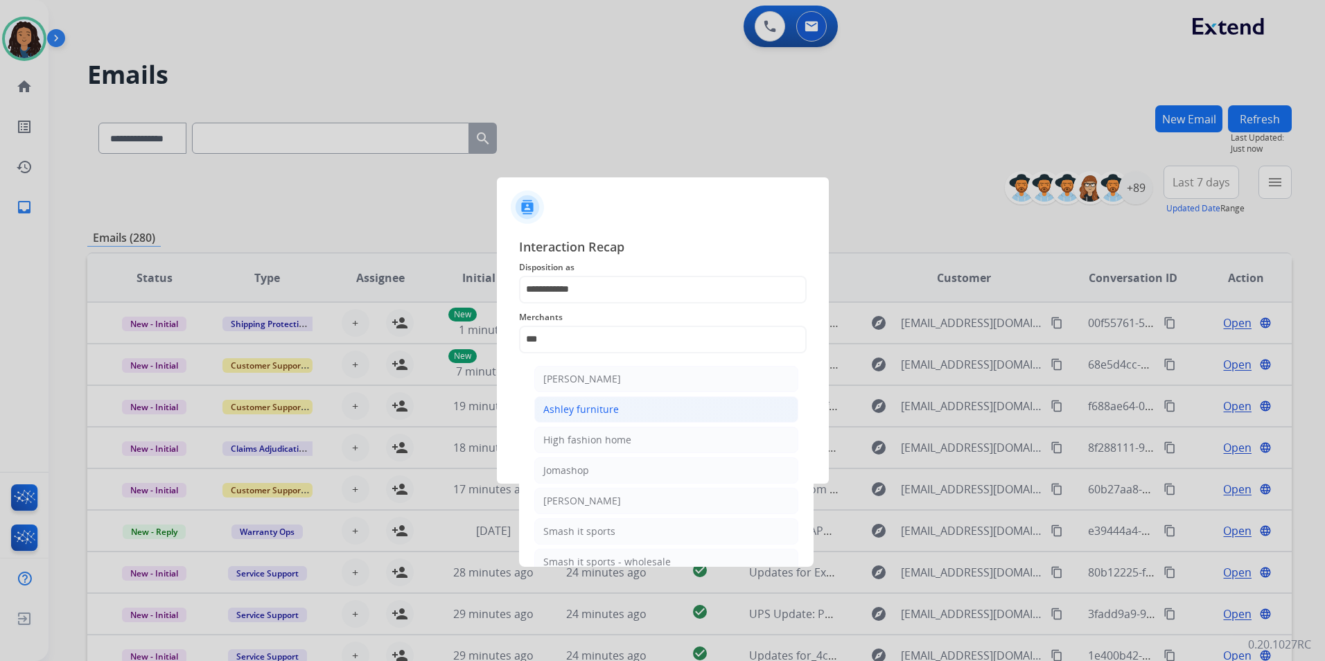
click at [543, 405] on div "Ashley furniture" at bounding box center [581, 410] width 76 height 14
type input "**********"
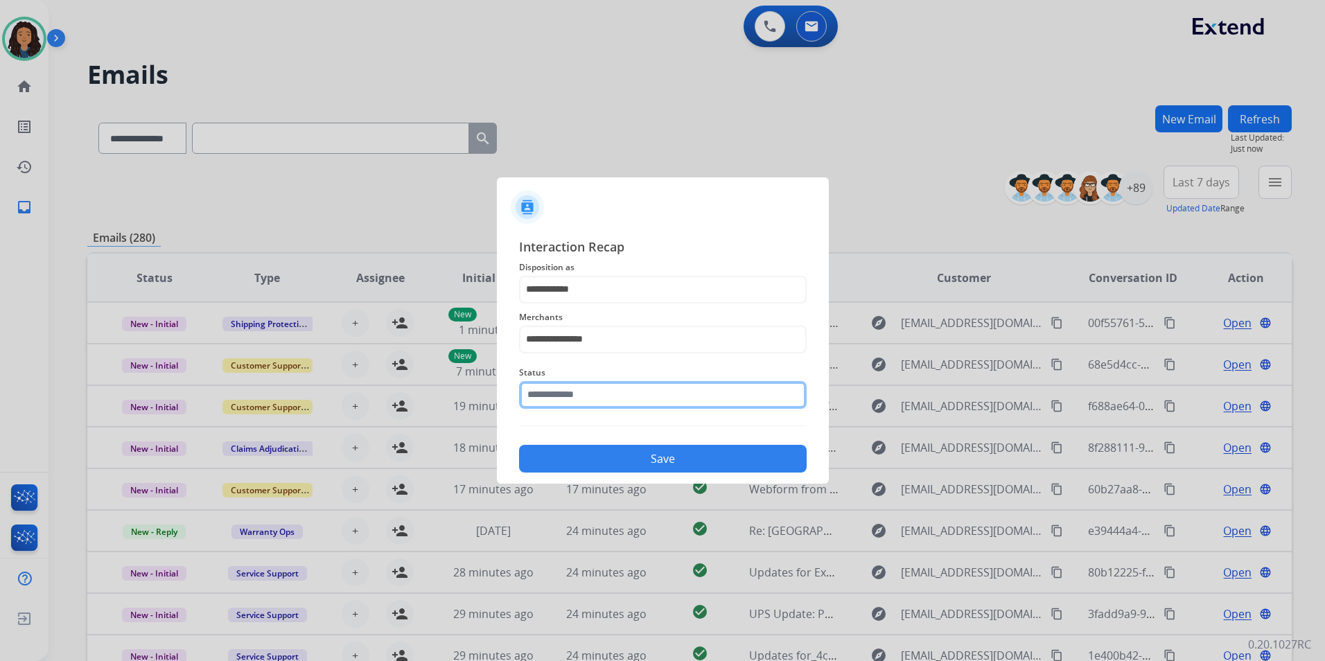
click at [543, 405] on input "text" at bounding box center [663, 395] width 288 height 28
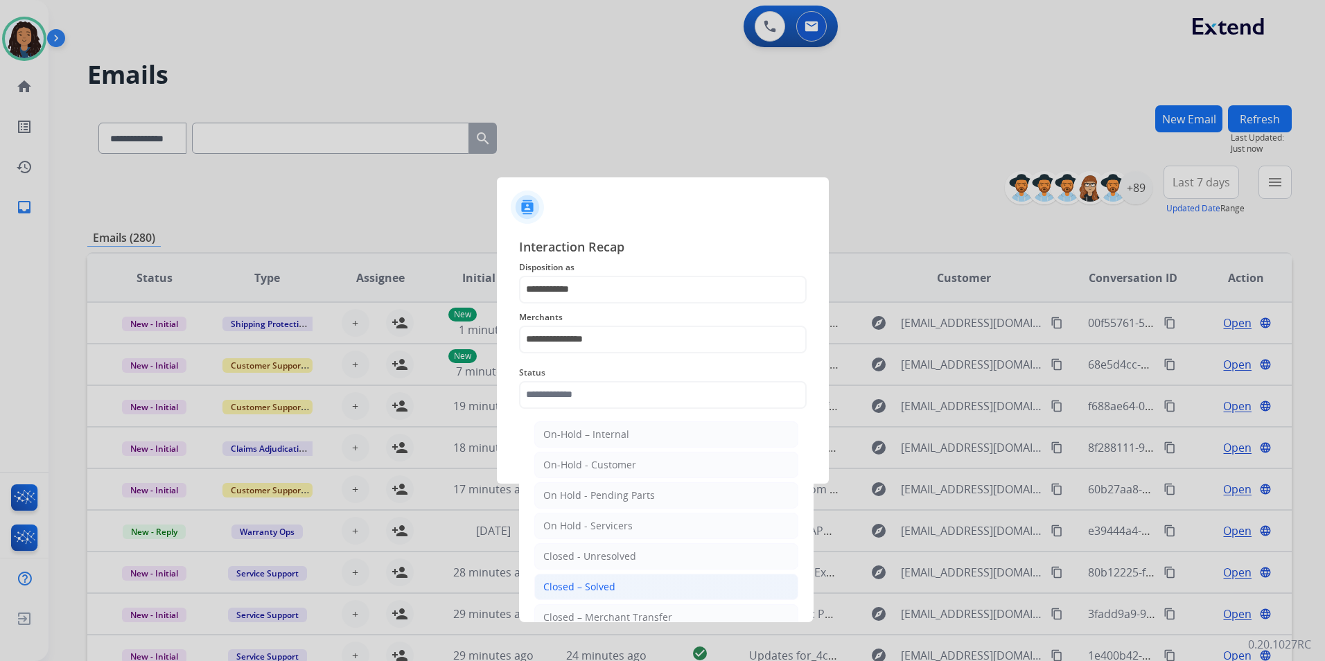
click at [568, 590] on div "Closed – Solved" at bounding box center [579, 587] width 72 height 14
type input "**********"
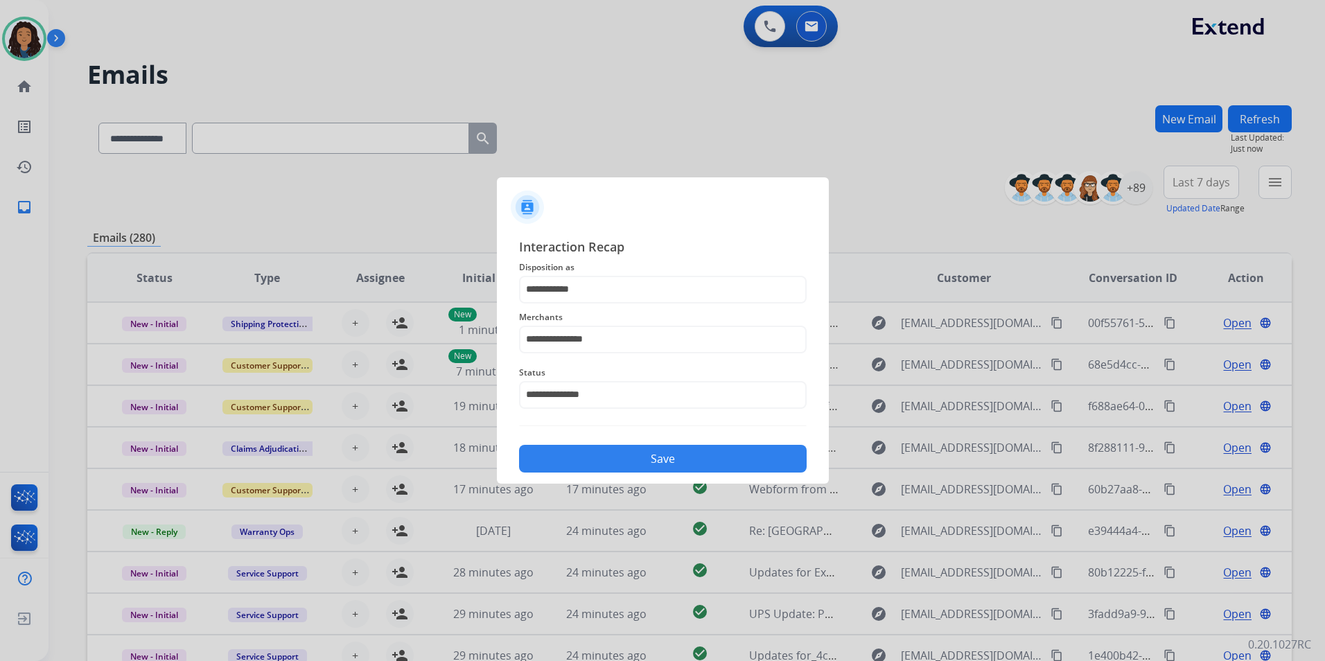
click at [589, 464] on button "Save" at bounding box center [663, 459] width 288 height 28
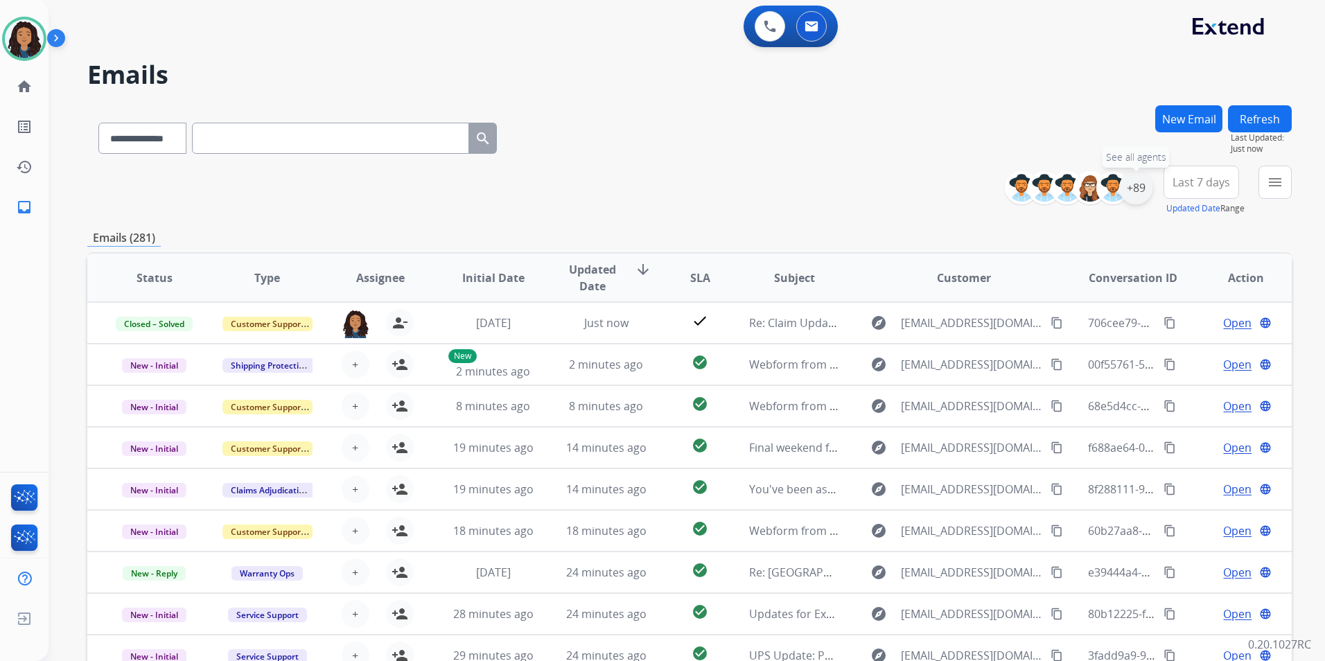
click at [1139, 198] on div "+89" at bounding box center [1135, 187] width 33 height 33
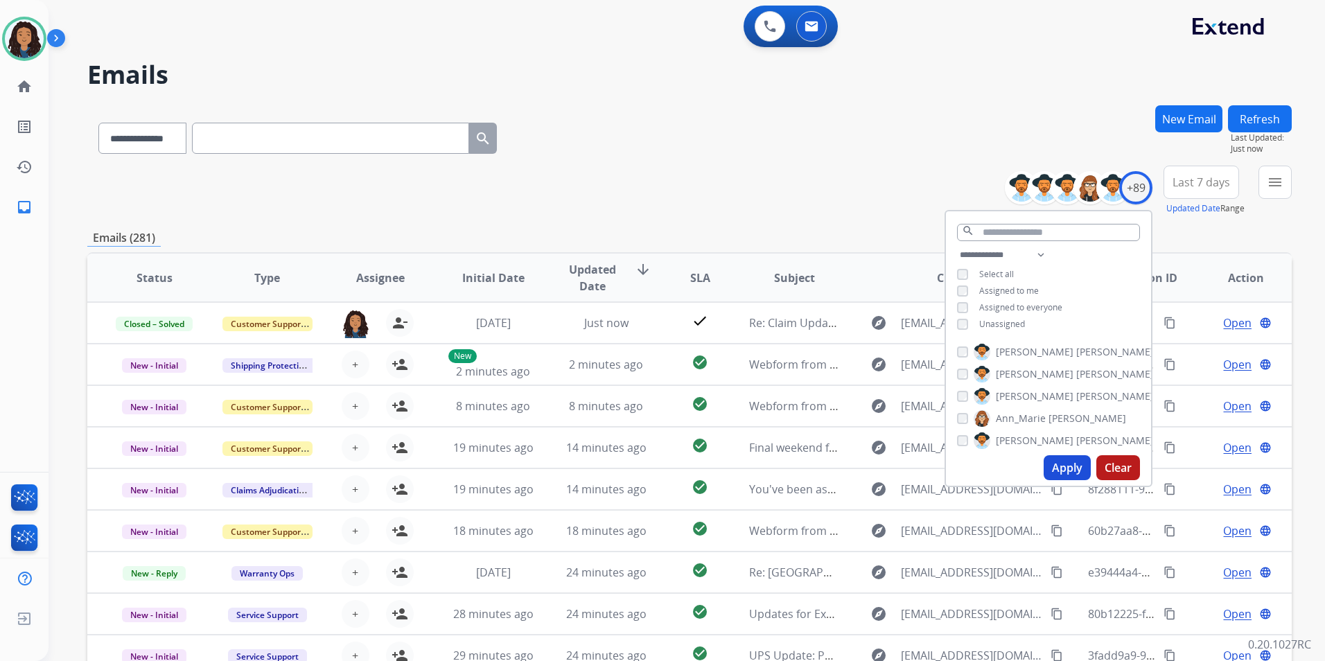
click at [1006, 321] on span "Unassigned" at bounding box center [1002, 324] width 46 height 12
click at [1068, 470] on button "Apply" at bounding box center [1067, 467] width 47 height 25
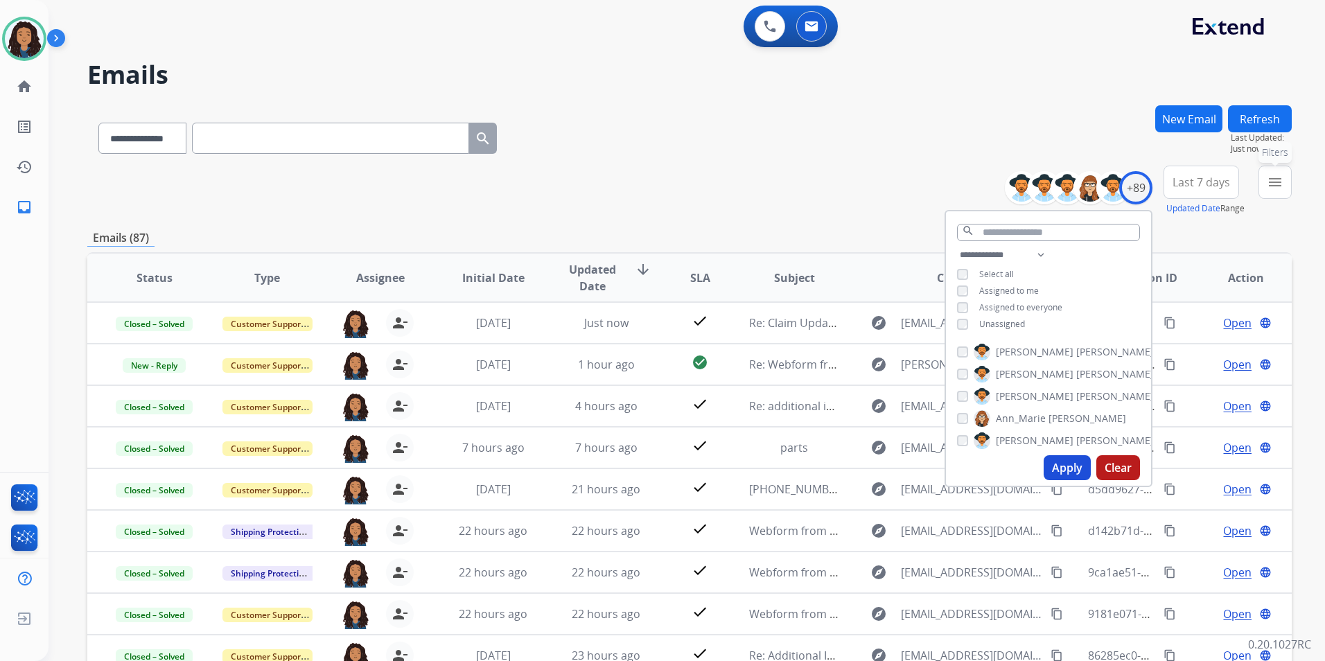
click at [1263, 175] on button "menu Filters" at bounding box center [1275, 182] width 33 height 33
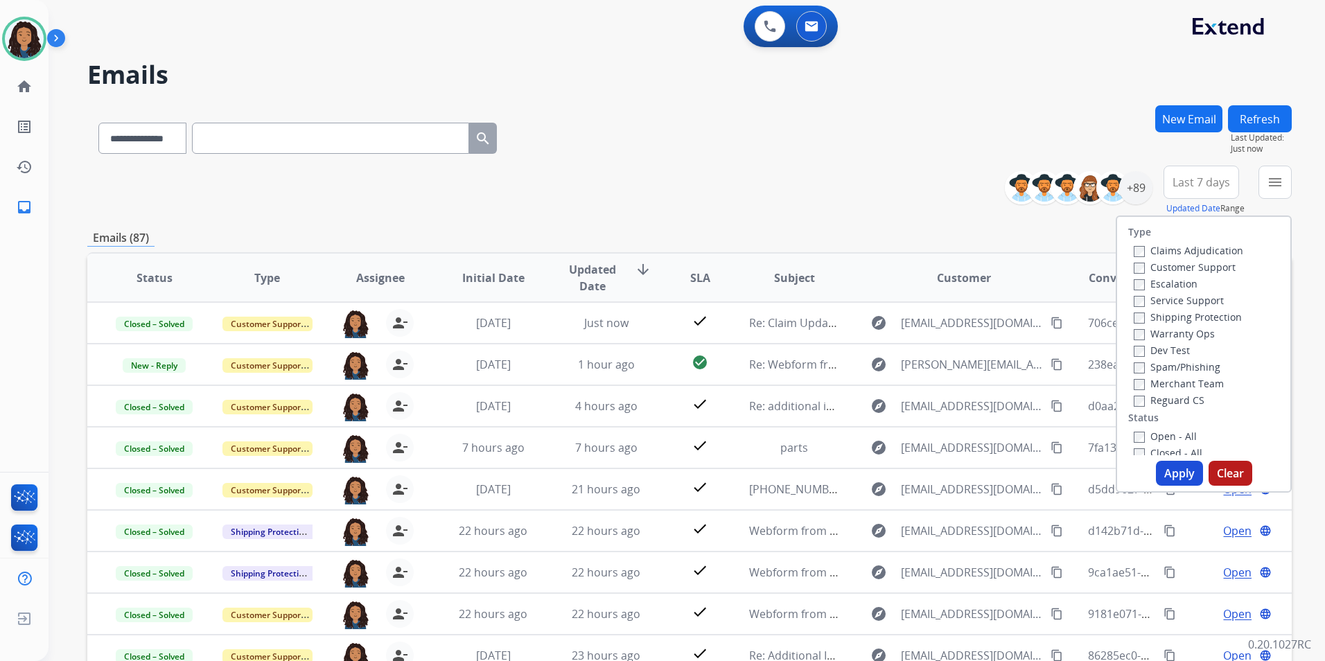
click at [1213, 272] on label "Customer Support" at bounding box center [1185, 267] width 102 height 13
click at [1219, 314] on label "Shipping Protection" at bounding box center [1188, 317] width 108 height 13
click at [1179, 397] on label "Reguard CS" at bounding box center [1169, 400] width 71 height 13
click at [1169, 435] on label "Open - All" at bounding box center [1165, 436] width 63 height 13
click at [1166, 478] on button "Apply" at bounding box center [1179, 473] width 47 height 25
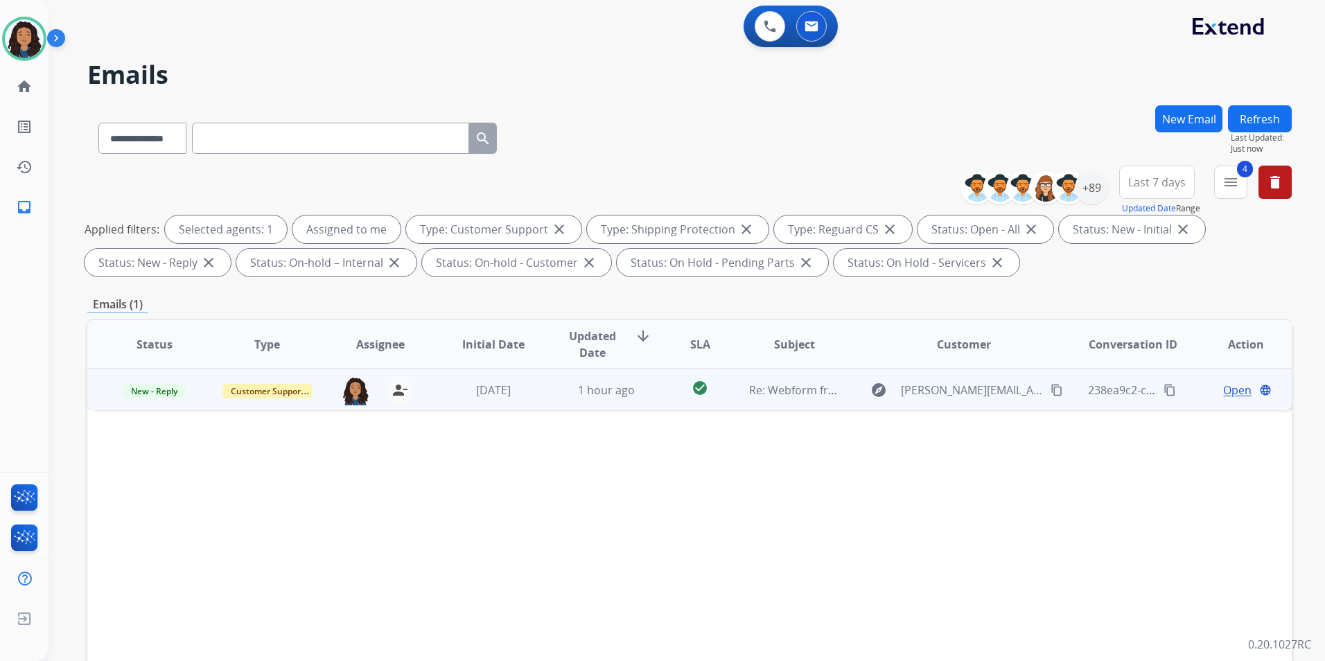
click at [1223, 390] on span "Open" at bounding box center [1237, 390] width 28 height 17
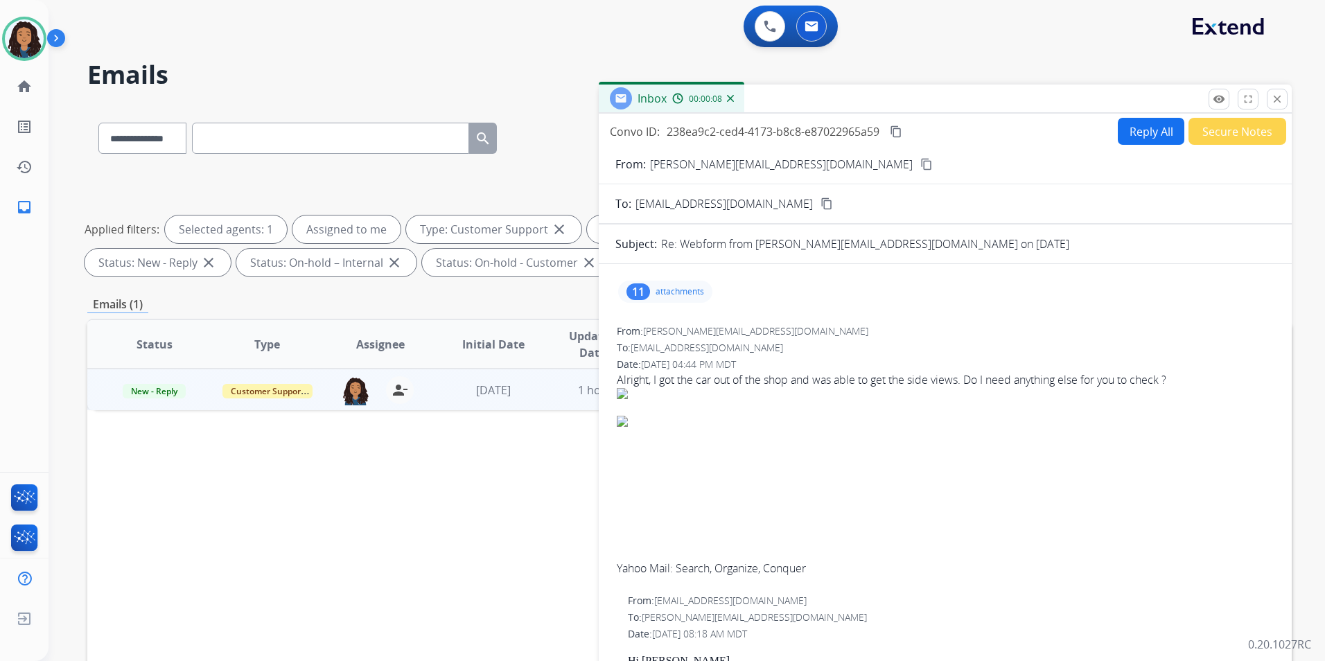
click at [687, 305] on div "11 attachments" at bounding box center [946, 291] width 660 height 33
click at [683, 291] on p "attachments" at bounding box center [680, 291] width 49 height 11
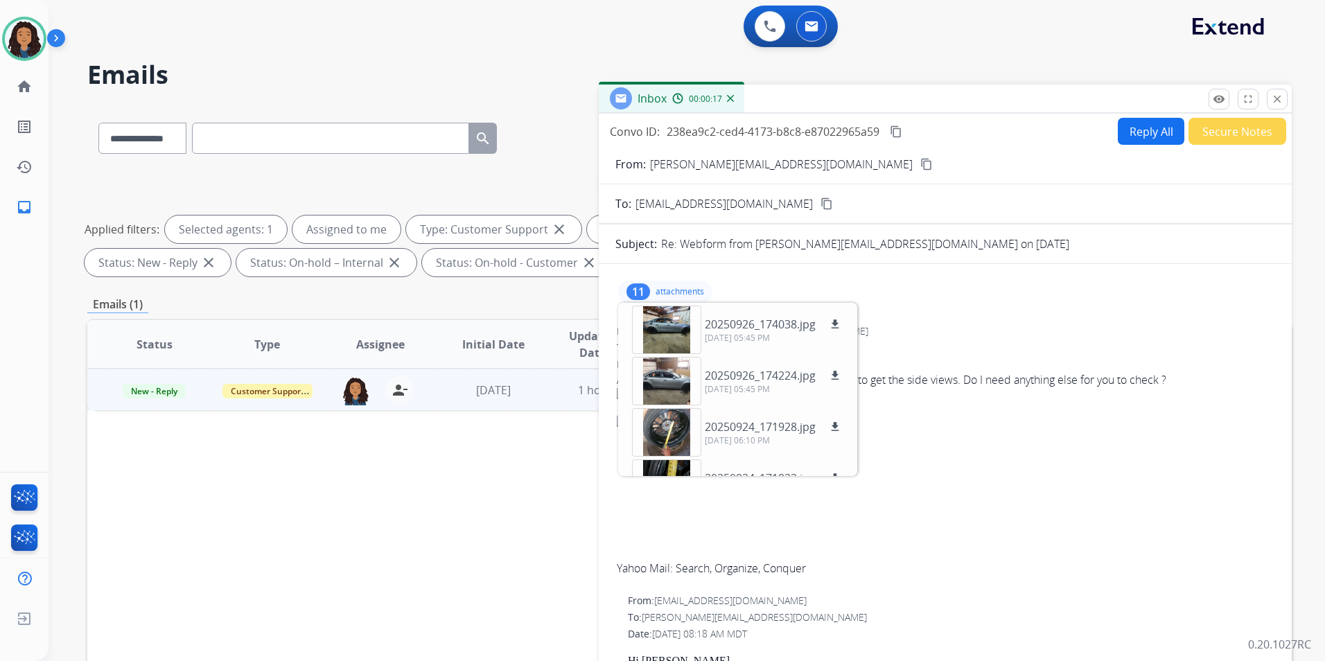
click at [921, 162] on mat-icon "content_copy" at bounding box center [927, 164] width 12 height 12
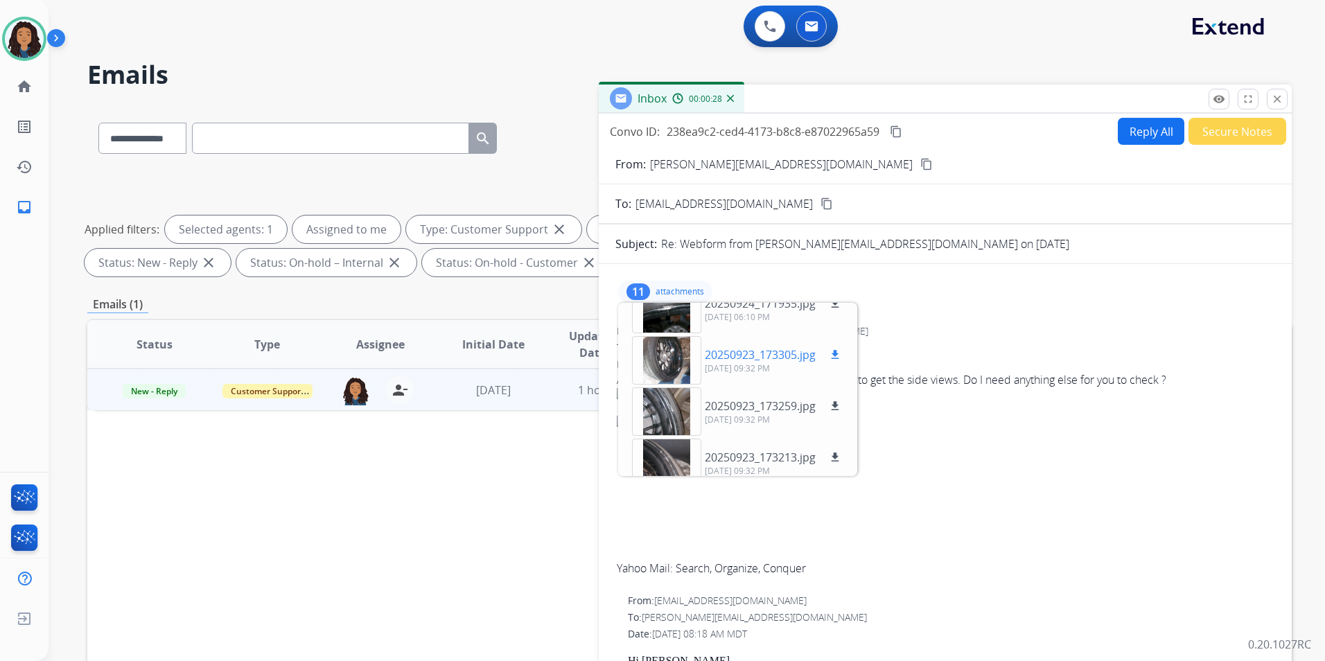
scroll to position [394, 0]
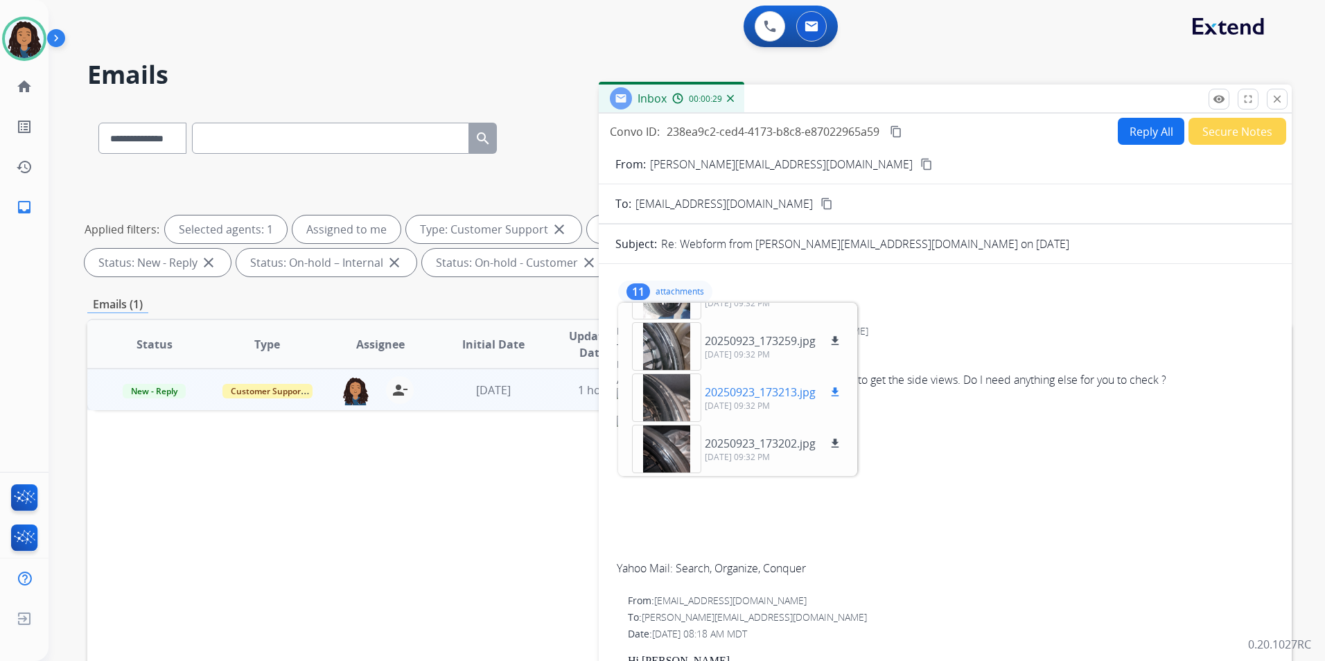
click at [668, 404] on div at bounding box center [666, 398] width 69 height 49
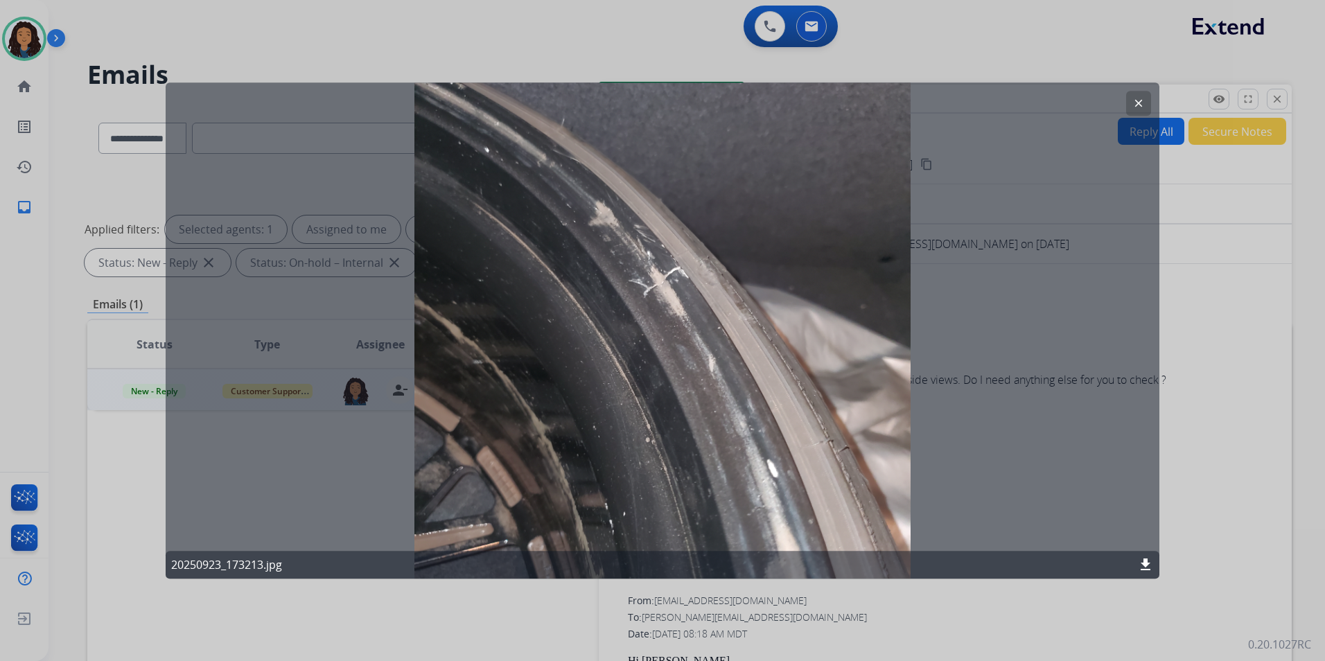
click at [1137, 108] on mat-icon "clear" at bounding box center [1139, 103] width 12 height 12
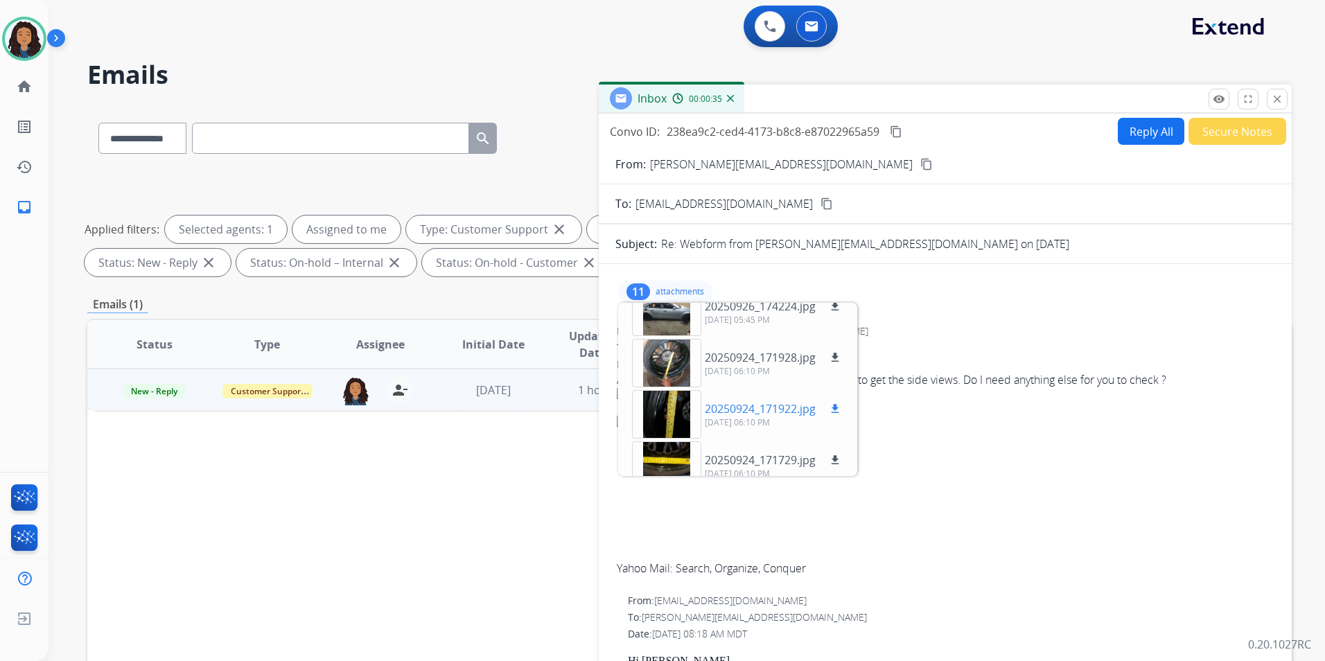
scroll to position [139, 0]
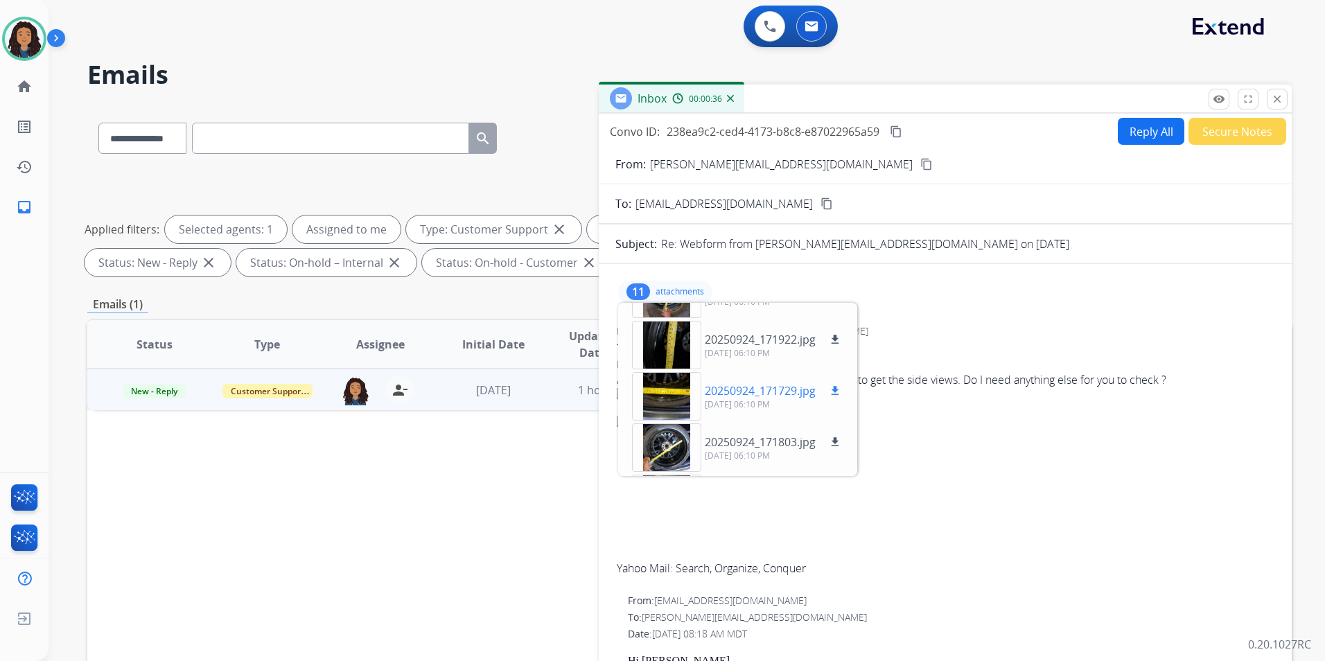
click at [668, 391] on div at bounding box center [666, 396] width 69 height 49
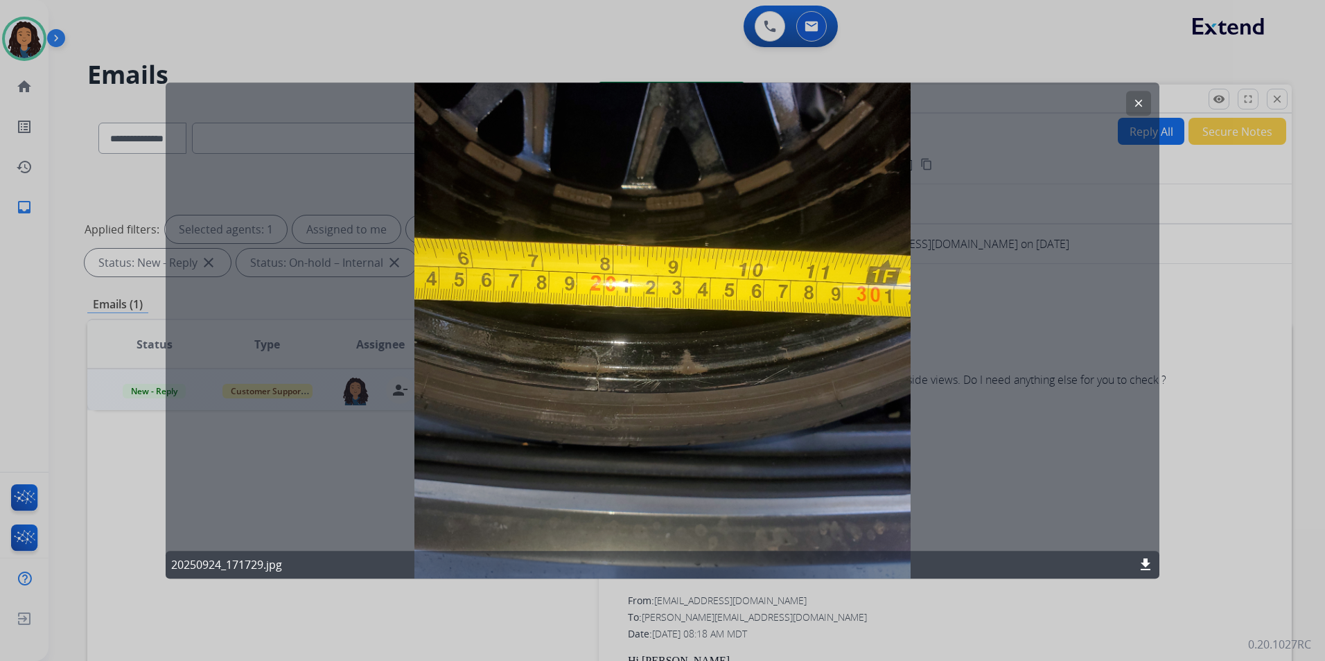
click at [1133, 106] on mat-icon "clear" at bounding box center [1139, 103] width 12 height 12
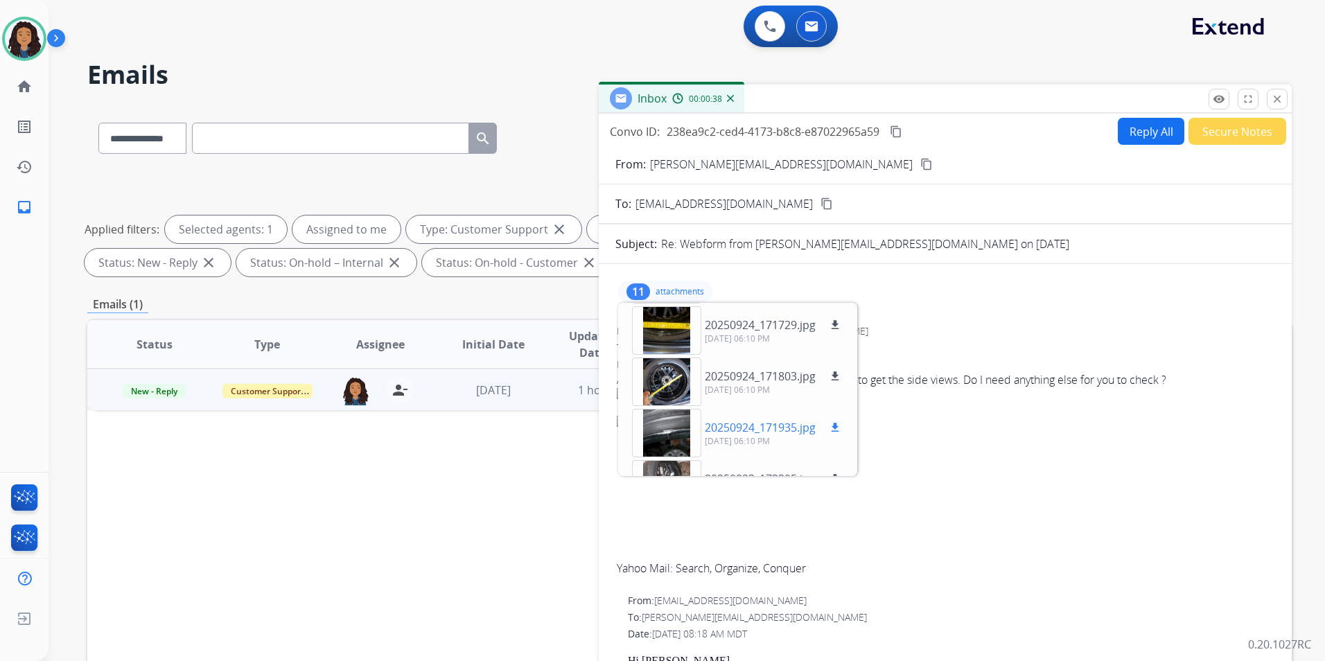
scroll to position [208, 0]
click at [668, 385] on div at bounding box center [666, 378] width 69 height 49
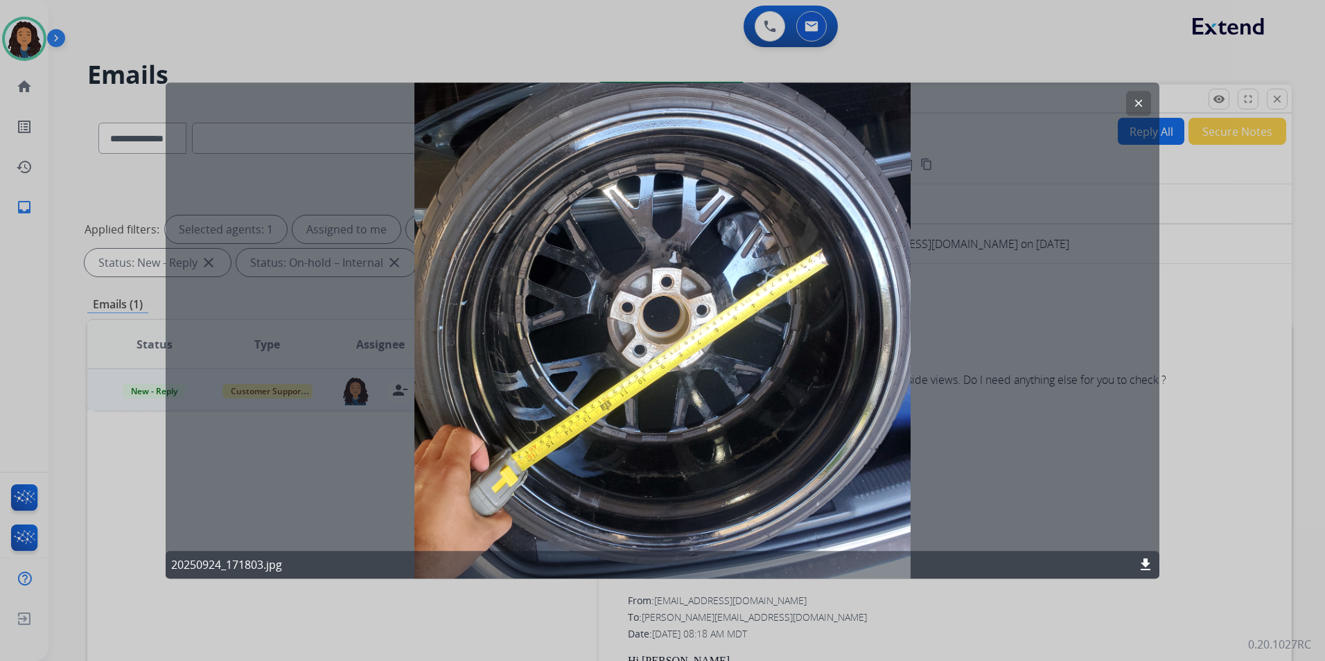
click at [1124, 108] on div "clear 20250924_171803.jpg download" at bounding box center [663, 330] width 994 height 496
click at [1138, 106] on mat-icon "clear" at bounding box center [1139, 103] width 12 height 12
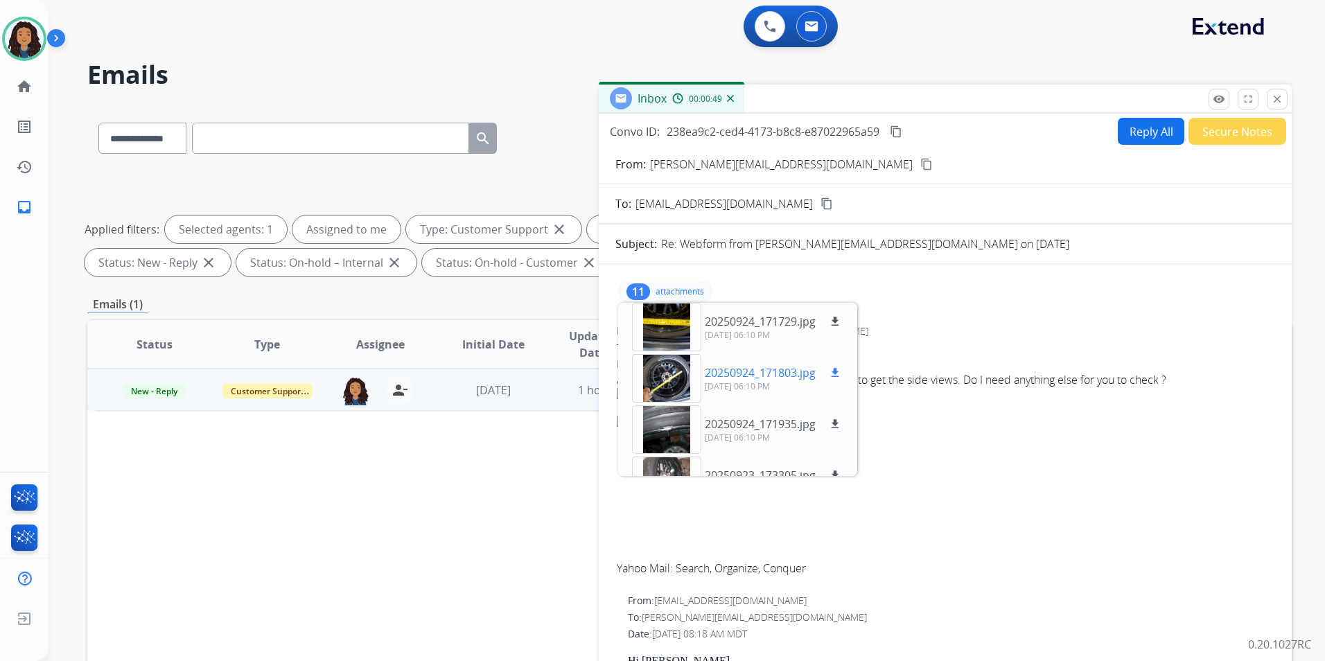
click at [836, 374] on mat-icon "download" at bounding box center [835, 373] width 12 height 12
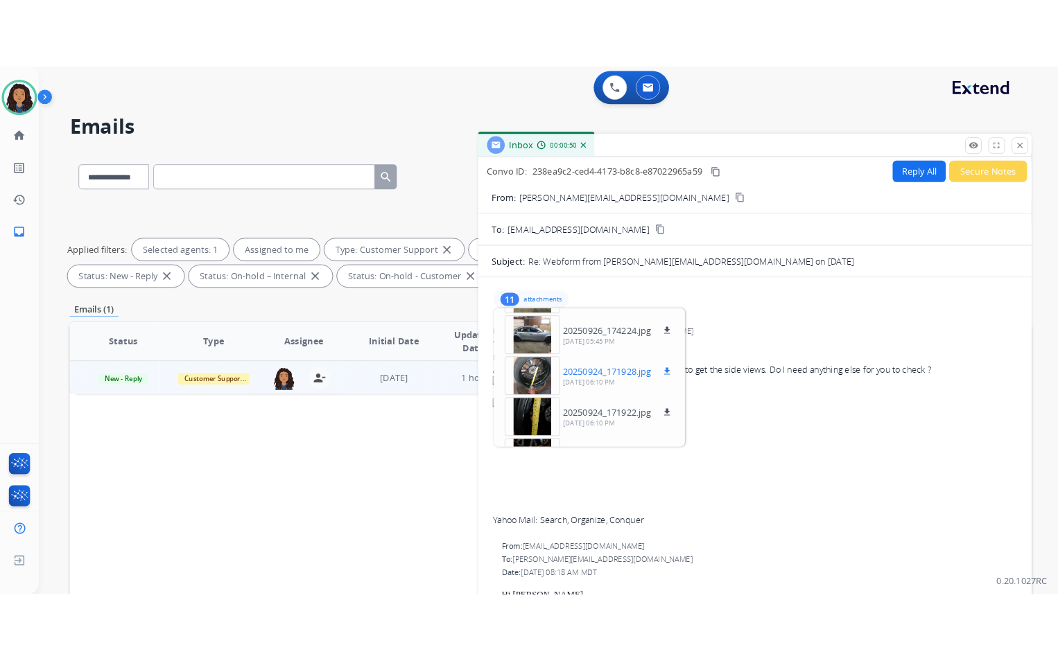
scroll to position [69, 0]
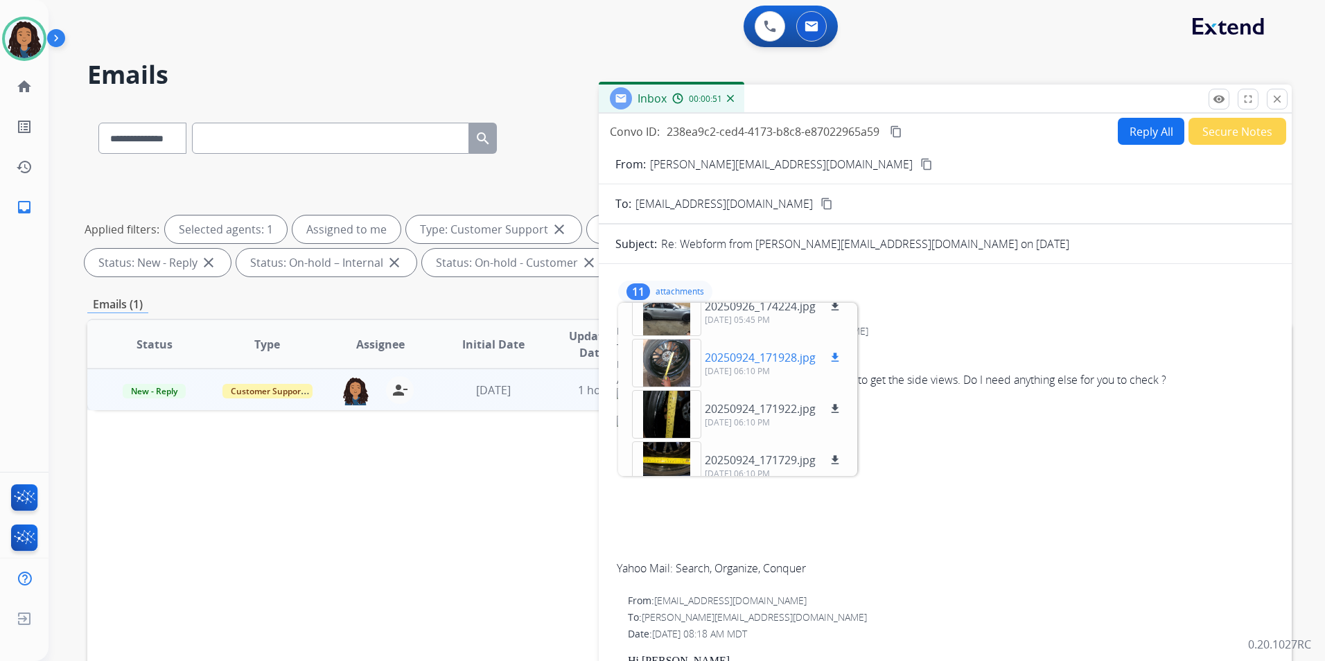
click at [836, 357] on mat-icon "download" at bounding box center [835, 357] width 12 height 12
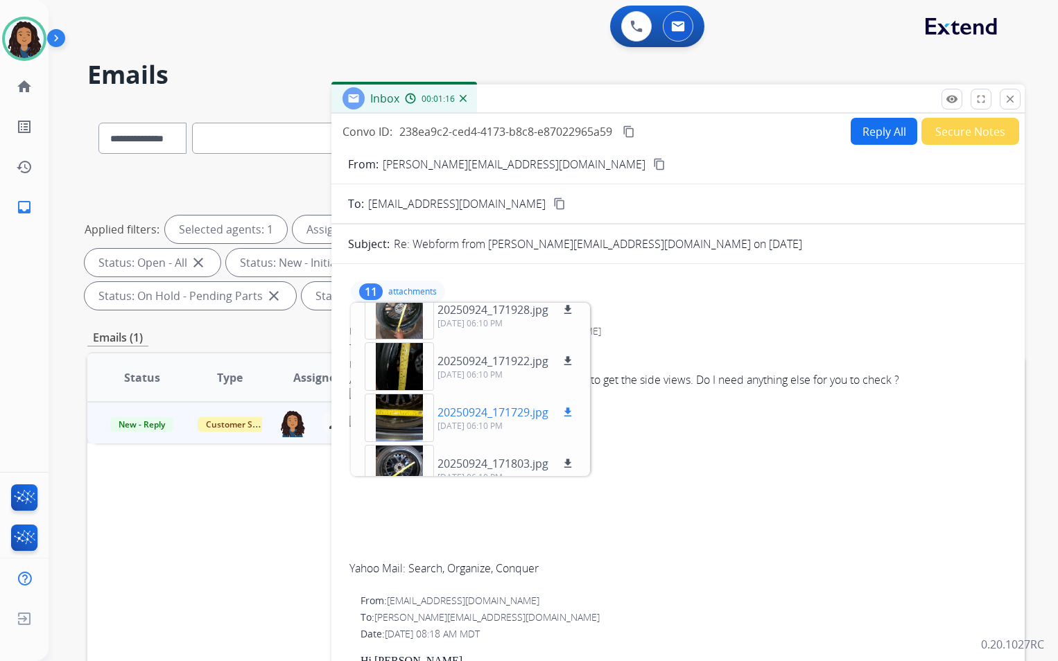
scroll to position [139, 0]
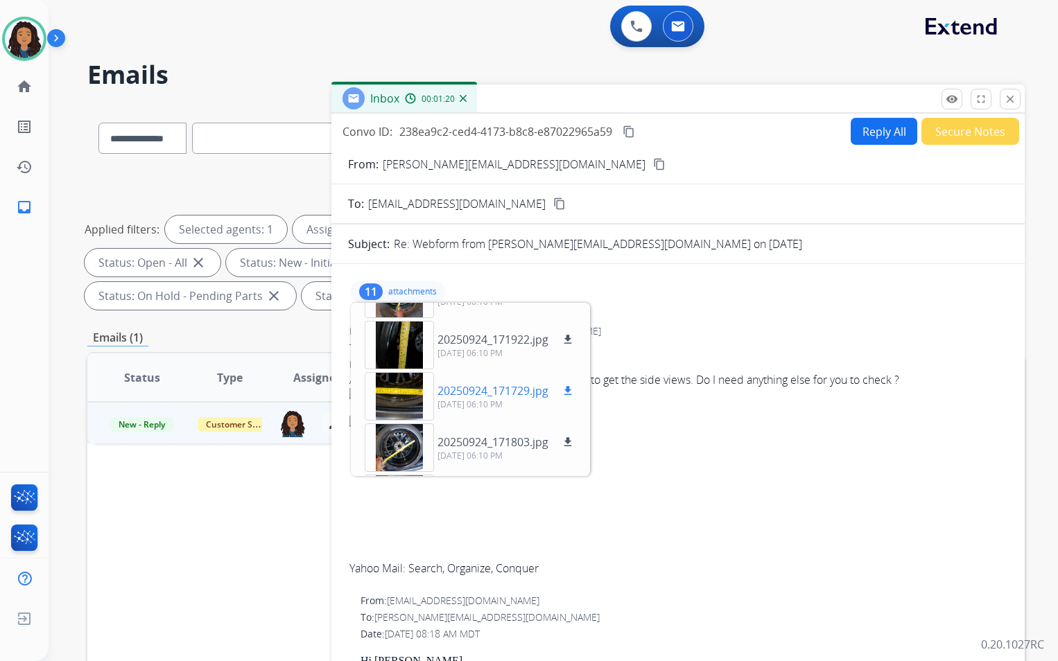
click at [408, 402] on div at bounding box center [399, 396] width 69 height 49
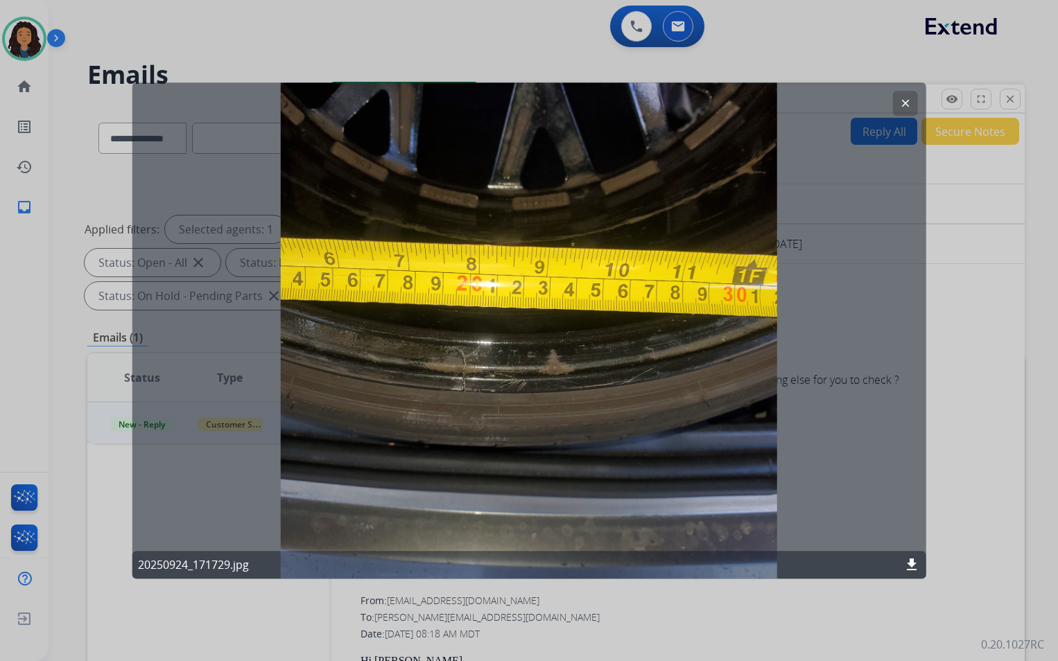
click at [896, 109] on button "clear" at bounding box center [904, 103] width 25 height 25
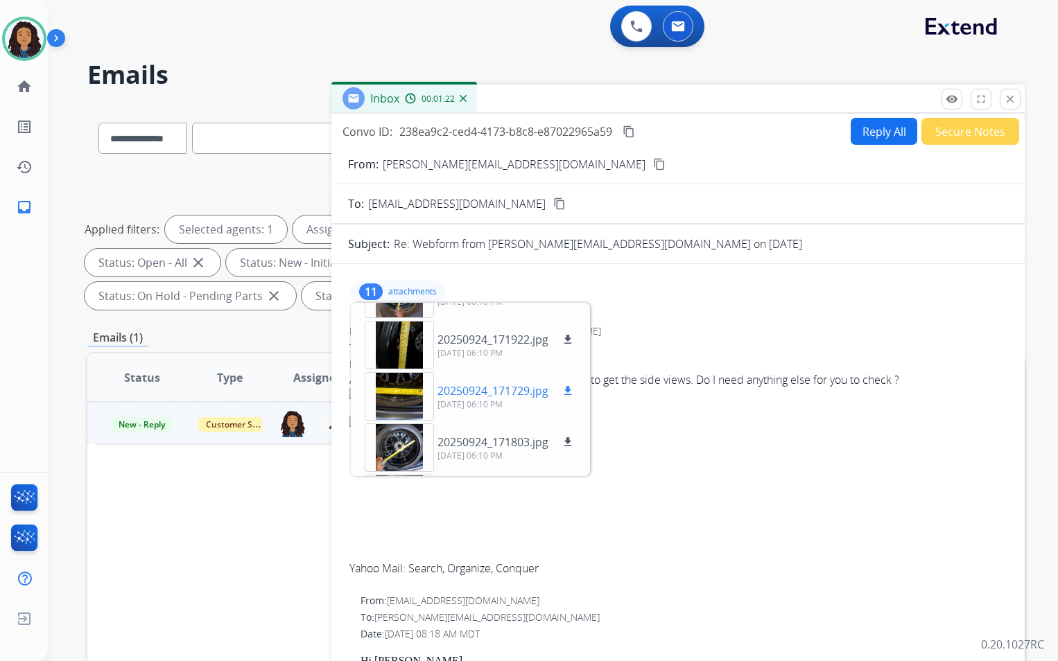
click at [570, 394] on mat-icon "download" at bounding box center [567, 391] width 12 height 12
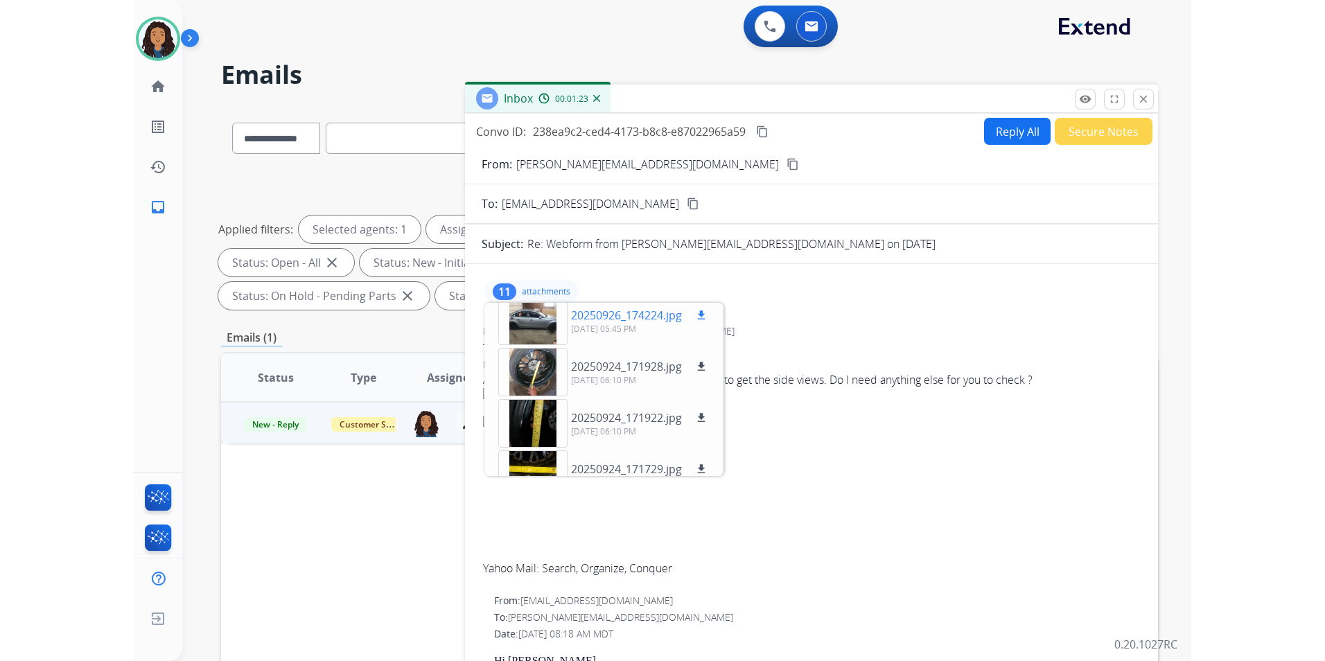
scroll to position [0, 0]
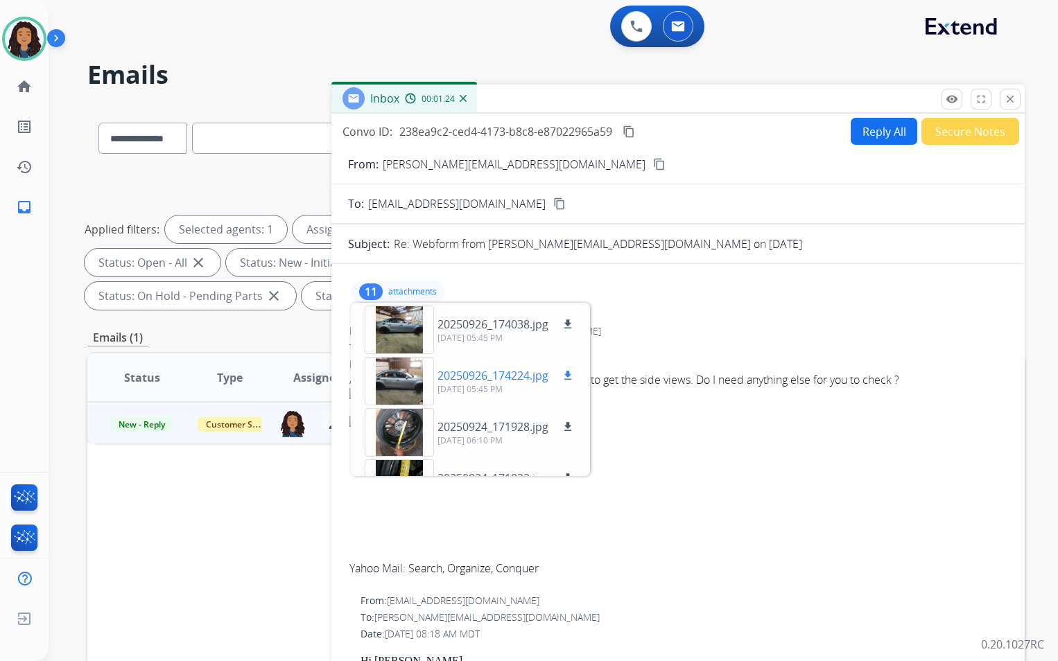
click at [566, 370] on mat-icon "download" at bounding box center [567, 375] width 12 height 12
click at [573, 323] on mat-icon "download" at bounding box center [567, 324] width 12 height 12
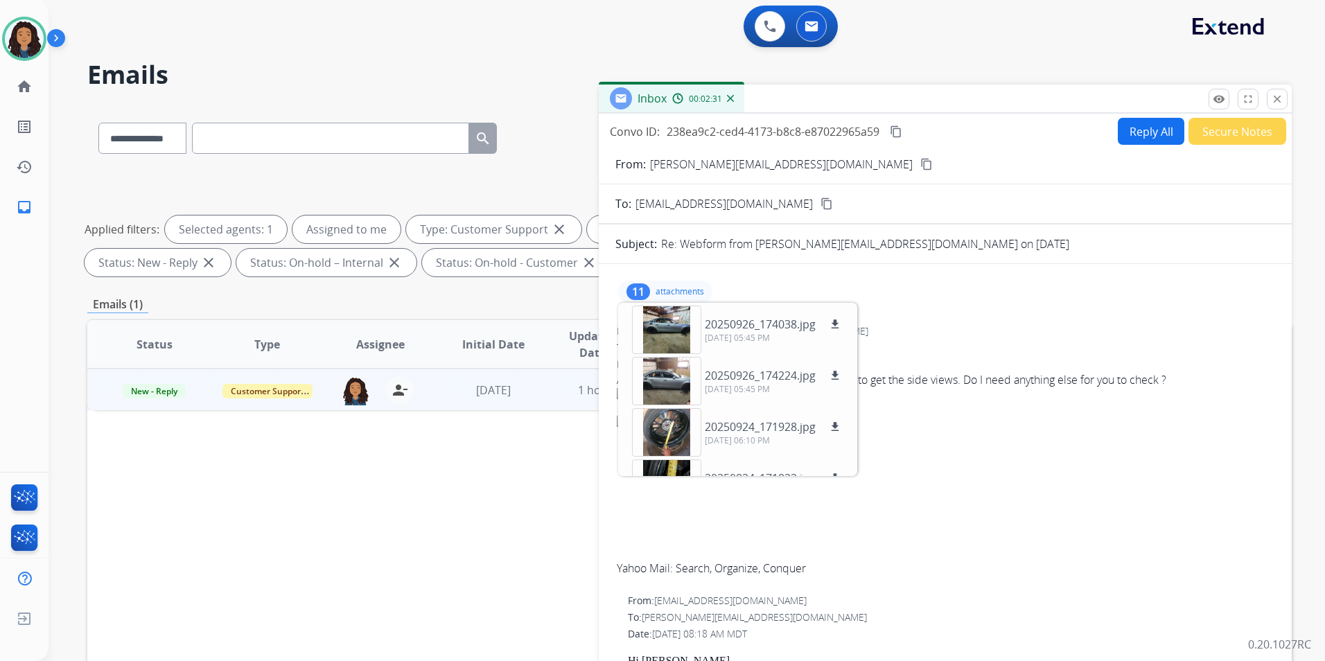
click at [903, 131] on mat-icon "content_copy" at bounding box center [896, 131] width 12 height 12
click at [835, 377] on mat-icon "download" at bounding box center [835, 375] width 12 height 12
click at [137, 383] on p "New - Reply" at bounding box center [155, 390] width 90 height 17
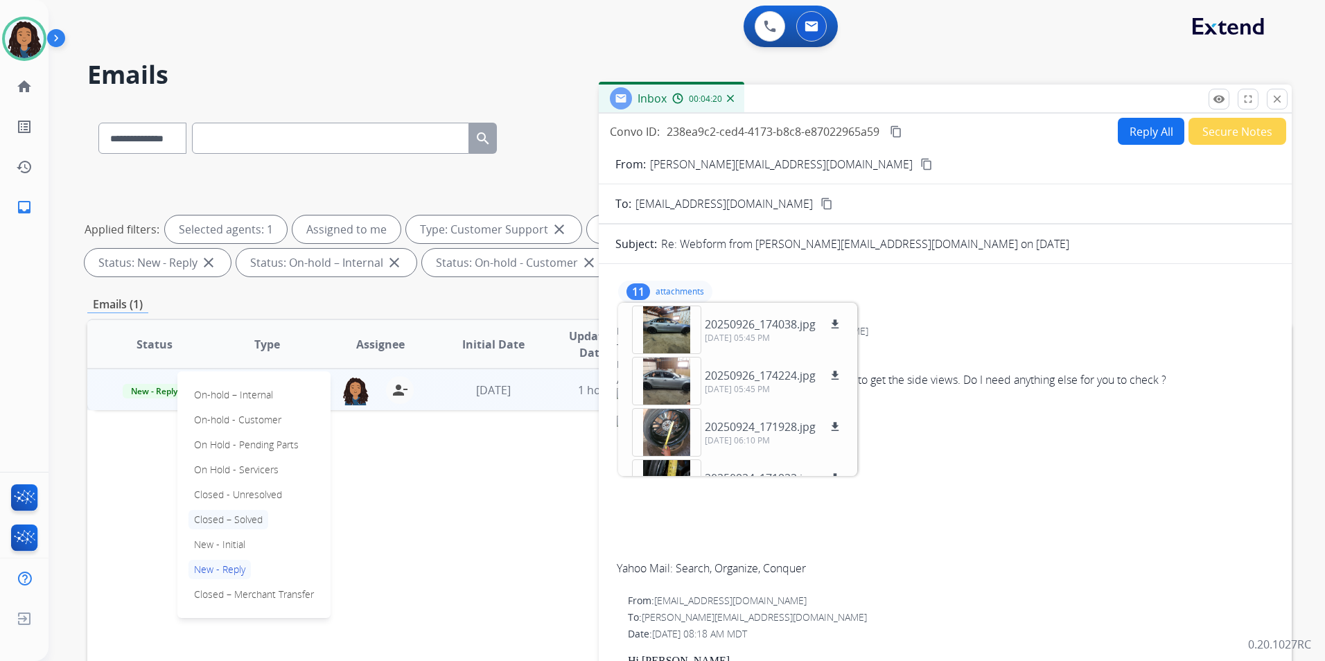
click at [243, 520] on p "Closed – Solved" at bounding box center [229, 519] width 80 height 19
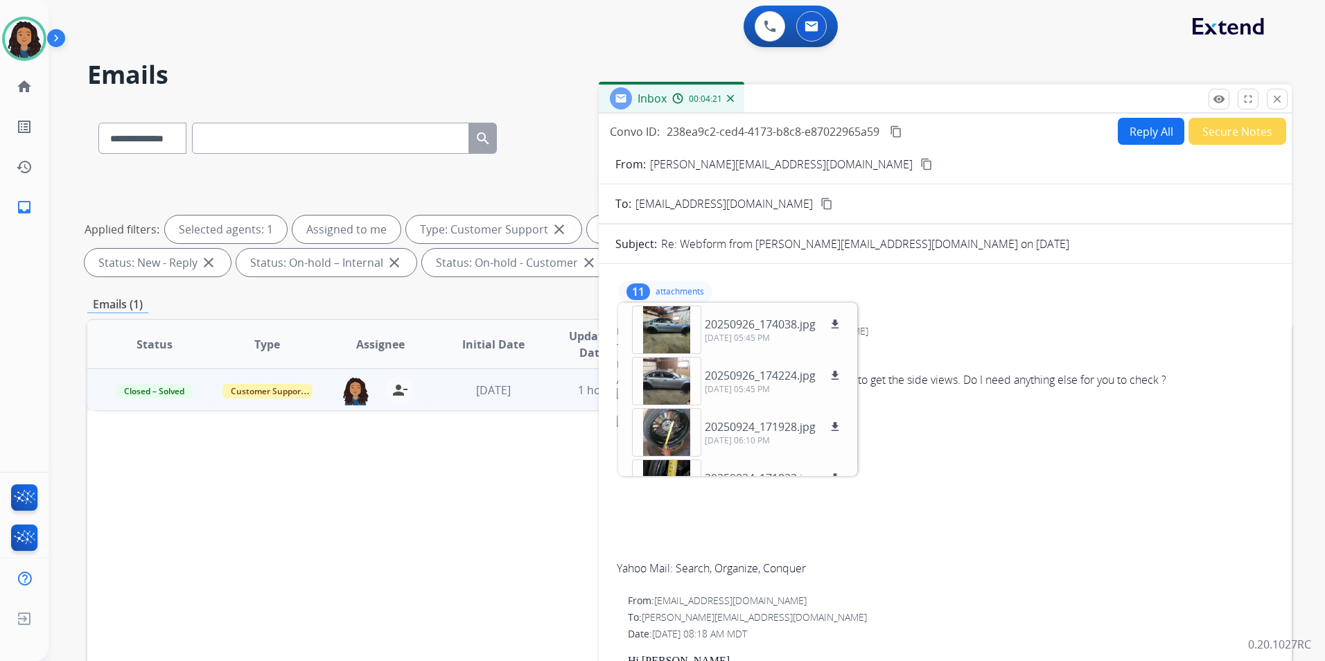
click at [1240, 127] on button "Secure Notes" at bounding box center [1238, 131] width 98 height 27
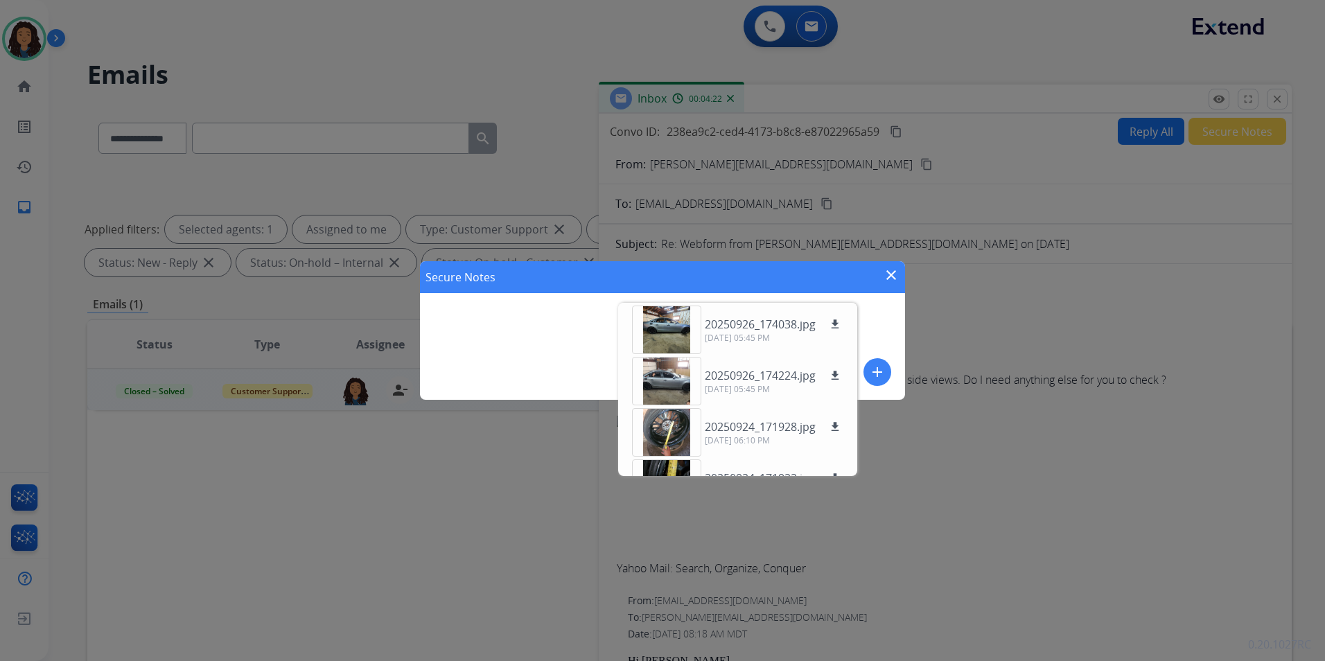
click at [880, 374] on mat-icon "add" at bounding box center [877, 372] width 17 height 17
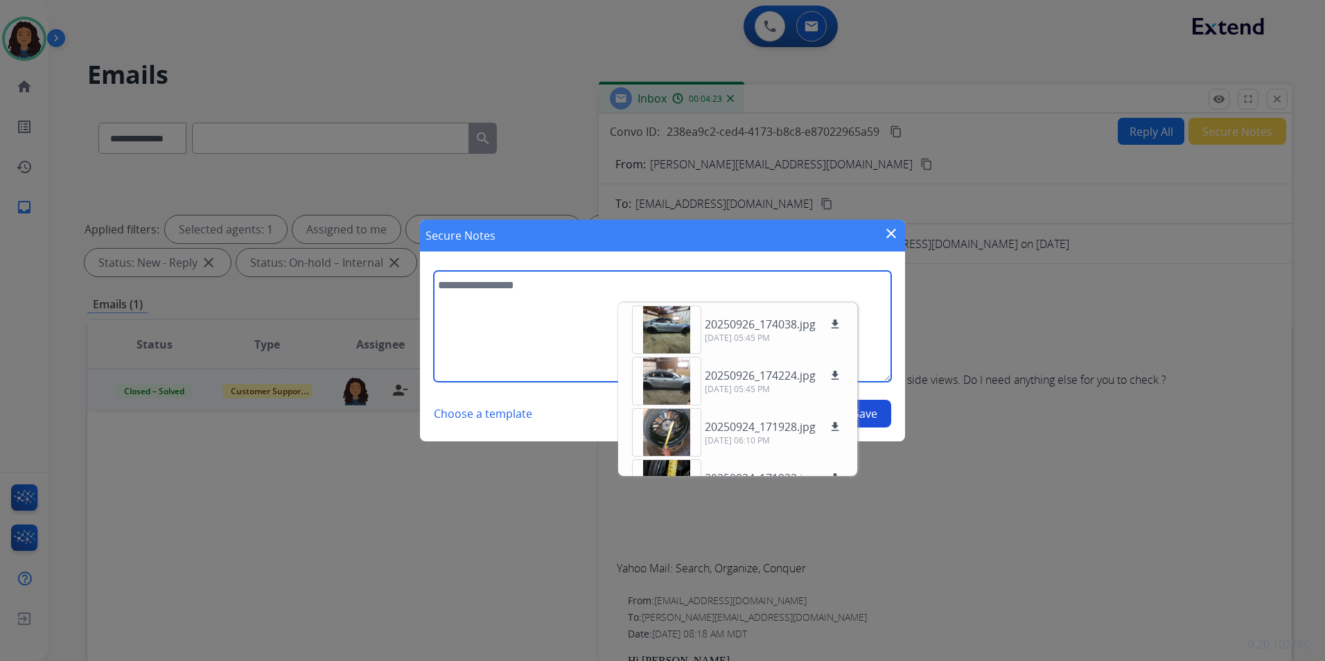
click at [455, 336] on textarea at bounding box center [663, 326] width 458 height 111
type textarea "**********"
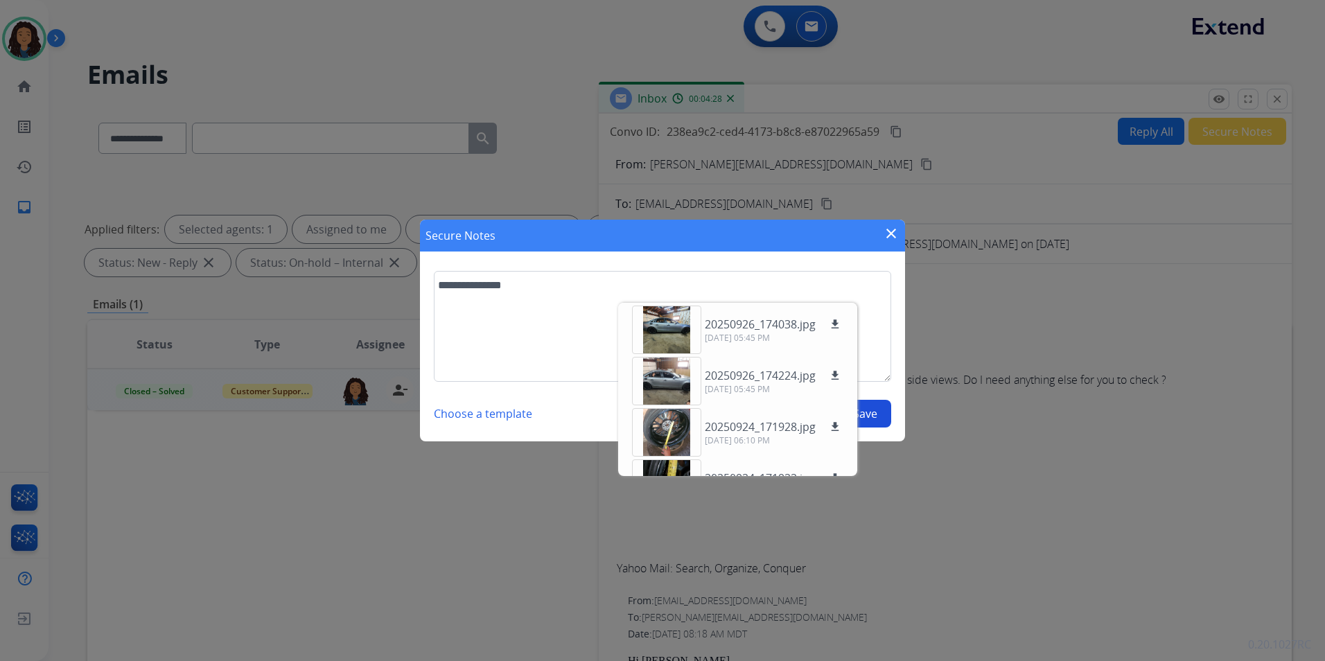
click at [887, 415] on button "Save" at bounding box center [865, 414] width 52 height 28
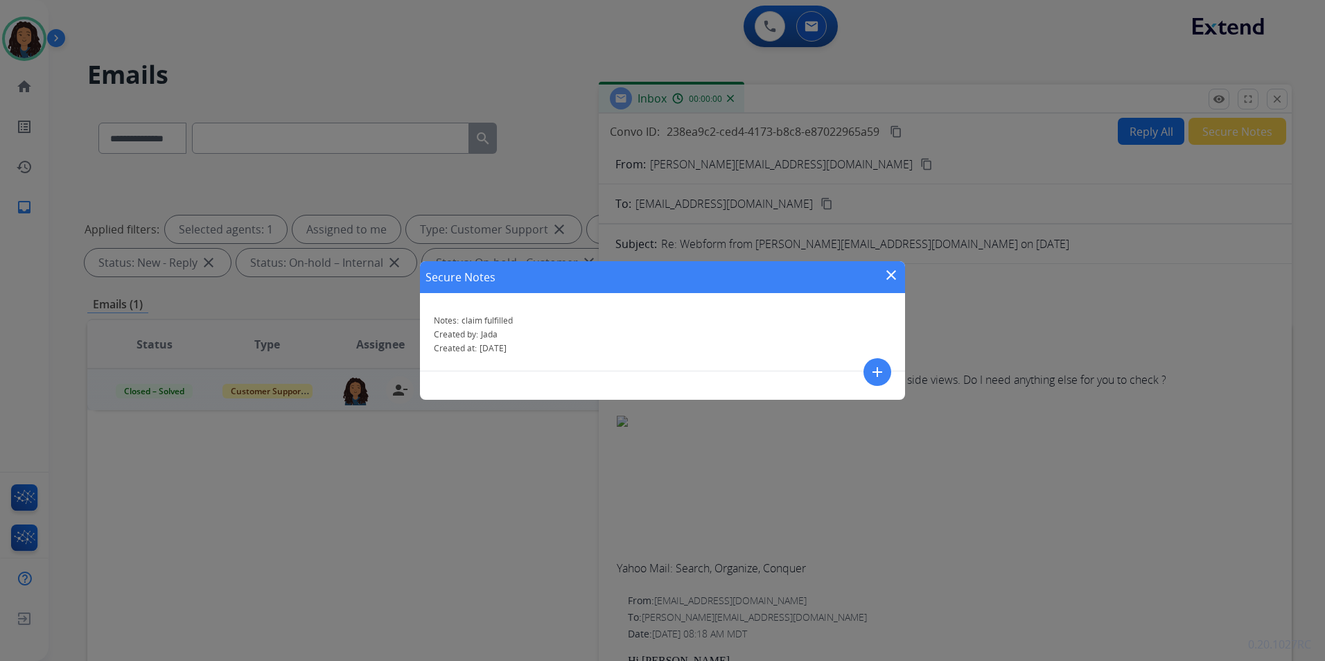
click at [1282, 110] on div "Secure Notes close Notes: claim fulfilled Created by: Jada Created at: [DATE] a…" at bounding box center [662, 330] width 1325 height 661
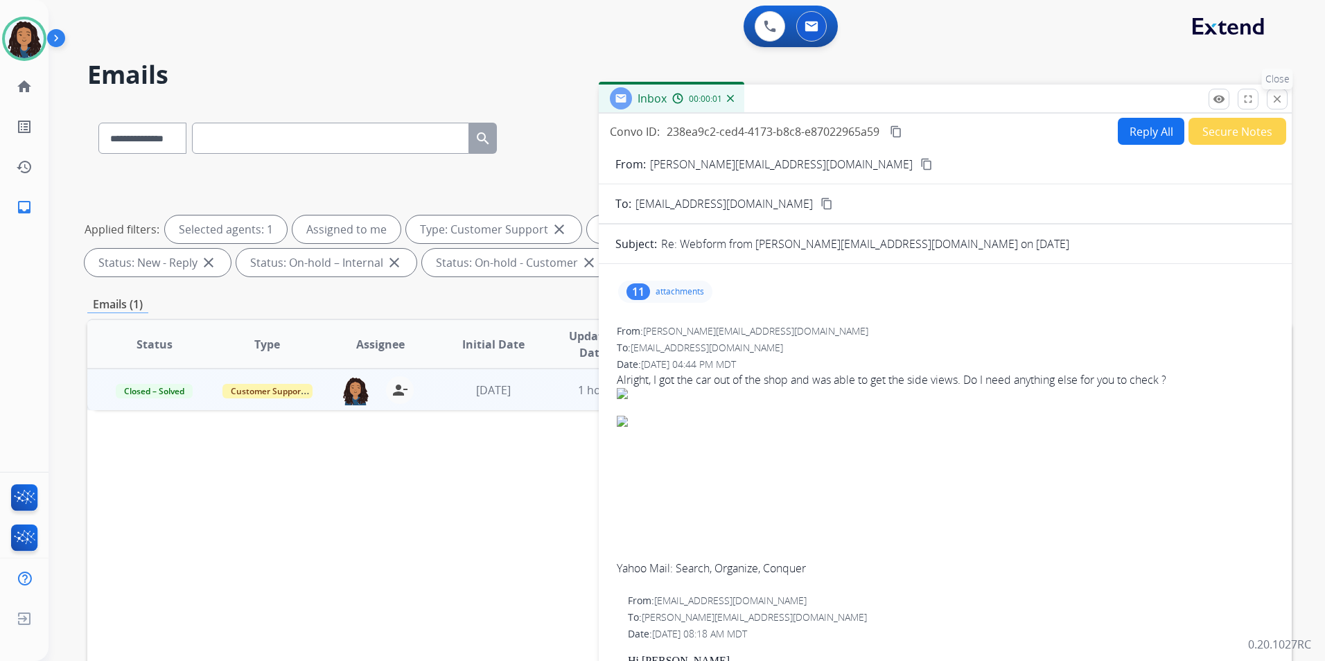
click at [1282, 103] on mat-icon "close" at bounding box center [1277, 99] width 12 height 12
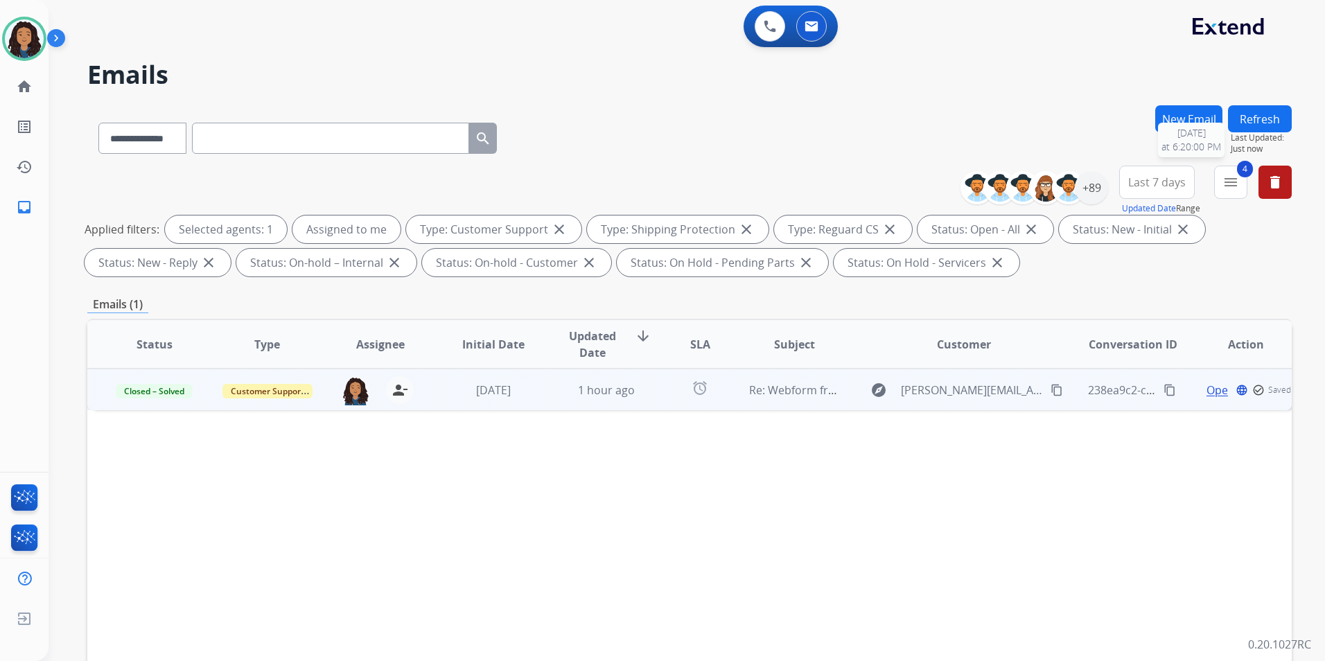
click at [1248, 117] on button "Refresh" at bounding box center [1260, 118] width 64 height 27
click at [1223, 386] on span "Open" at bounding box center [1237, 390] width 28 height 17
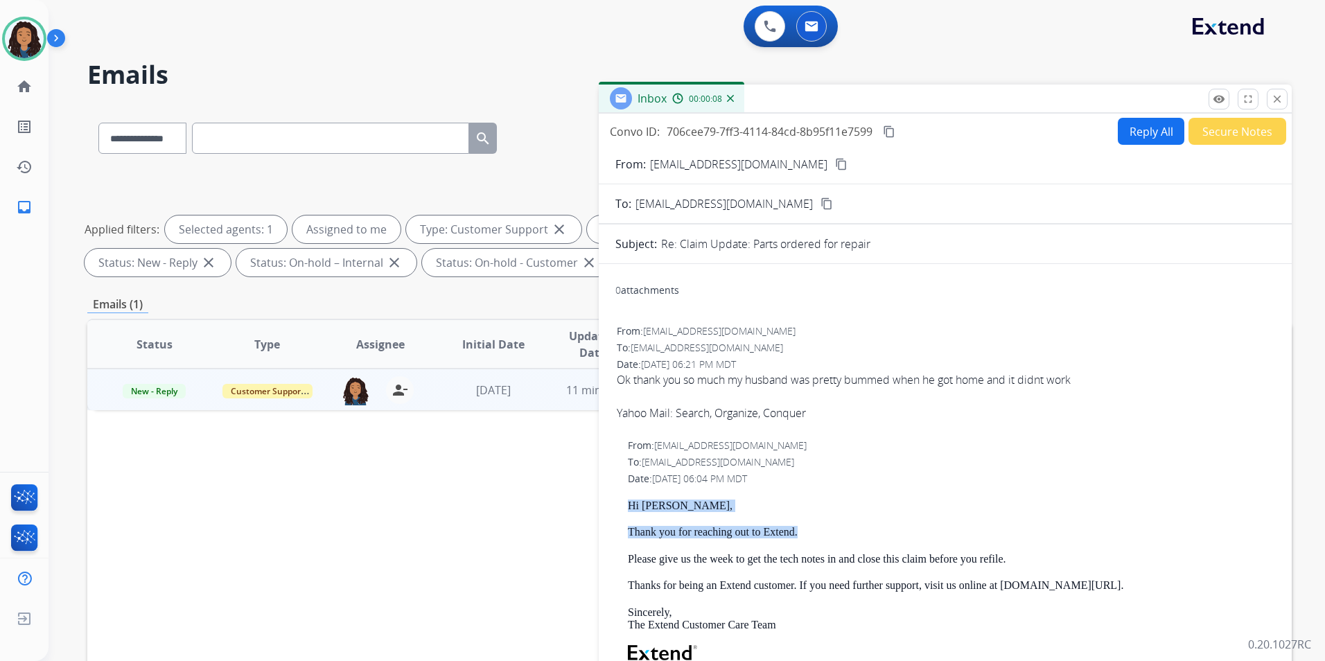
drag, startPoint x: 622, startPoint y: 503, endPoint x: 878, endPoint y: 530, distance: 257.9
click at [878, 530] on div "From: [EMAIL_ADDRESS][DOMAIN_NAME] To: [EMAIL_ADDRESS][DOMAIN_NAME] Date: [DATE…" at bounding box center [946, 644] width 660 height 415
drag, startPoint x: 878, startPoint y: 530, endPoint x: 764, endPoint y: 531, distance: 114.4
copy div "Hi [PERSON_NAME], Thank you for reaching out to Extend."
click at [1132, 135] on button "Reply All" at bounding box center [1151, 131] width 67 height 27
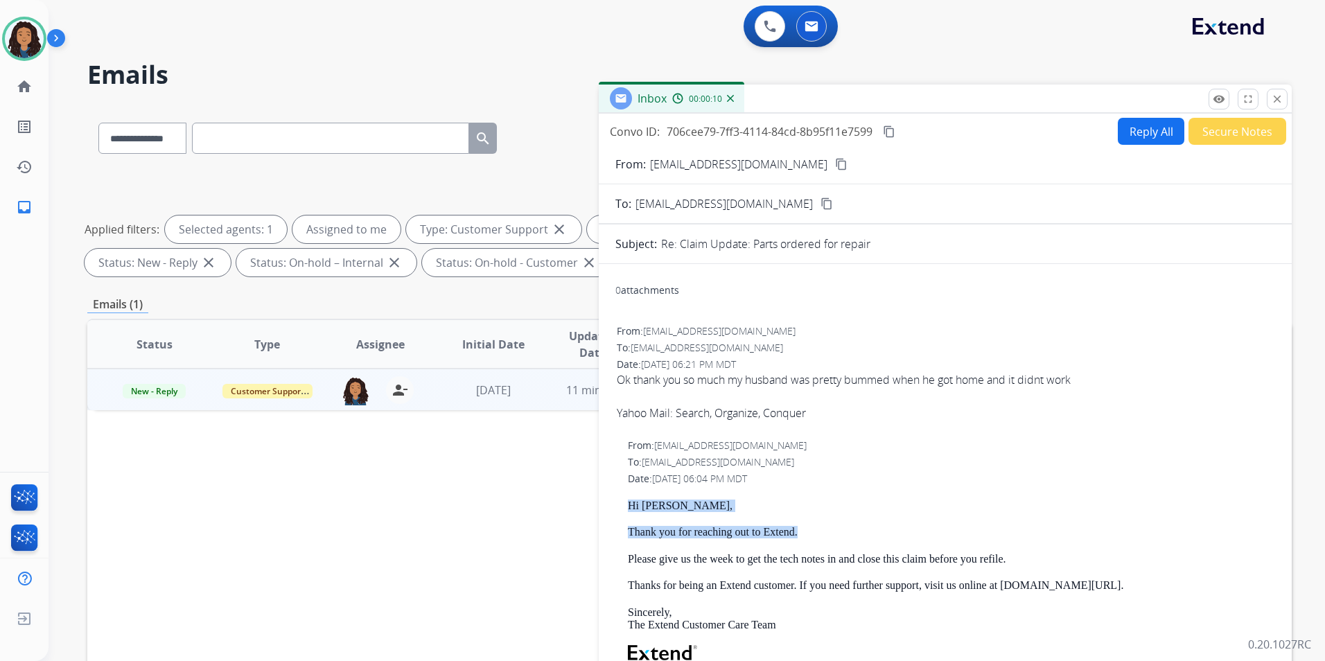
select select "**********"
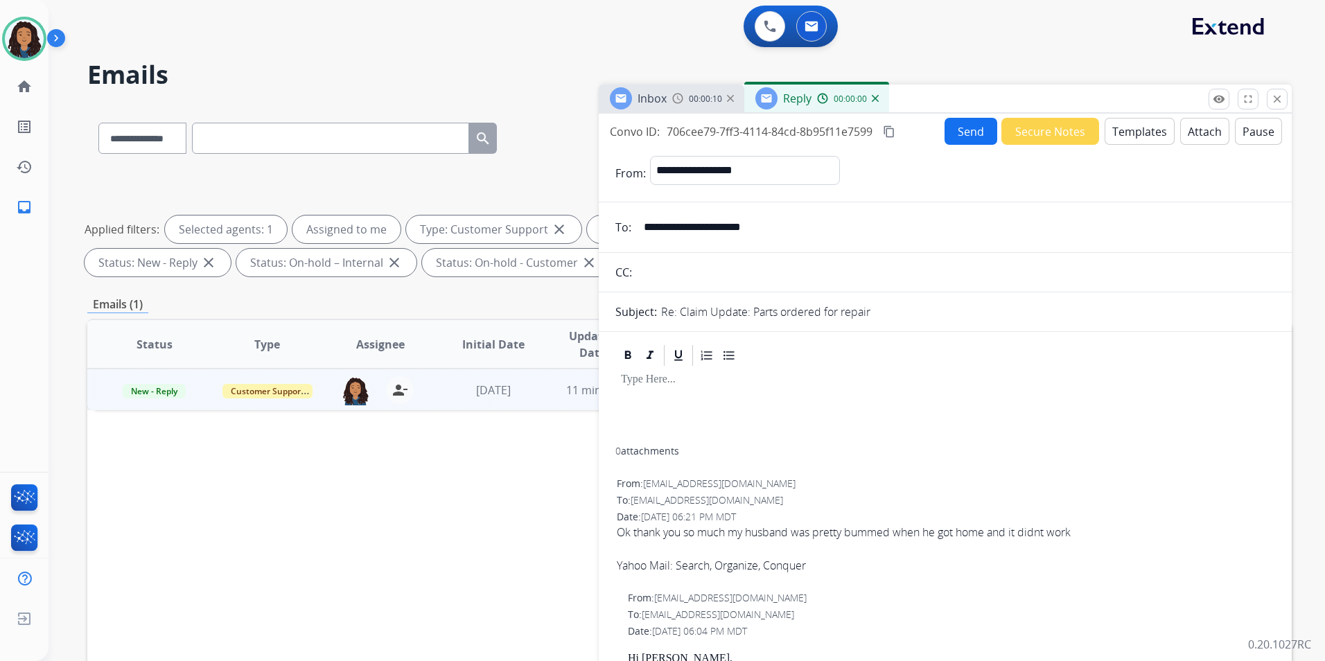
click at [1132, 135] on button "Templates" at bounding box center [1140, 131] width 70 height 27
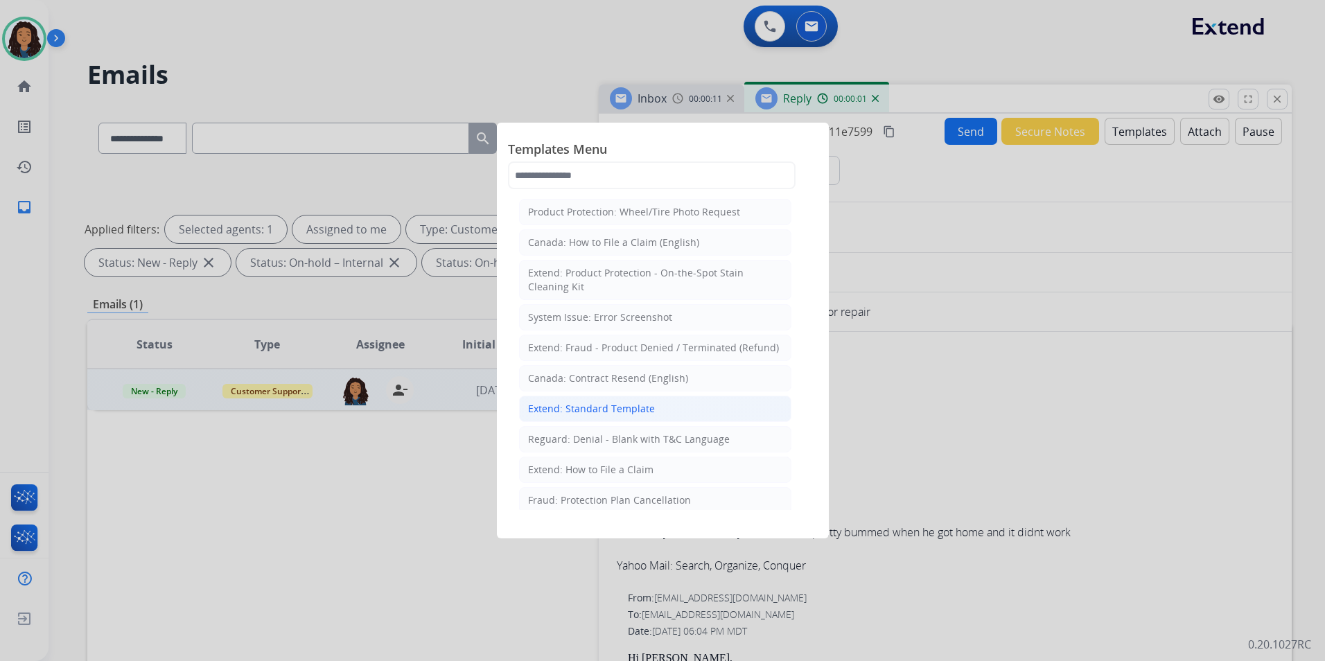
click at [592, 408] on div "Extend: Standard Template" at bounding box center [591, 409] width 127 height 14
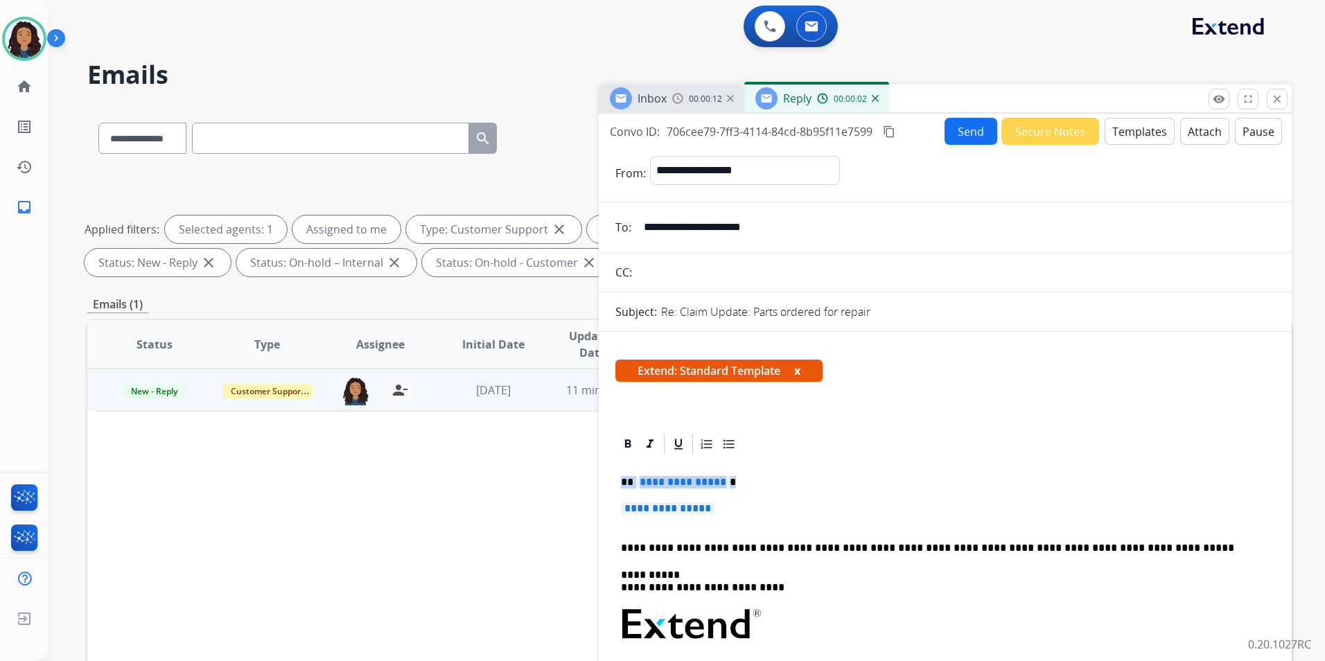
drag, startPoint x: 618, startPoint y: 476, endPoint x: 765, endPoint y: 507, distance: 150.2
click at [765, 507] on div "**********" at bounding box center [946, 666] width 660 height 418
paste div
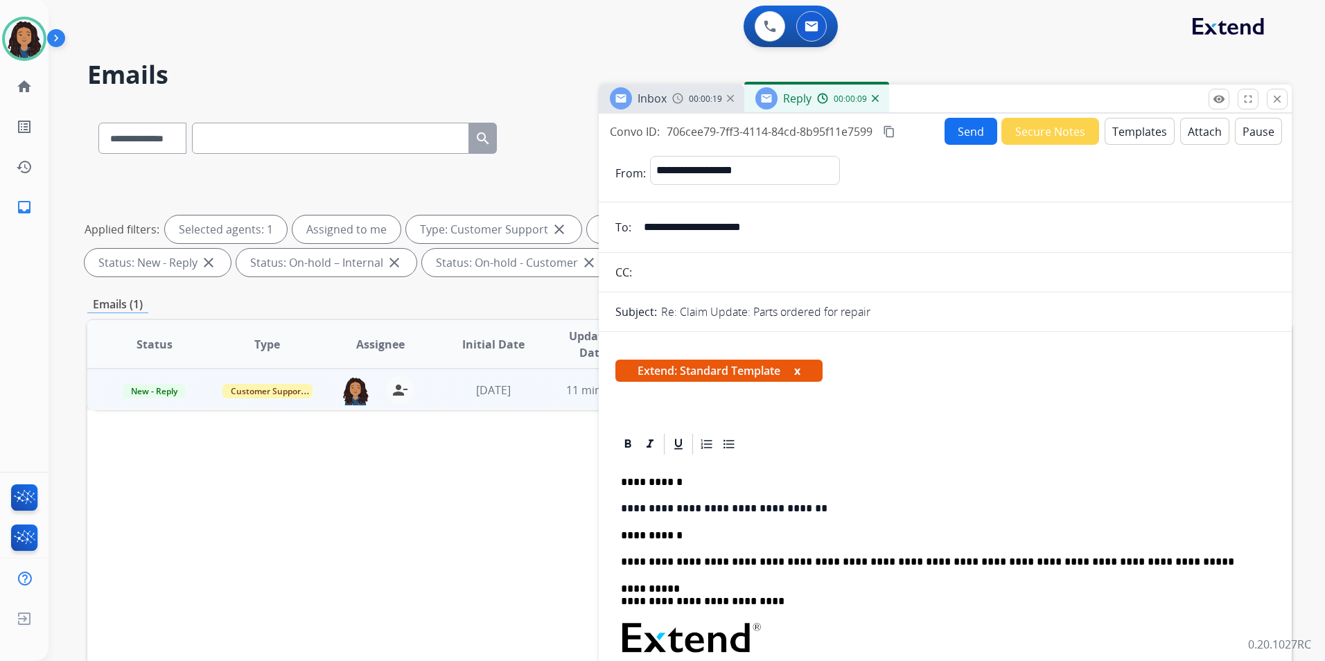
click at [961, 133] on button "Send" at bounding box center [971, 131] width 53 height 27
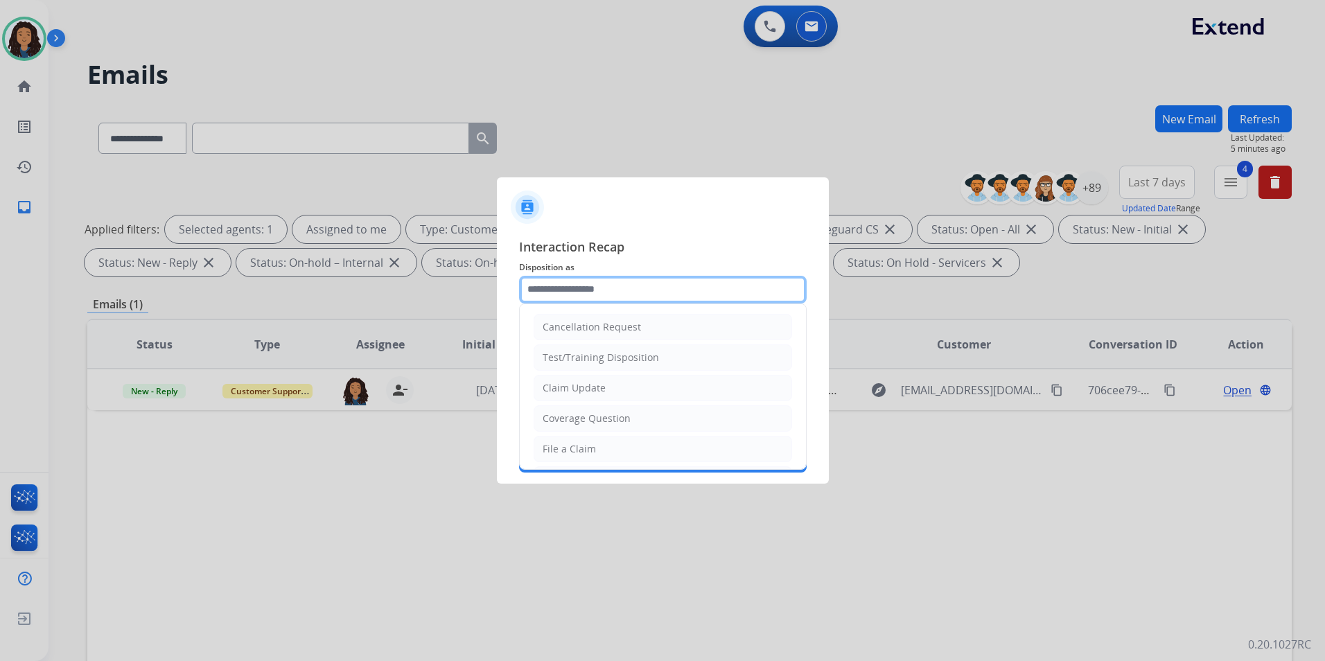
drag, startPoint x: 543, startPoint y: 281, endPoint x: 552, endPoint y: 279, distance: 9.9
click at [543, 281] on input "text" at bounding box center [663, 290] width 288 height 28
click at [609, 384] on li "Claim Update" at bounding box center [663, 388] width 259 height 26
type input "**********"
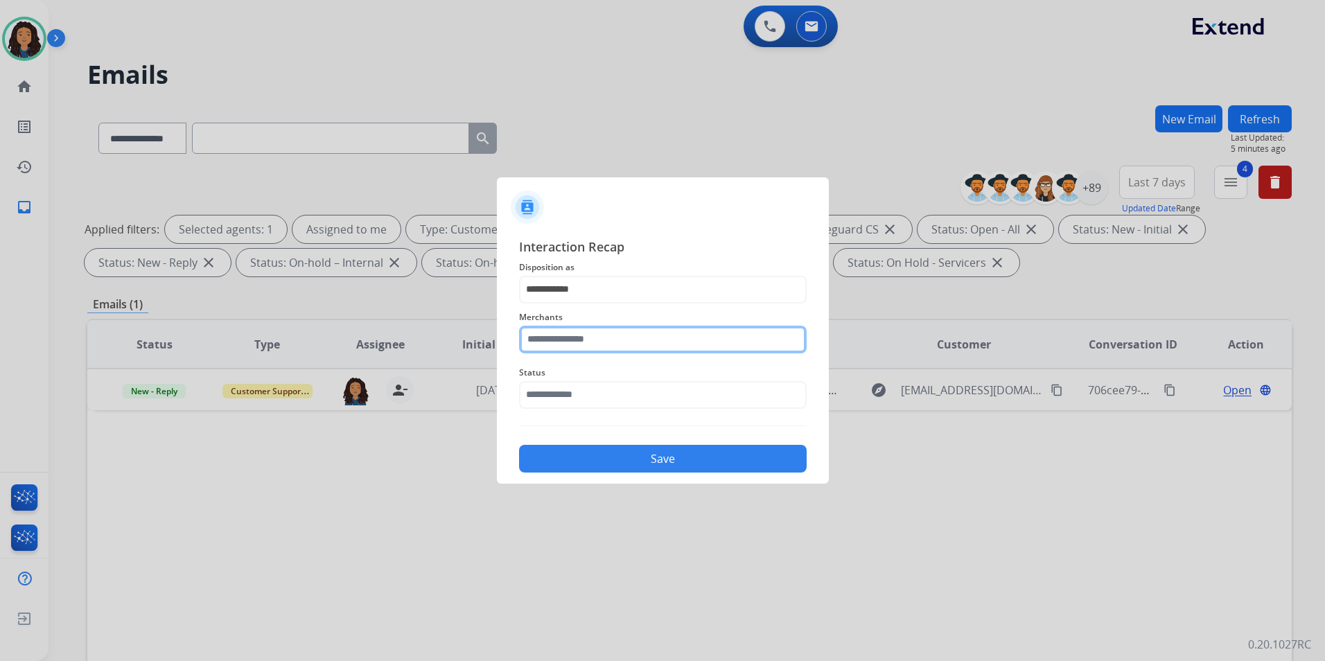
drag, startPoint x: 591, startPoint y: 331, endPoint x: 591, endPoint y: 341, distance: 9.7
click at [591, 341] on input "text" at bounding box center [663, 340] width 288 height 28
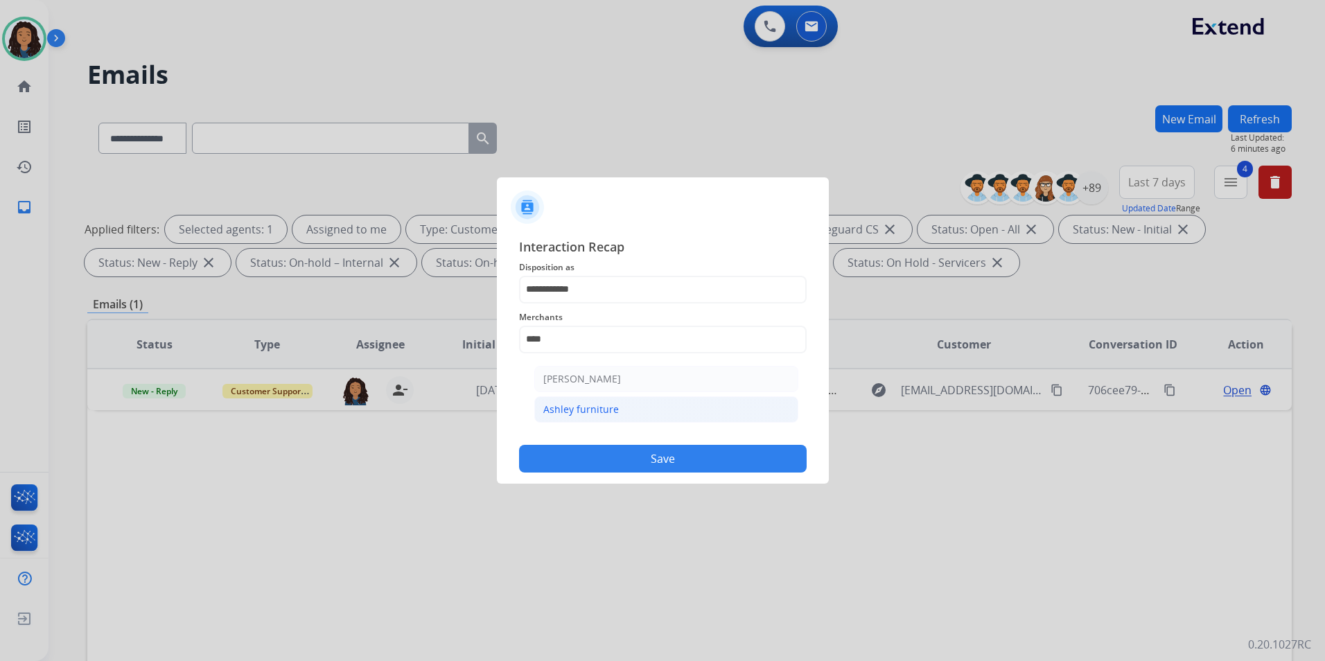
click at [659, 415] on li "Ashley furniture" at bounding box center [666, 410] width 264 height 26
type input "**********"
drag, startPoint x: 639, startPoint y: 399, endPoint x: 651, endPoint y: 412, distance: 18.2
click at [639, 398] on input "text" at bounding box center [663, 395] width 288 height 28
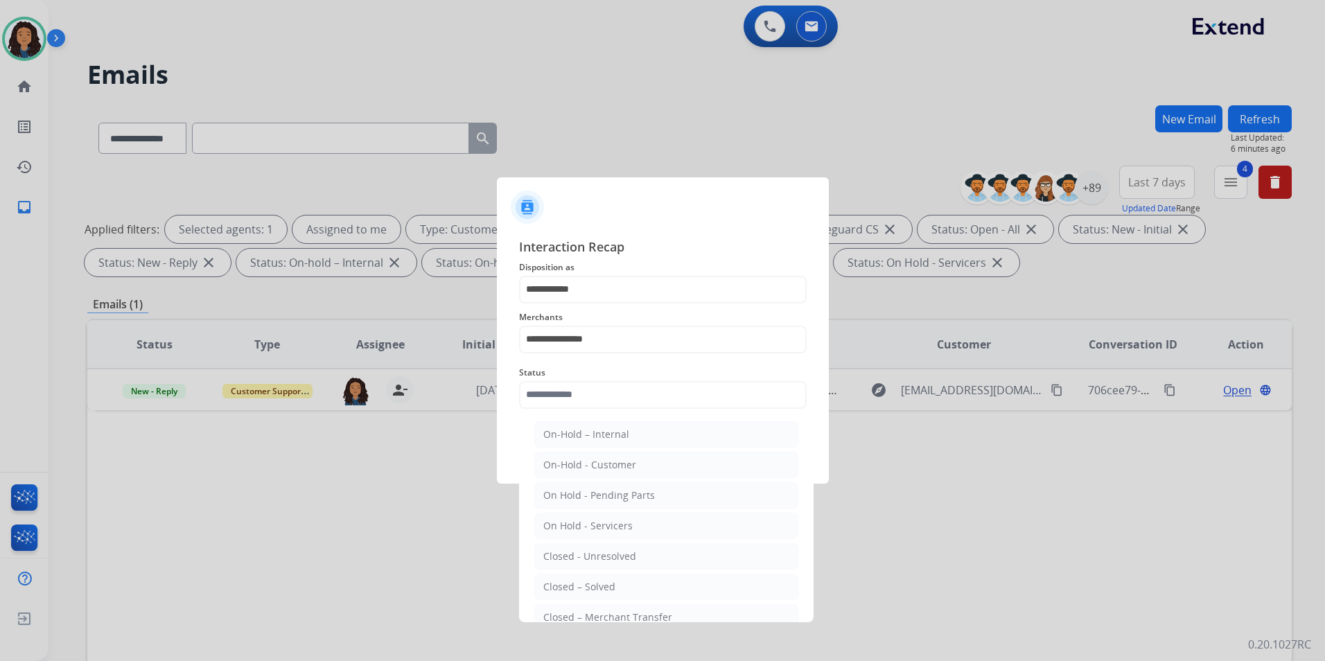
drag, startPoint x: 606, startPoint y: 590, endPoint x: 609, endPoint y: 482, distance: 108.2
click at [606, 587] on div "Closed – Solved" at bounding box center [579, 587] width 72 height 14
type input "**********"
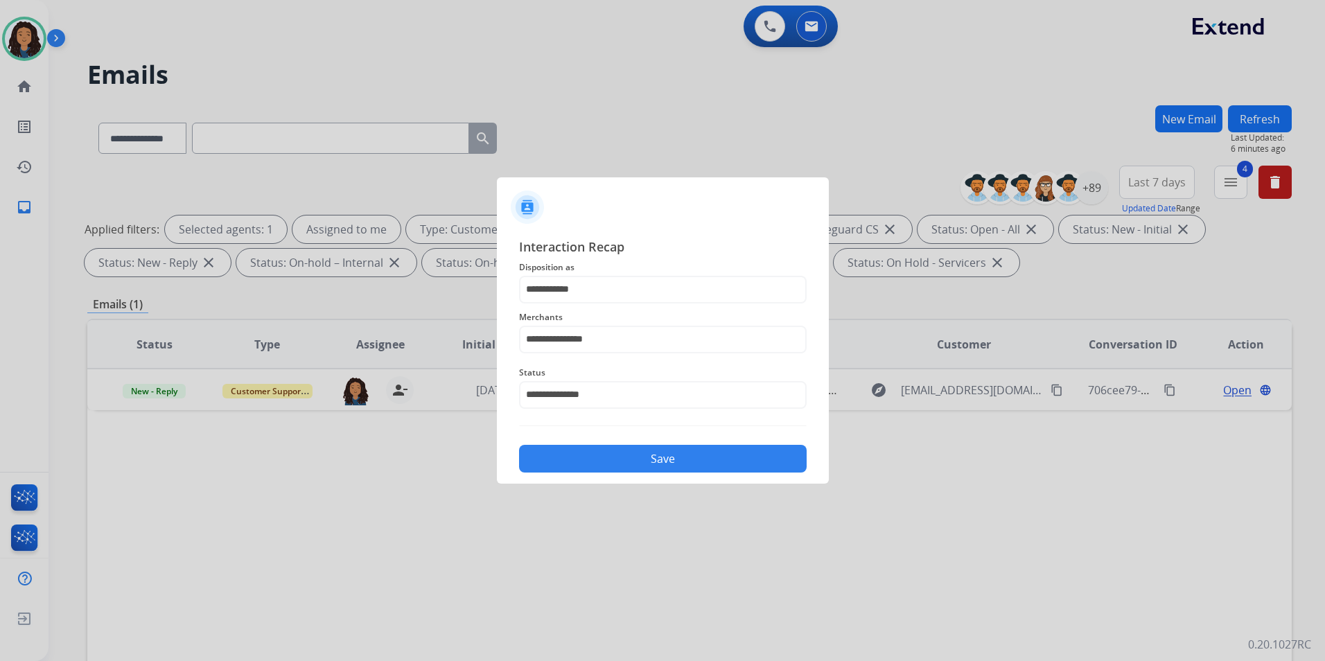
click at [610, 473] on div "**********" at bounding box center [663, 355] width 332 height 259
click at [613, 453] on button "Save" at bounding box center [663, 459] width 288 height 28
